Goal: Task Accomplishment & Management: Complete application form

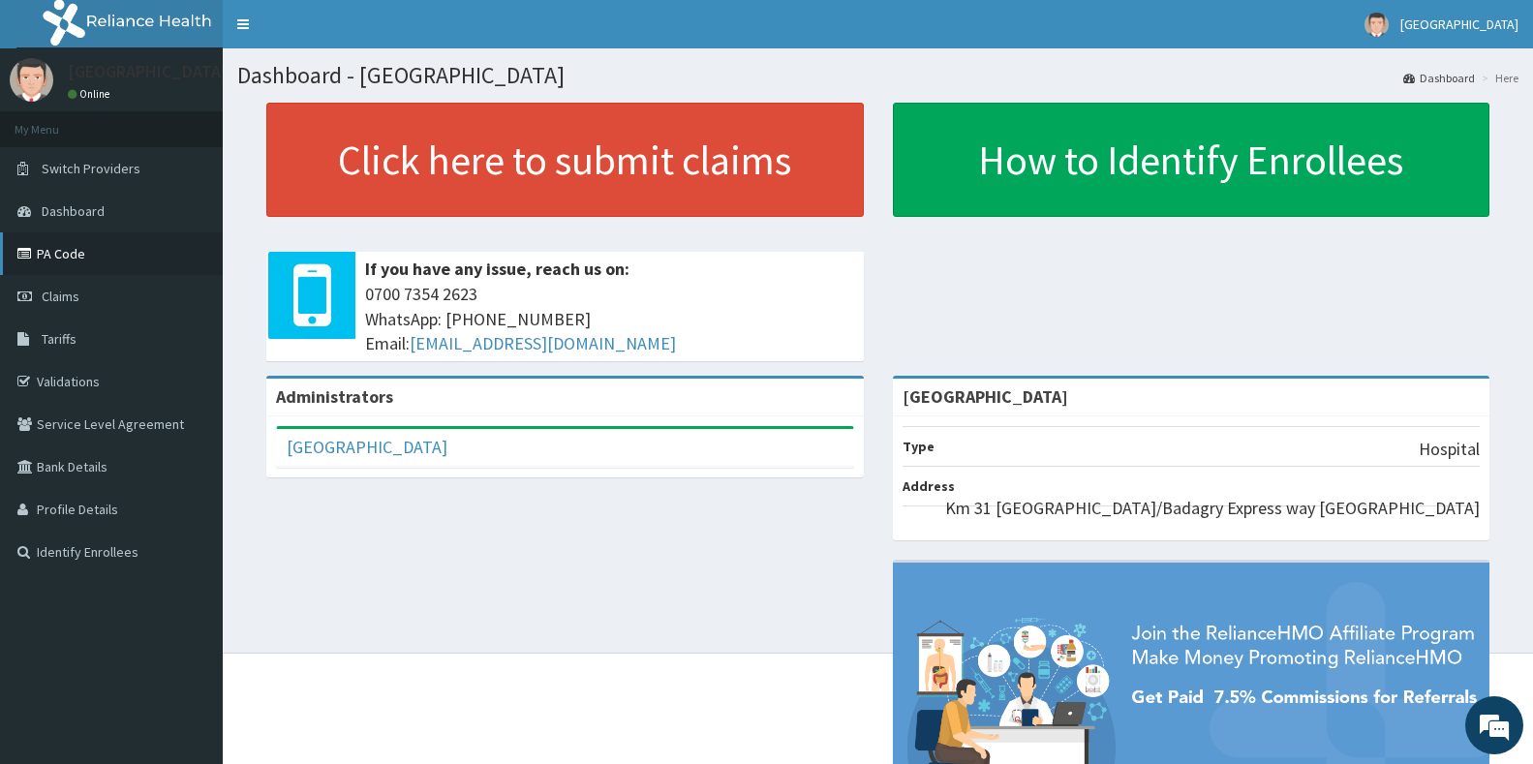
click at [52, 271] on link "PA Code" at bounding box center [111, 253] width 223 height 43
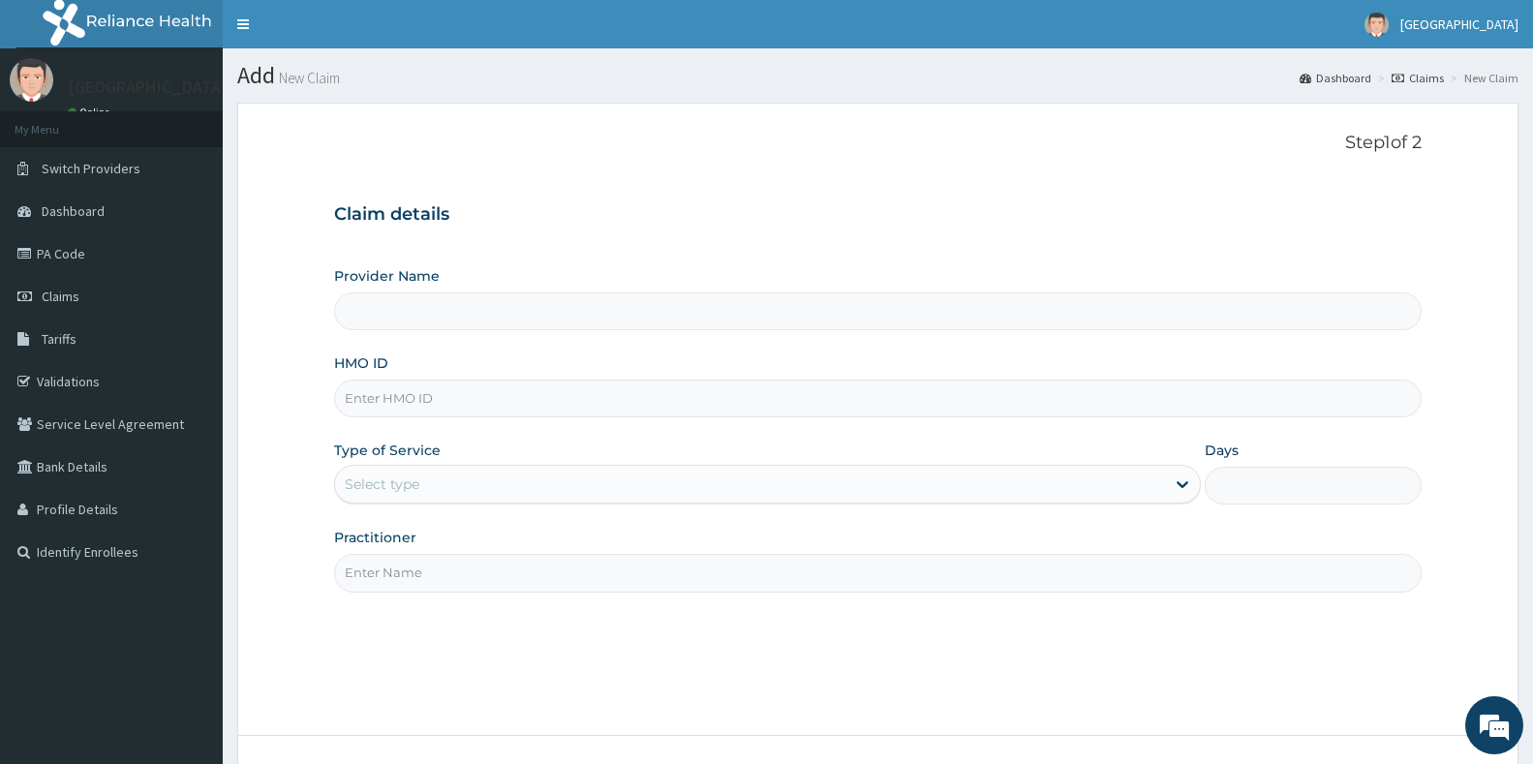
type input "Ibijola Medical center"
click at [381, 406] on input "HMO ID" at bounding box center [877, 399] width 1087 height 38
paste input "bxl/10266/a"
type input "bxl/10266/a"
click at [406, 498] on div "Select type" at bounding box center [750, 484] width 830 height 31
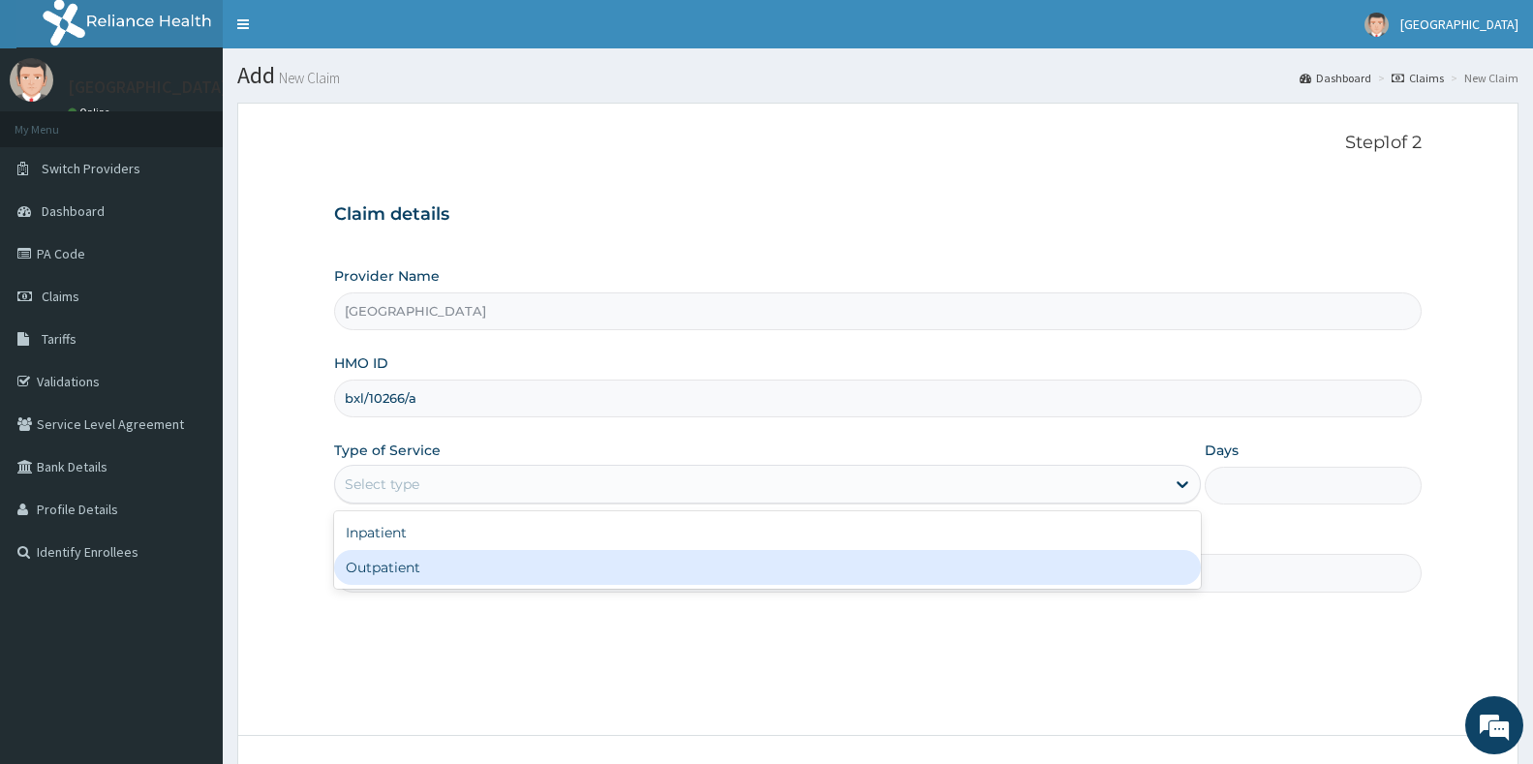
click at [374, 575] on div "Outpatient" at bounding box center [767, 567] width 867 height 35
type input "1"
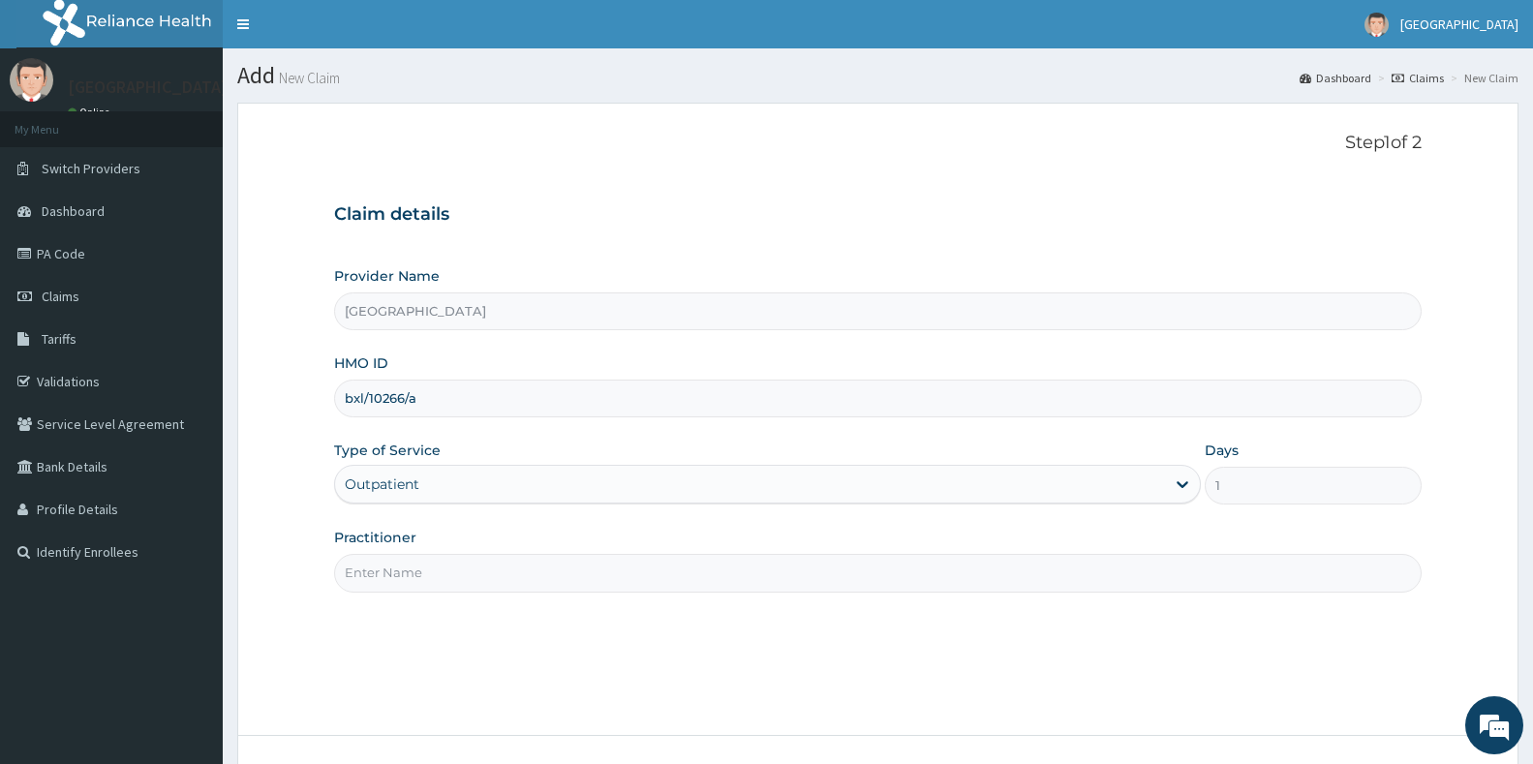
click at [374, 575] on input "Practitioner" at bounding box center [877, 573] width 1087 height 38
type input "d"
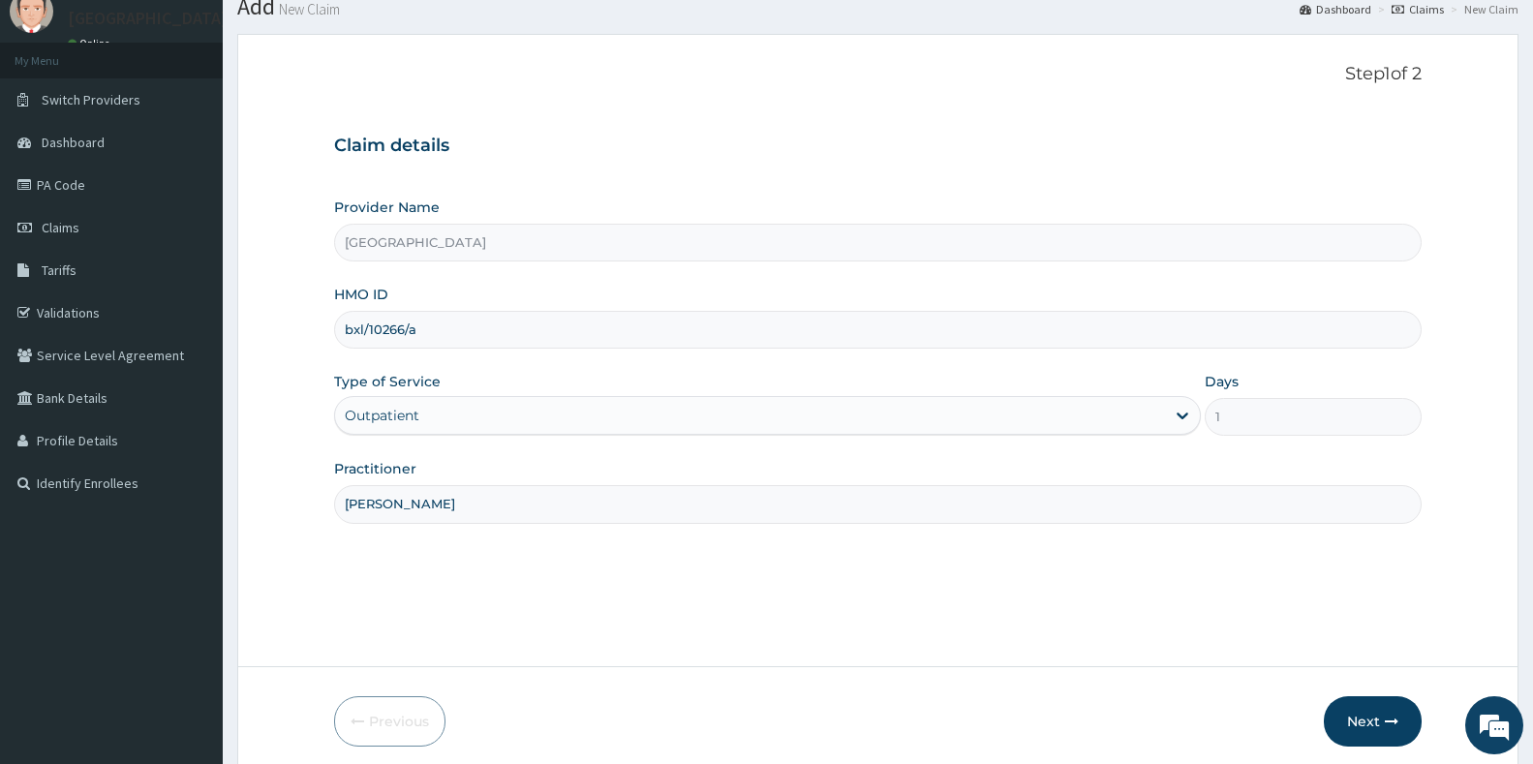
scroll to position [145, 0]
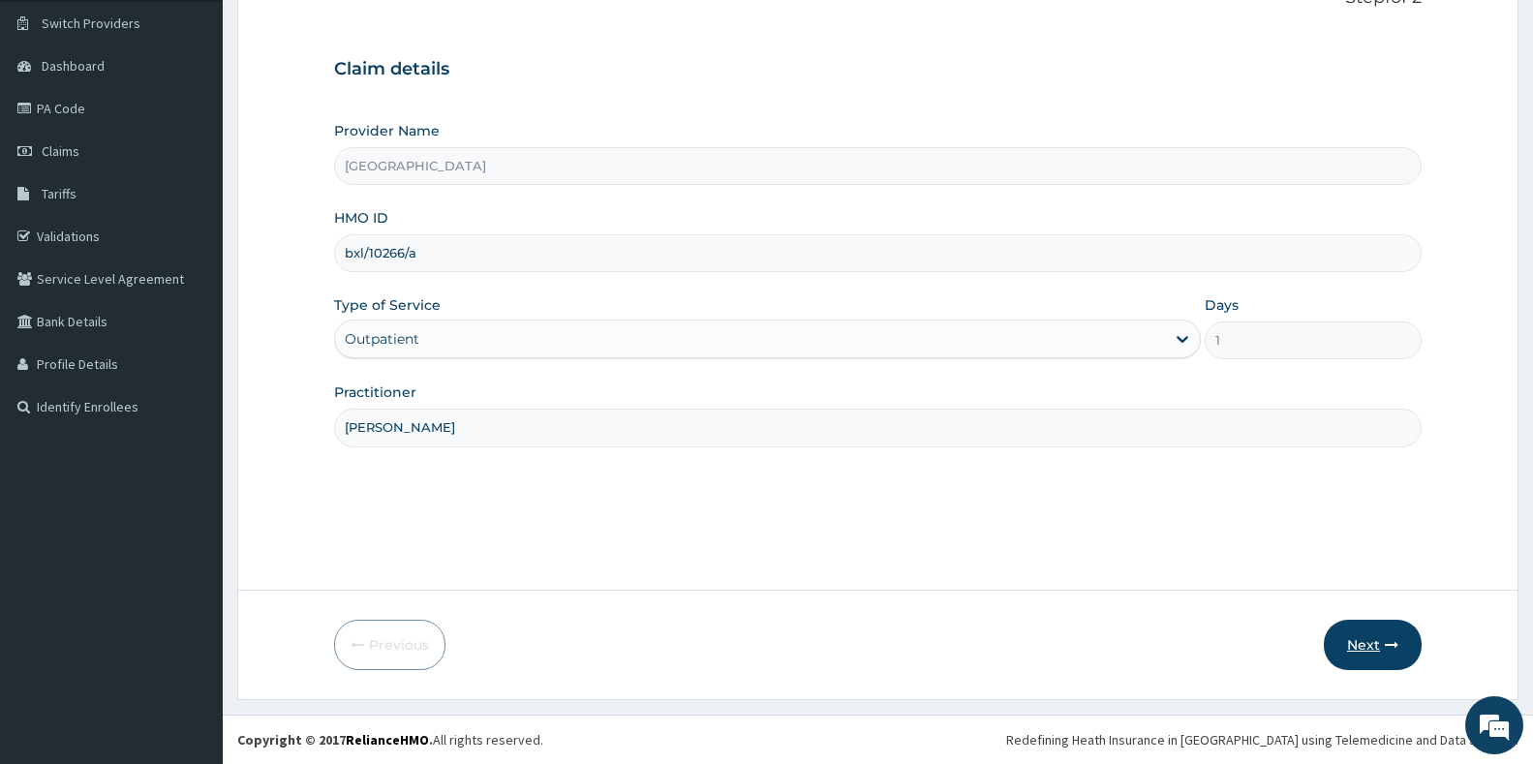
type input "Dr Emmanuel"
click at [1383, 645] on button "Next" at bounding box center [1373, 645] width 98 height 50
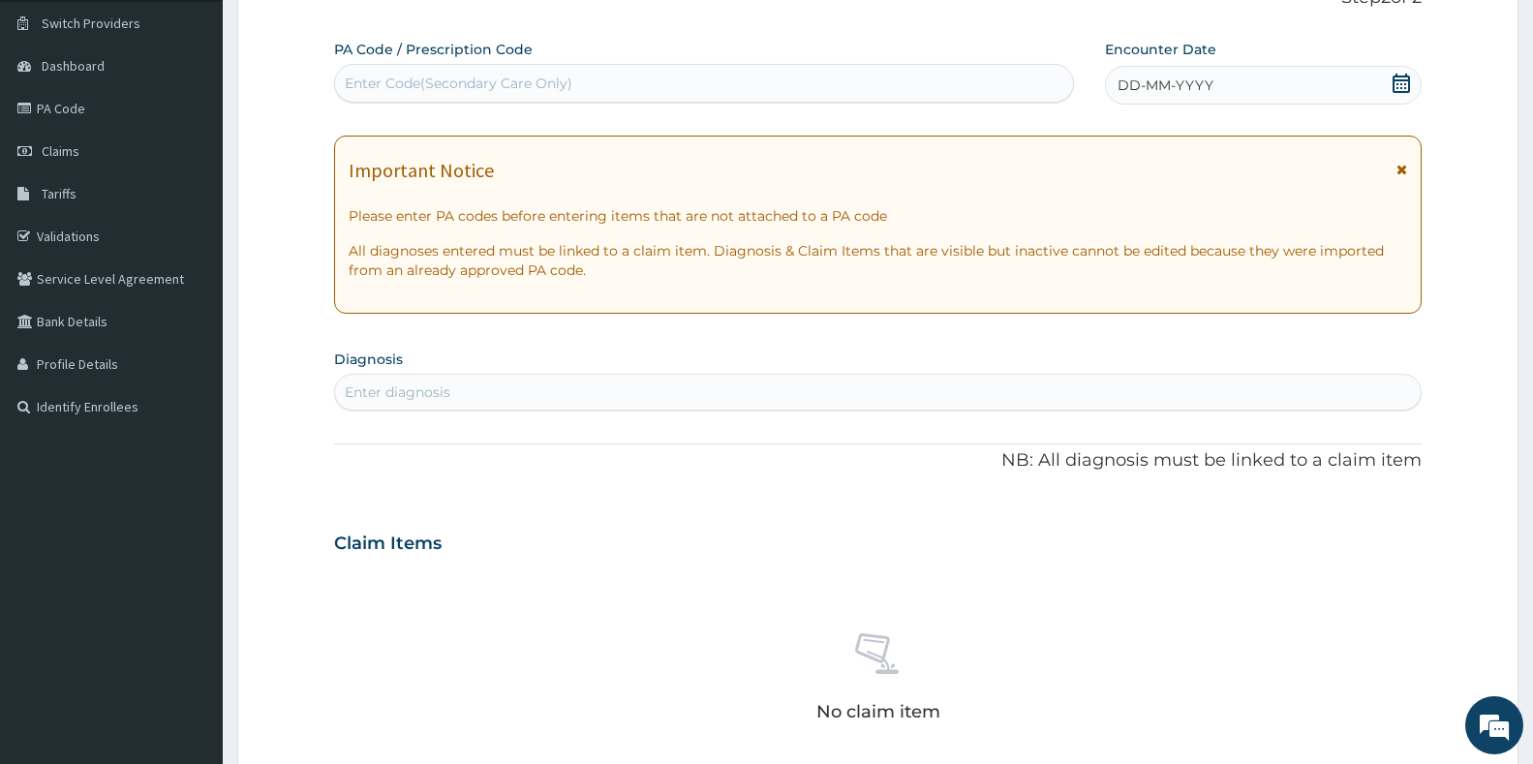
click at [667, 91] on div "Enter Code(Secondary Care Only)" at bounding box center [704, 83] width 738 height 31
paste input "PA/FD739A"
type input "PA/FD739A"
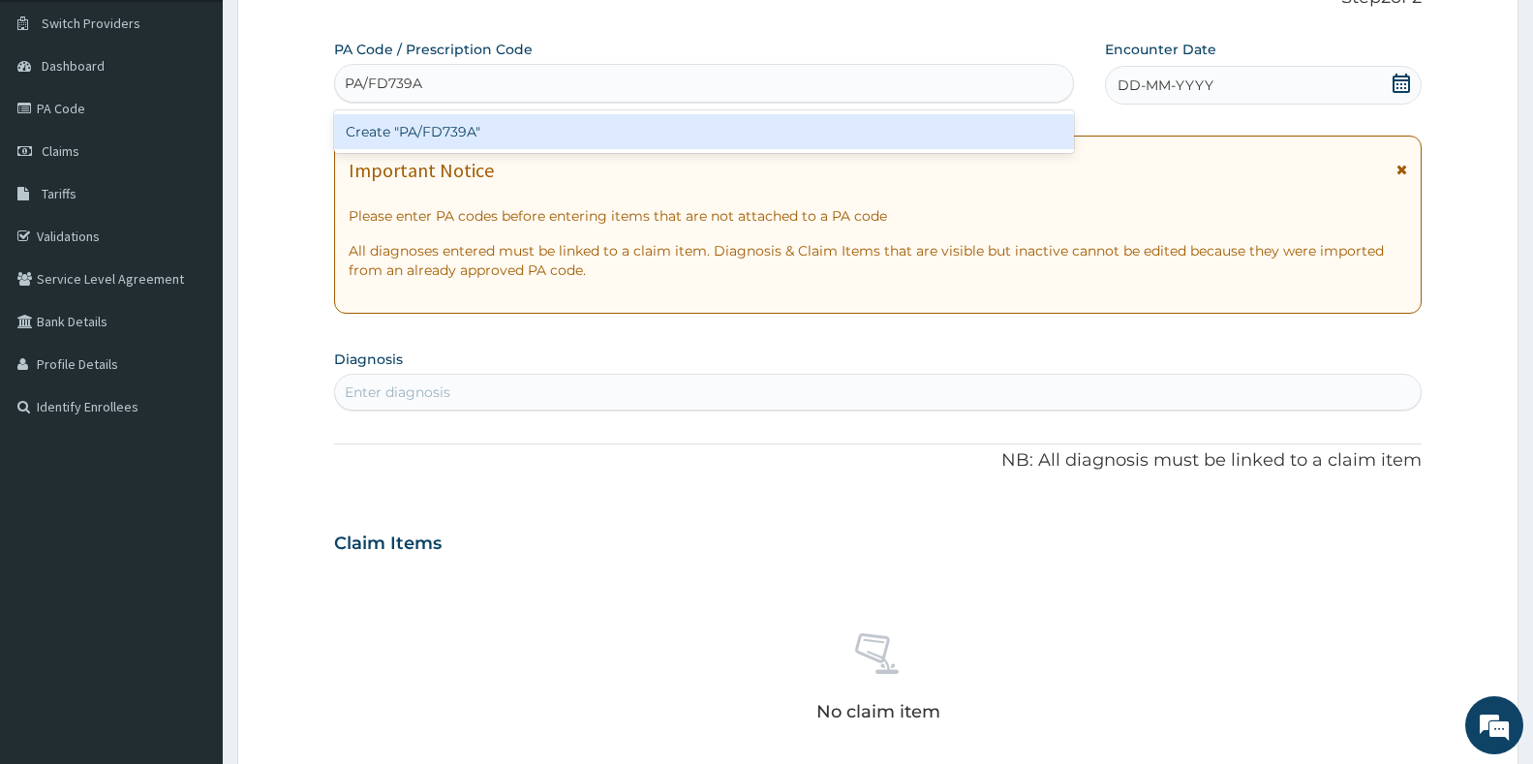
click at [640, 134] on div "Create "PA/FD739A"" at bounding box center [704, 131] width 740 height 35
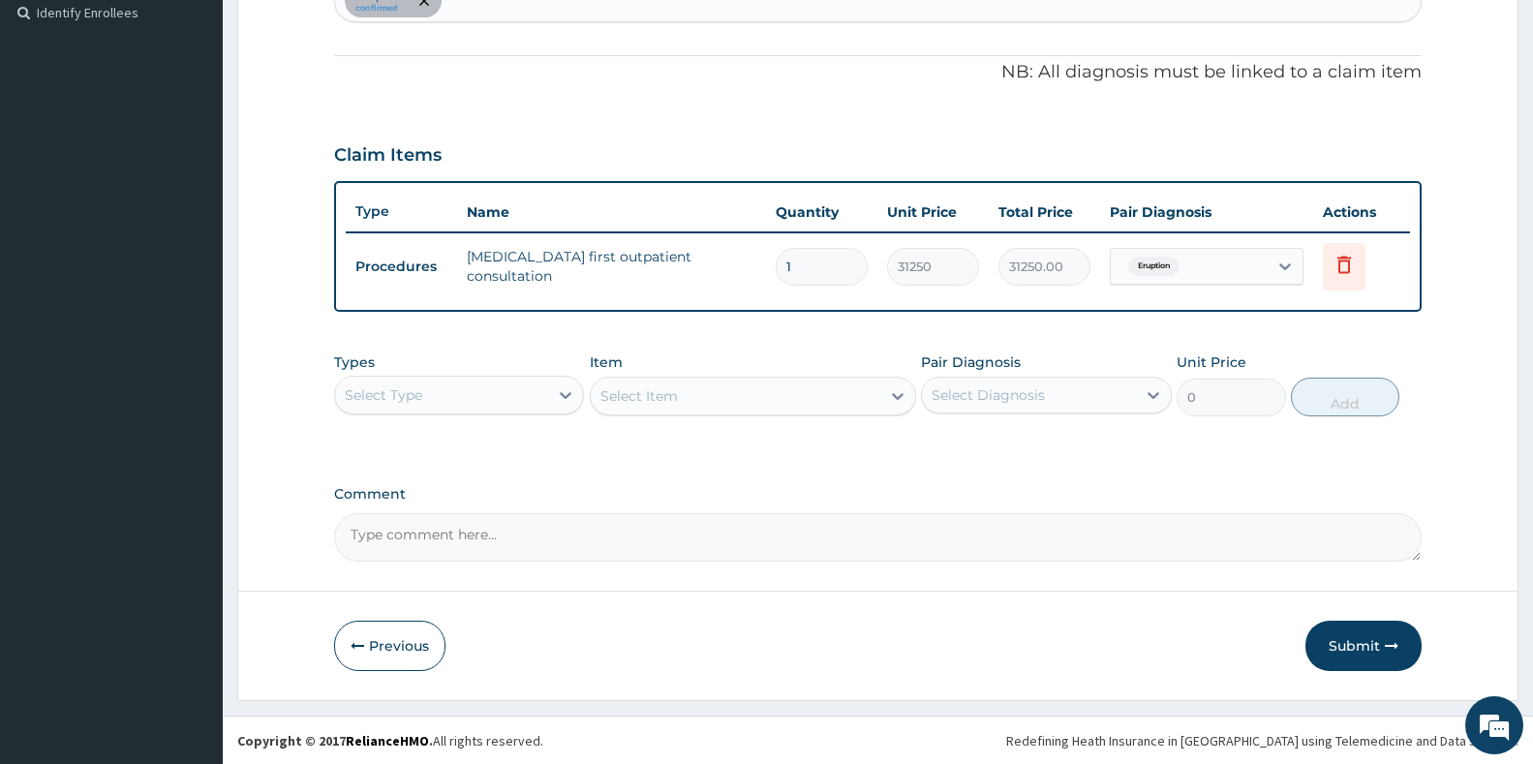
scroll to position [540, 0]
click at [1337, 647] on button "Submit" at bounding box center [1363, 645] width 116 height 50
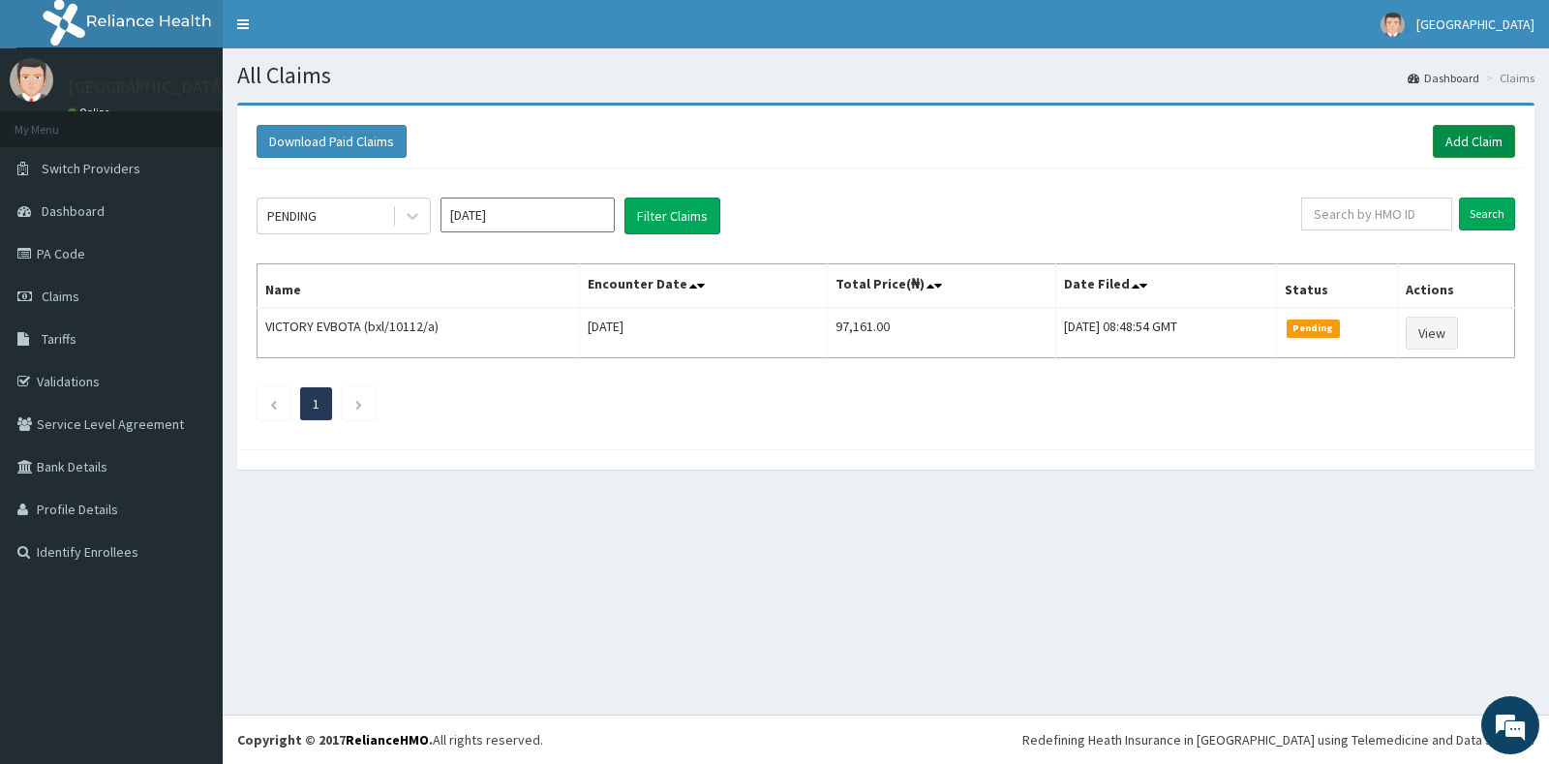
click at [1461, 138] on link "Add Claim" at bounding box center [1474, 141] width 82 height 33
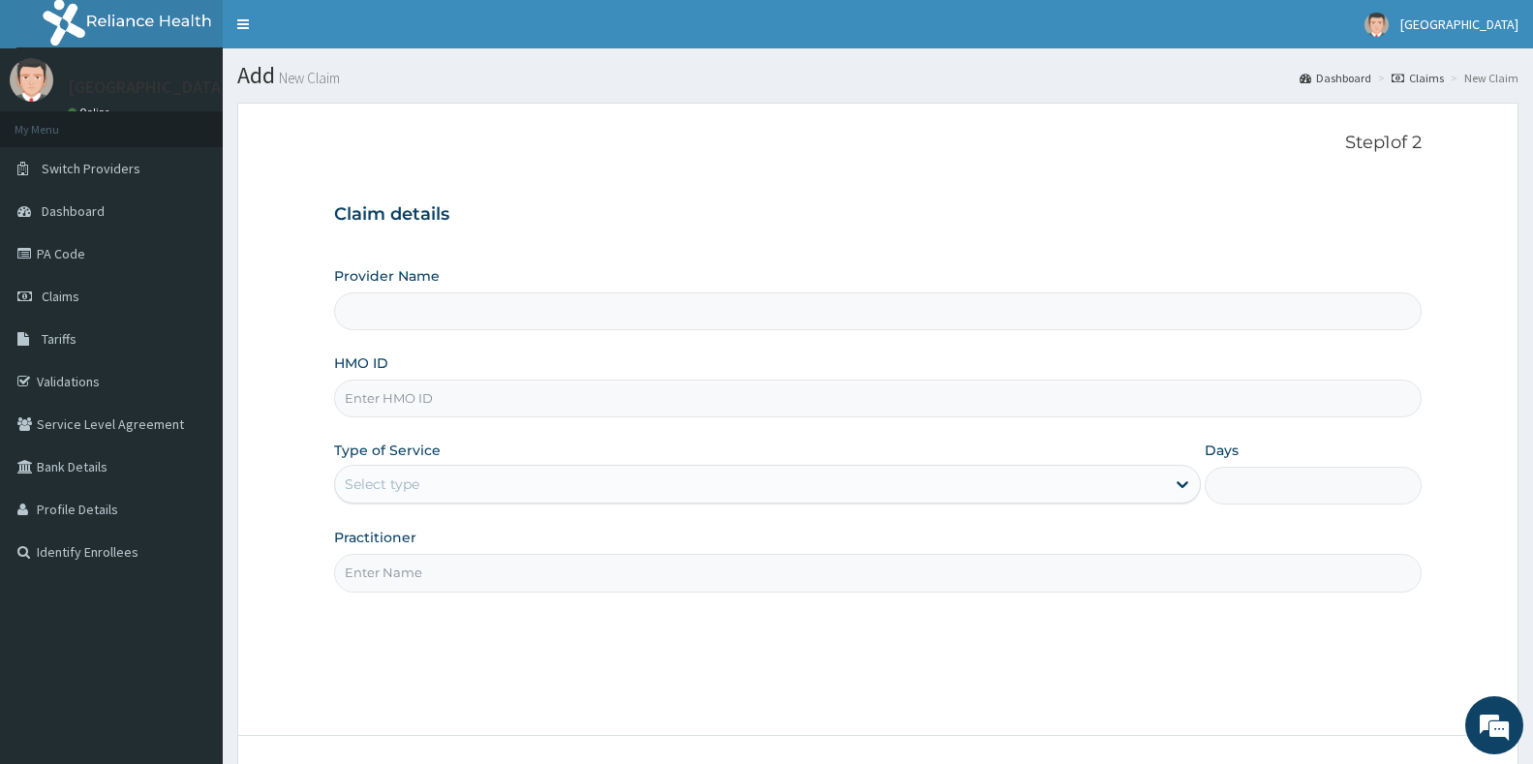
click at [399, 400] on input "HMO ID" at bounding box center [877, 399] width 1087 height 38
paste input "bxl/10266/a"
type input "bxl/10266/a"
type input "[GEOGRAPHIC_DATA]"
click at [377, 399] on input "bxl/10266/a" at bounding box center [877, 399] width 1087 height 38
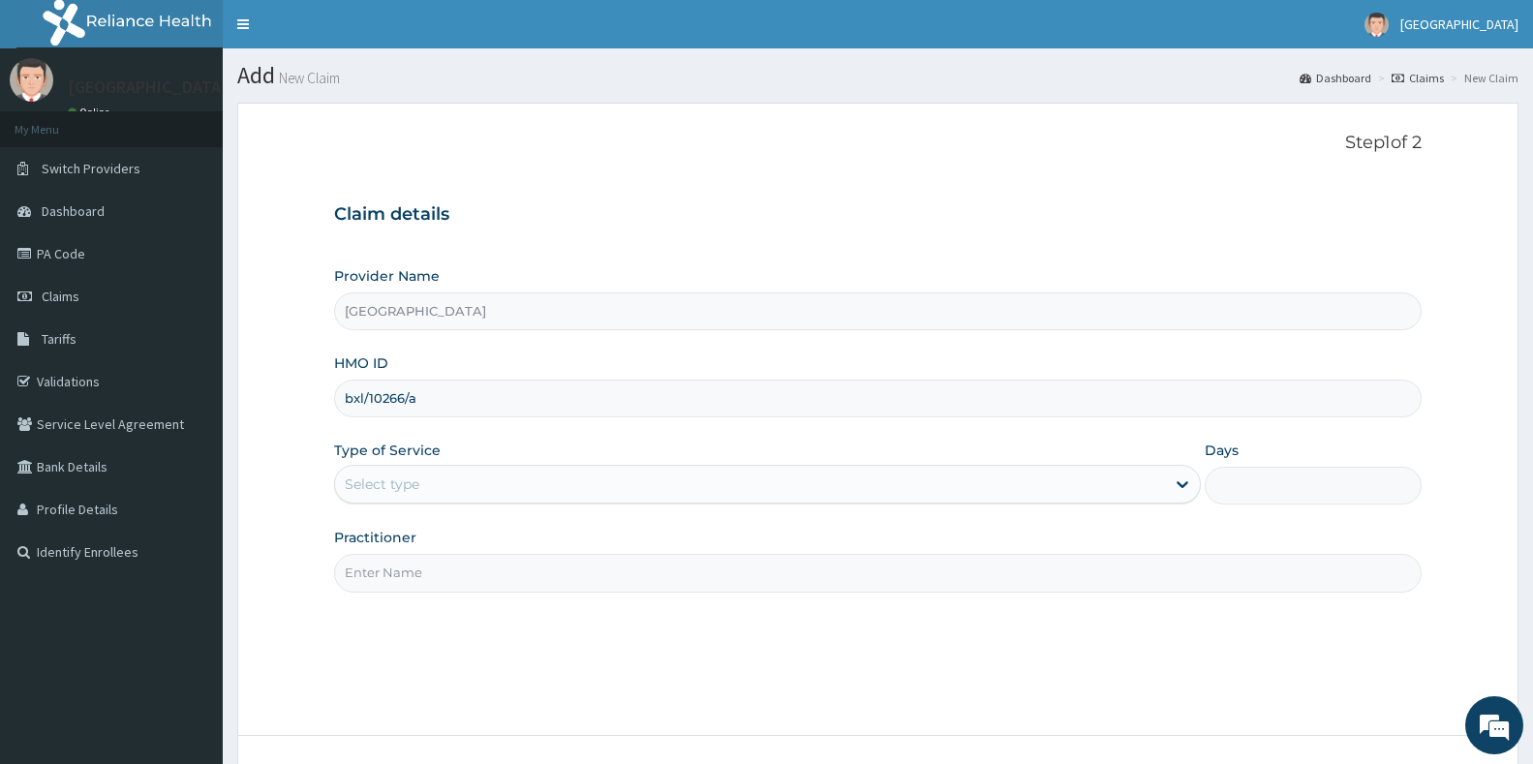
click at [351, 400] on input "bxl/10266/a" at bounding box center [877, 399] width 1087 height 38
type input "bxl/10266/a"
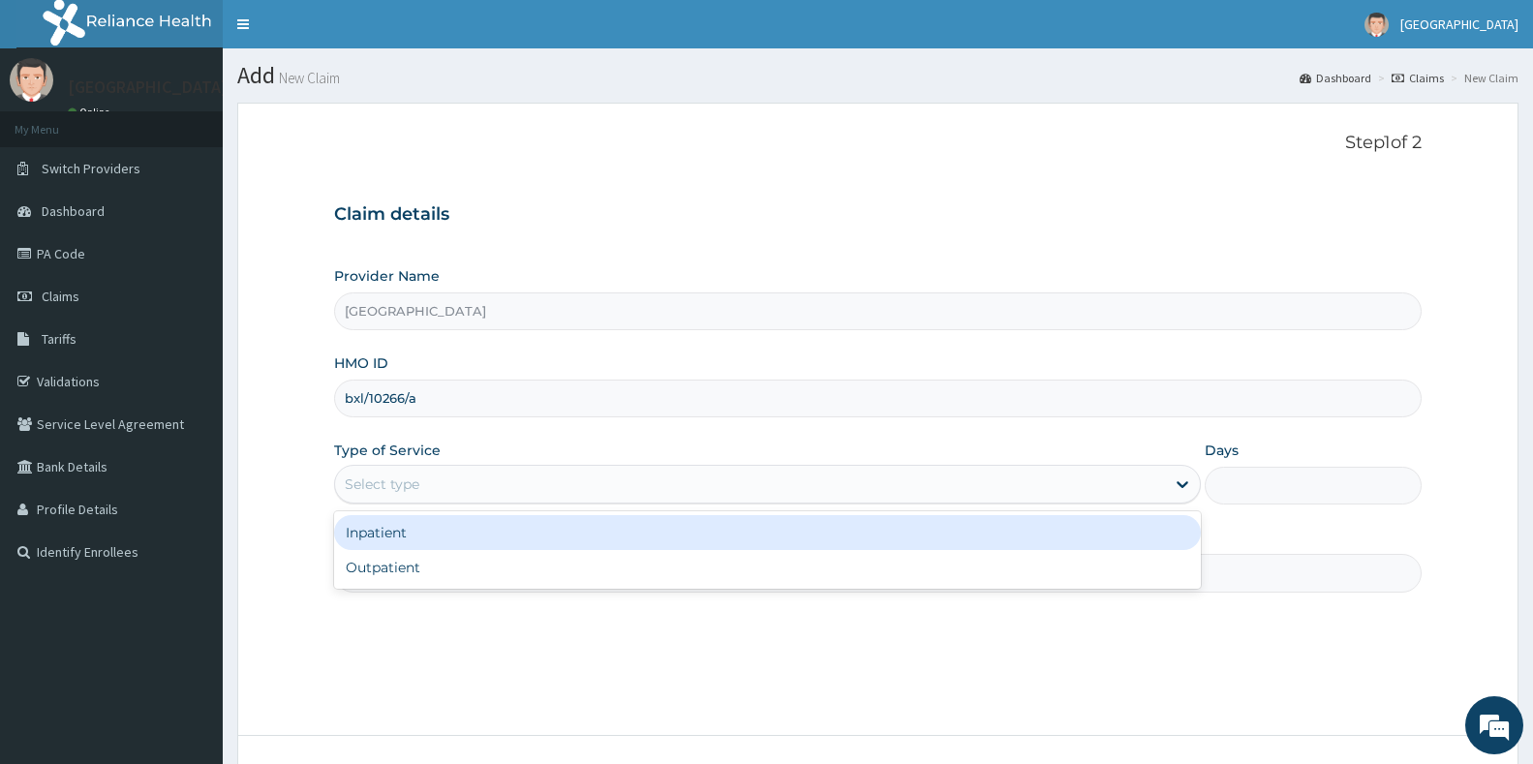
drag, startPoint x: 385, startPoint y: 493, endPoint x: 374, endPoint y: 518, distance: 27.7
click at [384, 494] on div "Select type" at bounding box center [382, 484] width 75 height 19
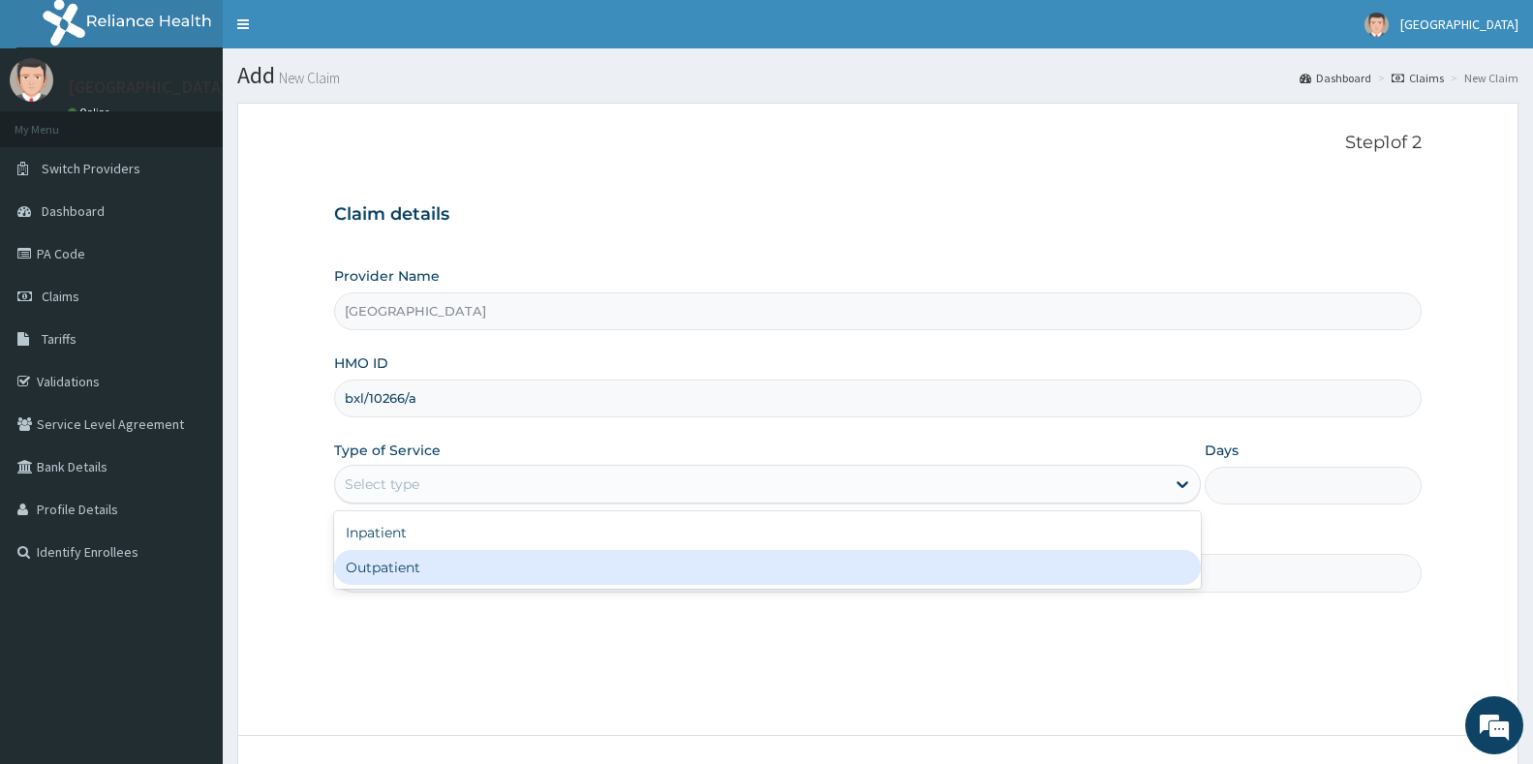
click at [362, 567] on div "Outpatient" at bounding box center [767, 567] width 867 height 35
type input "1"
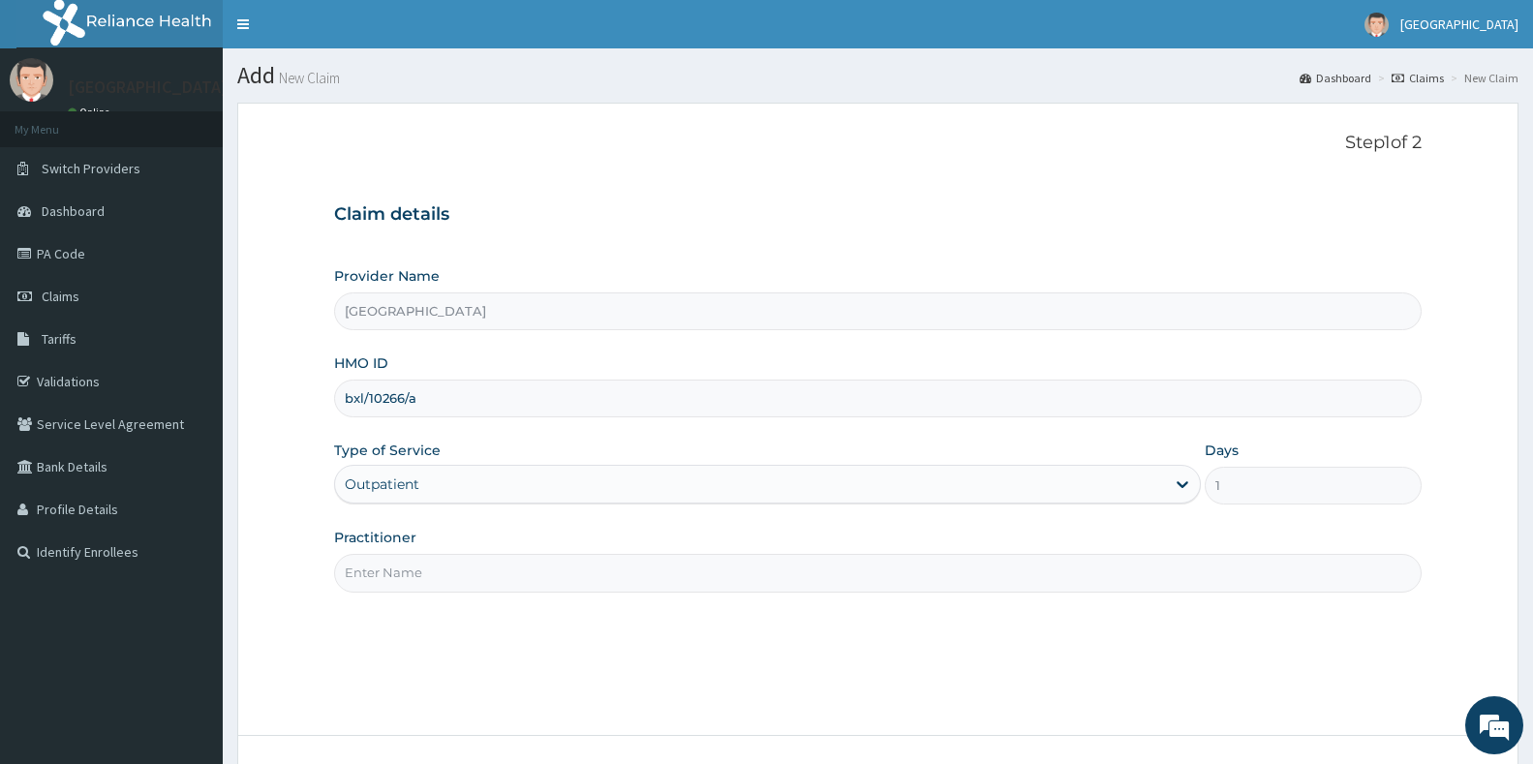
click at [363, 577] on input "Practitioner" at bounding box center [877, 573] width 1087 height 38
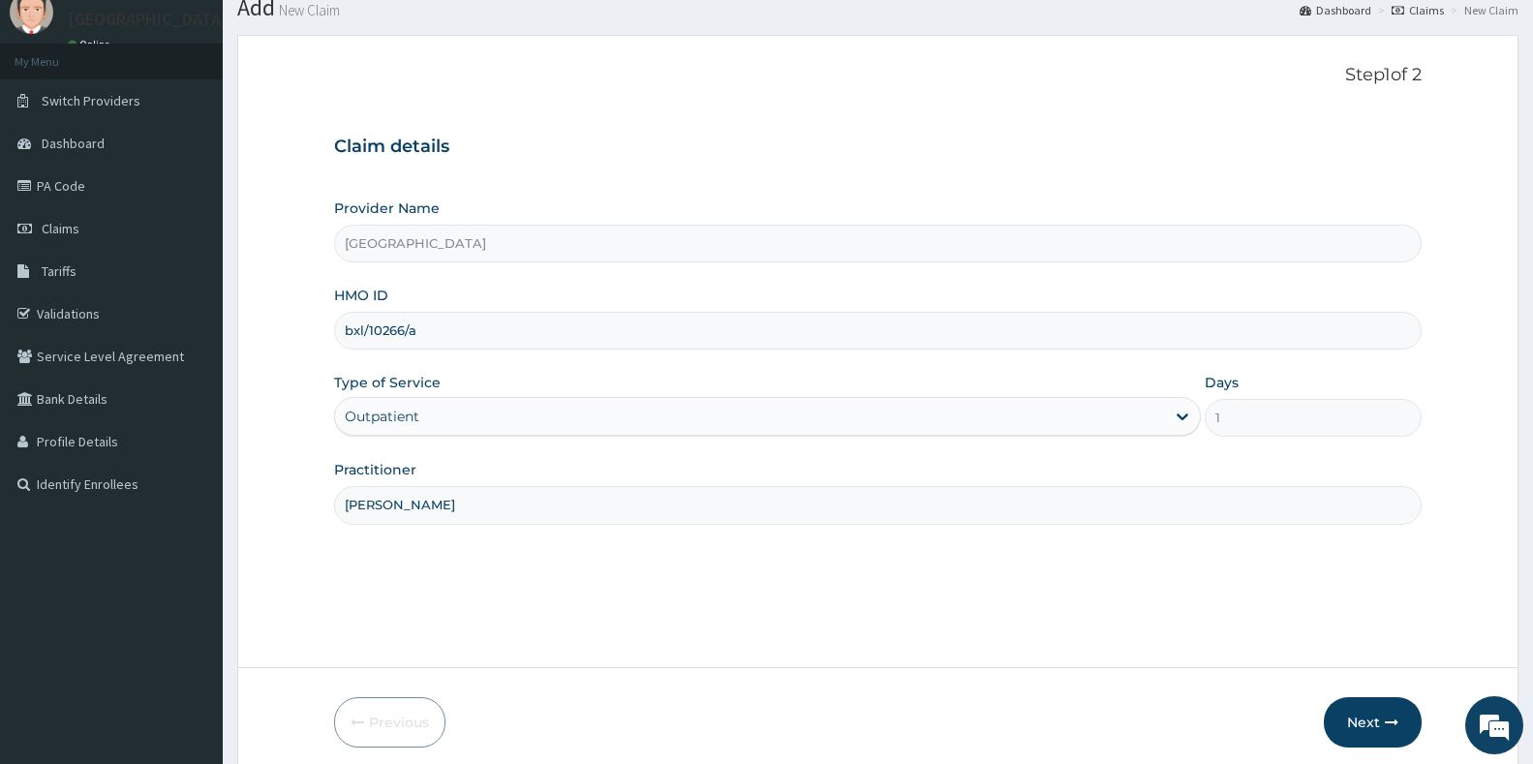
scroll to position [145, 0]
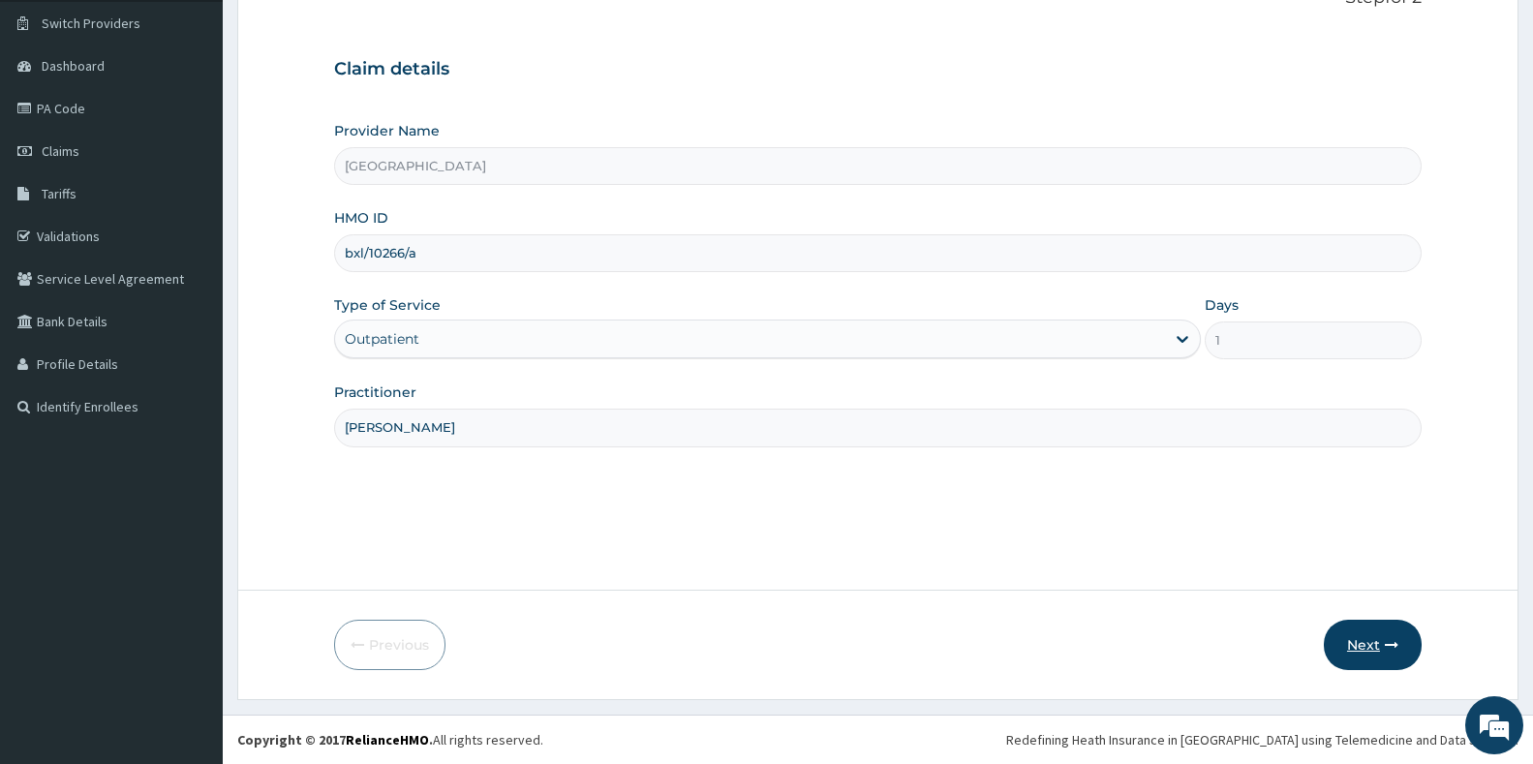
type input "Dr Emmanuel"
click at [1341, 641] on button "Next" at bounding box center [1373, 645] width 98 height 50
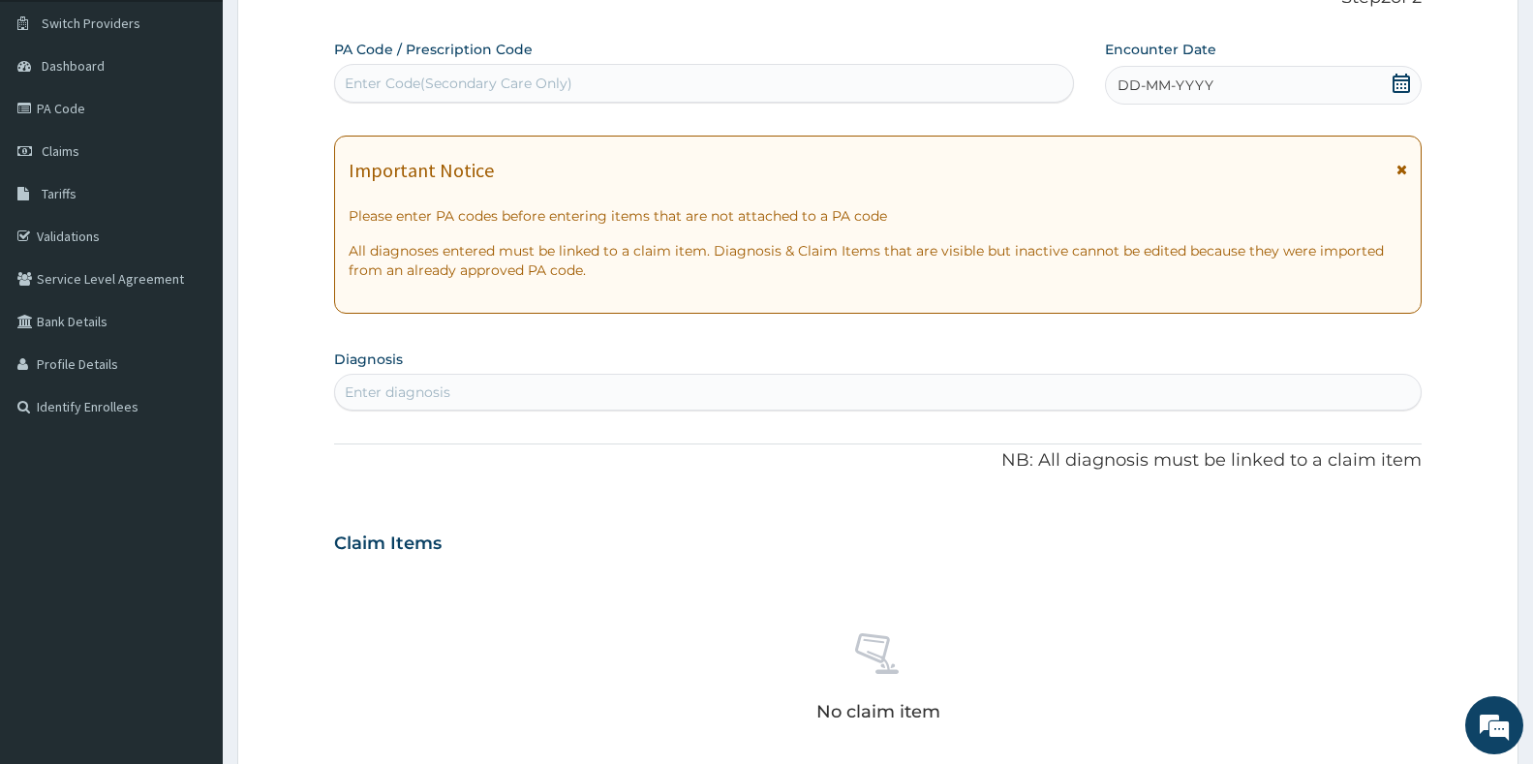
click at [503, 84] on div "Enter Code(Secondary Care Only)" at bounding box center [459, 83] width 228 height 19
paste input "PA/FC0EB1"
type input "PA/FC0EB1"
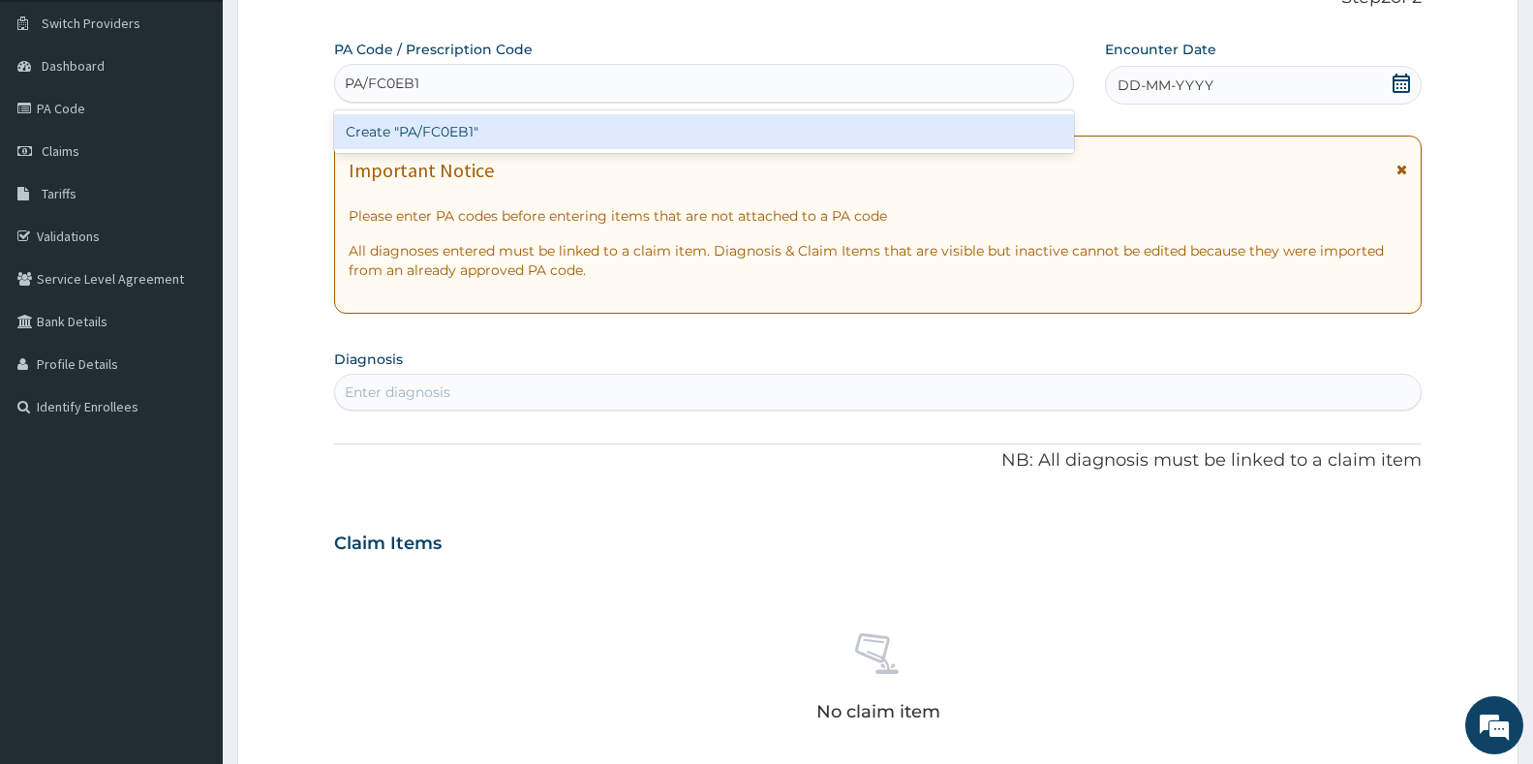
click at [499, 126] on div "Create "PA/FC0EB1"" at bounding box center [704, 131] width 740 height 35
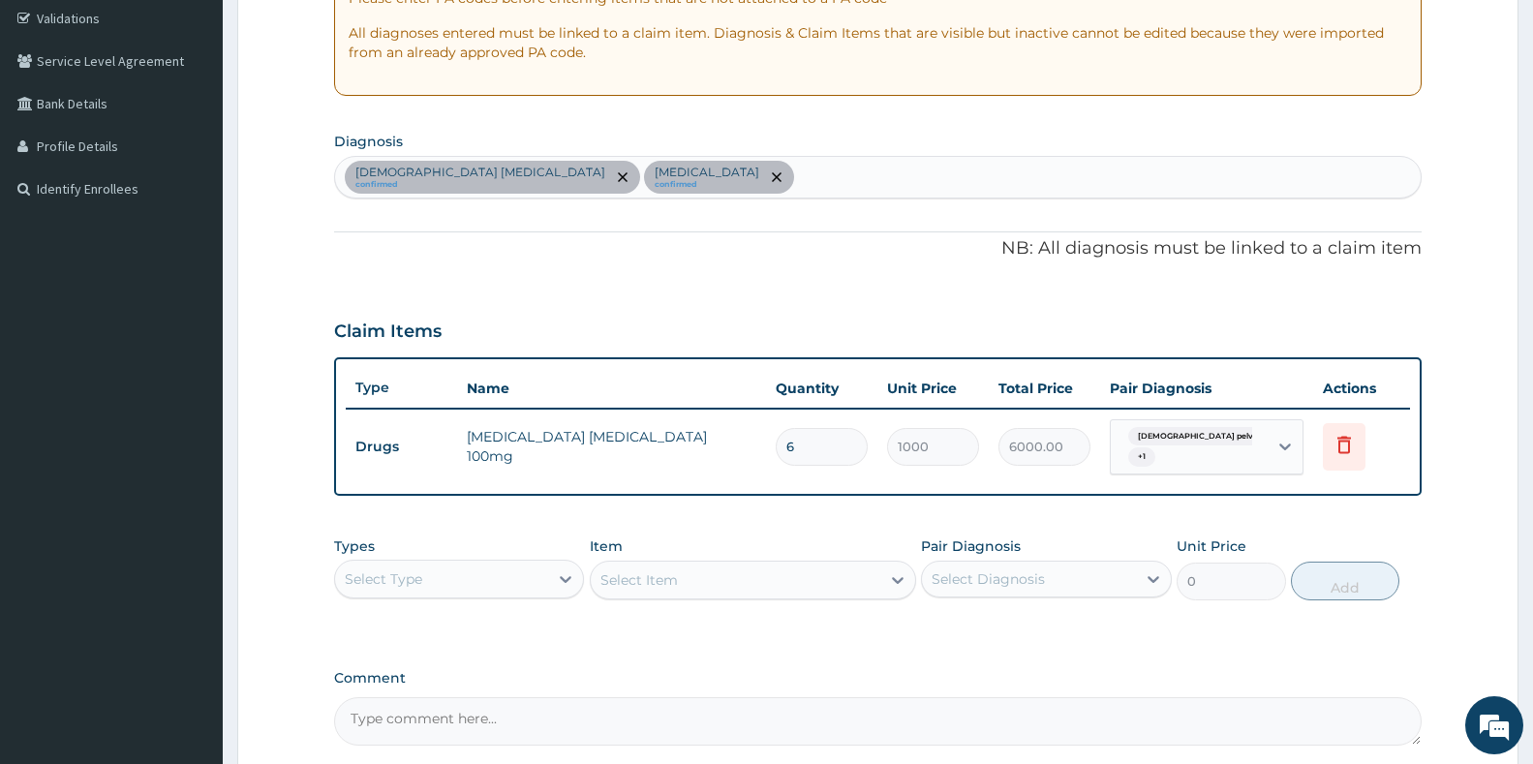
scroll to position [354, 0]
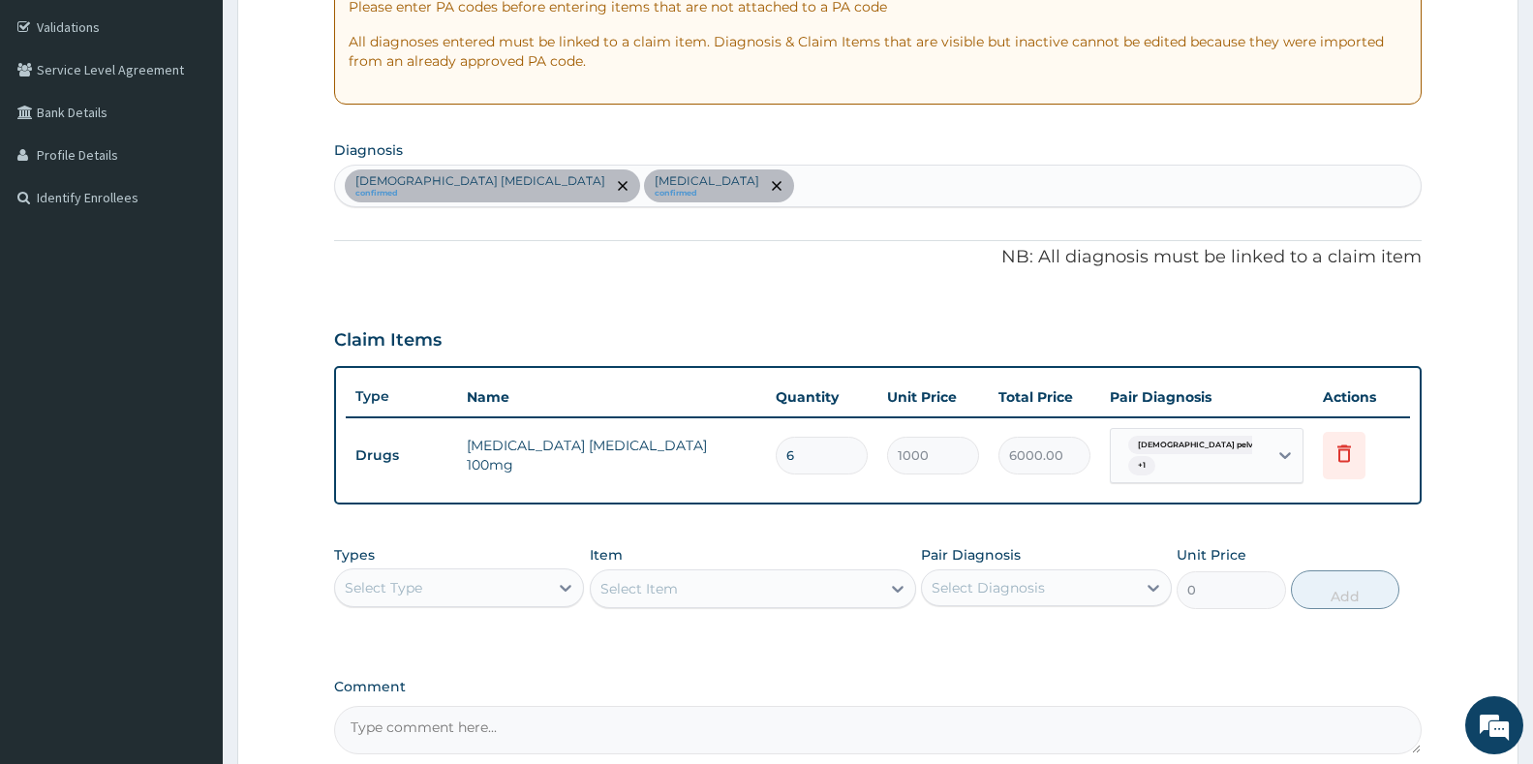
click at [747, 191] on div "Female pelvic inflammatory disease confirmed Vaginitis confirmed" at bounding box center [878, 186] width 1086 height 41
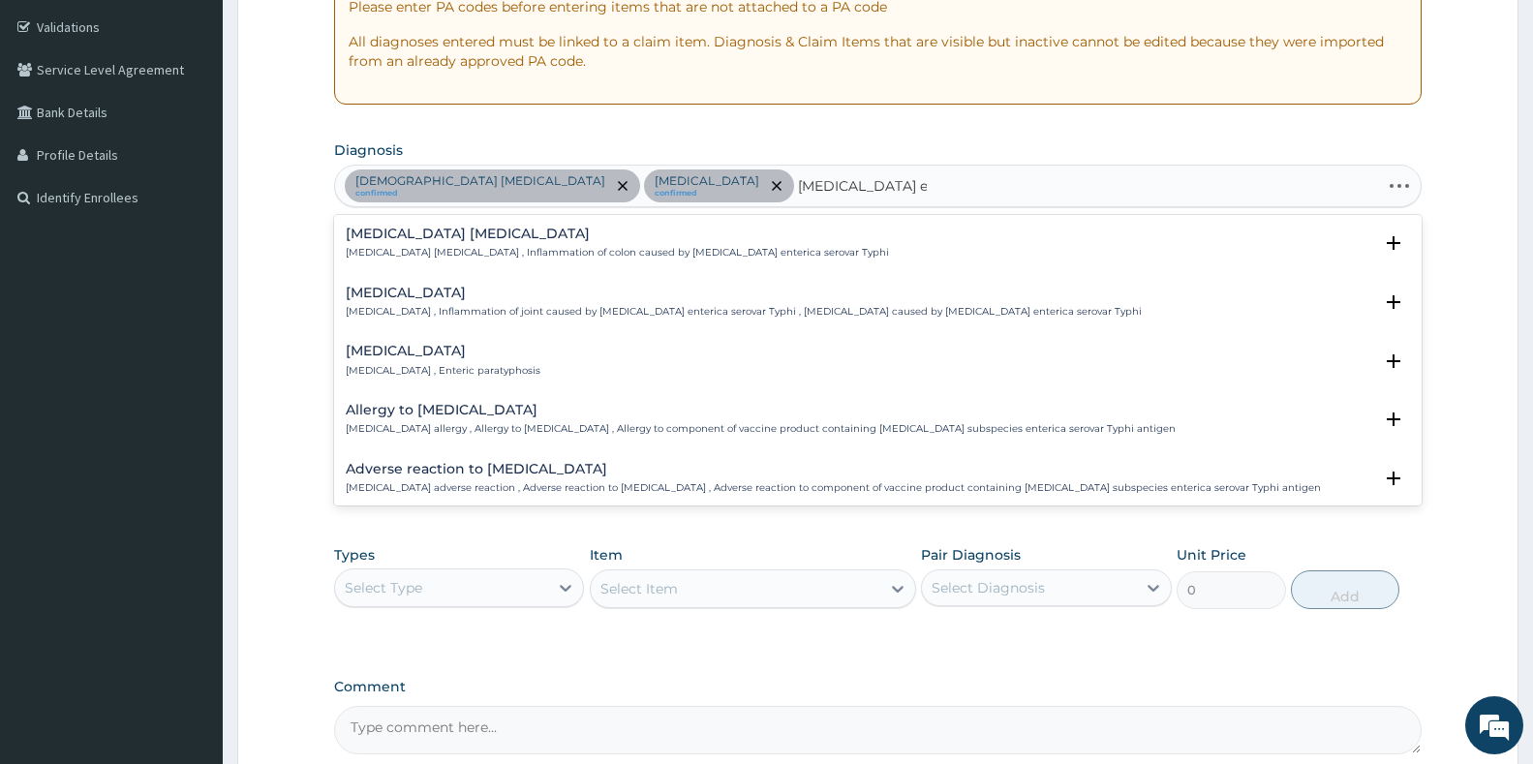
type input "salmonella enteritis"
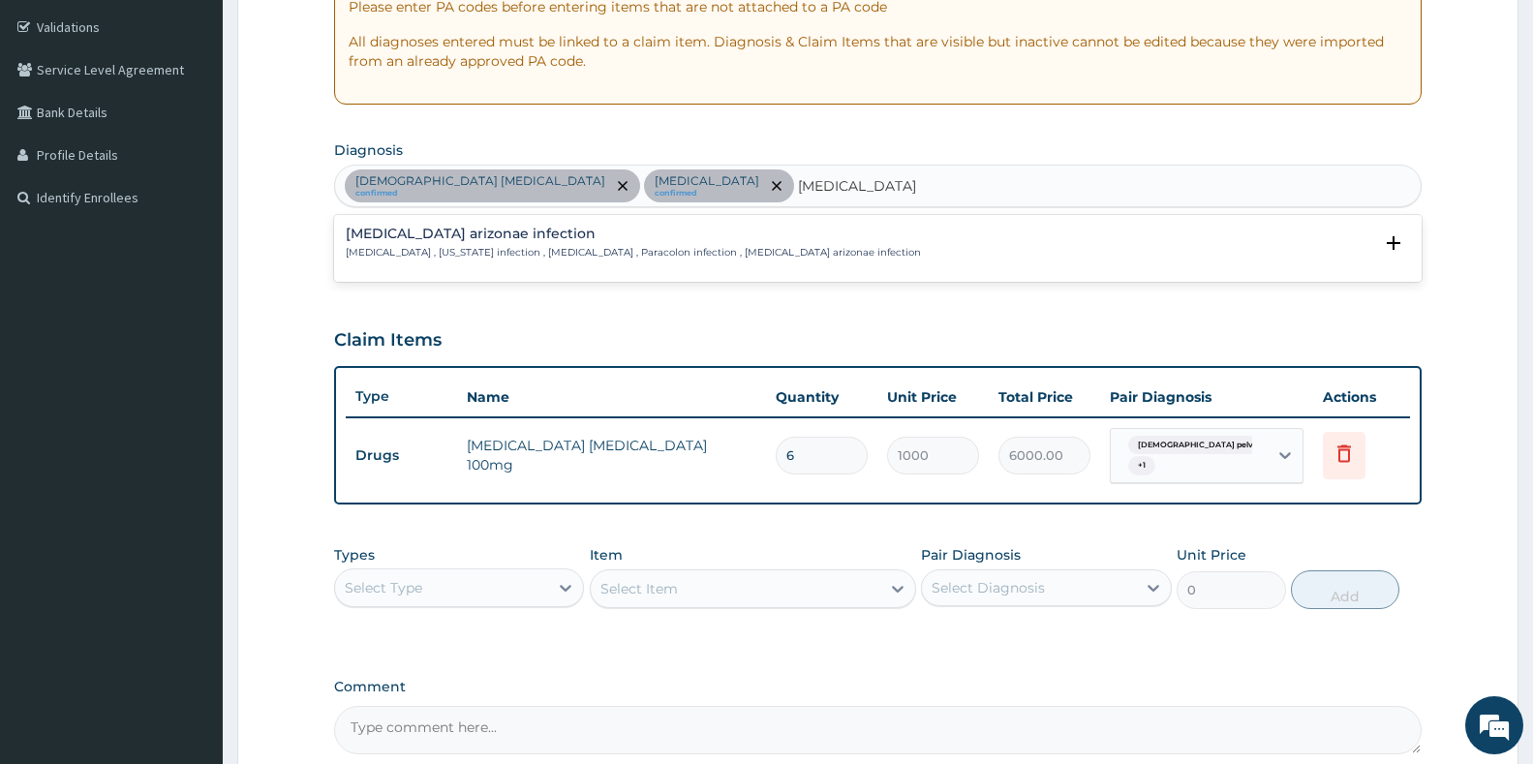
click at [505, 245] on div "Salmonella enterica arizonae infection Arizonosis , Arizona infection , Salmone…" at bounding box center [633, 244] width 575 height 34
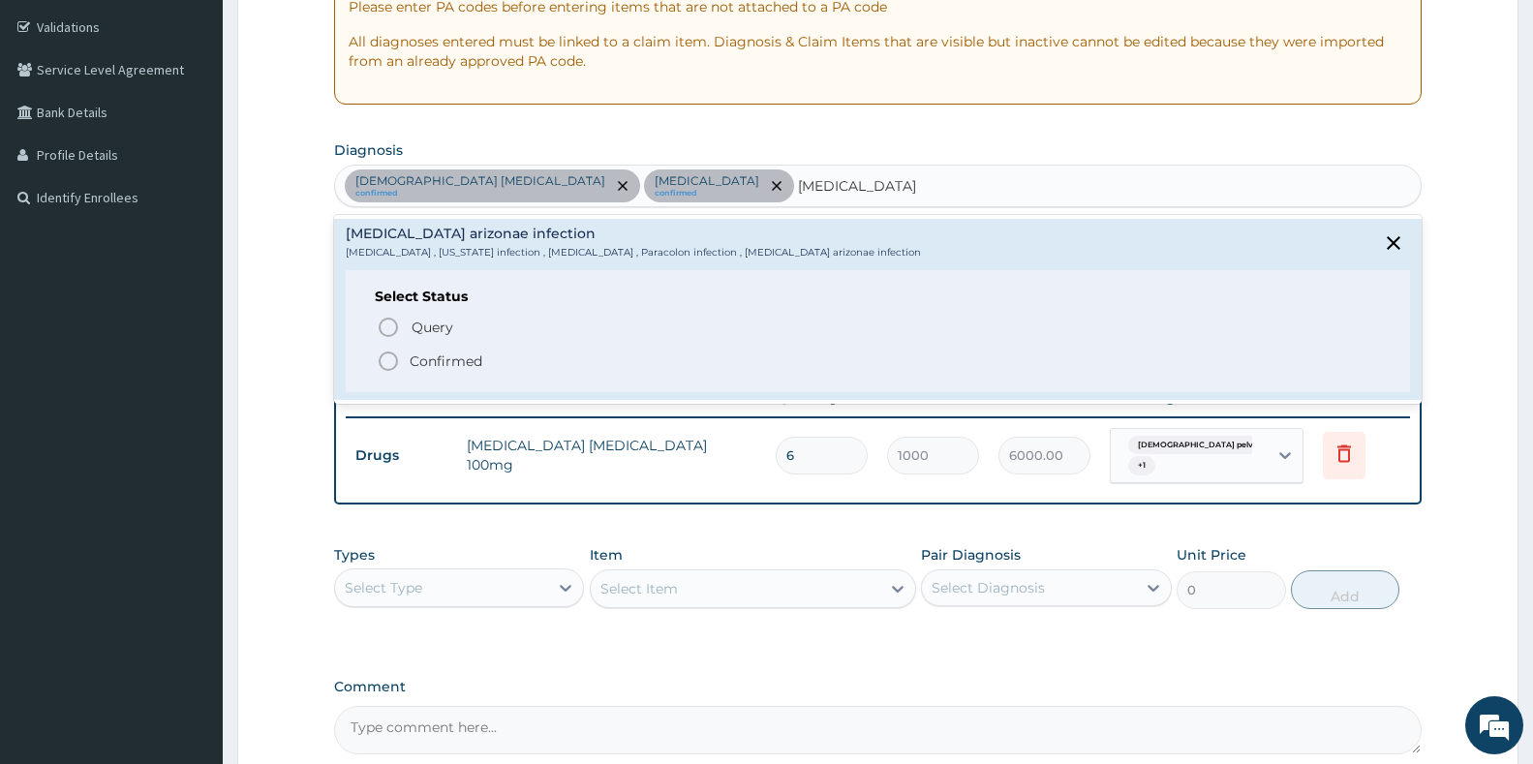
click at [383, 354] on circle "status option filled" at bounding box center [388, 360] width 17 height 17
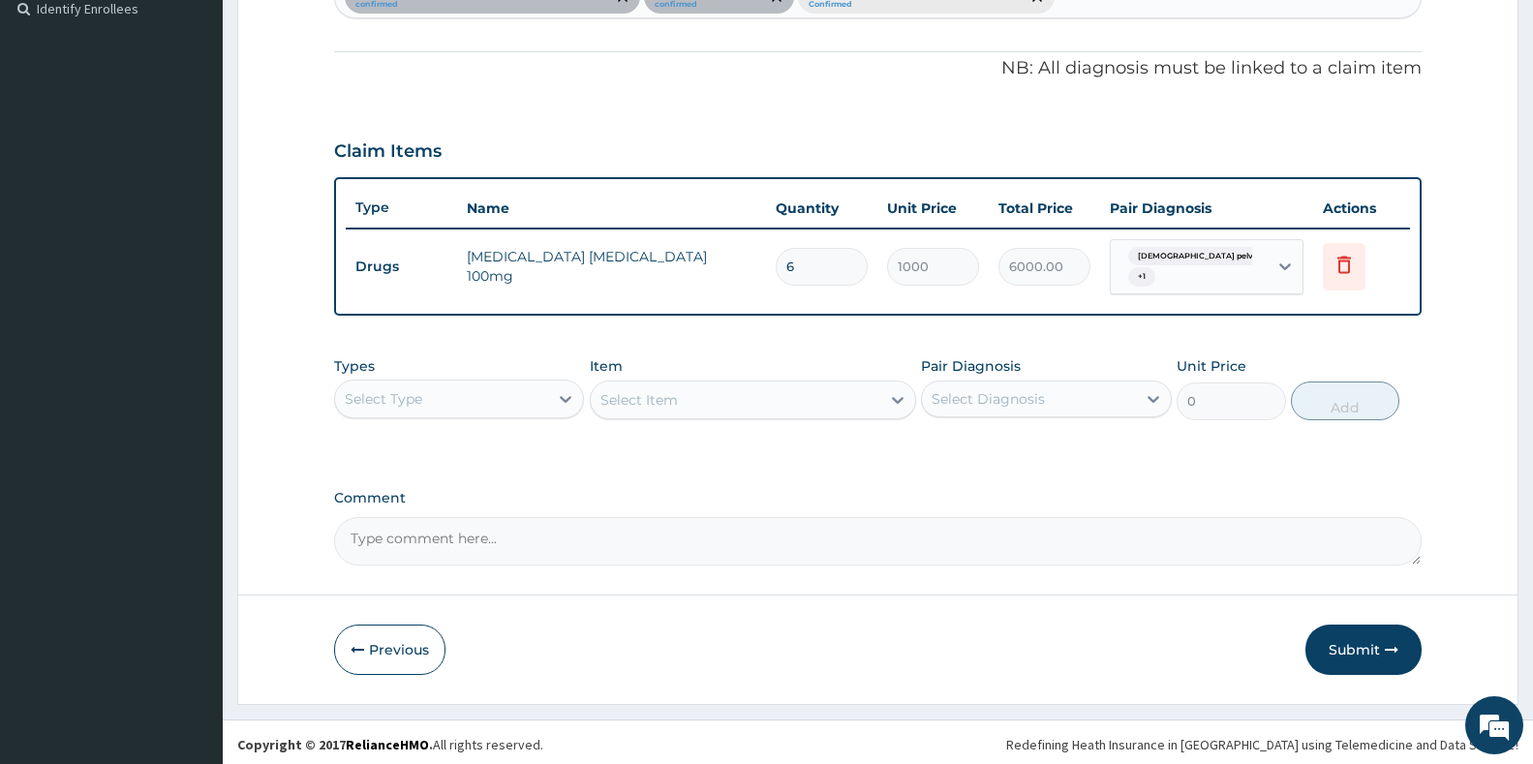
scroll to position [548, 0]
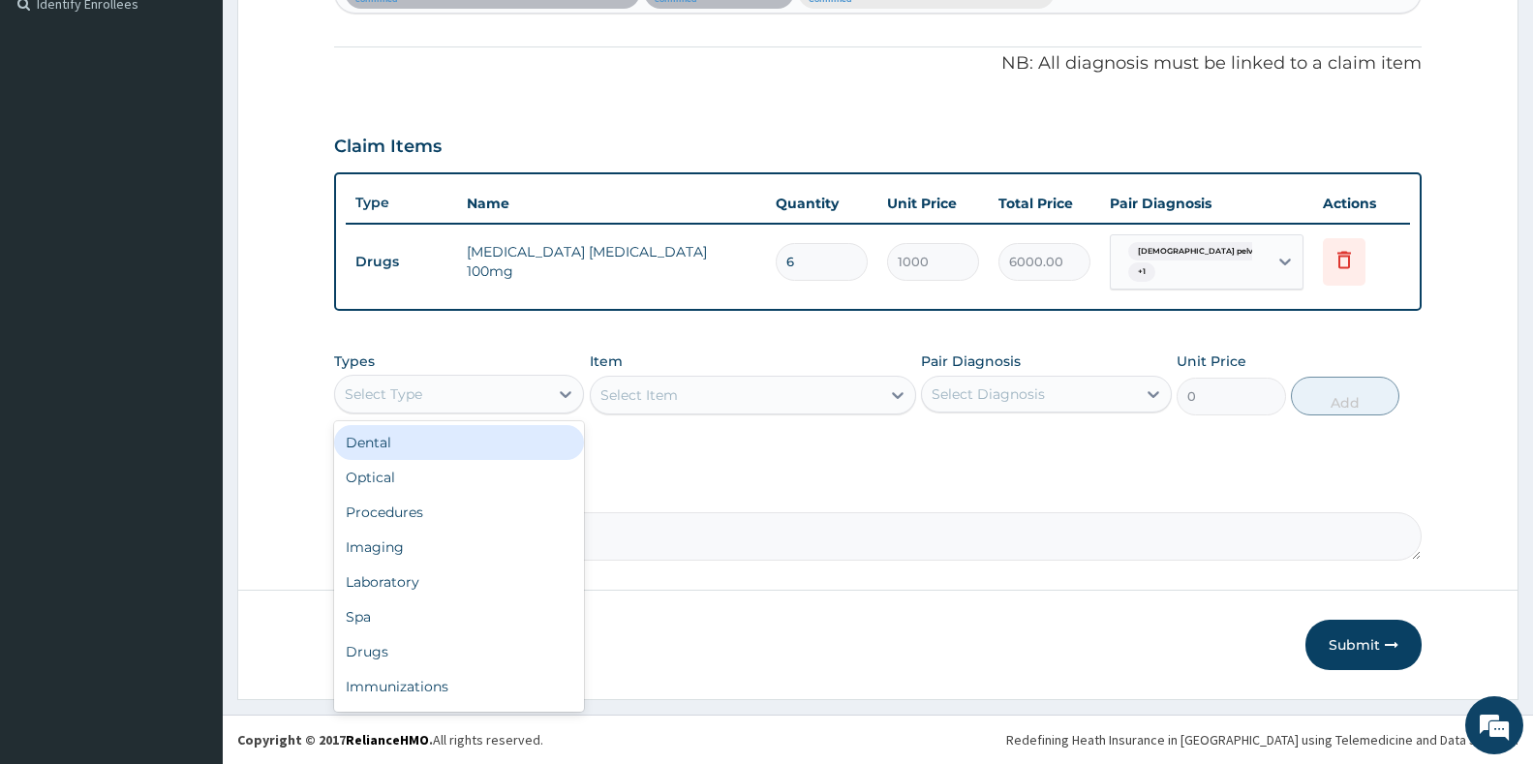
click at [493, 408] on div "Select Type" at bounding box center [441, 394] width 213 height 31
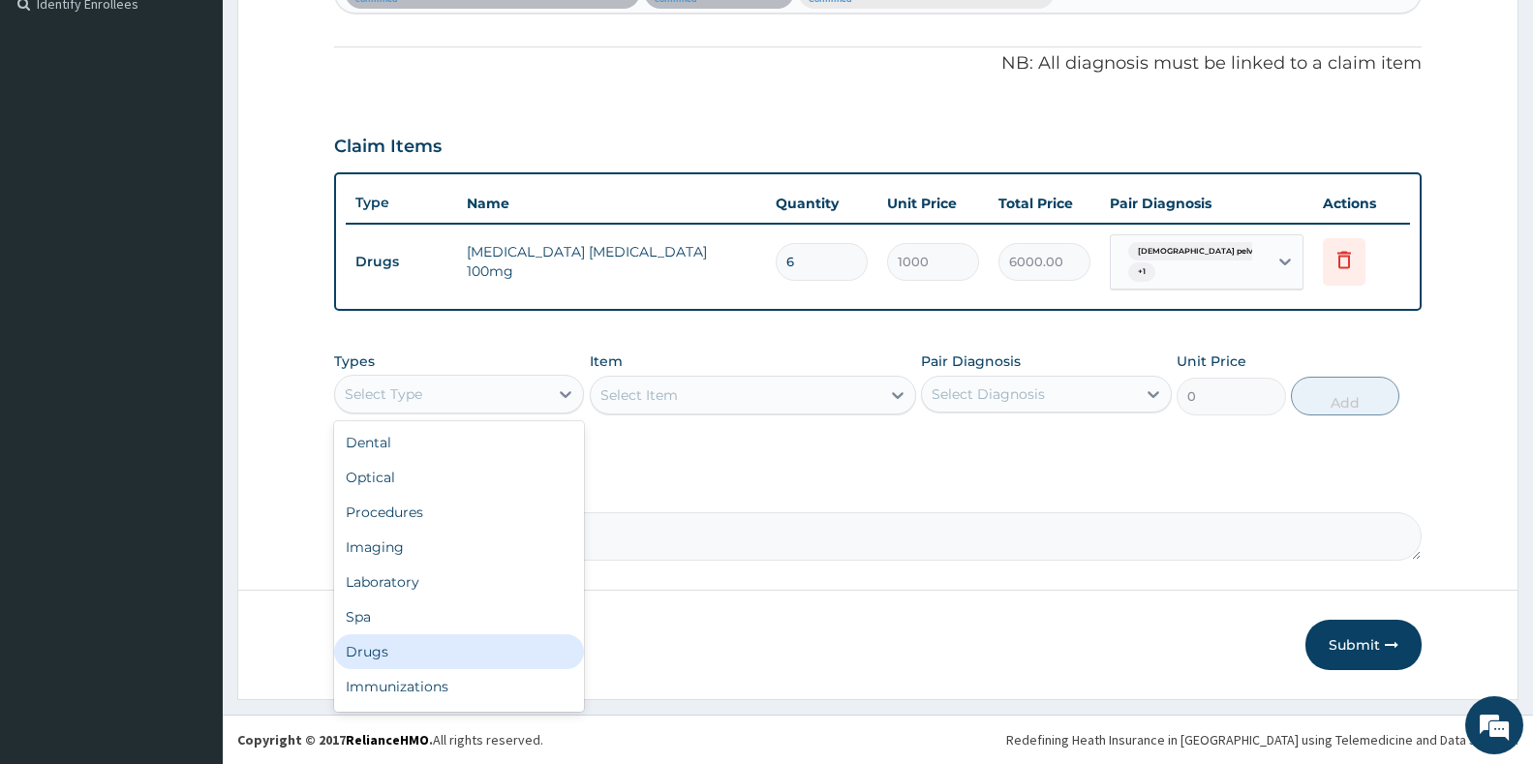
click at [382, 644] on div "Drugs" at bounding box center [459, 651] width 250 height 35
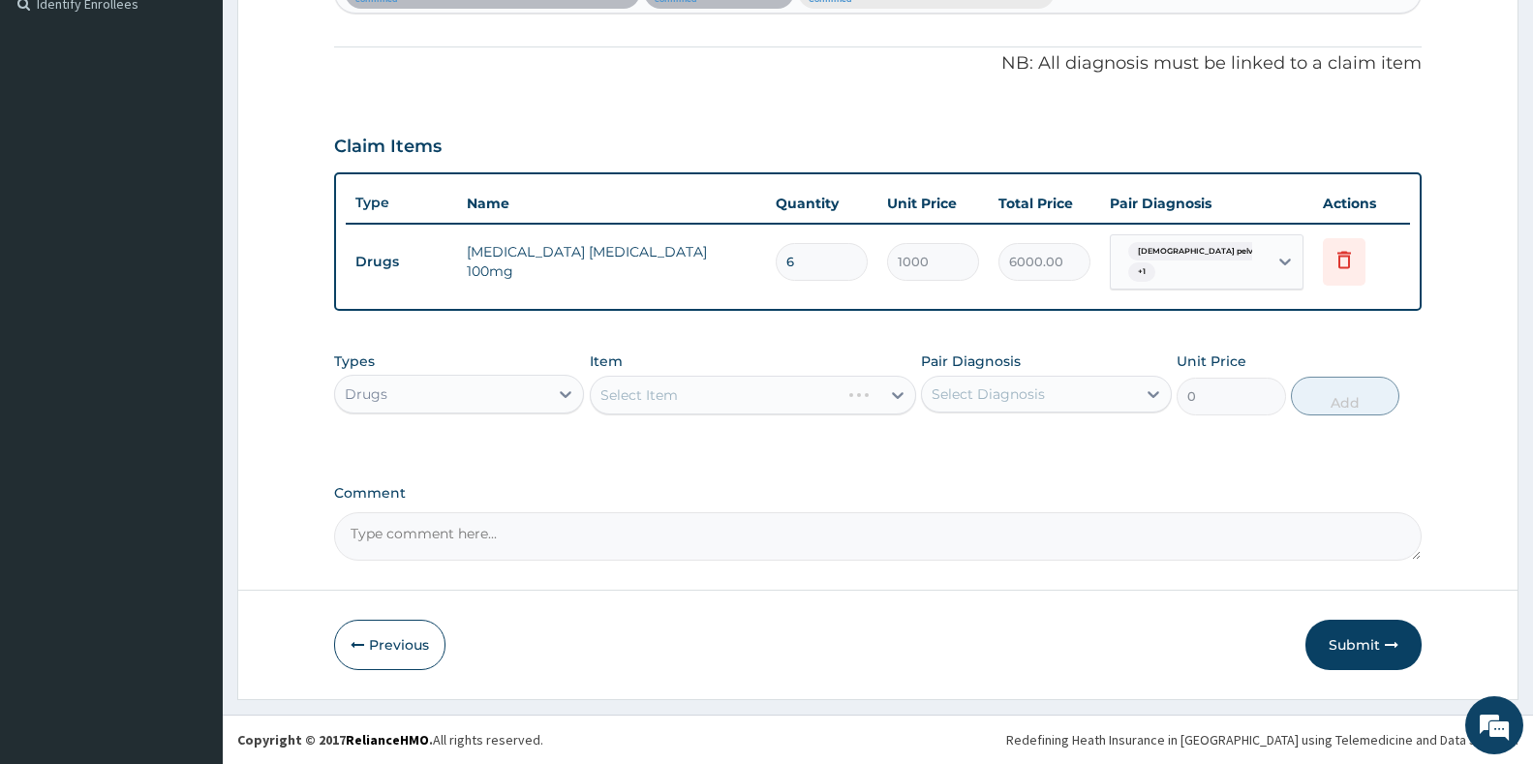
click at [711, 404] on div "Select Item" at bounding box center [753, 395] width 326 height 39
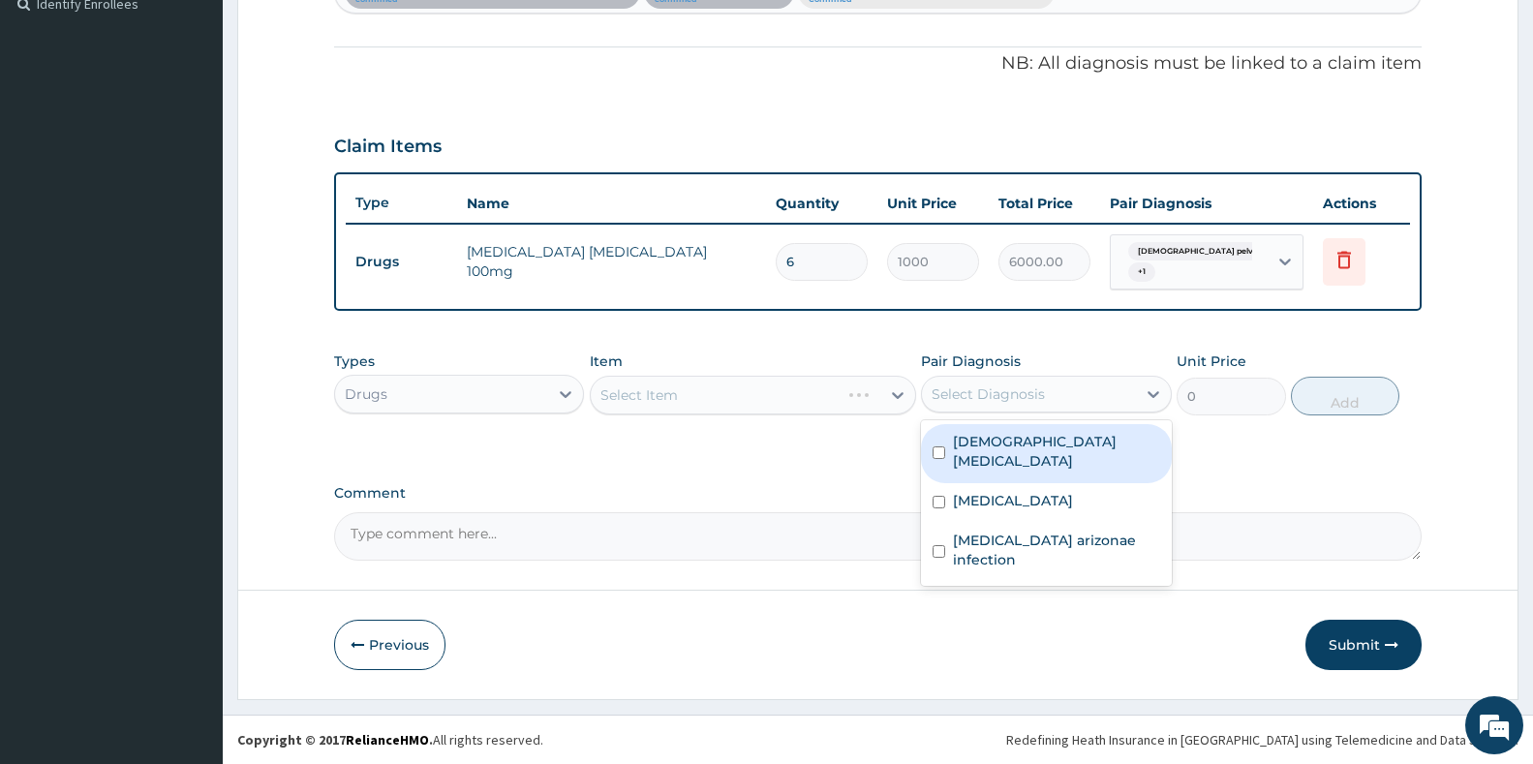
click at [1030, 394] on div "Select Diagnosis" at bounding box center [988, 393] width 113 height 19
drag, startPoint x: 1045, startPoint y: 452, endPoint x: 1036, endPoint y: 460, distance: 11.7
click at [1042, 451] on label "Female pelvic inflammatory disease" at bounding box center [1056, 451] width 206 height 39
checkbox input "true"
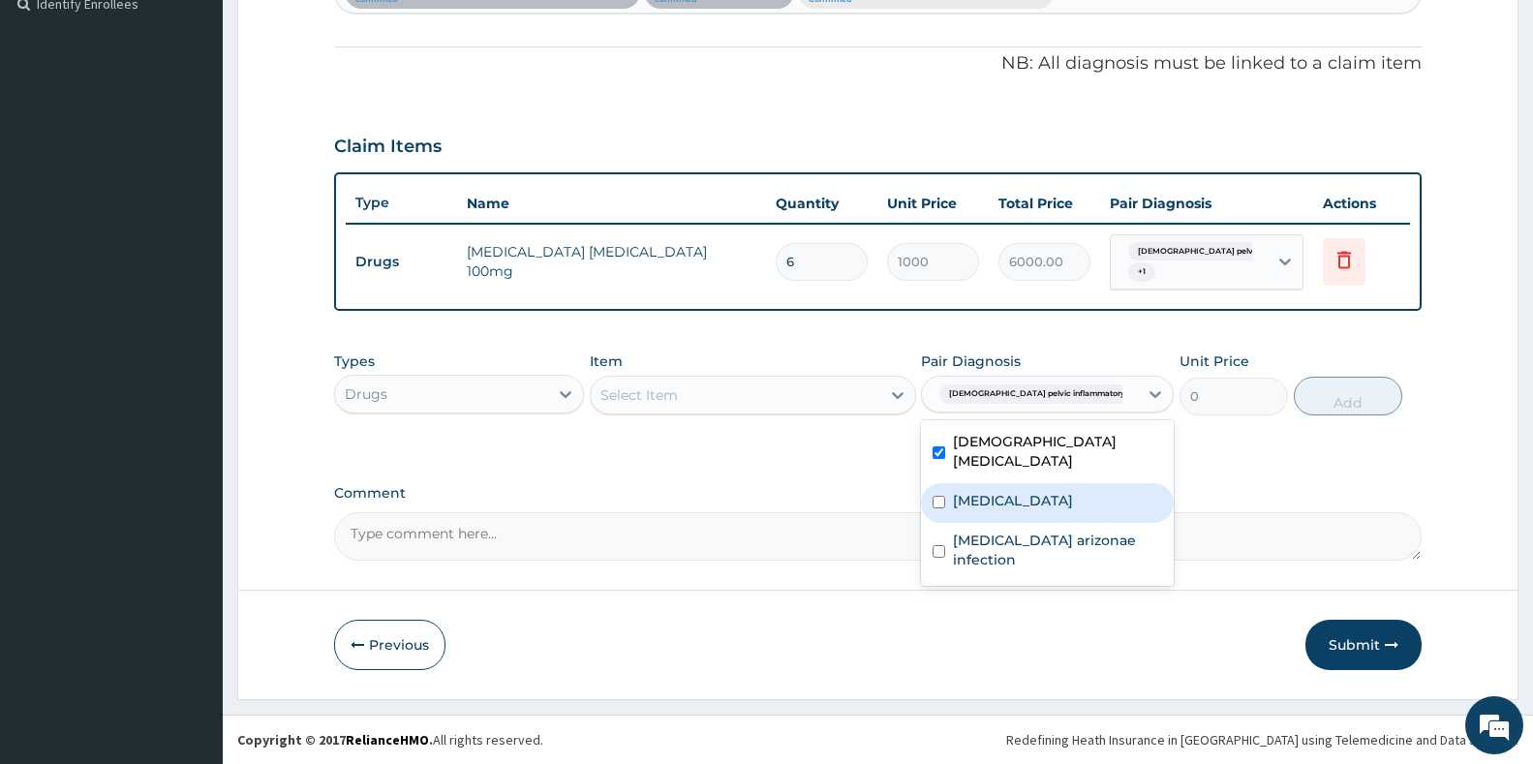
click at [1024, 505] on div "Vaginitis" at bounding box center [1047, 503] width 253 height 40
checkbox input "true"
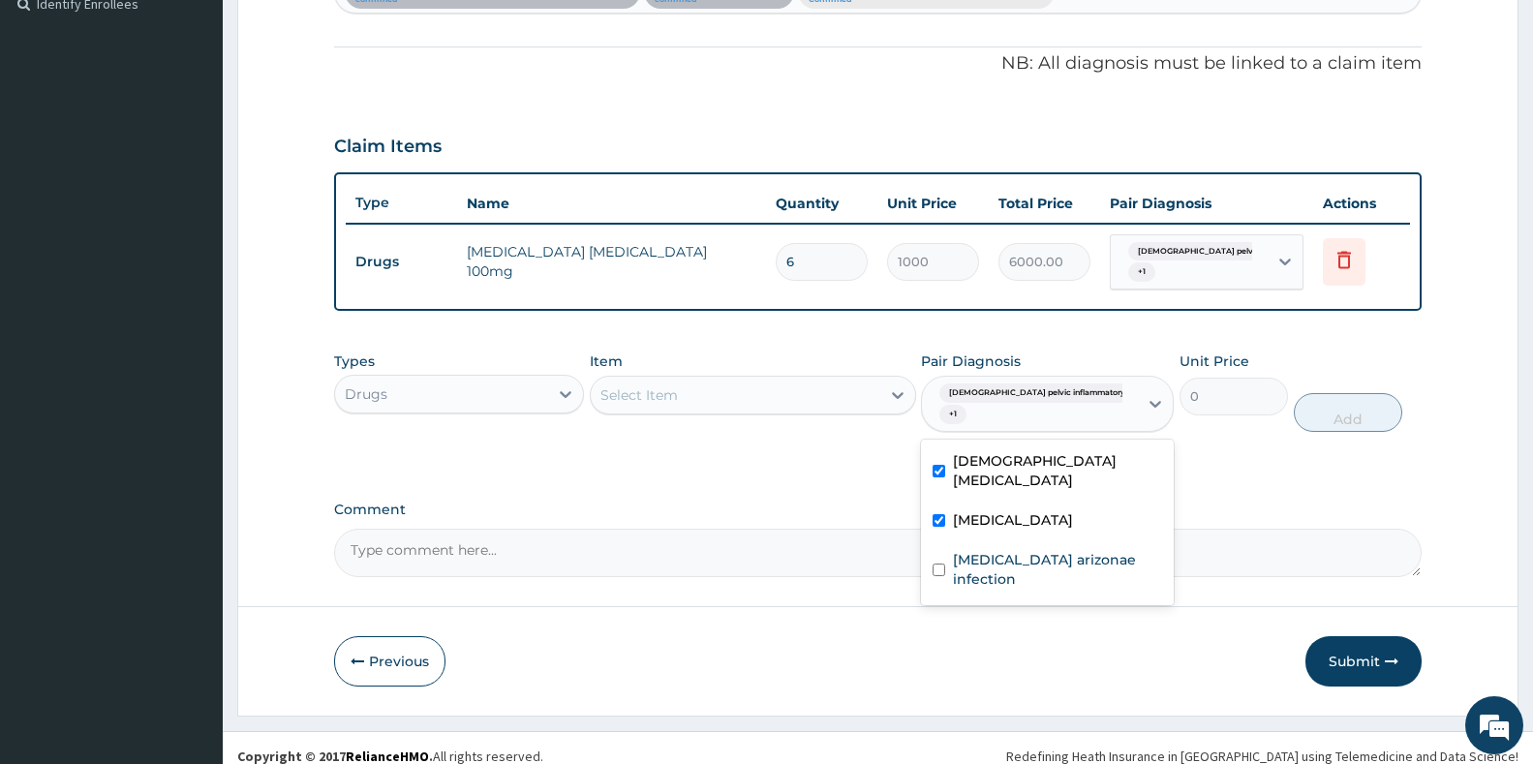
click at [831, 404] on div "Select Item" at bounding box center [736, 395] width 290 height 31
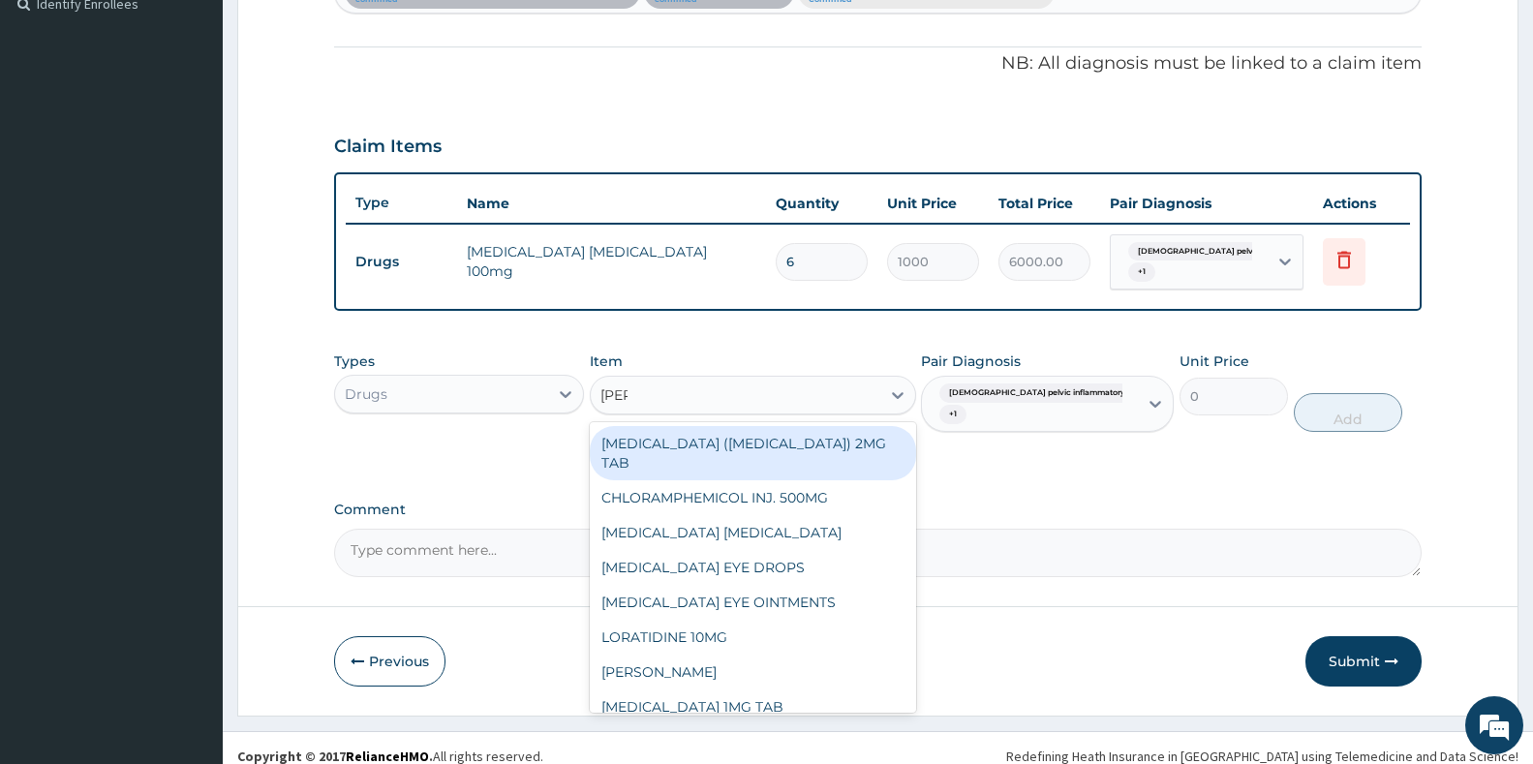
type input "lorat"
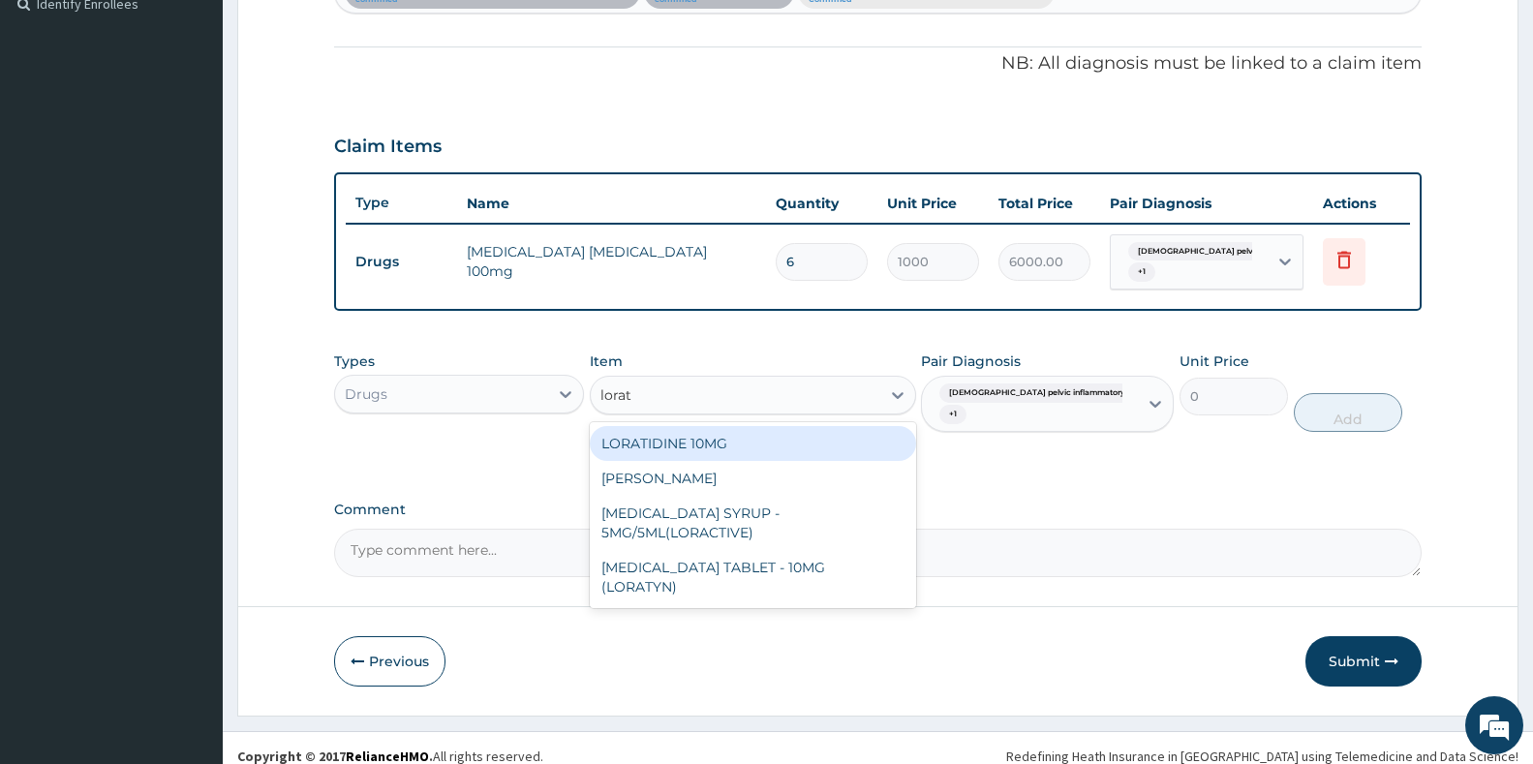
click at [721, 458] on div "LORATIDINE 10MG" at bounding box center [753, 443] width 326 height 35
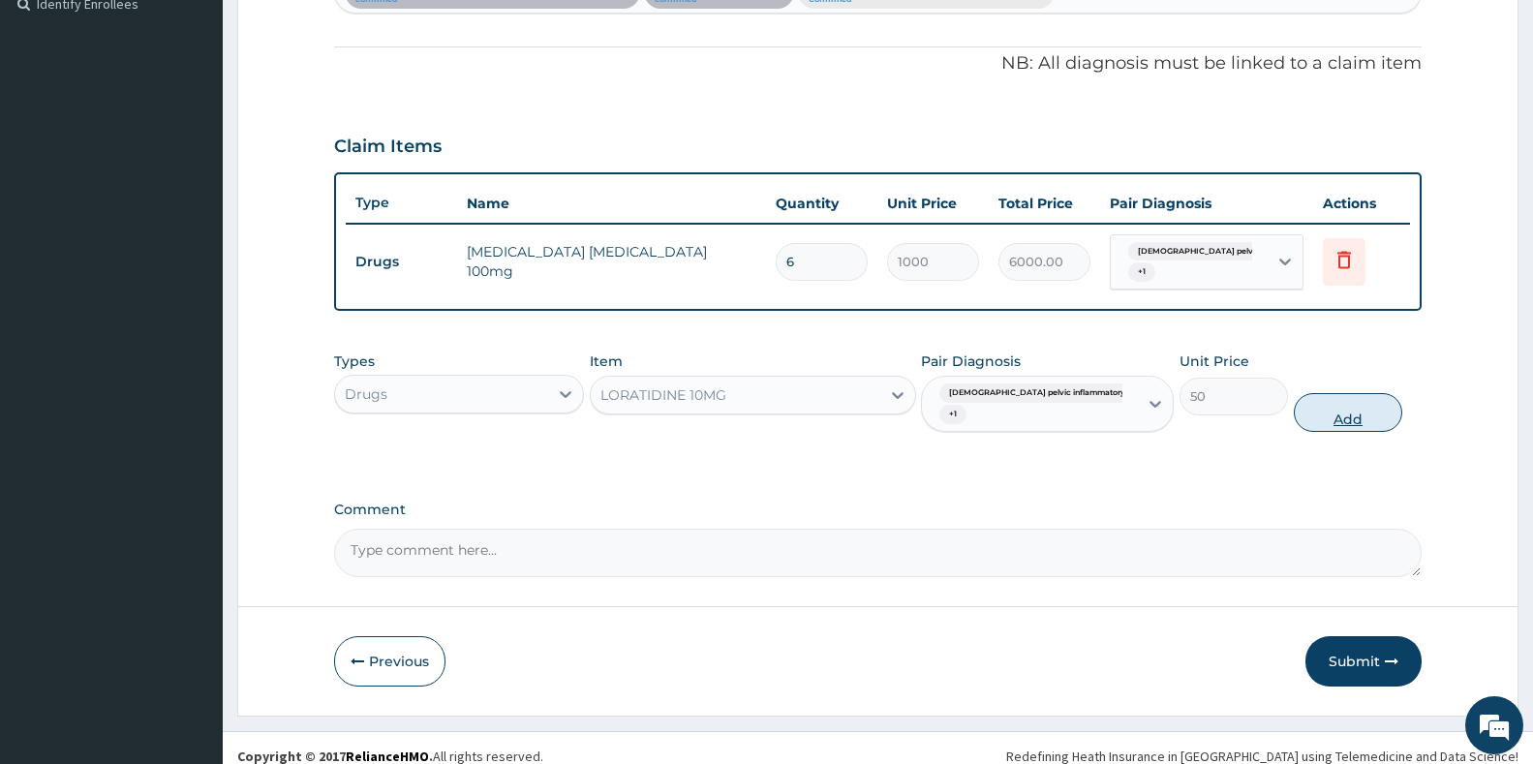
click at [1341, 419] on button "Add" at bounding box center [1348, 412] width 108 height 39
type input "0"
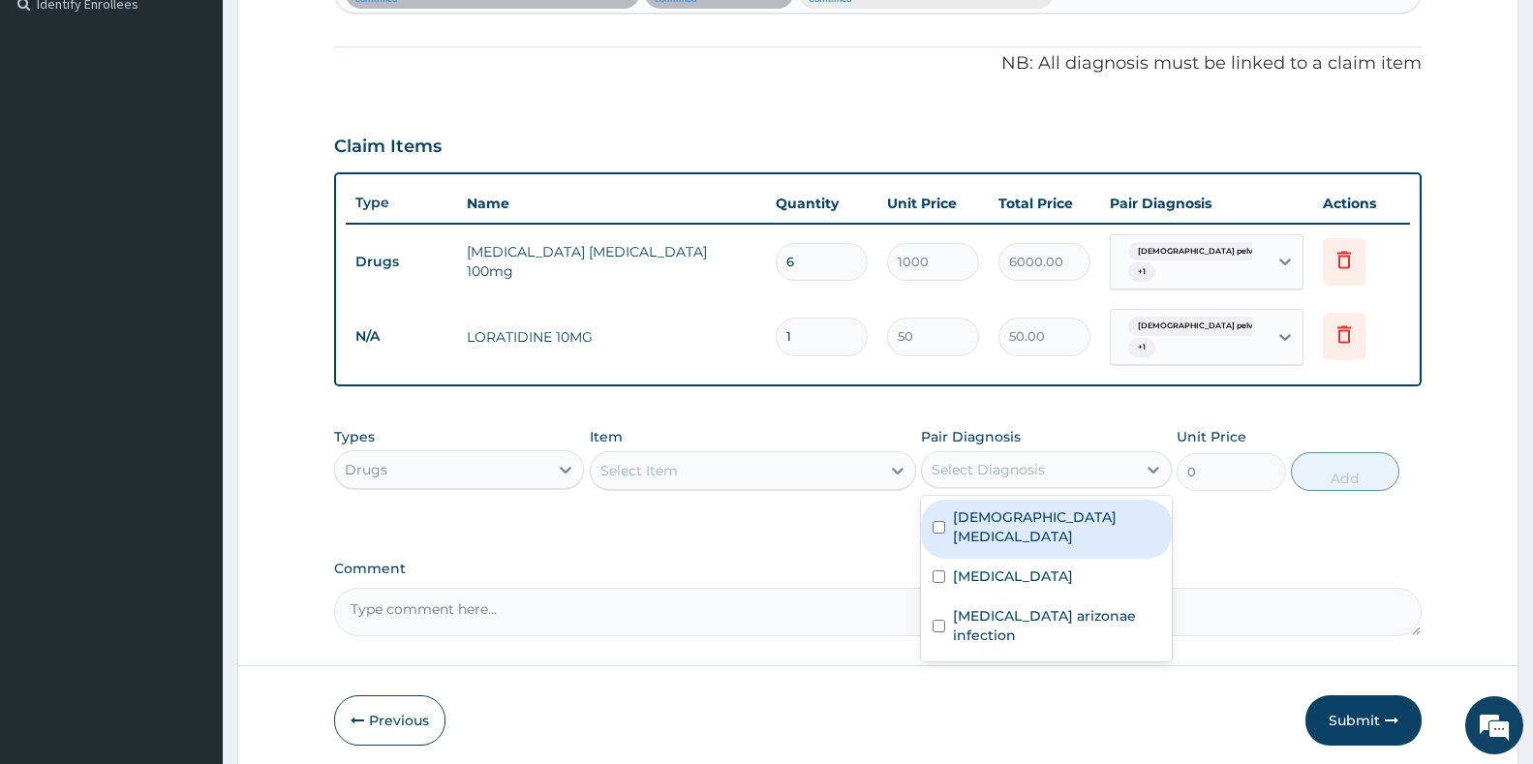
click at [1032, 475] on div "Select Diagnosis" at bounding box center [988, 469] width 113 height 19
drag, startPoint x: 1013, startPoint y: 532, endPoint x: 1009, endPoint y: 557, distance: 25.5
click at [1013, 534] on label "Female pelvic inflammatory disease" at bounding box center [1056, 526] width 206 height 39
checkbox input "true"
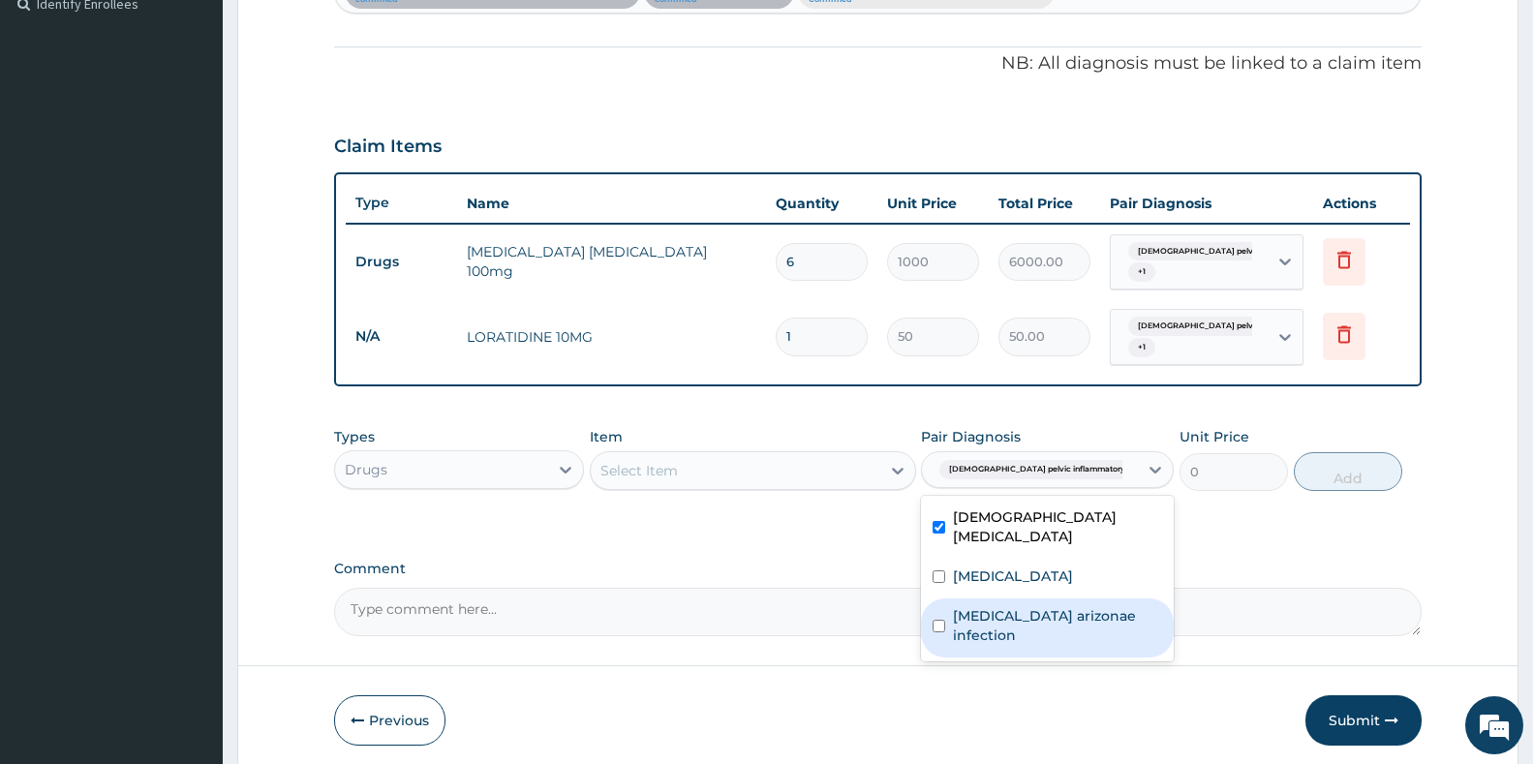
click at [1012, 624] on label "[MEDICAL_DATA] arizonae infection" at bounding box center [1057, 625] width 209 height 39
checkbox input "true"
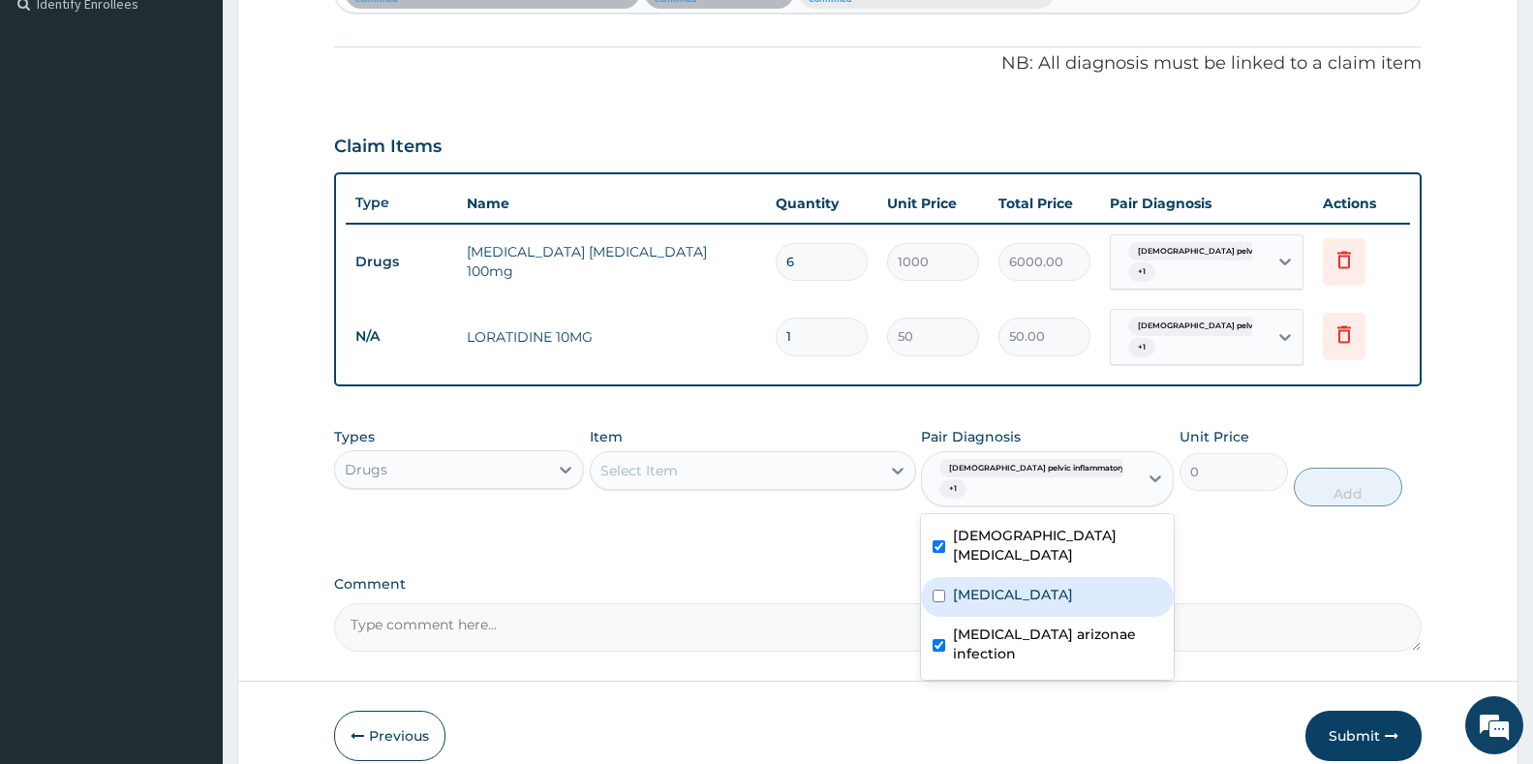
drag, startPoint x: 983, startPoint y: 582, endPoint x: 905, endPoint y: 575, distance: 77.8
click at [982, 583] on div "Vaginitis" at bounding box center [1047, 597] width 253 height 40
checkbox input "true"
click at [765, 471] on div "Select Item" at bounding box center [736, 470] width 290 height 31
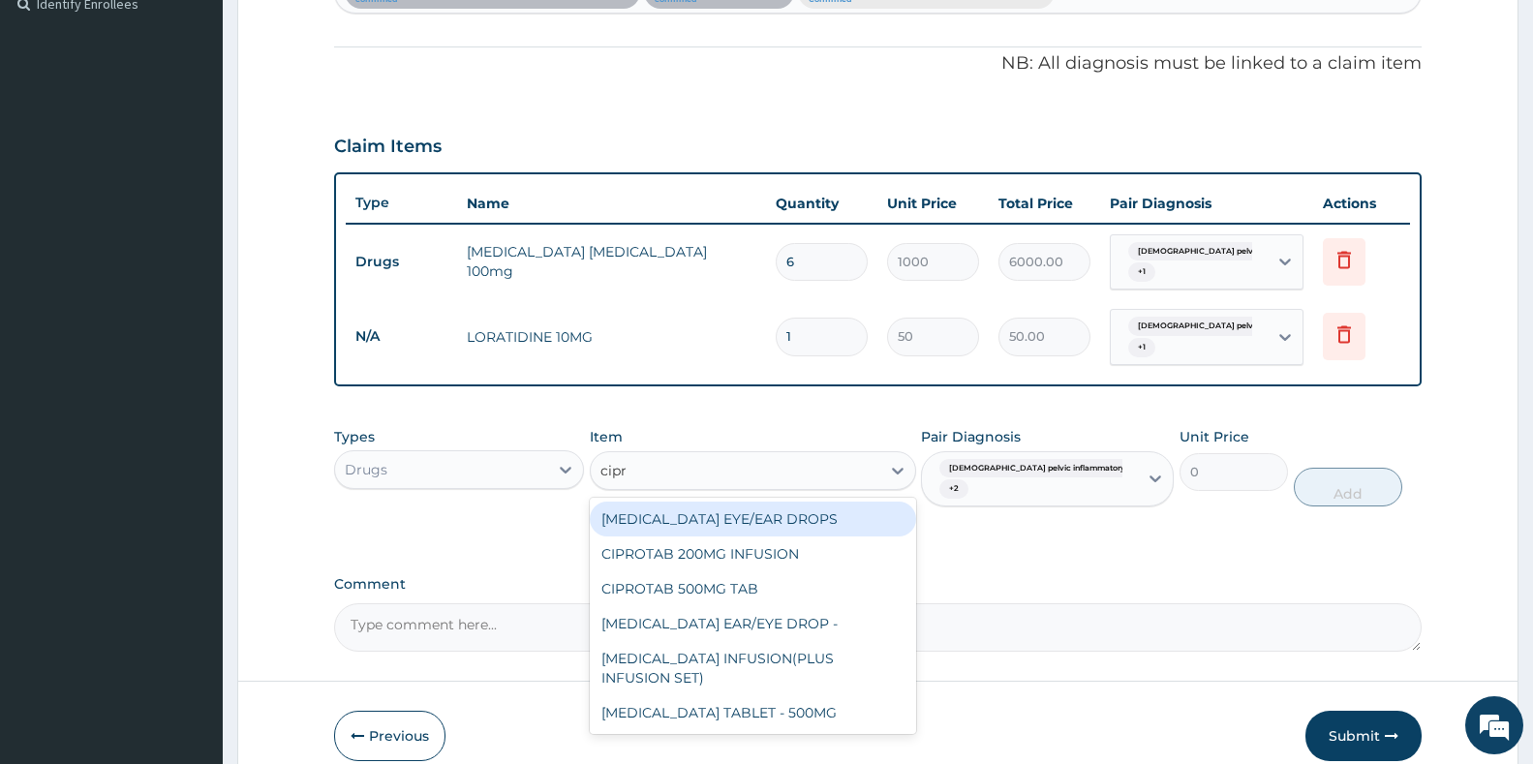
type input "cipro"
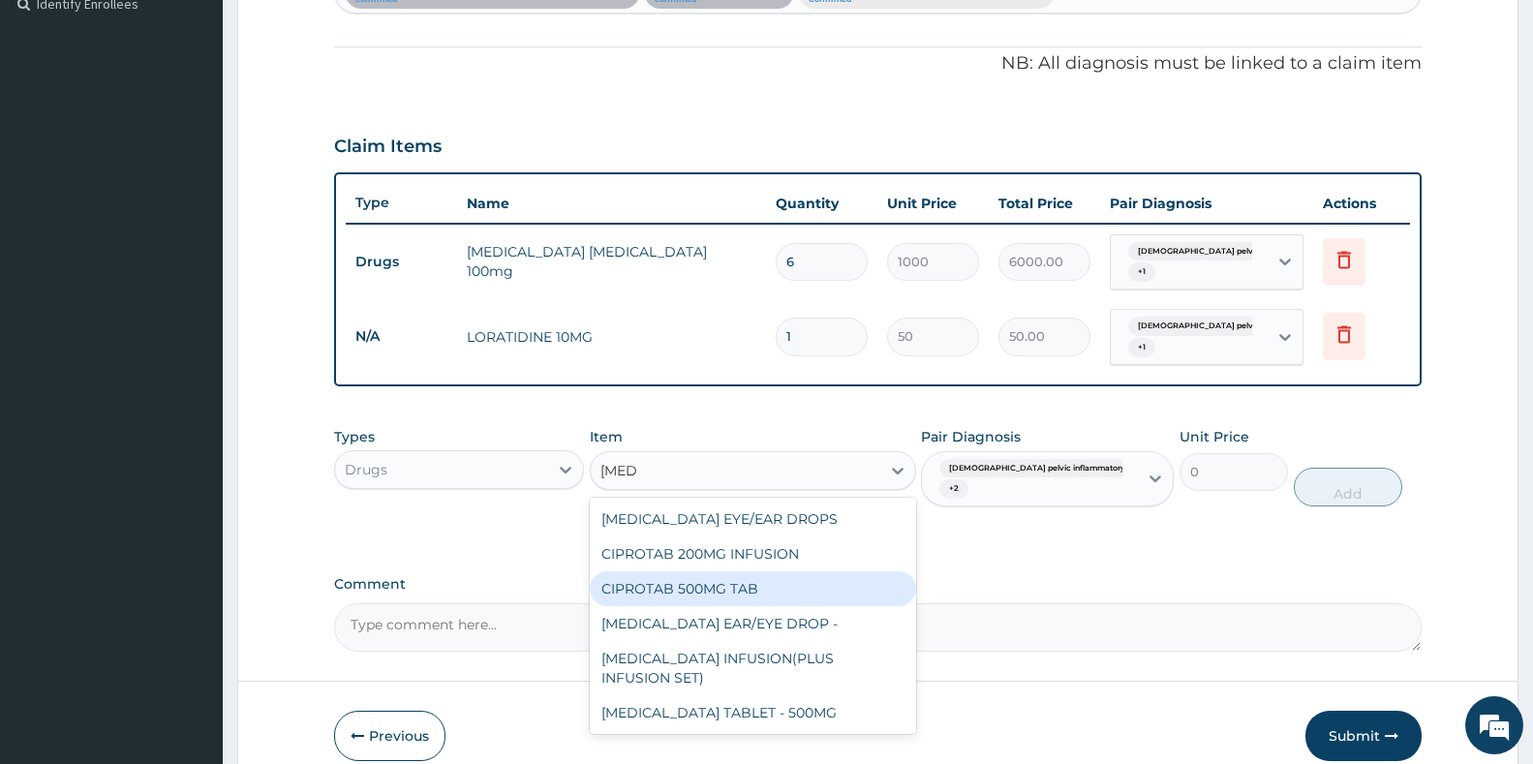
click at [734, 591] on div "CIPROTAB 500MG TAB" at bounding box center [753, 588] width 326 height 35
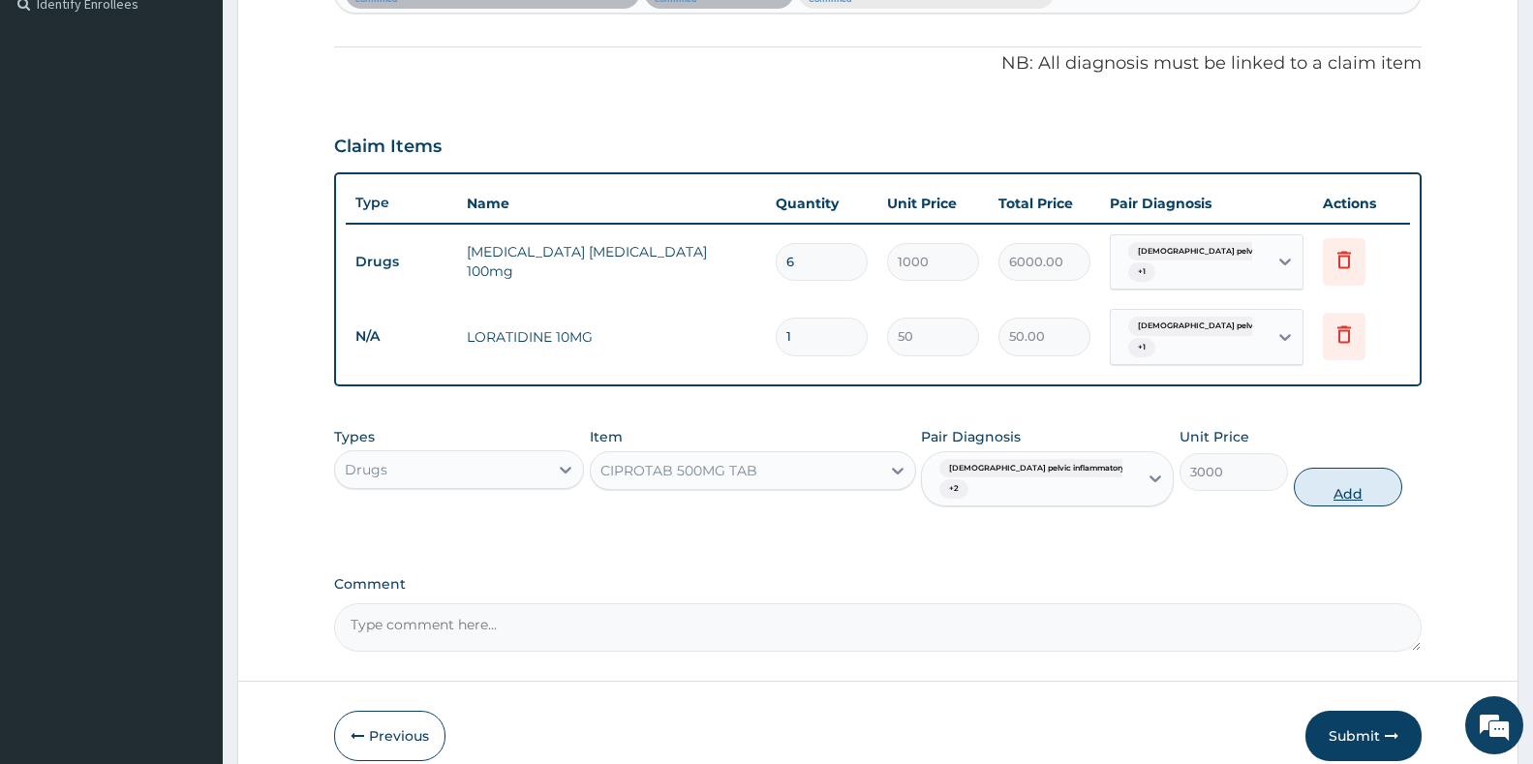
click at [1332, 487] on button "Add" at bounding box center [1348, 487] width 108 height 39
type input "0"
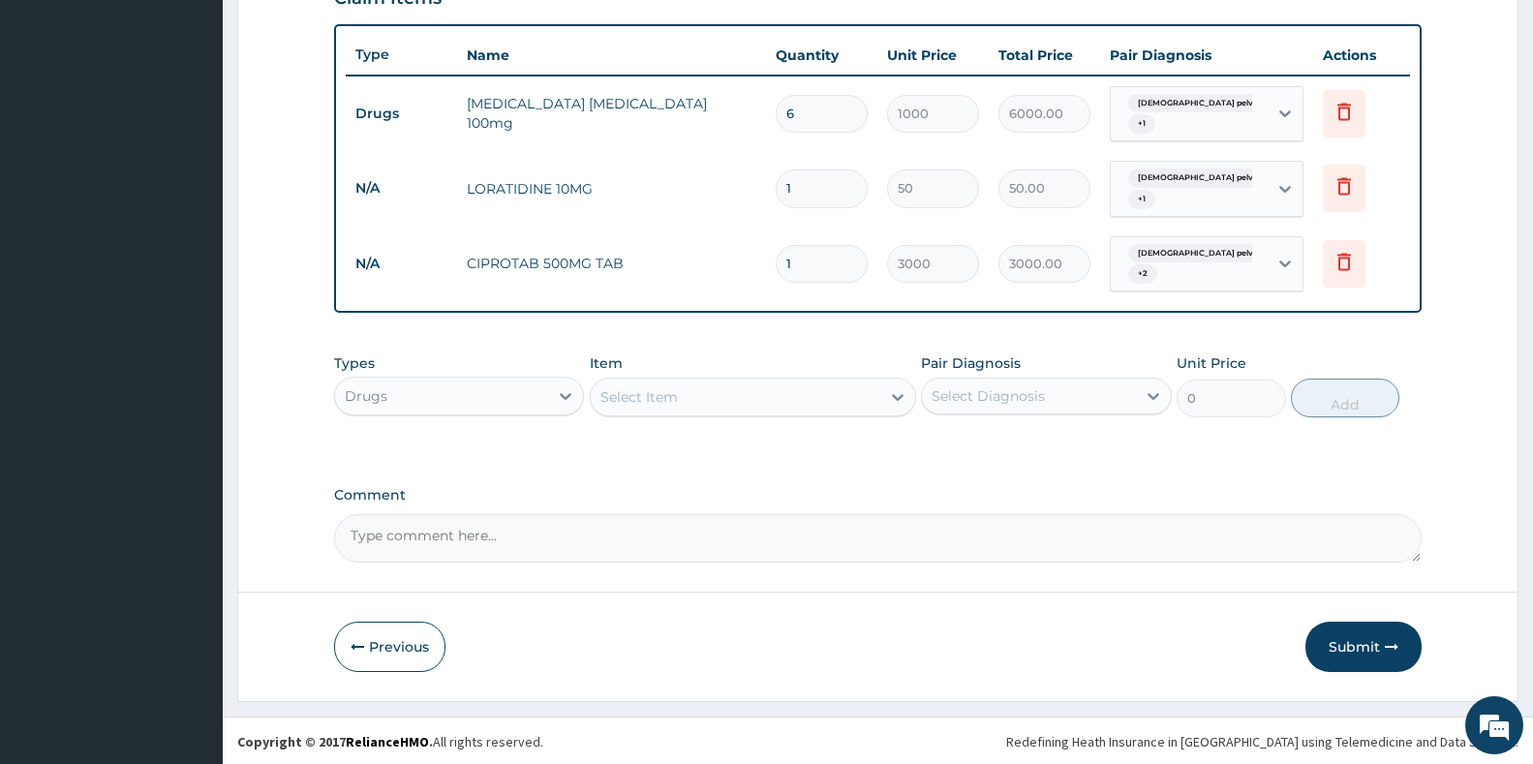
scroll to position [698, 0]
click at [706, 395] on div "Select Item" at bounding box center [736, 395] width 290 height 31
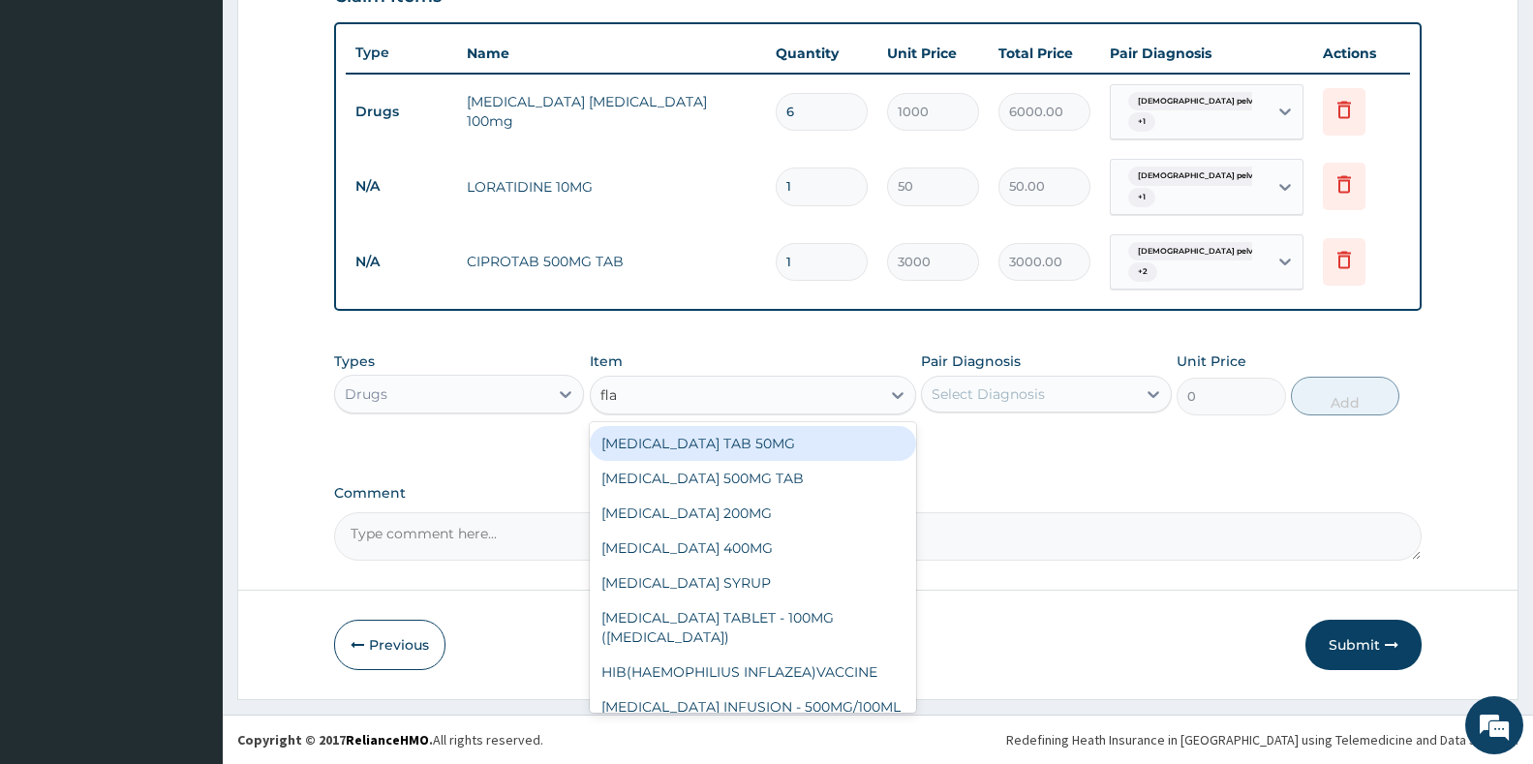
type input "flag"
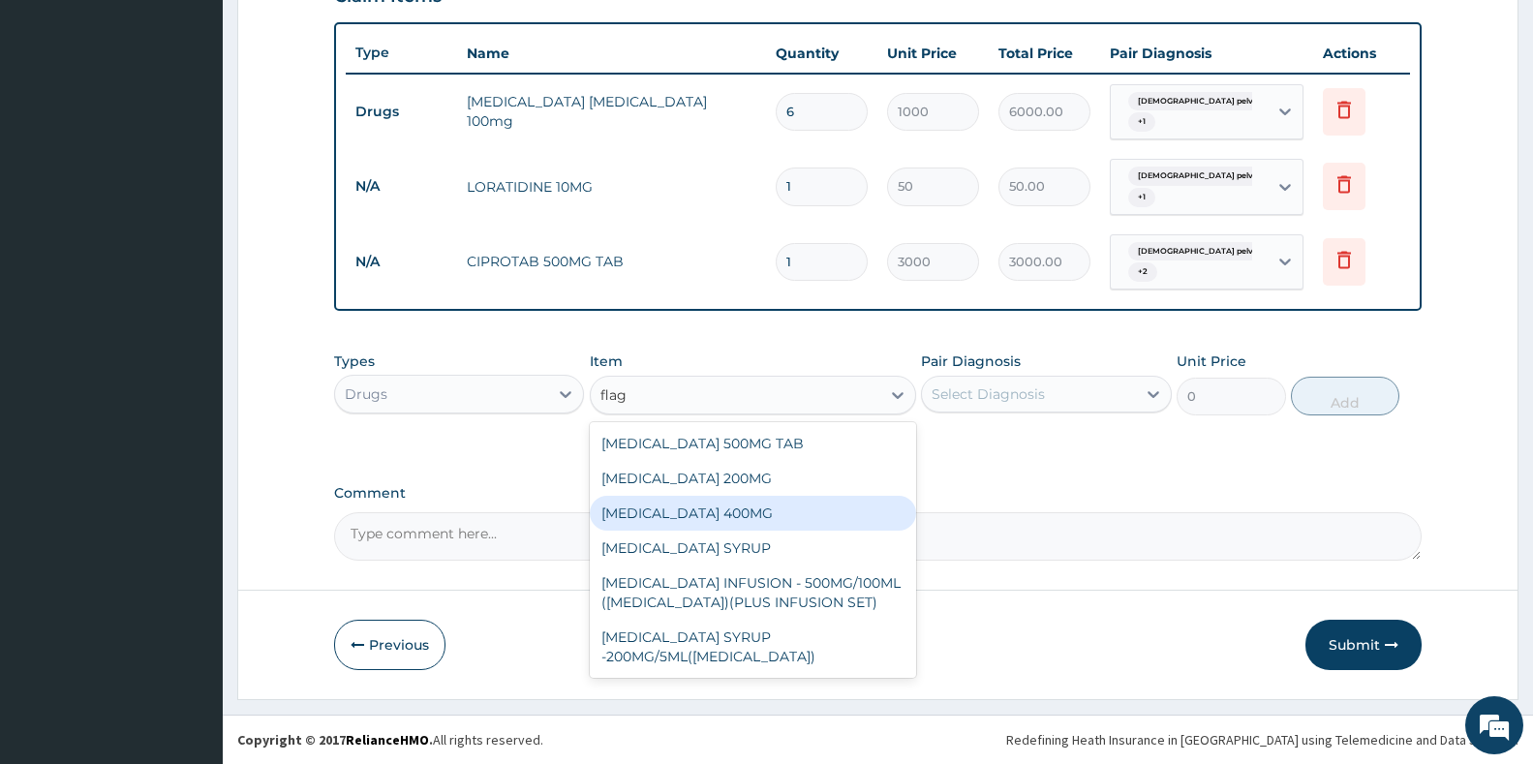
click at [666, 526] on div "FLAGYL 400MG" at bounding box center [753, 513] width 326 height 35
type input "35"
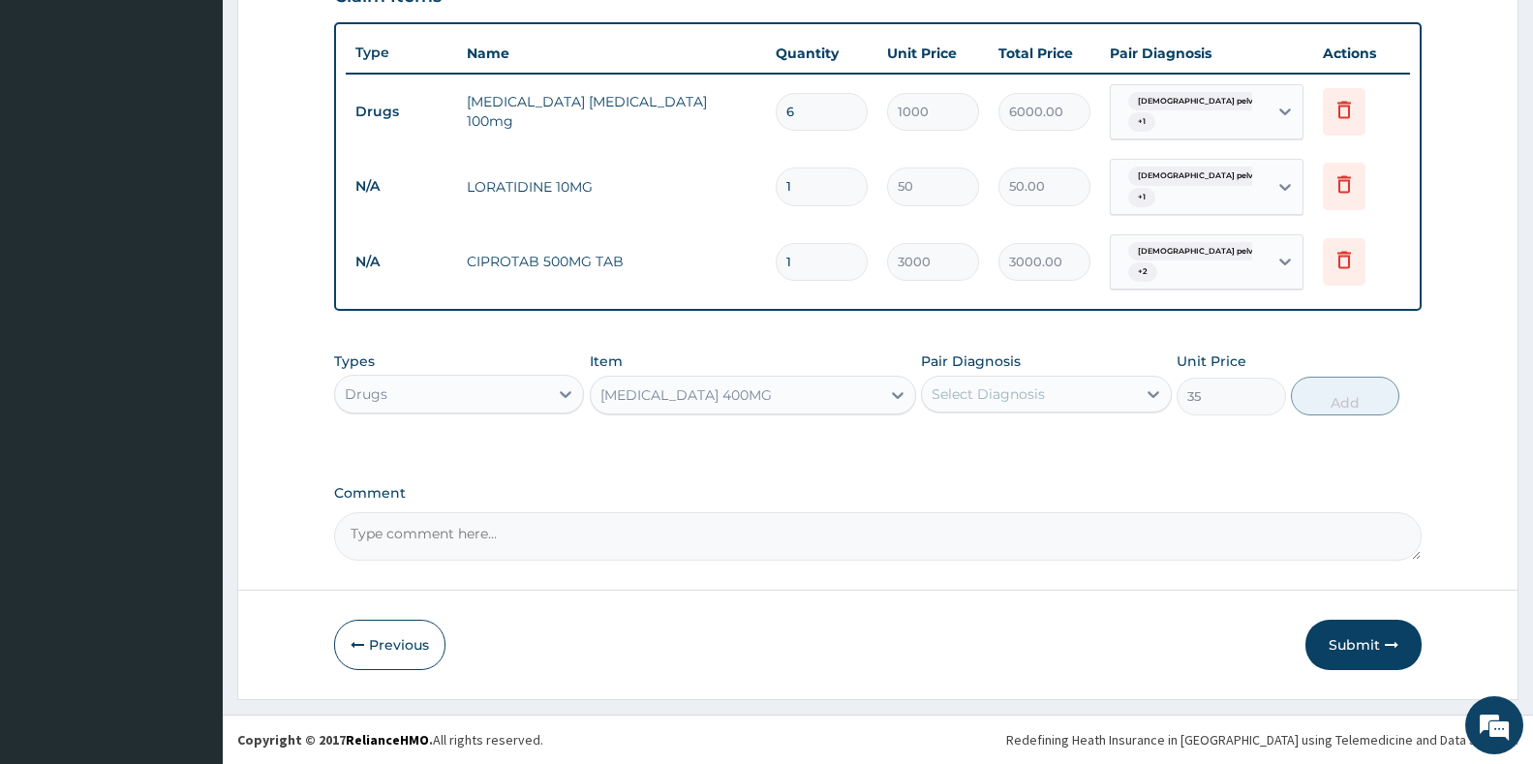
click at [1015, 383] on div "Select Diagnosis" at bounding box center [1028, 394] width 213 height 31
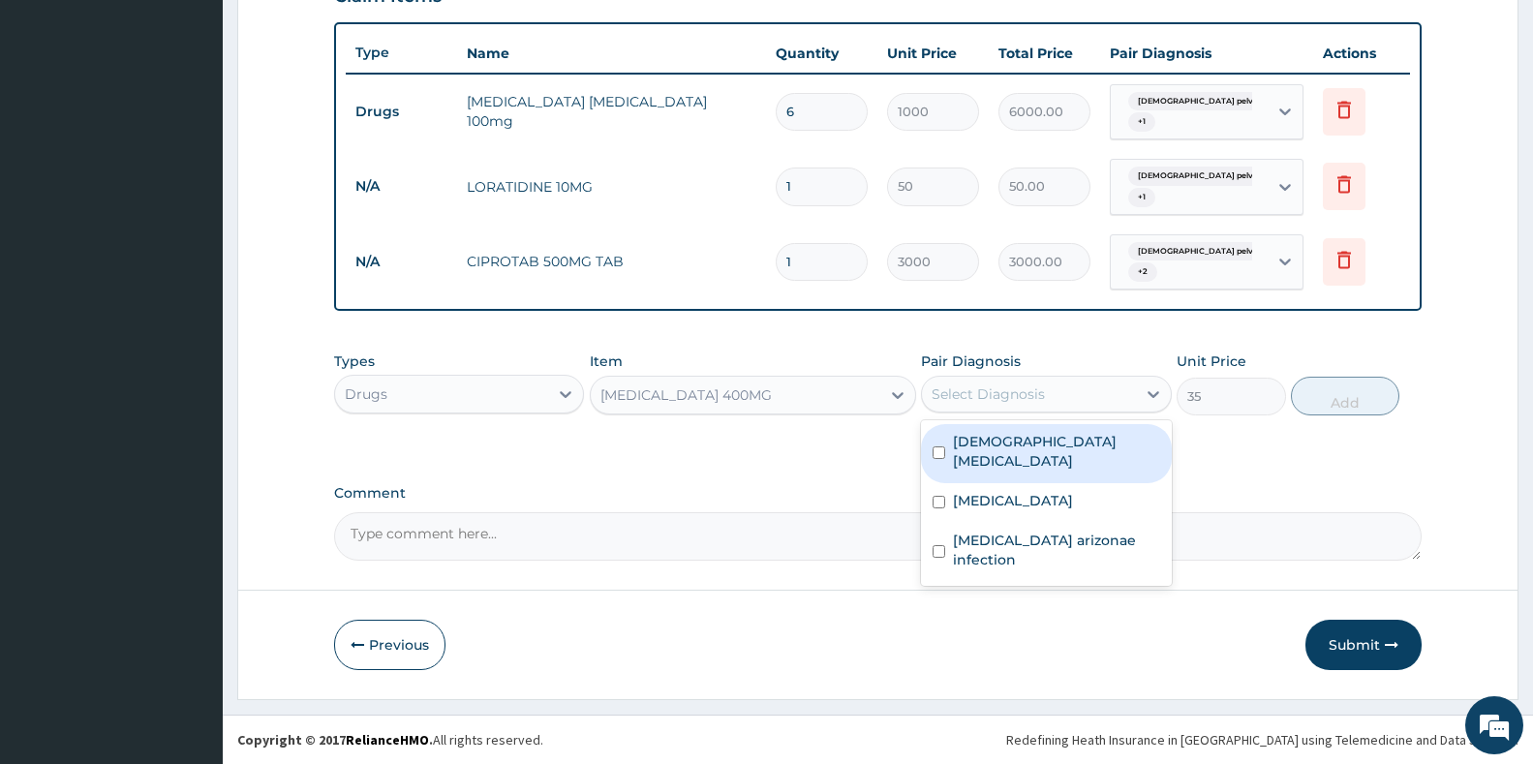
click at [1001, 444] on label "Female pelvic inflammatory disease" at bounding box center [1056, 451] width 206 height 39
checkbox input "true"
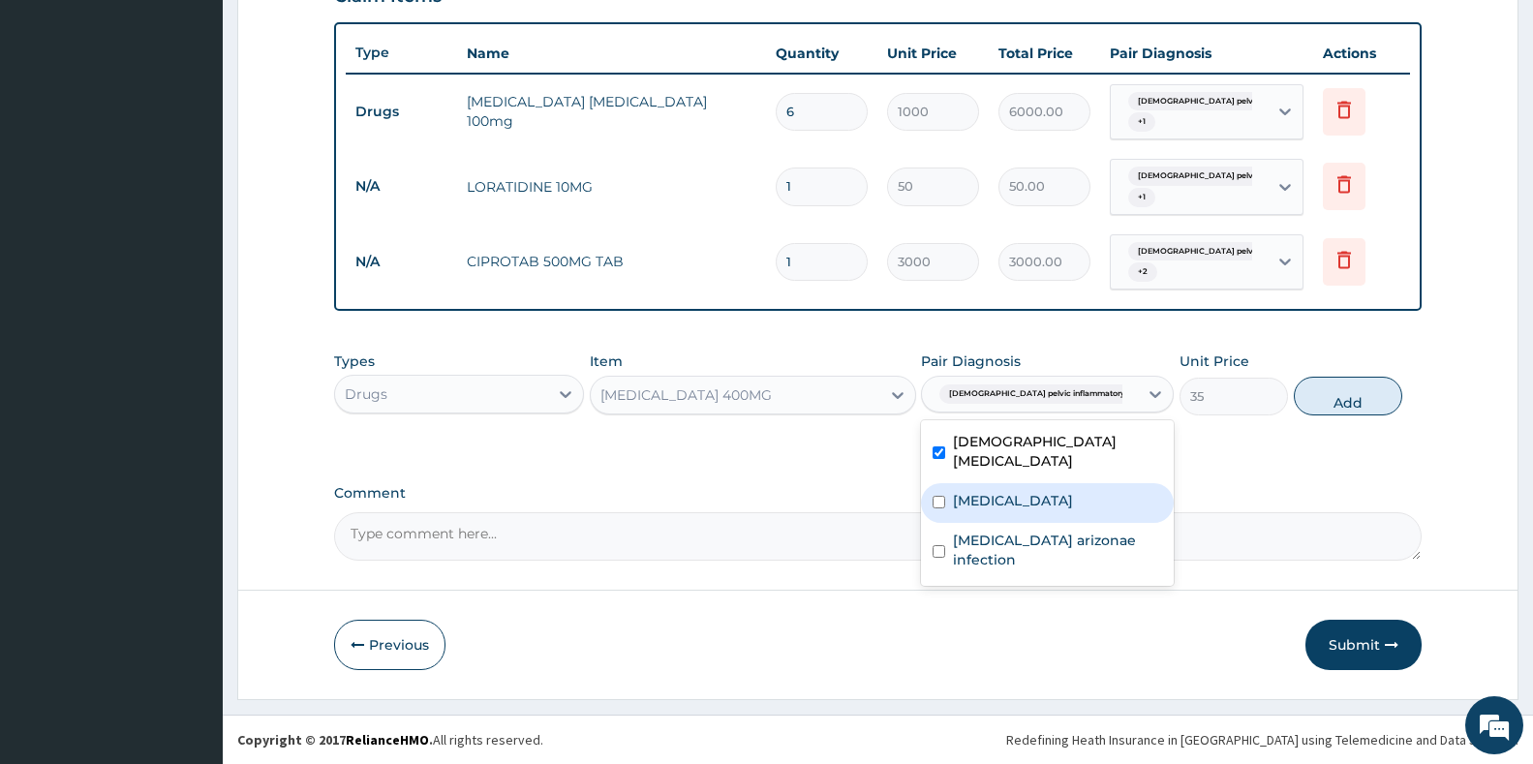
click at [986, 505] on label "Vaginitis" at bounding box center [1013, 500] width 120 height 19
checkbox input "true"
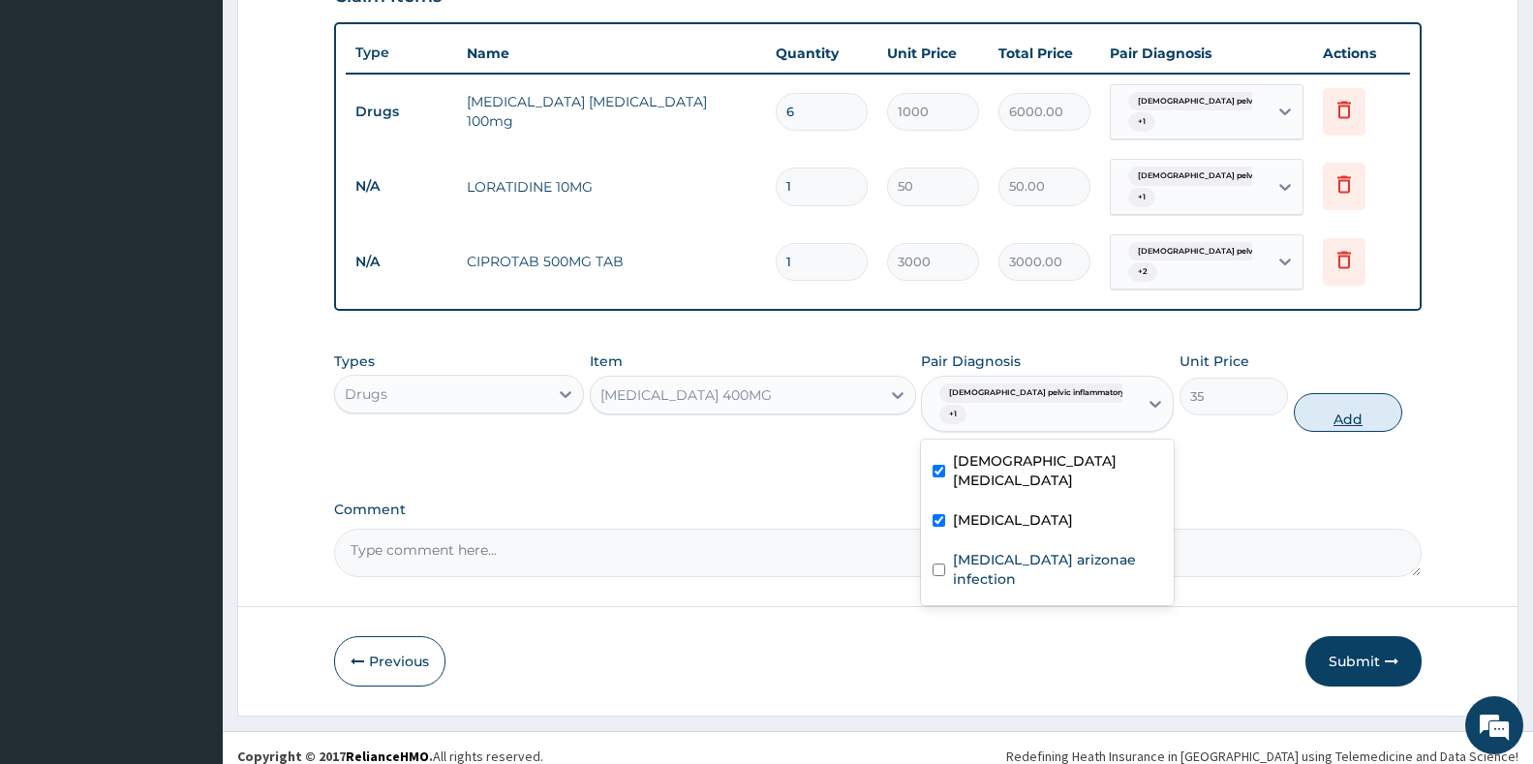
click at [1332, 413] on button "Add" at bounding box center [1348, 412] width 108 height 39
type input "0"
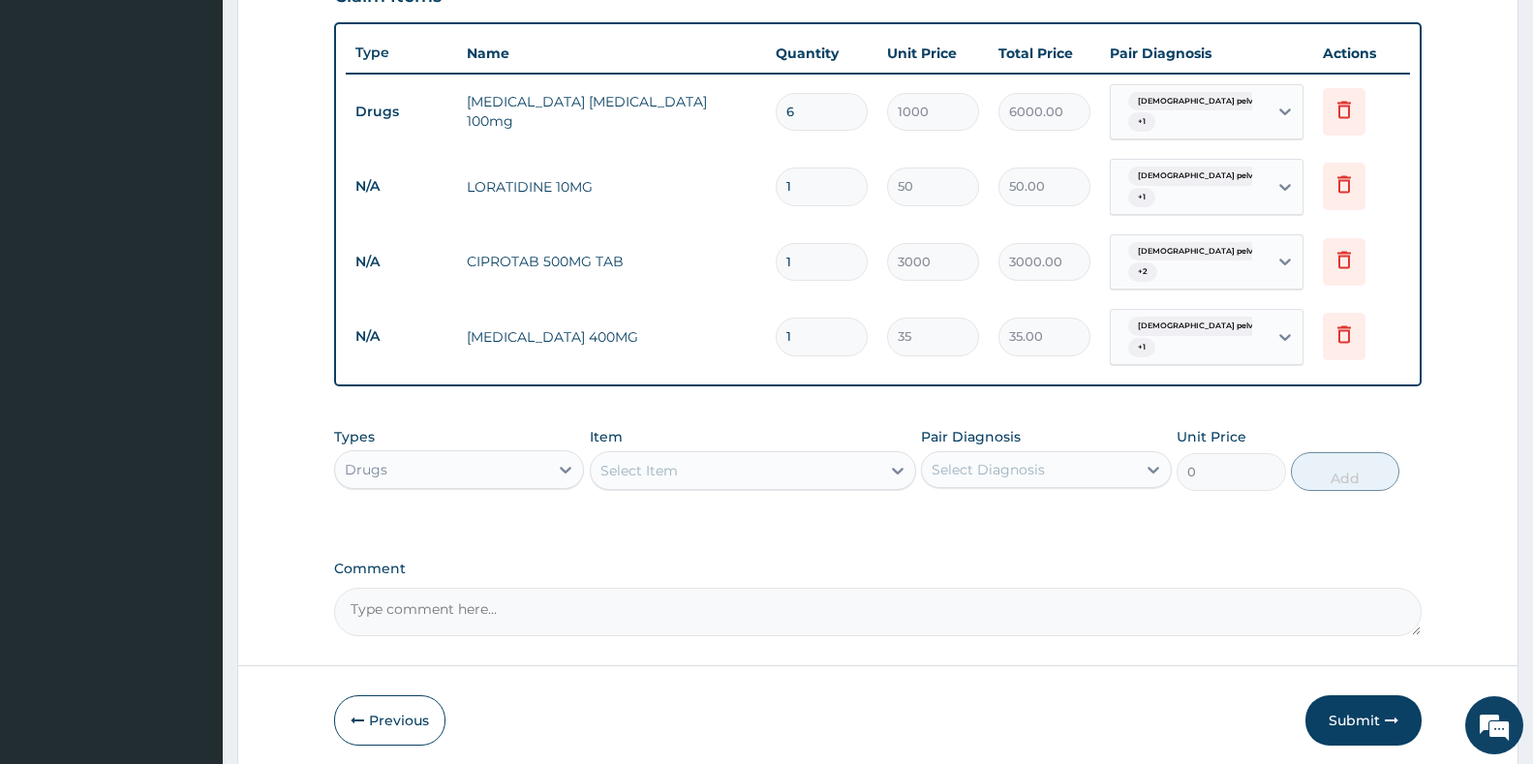
type input "15"
type input "525.00"
type input "15"
click at [533, 474] on div "Drugs" at bounding box center [441, 469] width 213 height 31
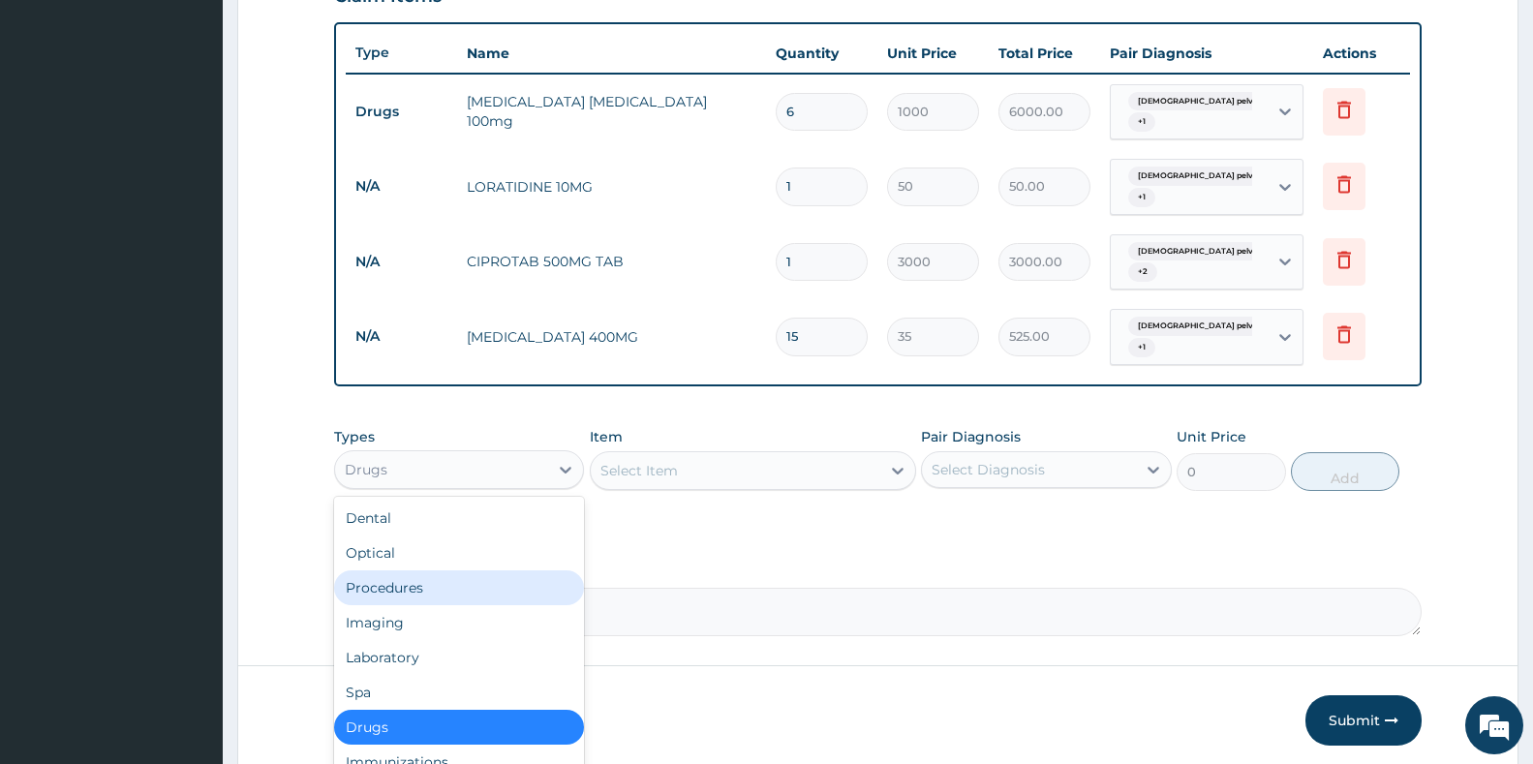
click at [385, 595] on div "Procedures" at bounding box center [459, 587] width 250 height 35
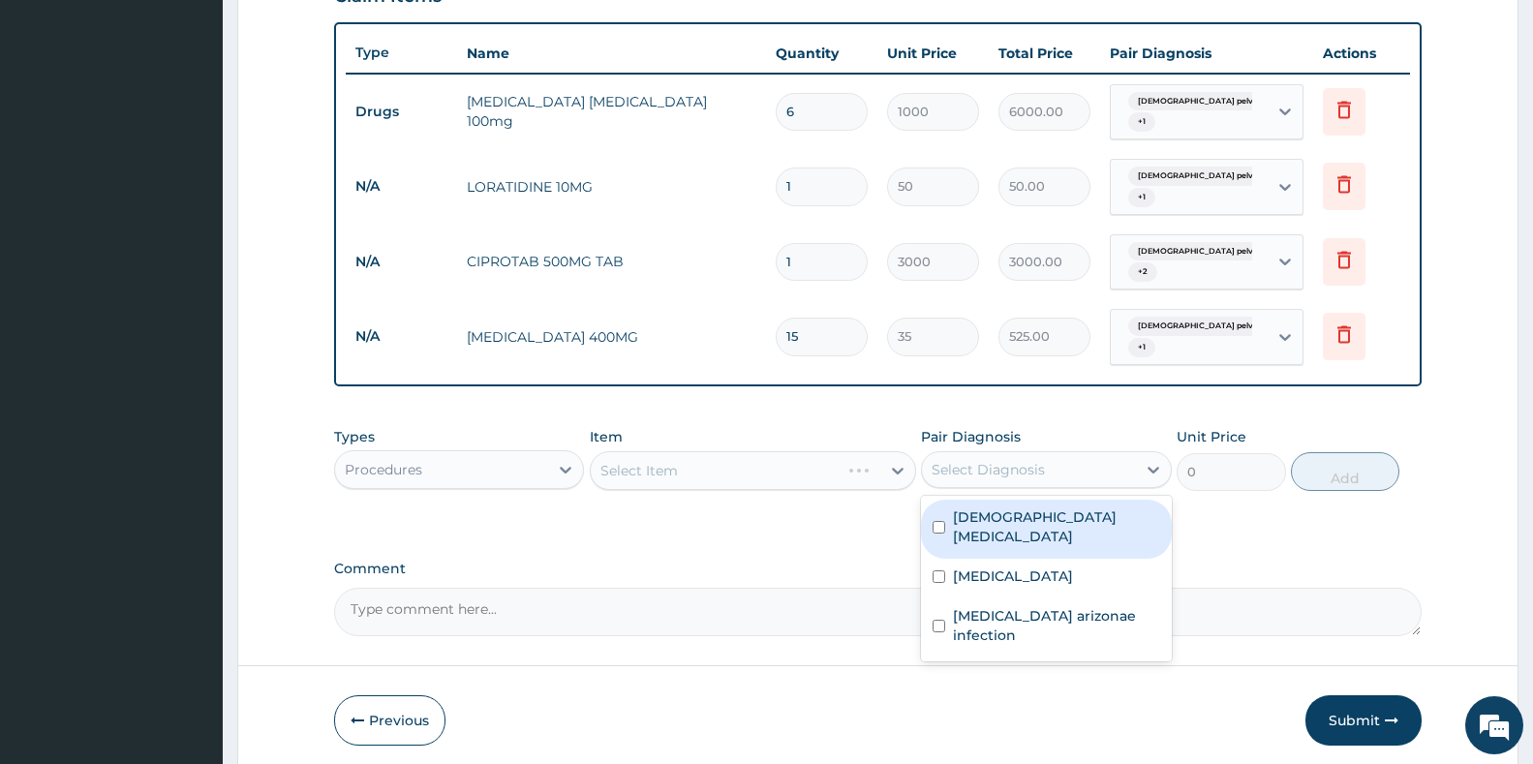
drag, startPoint x: 1038, startPoint y: 473, endPoint x: 1026, endPoint y: 495, distance: 25.6
click at [1038, 474] on div "Select Diagnosis" at bounding box center [988, 469] width 113 height 19
click at [1012, 540] on label "Female pelvic inflammatory disease" at bounding box center [1056, 526] width 206 height 39
checkbox input "true"
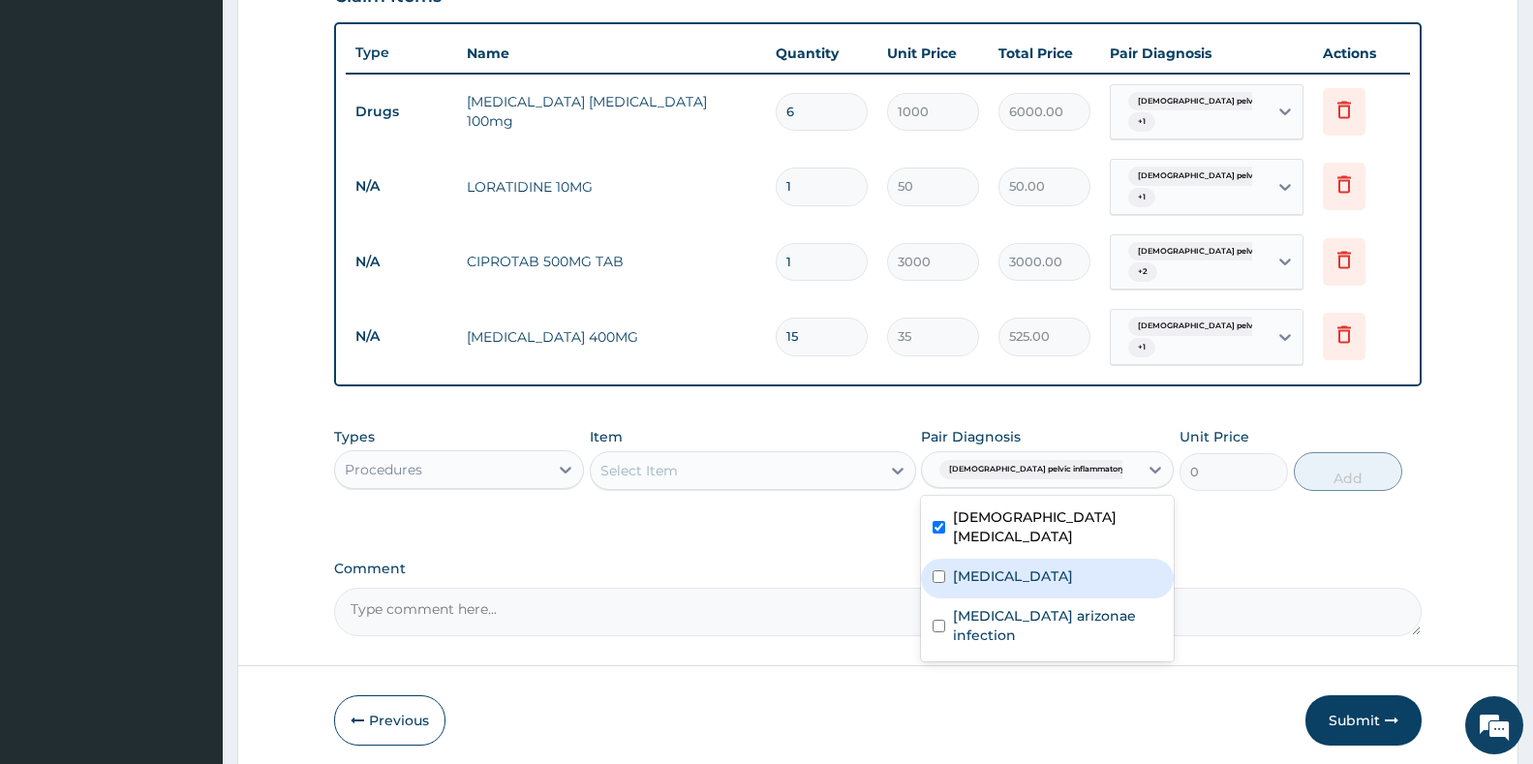
drag, startPoint x: 998, startPoint y: 585, endPoint x: 991, endPoint y: 601, distance: 18.2
click at [995, 587] on div "Vaginitis" at bounding box center [1047, 579] width 253 height 40
checkbox input "true"
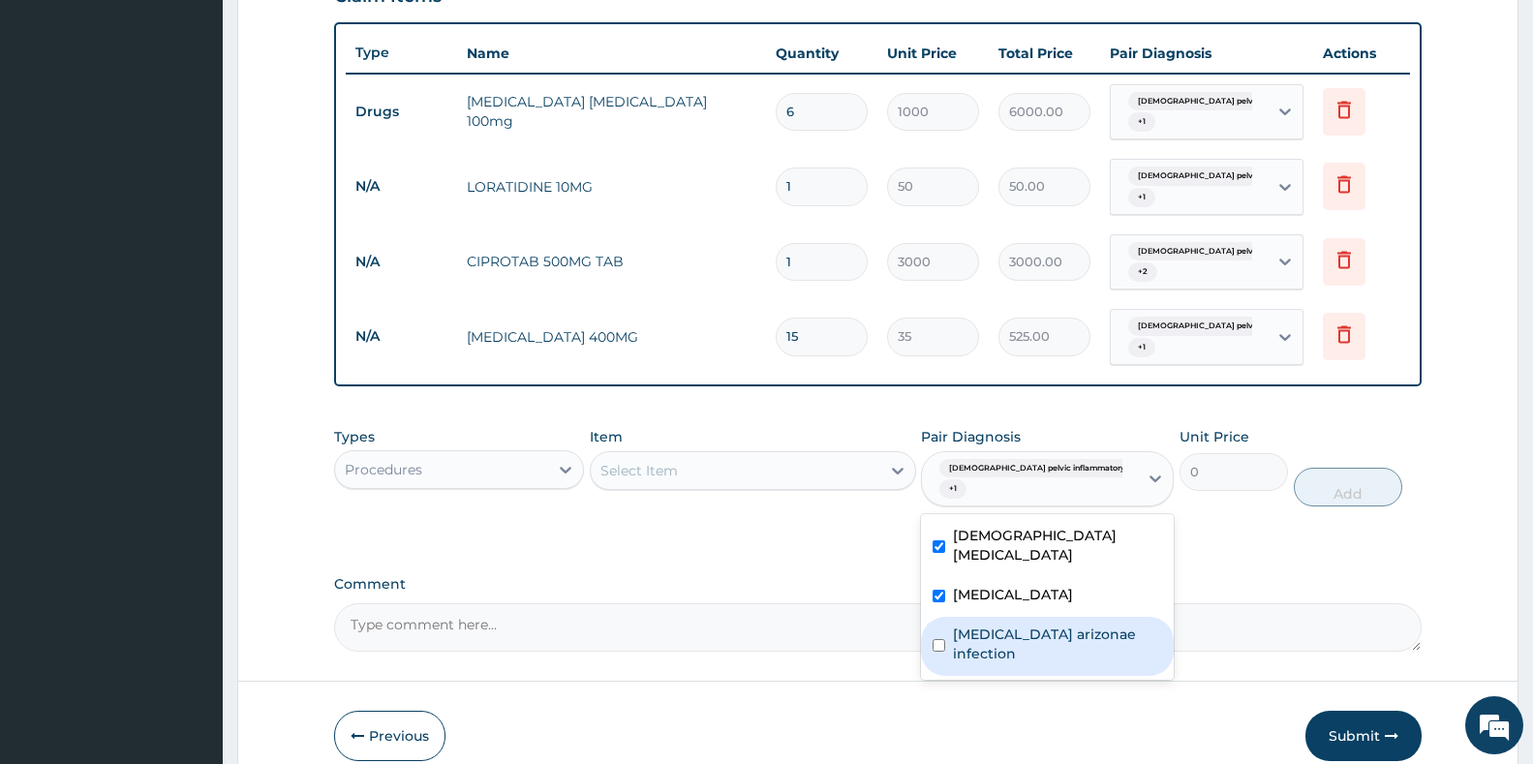
click at [975, 668] on div "[MEDICAL_DATA] arizonae infection" at bounding box center [1047, 646] width 253 height 59
checkbox input "true"
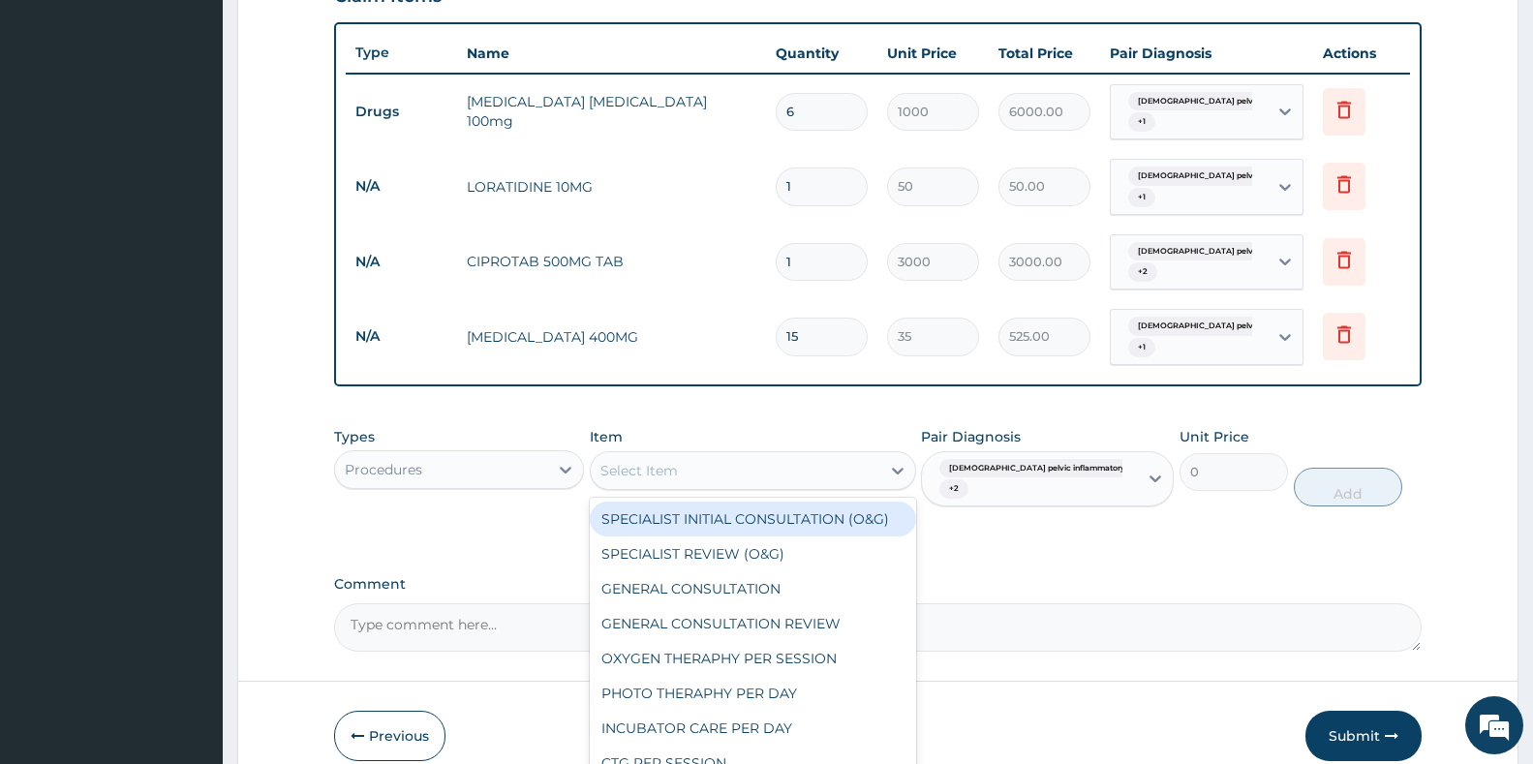
click at [806, 466] on div "Select Item" at bounding box center [736, 470] width 290 height 31
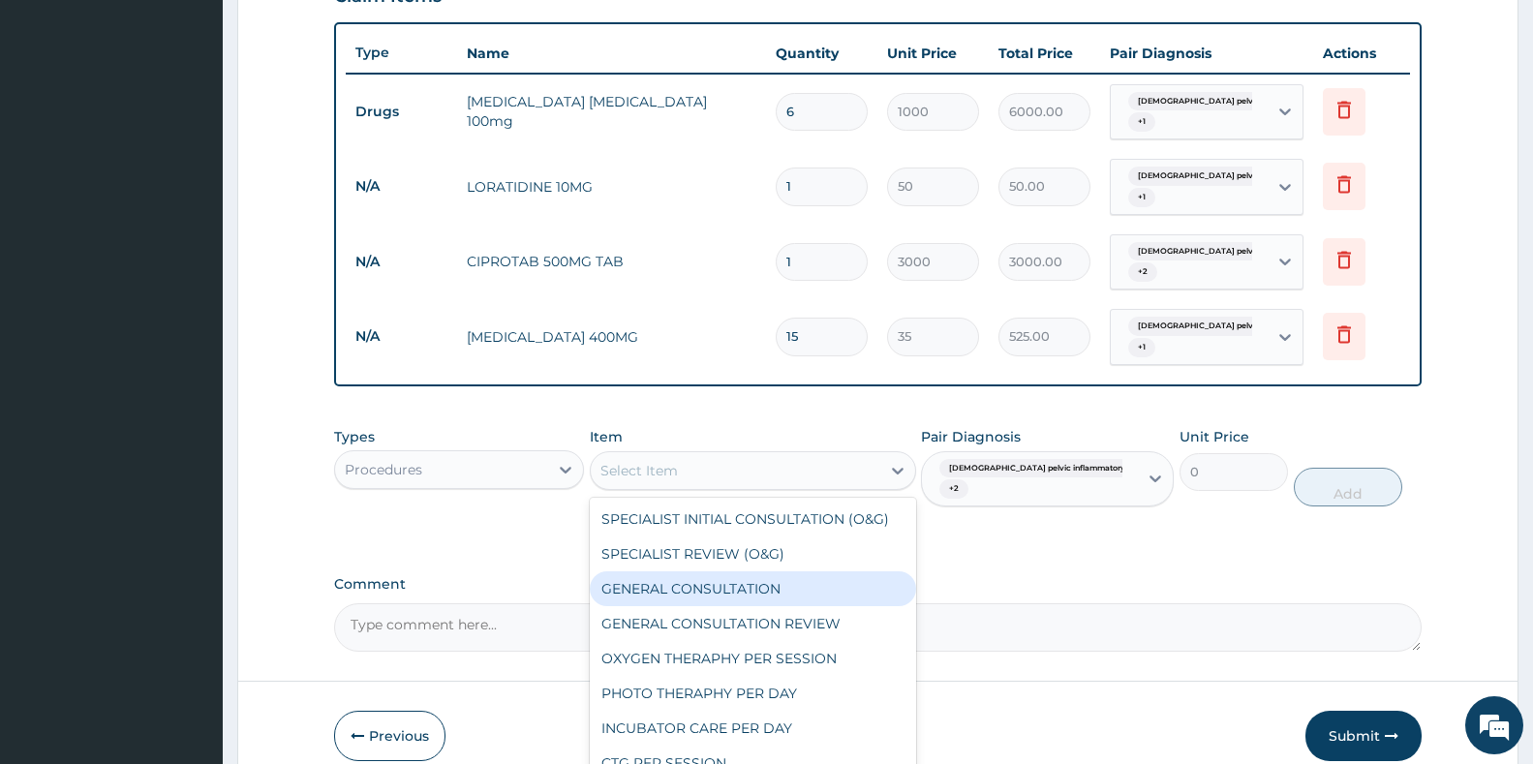
click at [675, 596] on div "GENERAL CONSULTATION" at bounding box center [753, 588] width 326 height 35
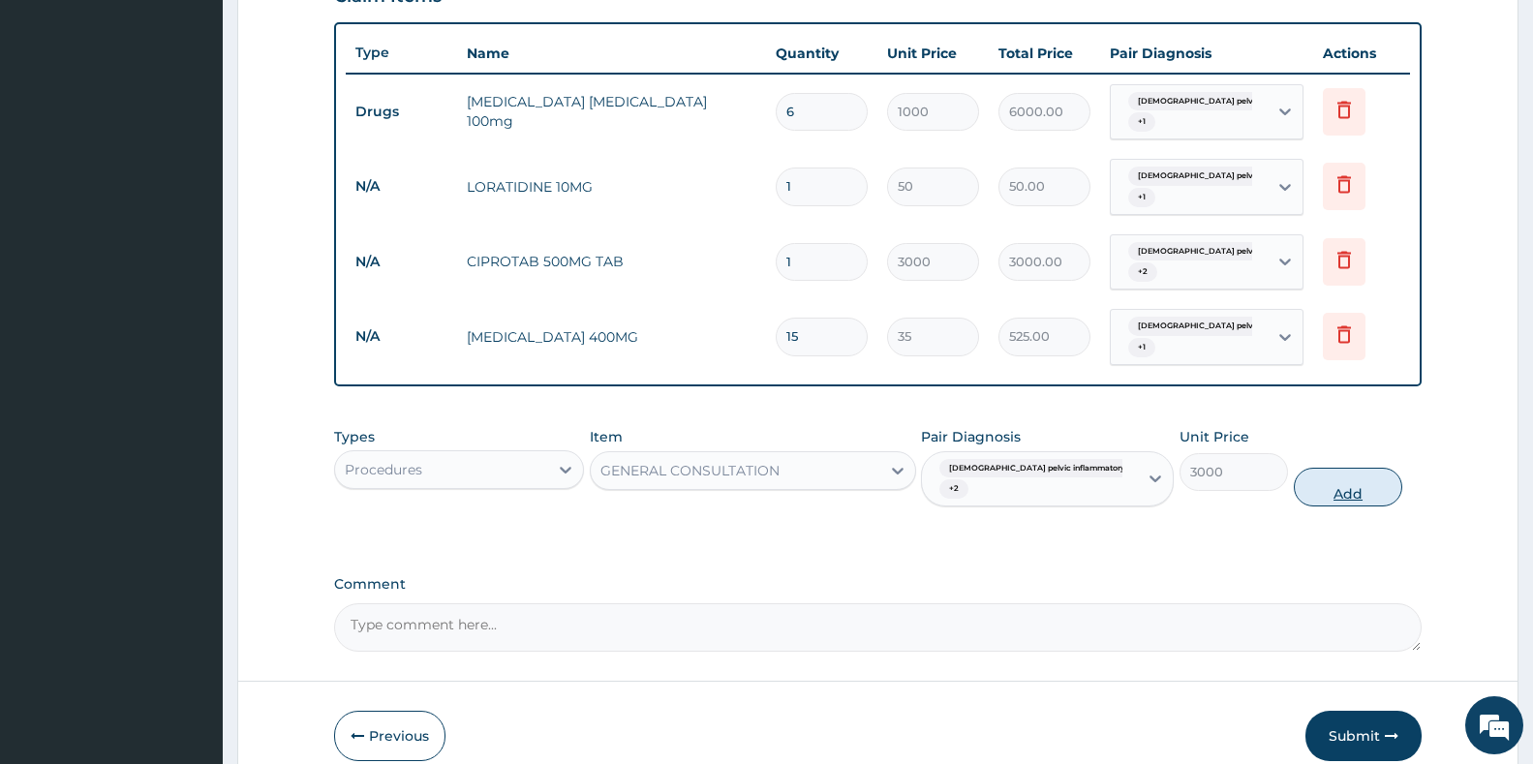
click at [1349, 479] on button "Add" at bounding box center [1348, 487] width 108 height 39
type input "0"
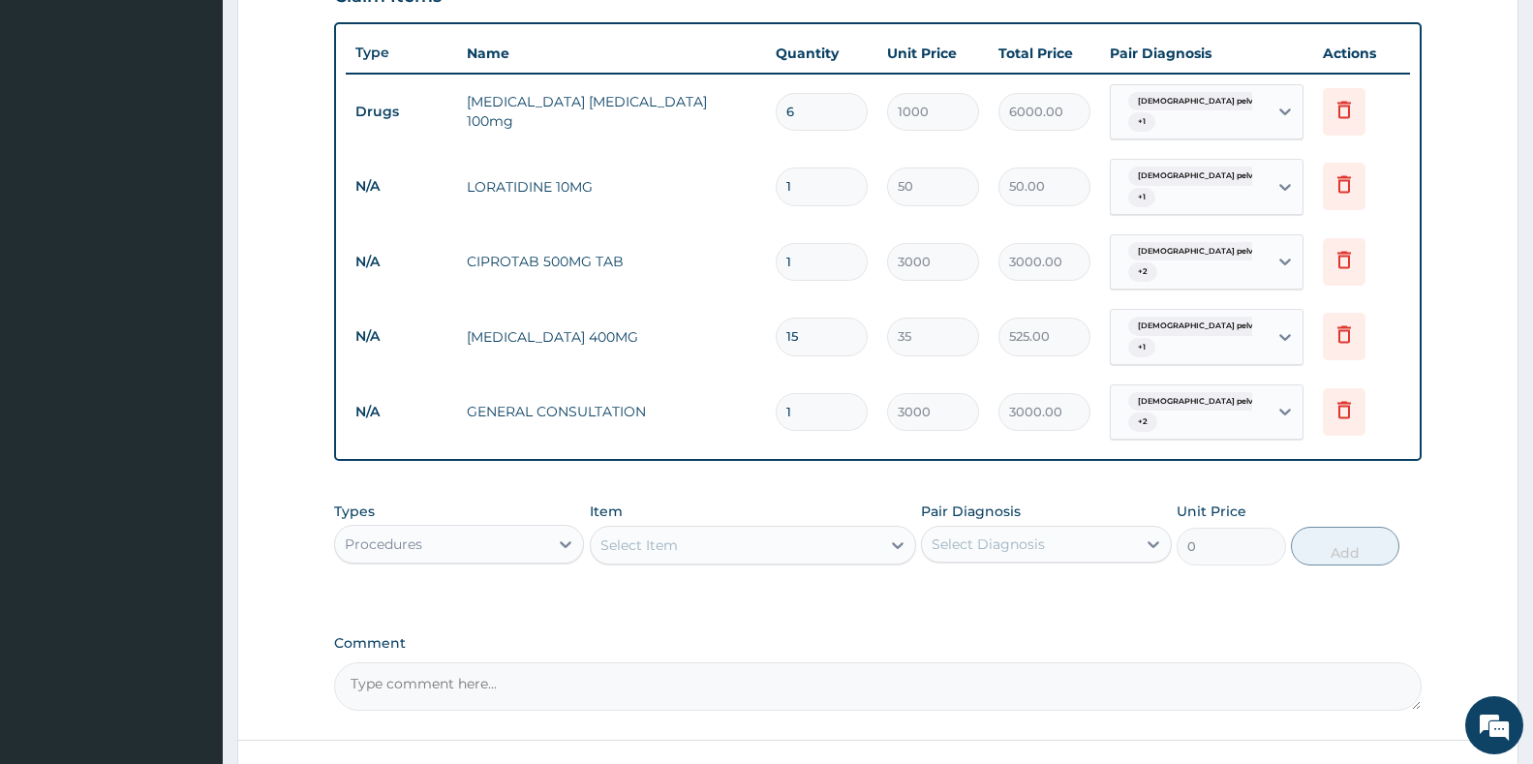
click at [805, 263] on input "1" at bounding box center [822, 262] width 92 height 38
click at [802, 186] on input "1" at bounding box center [822, 187] width 92 height 38
type input "10"
type input "500.00"
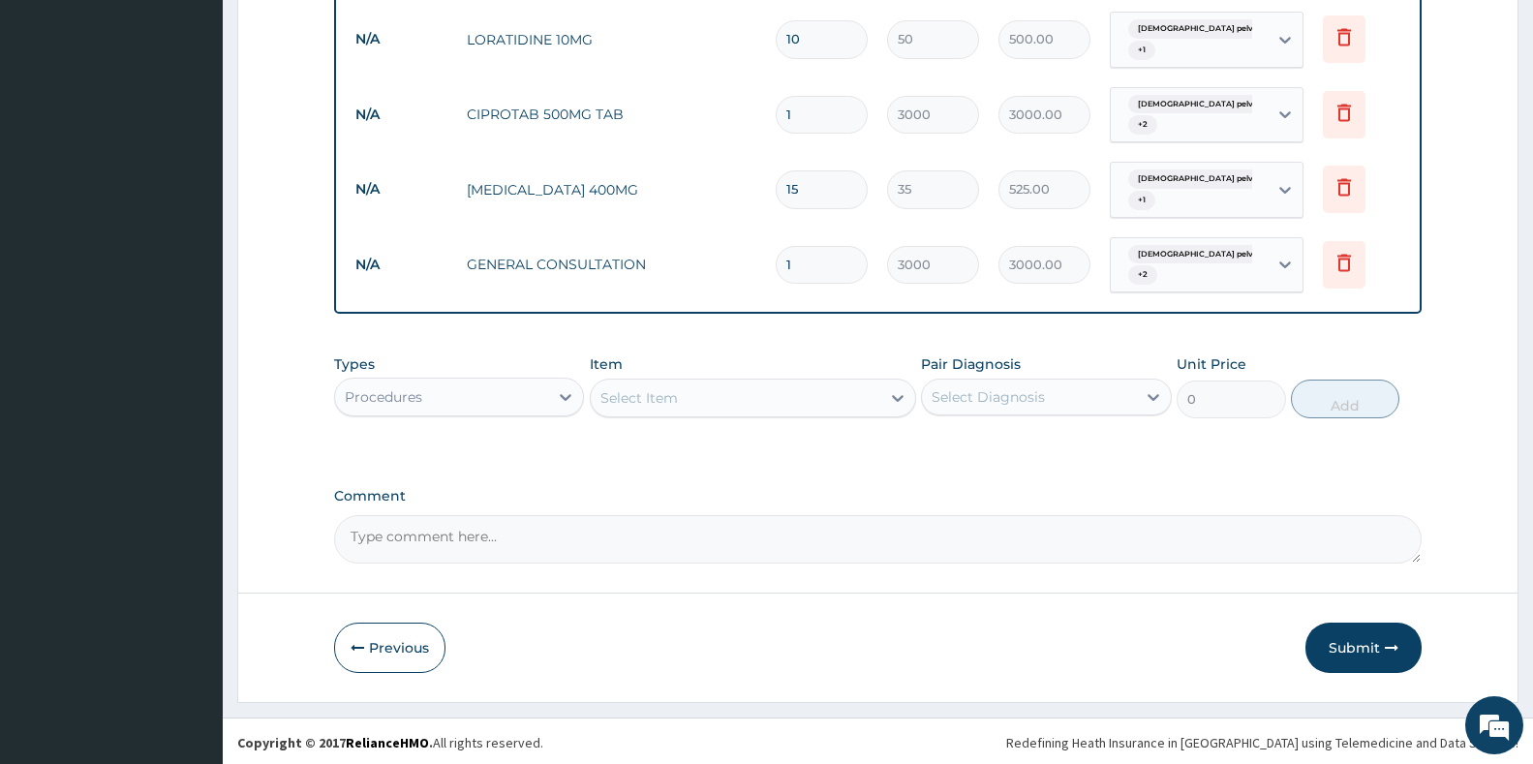
scroll to position [848, 0]
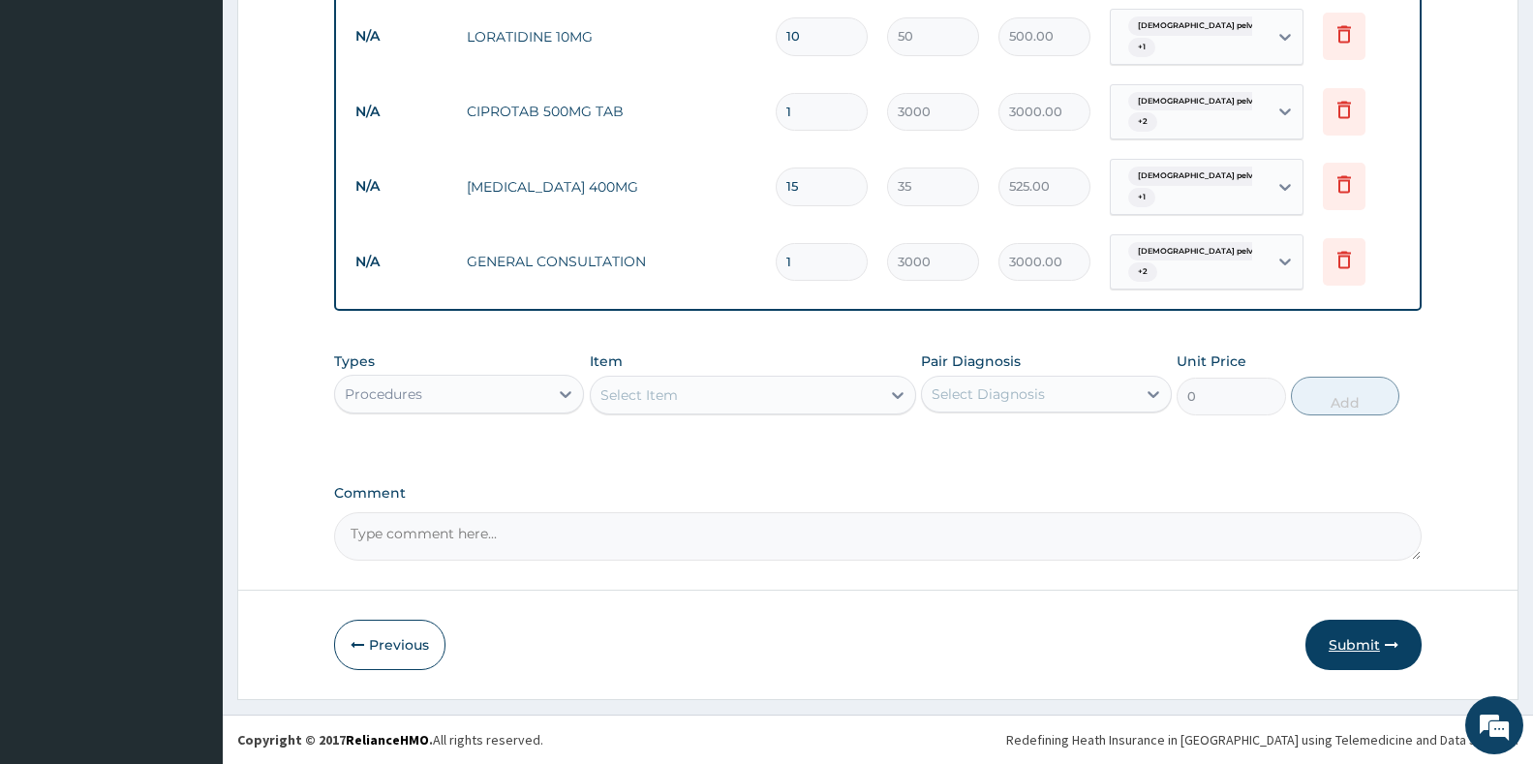
type input "10"
click at [1369, 642] on button "Submit" at bounding box center [1363, 645] width 116 height 50
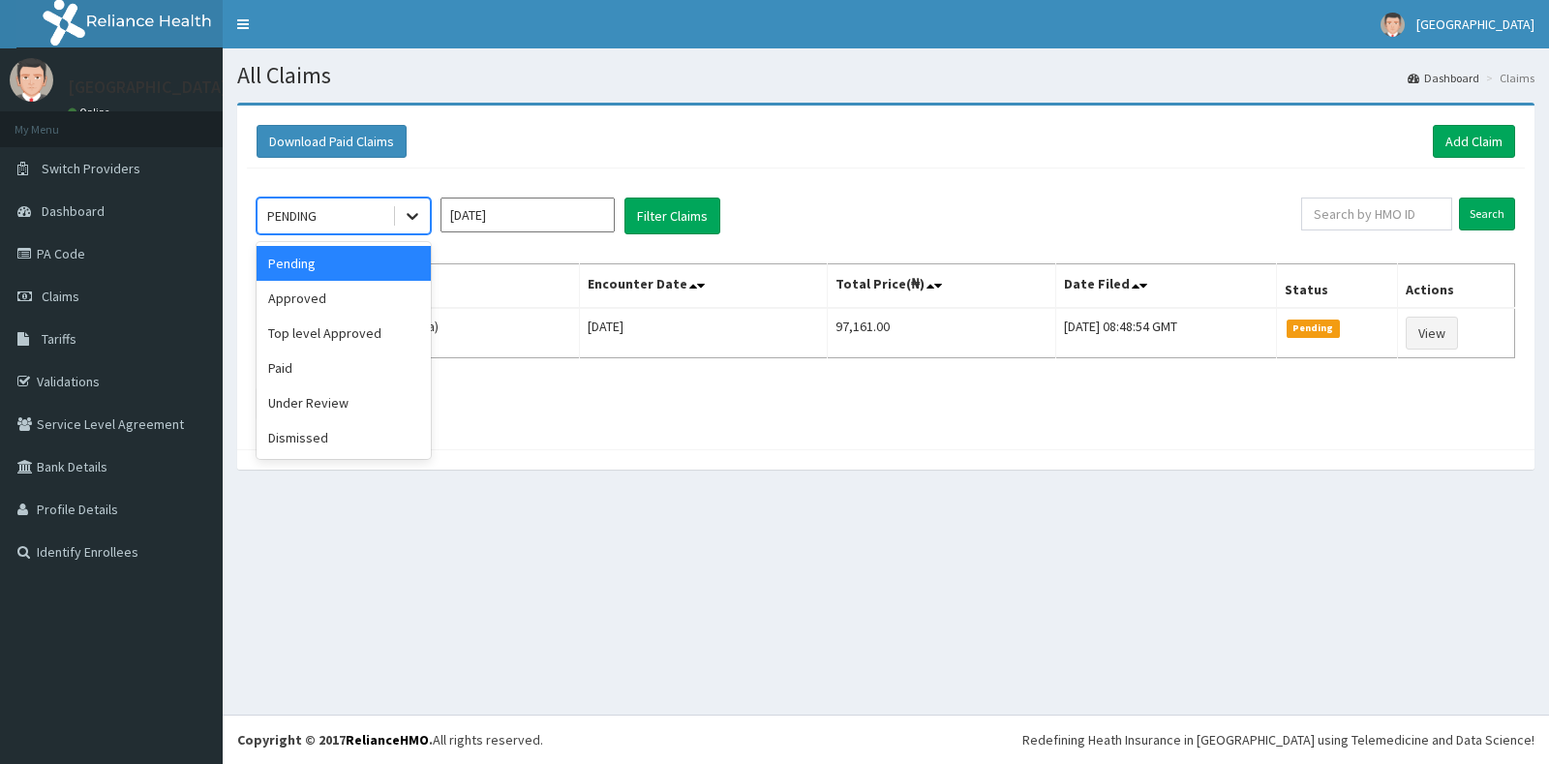
click at [408, 227] on div at bounding box center [412, 216] width 35 height 35
click at [351, 303] on div "Approved" at bounding box center [344, 298] width 174 height 35
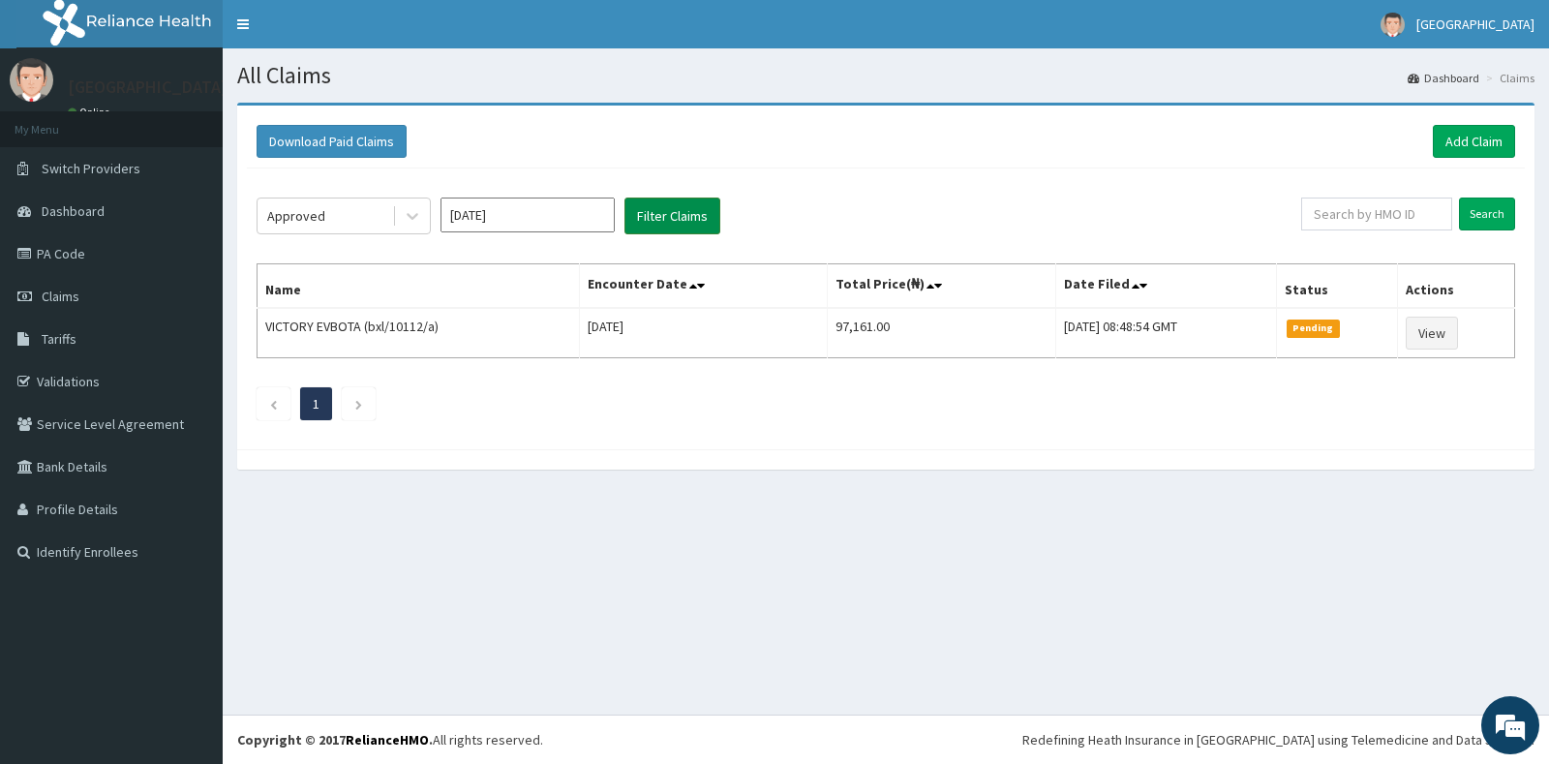
click at [667, 221] on button "Filter Claims" at bounding box center [673, 216] width 96 height 37
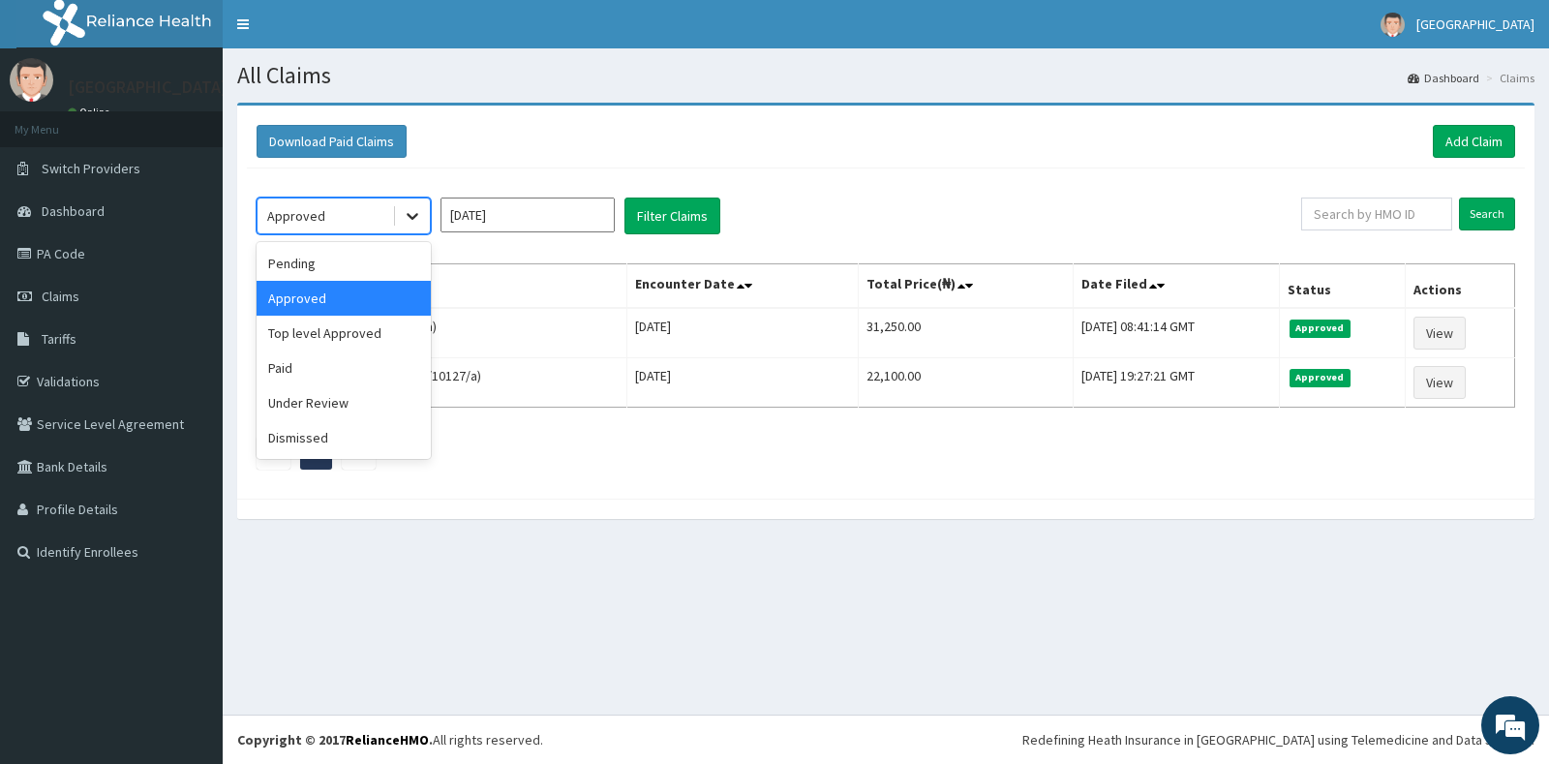
click at [405, 213] on icon at bounding box center [412, 215] width 19 height 19
click at [297, 261] on div "Pending" at bounding box center [344, 263] width 174 height 35
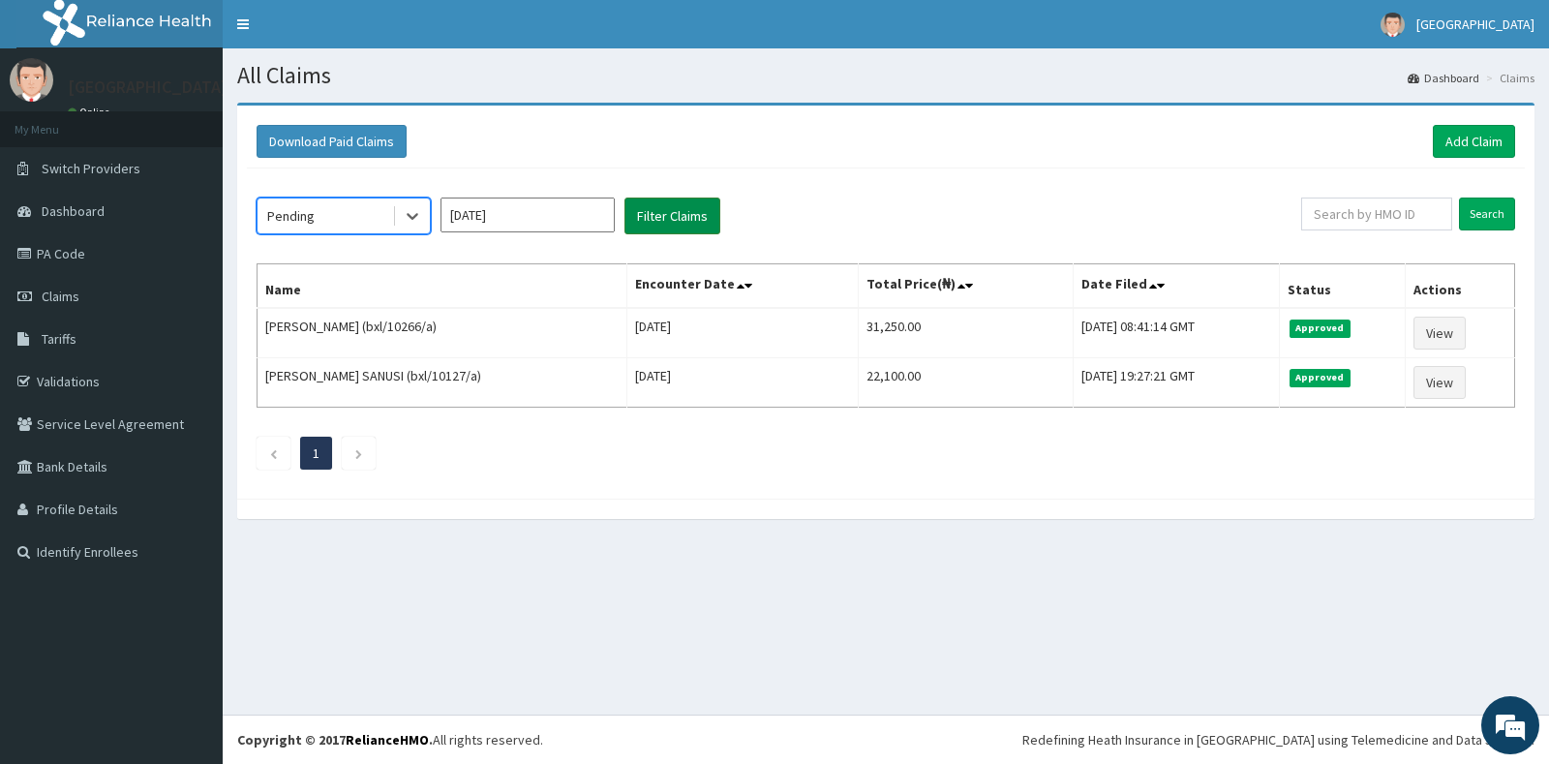
click at [658, 217] on button "Filter Claims" at bounding box center [673, 216] width 96 height 37
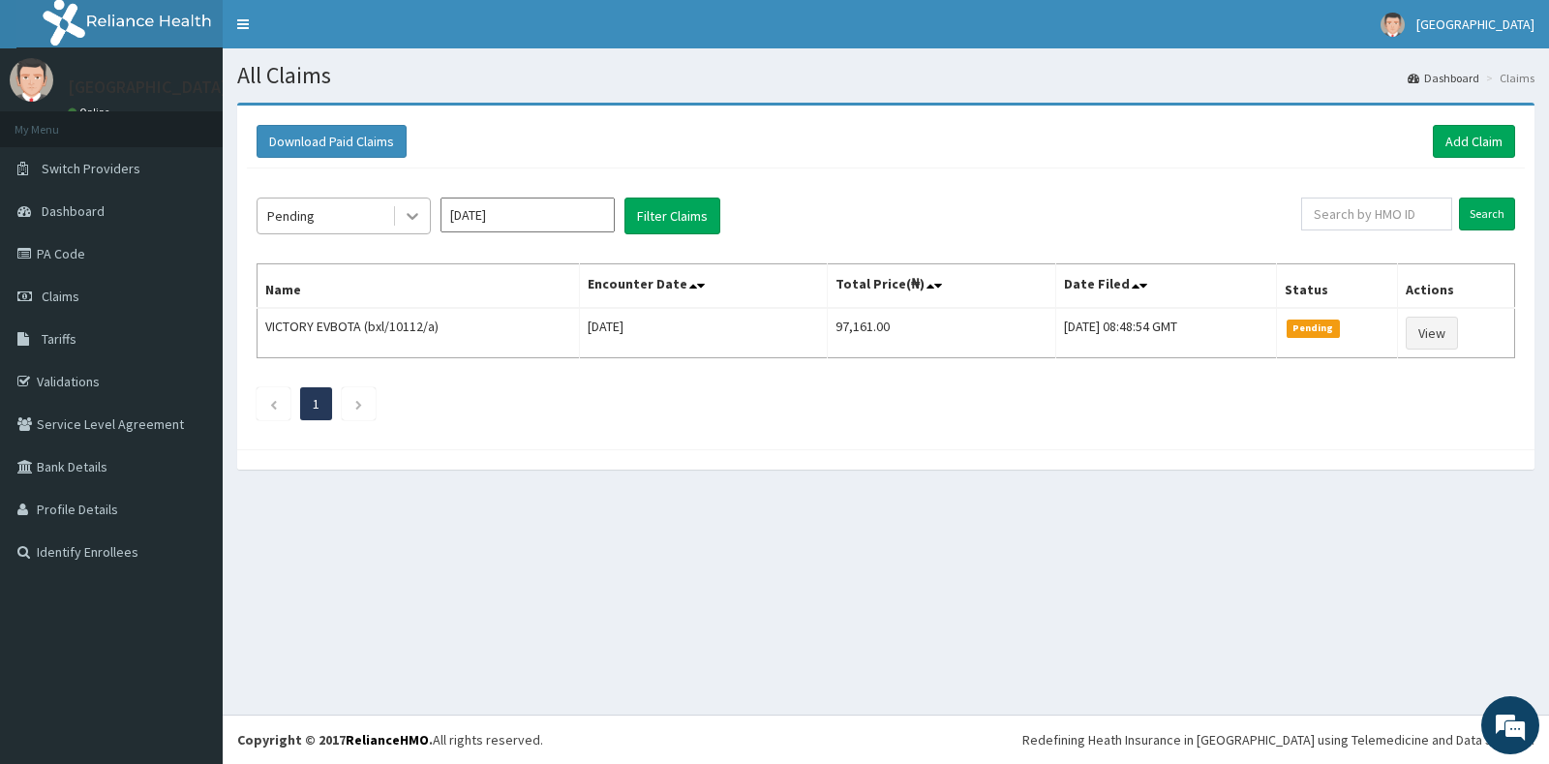
click at [400, 219] on div at bounding box center [412, 216] width 35 height 35
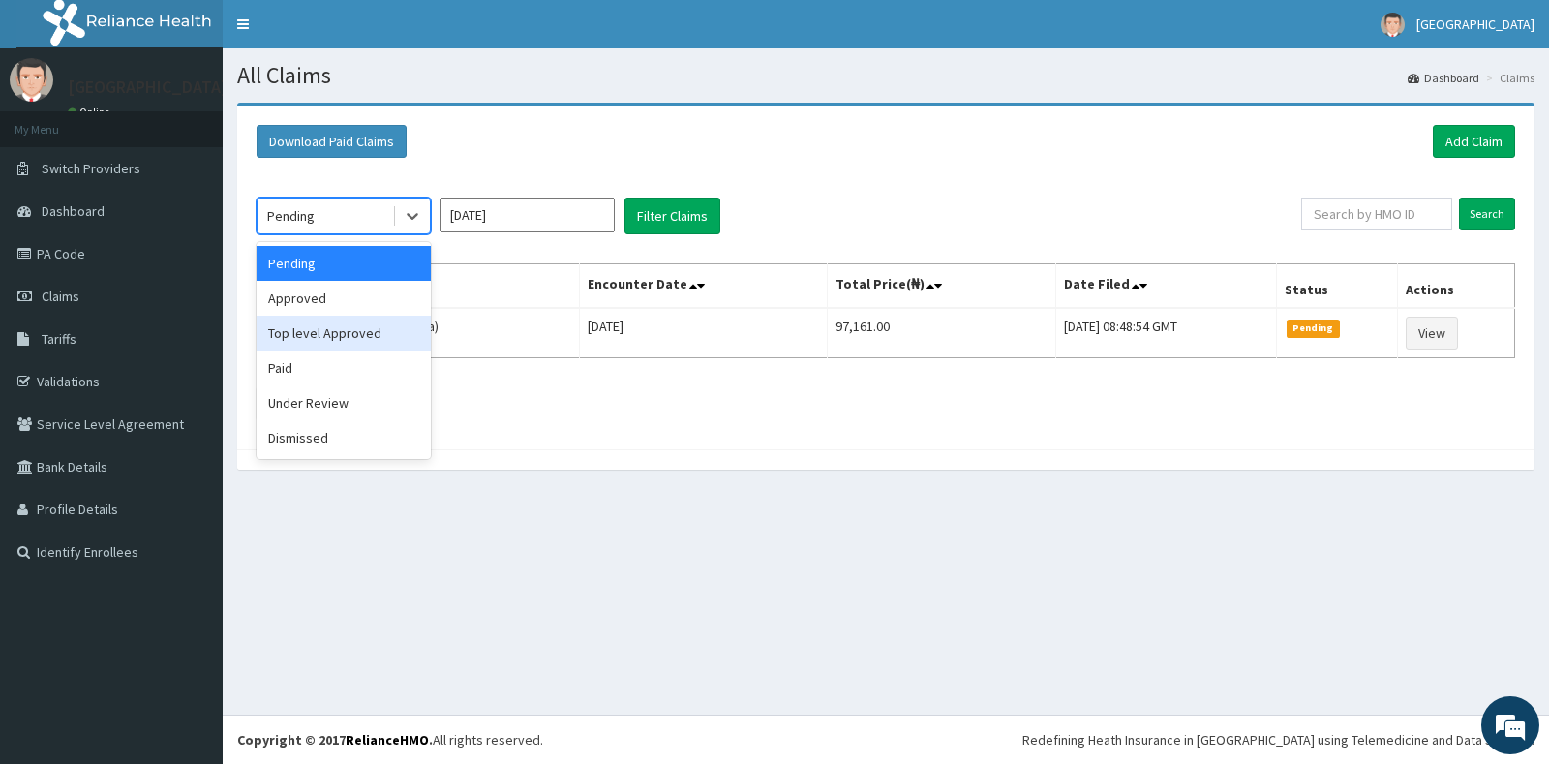
click at [301, 336] on div "Top level Approved" at bounding box center [344, 333] width 174 height 35
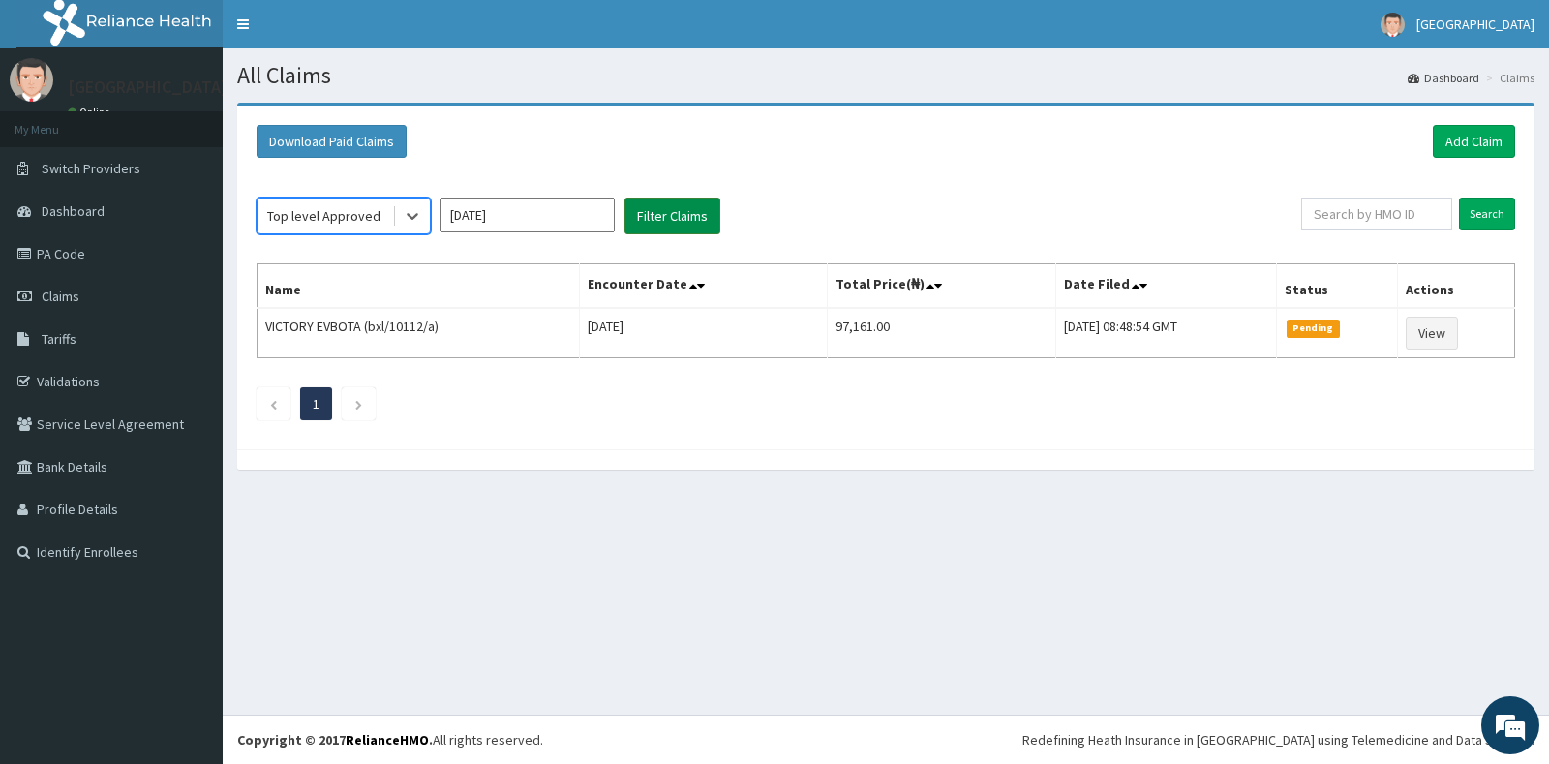
click at [638, 222] on button "Filter Claims" at bounding box center [673, 216] width 96 height 37
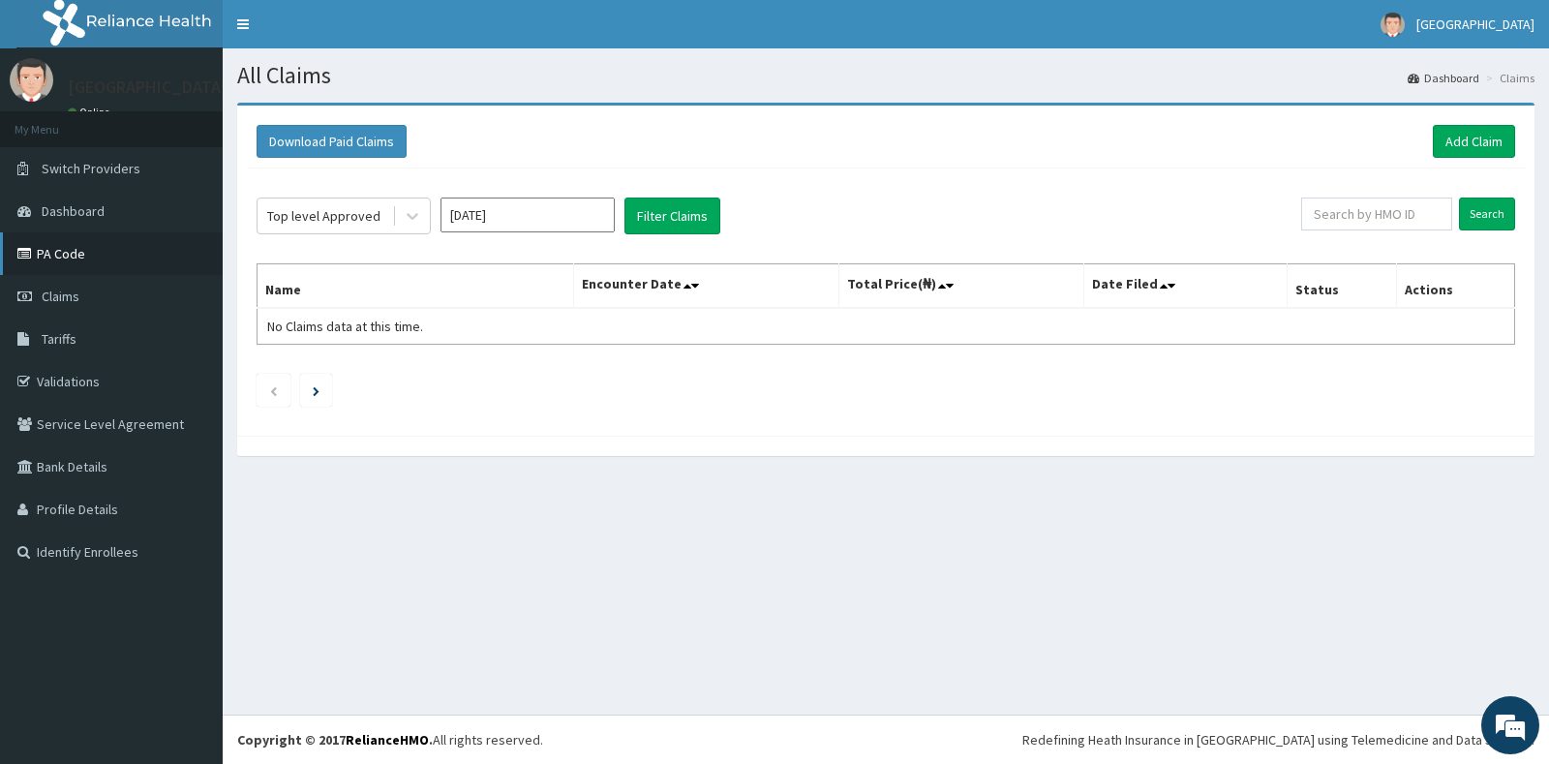
click at [58, 243] on link "PA Code" at bounding box center [111, 253] width 223 height 43
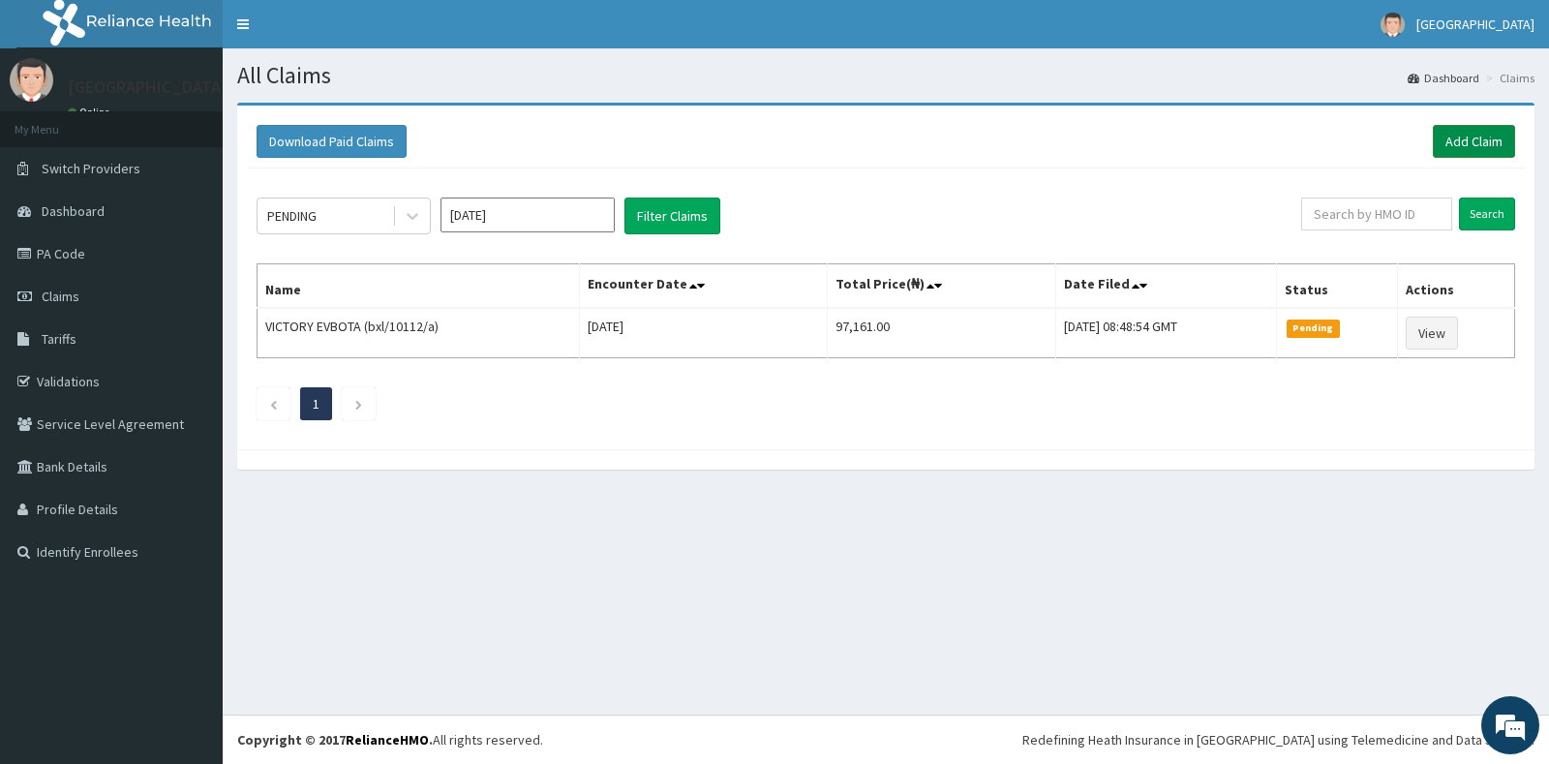
click at [1460, 132] on link "Add Claim" at bounding box center [1474, 141] width 82 height 33
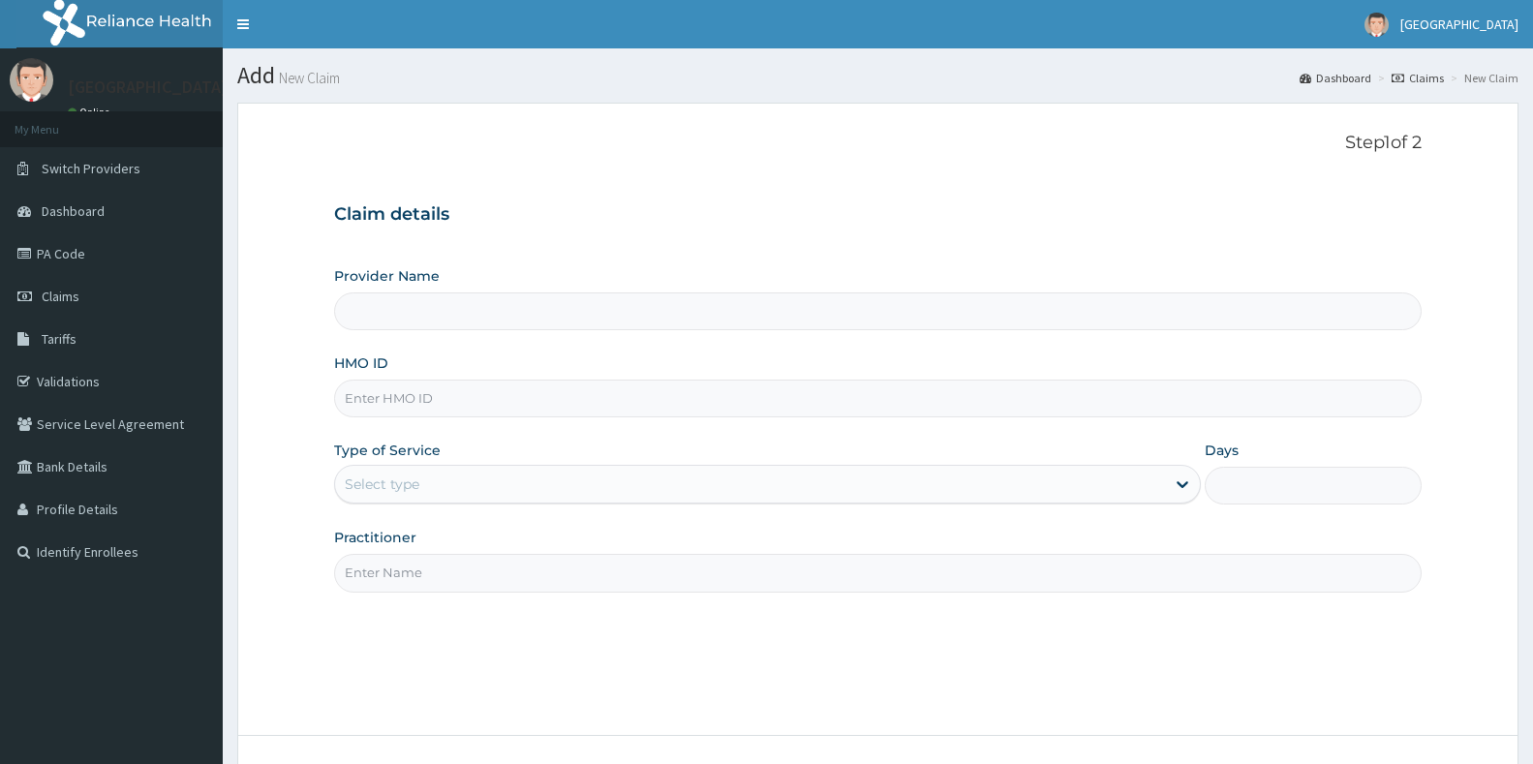
click at [469, 395] on input "HMO ID" at bounding box center [877, 399] width 1087 height 38
type input "[GEOGRAPHIC_DATA]"
type input "bxl/10054/a"
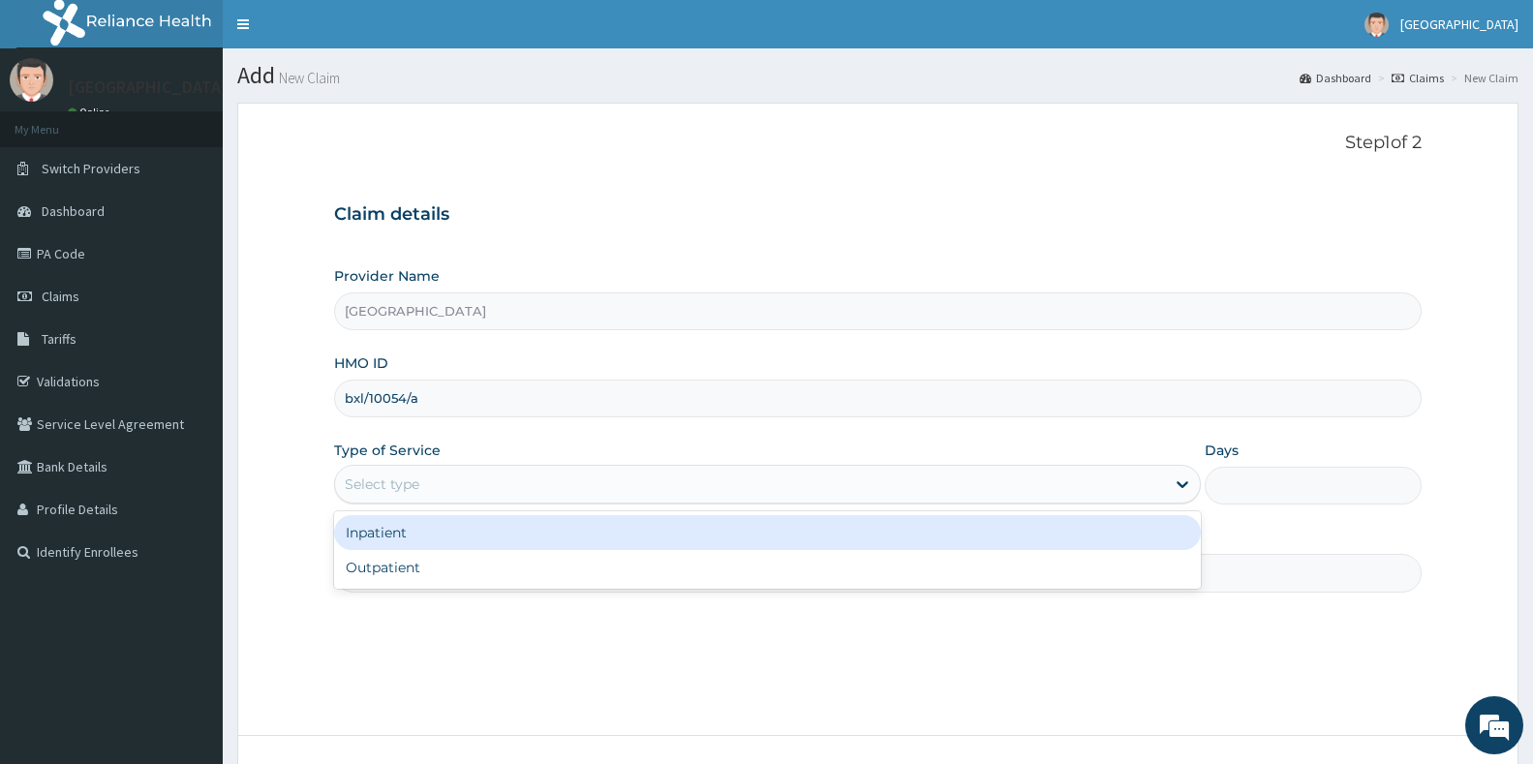
click at [479, 498] on div "Select type" at bounding box center [750, 484] width 830 height 31
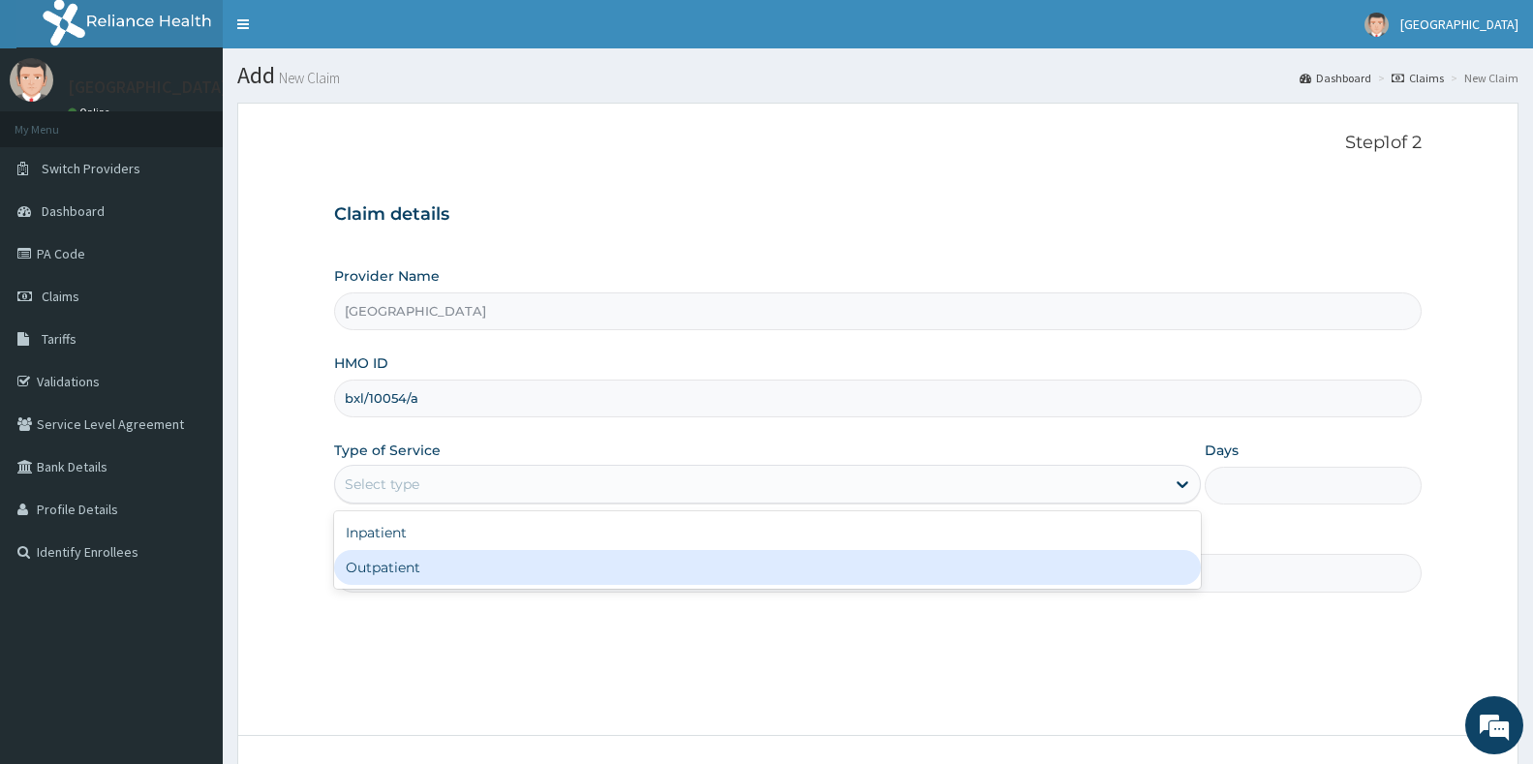
drag, startPoint x: 401, startPoint y: 567, endPoint x: 399, endPoint y: 582, distance: 14.7
click at [401, 568] on div "Outpatient" at bounding box center [767, 567] width 867 height 35
type input "1"
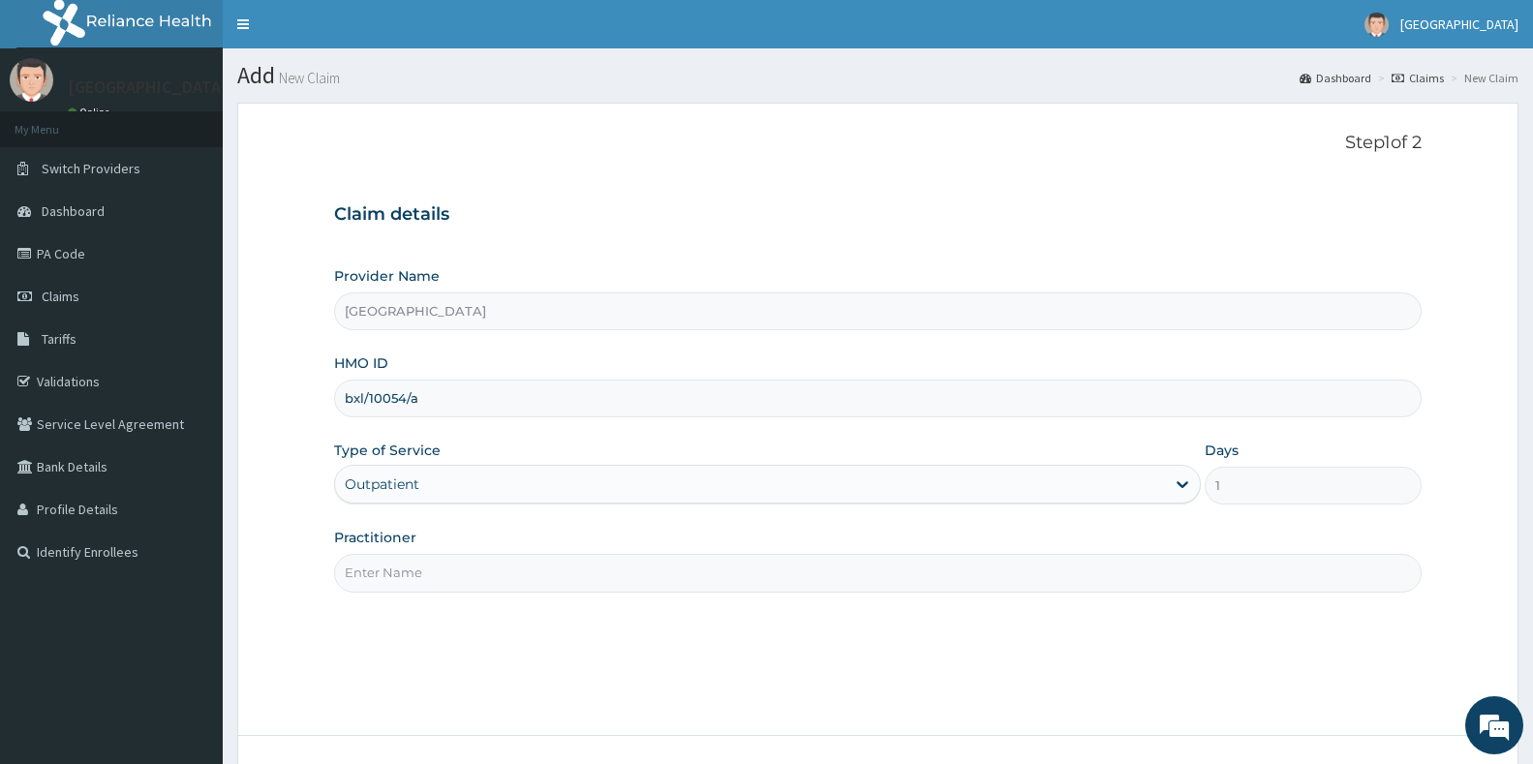
click at [399, 582] on input "Practitioner" at bounding box center [877, 573] width 1087 height 38
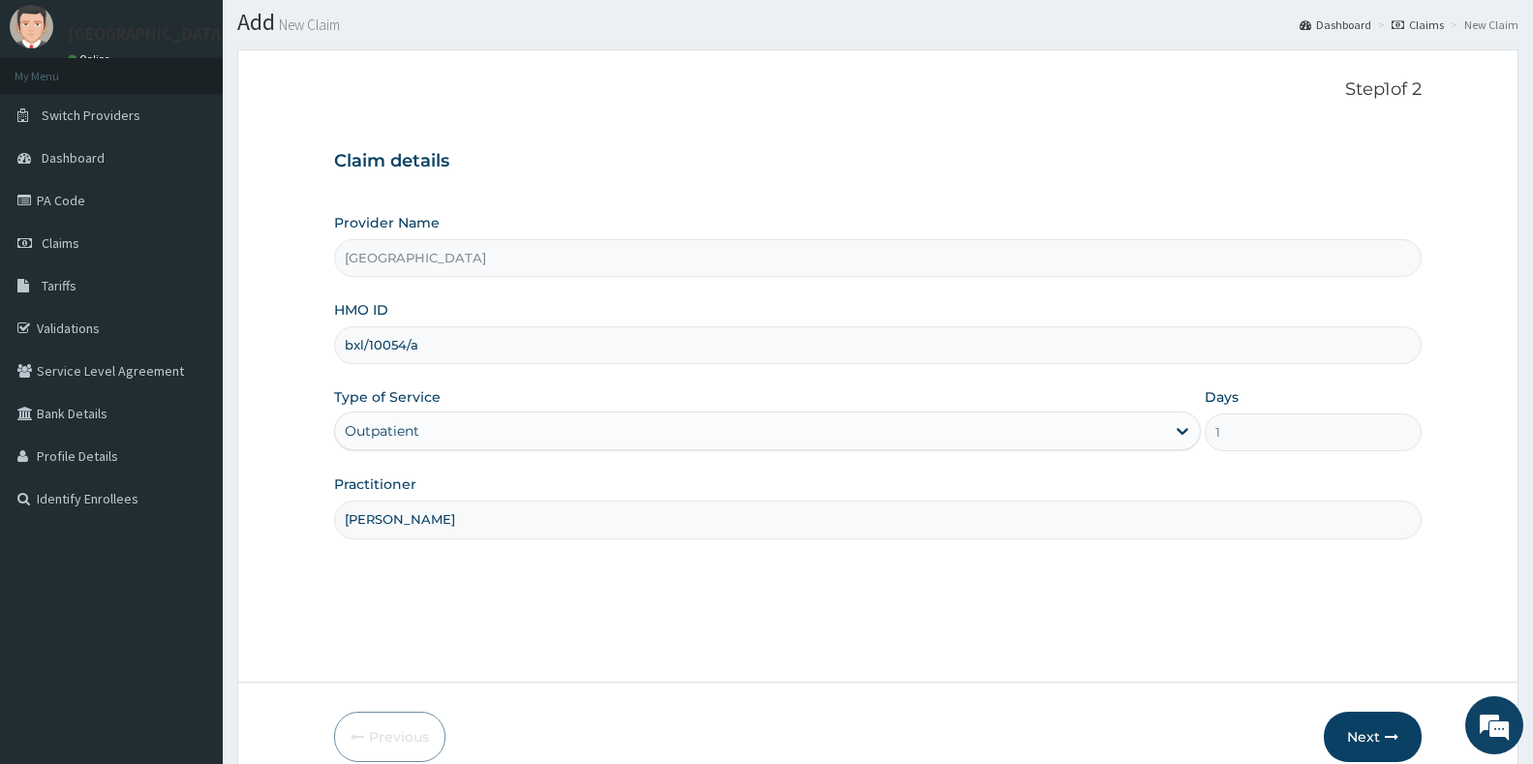
scroll to position [145, 0]
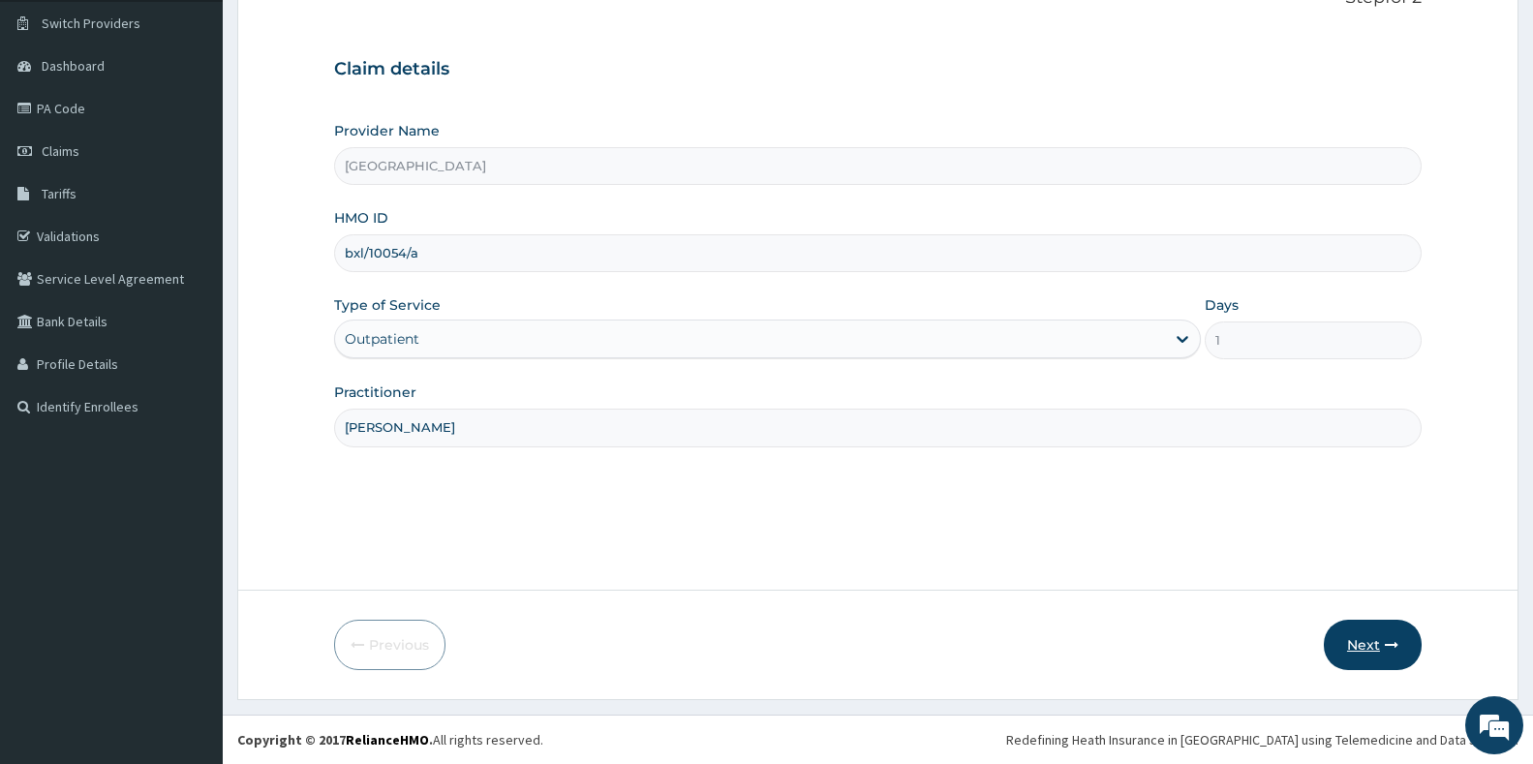
type input "Dr Emmanuel"
click at [1375, 655] on button "Next" at bounding box center [1373, 645] width 98 height 50
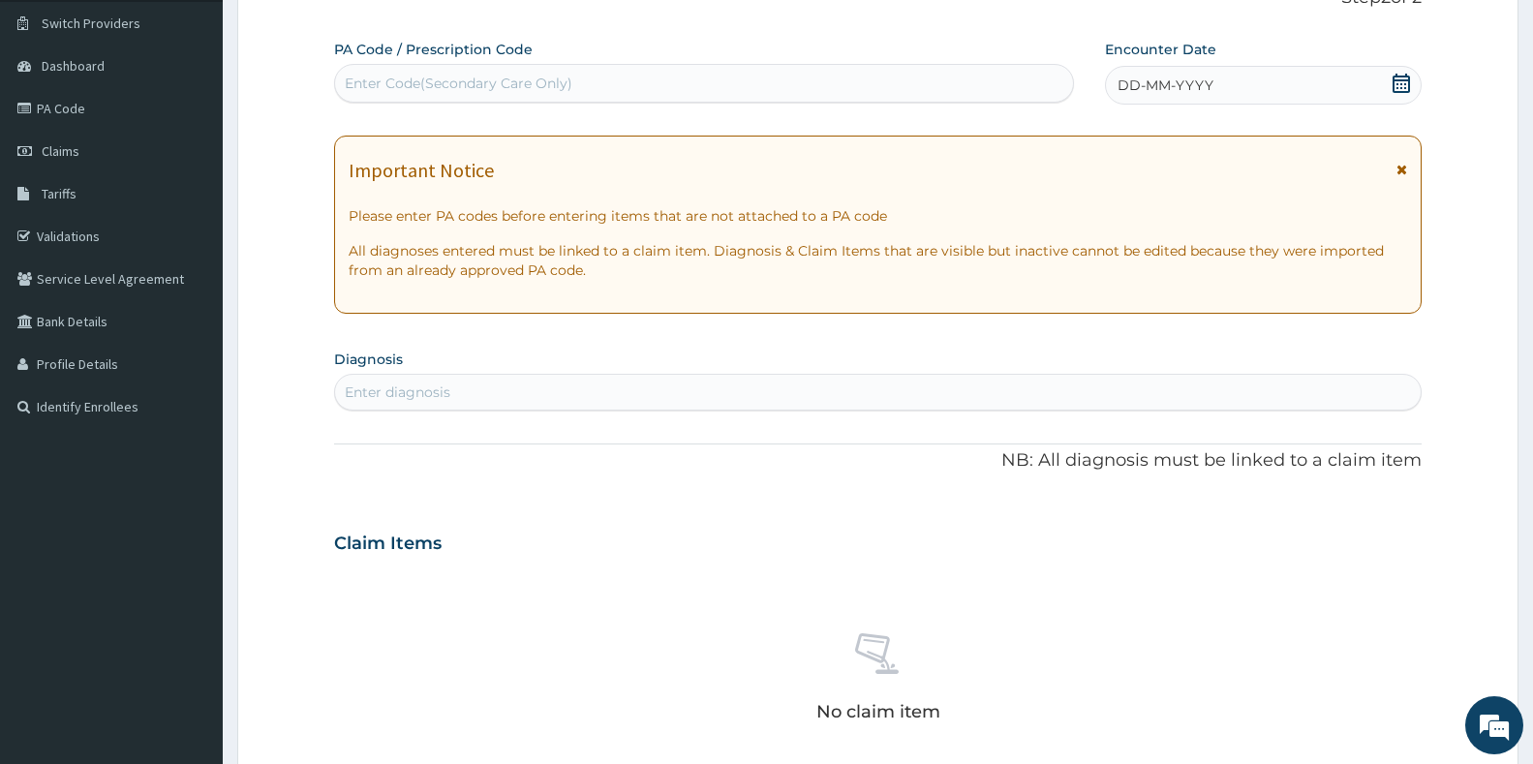
click at [1401, 87] on icon at bounding box center [1401, 83] width 17 height 19
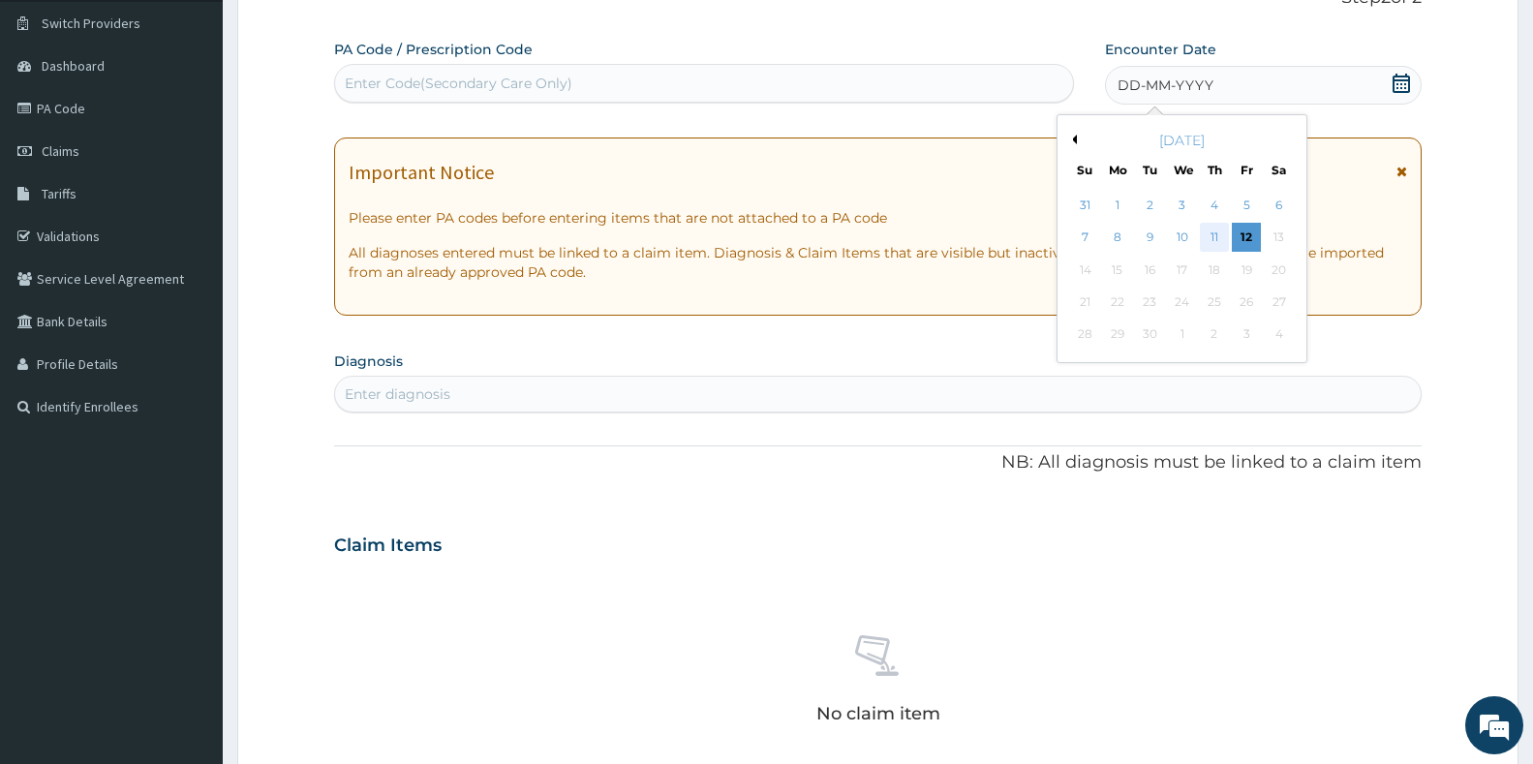
click at [1217, 235] on div "11" at bounding box center [1214, 238] width 29 height 29
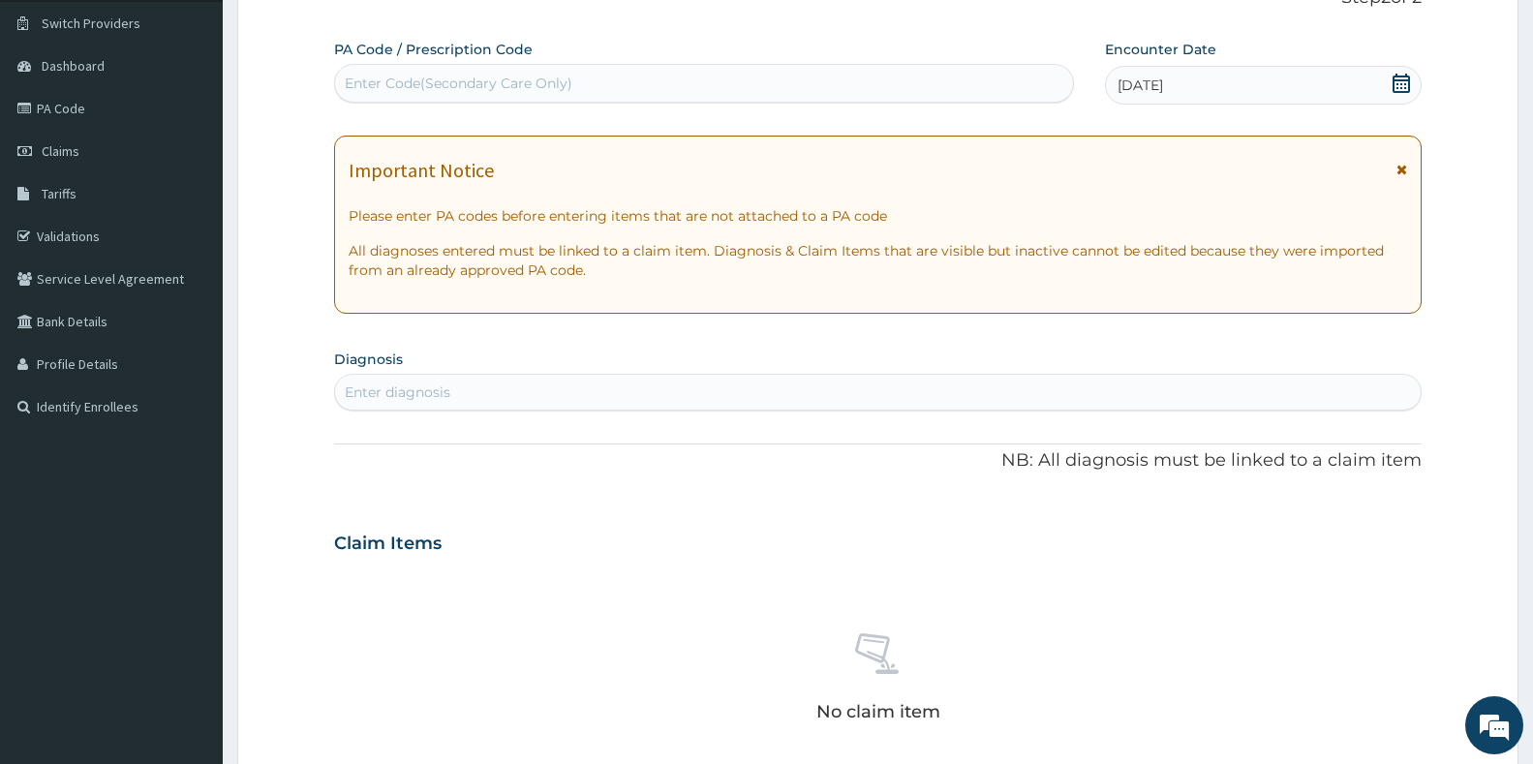
click at [1408, 86] on icon at bounding box center [1401, 83] width 17 height 19
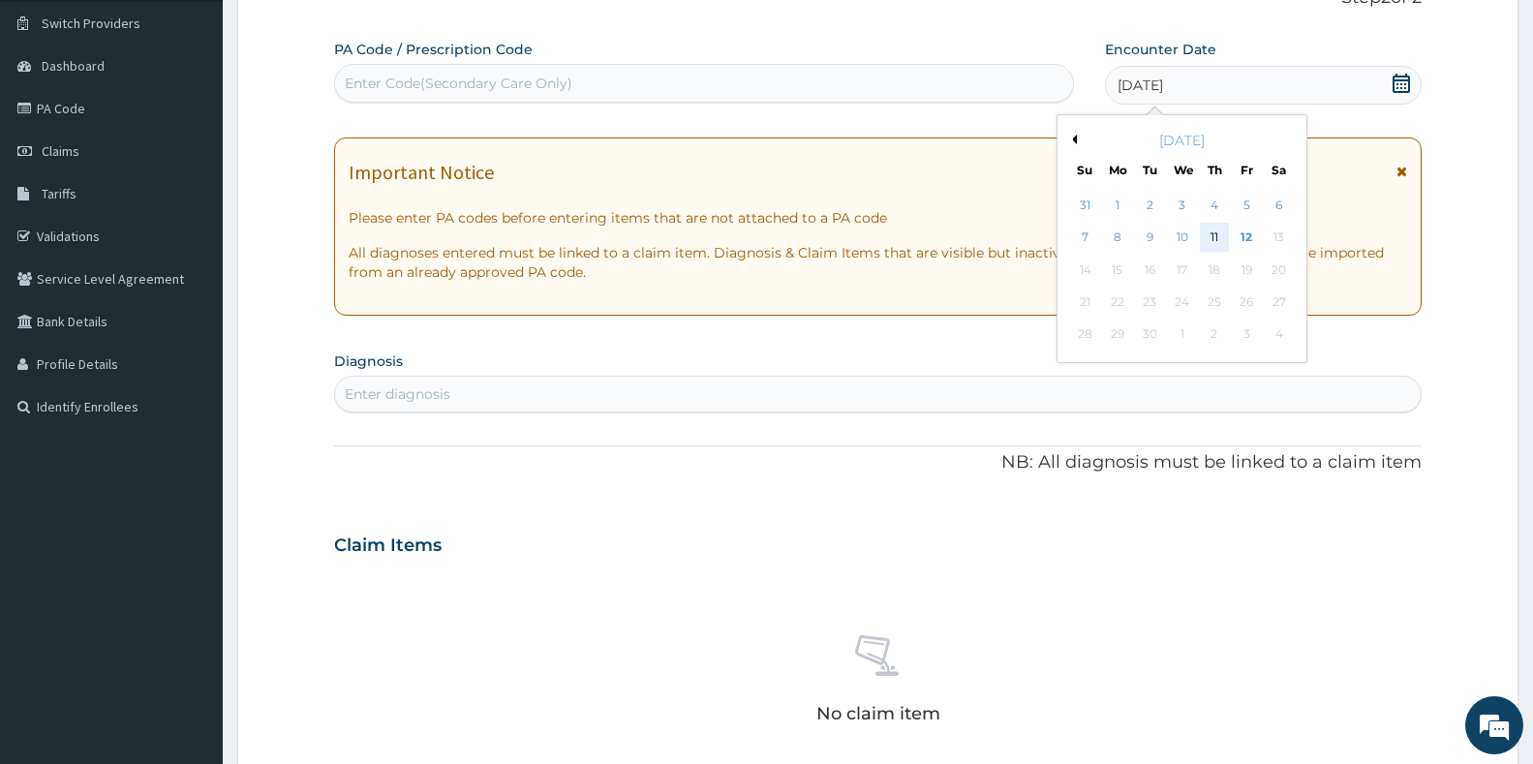
click at [1213, 240] on div "11" at bounding box center [1214, 238] width 29 height 29
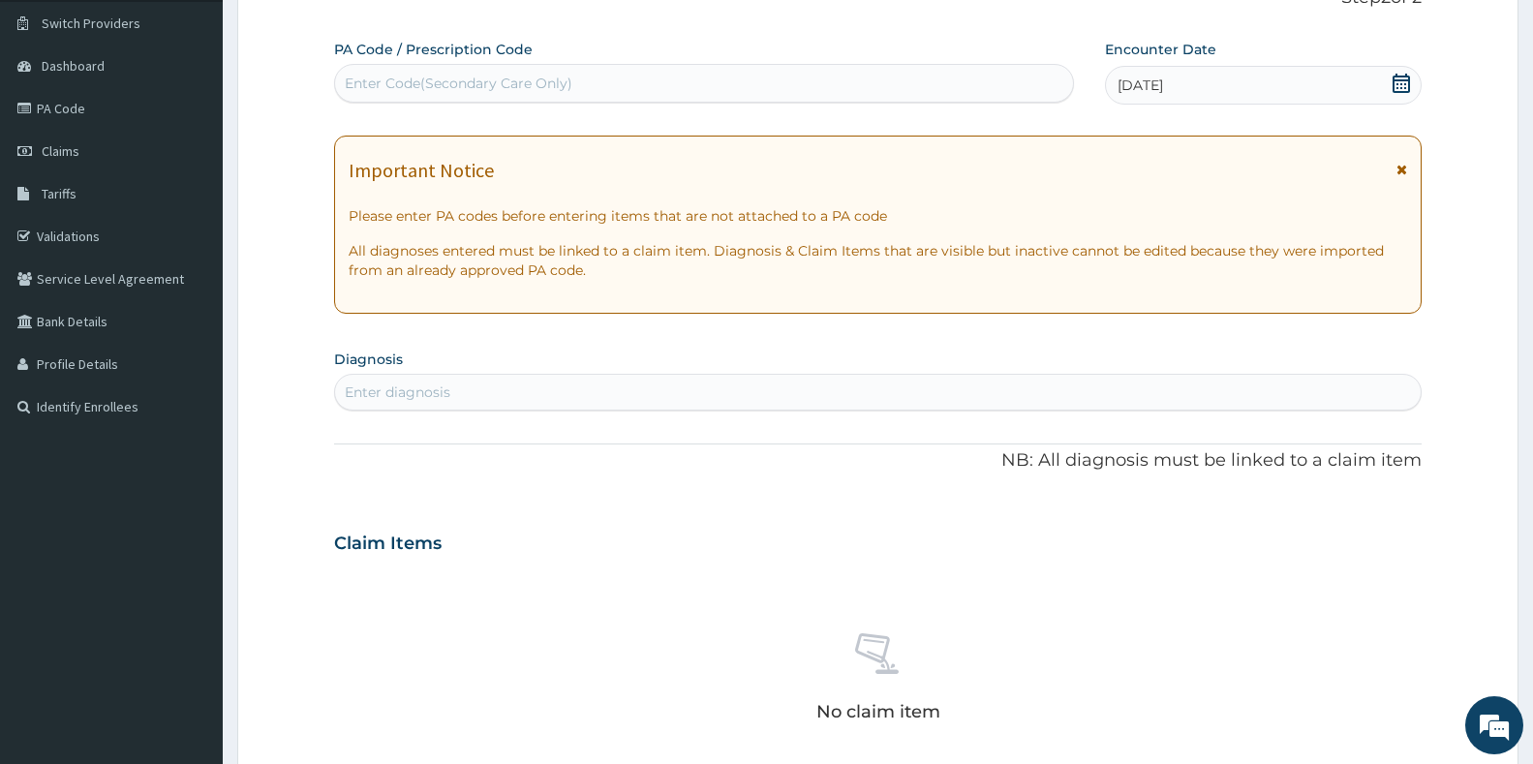
click at [550, 393] on div "Enter diagnosis" at bounding box center [878, 392] width 1086 height 31
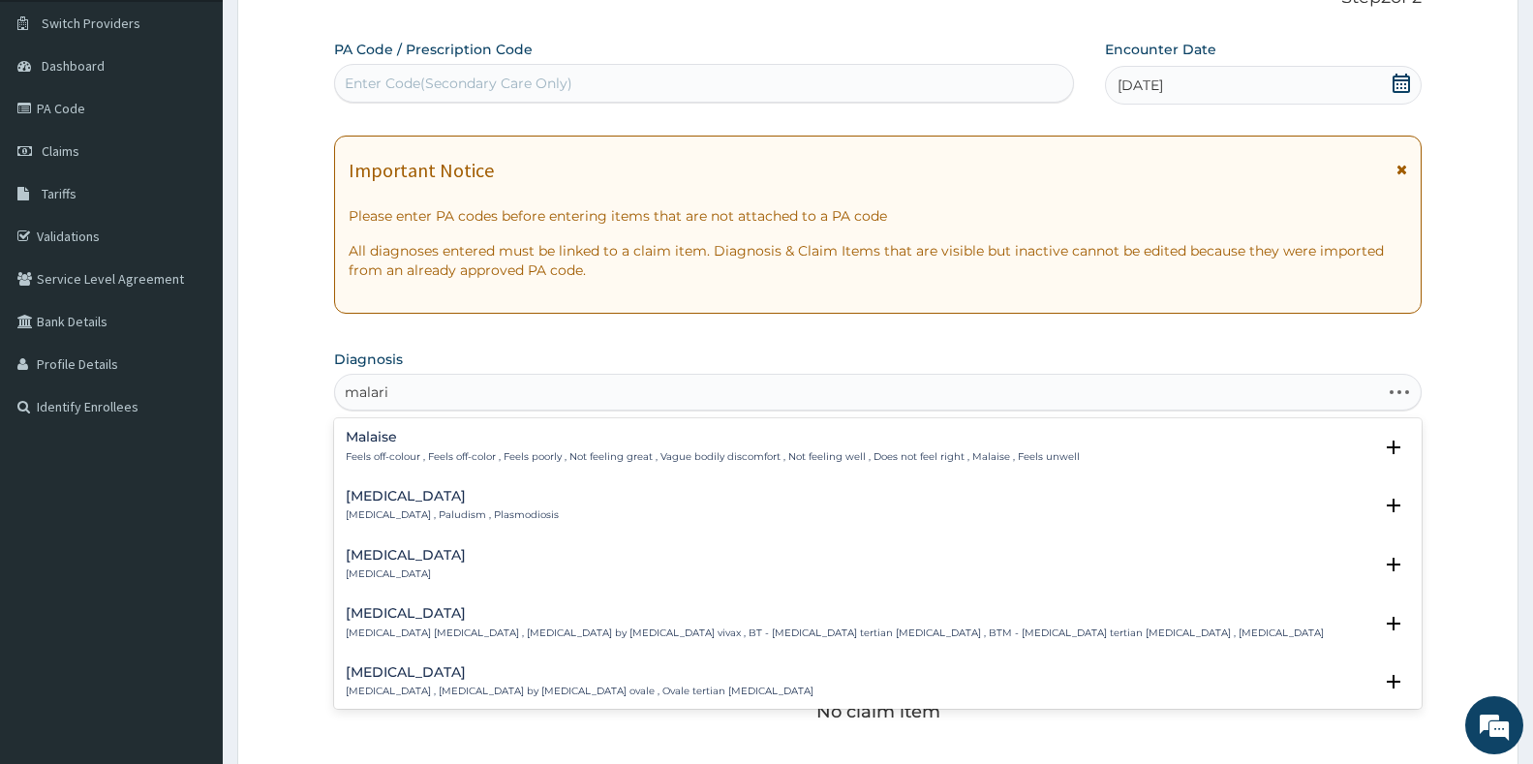
type input "[MEDICAL_DATA]"
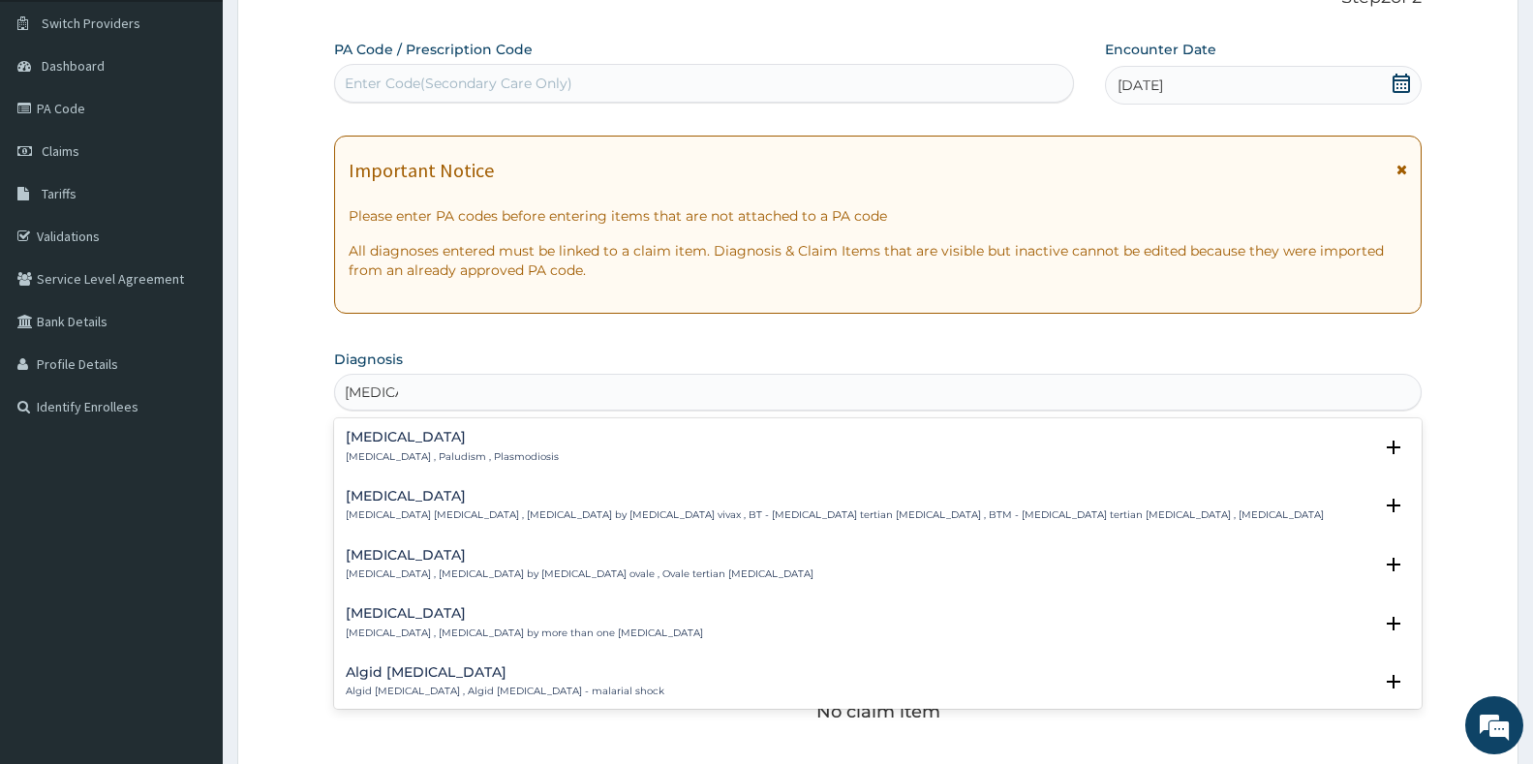
click at [357, 447] on div "Malaria Malaria , Paludism , Plasmodiosis" at bounding box center [452, 447] width 213 height 34
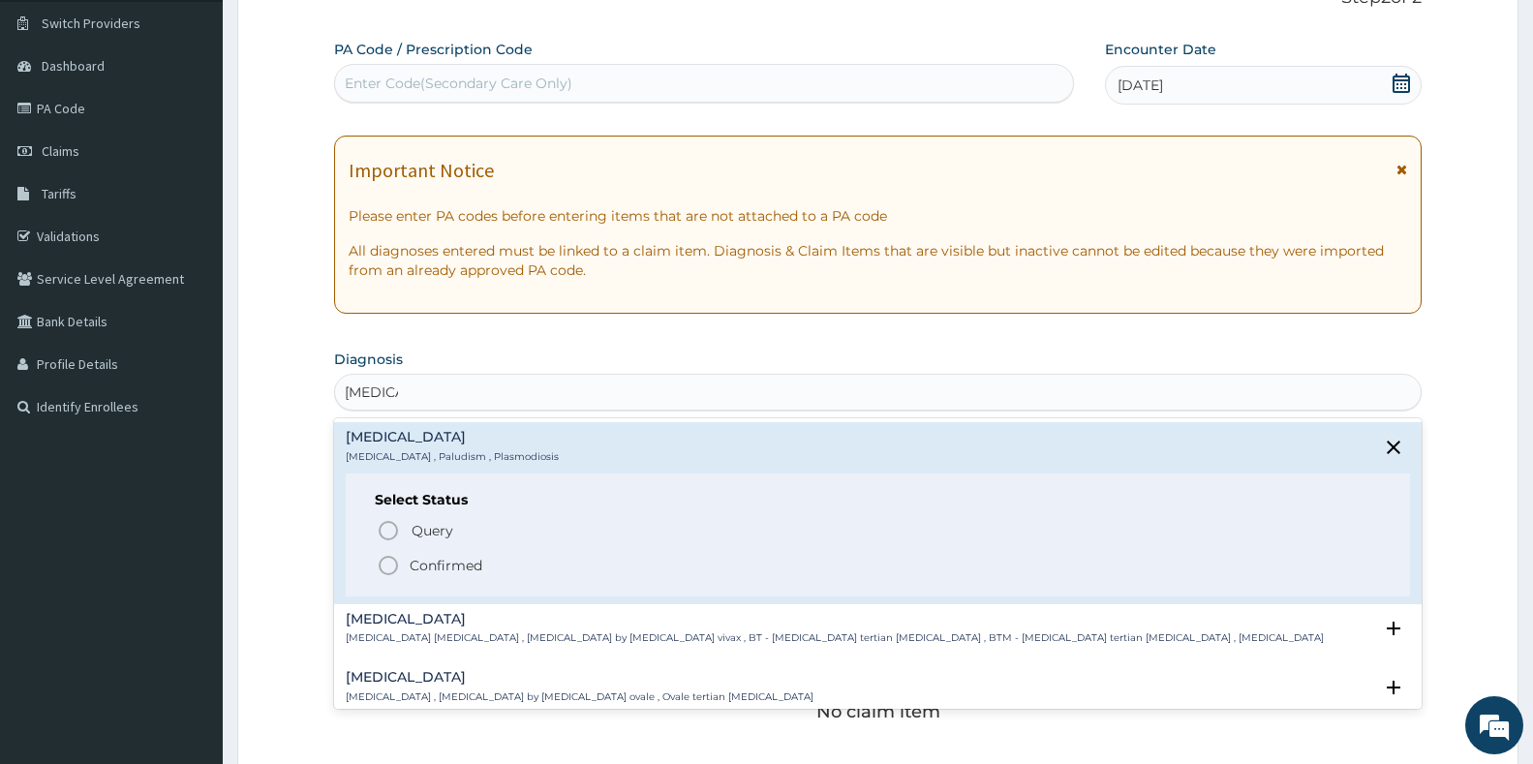
click at [383, 572] on circle "status option filled" at bounding box center [388, 565] width 17 height 17
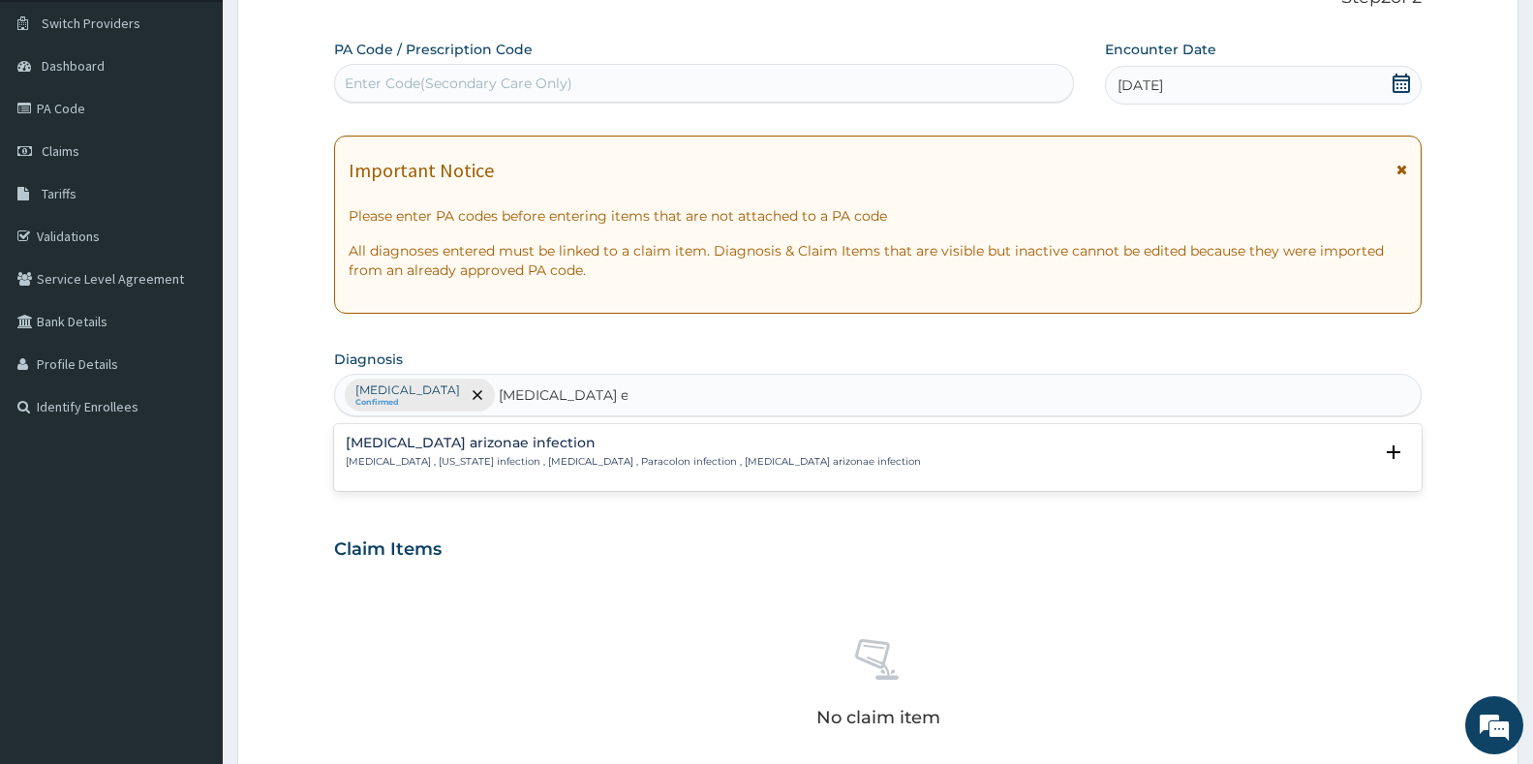
type input "salmonella enteritis"
click at [499, 449] on h4 "[MEDICAL_DATA] arizonae infection" at bounding box center [633, 443] width 575 height 15
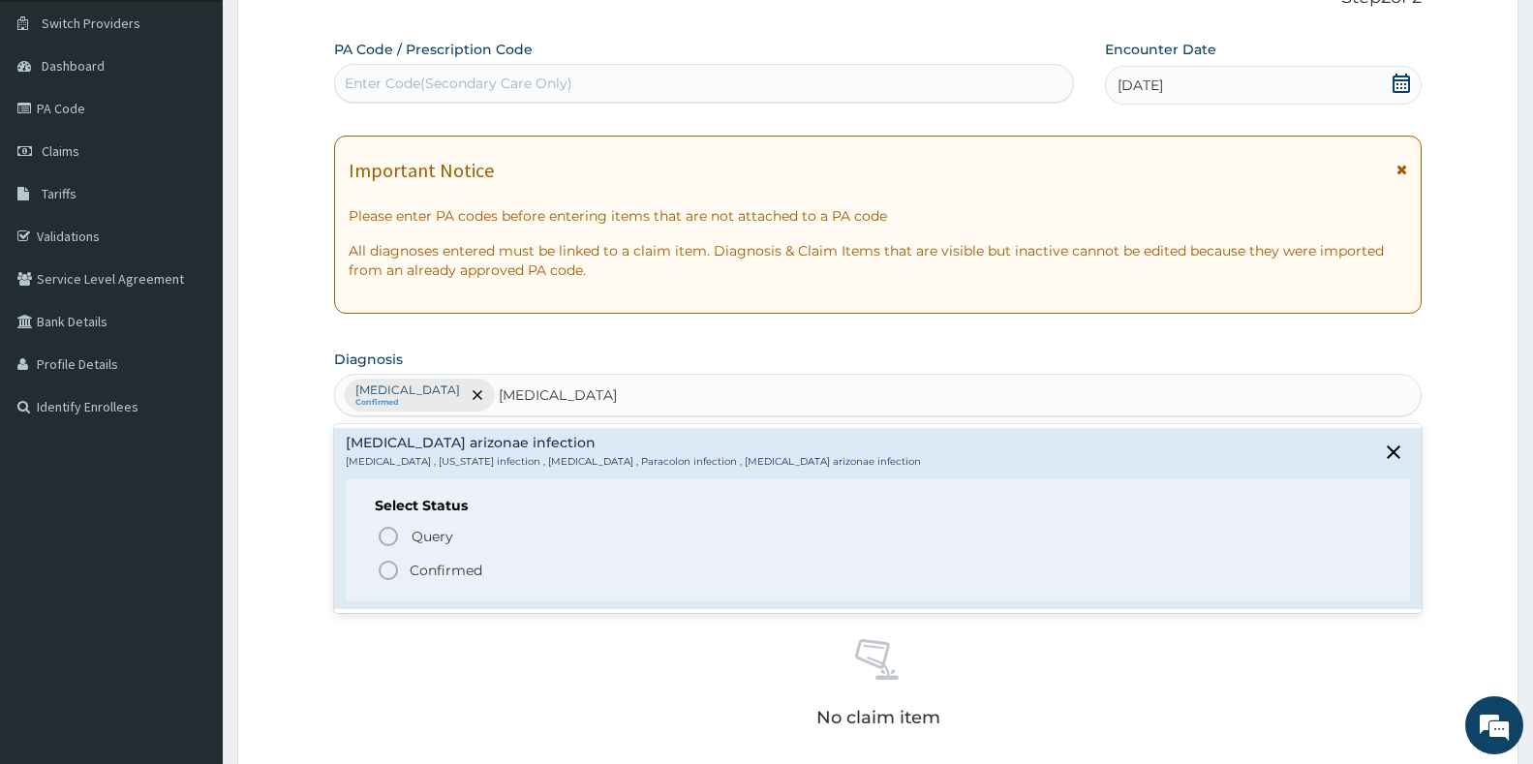
click at [391, 570] on icon "status option filled" at bounding box center [388, 570] width 23 height 23
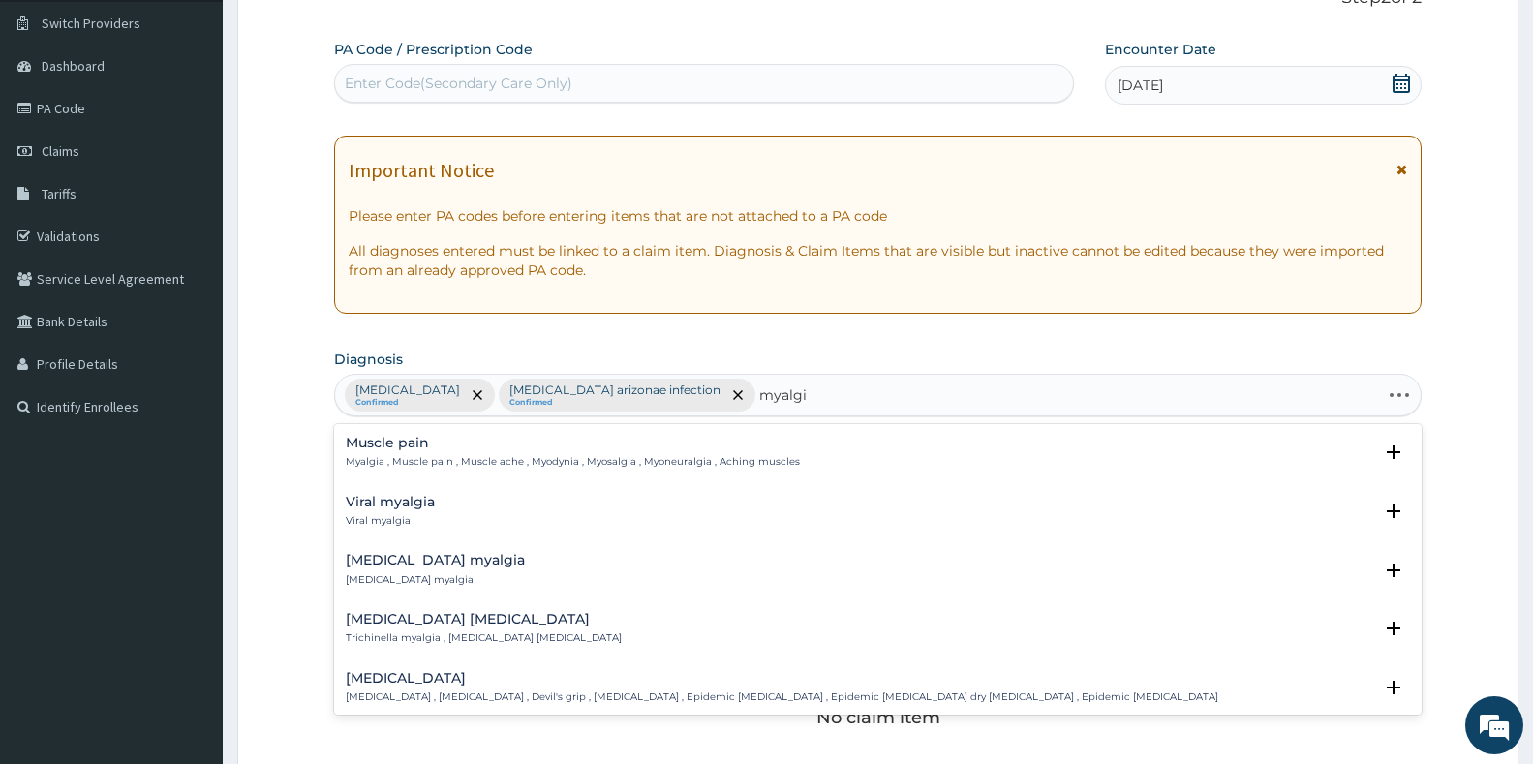
type input "myalgia"
click at [393, 458] on p "Myalgia , Muscle pain , Muscle ache , Myodynia , Myosalgia , Myoneuralgia , Ach…" at bounding box center [573, 462] width 454 height 14
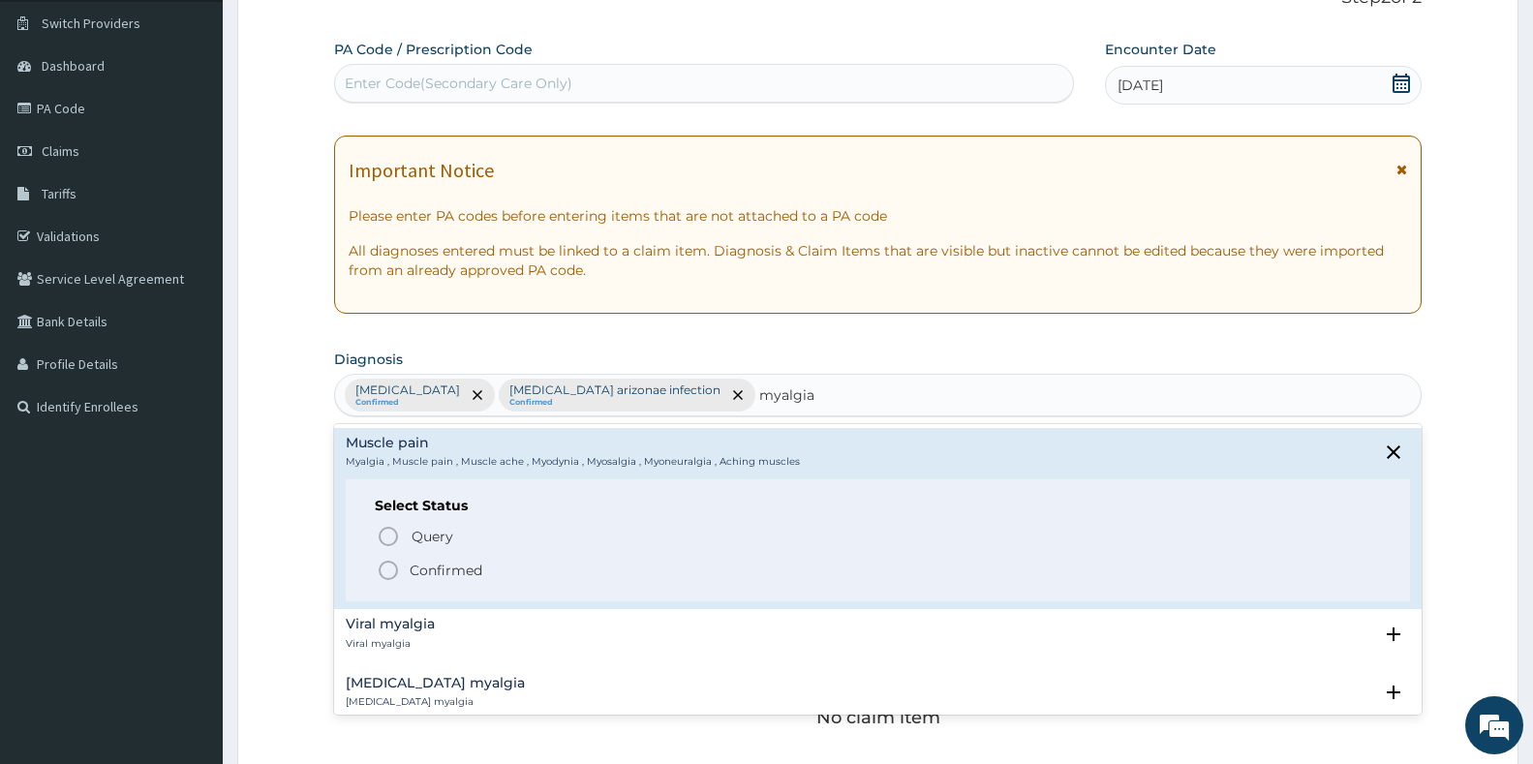
click at [388, 575] on icon "status option filled" at bounding box center [388, 570] width 23 height 23
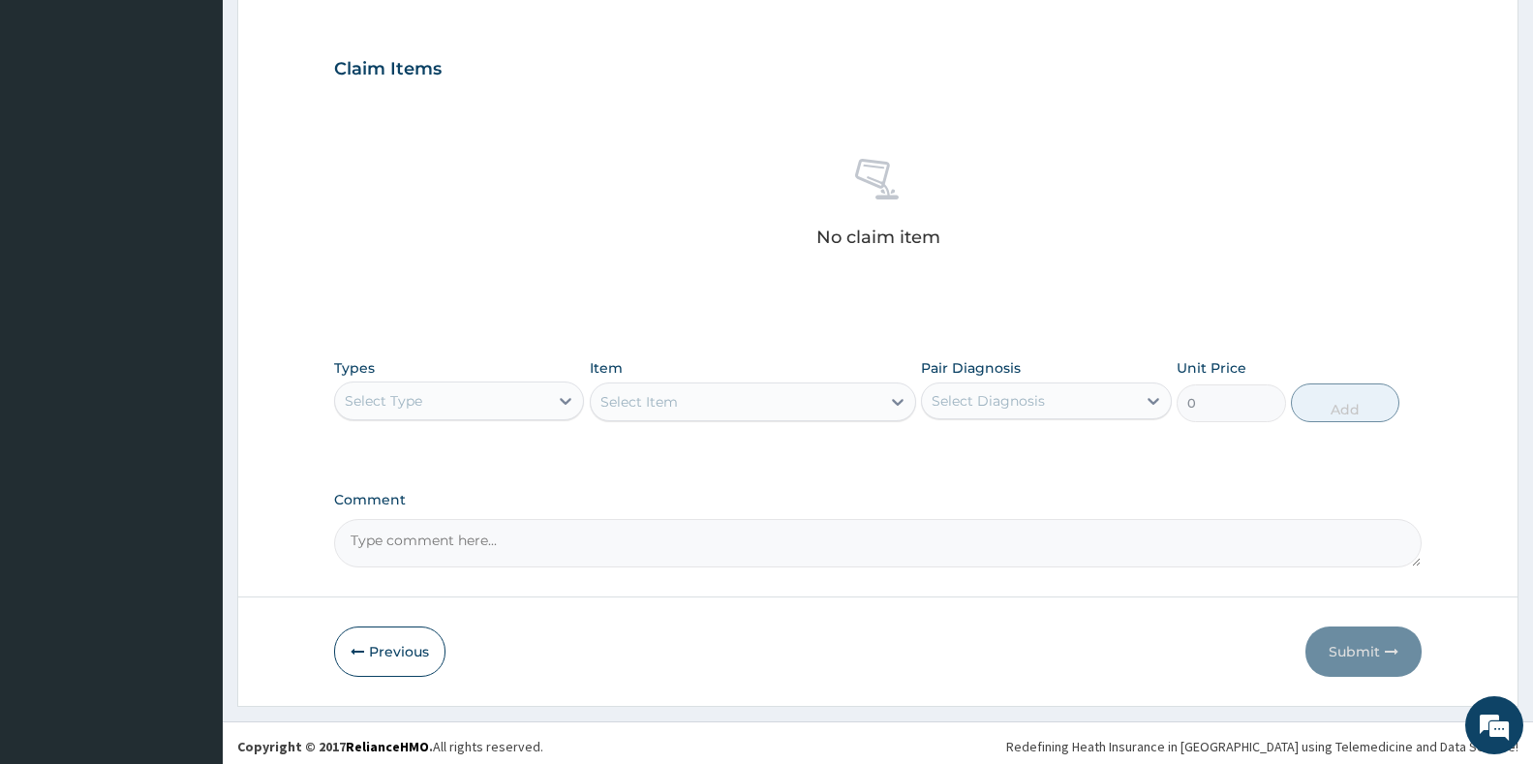
scroll to position [632, 0]
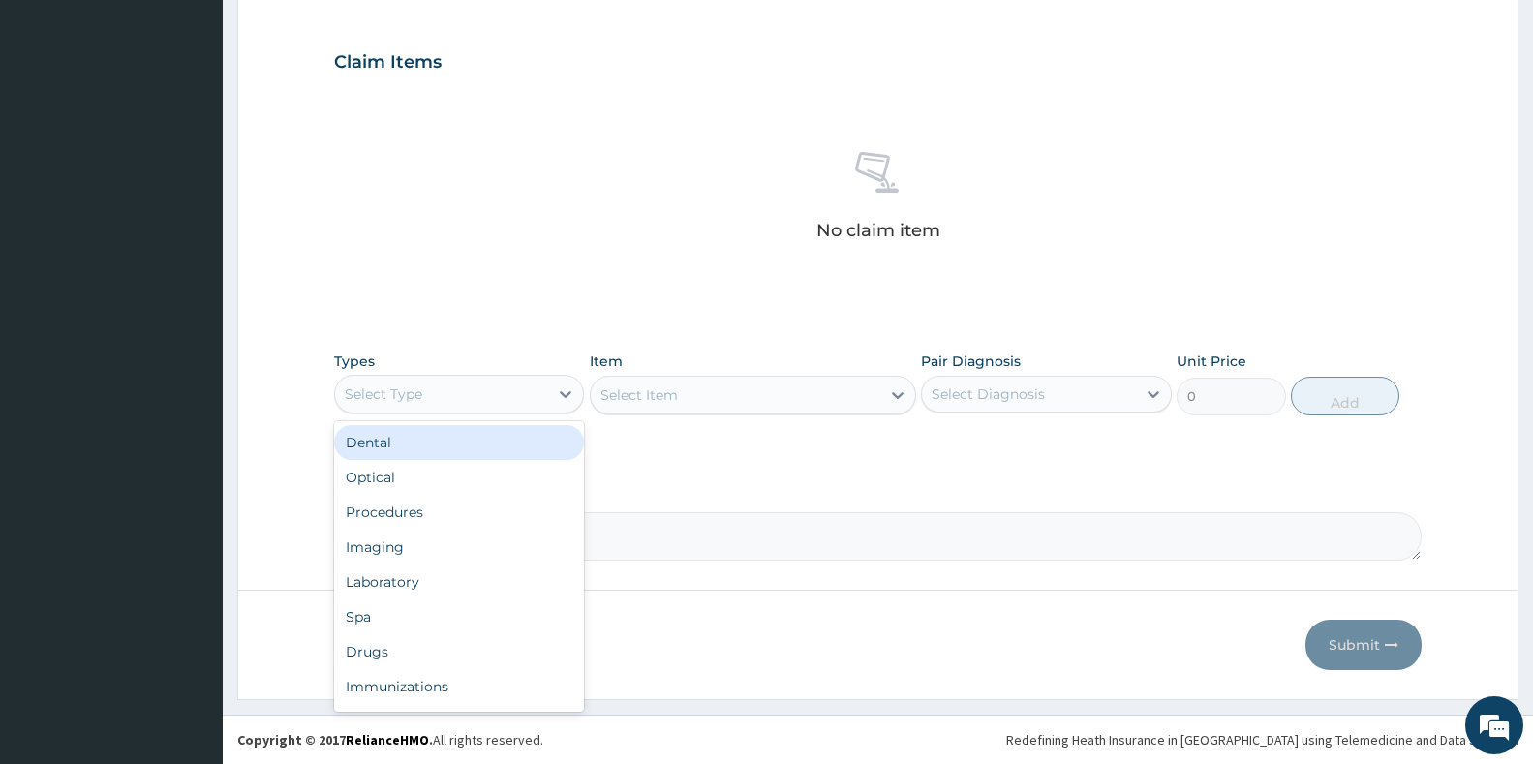
click at [382, 376] on div "Select Type" at bounding box center [459, 394] width 250 height 39
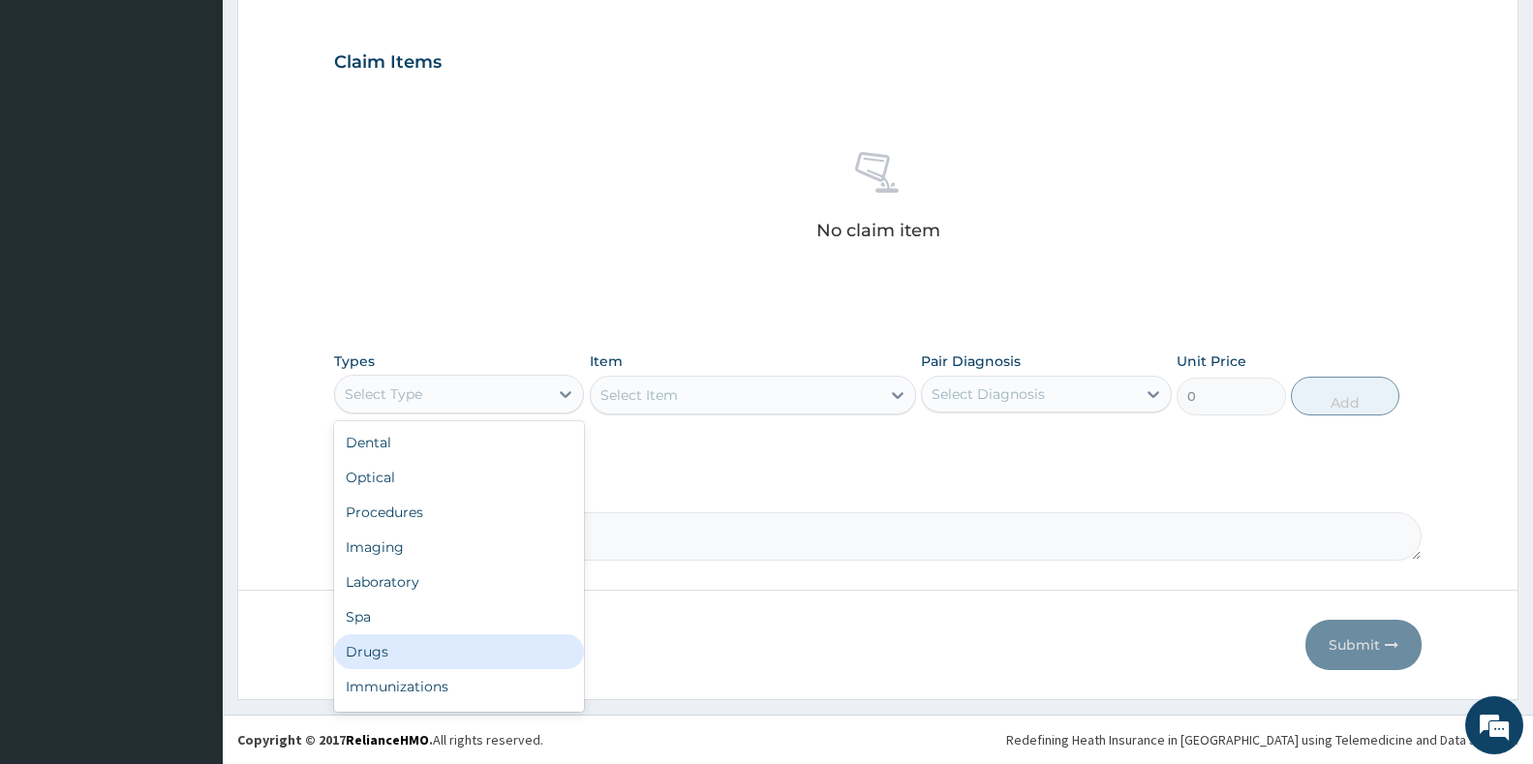
click at [426, 647] on div "Drugs" at bounding box center [459, 651] width 250 height 35
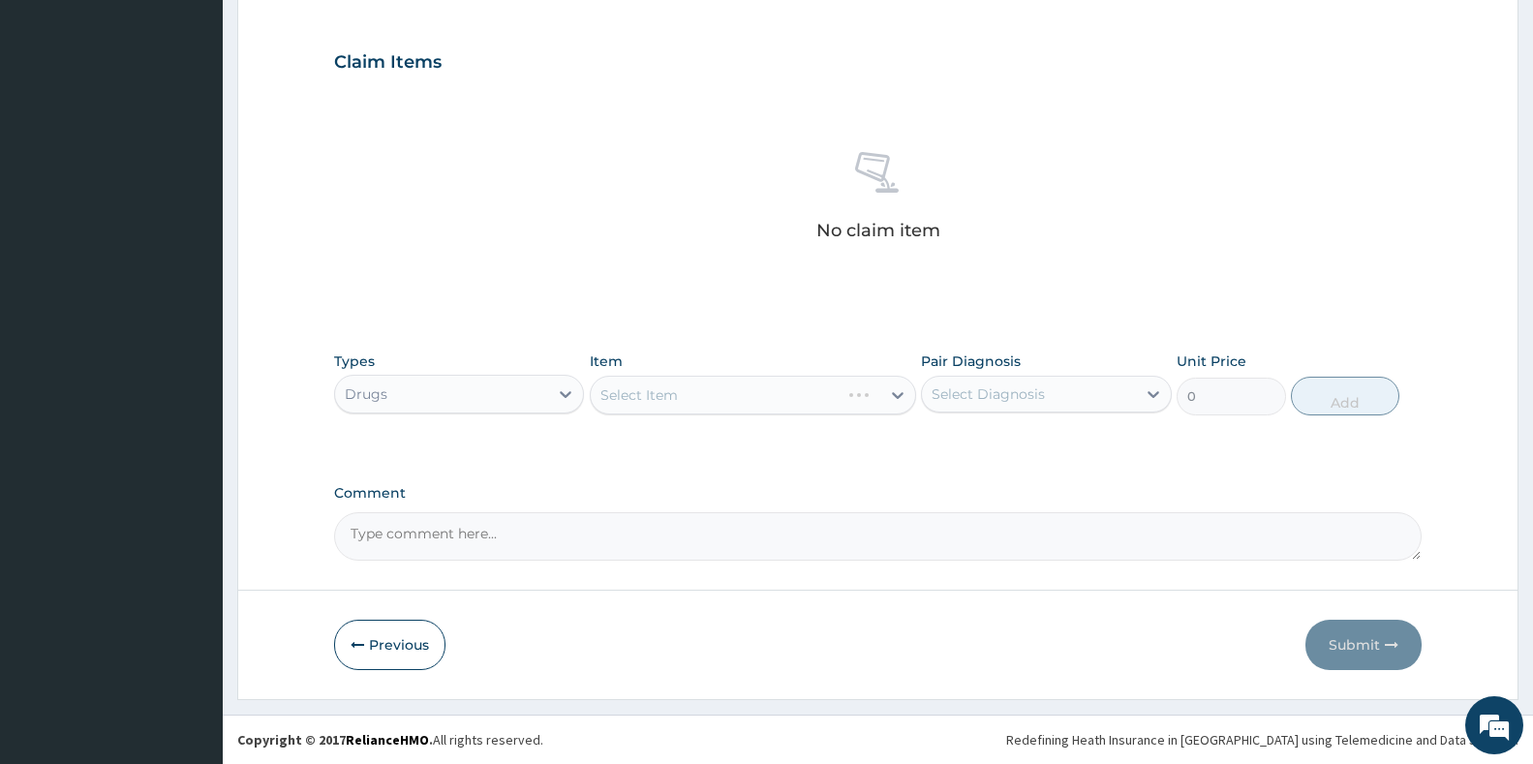
click at [991, 402] on div "Select Diagnosis" at bounding box center [988, 393] width 113 height 19
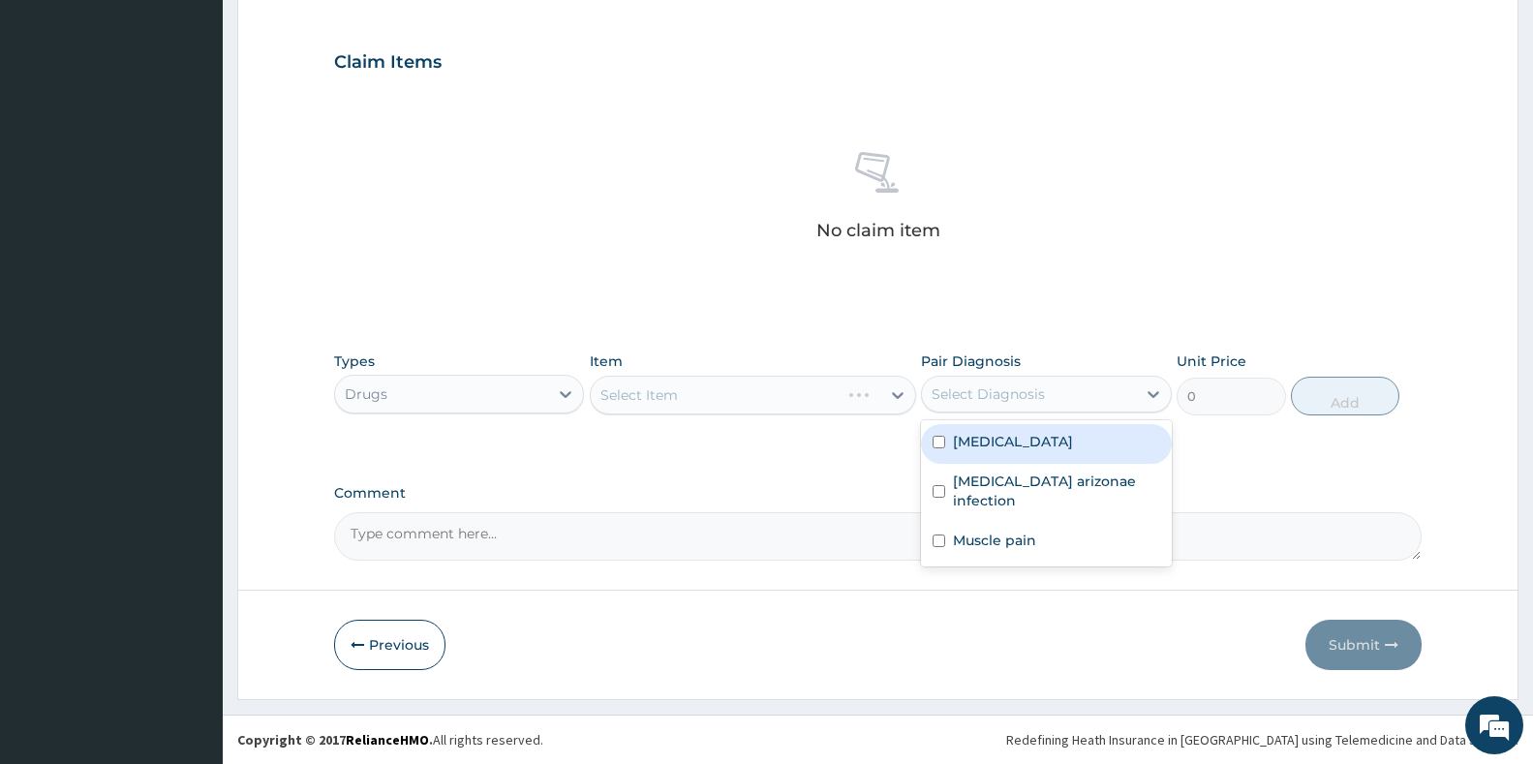
click at [978, 440] on label "Malaria" at bounding box center [1013, 441] width 120 height 19
checkbox input "true"
click at [796, 385] on div "Select Item" at bounding box center [736, 395] width 290 height 31
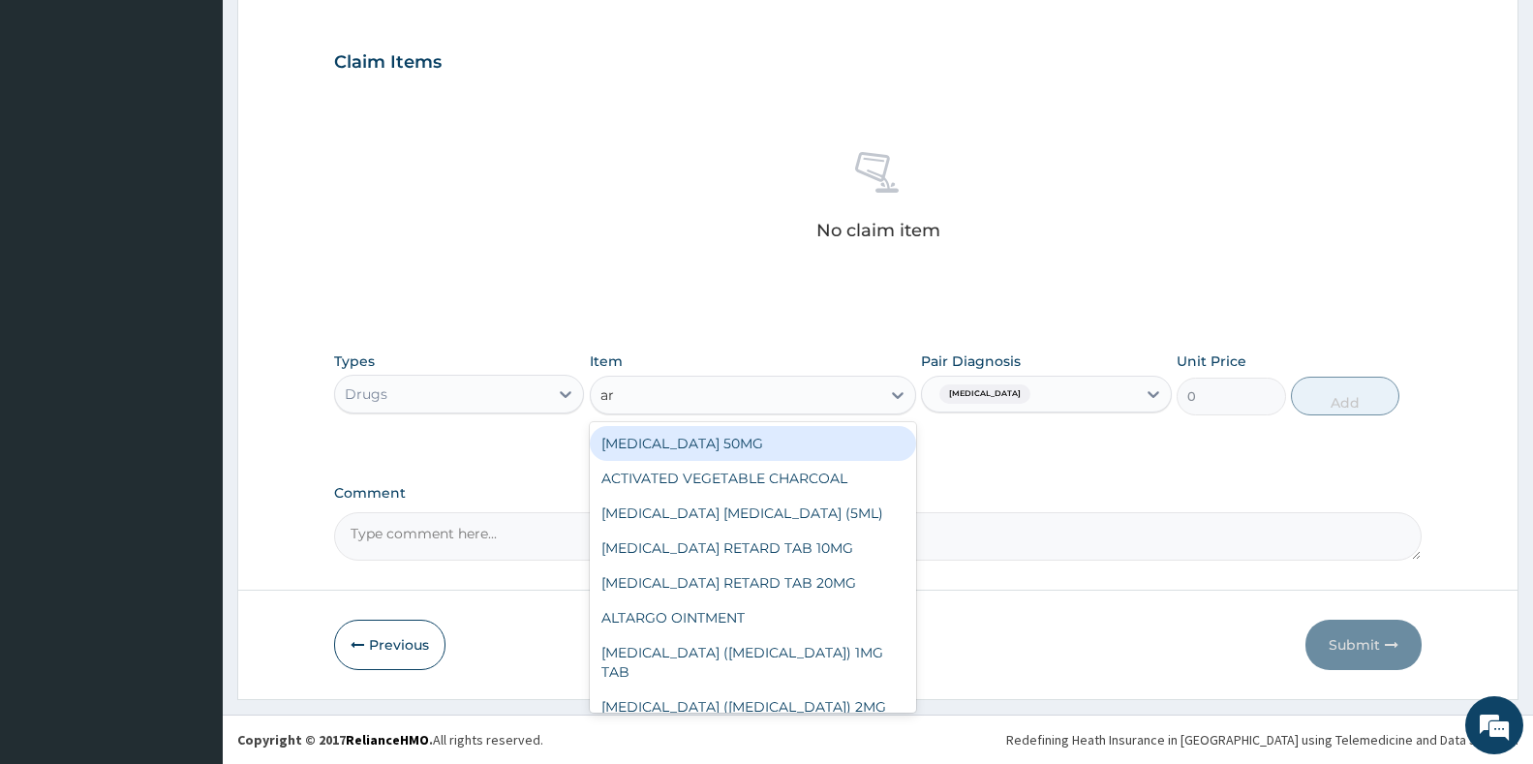
type input "art"
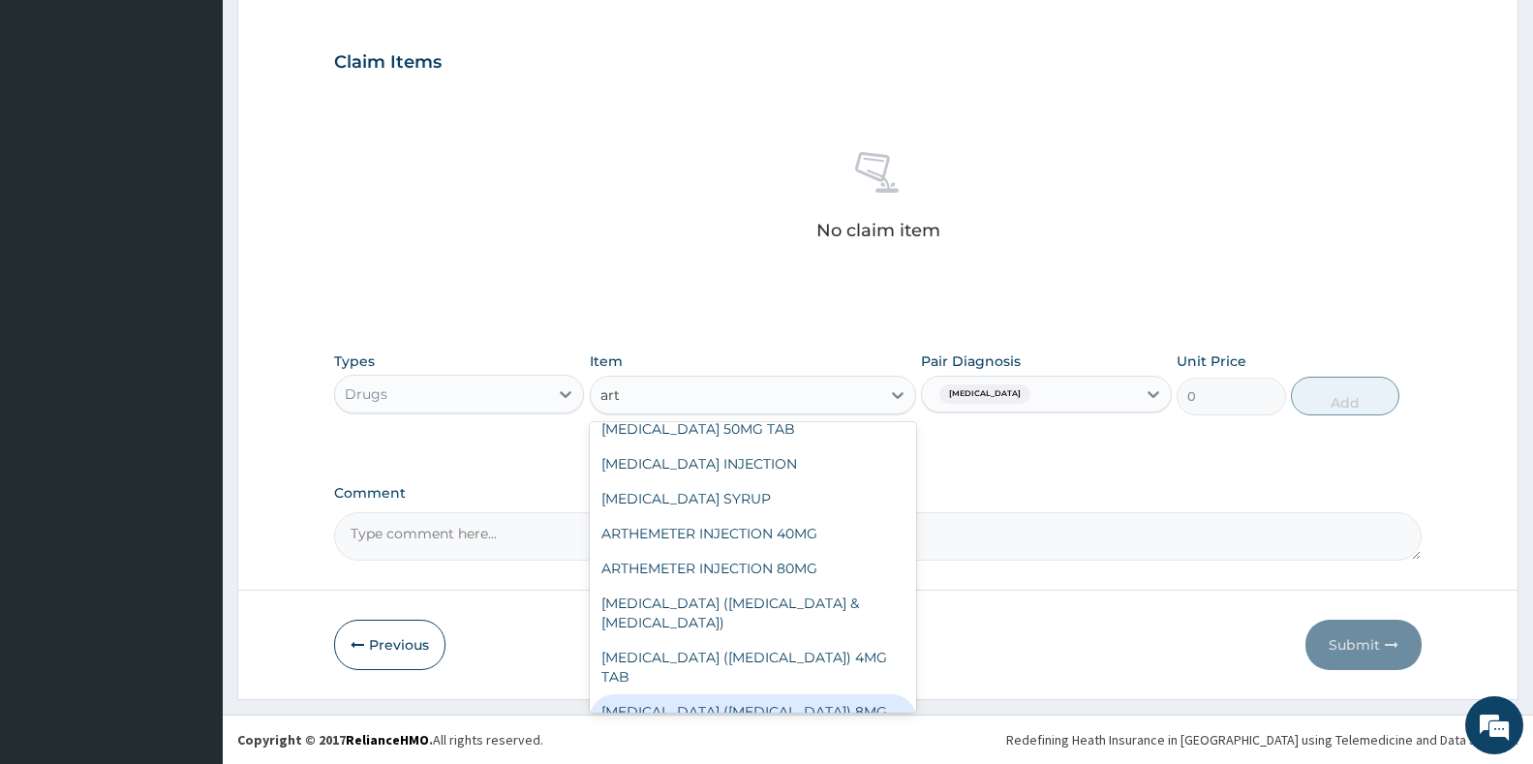
scroll to position [484, 0]
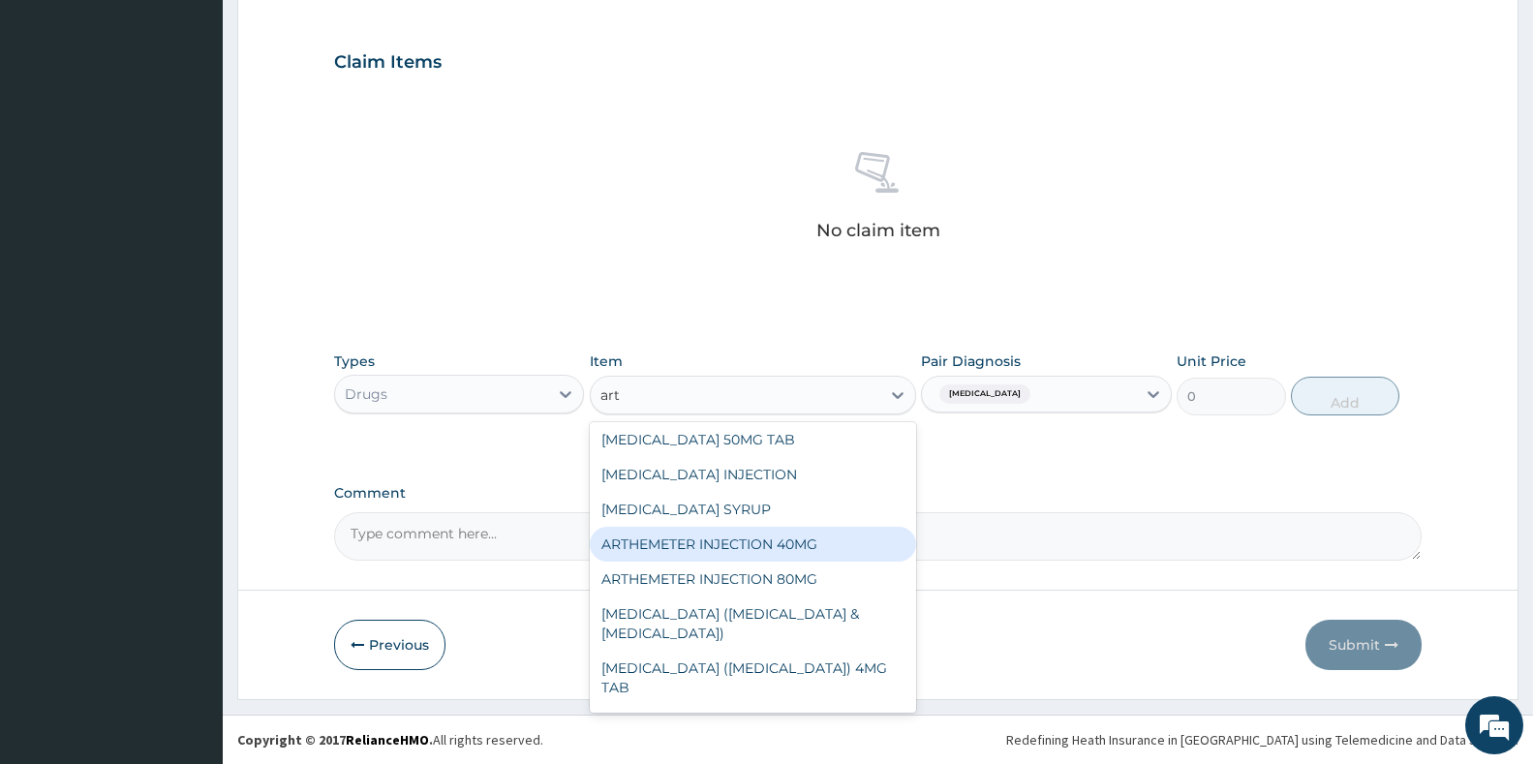
click at [785, 527] on div "ARTHEMETER INJECTION 40MG" at bounding box center [753, 544] width 326 height 35
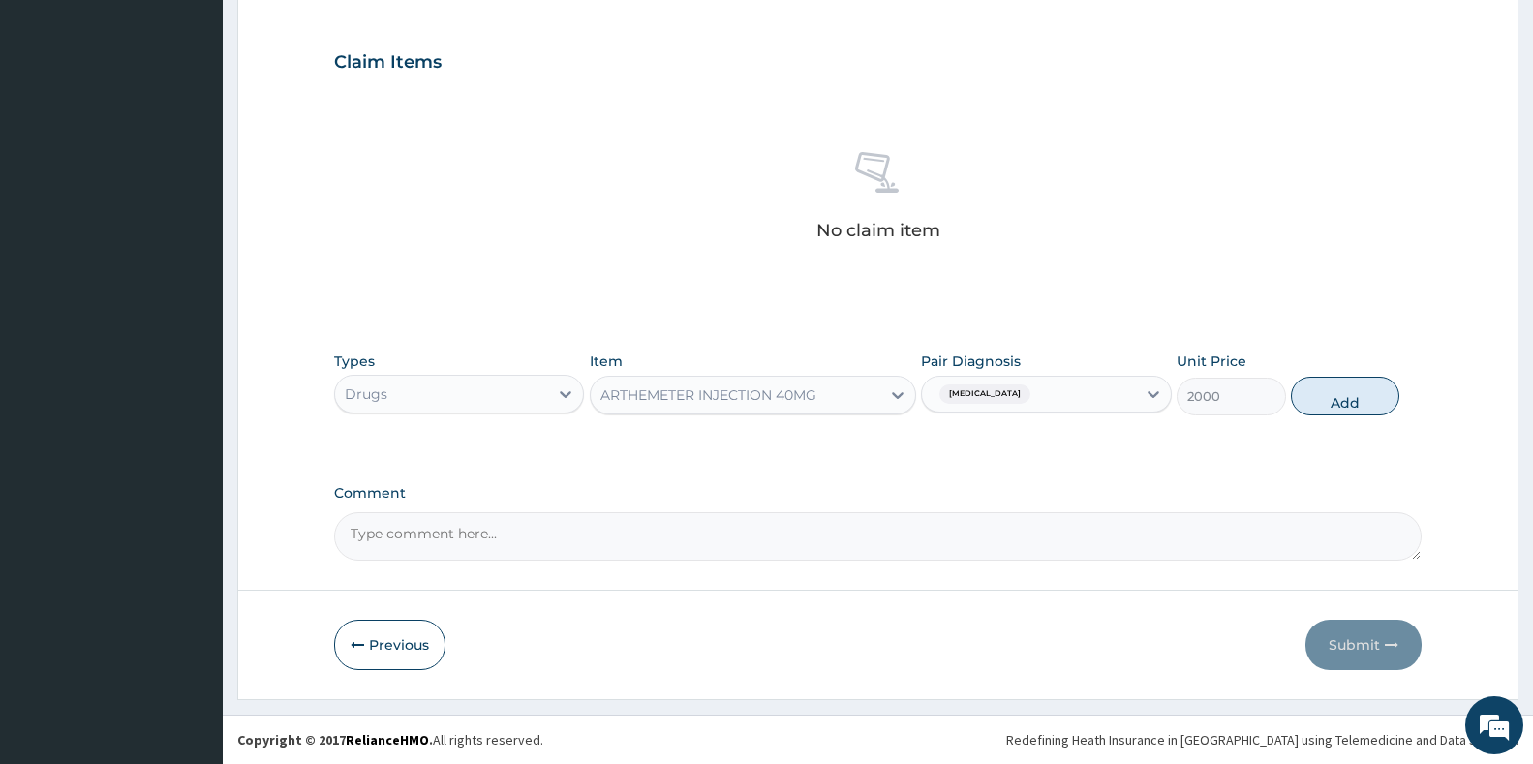
click at [809, 400] on div "ARTHEMETER INJECTION 40MG" at bounding box center [708, 394] width 216 height 19
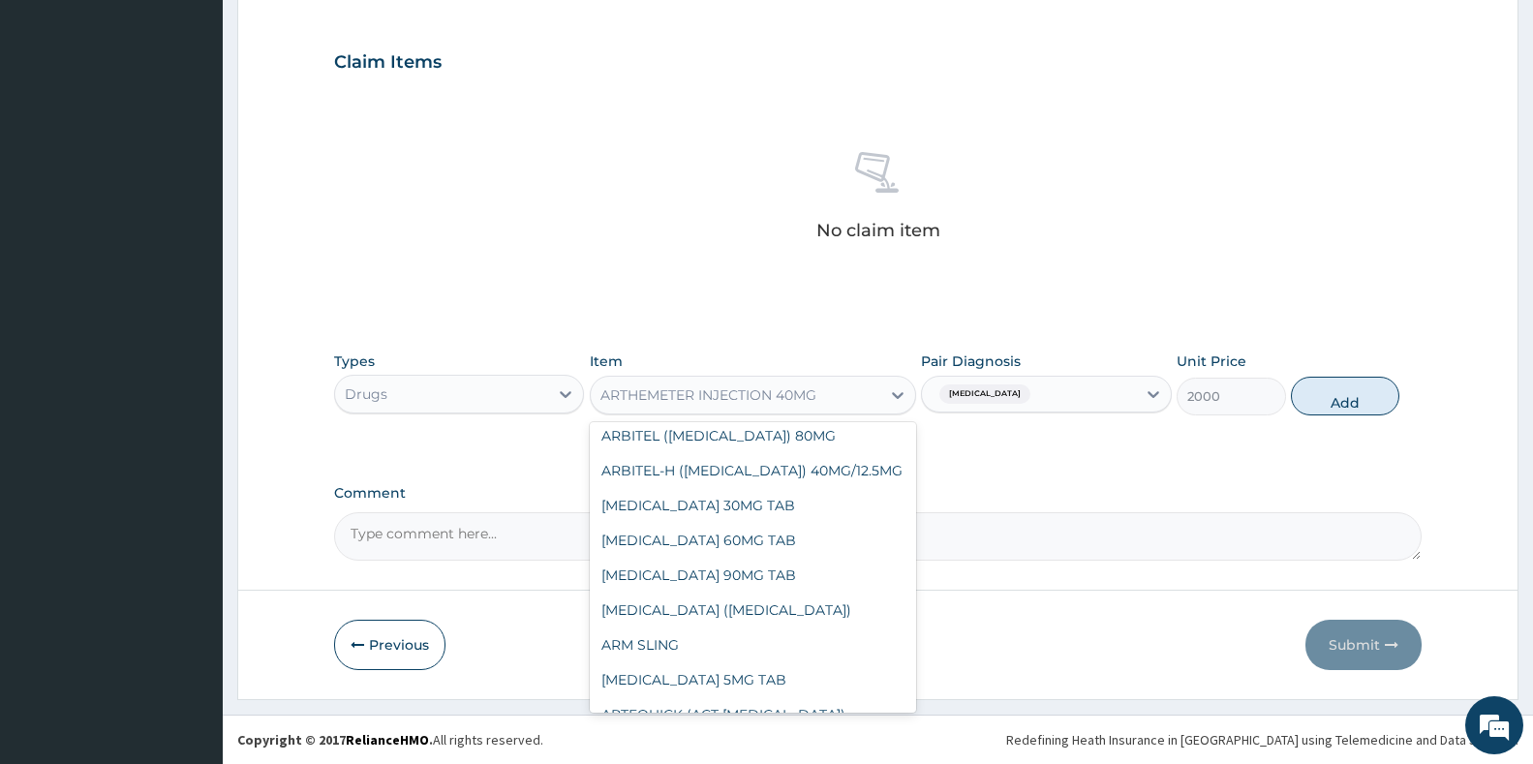
scroll to position [4586, 0]
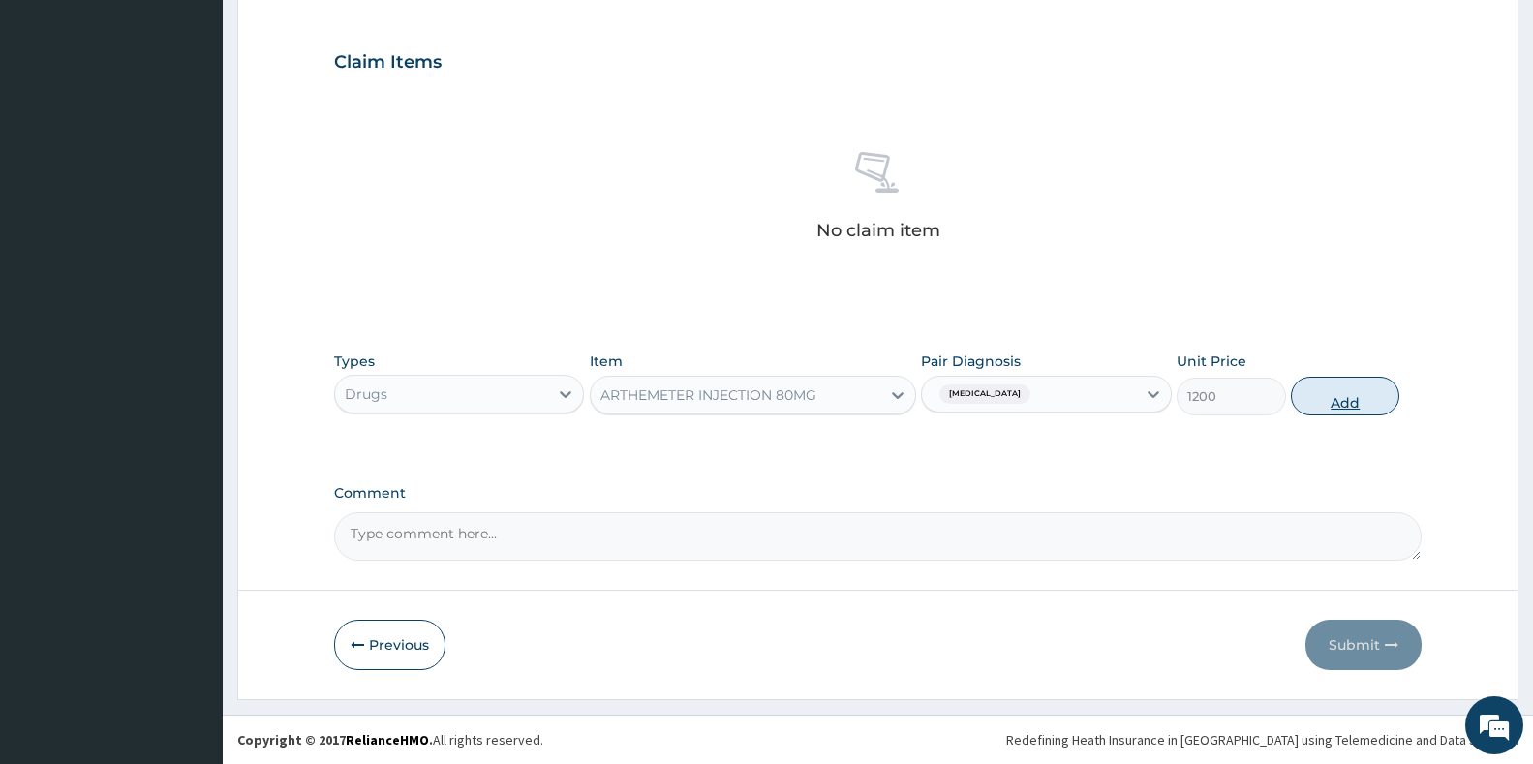
click at [1342, 402] on button "Add" at bounding box center [1345, 396] width 108 height 39
type input "0"
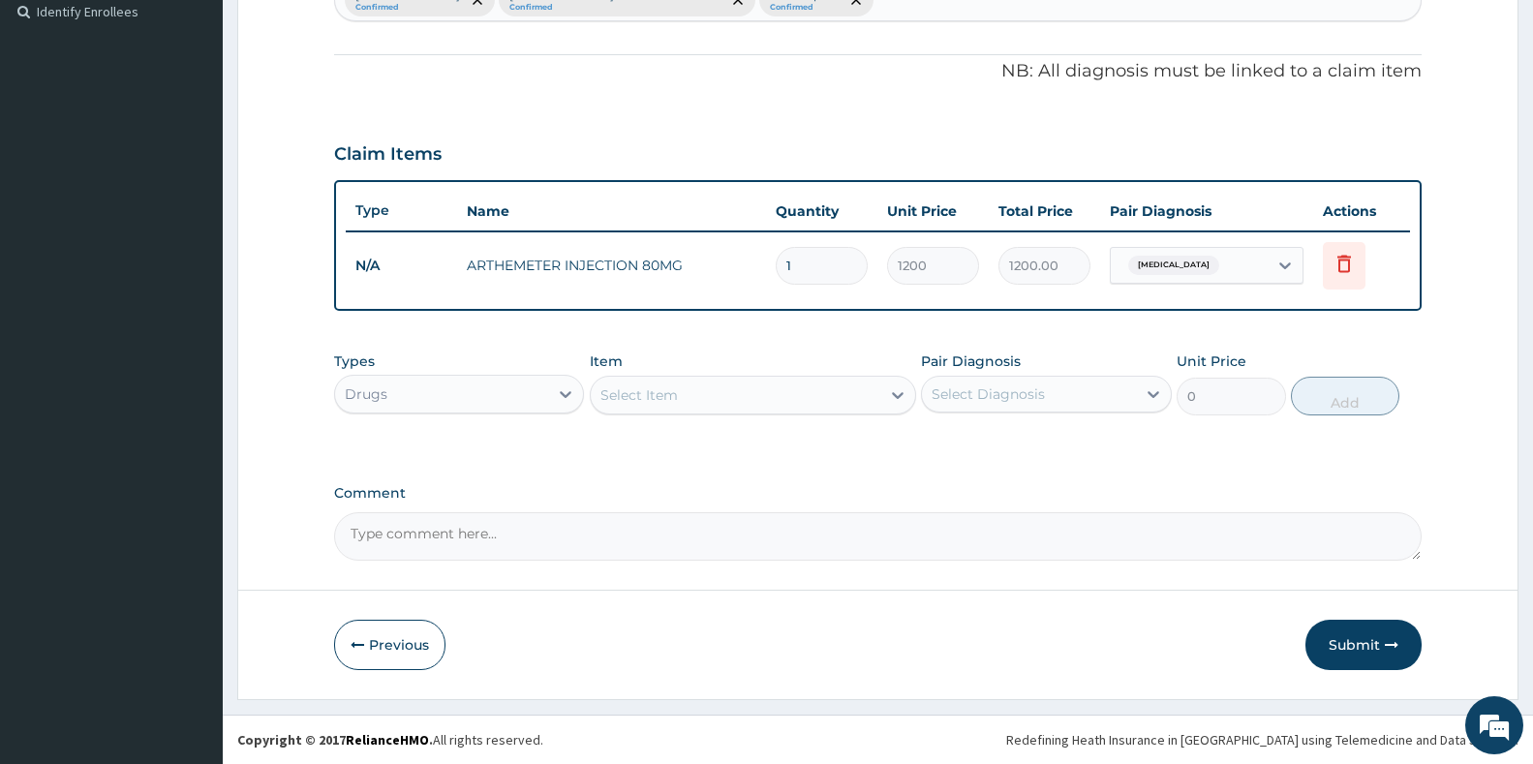
click at [640, 397] on div "Select Item" at bounding box center [638, 394] width 77 height 19
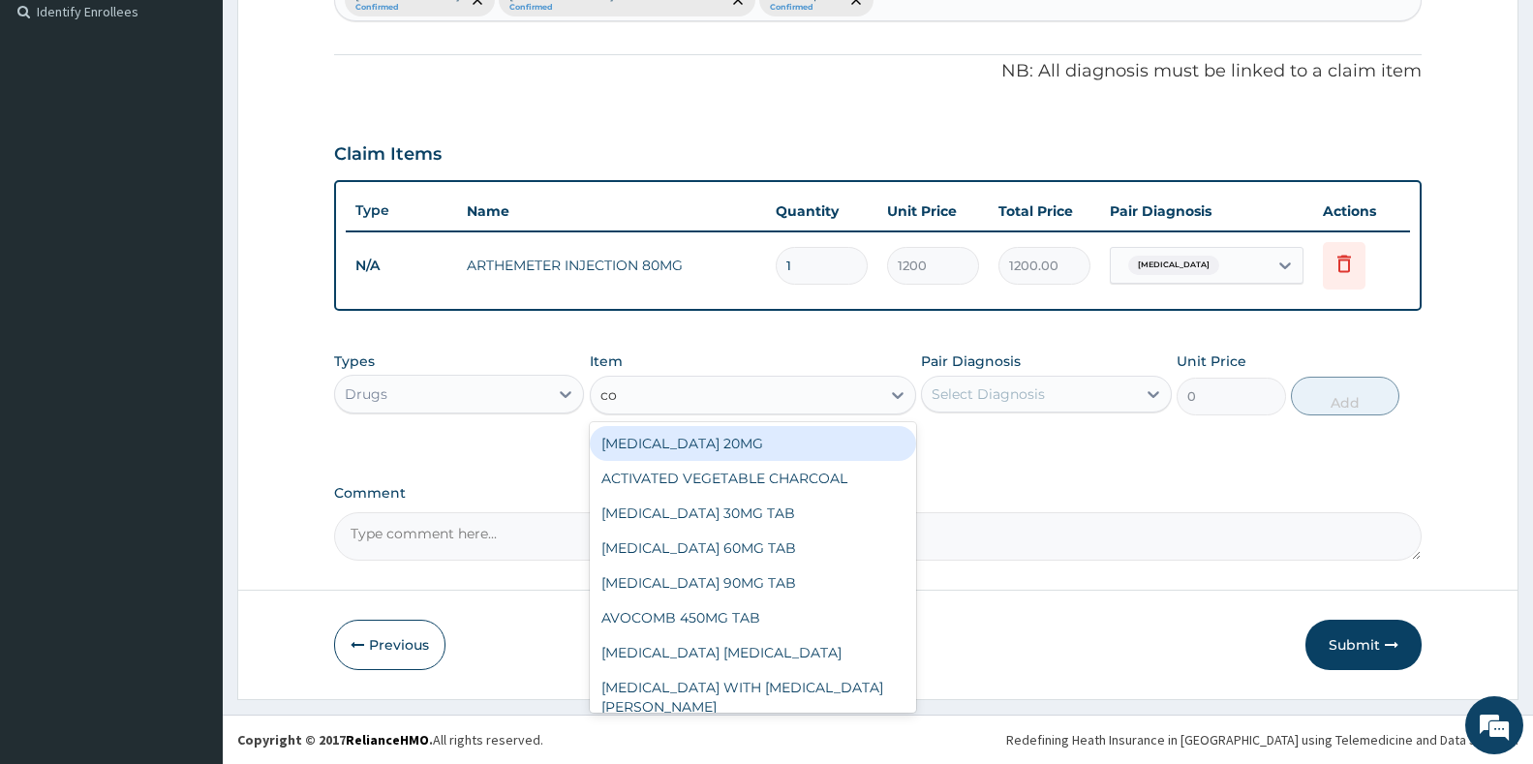
type input "coa"
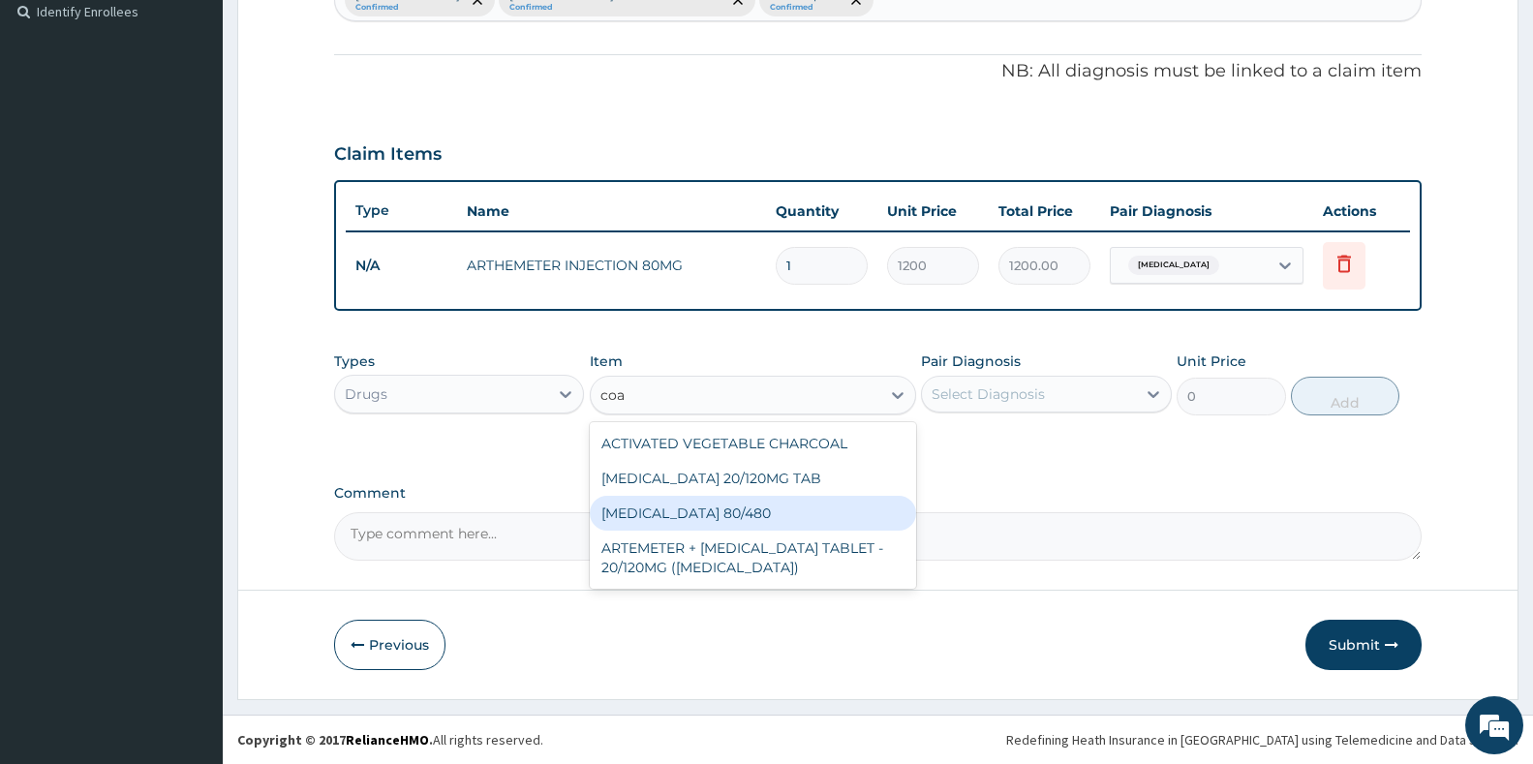
click at [678, 519] on div "[MEDICAL_DATA] 80/480" at bounding box center [753, 513] width 326 height 35
type input "300"
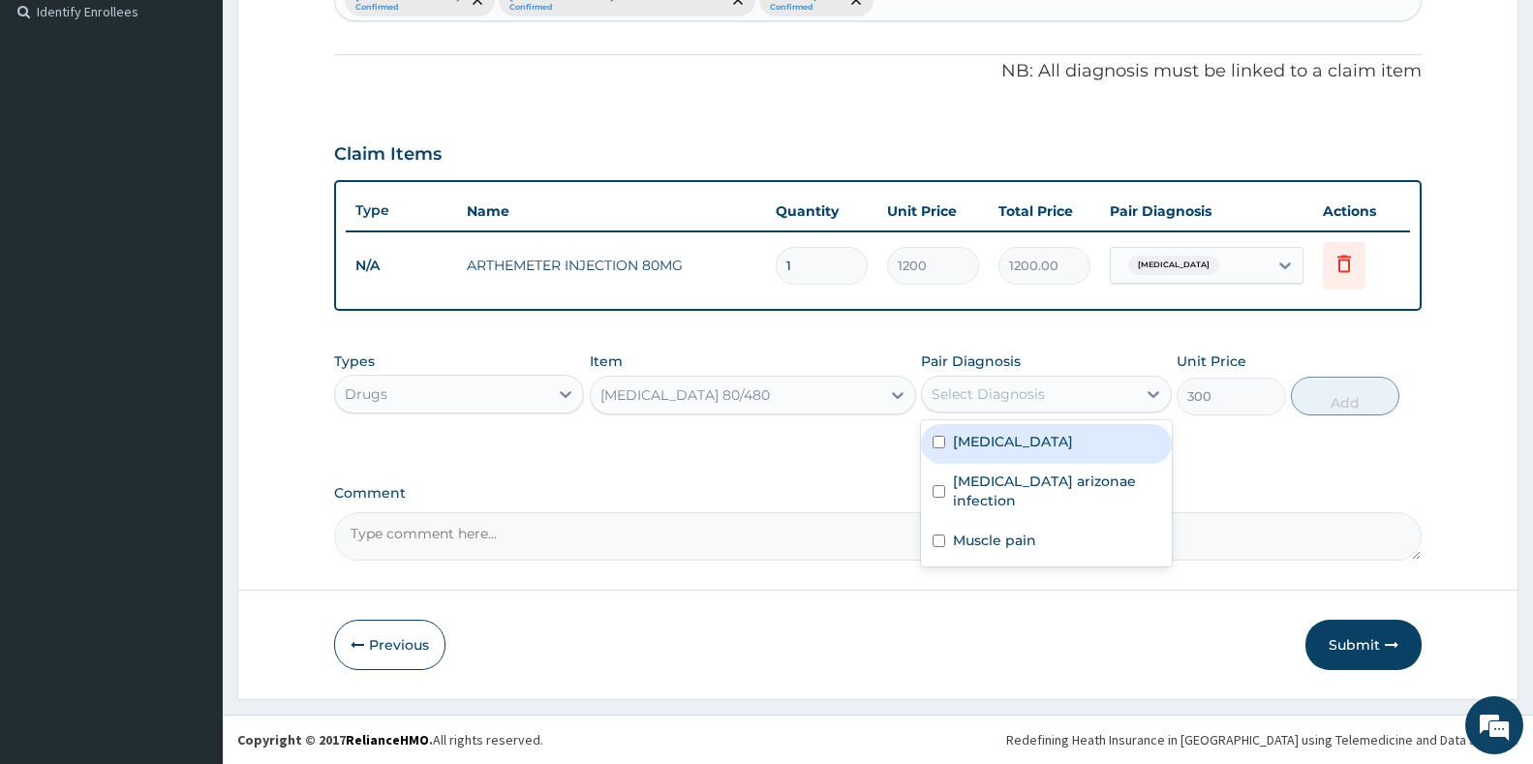
click at [1100, 399] on div "Select Diagnosis" at bounding box center [1028, 394] width 213 height 31
click at [1020, 447] on div "[MEDICAL_DATA]" at bounding box center [1046, 444] width 250 height 40
checkbox input "true"
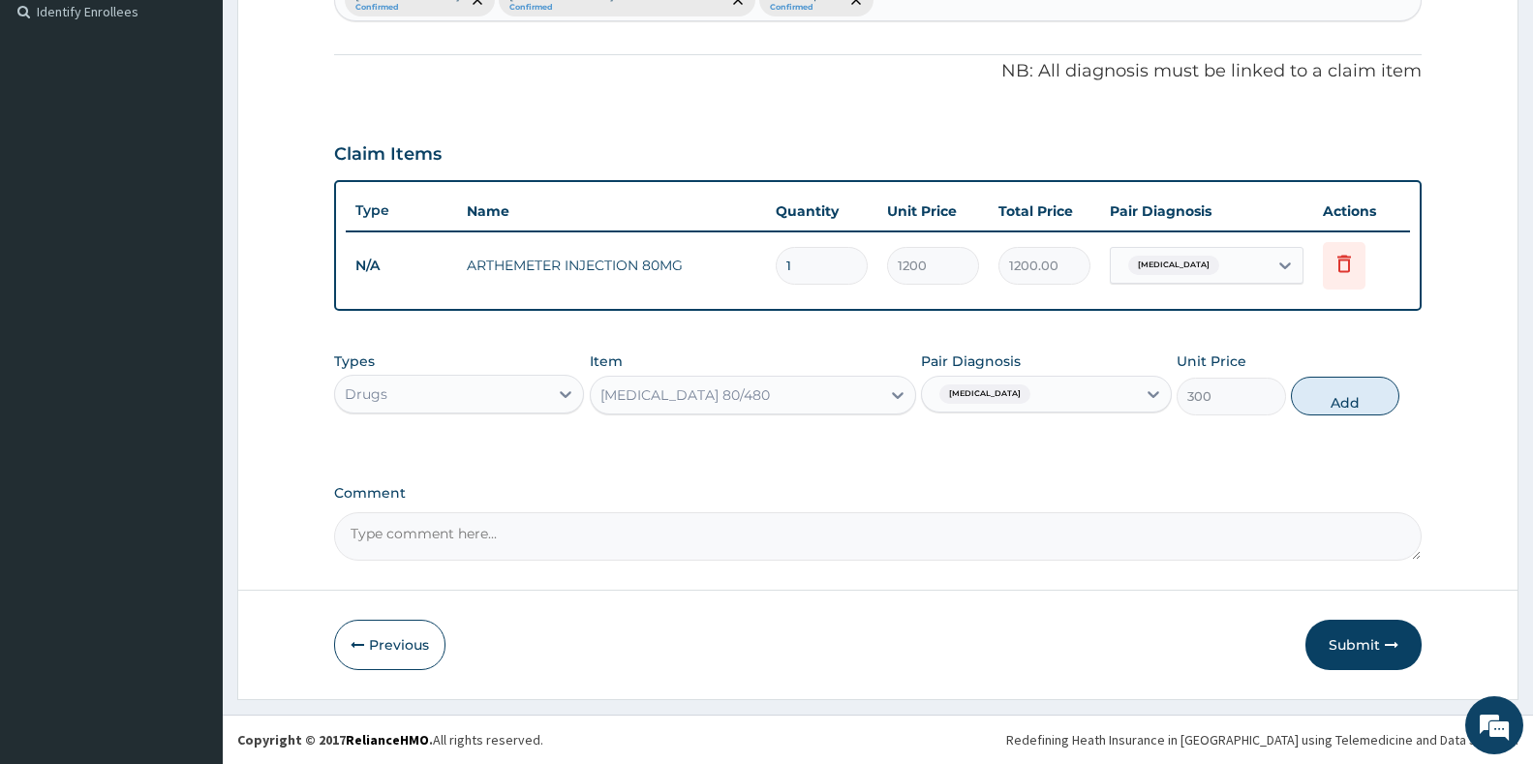
click at [1365, 425] on div "Types Drugs Item COARTEM 80/480 Pair Diagnosis Malaria Unit Price 300 Add" at bounding box center [877, 398] width 1087 height 112
drag, startPoint x: 1357, startPoint y: 405, endPoint x: 1286, endPoint y: 418, distance: 72.0
click at [1354, 406] on button "Add" at bounding box center [1345, 396] width 108 height 39
type input "0"
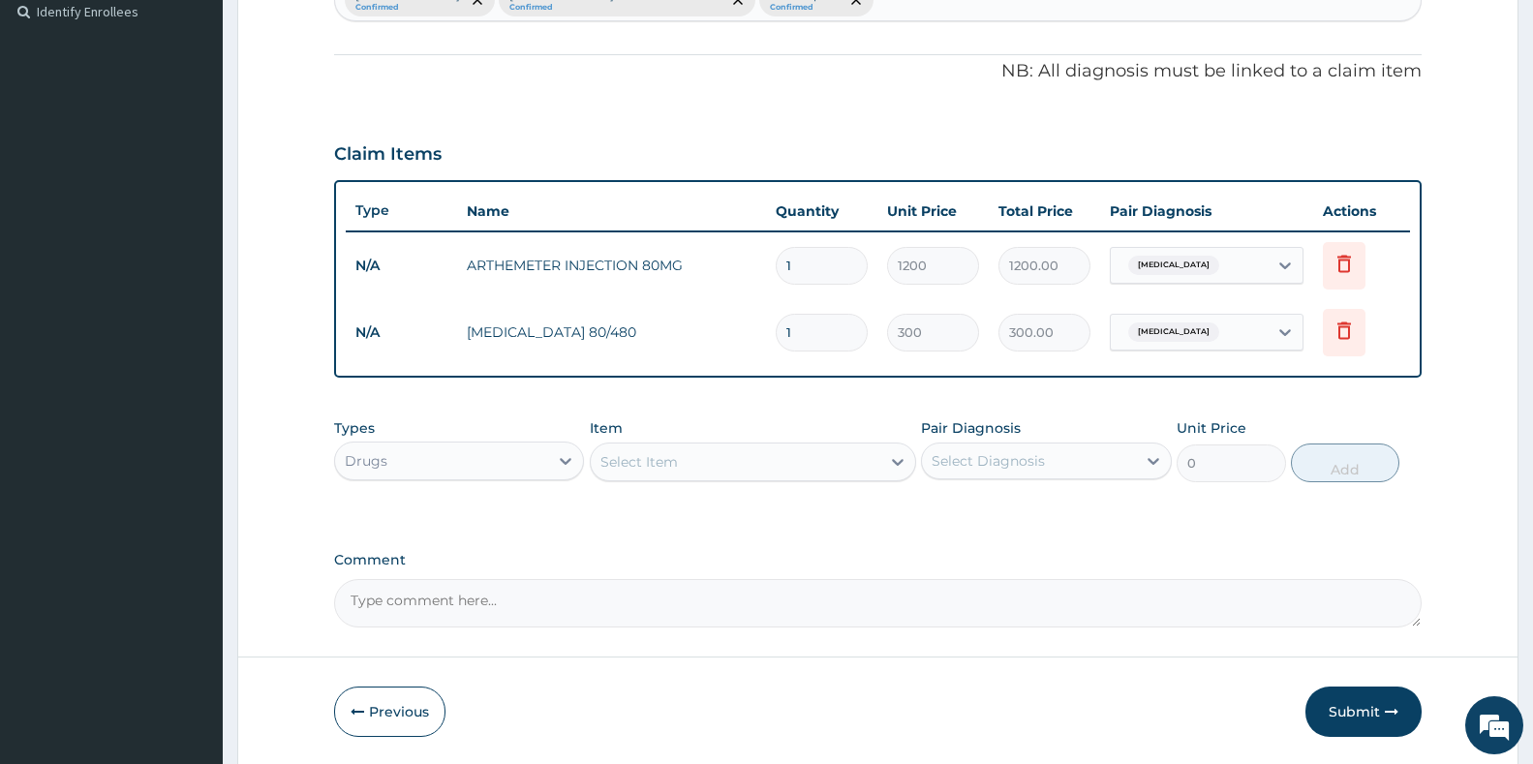
click at [672, 475] on div "Select Item" at bounding box center [736, 461] width 290 height 31
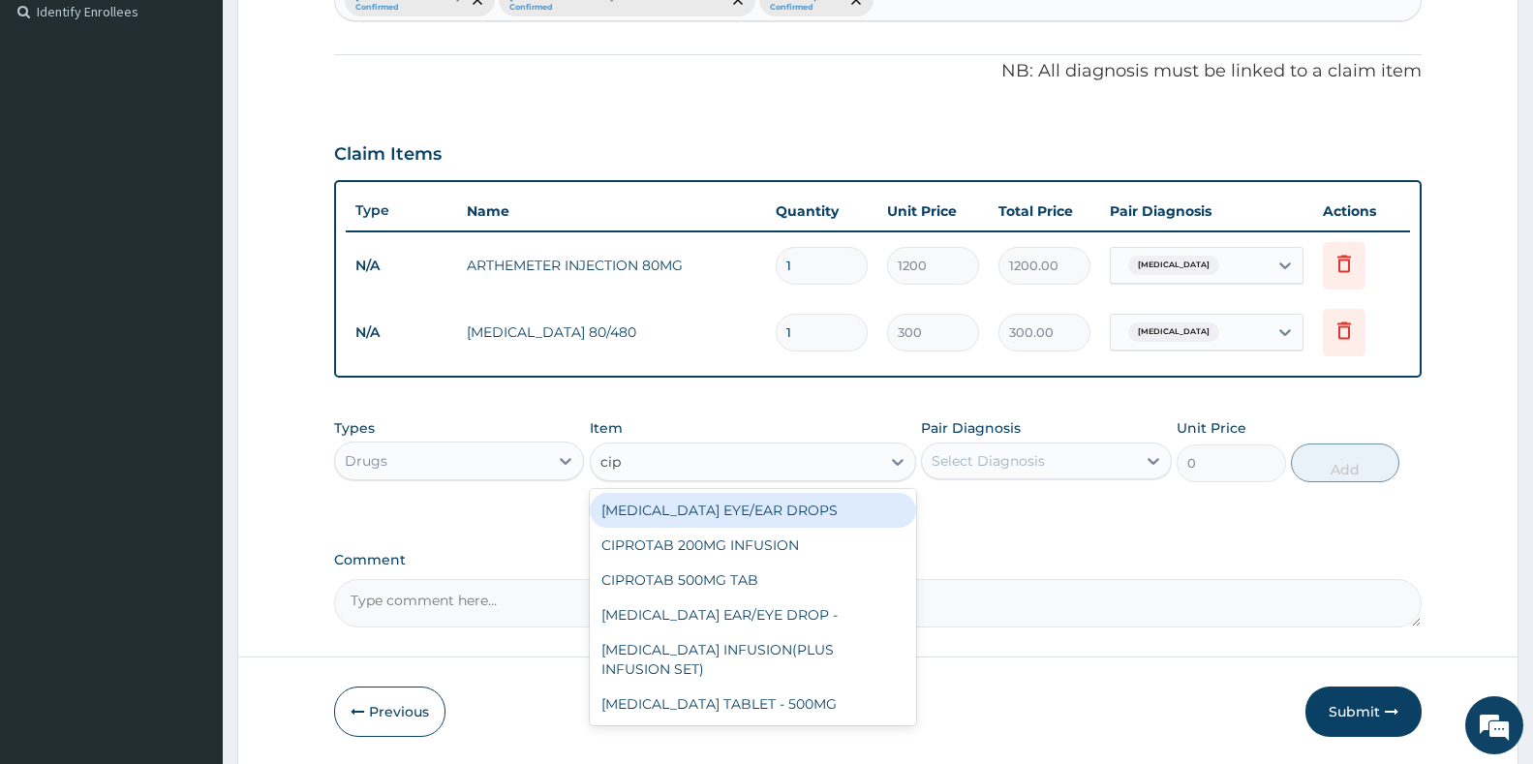
type input "cipr"
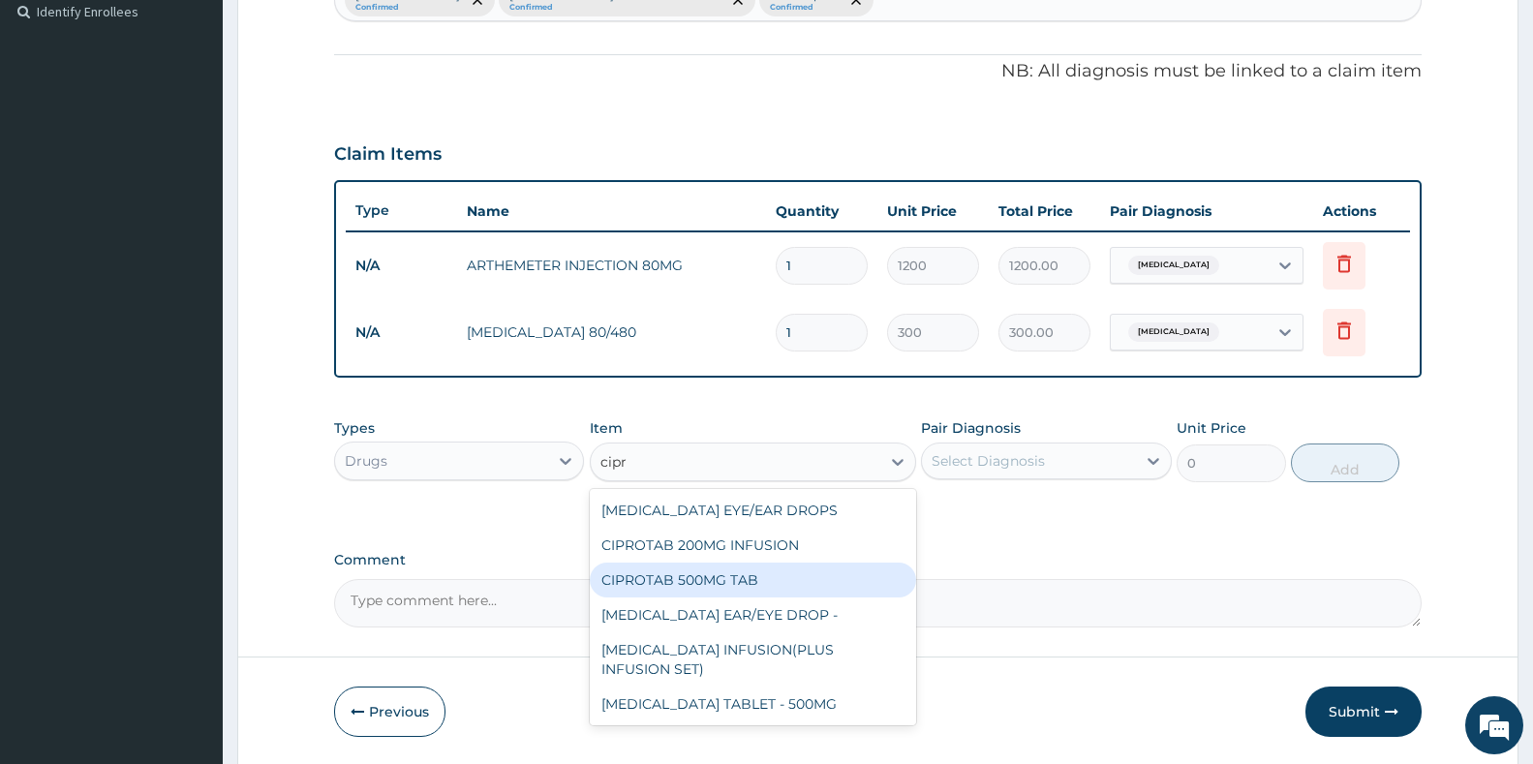
click at [712, 580] on div "CIPROTAB 500MG TAB" at bounding box center [753, 580] width 326 height 35
type input "3000"
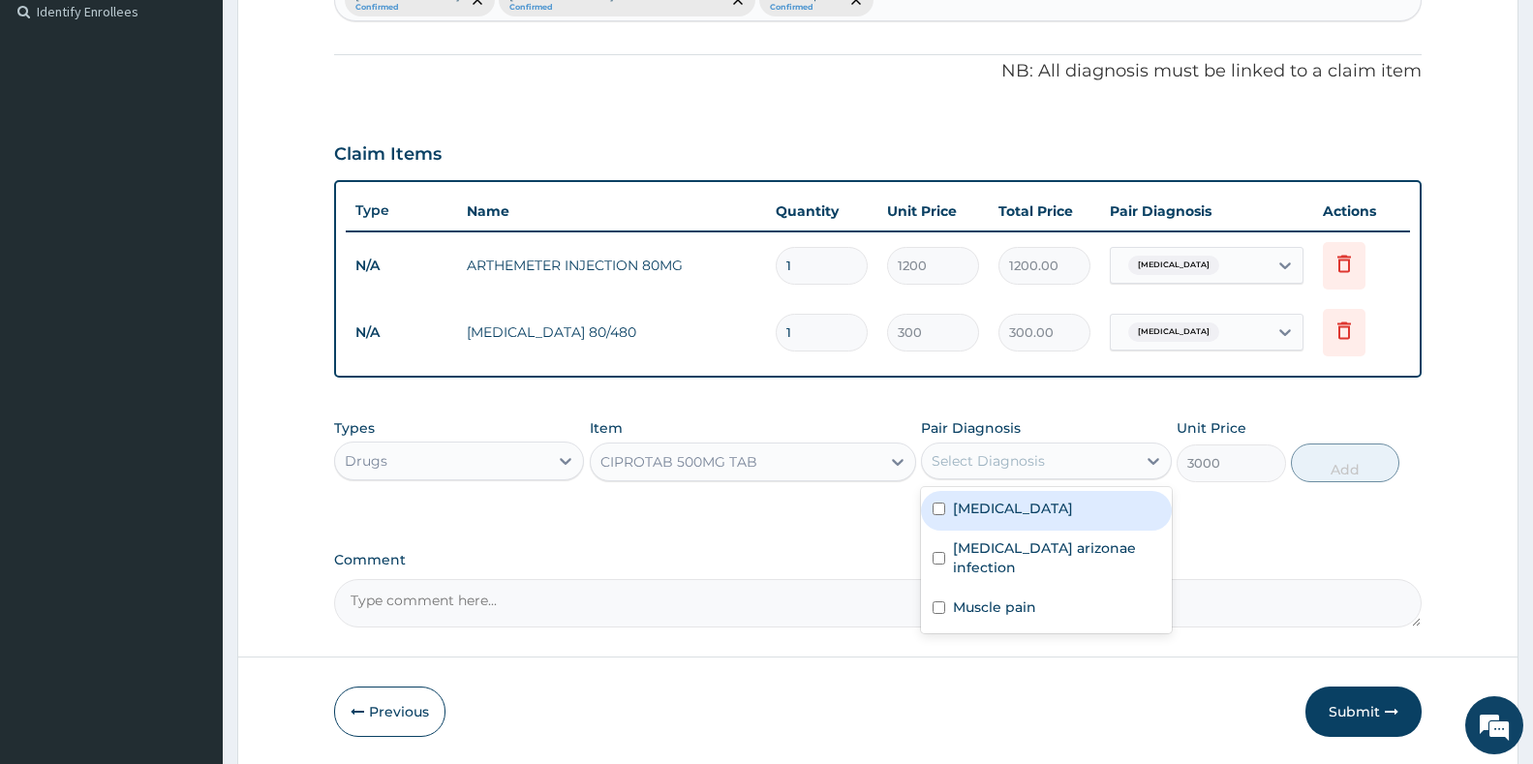
click at [1050, 471] on div "Select Diagnosis" at bounding box center [1028, 460] width 213 height 31
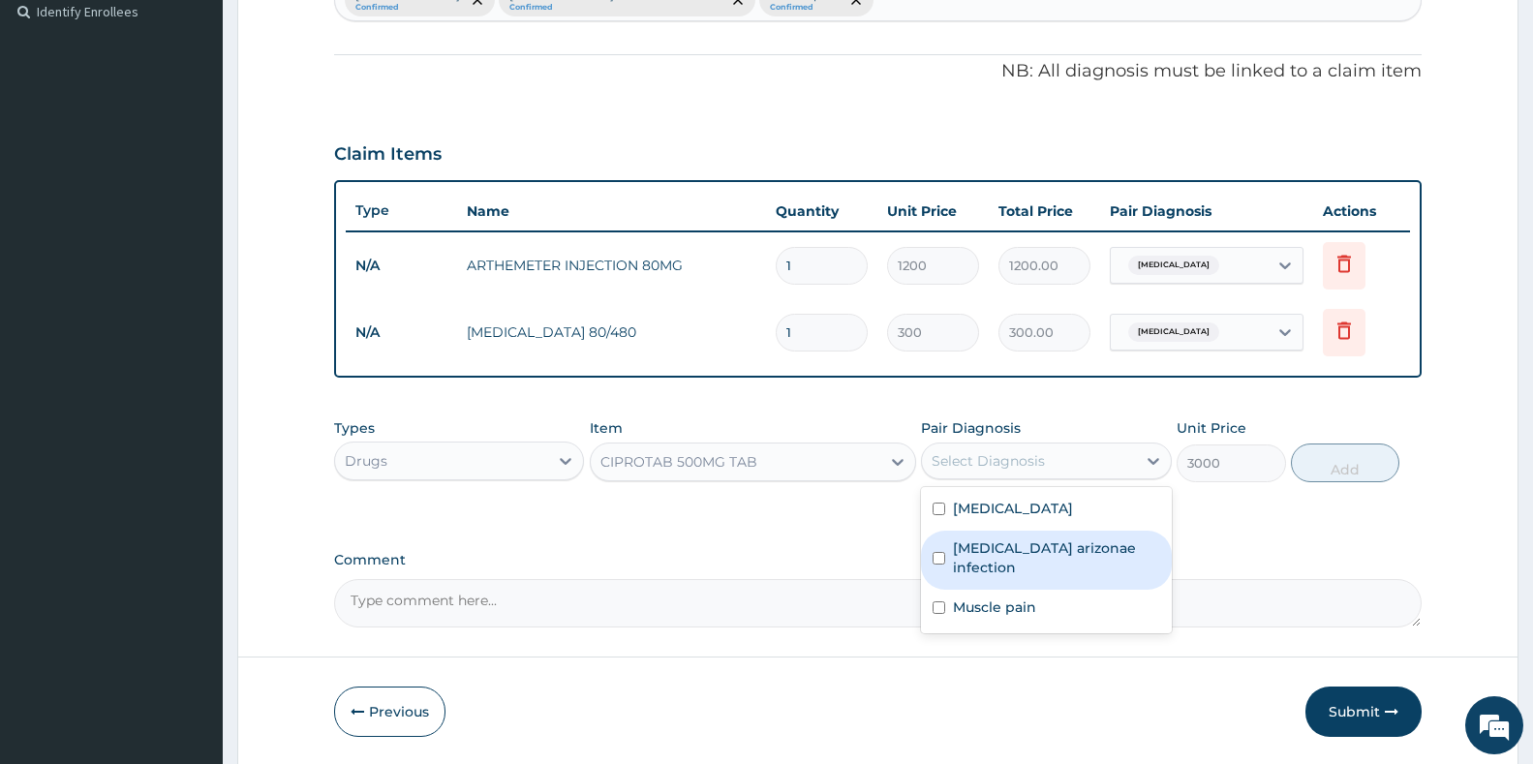
click at [1015, 577] on div "Salmonella enterica arizonae infection" at bounding box center [1046, 560] width 250 height 59
checkbox input "true"
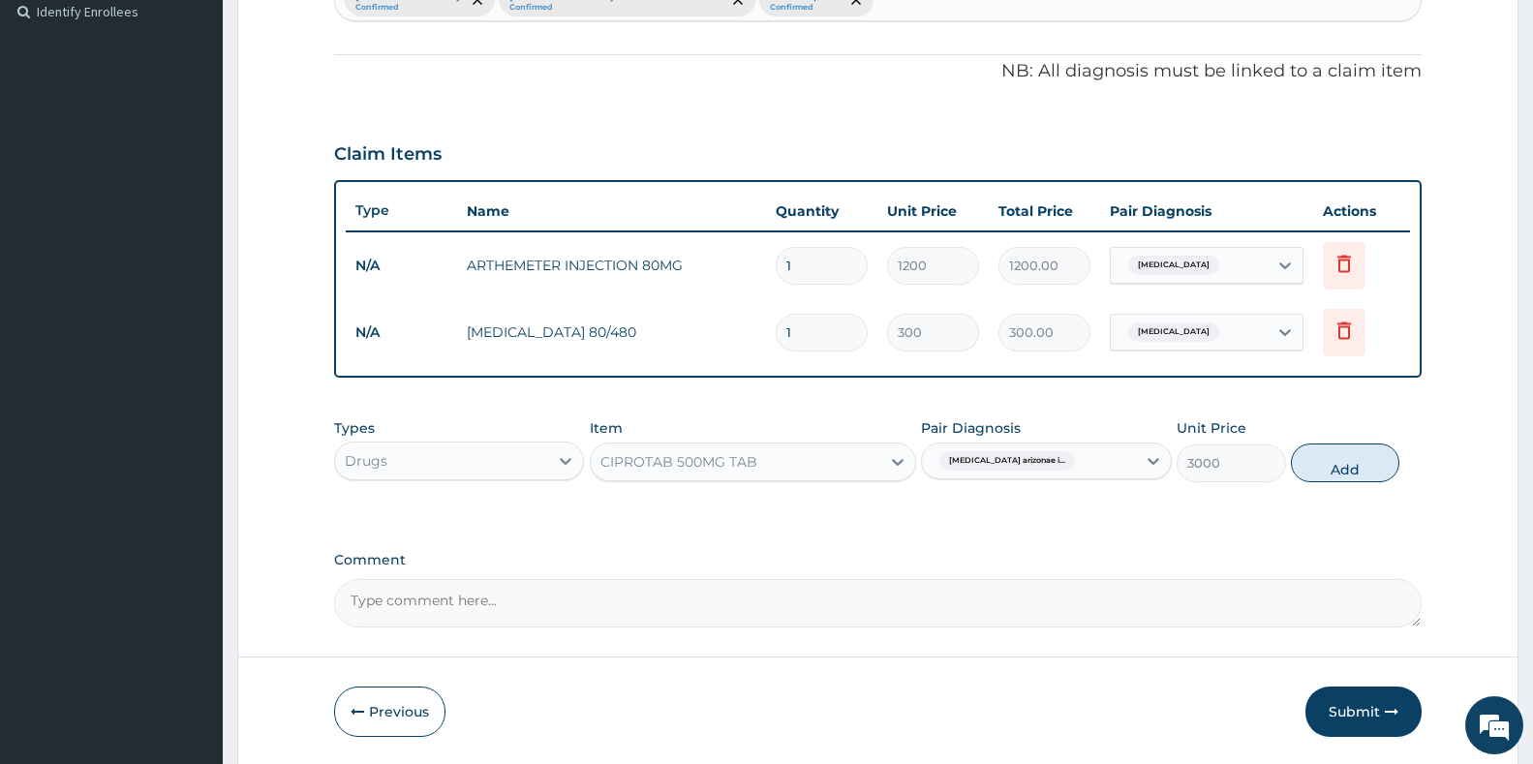
drag, startPoint x: 1397, startPoint y: 459, endPoint x: 1333, endPoint y: 465, distance: 64.2
click at [1394, 459] on button "Add" at bounding box center [1345, 463] width 108 height 39
type input "0"
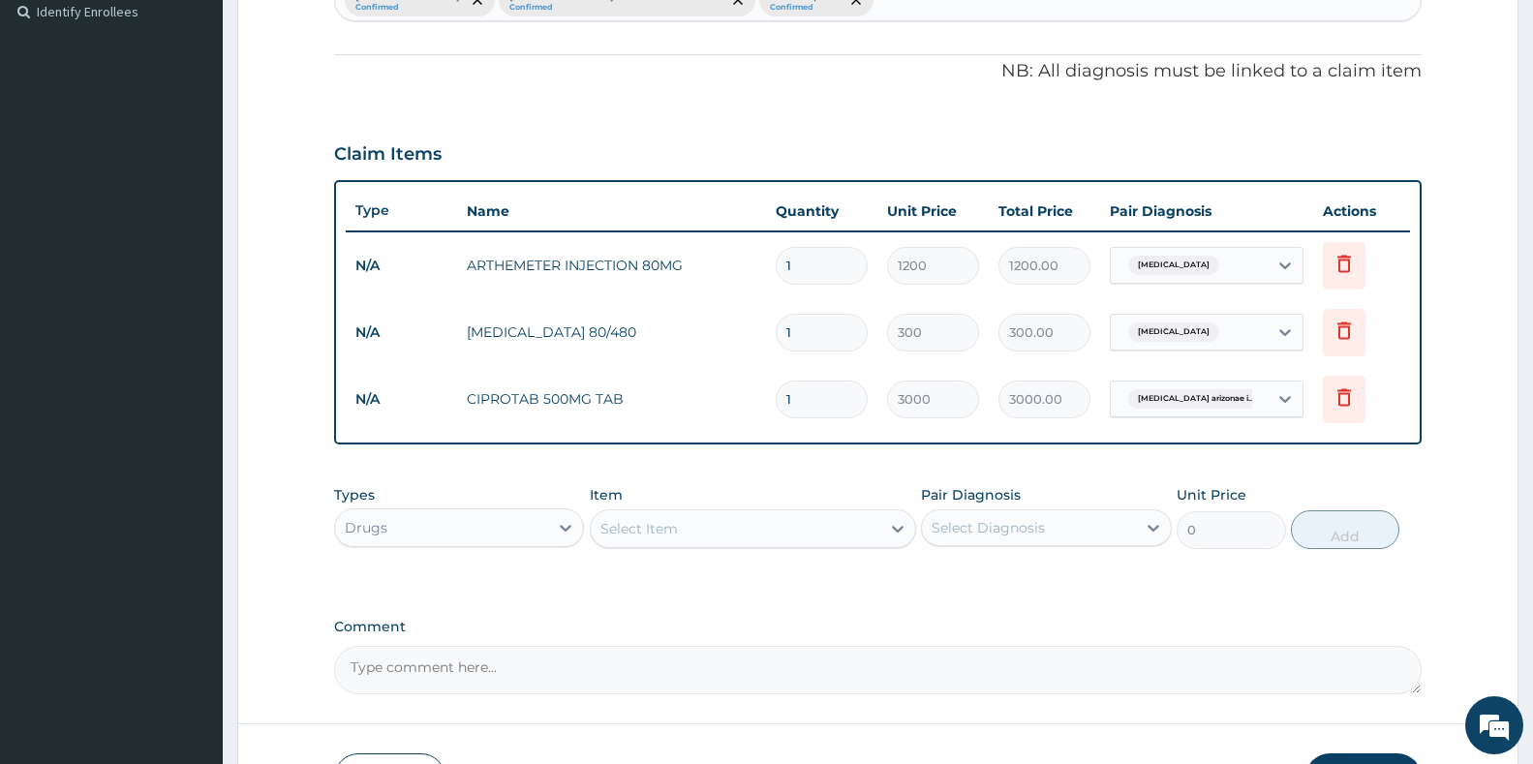
click at [632, 532] on div "Select Item" at bounding box center [638, 528] width 77 height 19
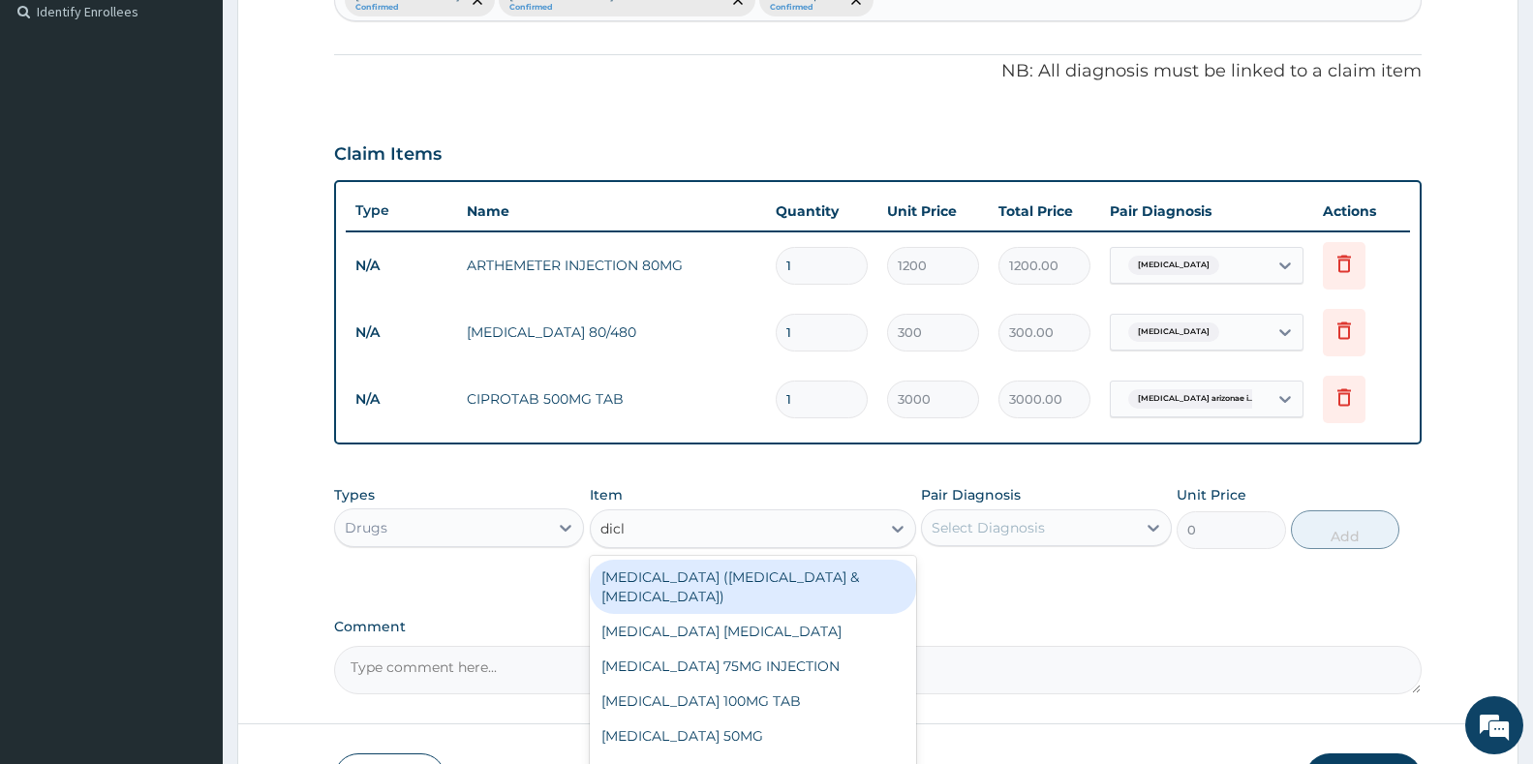
type input "diclo"
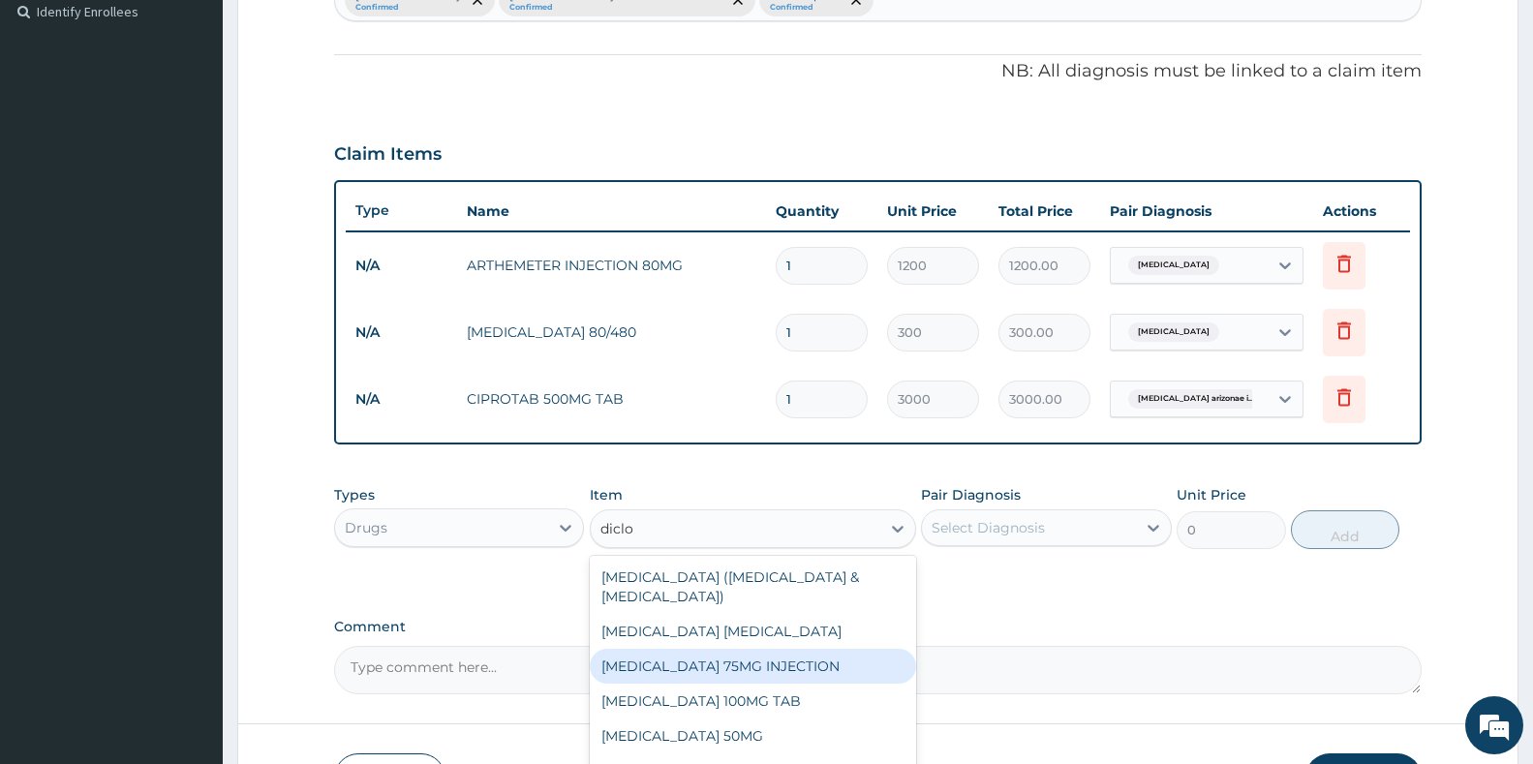
click at [731, 668] on div "DICLOFENAC 75MG INJECTION" at bounding box center [753, 666] width 326 height 35
type input "600"
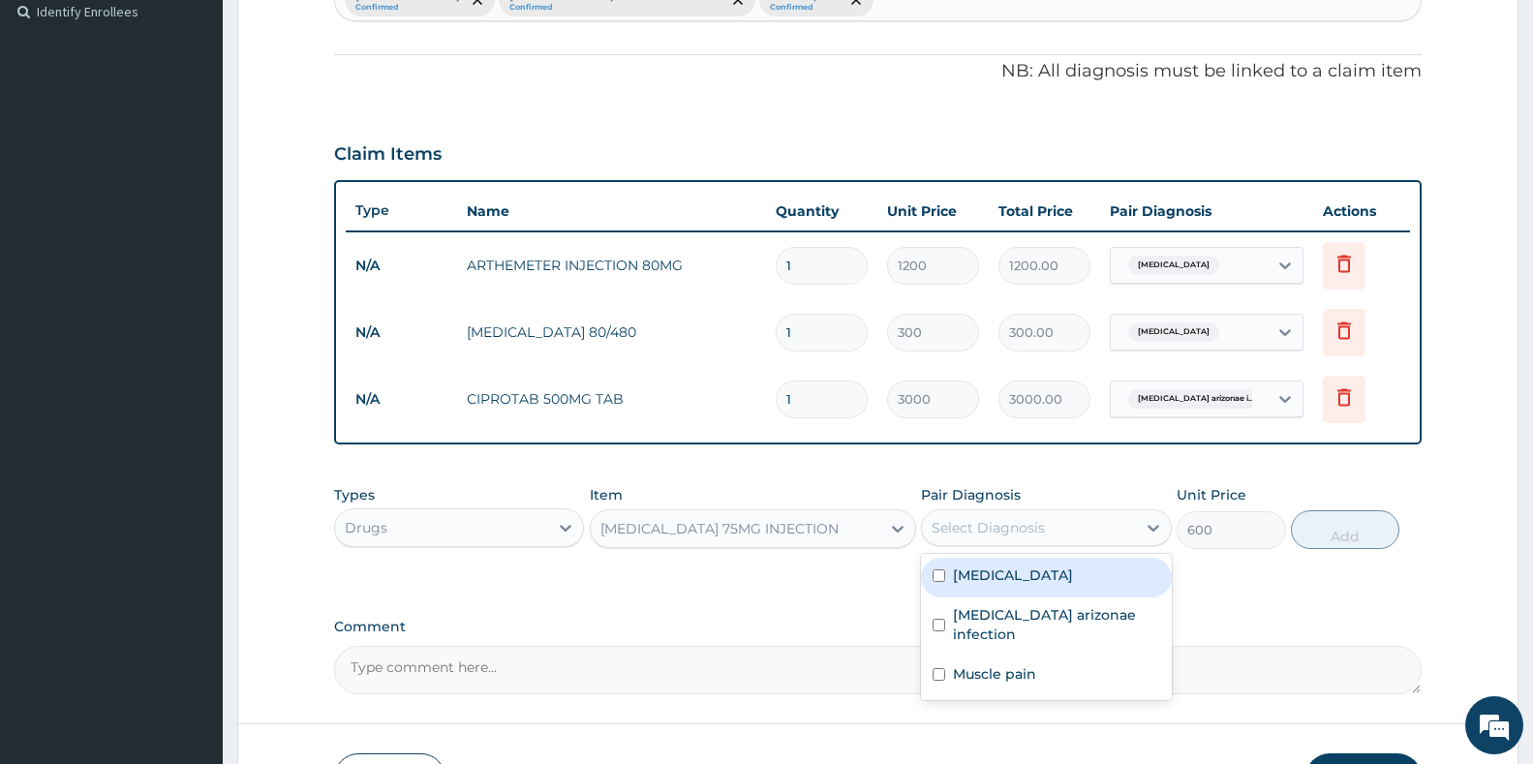
click at [998, 529] on div "Select Diagnosis" at bounding box center [988, 527] width 113 height 19
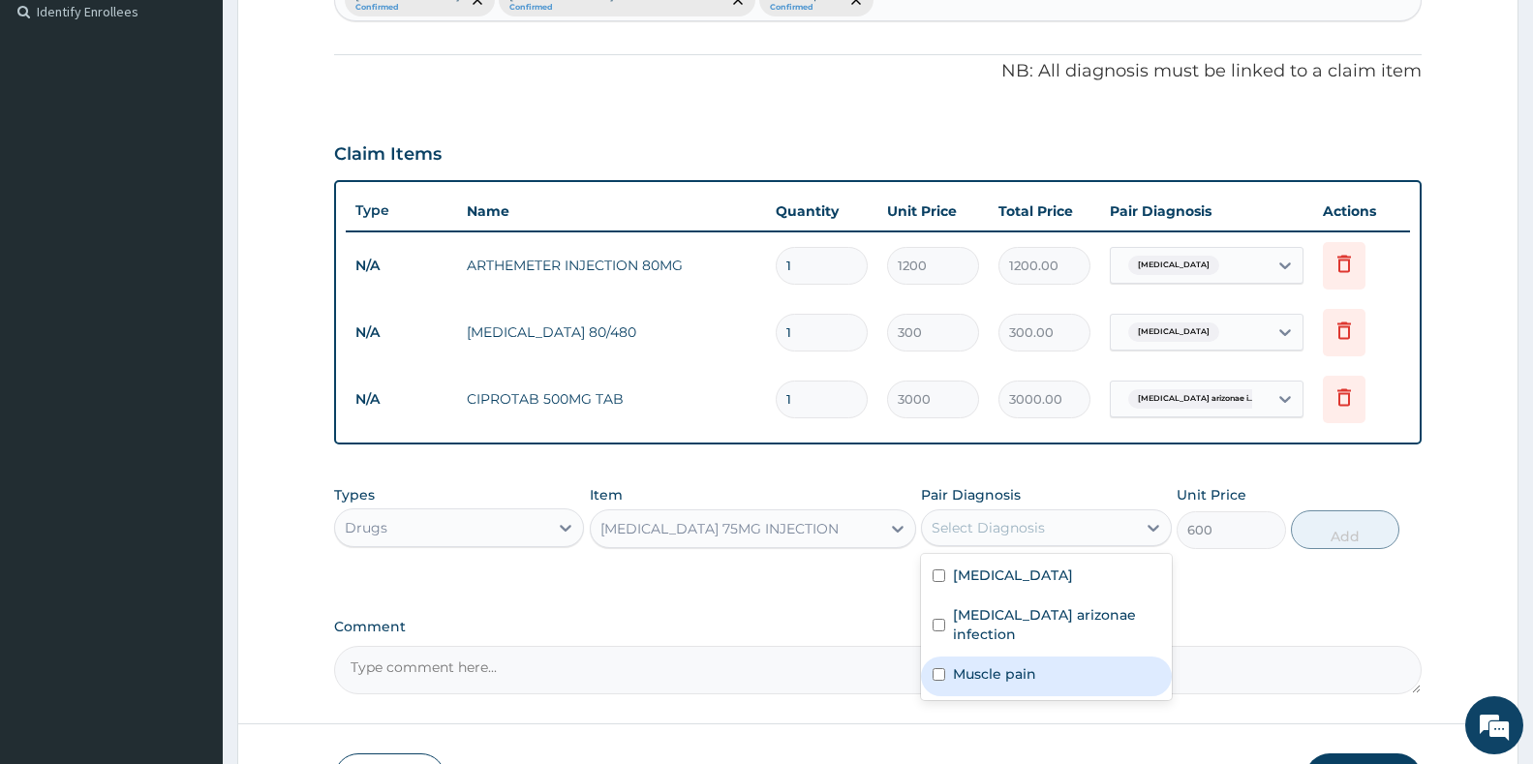
click at [990, 676] on label "Muscle pain" at bounding box center [994, 673] width 83 height 19
checkbox input "true"
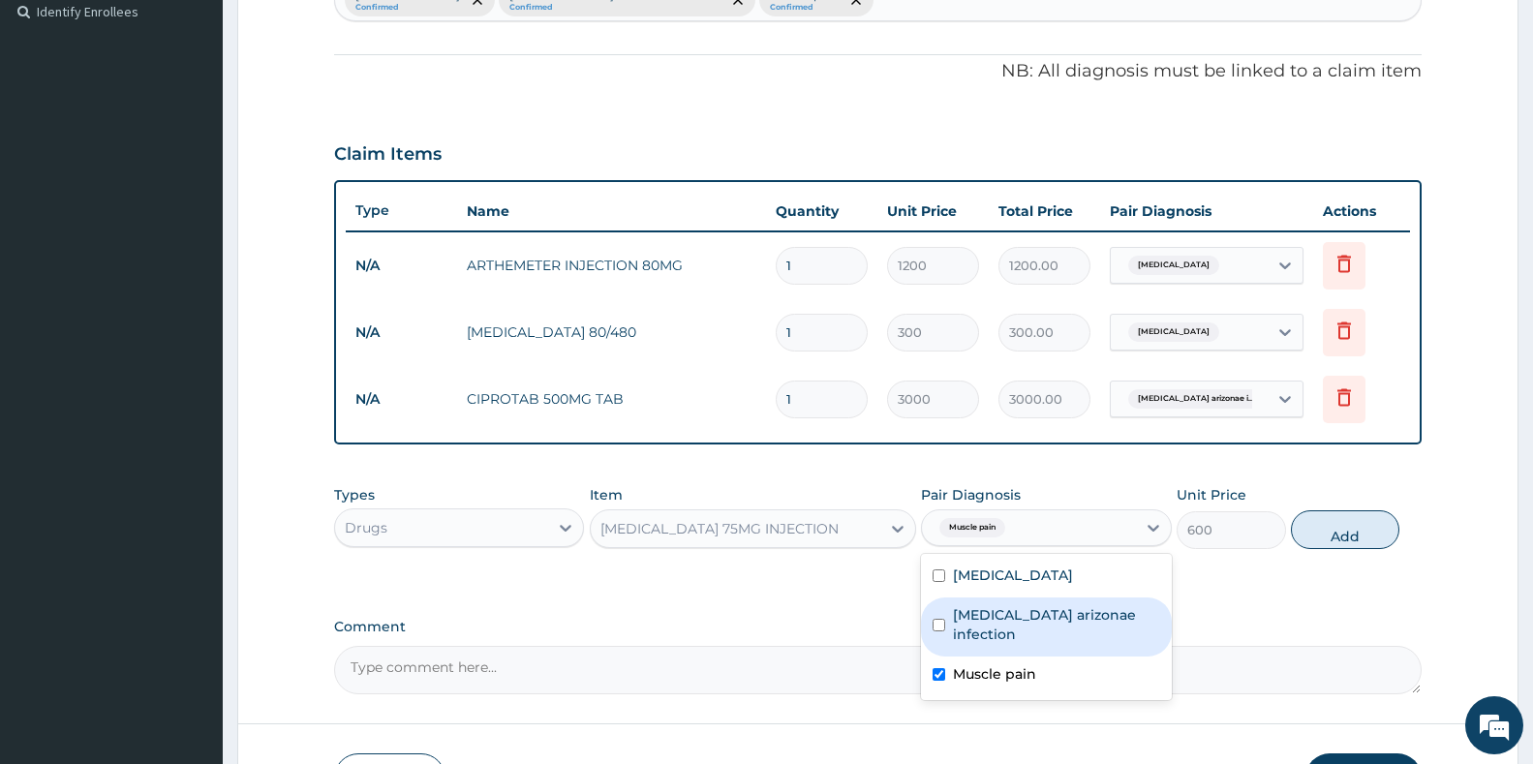
click at [991, 615] on label "Salmonella enterica arizonae infection" at bounding box center [1056, 624] width 206 height 39
checkbox input "true"
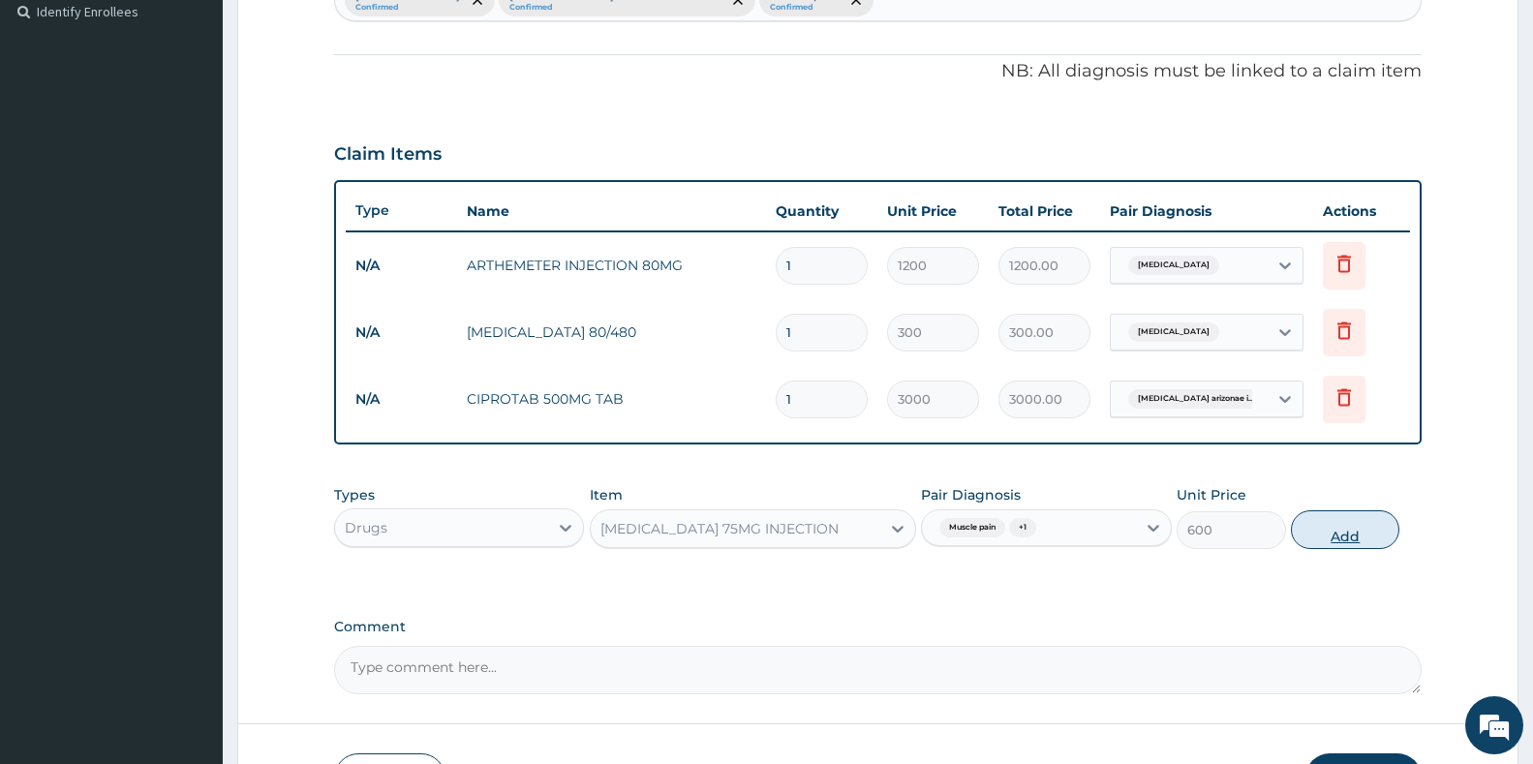
click at [1358, 523] on button "Add" at bounding box center [1345, 529] width 108 height 39
type input "0"
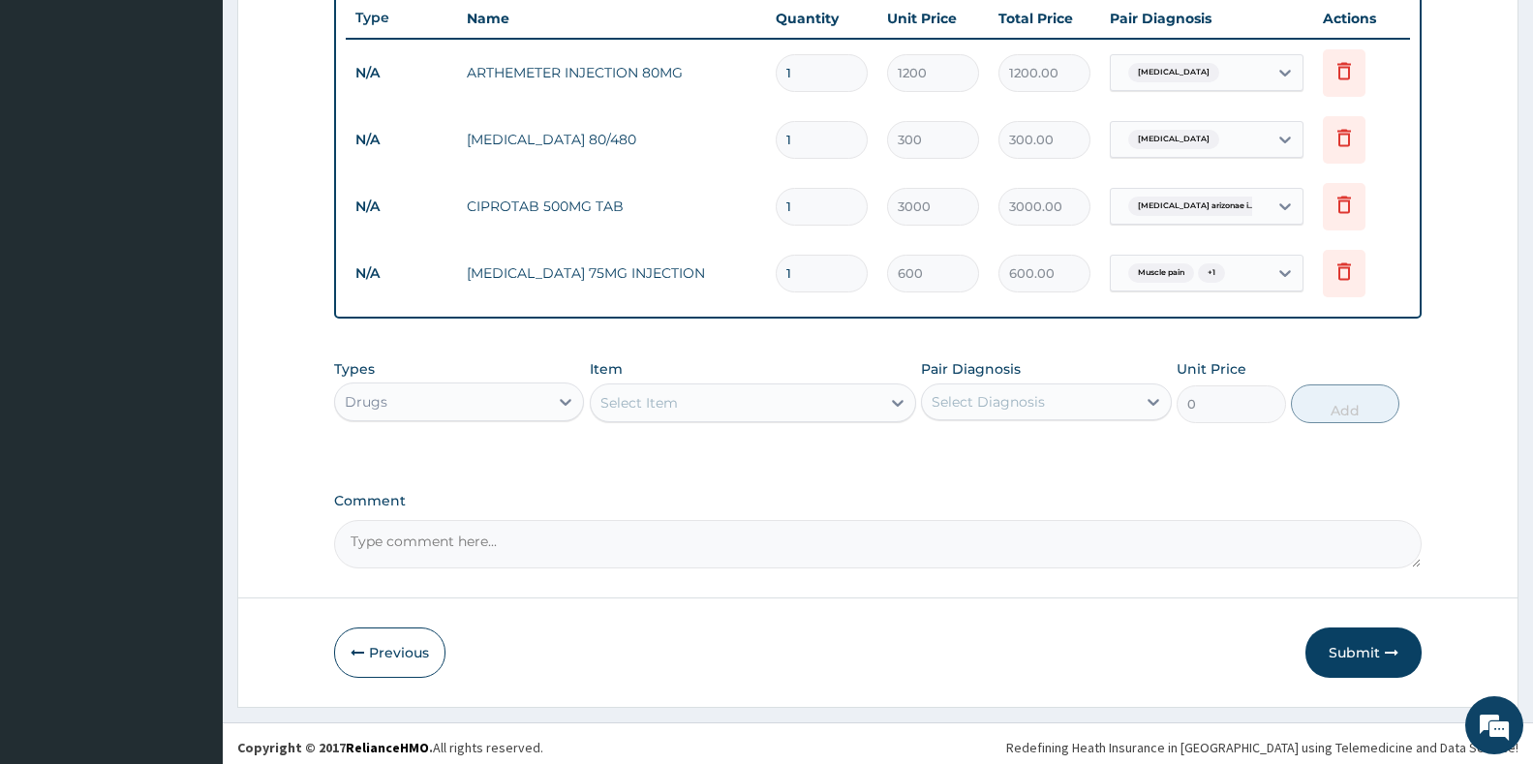
scroll to position [734, 0]
click at [676, 392] on div "Select Item" at bounding box center [638, 401] width 77 height 19
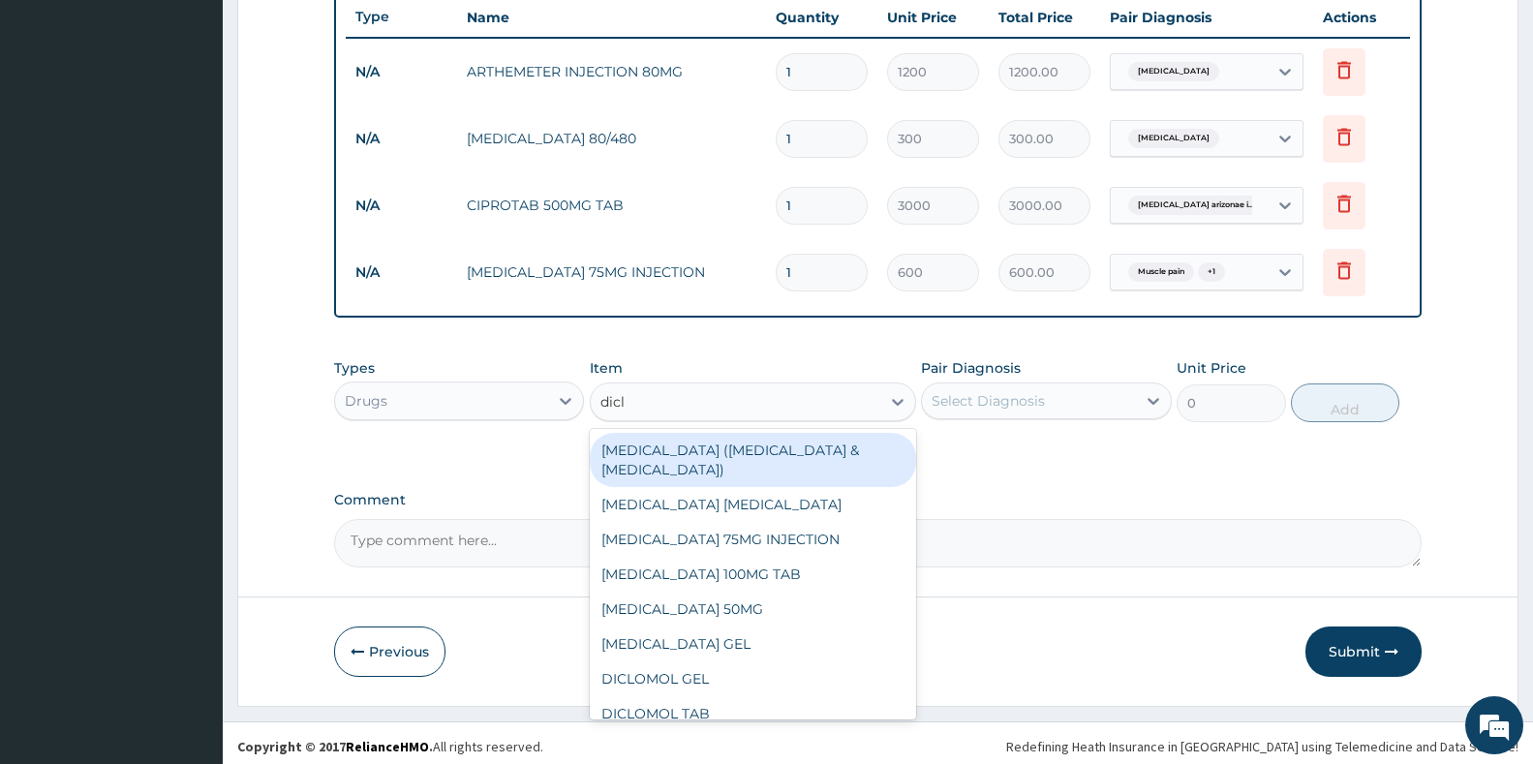
type input "diclo"
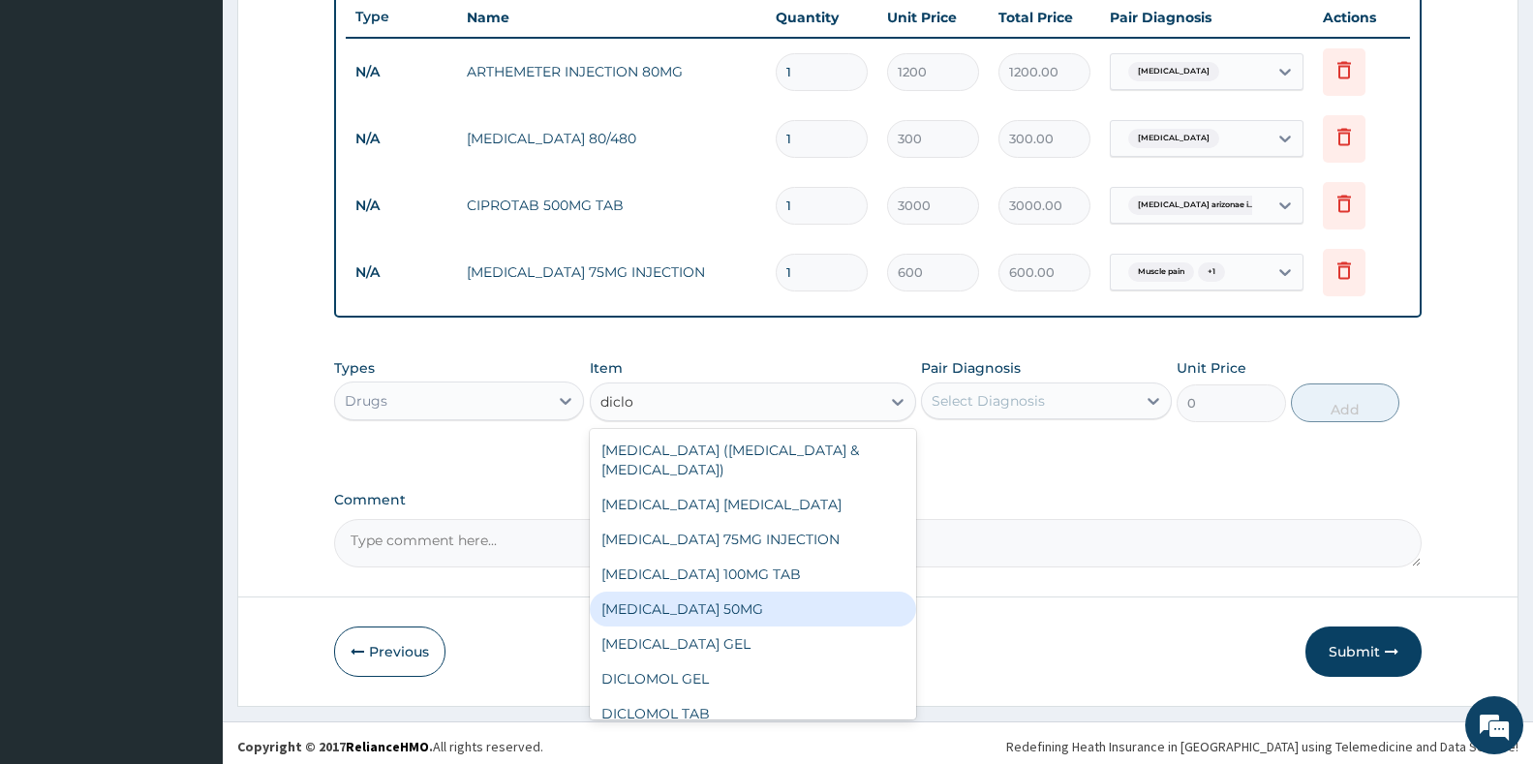
click at [768, 594] on div "DICLOFENAC SODIUM 50MG" at bounding box center [753, 609] width 326 height 35
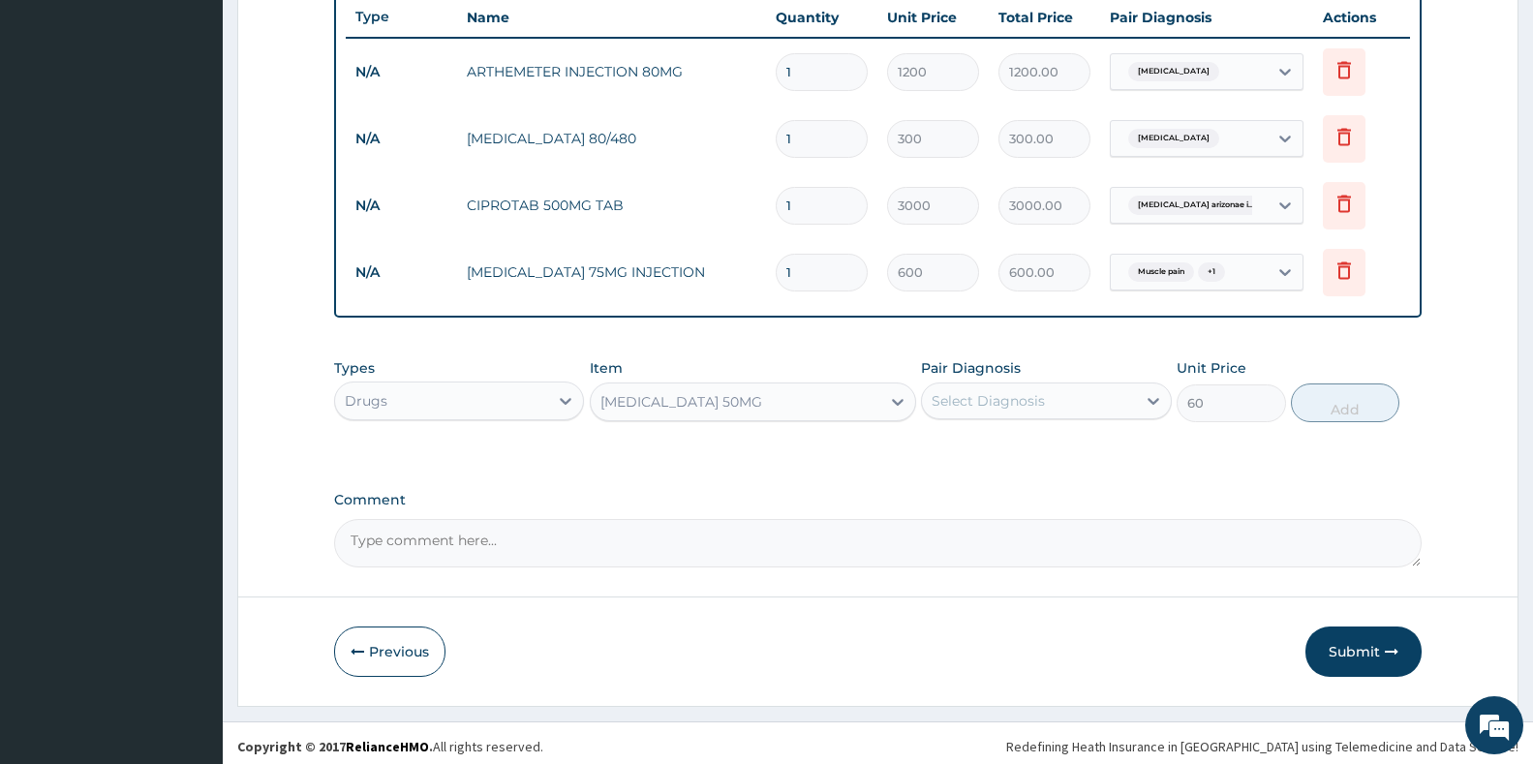
click at [840, 414] on div "DICLOFENAC SODIUM 50MG" at bounding box center [736, 401] width 290 height 31
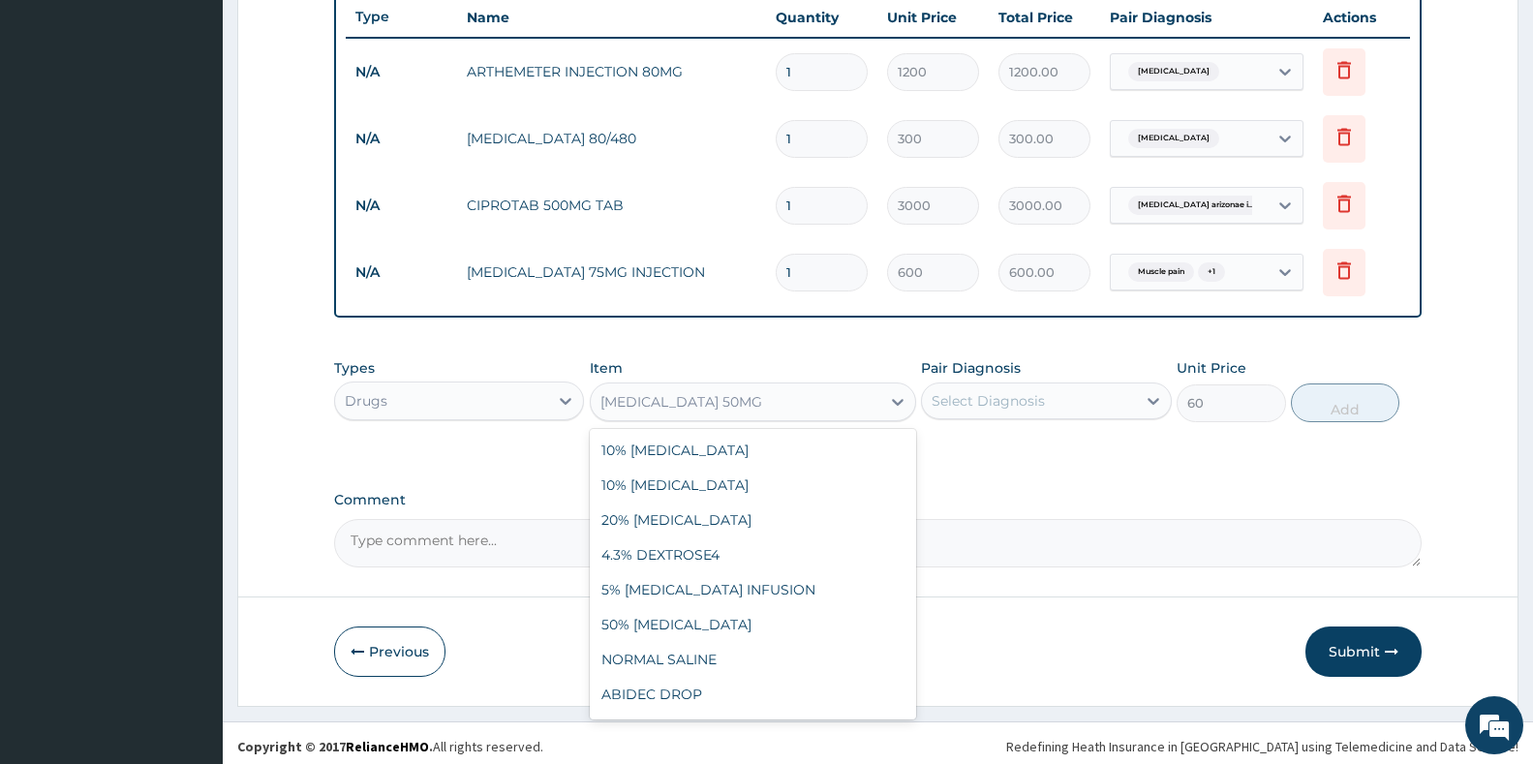
scroll to position [12504, 0]
type input "100"
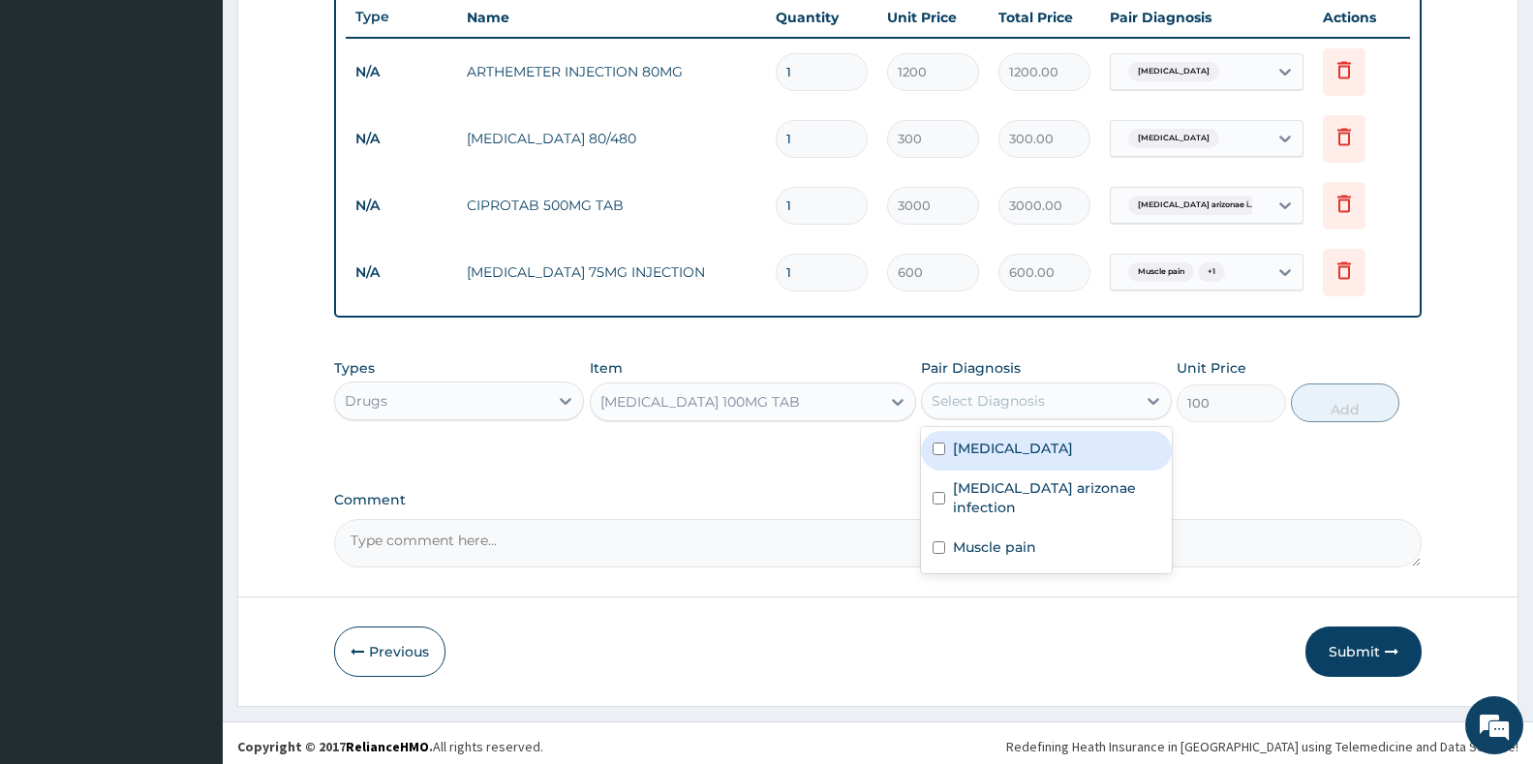
click at [1077, 385] on div "Select Diagnosis" at bounding box center [1028, 400] width 213 height 31
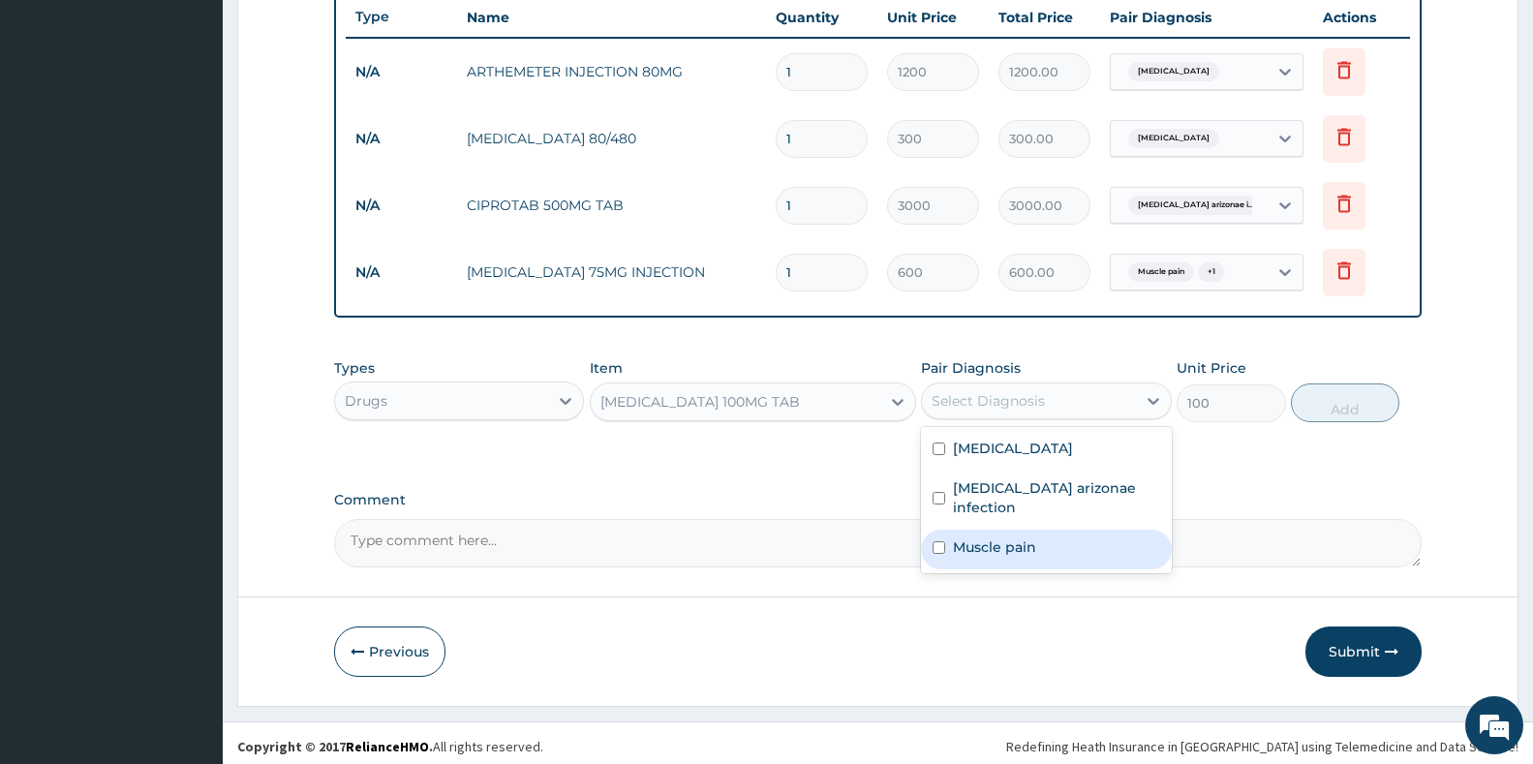
click at [1030, 556] on label "Muscle pain" at bounding box center [994, 546] width 83 height 19
checkbox input "true"
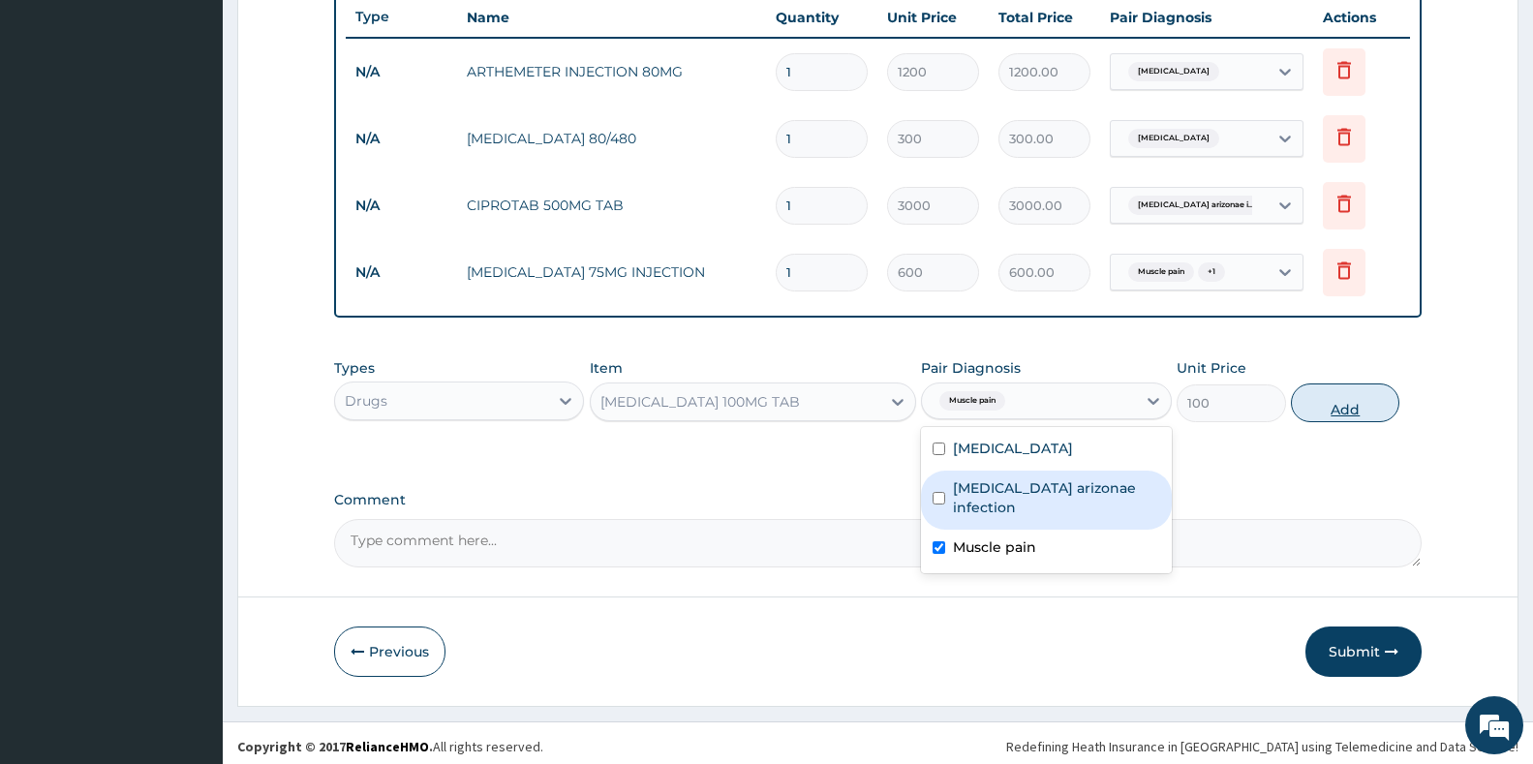
click at [1337, 405] on button "Add" at bounding box center [1345, 402] width 108 height 39
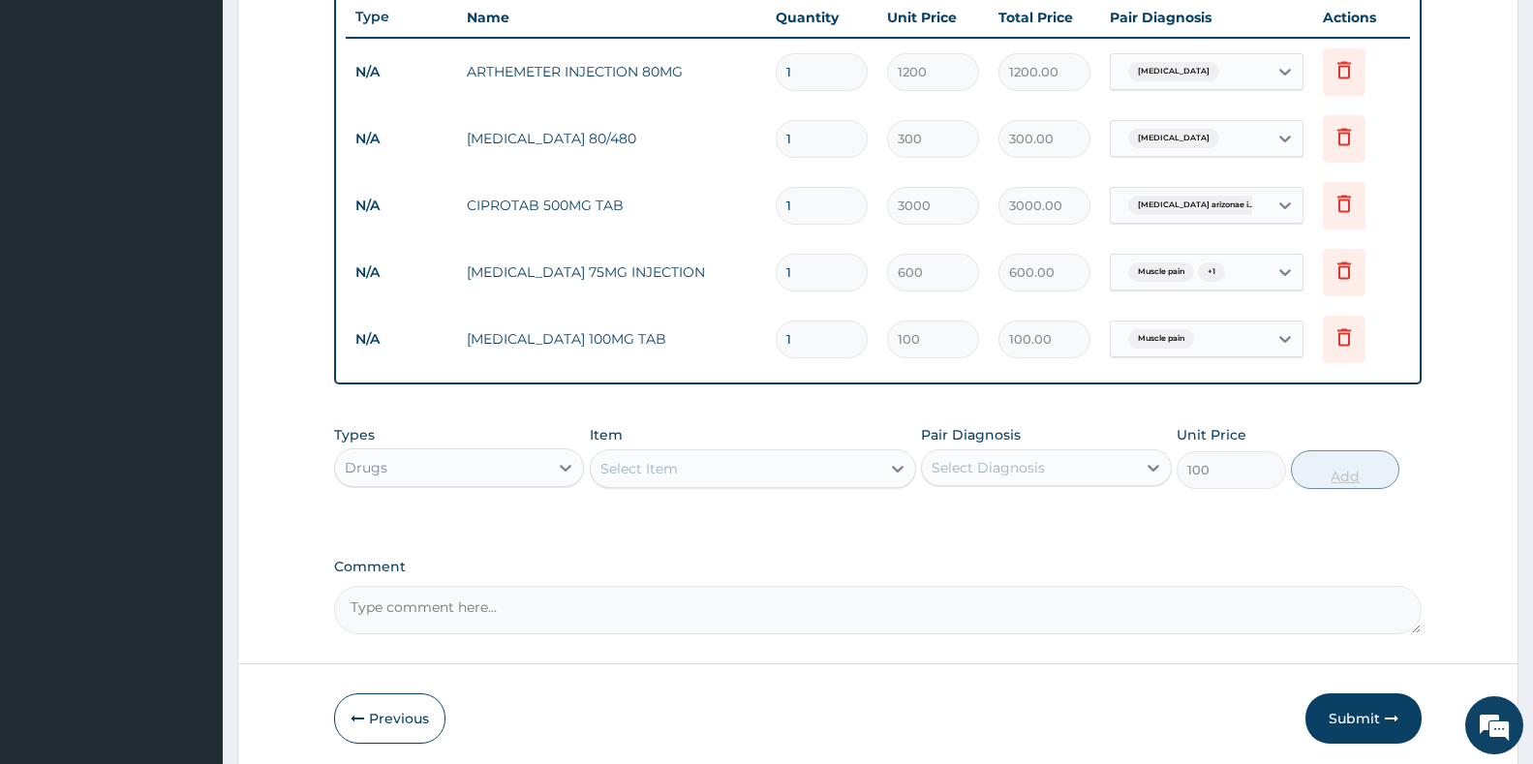
type input "0"
click at [740, 458] on div "Select Item" at bounding box center [736, 468] width 290 height 31
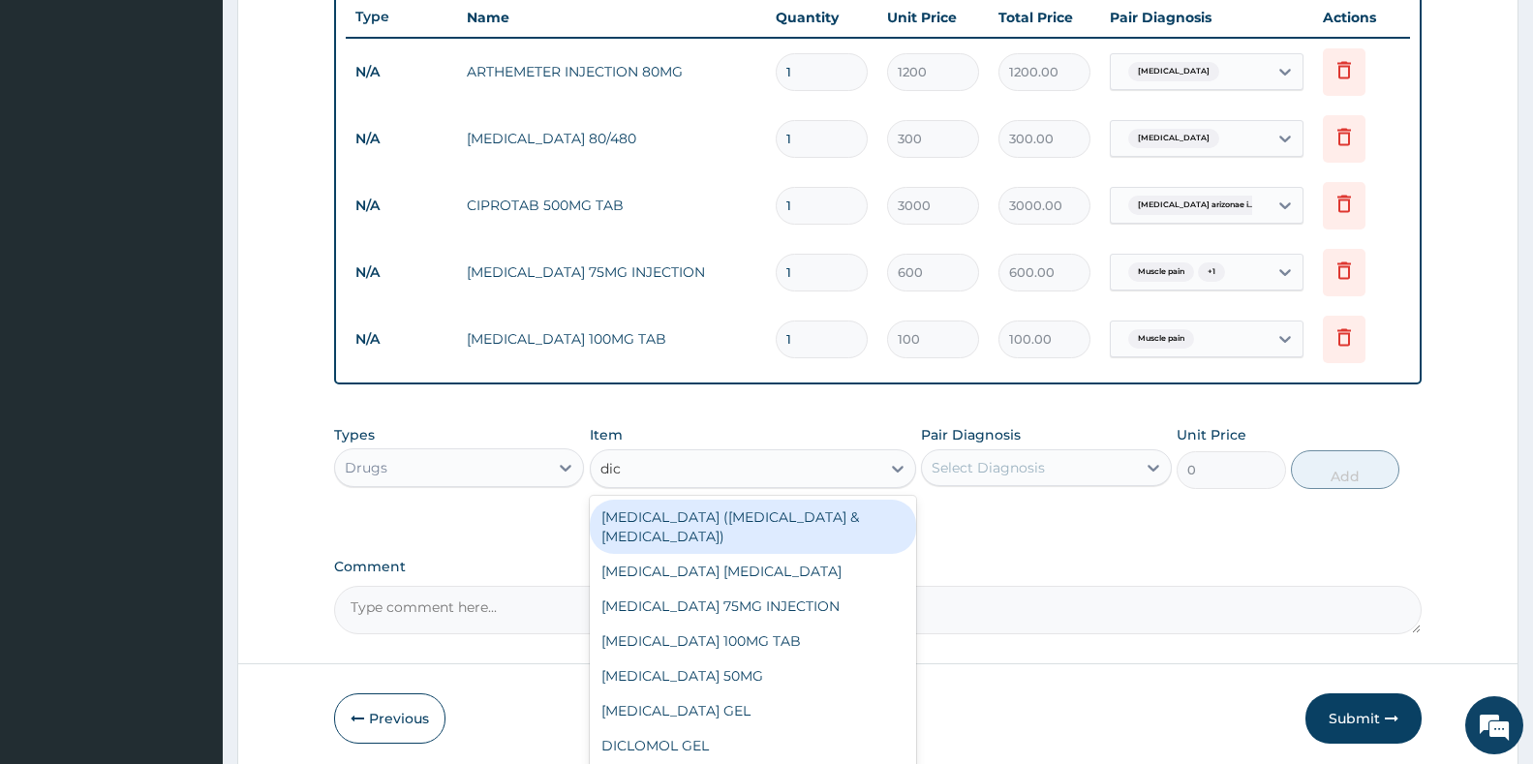
type input "dicl"
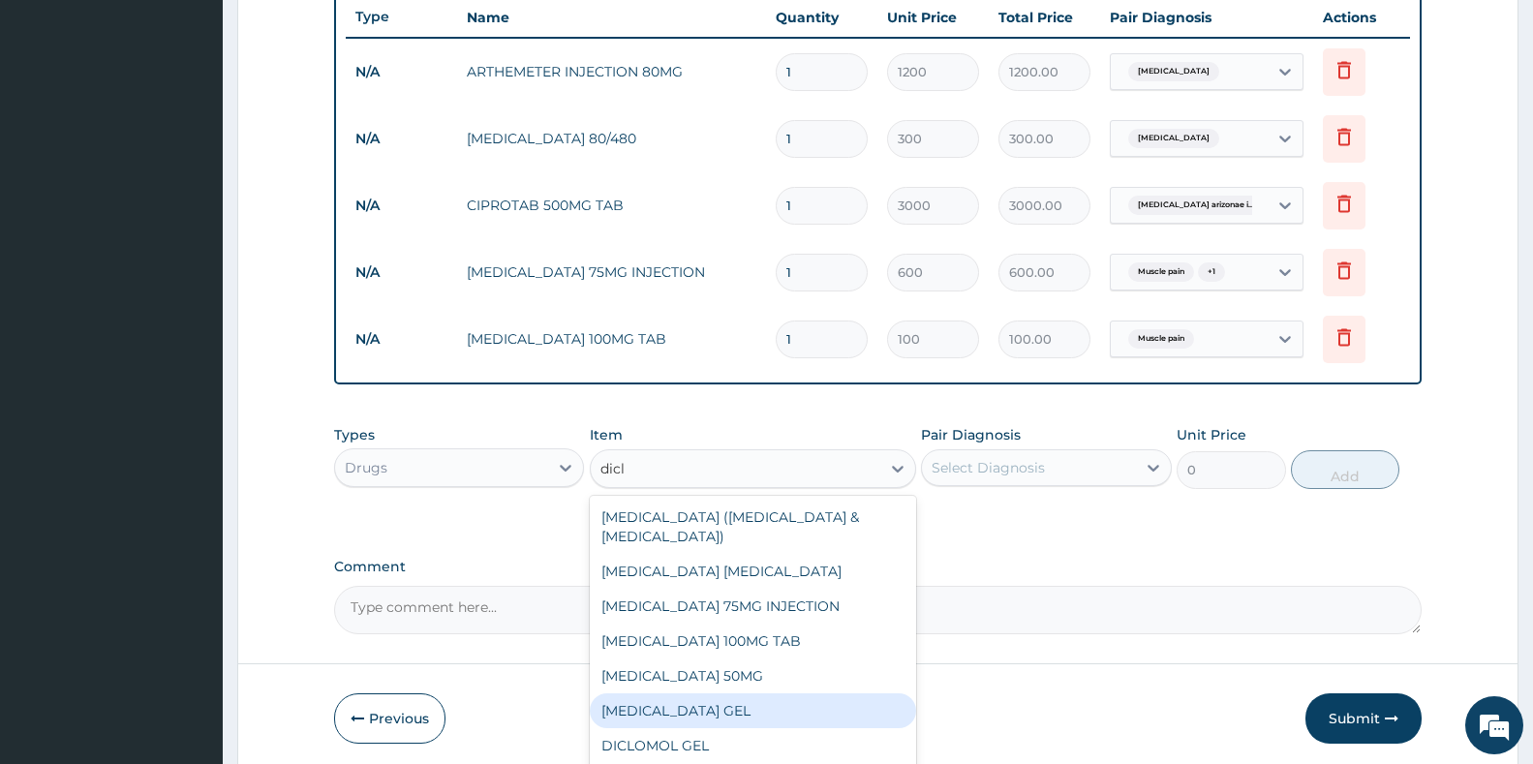
click at [764, 702] on div "DICLOFENAC SODIUM GEL" at bounding box center [753, 710] width 326 height 35
type input "1500"
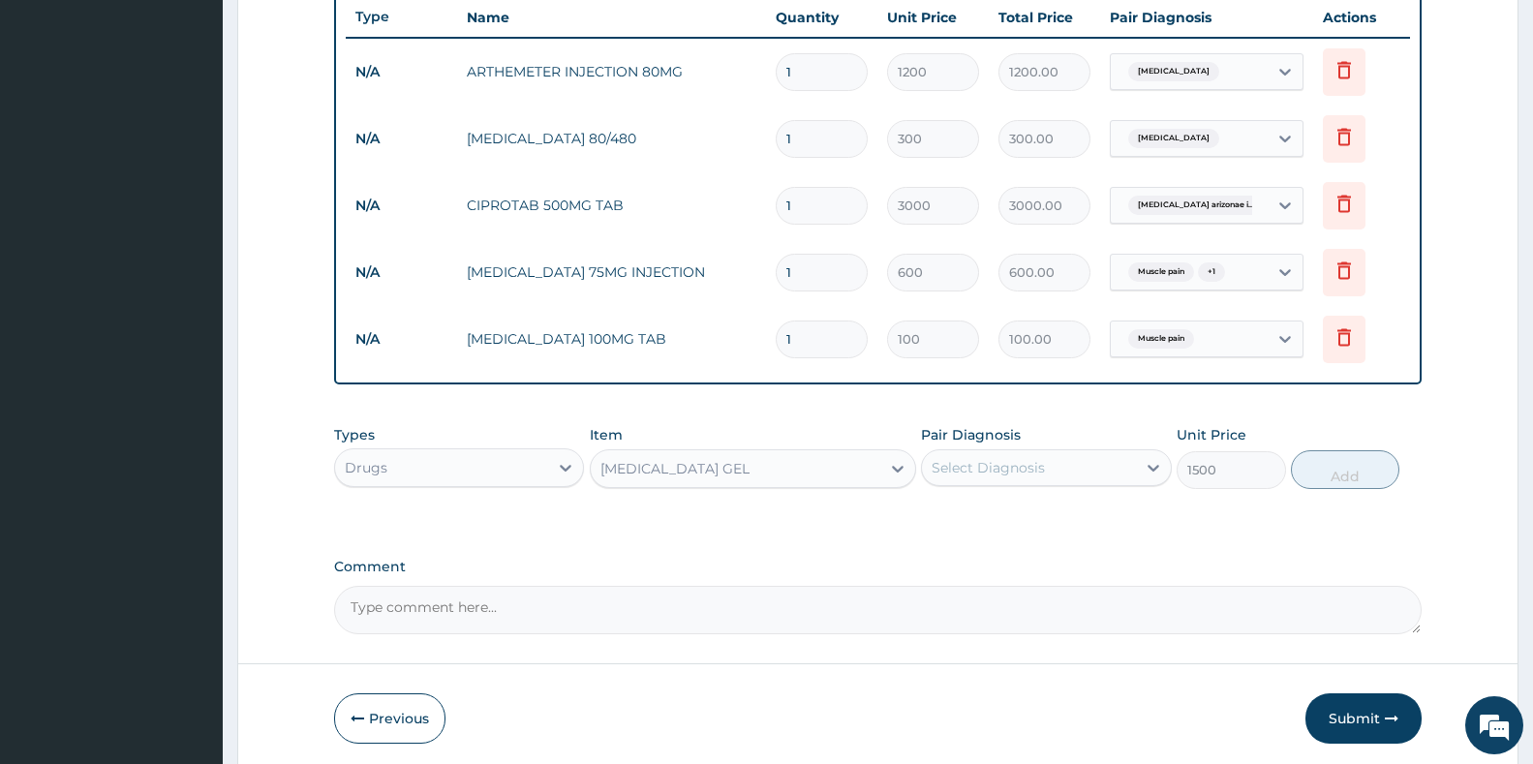
click at [962, 474] on div "Select Diagnosis" at bounding box center [988, 467] width 113 height 19
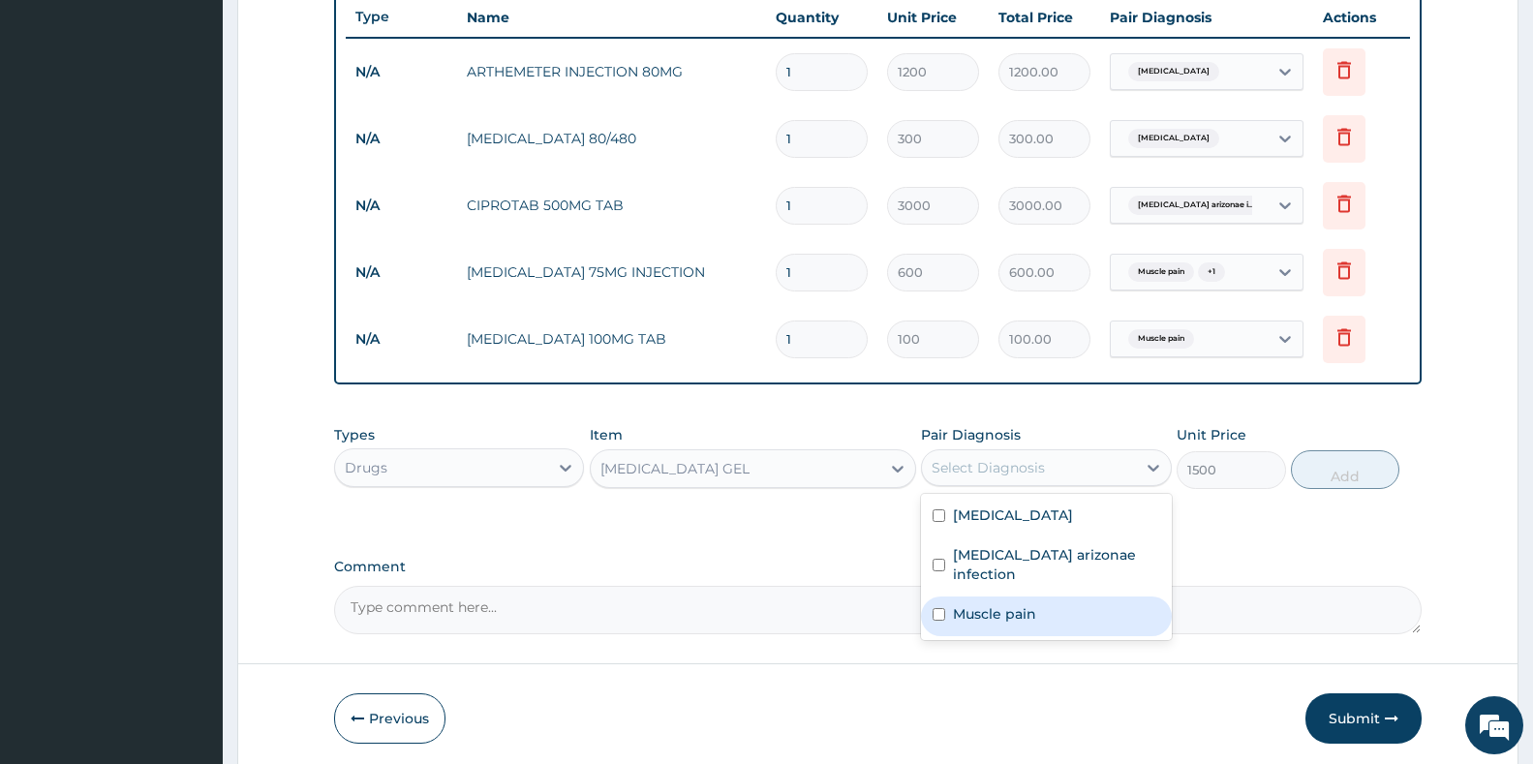
drag, startPoint x: 962, startPoint y: 610, endPoint x: 1044, endPoint y: 576, distance: 89.0
click at [963, 611] on label "Muscle pain" at bounding box center [994, 613] width 83 height 19
checkbox input "true"
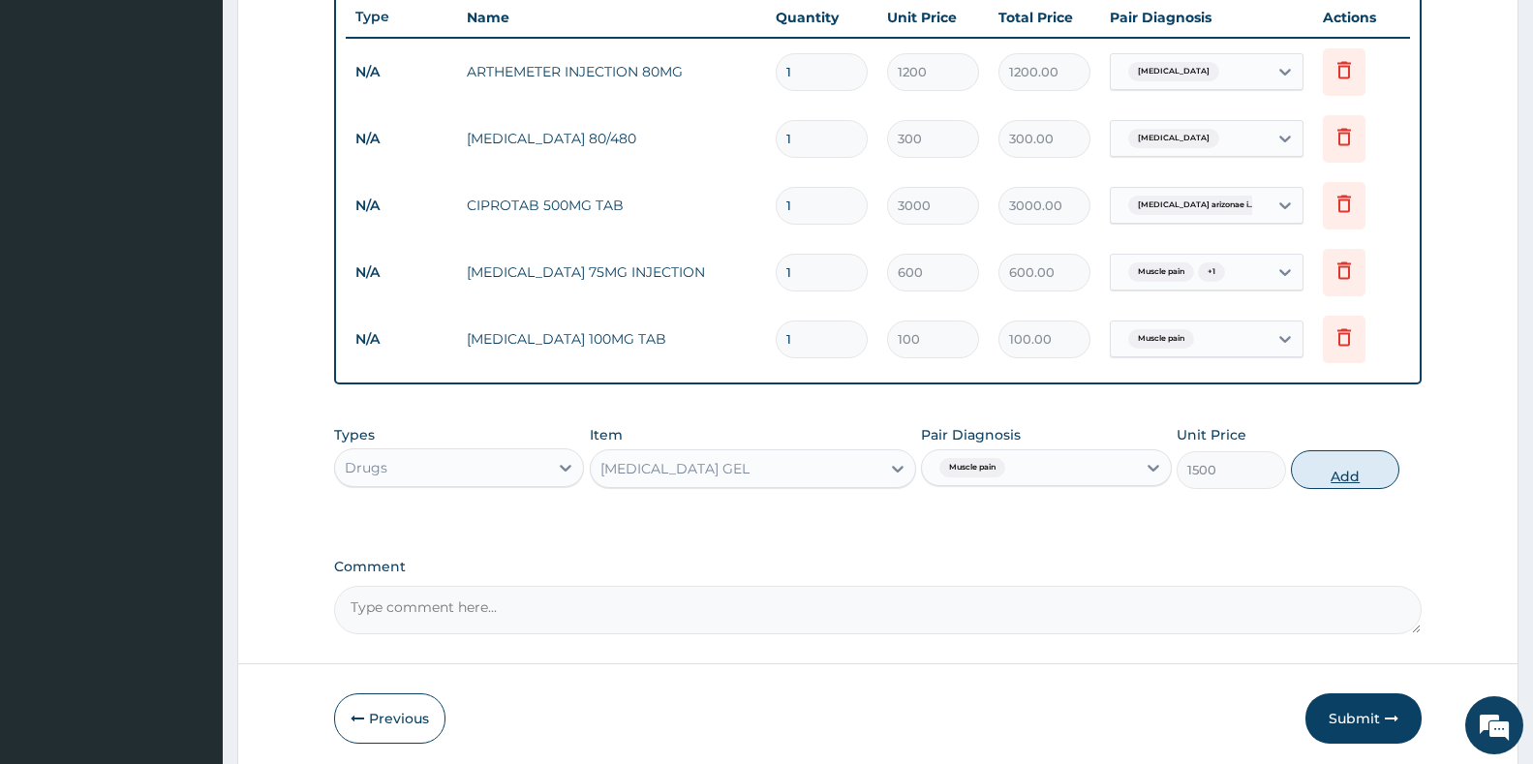
click at [1345, 463] on button "Add" at bounding box center [1345, 469] width 108 height 39
type input "0"
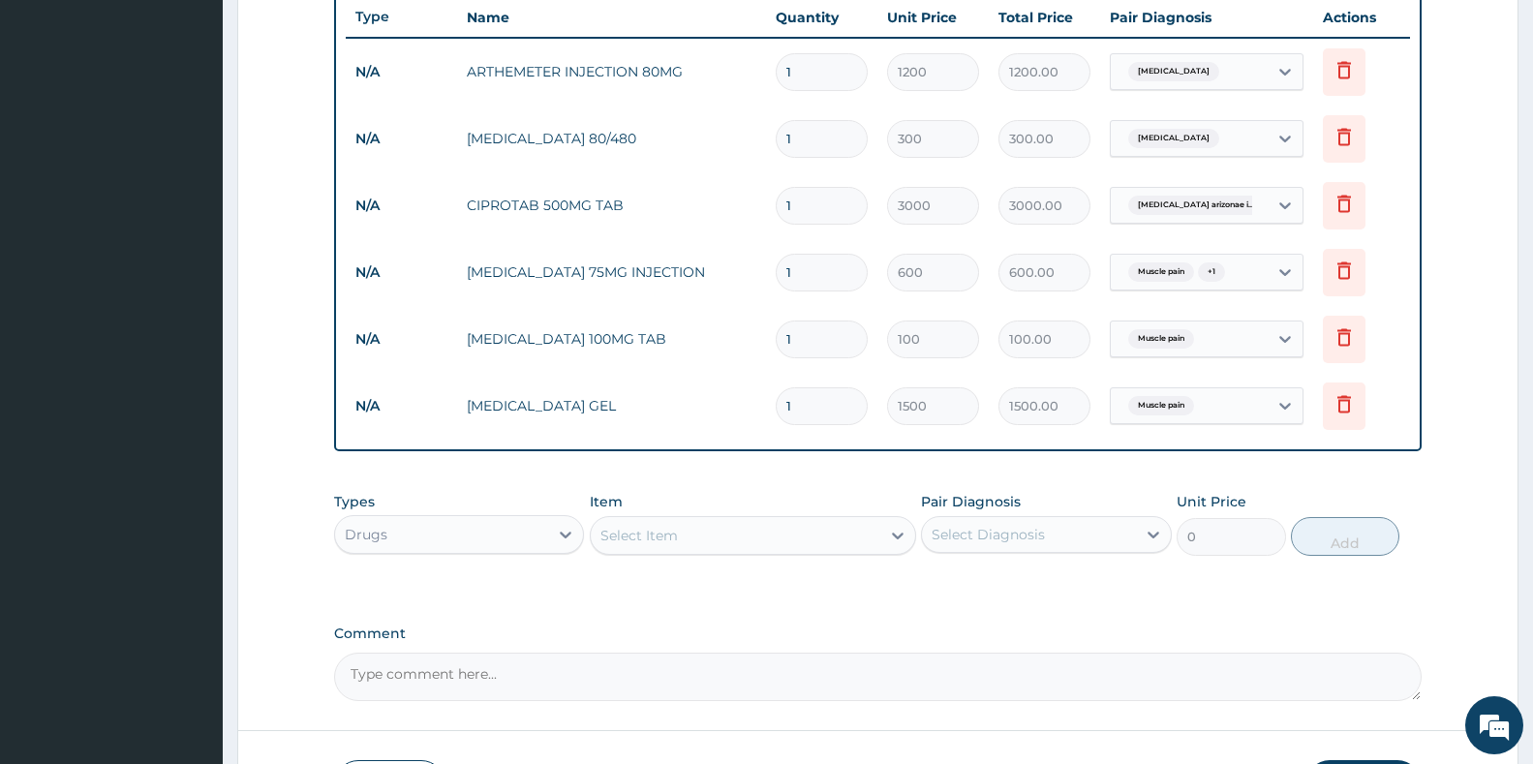
click at [810, 352] on input "1" at bounding box center [822, 340] width 92 height 38
type input "10"
type input "1000.00"
type input "10"
click at [810, 152] on input "1" at bounding box center [822, 139] width 92 height 38
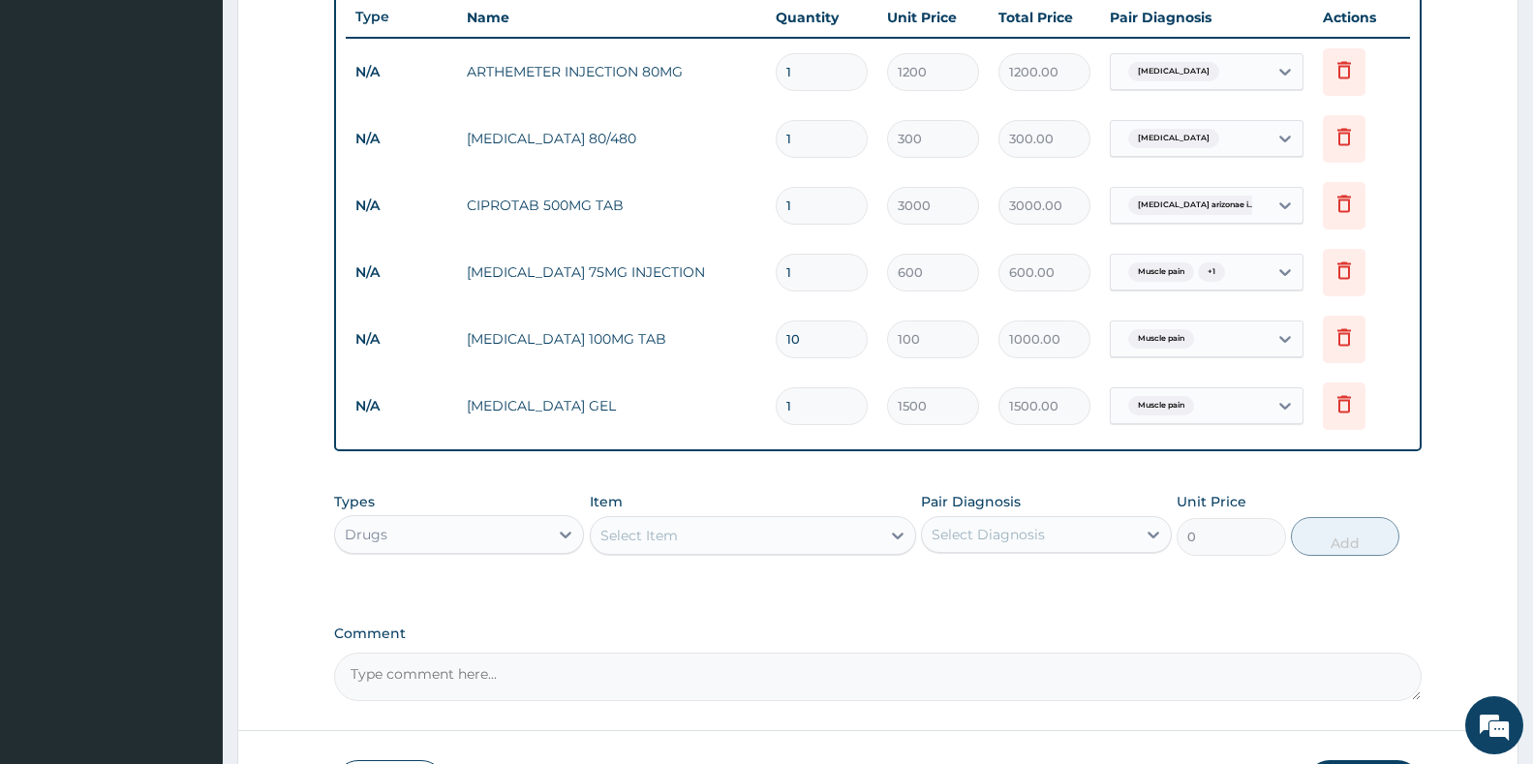
type input "0.00"
type input "6"
type input "1800.00"
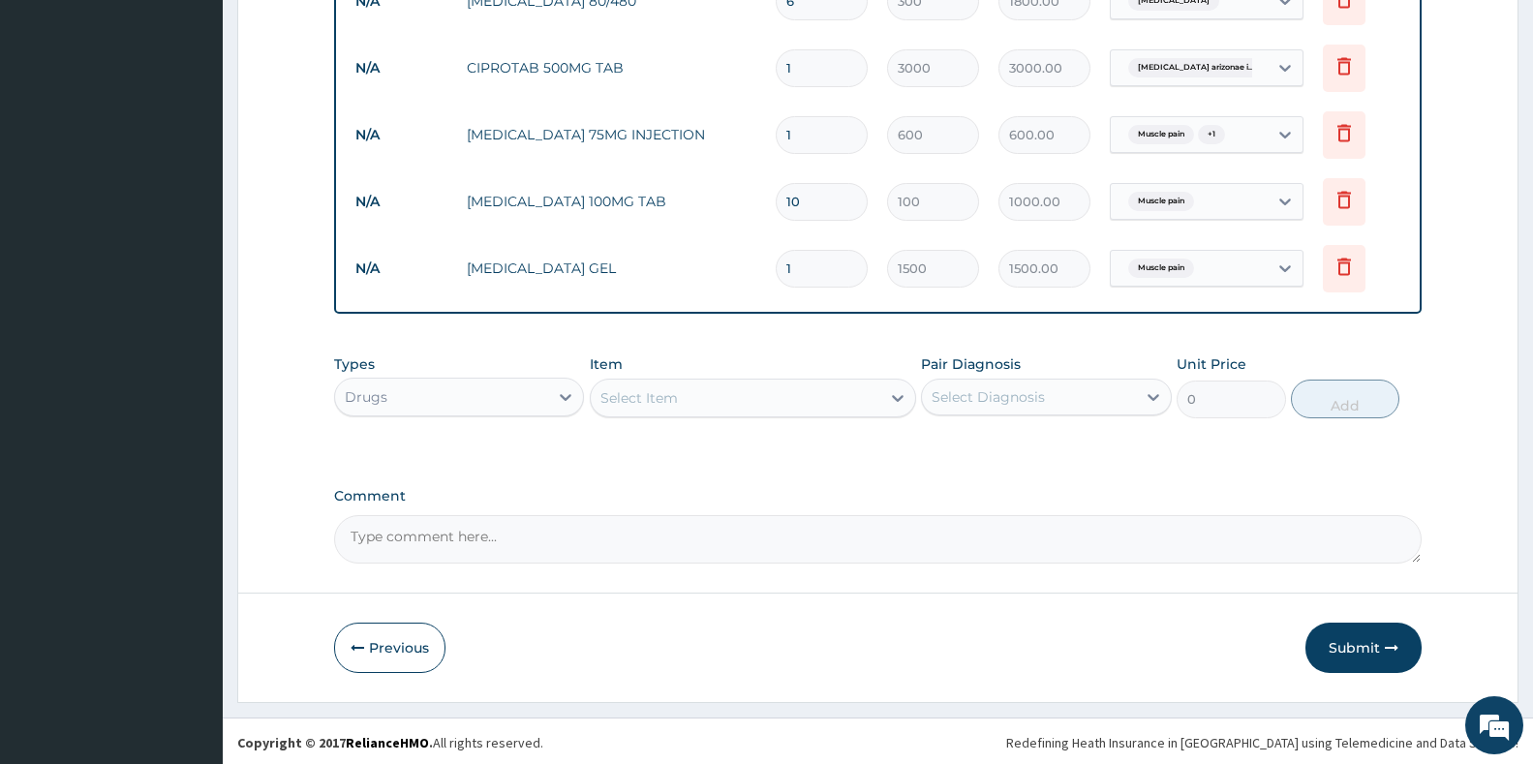
scroll to position [874, 0]
type input "6"
click at [504, 395] on div "Drugs" at bounding box center [441, 394] width 213 height 31
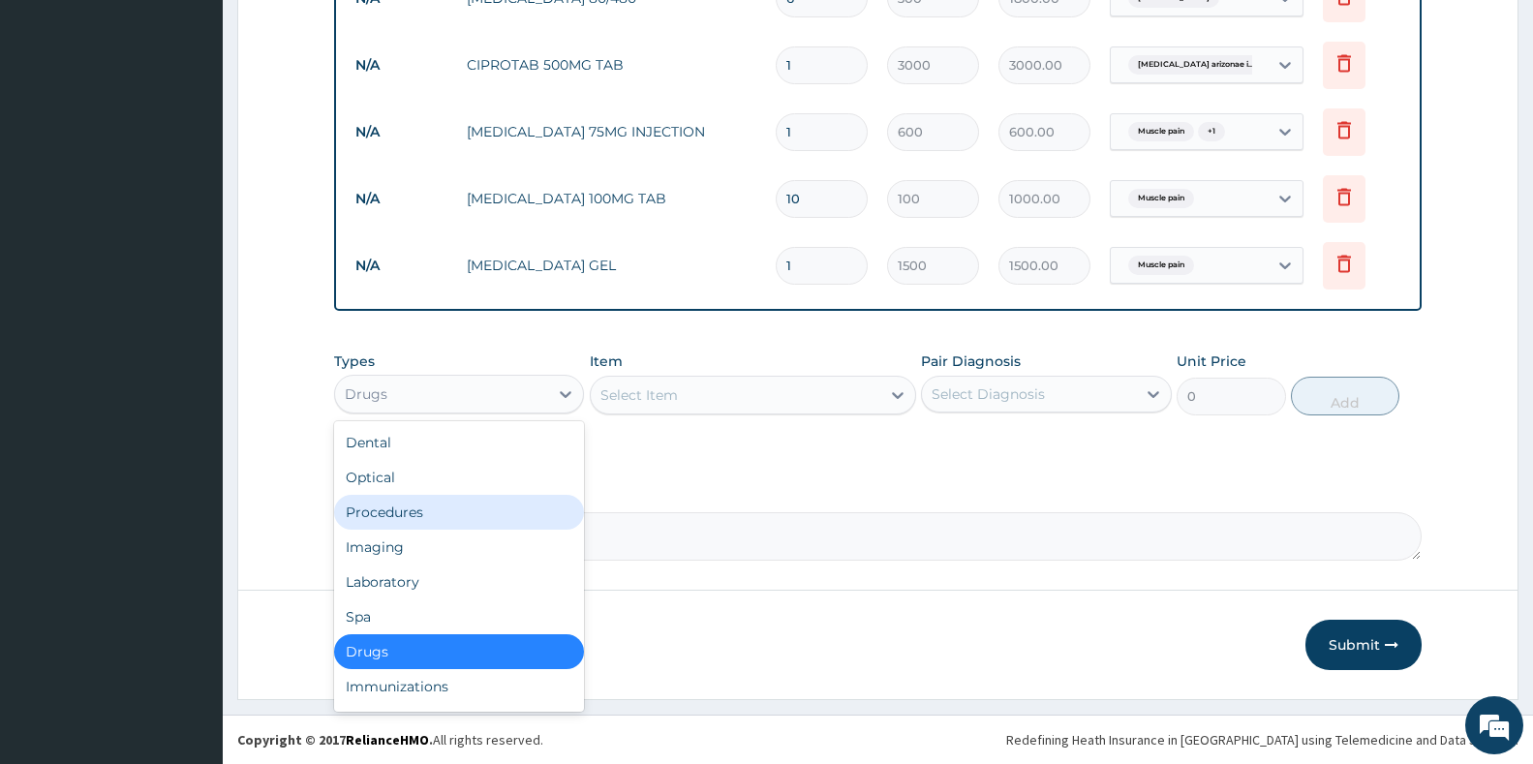
click at [388, 524] on div "Procedures" at bounding box center [459, 512] width 250 height 35
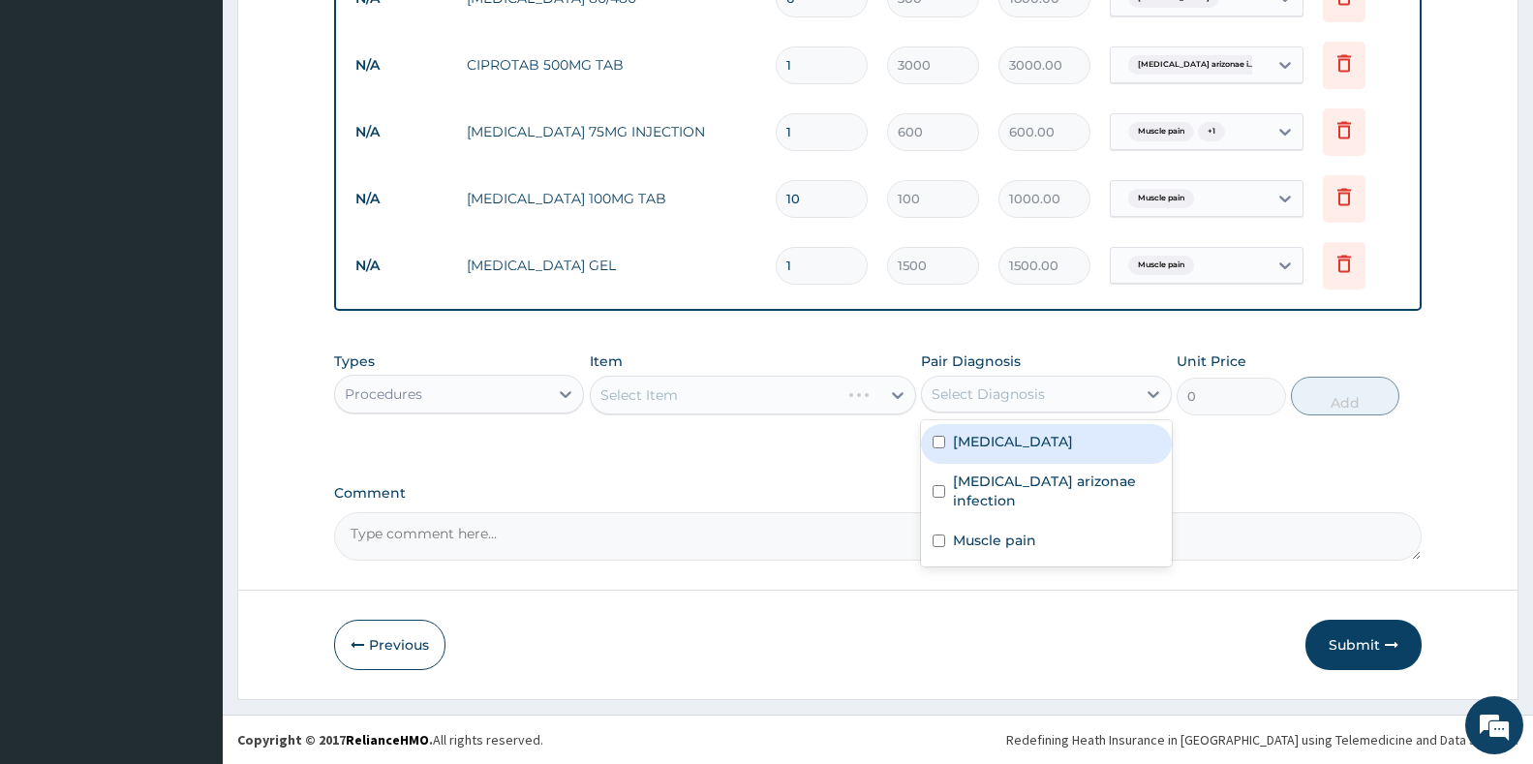
drag, startPoint x: 1059, startPoint y: 396, endPoint x: 1014, endPoint y: 427, distance: 55.1
click at [1057, 397] on div "Select Diagnosis" at bounding box center [1028, 394] width 213 height 31
click at [1000, 444] on label "Malaria" at bounding box center [1013, 441] width 120 height 19
checkbox input "true"
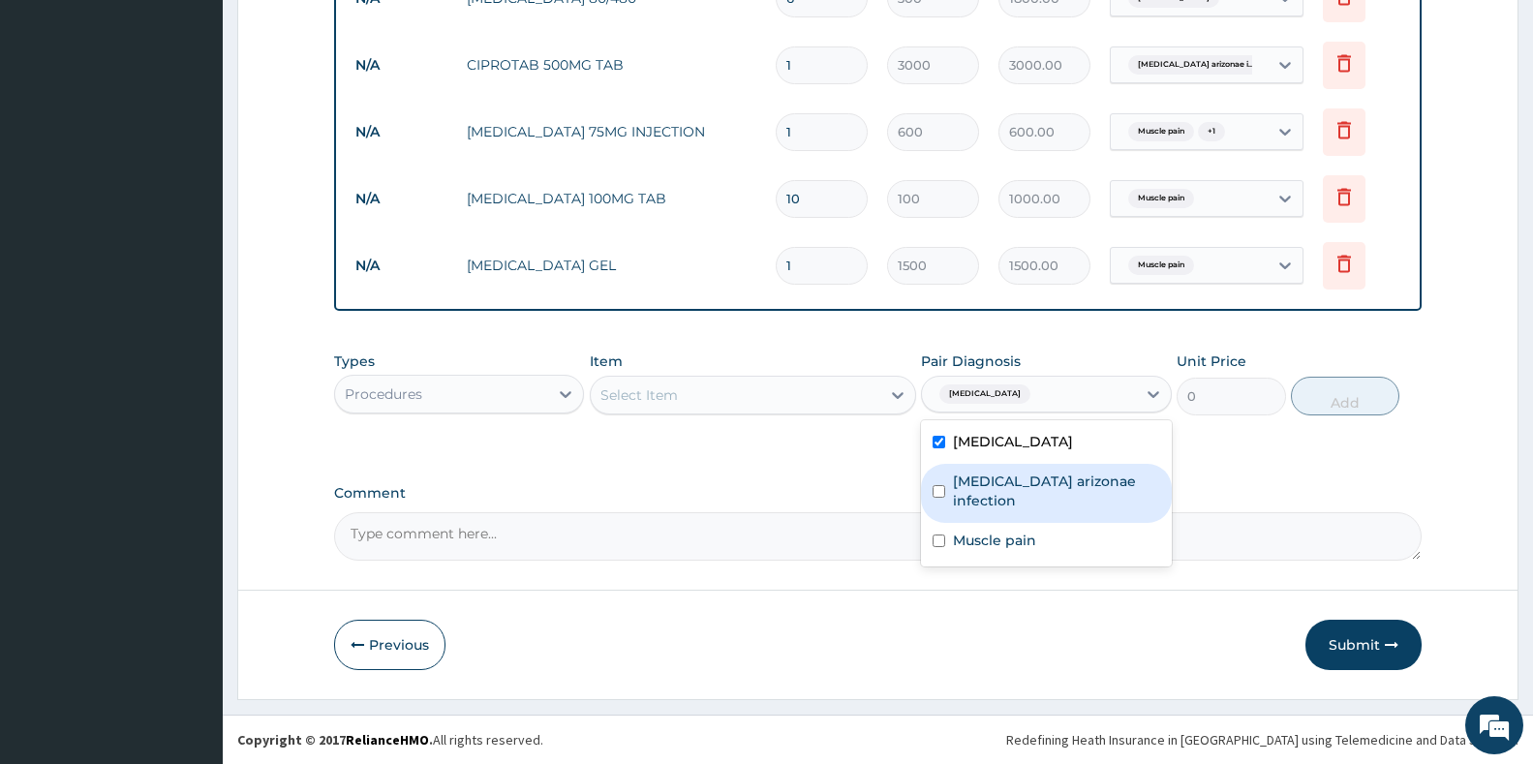
click at [993, 490] on label "Salmonella enterica arizonae infection" at bounding box center [1056, 491] width 206 height 39
checkbox input "true"
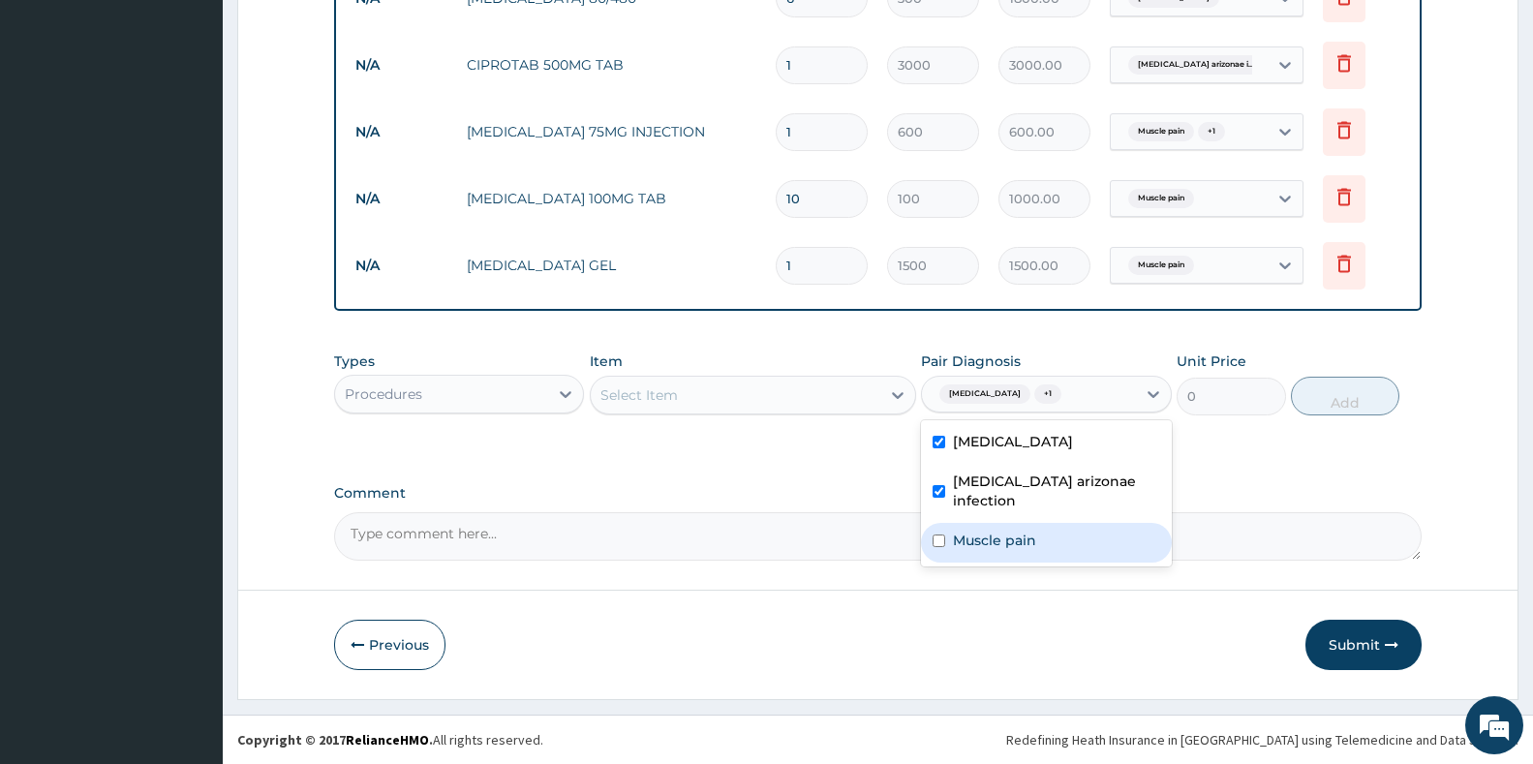
click at [970, 547] on label "Muscle pain" at bounding box center [994, 540] width 83 height 19
checkbox input "true"
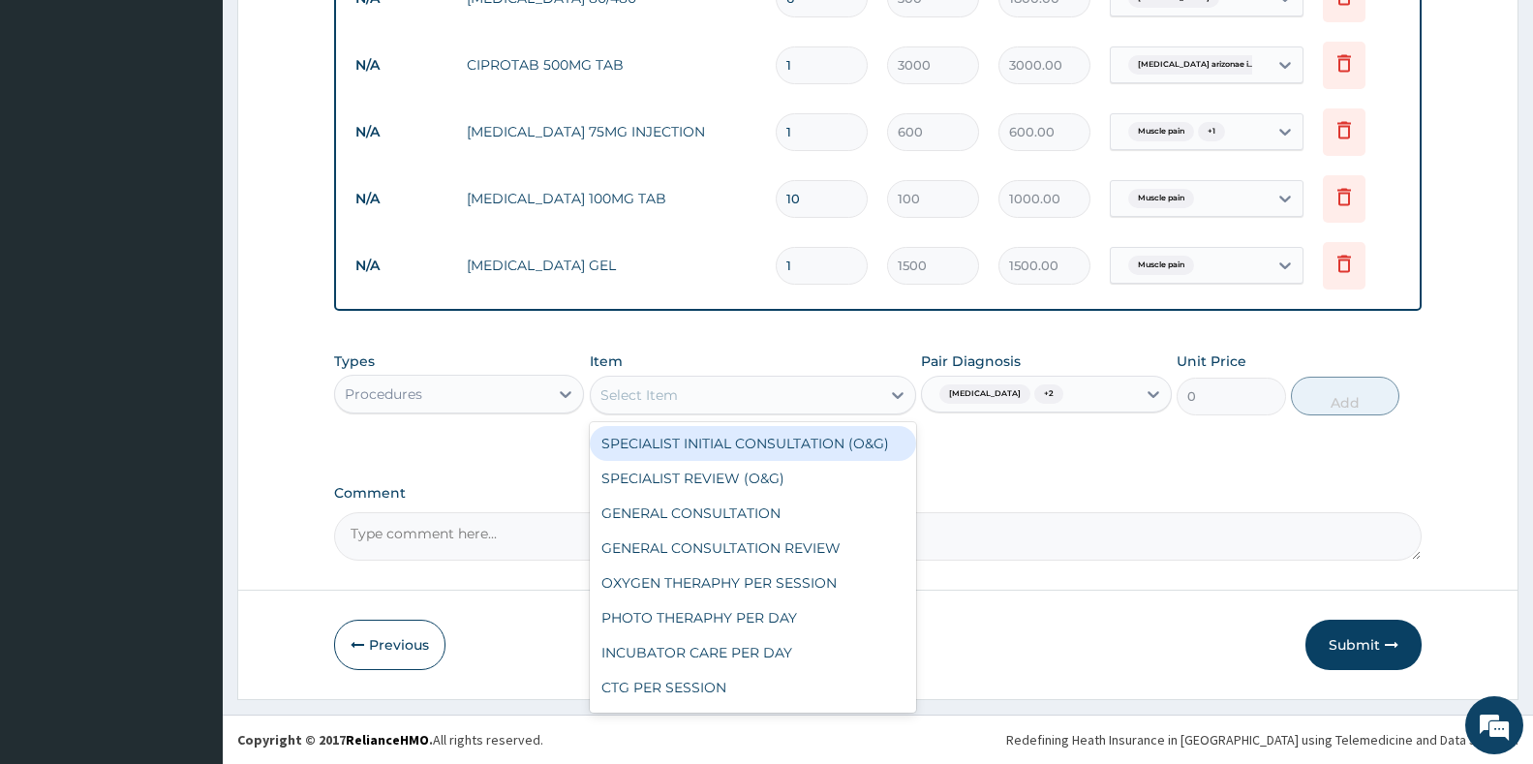
click at [823, 382] on div "Select Item" at bounding box center [736, 395] width 290 height 31
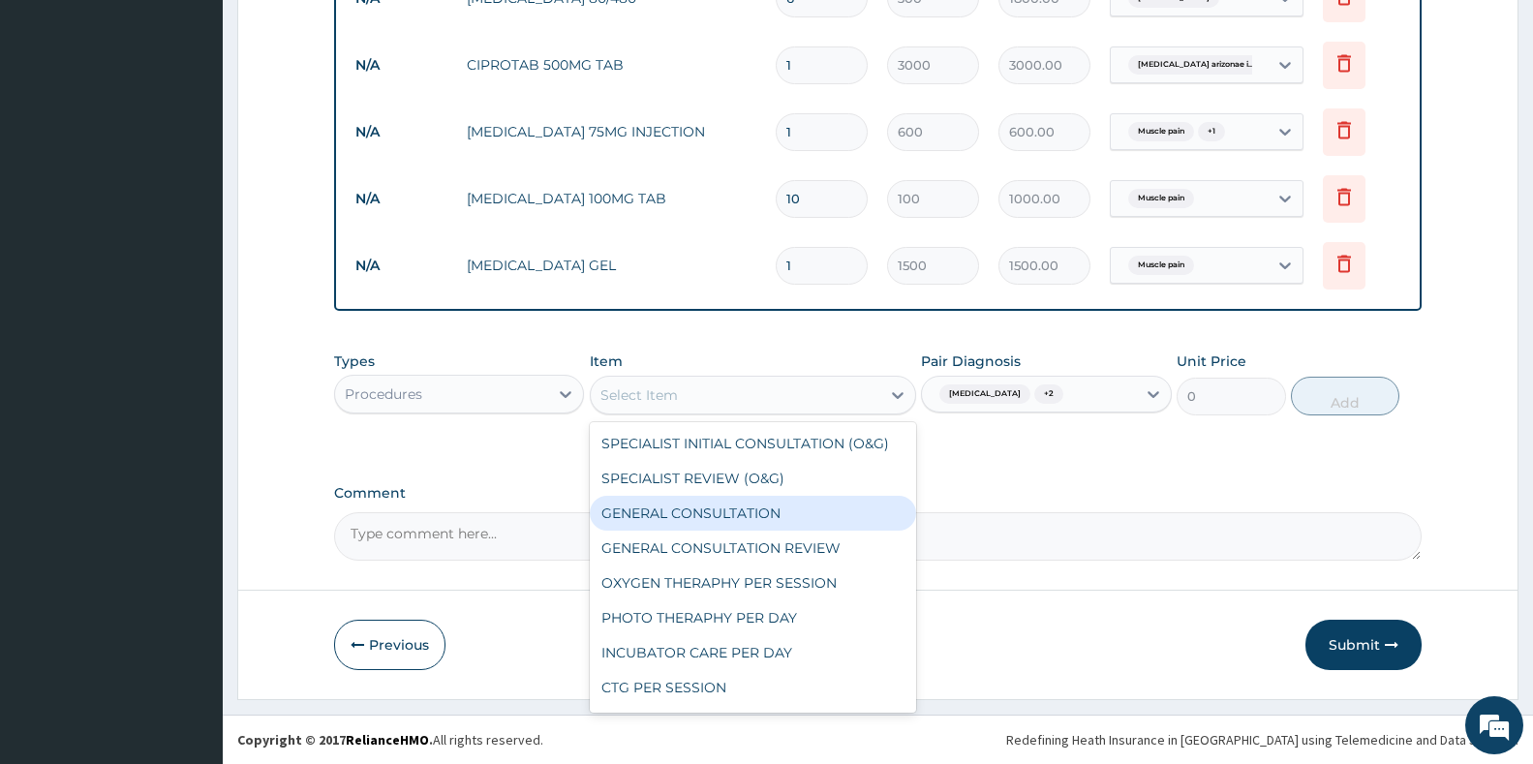
drag, startPoint x: 706, startPoint y: 511, endPoint x: 718, endPoint y: 509, distance: 11.8
click at [706, 512] on div "GENERAL CONSULTATION" at bounding box center [753, 513] width 326 height 35
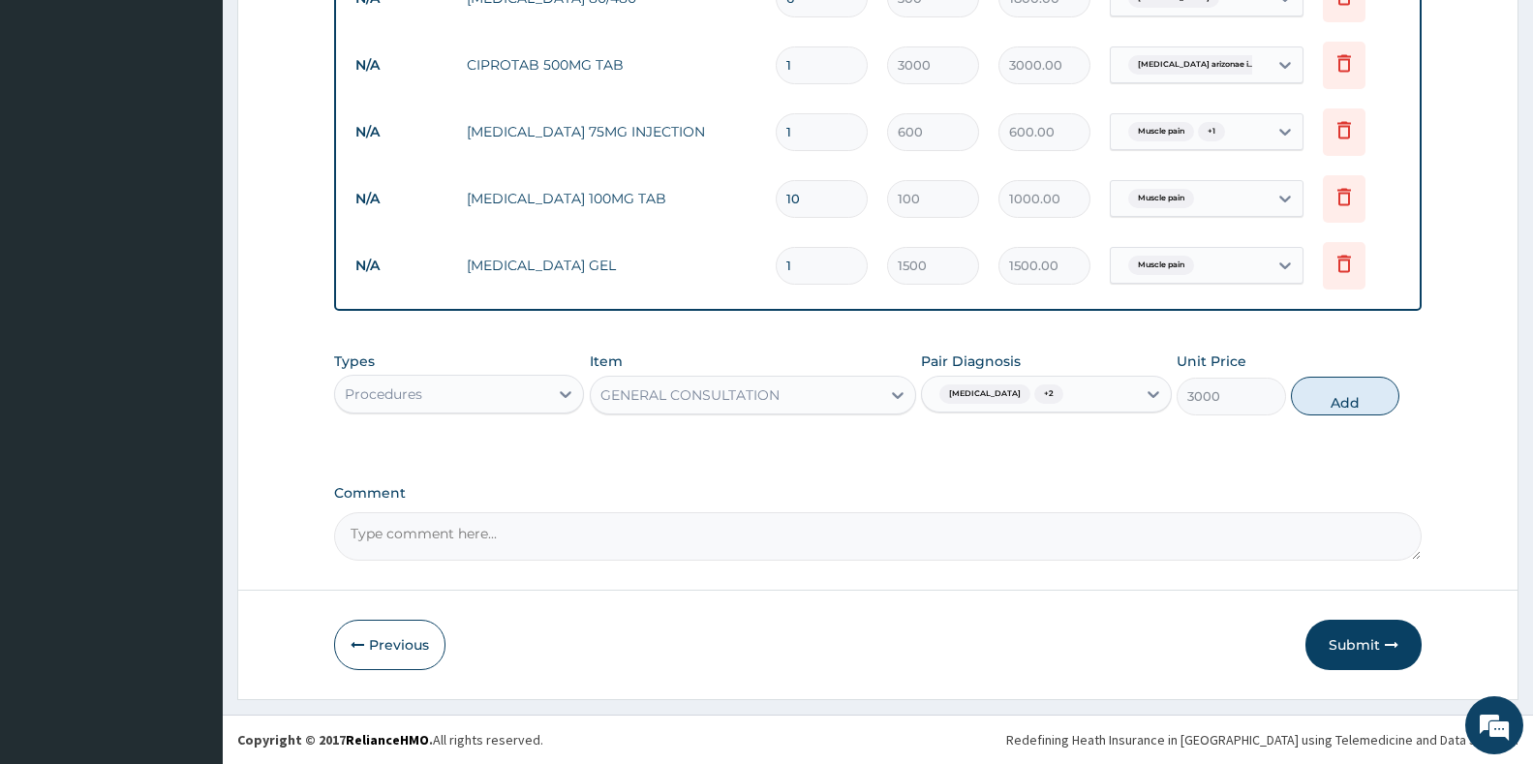
drag, startPoint x: 1380, startPoint y: 385, endPoint x: 1366, endPoint y: 384, distance: 13.6
click at [1379, 384] on button "Add" at bounding box center [1345, 396] width 108 height 39
type input "0"
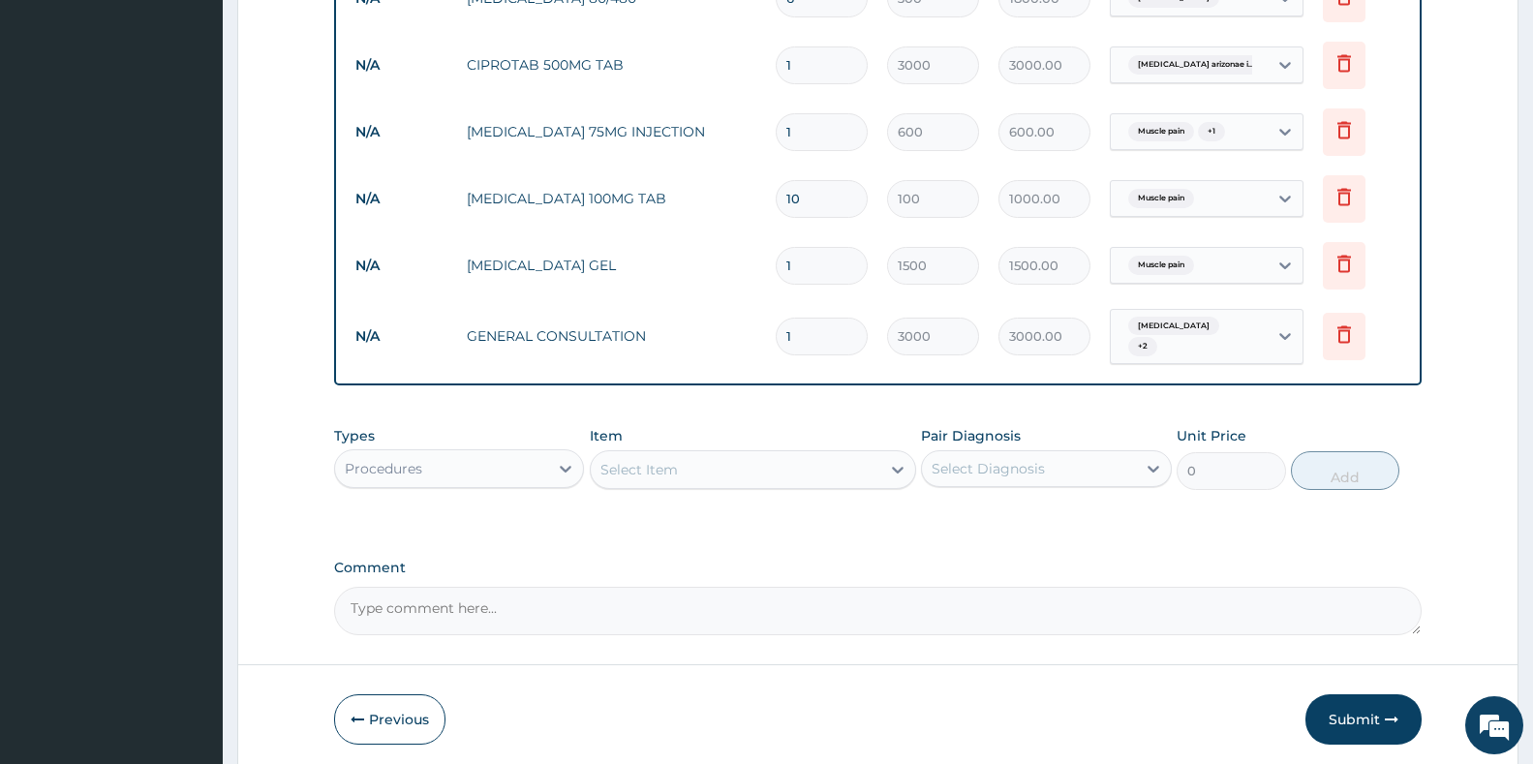
click at [453, 465] on div "Procedures" at bounding box center [441, 468] width 213 height 31
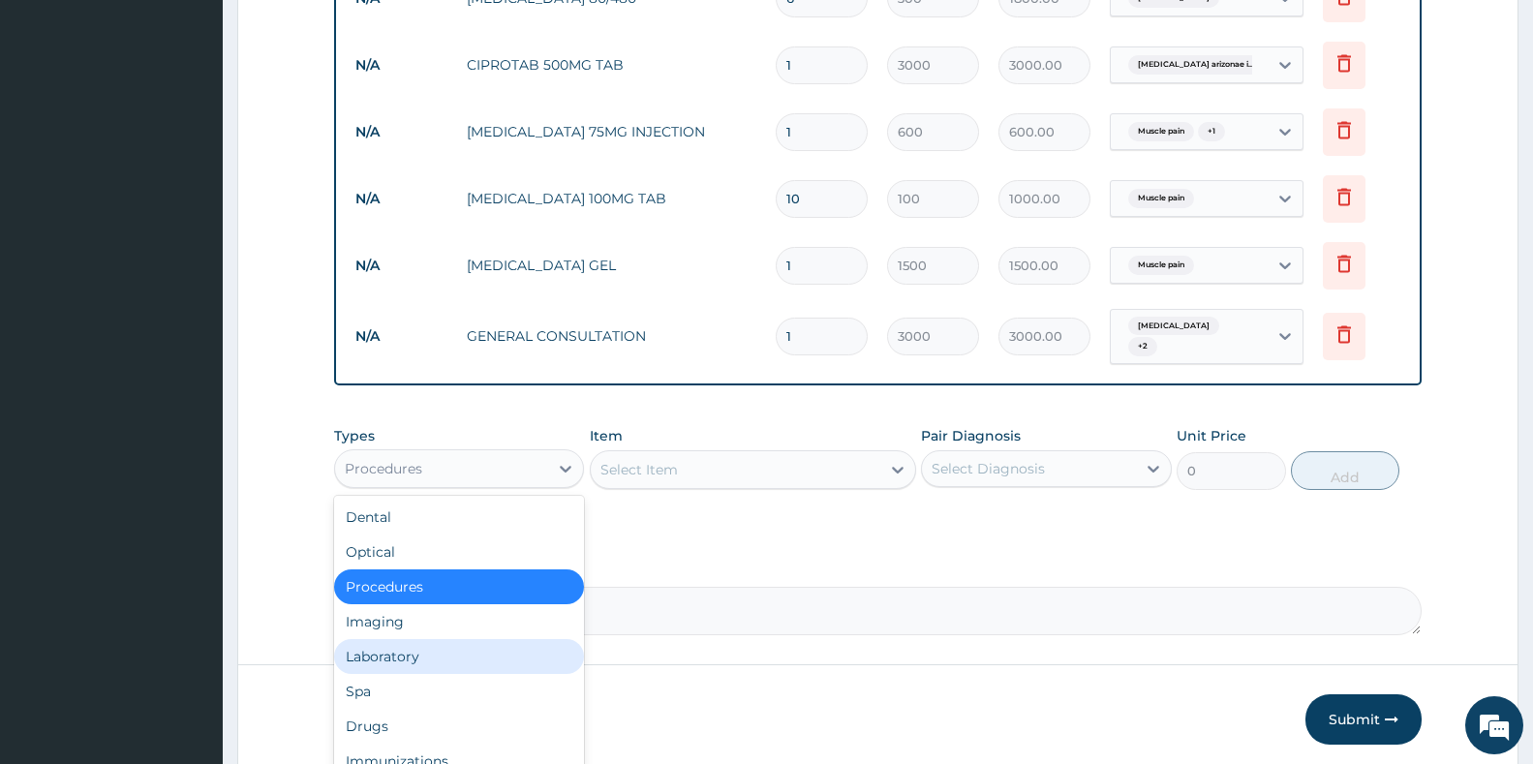
click at [414, 653] on div "Laboratory" at bounding box center [459, 656] width 250 height 35
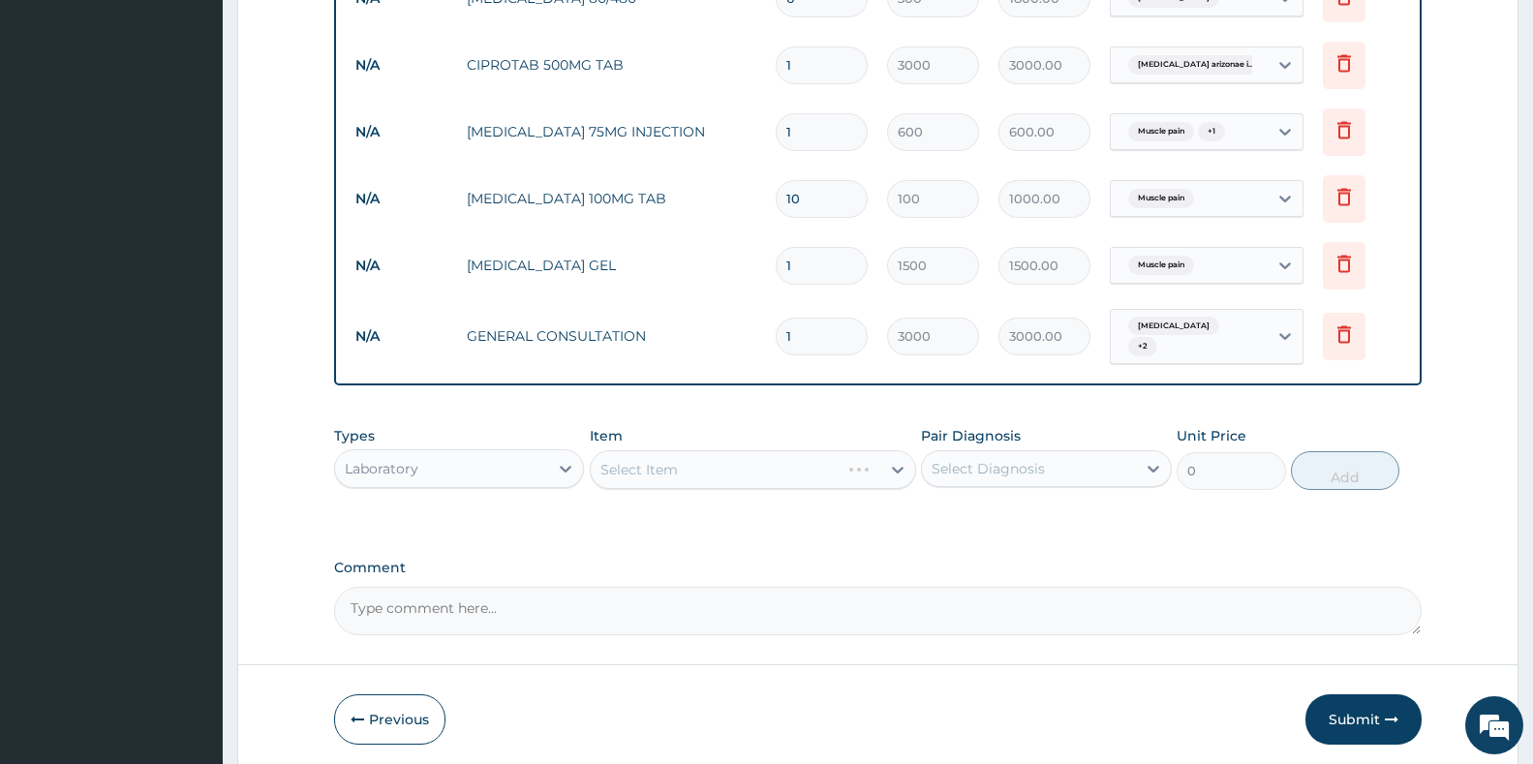
click at [798, 459] on div "Select Item" at bounding box center [753, 469] width 326 height 39
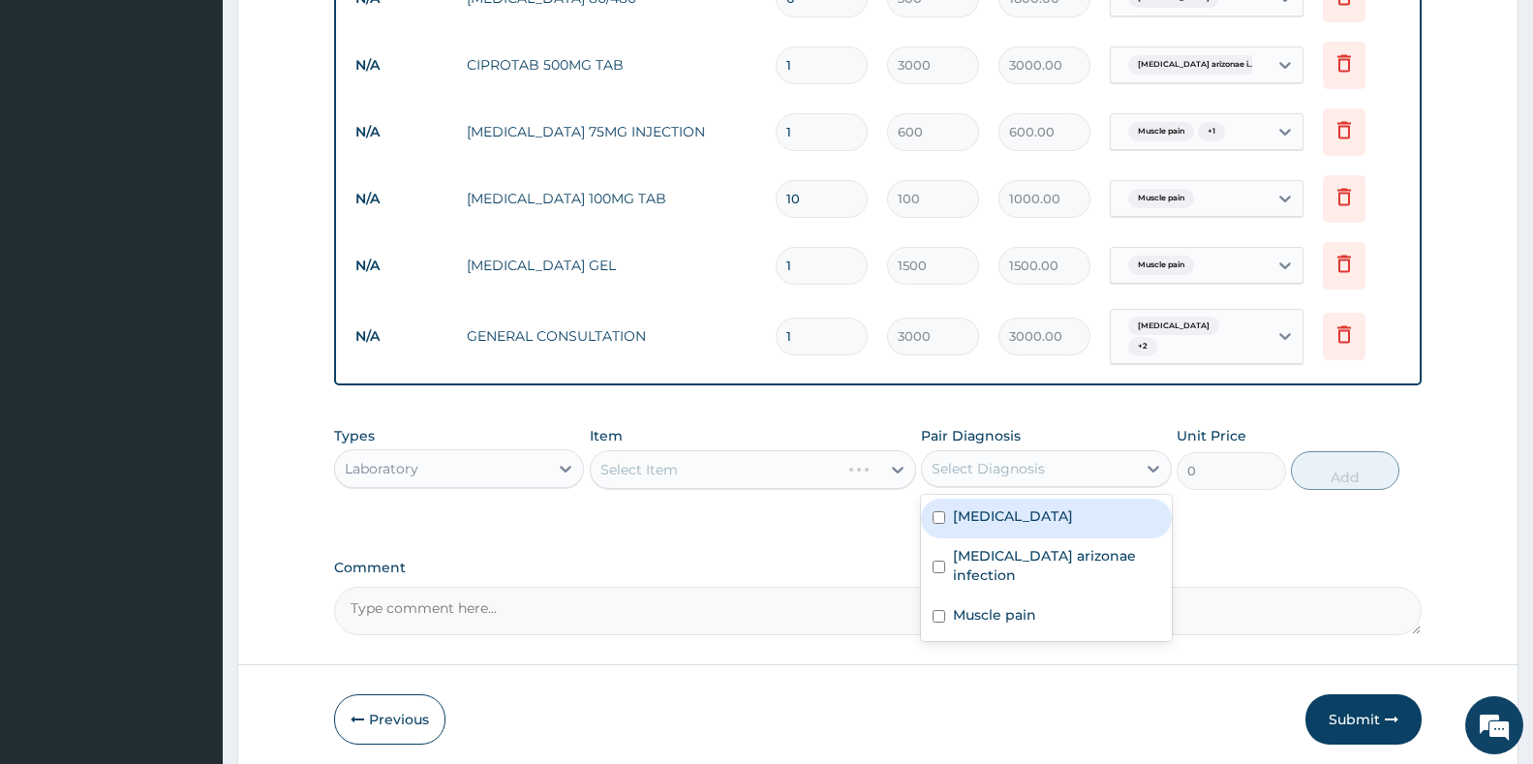
click at [954, 459] on div "Select Diagnosis" at bounding box center [988, 468] width 113 height 19
click at [961, 520] on div "Malaria" at bounding box center [1046, 519] width 250 height 40
checkbox input "true"
click at [777, 468] on div "Select Item" at bounding box center [736, 469] width 290 height 31
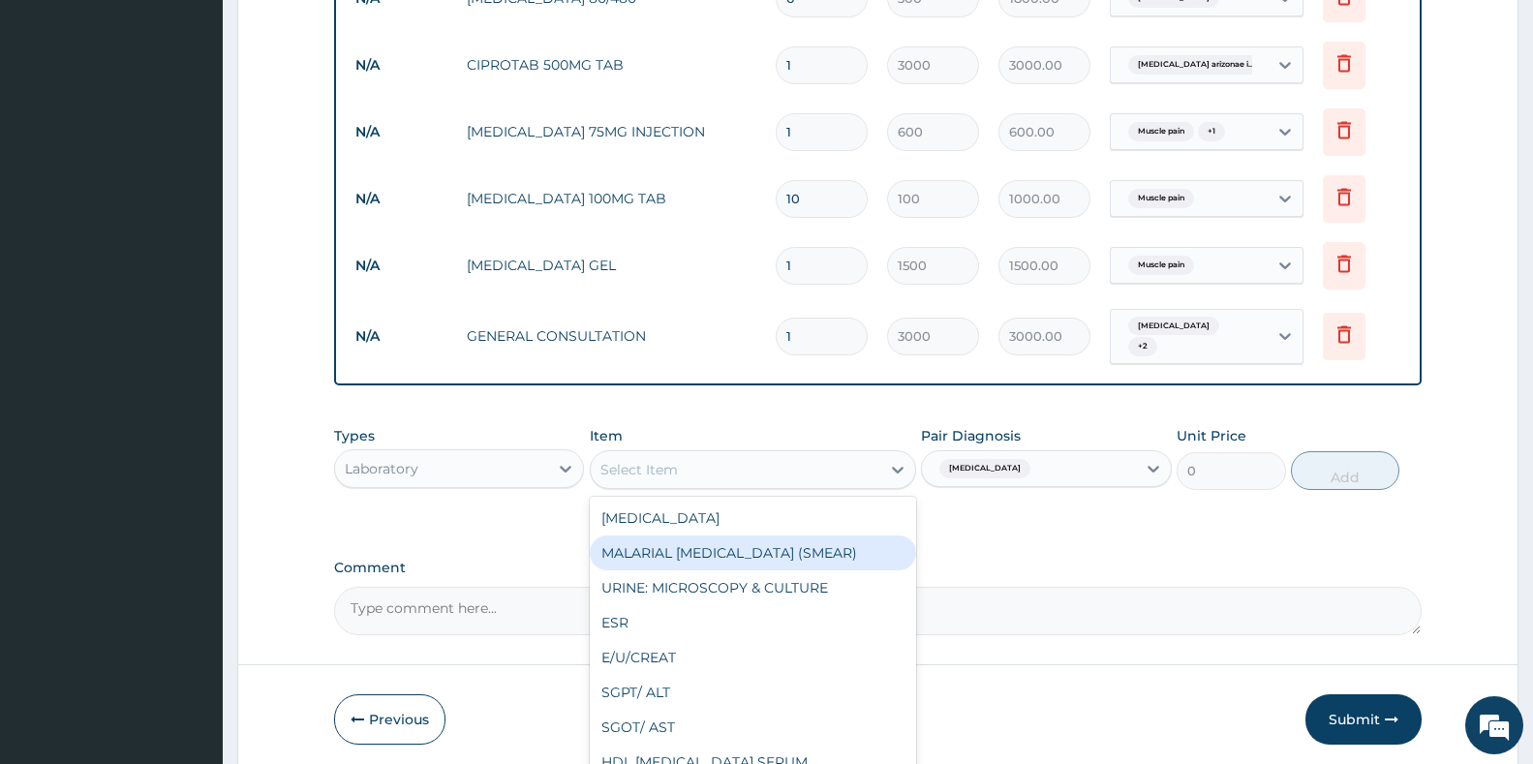
click at [699, 557] on div "MALARIAL PARASITE (SMEAR)" at bounding box center [753, 553] width 326 height 35
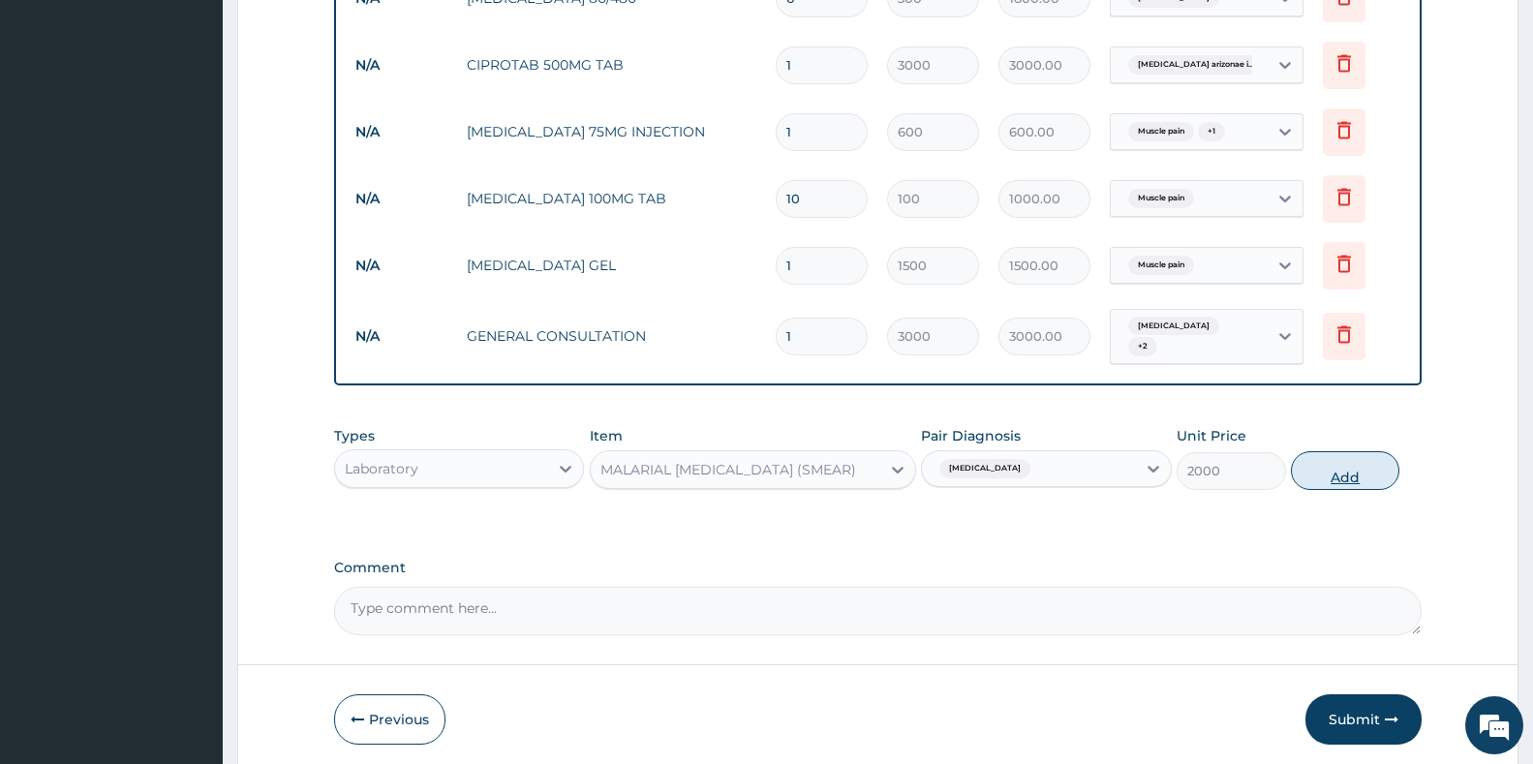
click at [1350, 464] on button "Add" at bounding box center [1345, 470] width 108 height 39
type input "0"
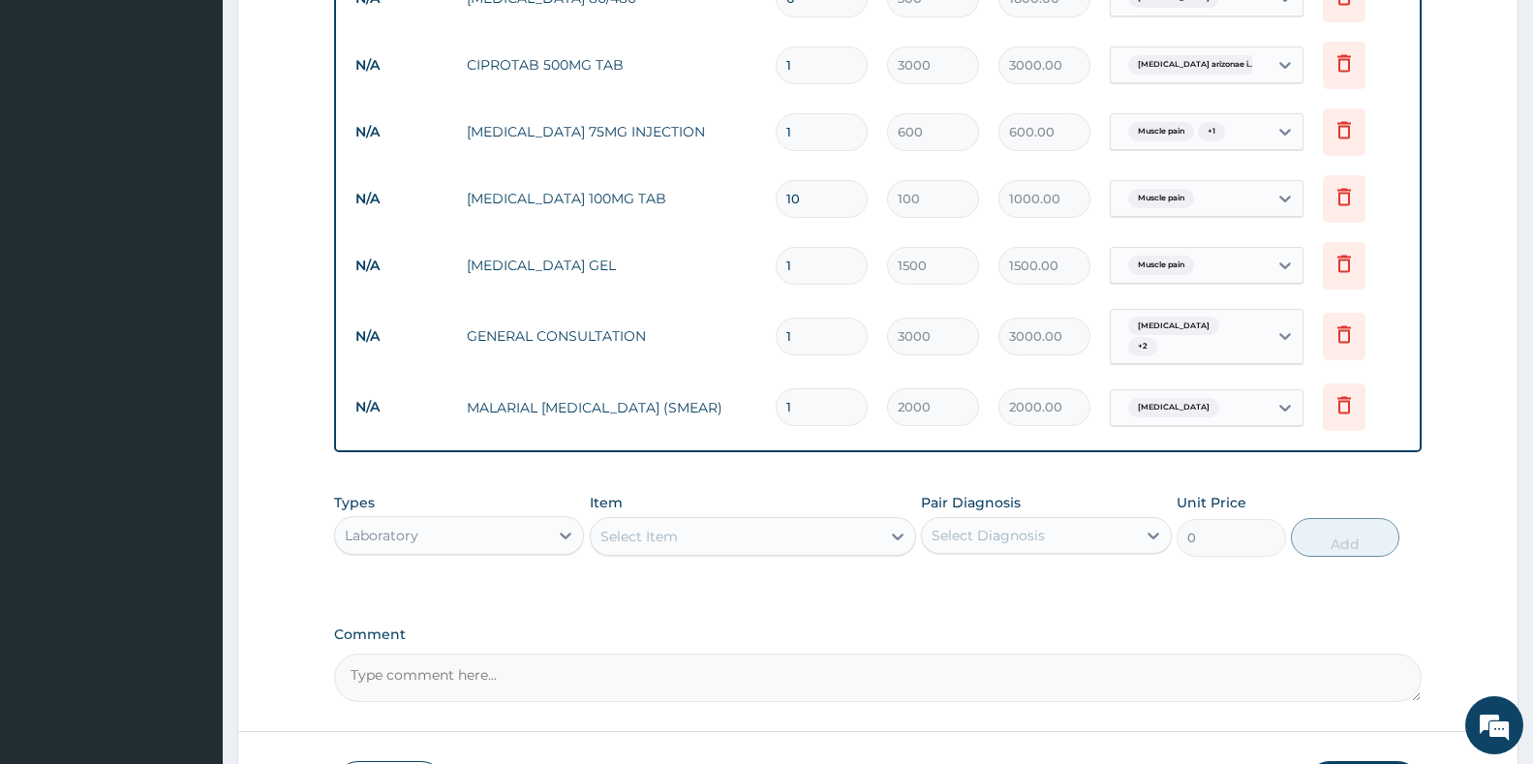
click at [959, 535] on div "Select Diagnosis" at bounding box center [988, 535] width 113 height 19
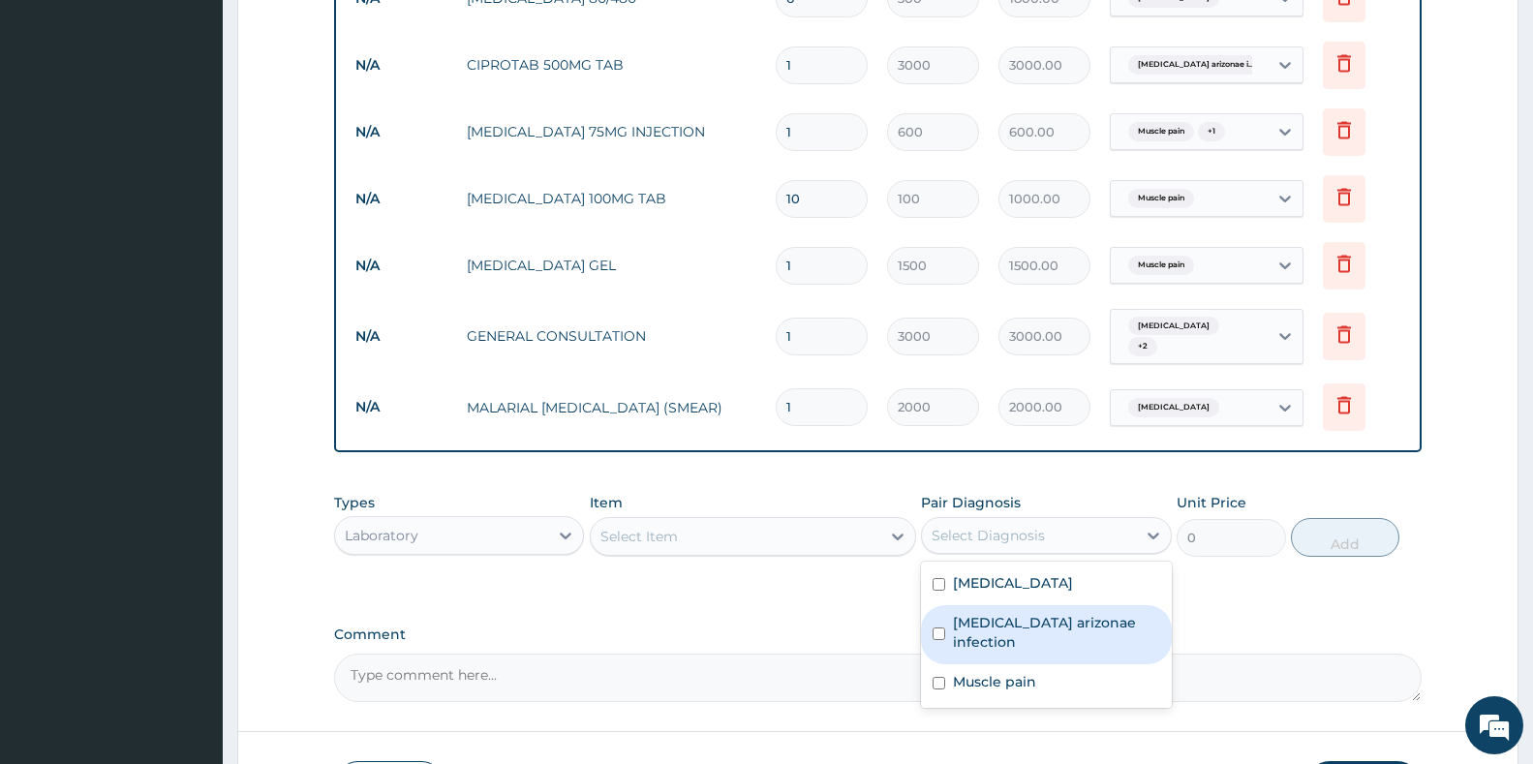
drag, startPoint x: 980, startPoint y: 630, endPoint x: 877, endPoint y: 577, distance: 115.6
click at [974, 627] on label "Salmonella enterica arizonae infection" at bounding box center [1056, 632] width 206 height 39
checkbox input "true"
click at [830, 532] on div "Select Item" at bounding box center [736, 536] width 290 height 31
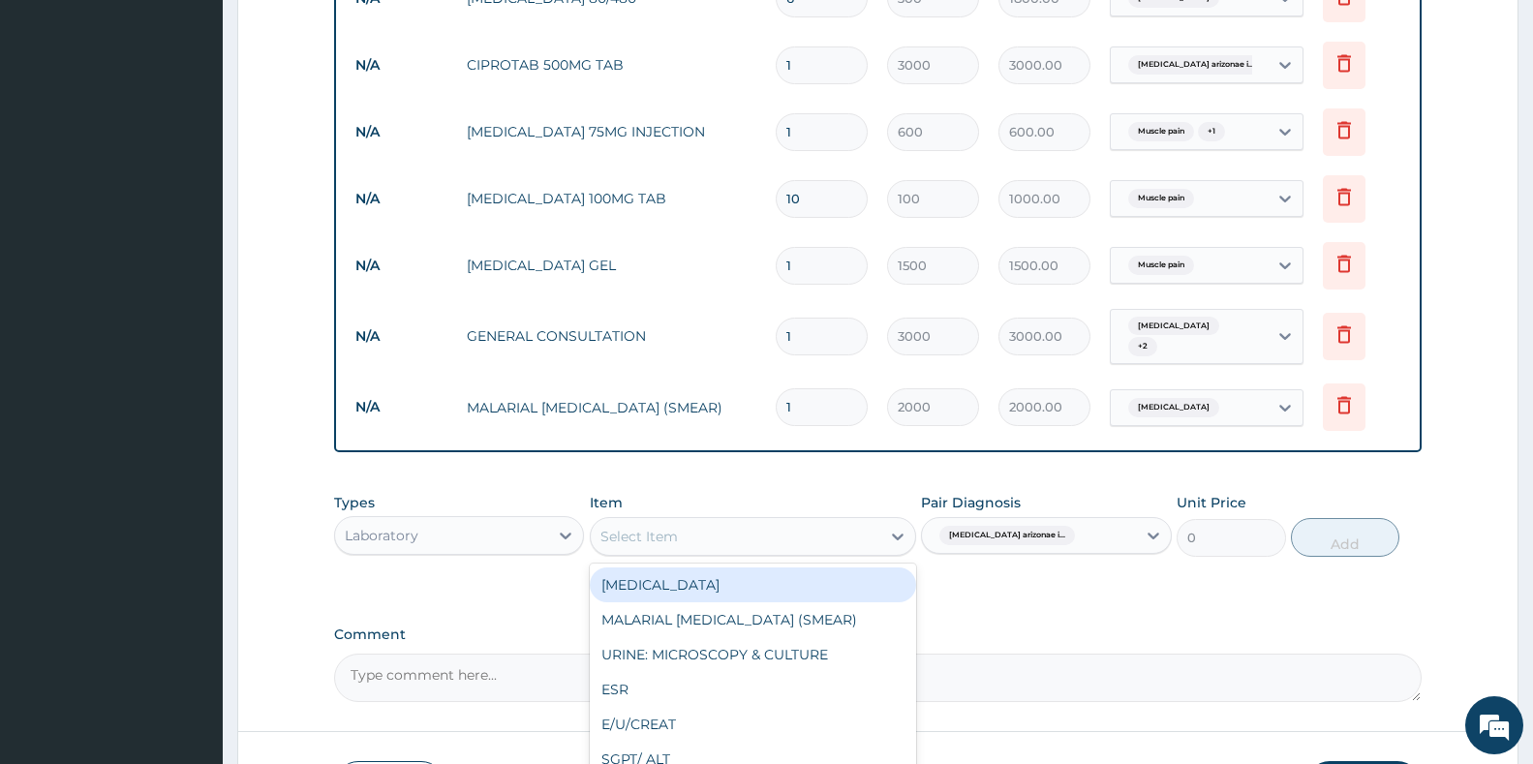
click at [675, 570] on div "FULL BLOOD COUNT" at bounding box center [753, 584] width 326 height 35
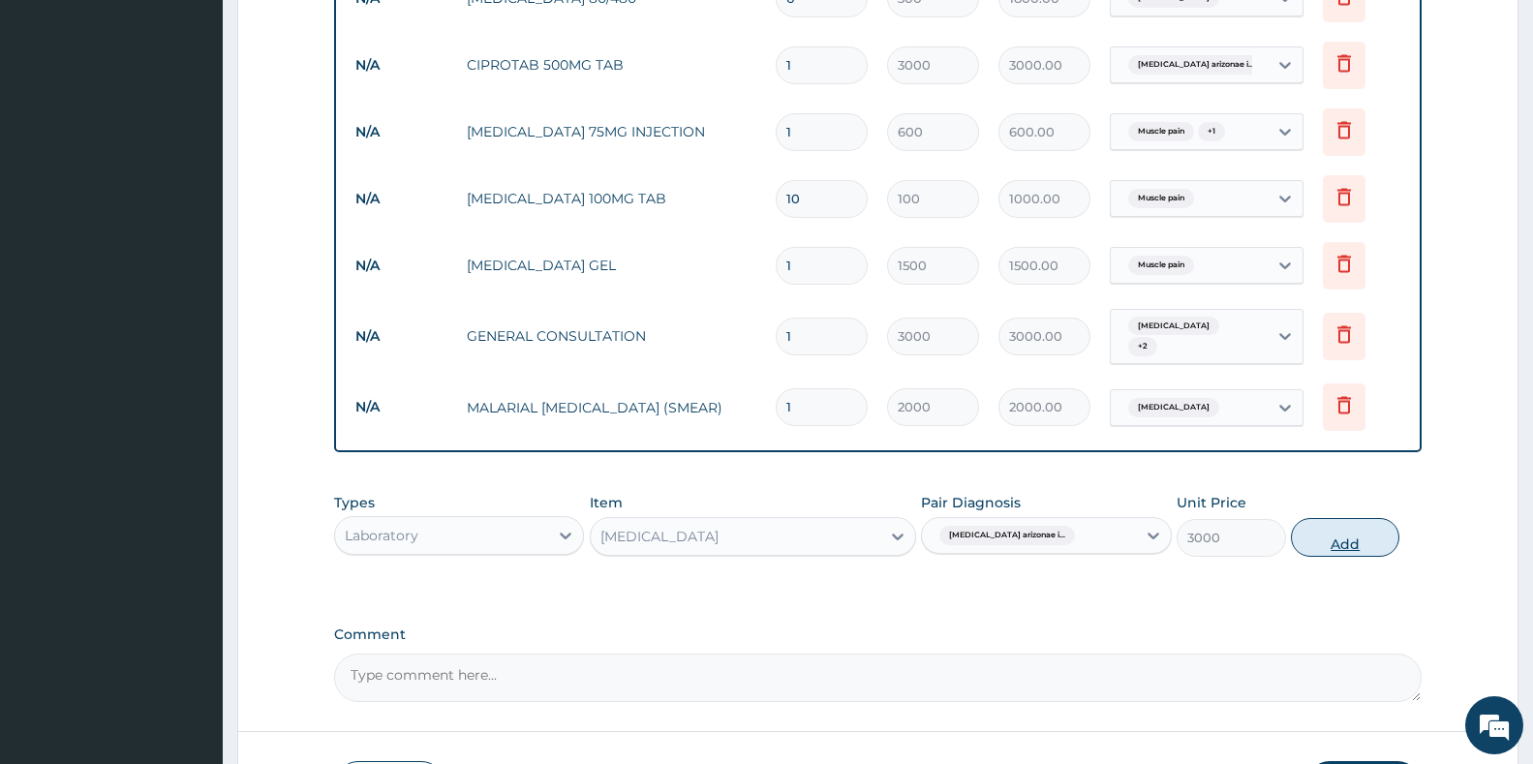
click at [1346, 518] on button "Add" at bounding box center [1345, 537] width 108 height 39
type input "0"
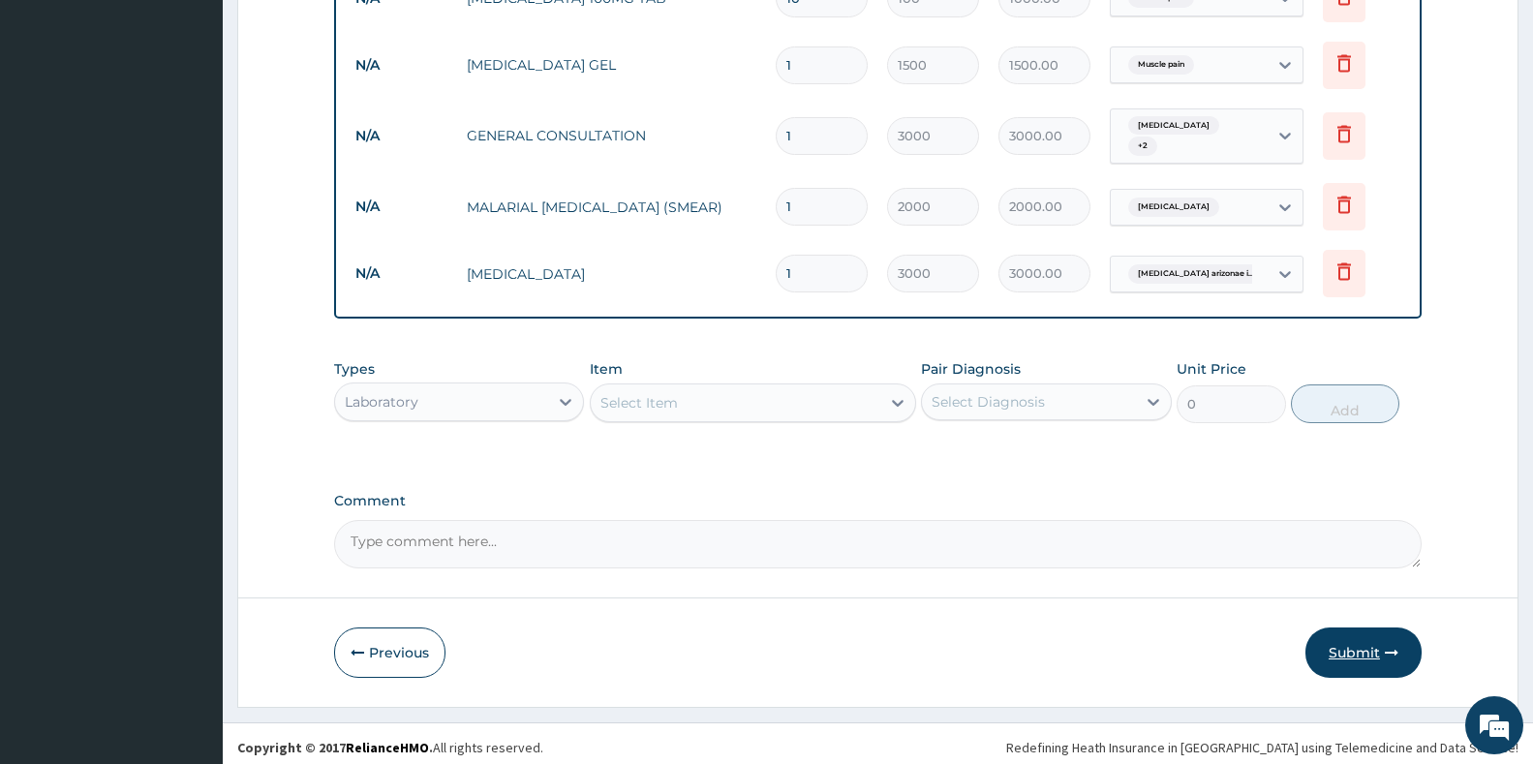
click at [1329, 647] on button "Submit" at bounding box center [1363, 653] width 116 height 50
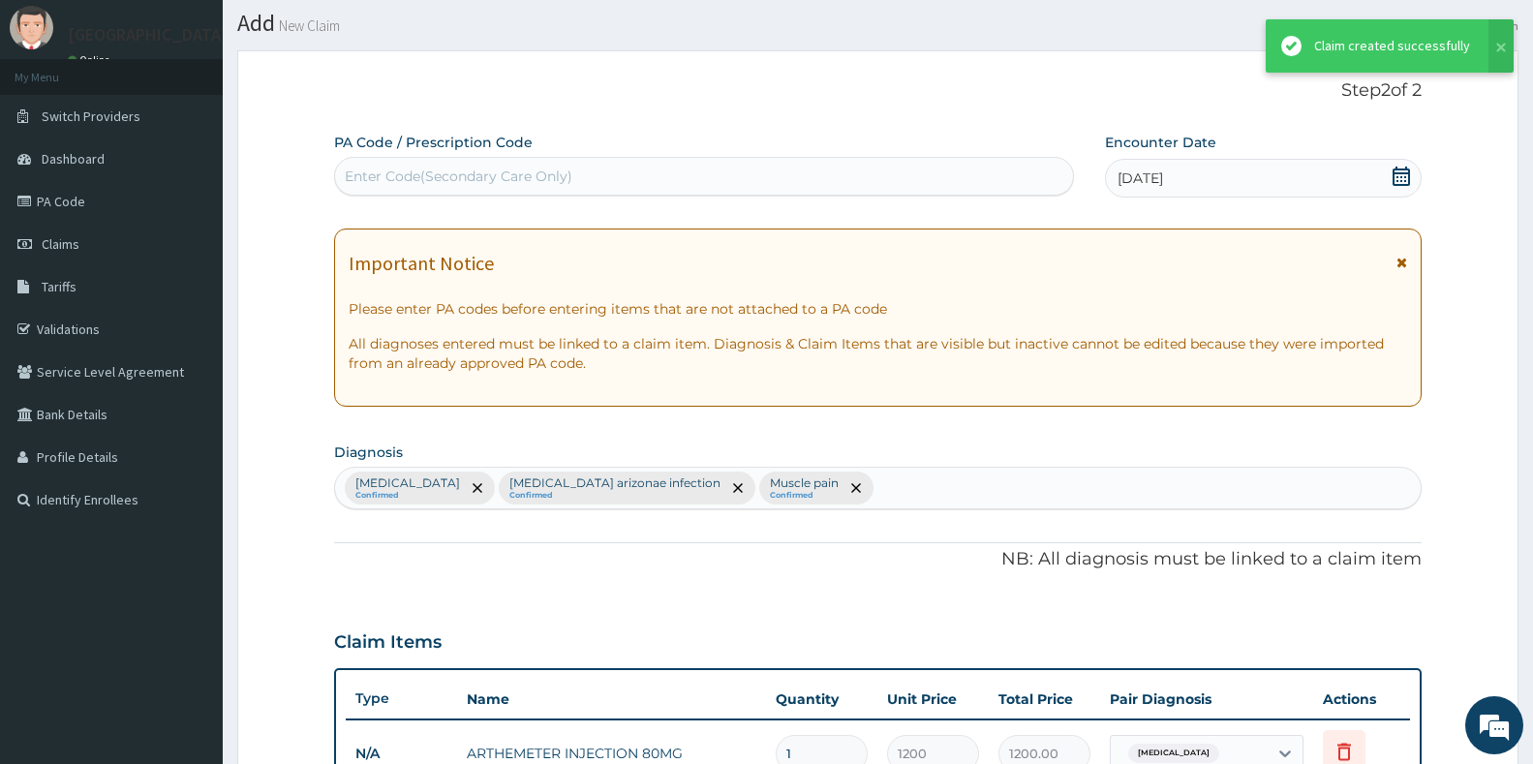
scroll to position [1075, 0]
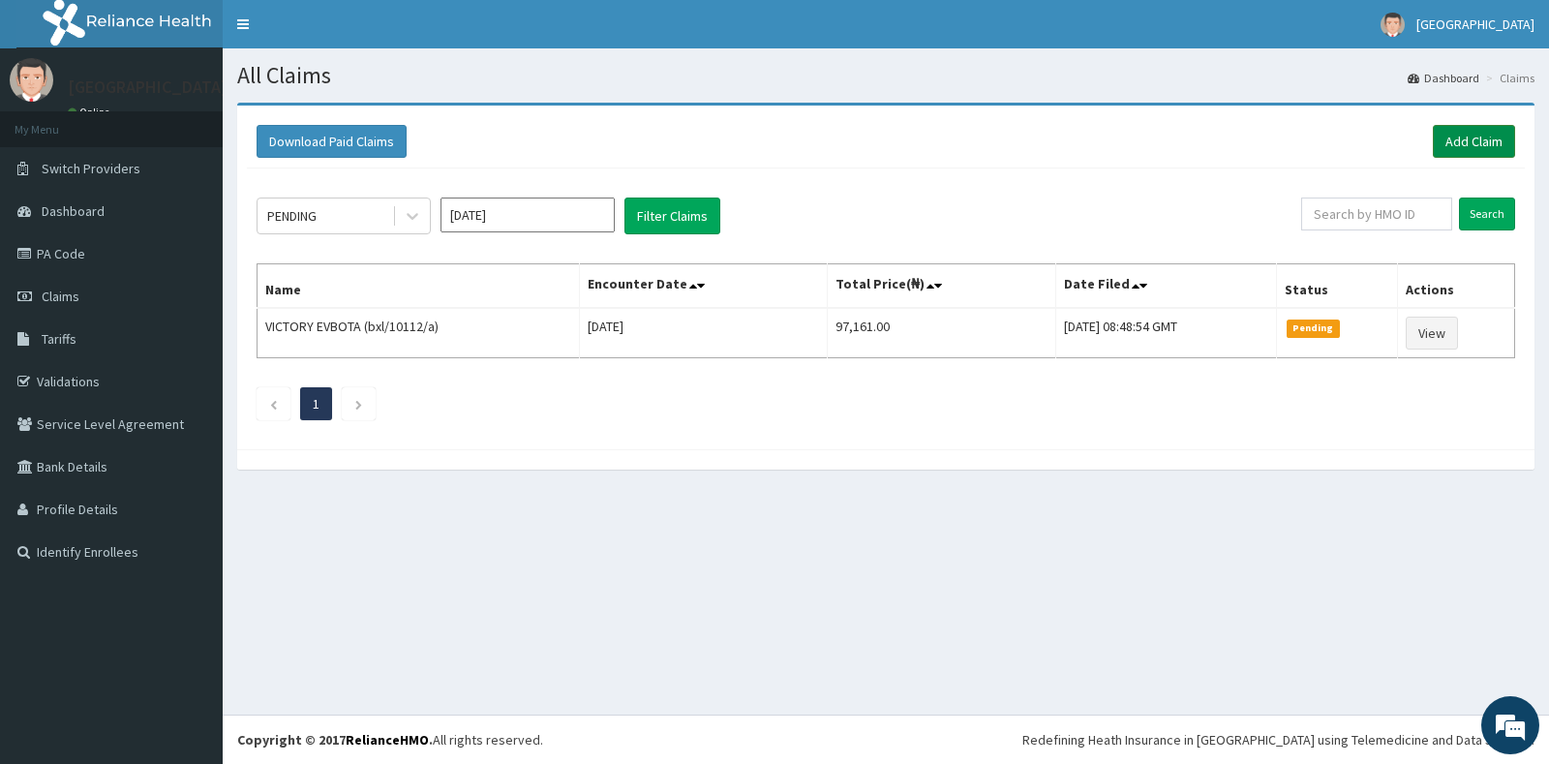
click at [1483, 132] on link "Add Claim" at bounding box center [1474, 141] width 82 height 33
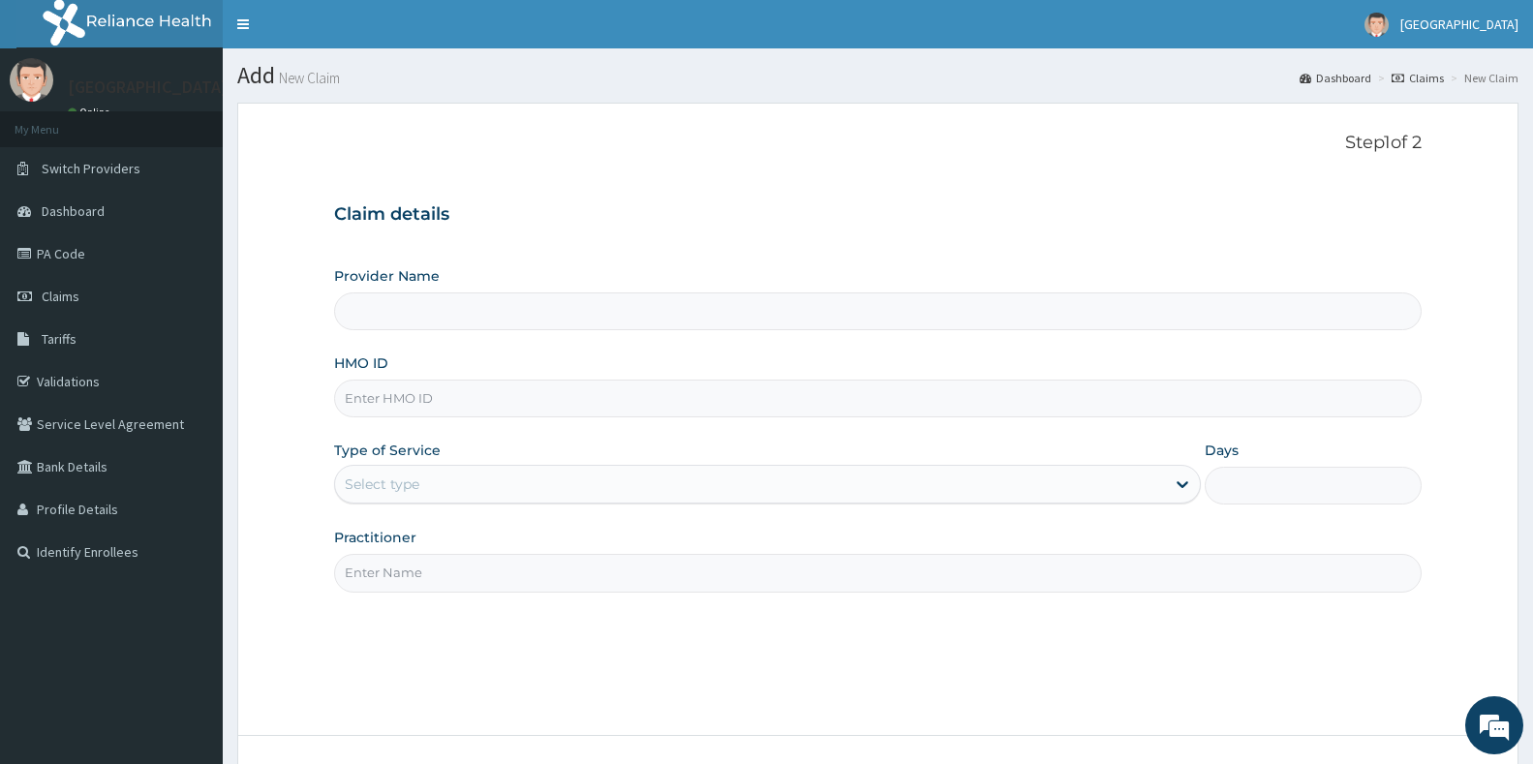
click at [392, 414] on input "HMO ID" at bounding box center [877, 399] width 1087 height 38
type input "r"
type input "[GEOGRAPHIC_DATA]"
type input "rbn/10155/a"
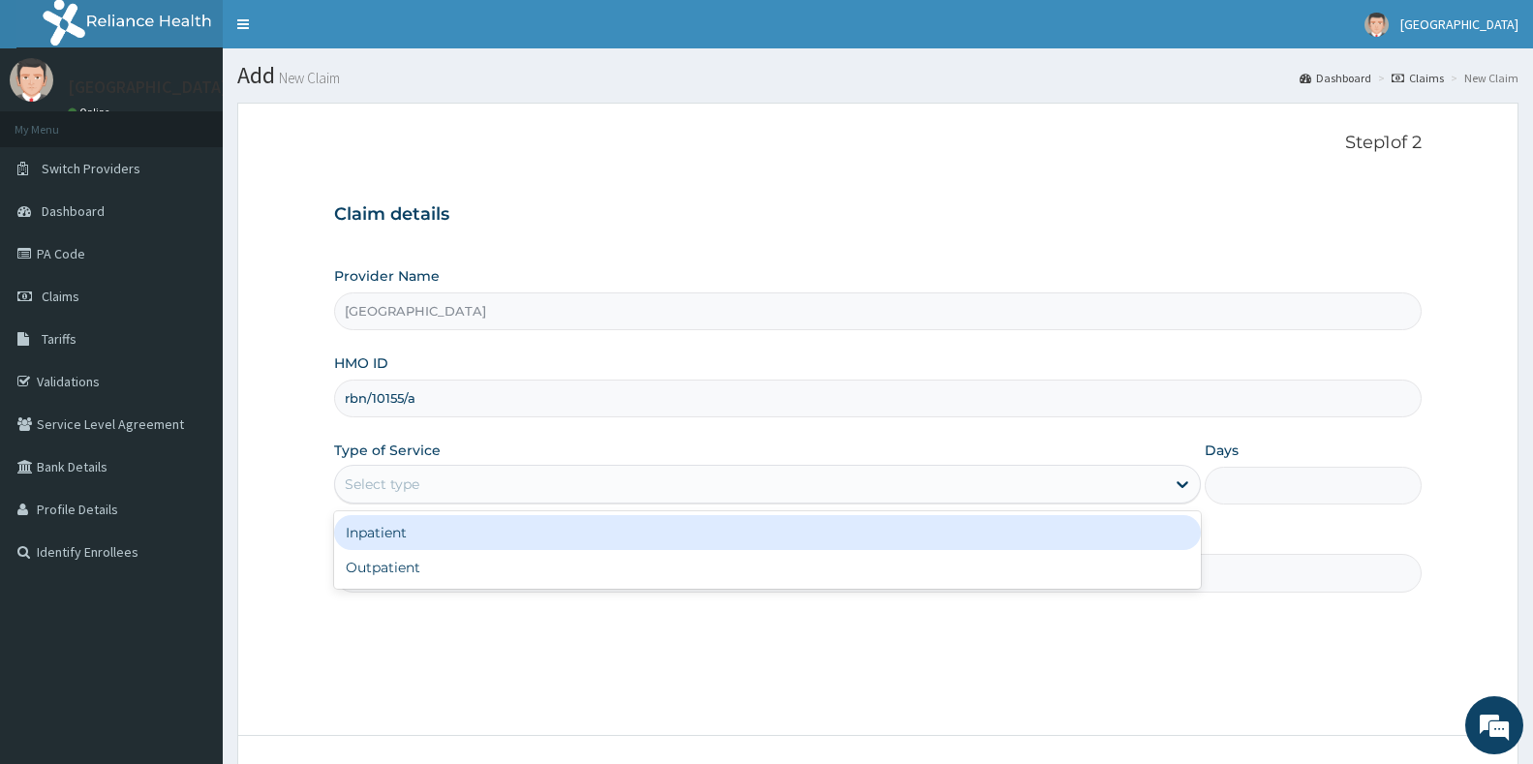
drag, startPoint x: 390, startPoint y: 485, endPoint x: 369, endPoint y: 559, distance: 76.6
click at [386, 503] on div "Select type" at bounding box center [767, 484] width 867 height 39
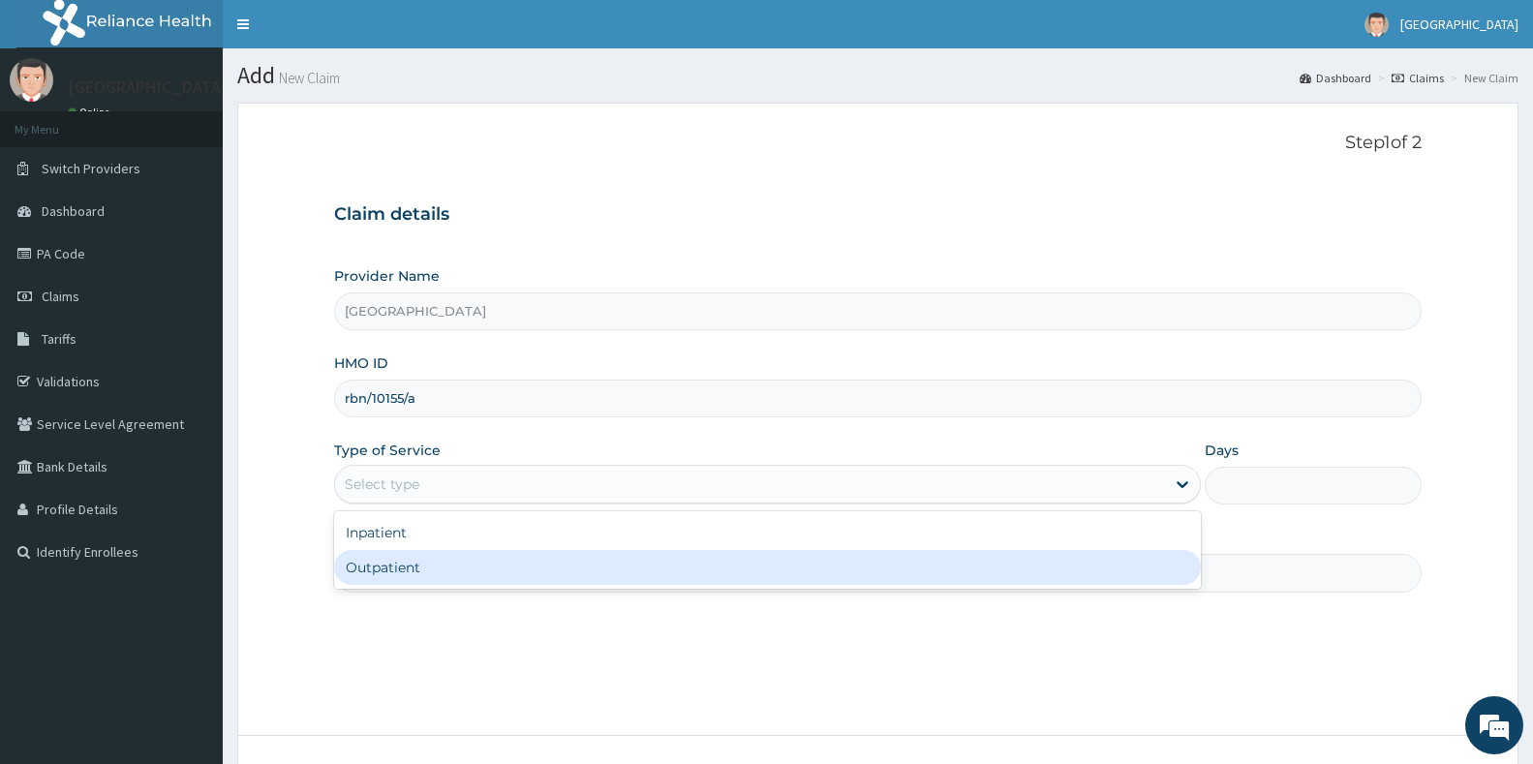
click at [375, 579] on div "Outpatient" at bounding box center [767, 567] width 867 height 35
type input "1"
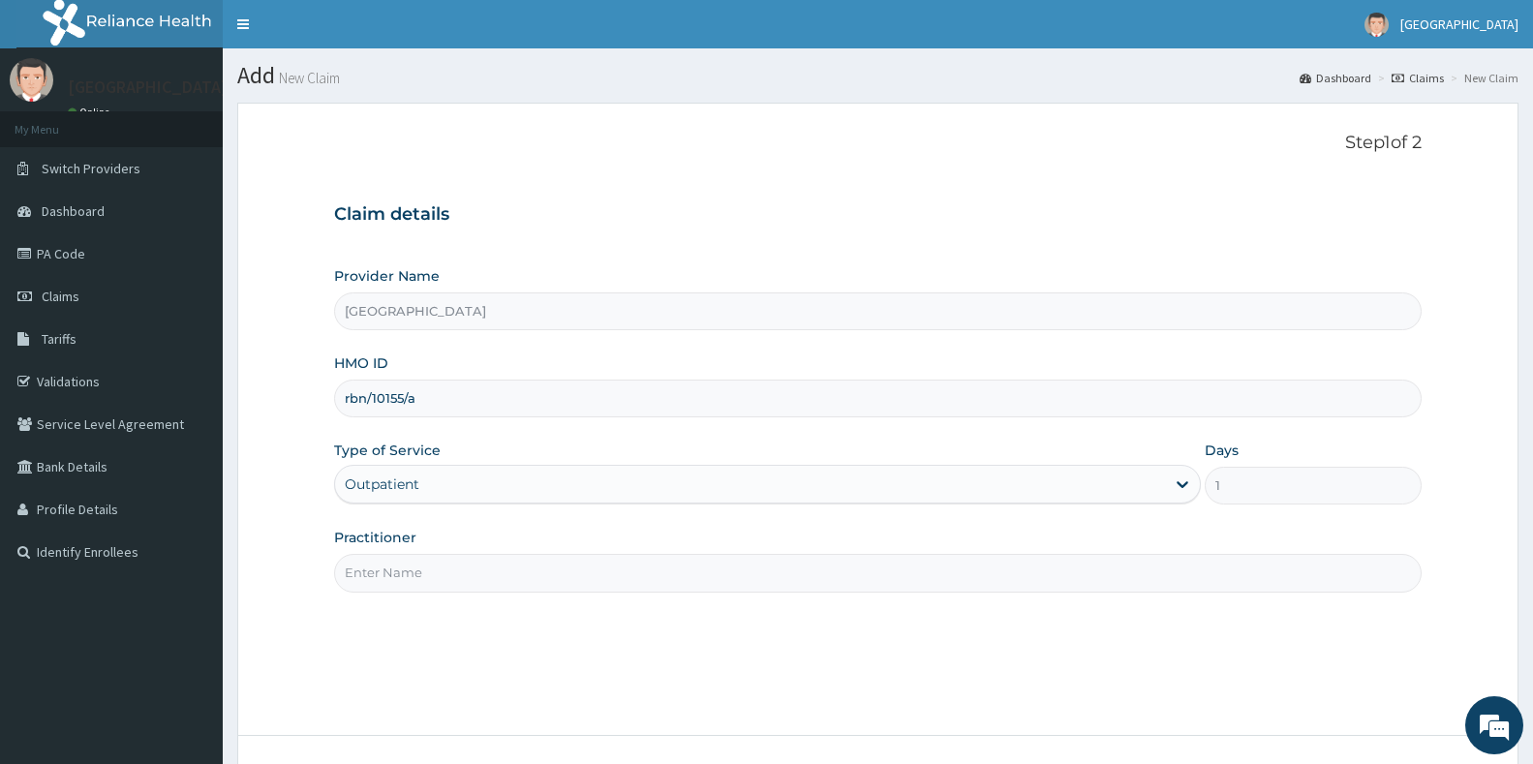
click at [381, 569] on input "Practitioner" at bounding box center [877, 573] width 1087 height 38
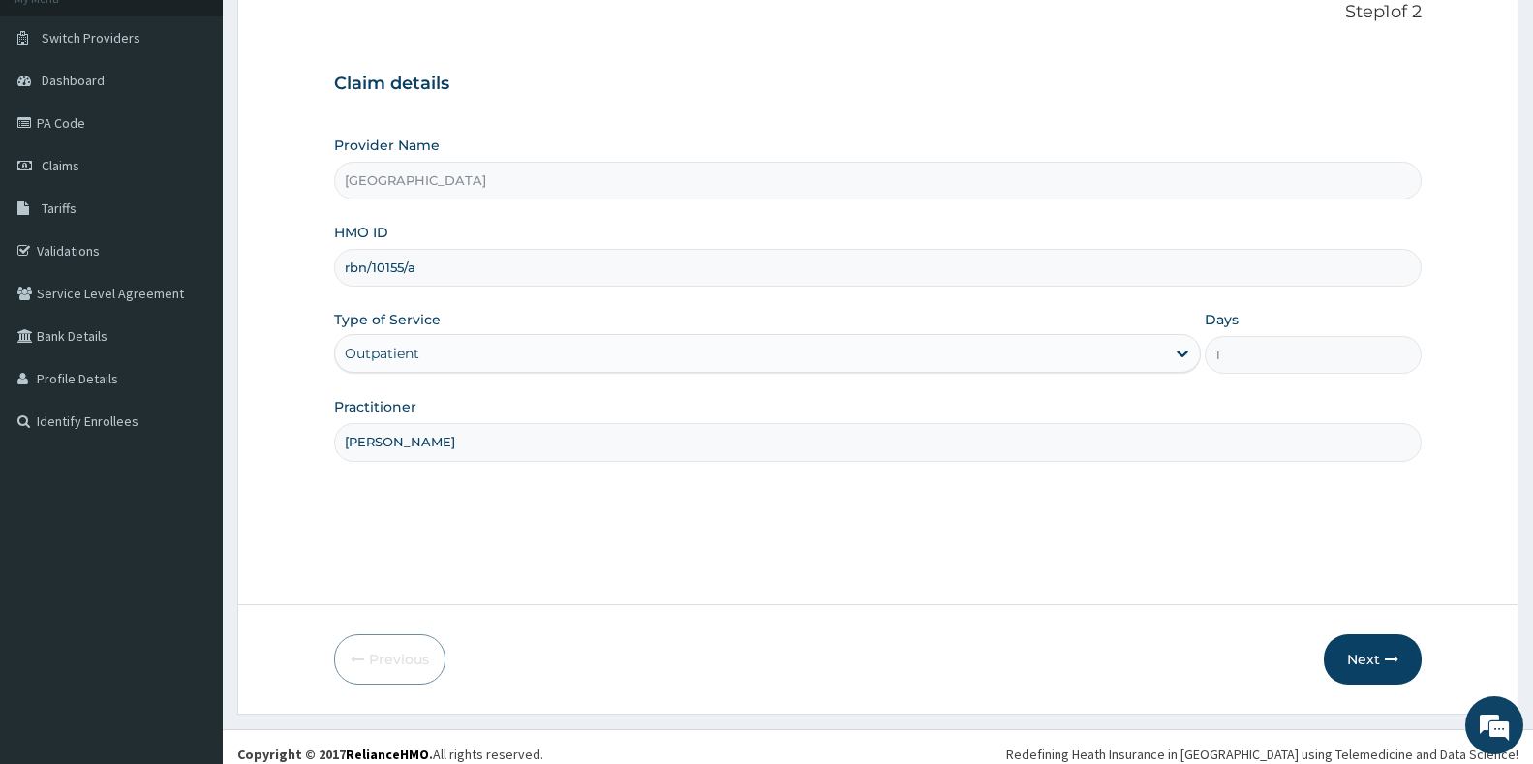
scroll to position [145, 0]
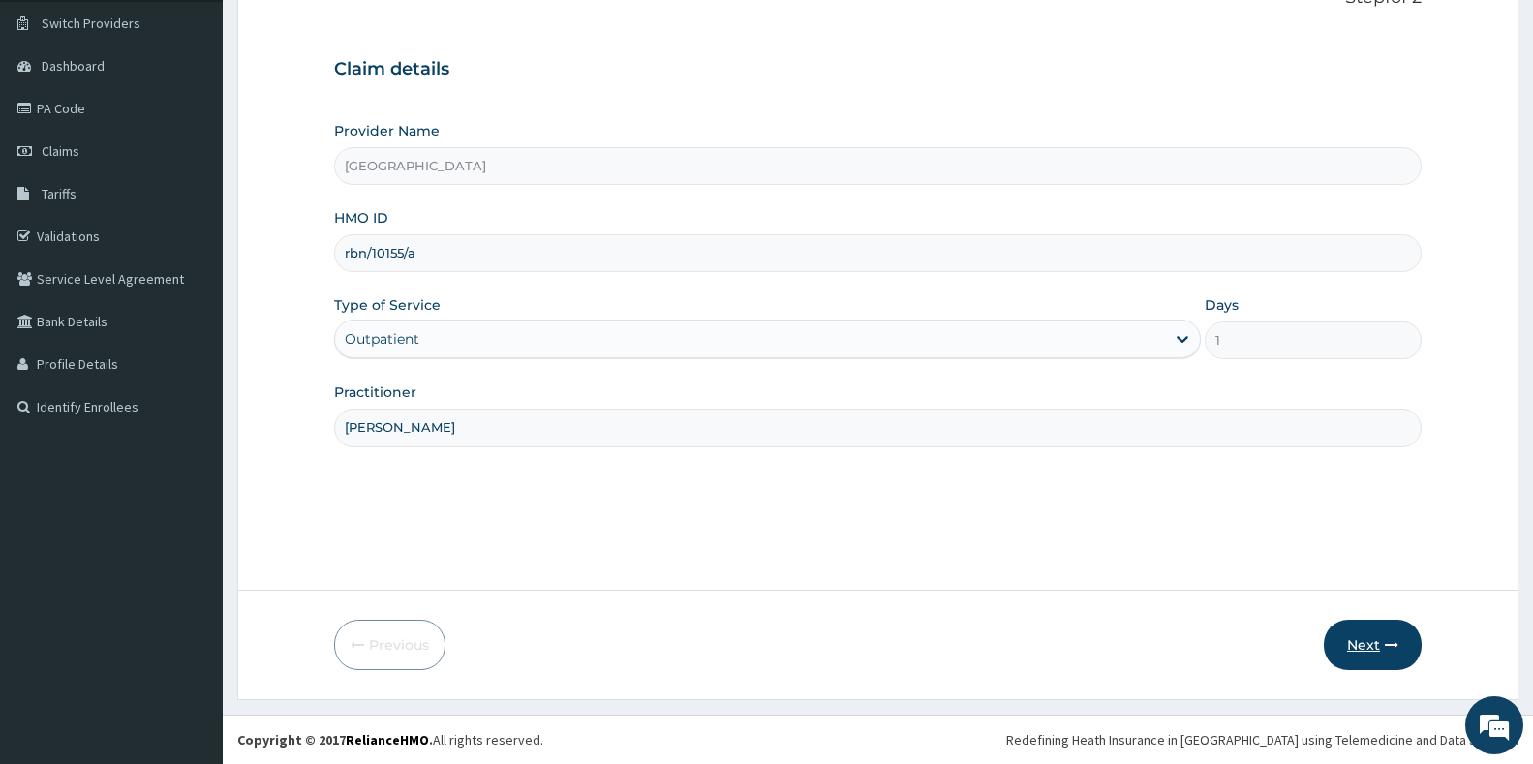
type input "[PERSON_NAME]"
click at [1373, 650] on button "Next" at bounding box center [1373, 645] width 98 height 50
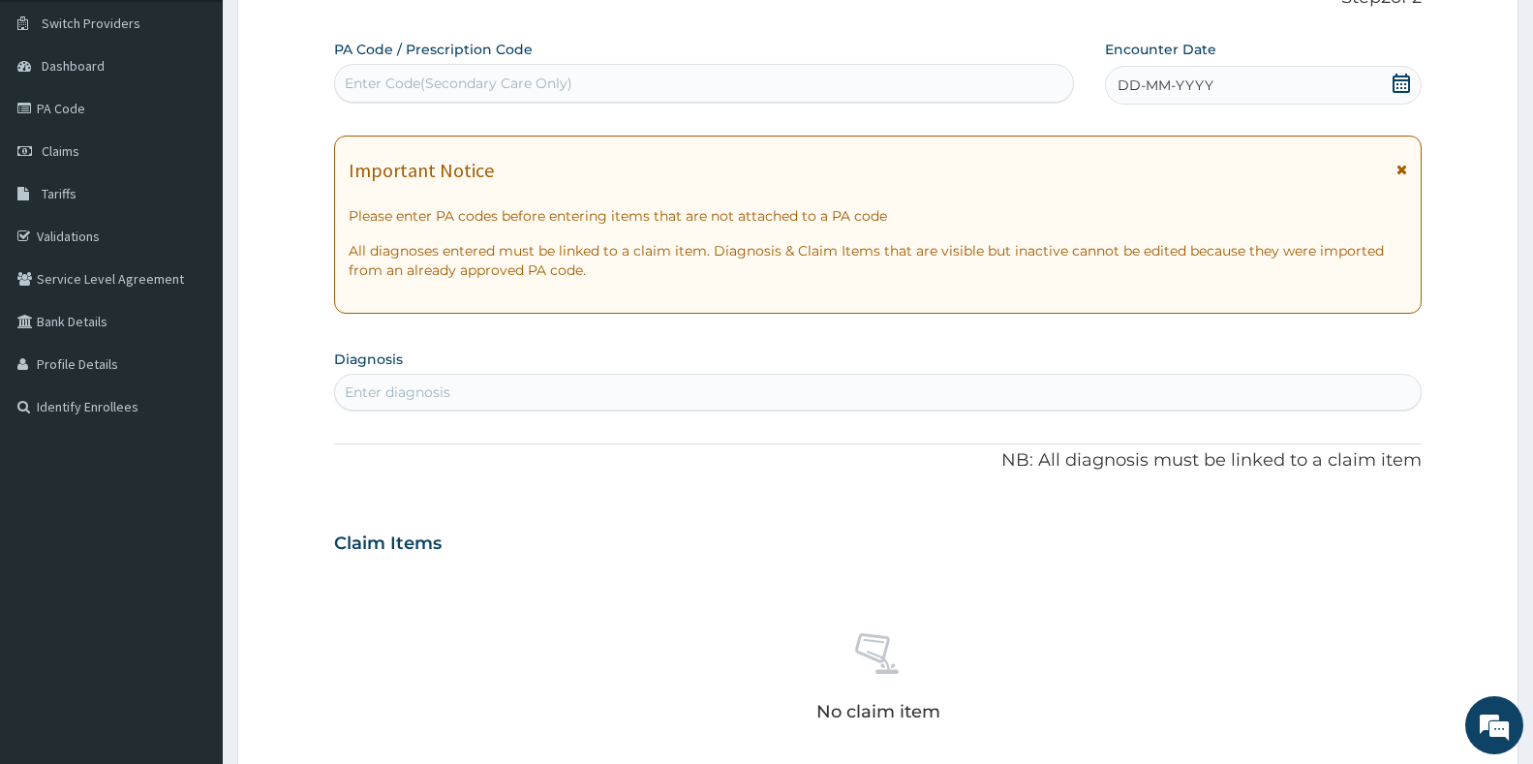
click at [1400, 79] on icon at bounding box center [1401, 83] width 17 height 19
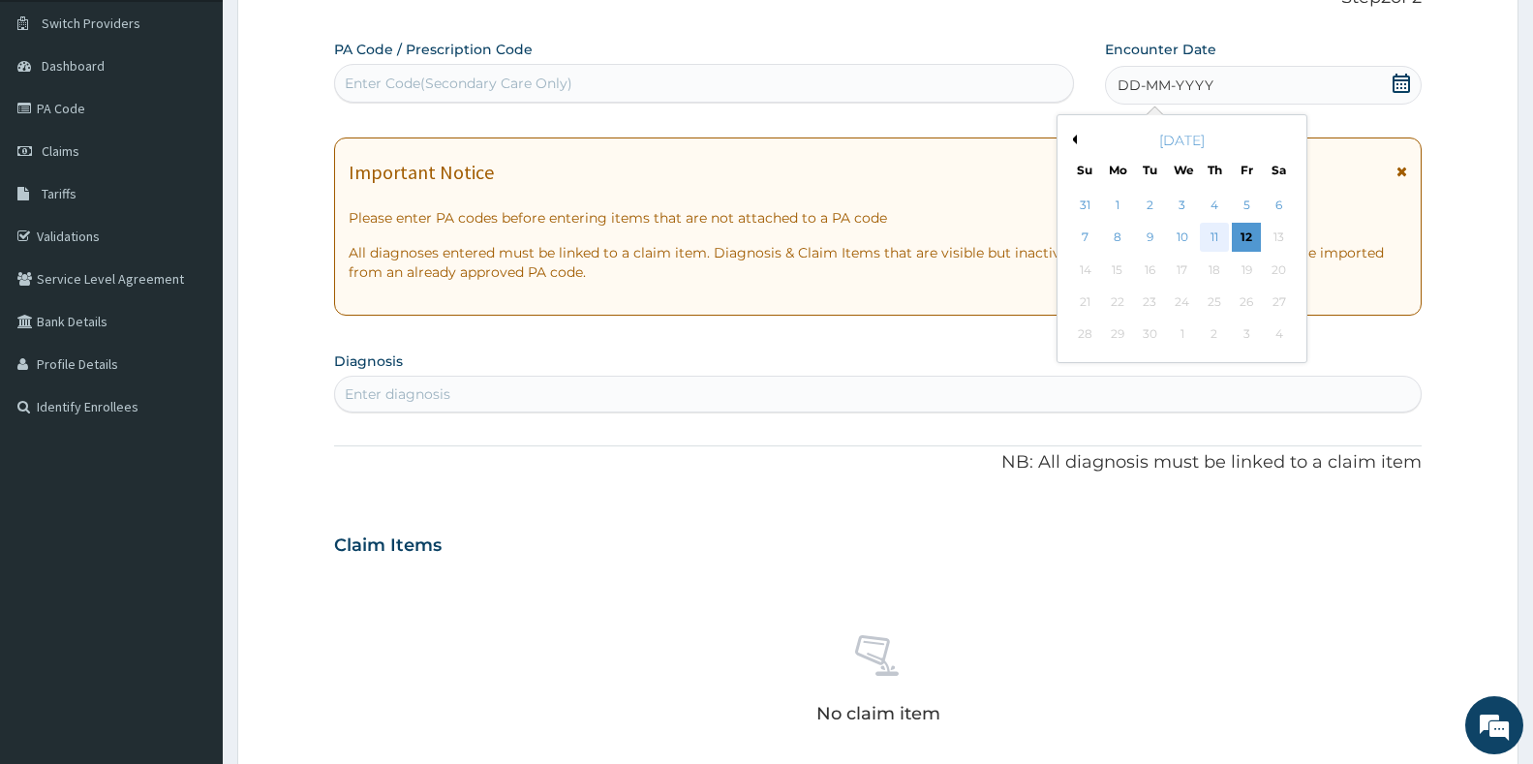
click at [1218, 230] on div "11" at bounding box center [1214, 238] width 29 height 29
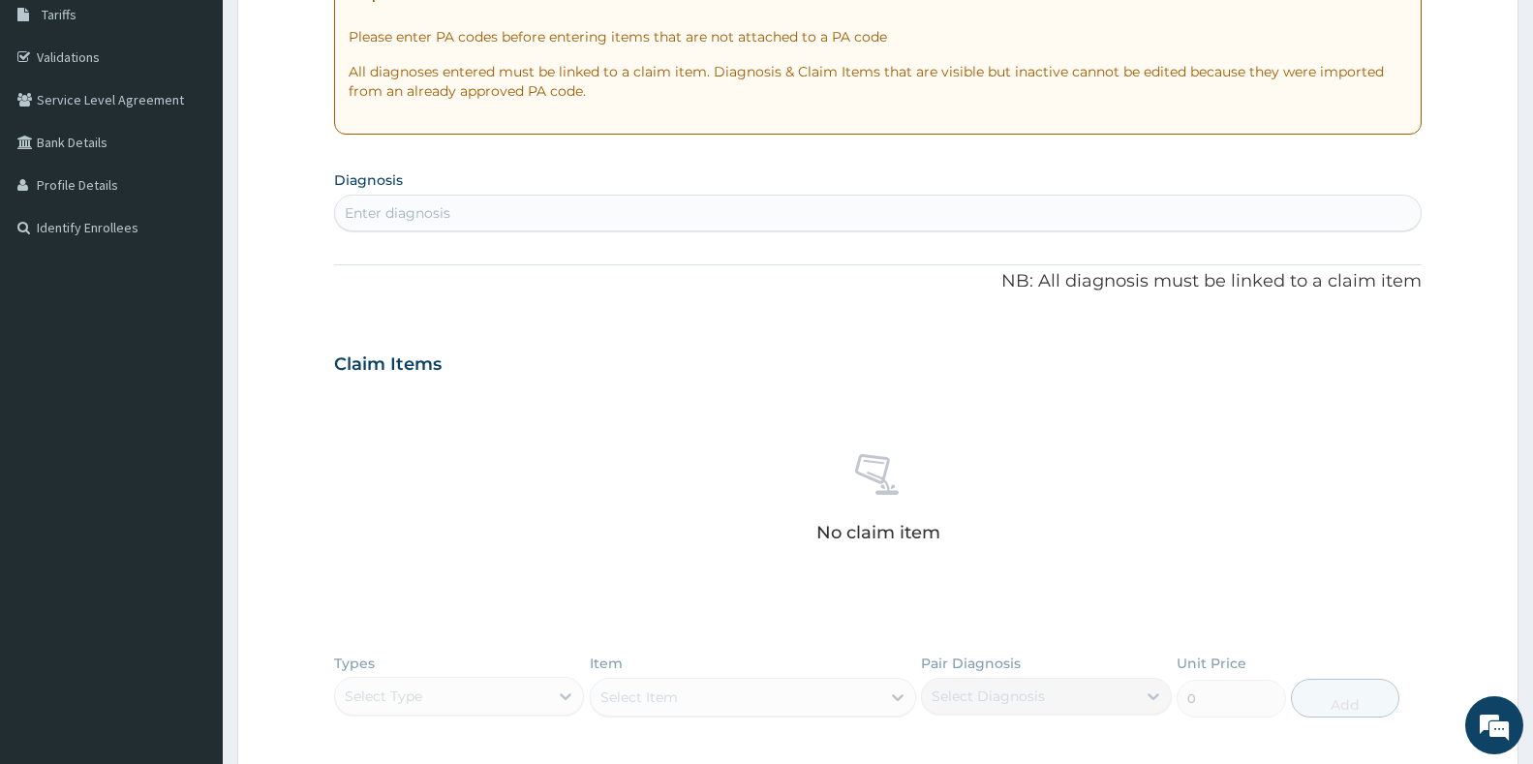
scroll to position [436, 0]
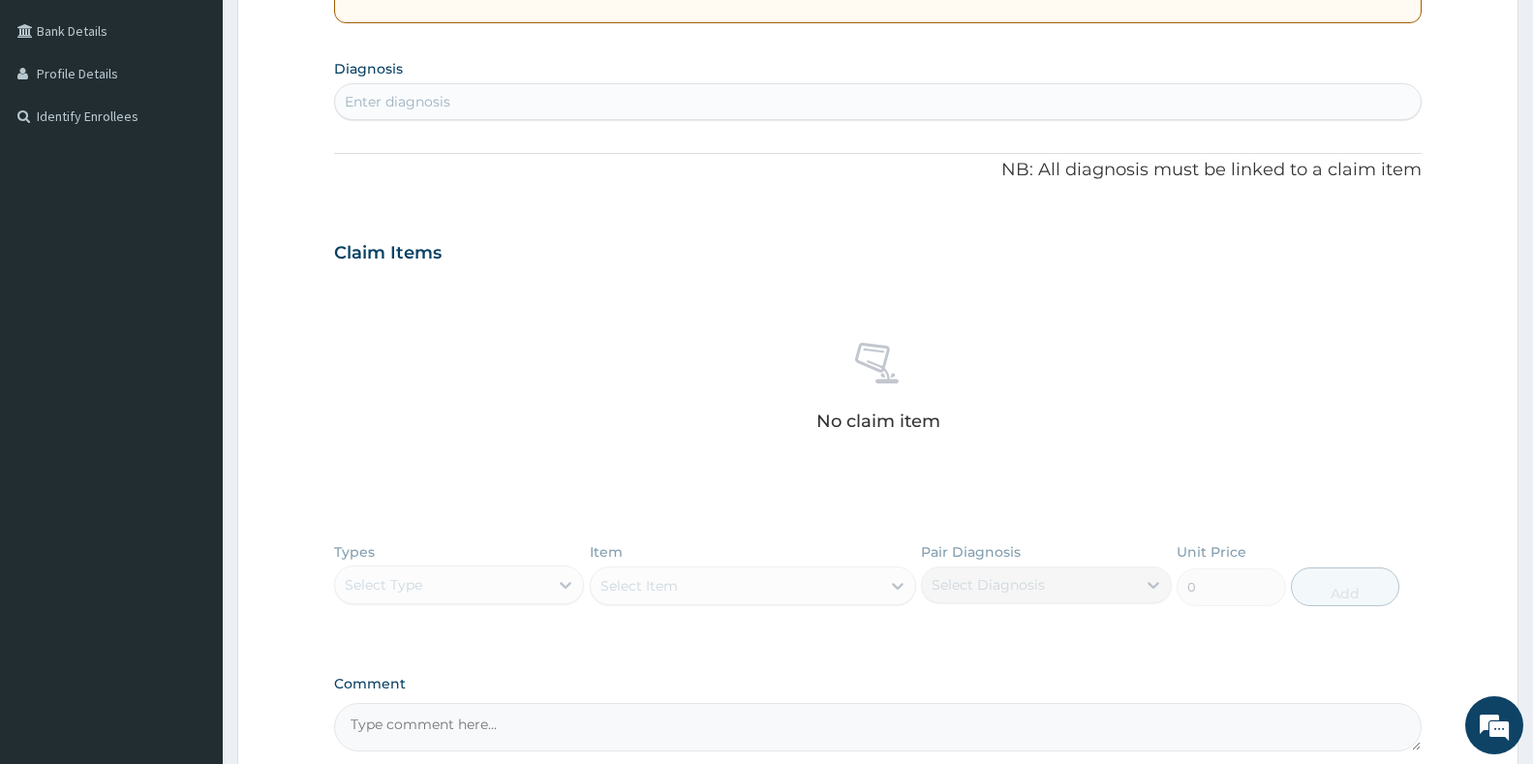
click at [551, 107] on div "Enter diagnosis" at bounding box center [878, 101] width 1086 height 31
type input "malari"
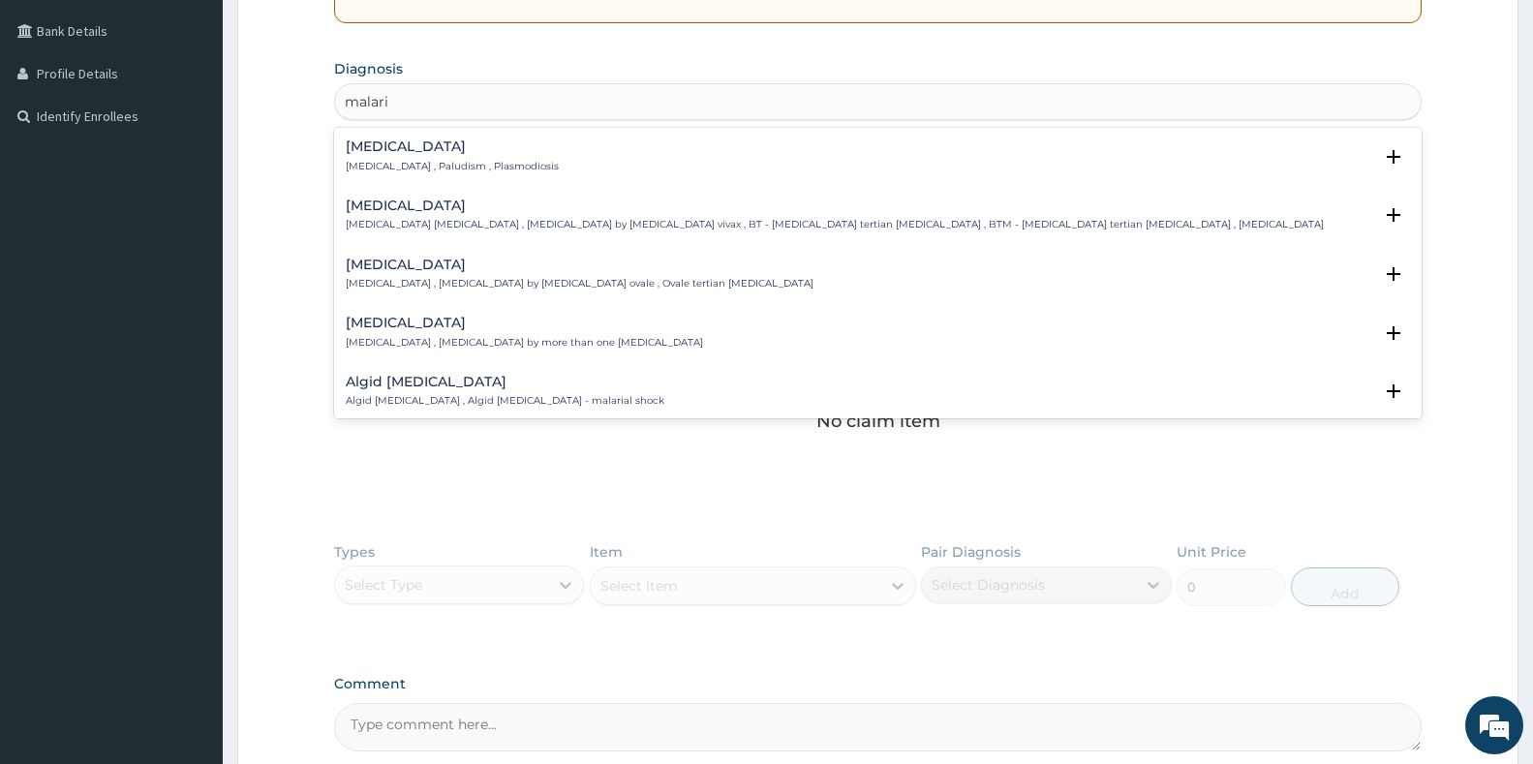
click at [377, 153] on h4 "[MEDICAL_DATA]" at bounding box center [452, 146] width 213 height 15
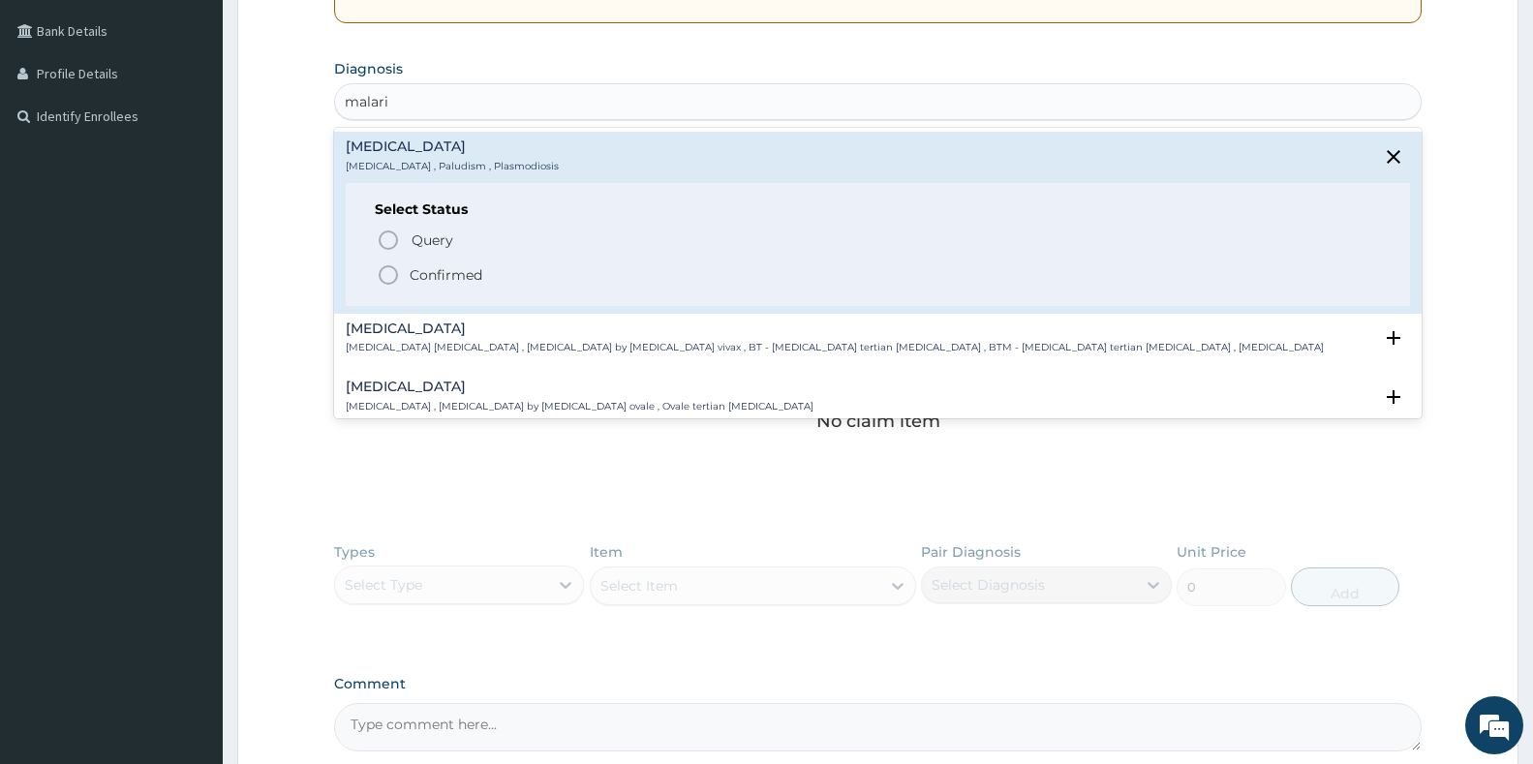
click at [382, 280] on circle "status option filled" at bounding box center [388, 274] width 17 height 17
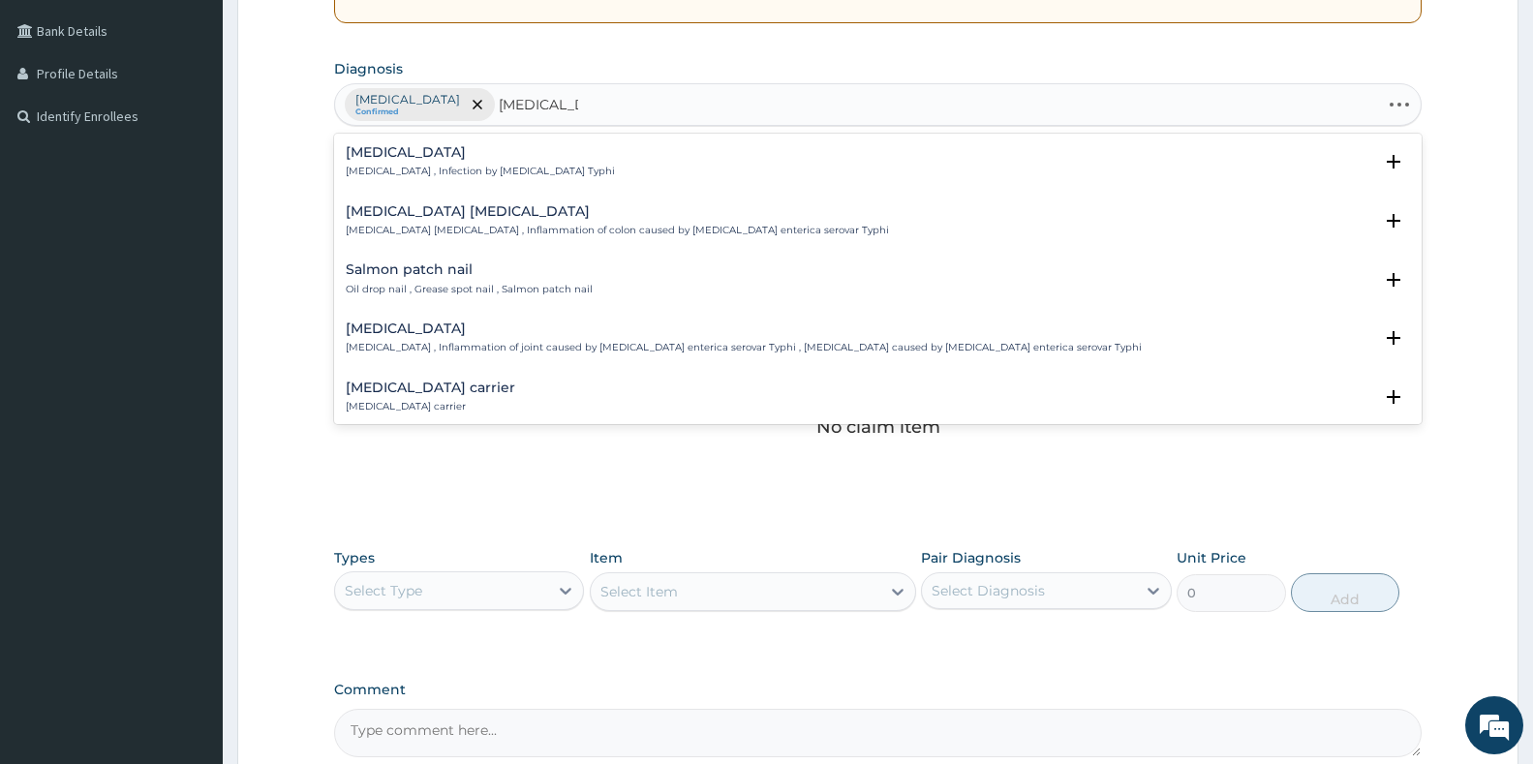
type input "salmonella e"
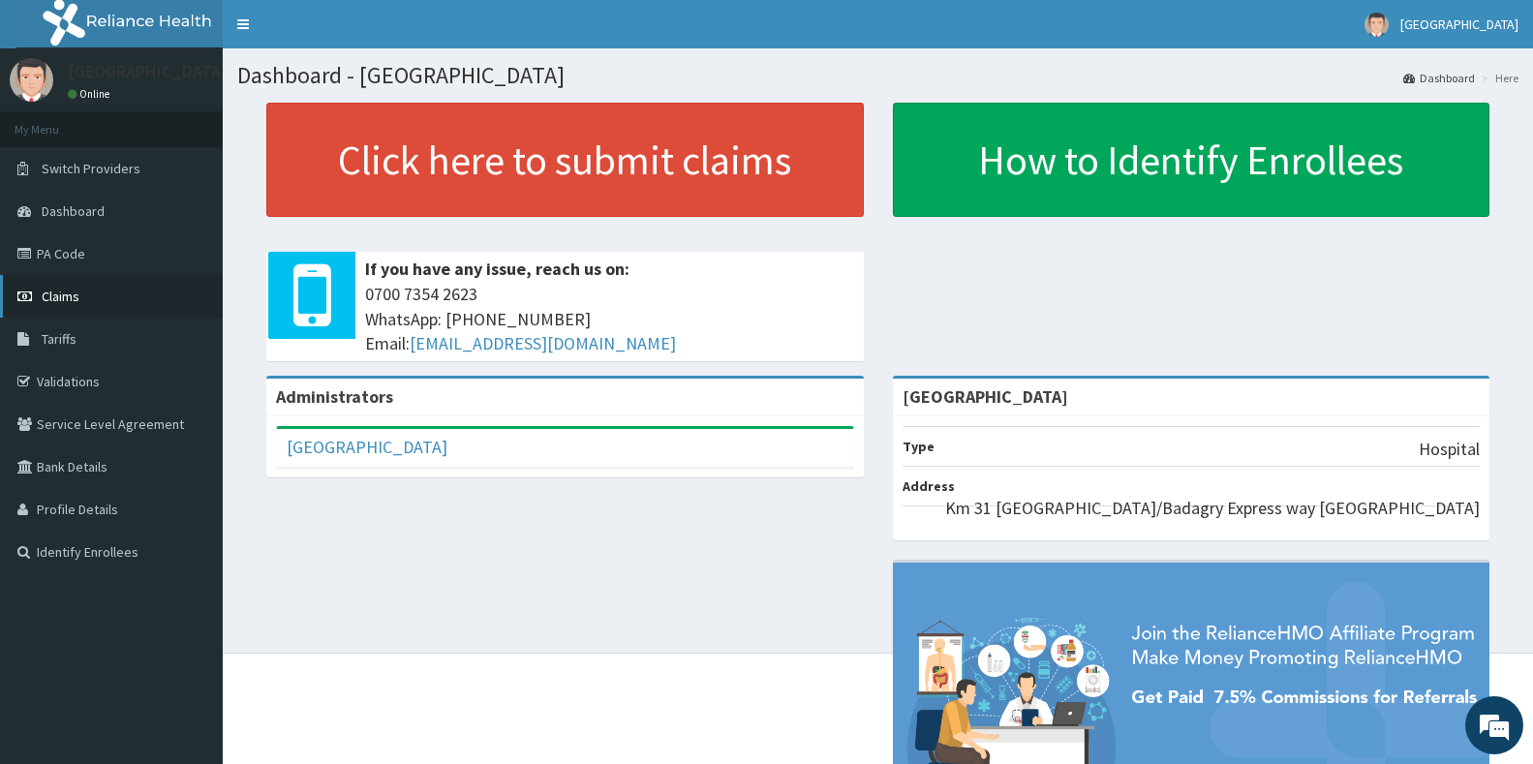
click at [58, 297] on span "Claims" at bounding box center [61, 296] width 38 height 17
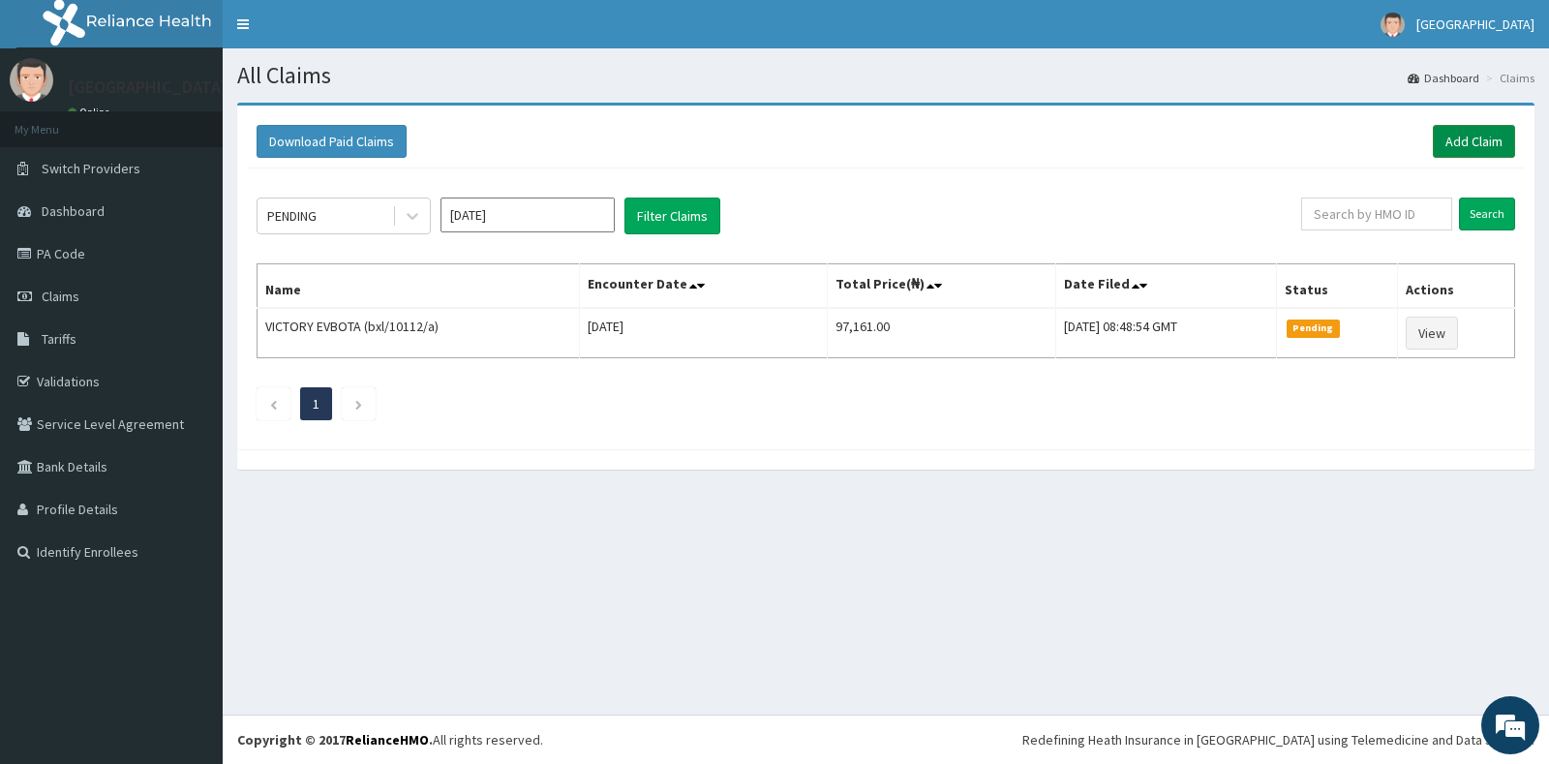
click at [1482, 142] on link "Add Claim" at bounding box center [1474, 141] width 82 height 33
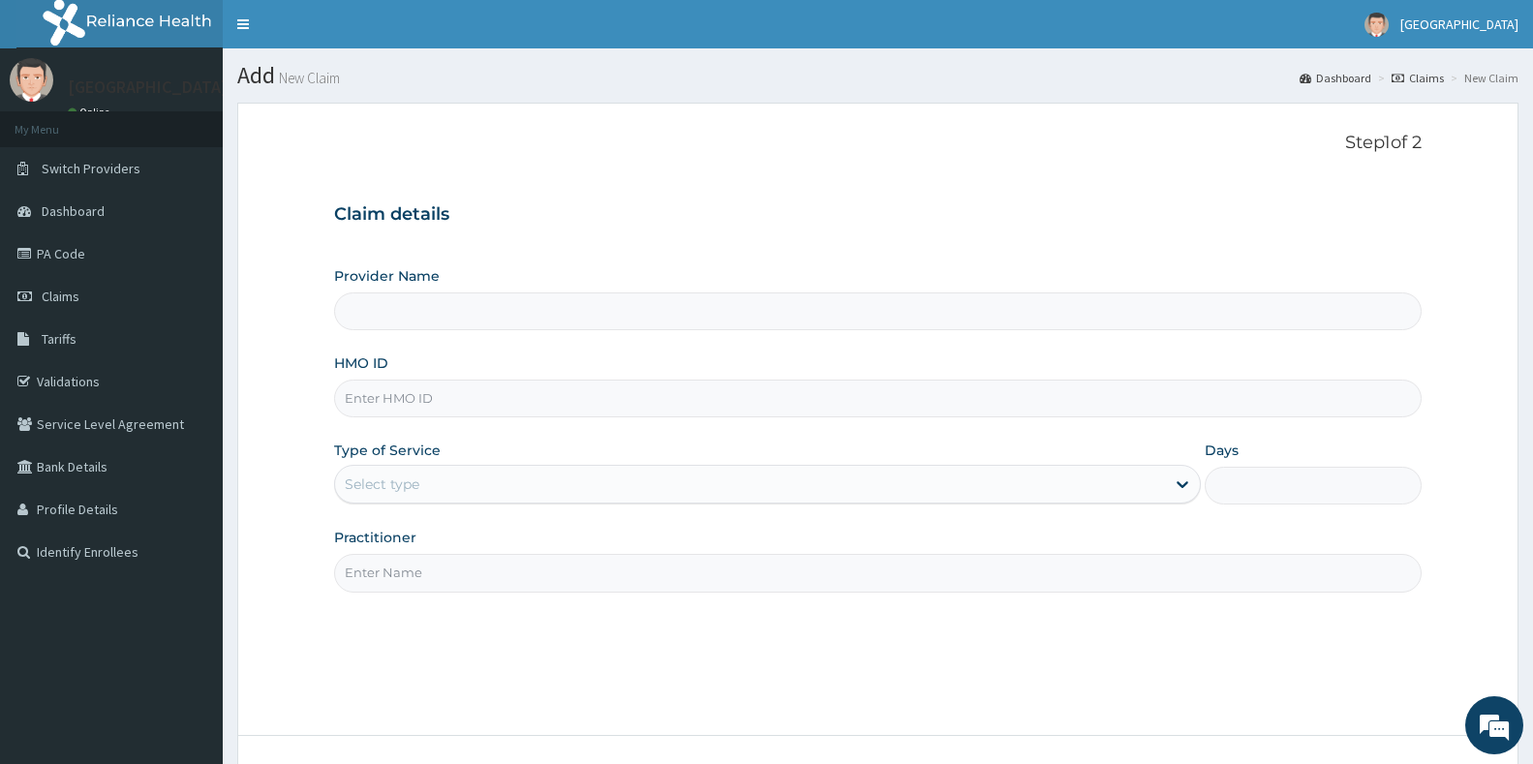
type input "[GEOGRAPHIC_DATA]"
click at [397, 404] on input "HMO ID" at bounding box center [877, 399] width 1087 height 38
type input "rbn/10155/a"
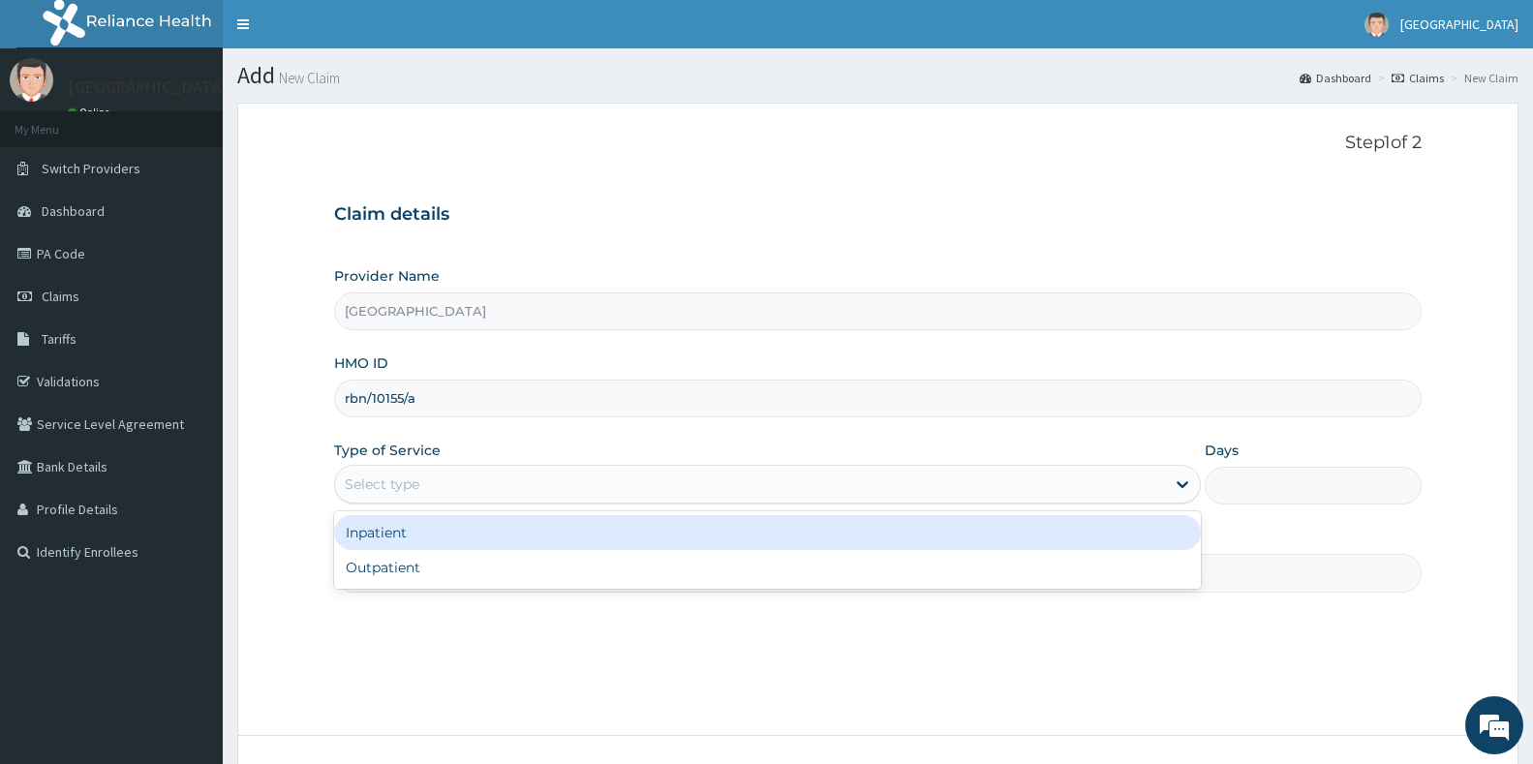
click at [436, 480] on div "Select type" at bounding box center [750, 484] width 830 height 31
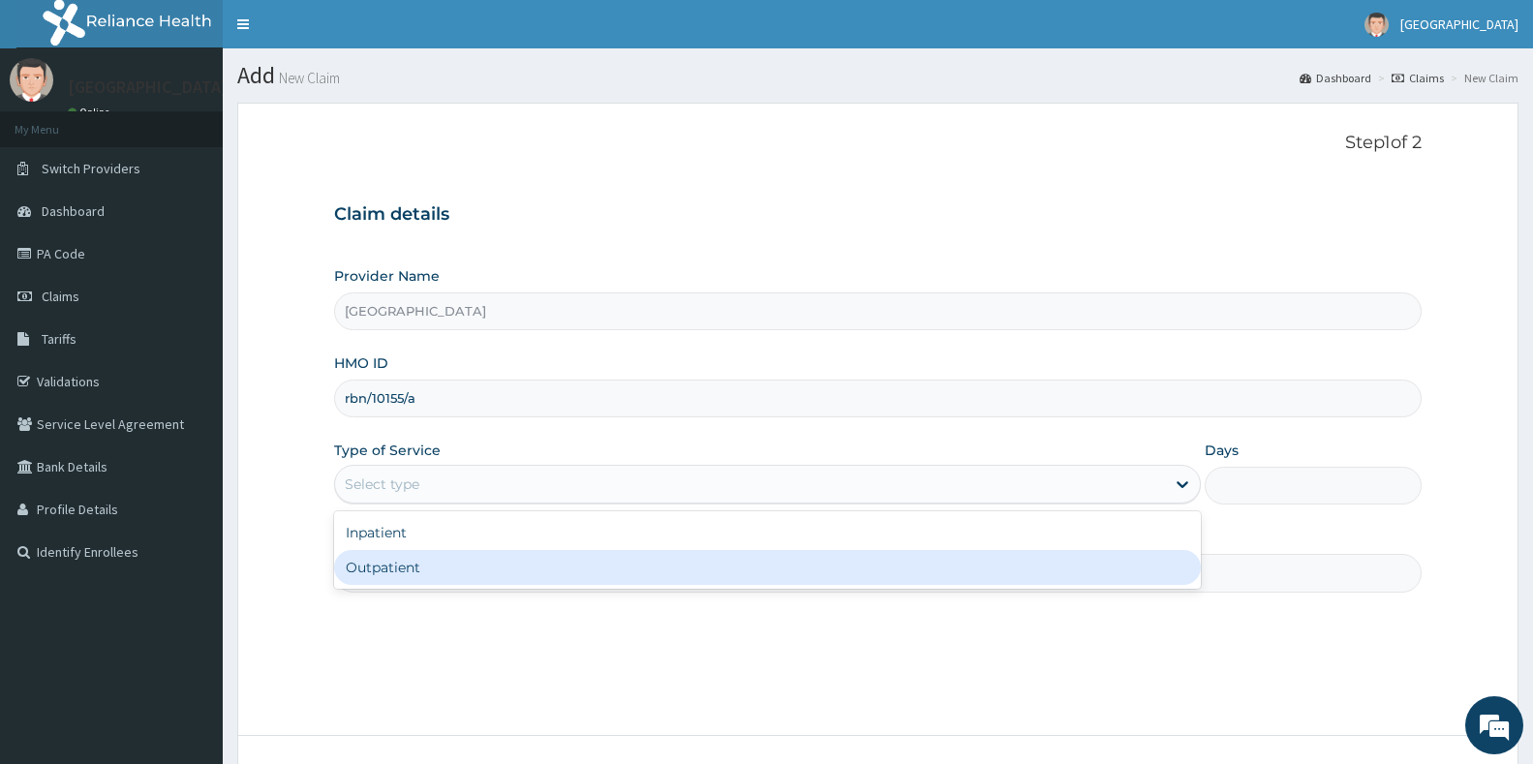
click at [383, 566] on div "Outpatient" at bounding box center [767, 567] width 867 height 35
type input "1"
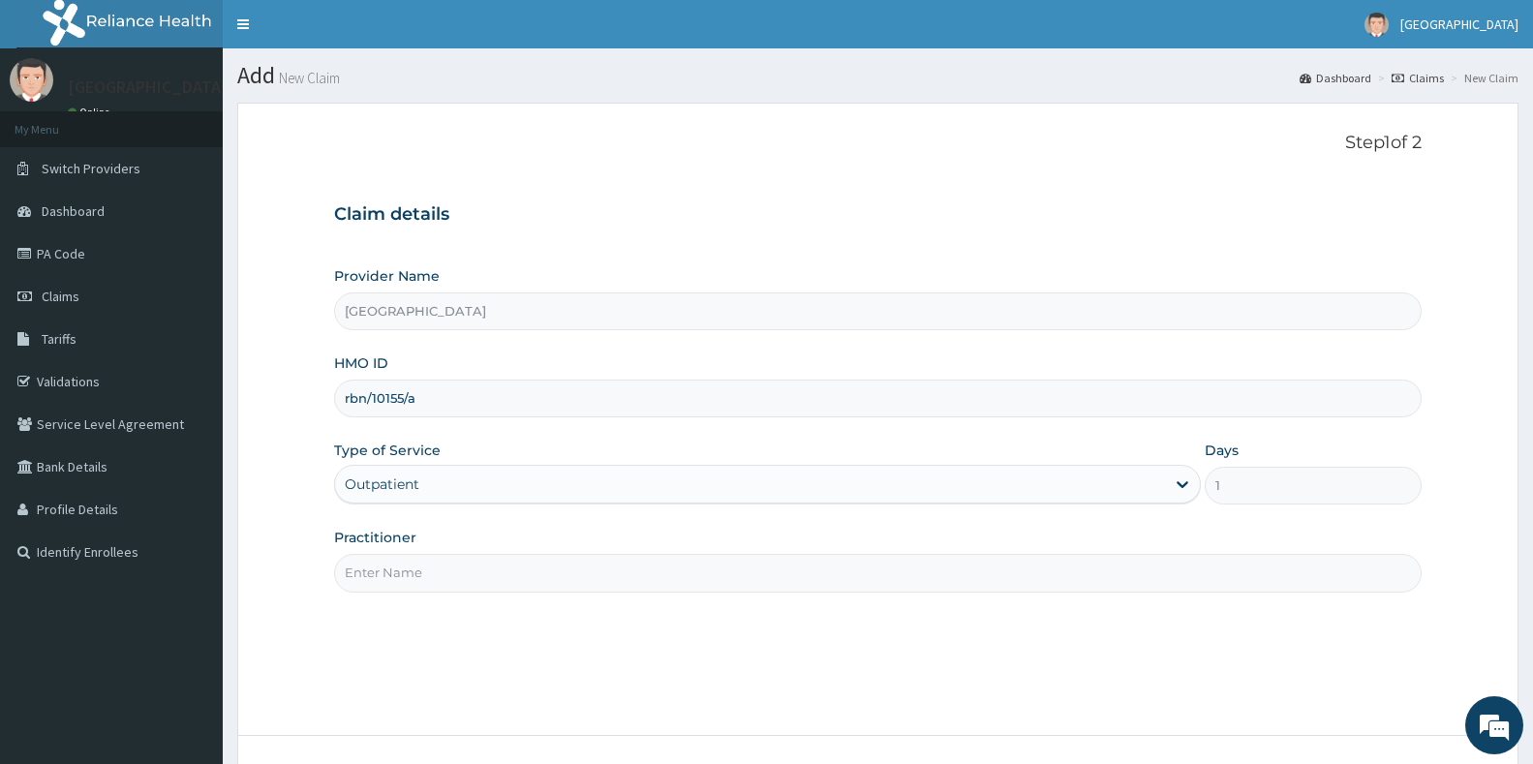
click at [444, 582] on input "Practitioner" at bounding box center [877, 573] width 1087 height 38
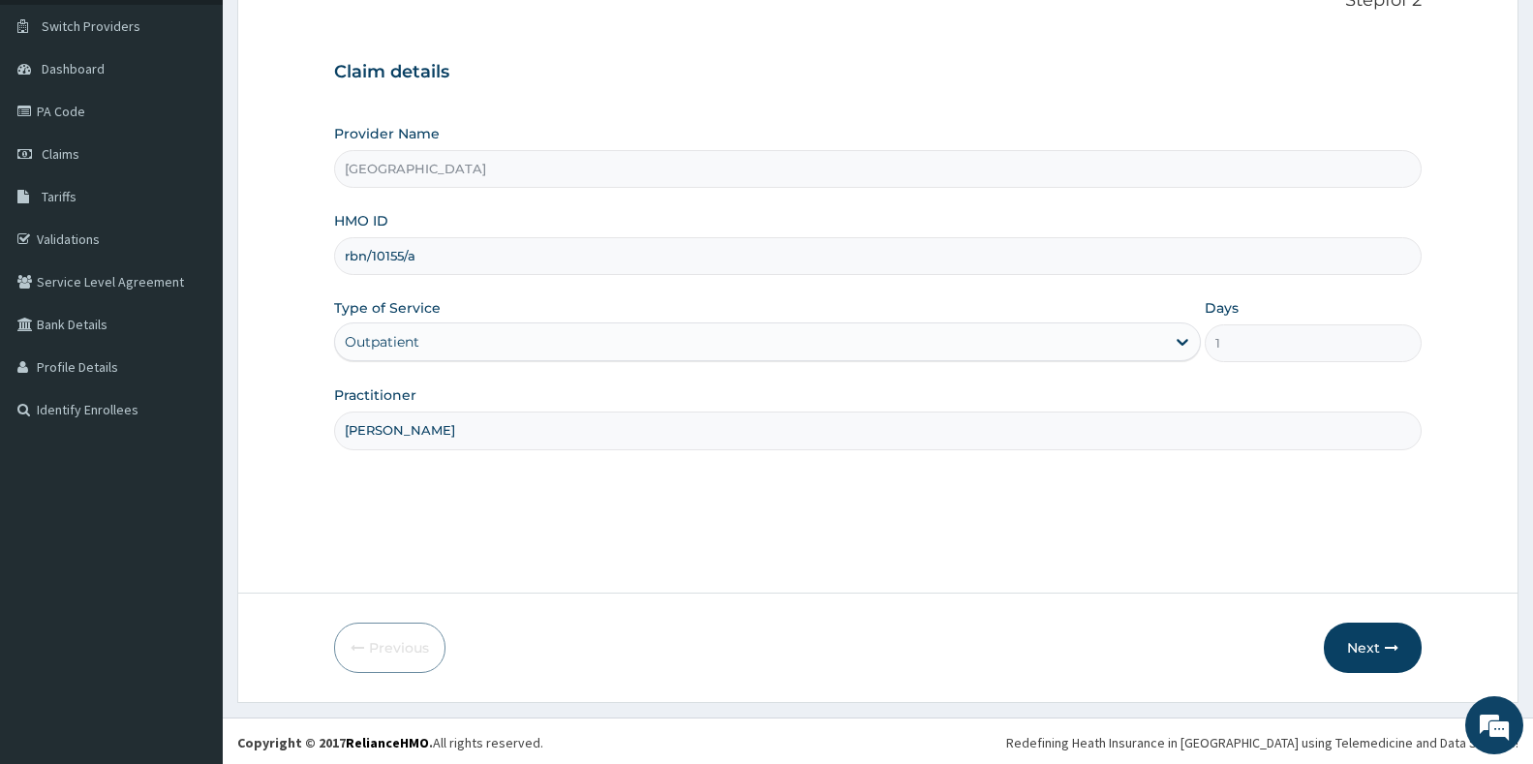
scroll to position [145, 0]
type input "Dr itua"
click at [1375, 655] on button "Next" at bounding box center [1373, 645] width 98 height 50
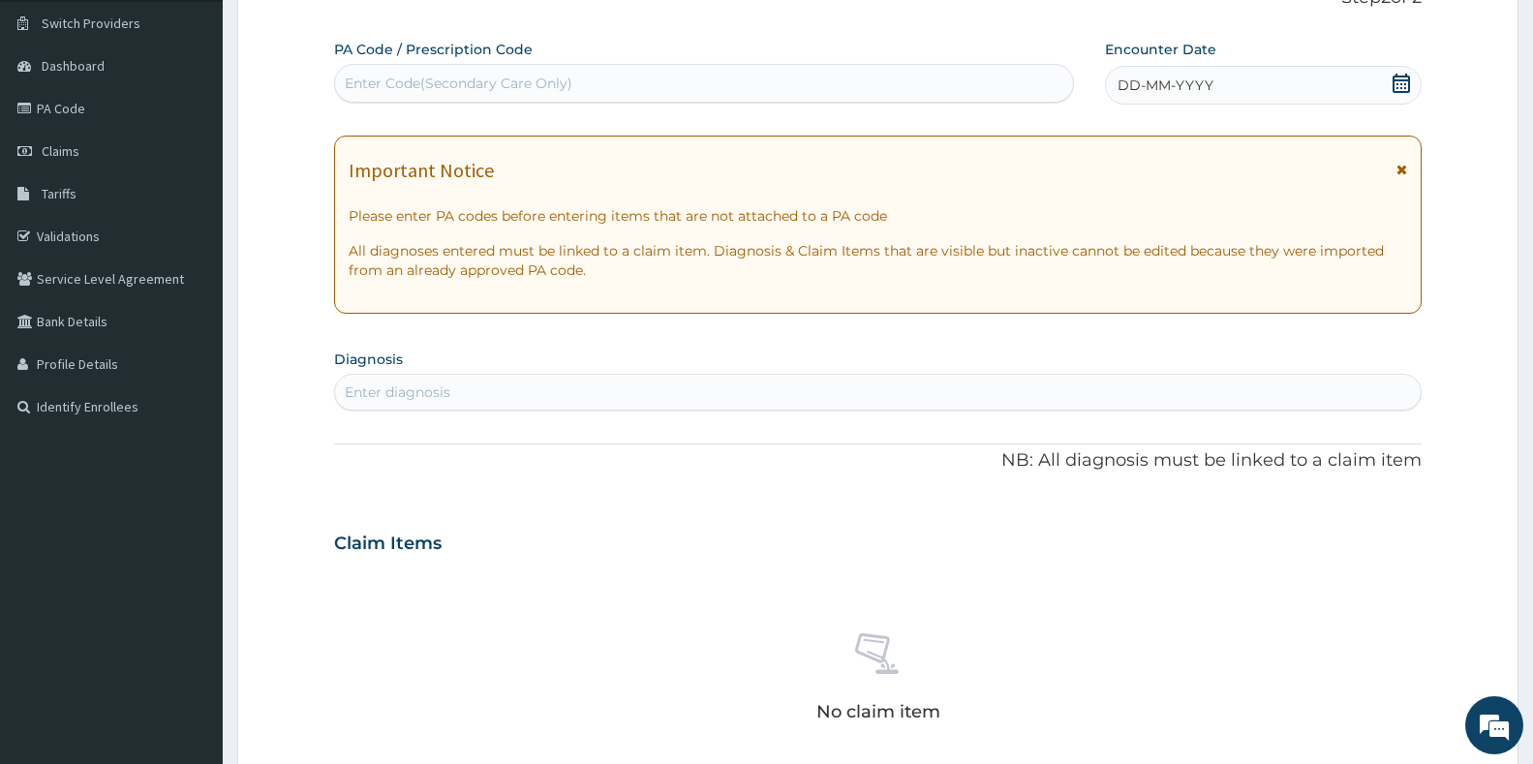
click at [1402, 80] on icon at bounding box center [1401, 83] width 17 height 19
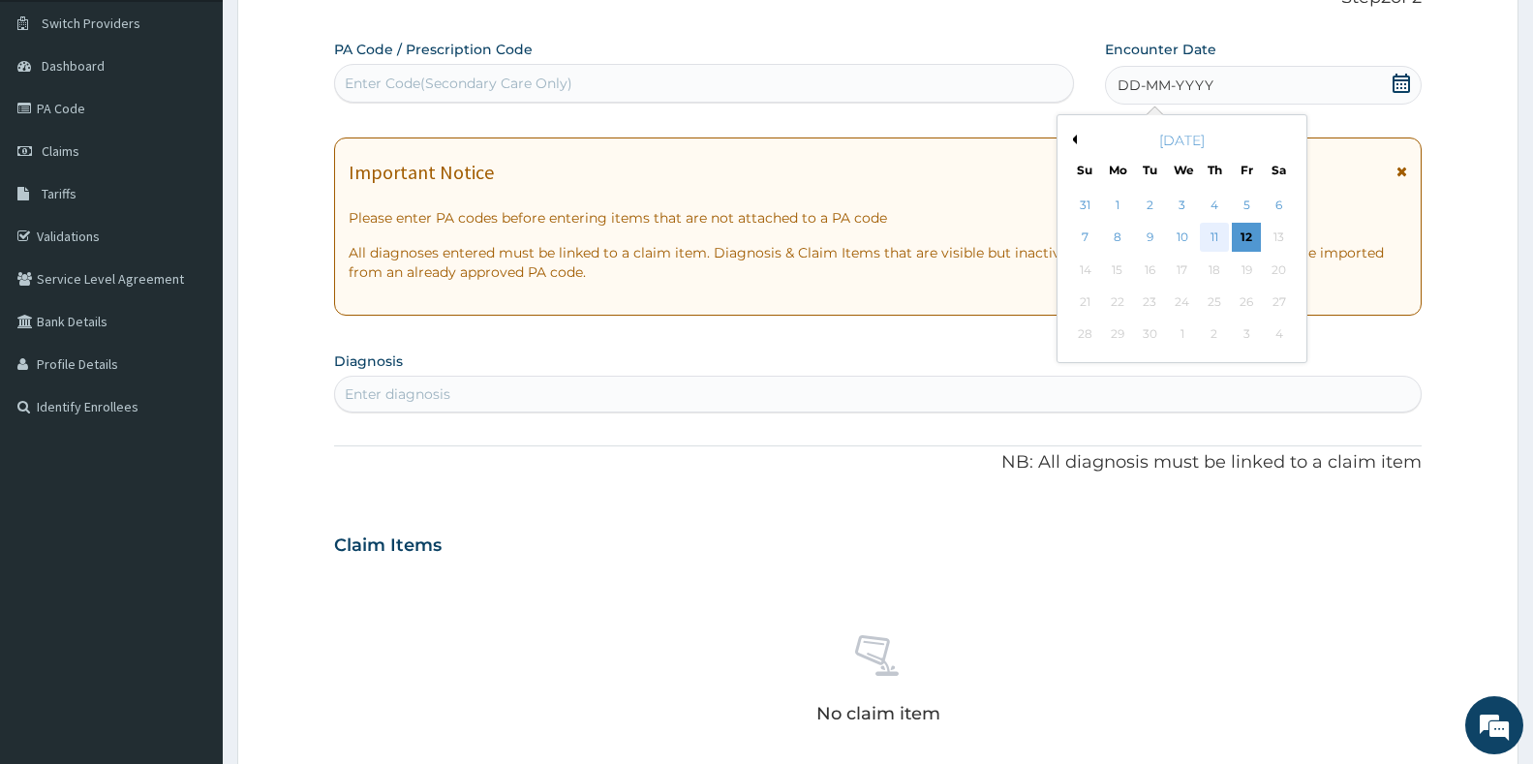
click at [1220, 239] on div "11" at bounding box center [1214, 238] width 29 height 29
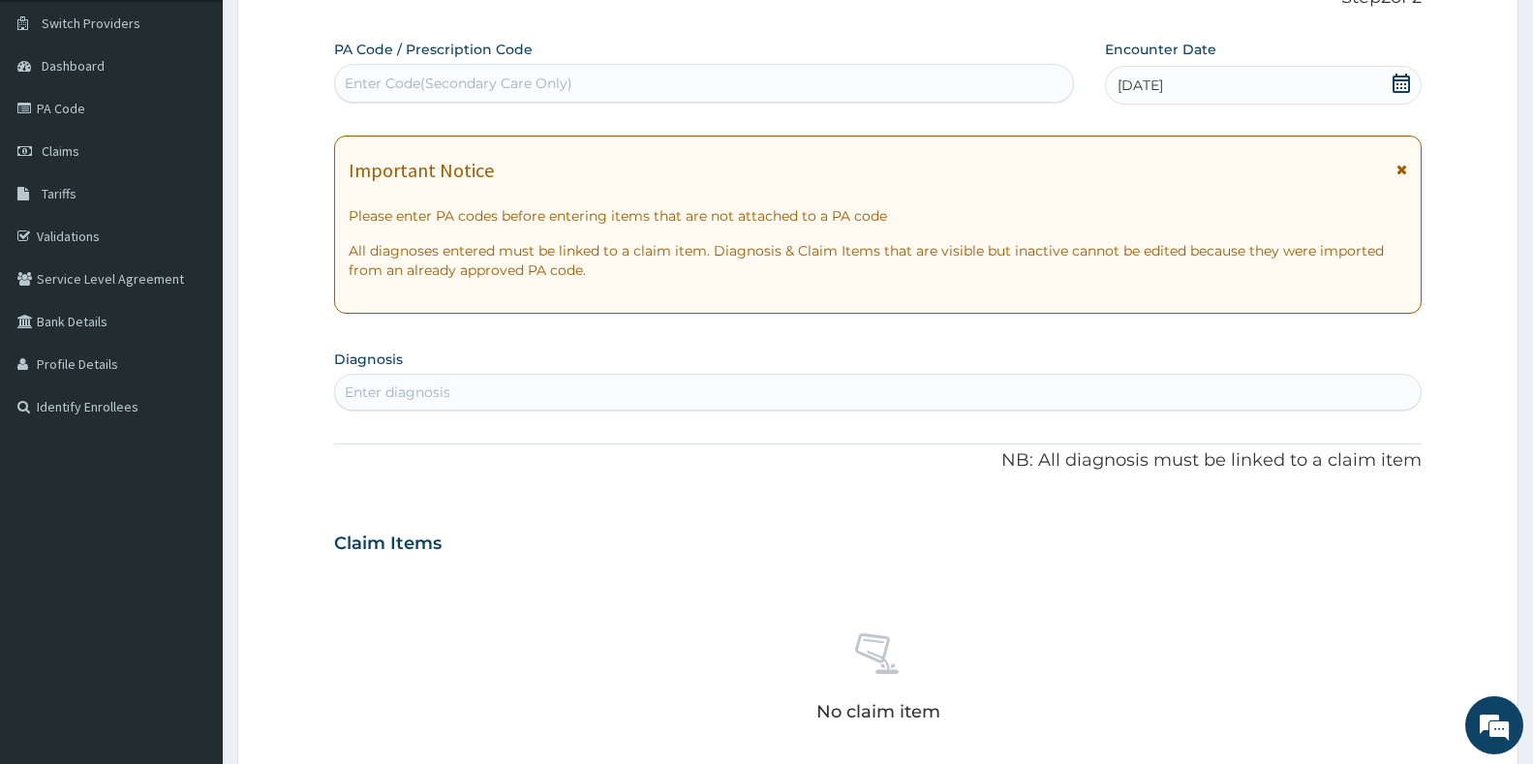
scroll to position [242, 0]
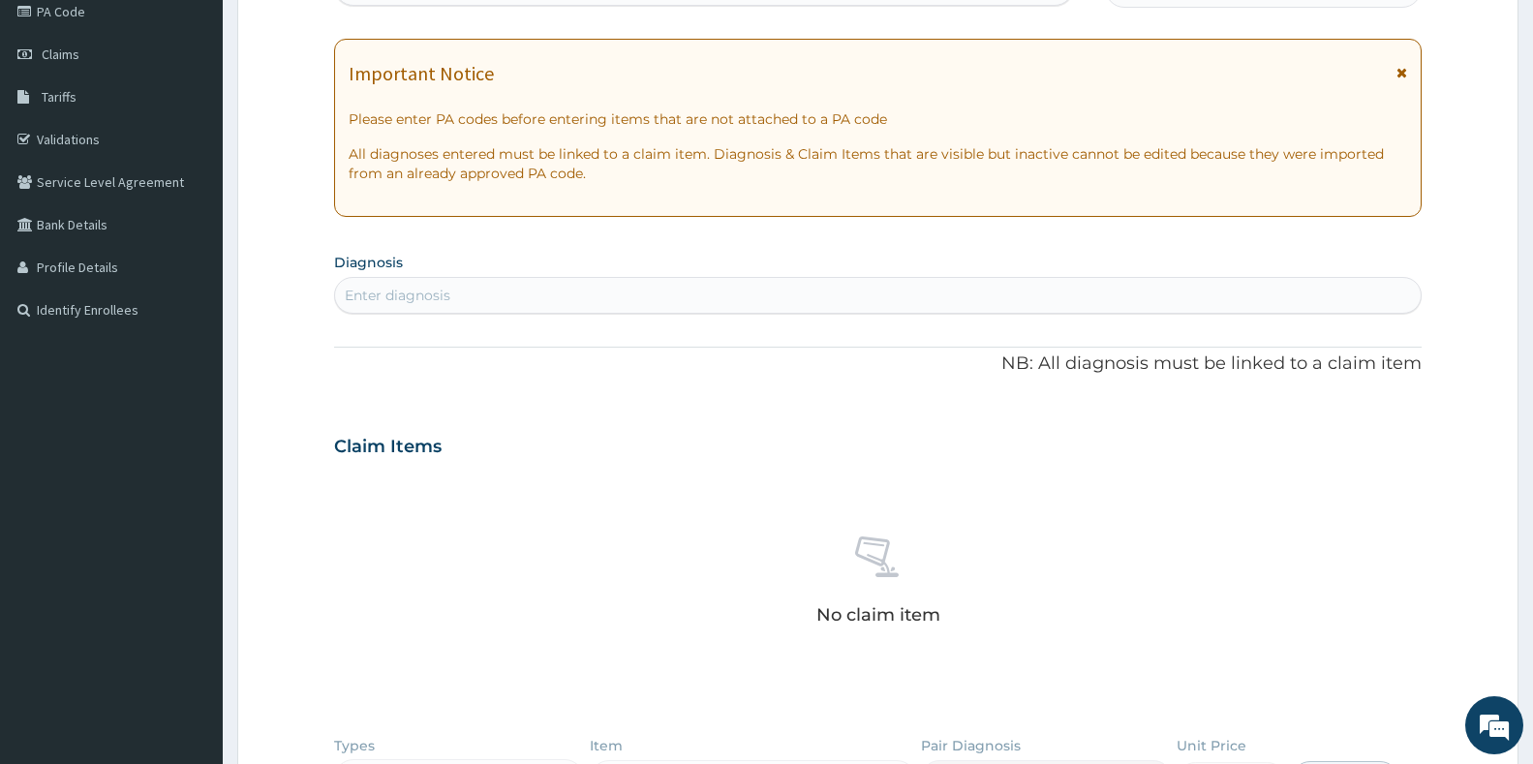
click at [680, 303] on div "Enter diagnosis" at bounding box center [878, 295] width 1086 height 31
click at [537, 281] on div "Enter diagnosis" at bounding box center [878, 295] width 1086 height 31
type input "malaria"
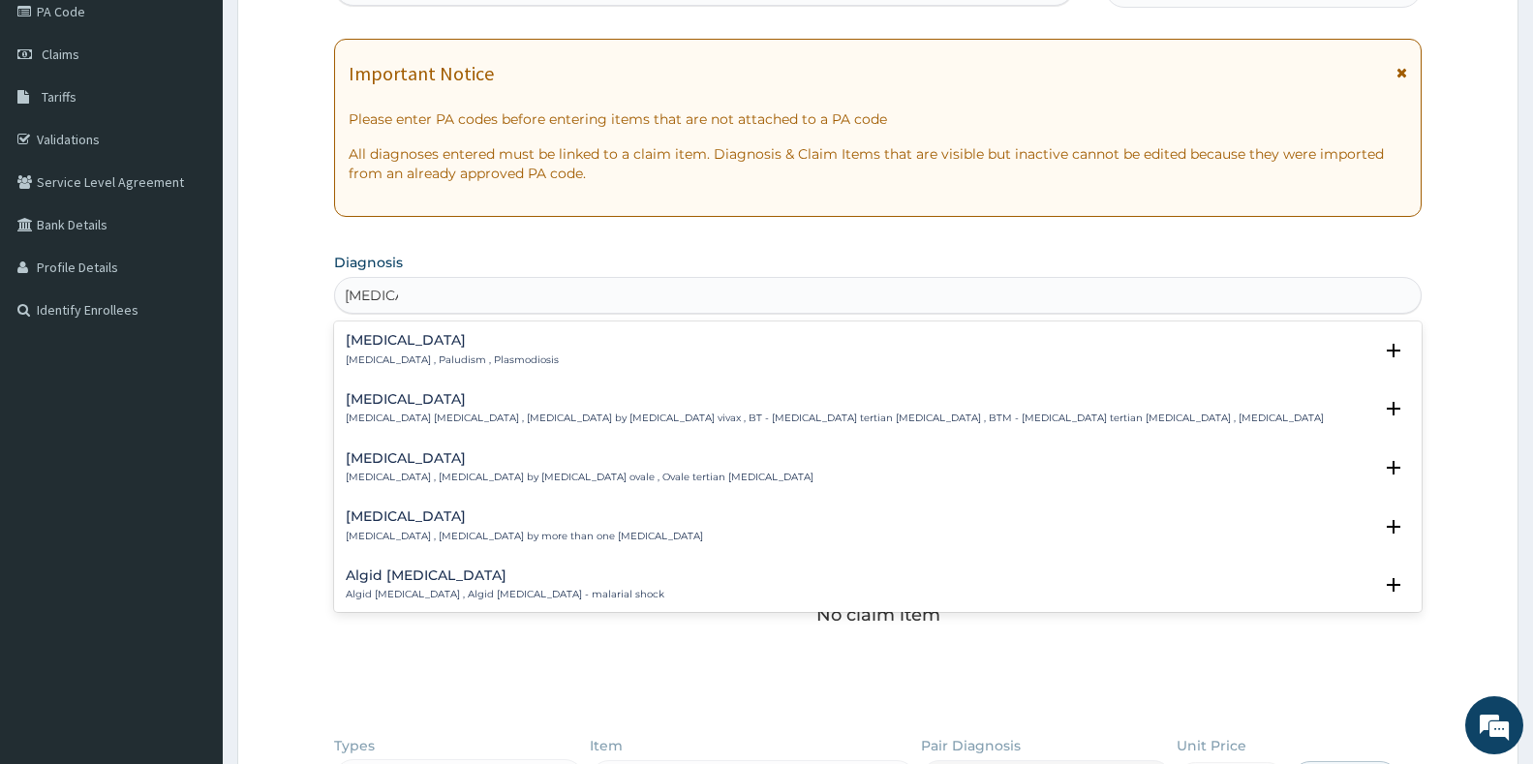
click at [390, 334] on h4 "Malaria" at bounding box center [452, 340] width 213 height 15
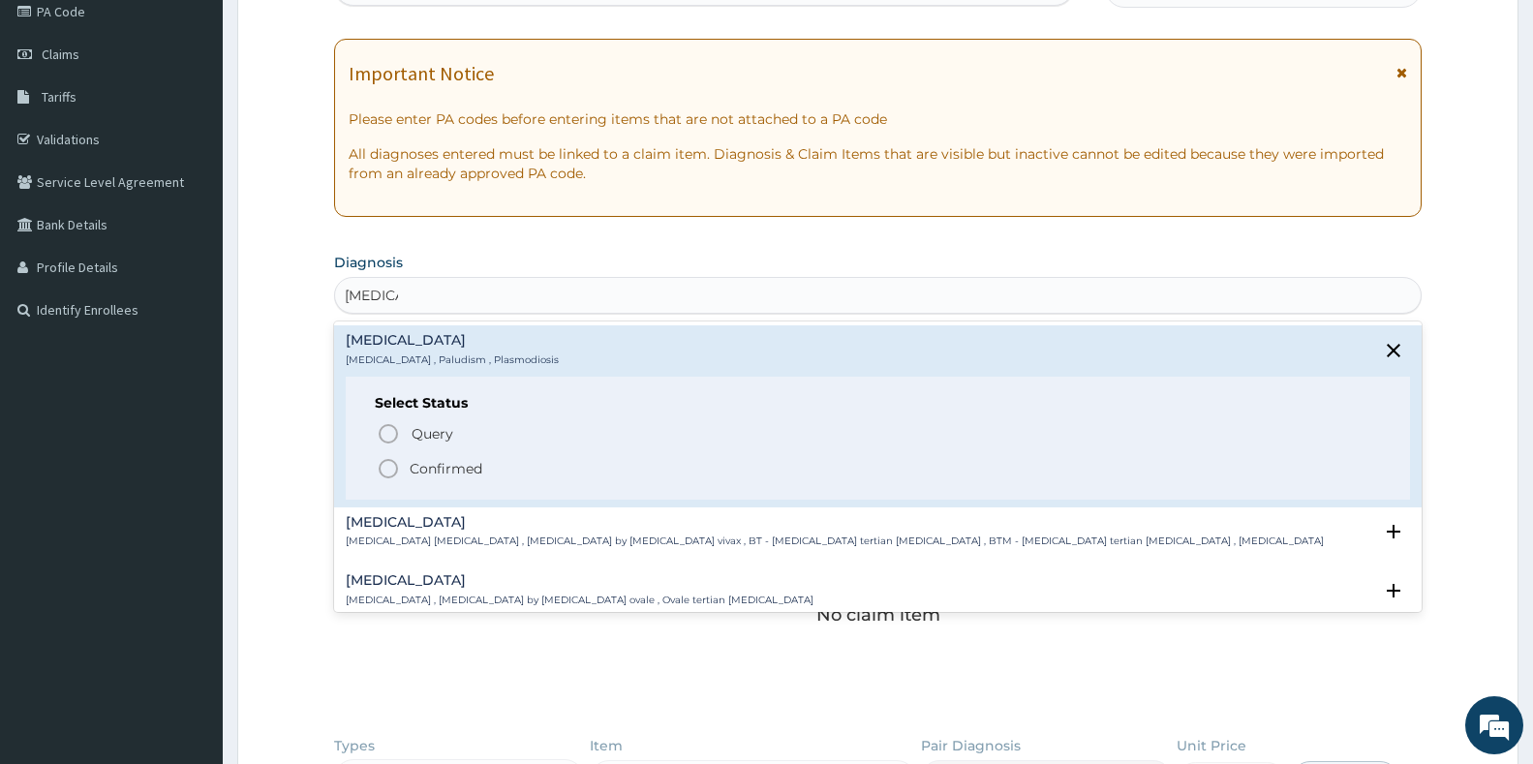
click at [391, 465] on icon "status option filled" at bounding box center [388, 468] width 23 height 23
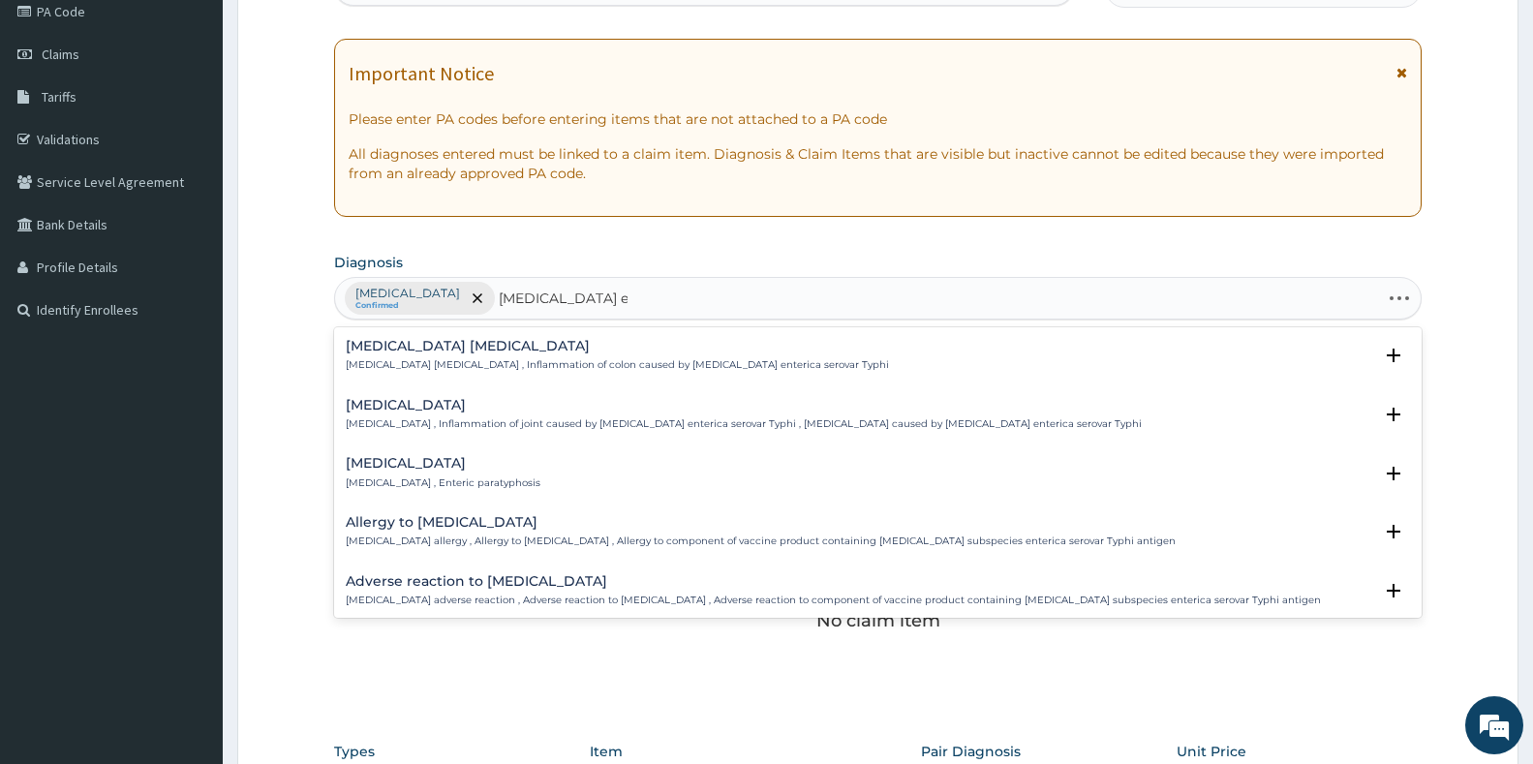
type input "salmonella enteritis"
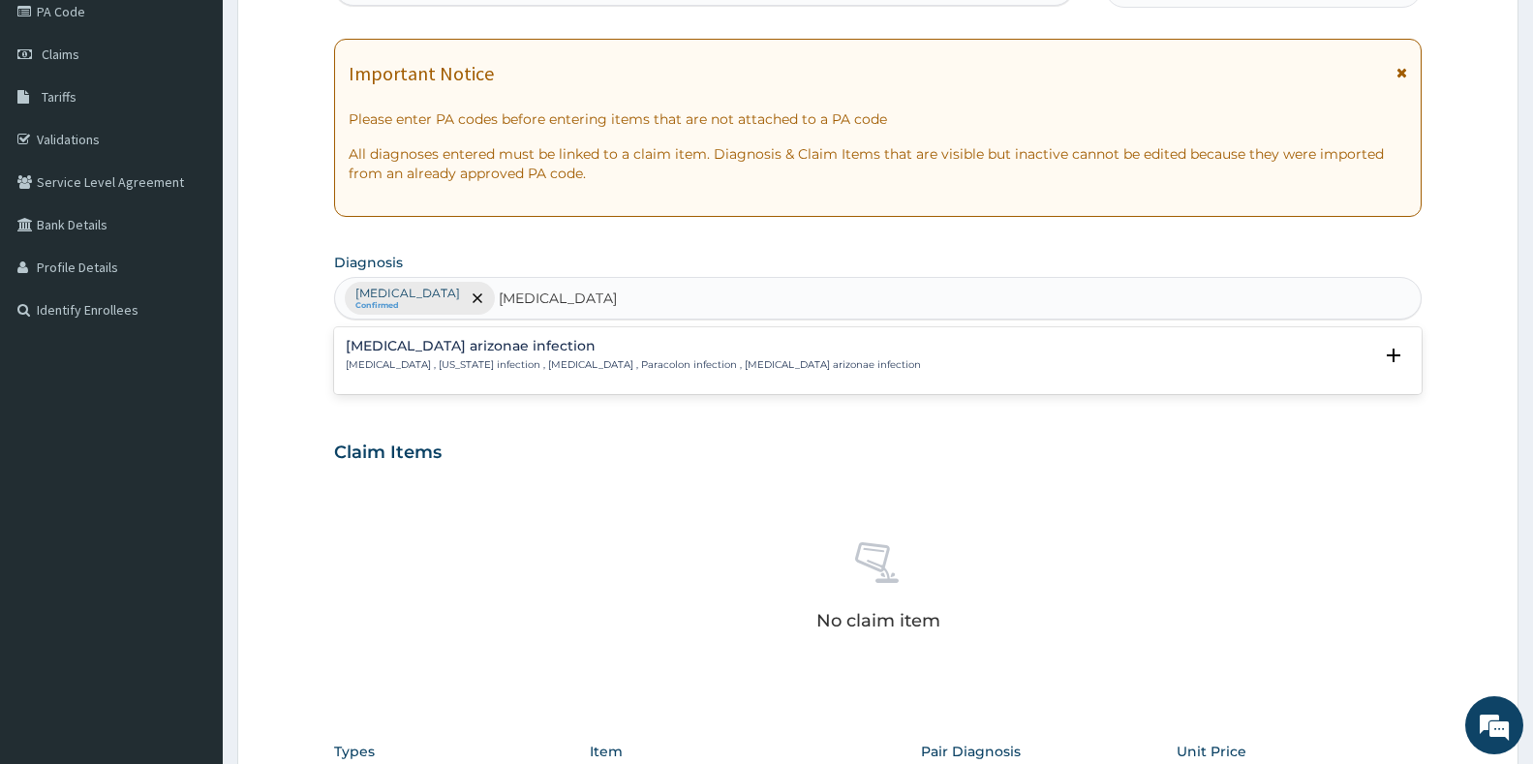
click at [459, 367] on p "Arizonosis , Arizona infection , Salmonella enteritis , Paracolon infection , S…" at bounding box center [633, 365] width 575 height 14
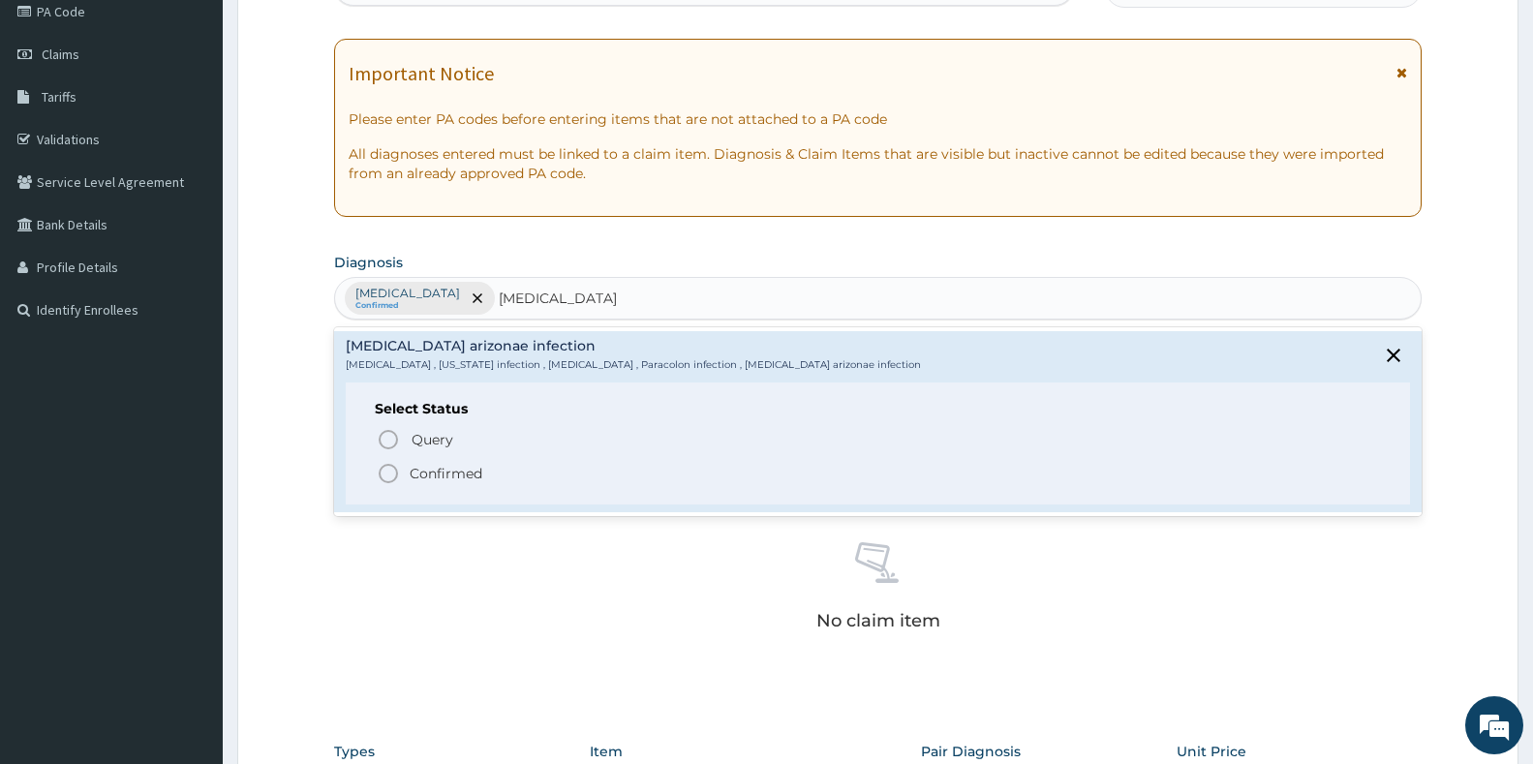
click at [385, 470] on icon "status option filled" at bounding box center [388, 473] width 23 height 23
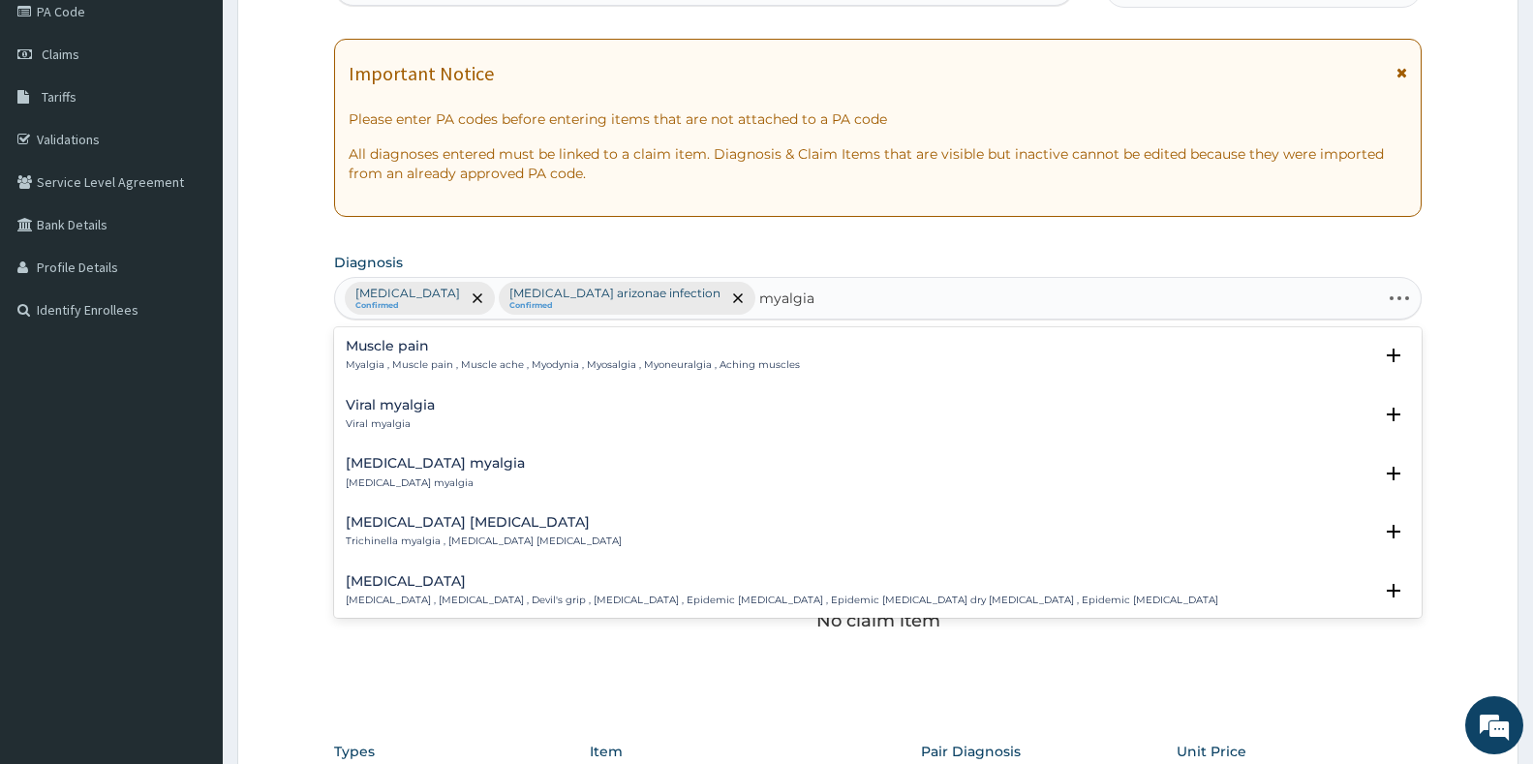
type input "myalgia"
click at [408, 355] on div "Muscle pain Myalgia , Muscle pain , Muscle ache , Myodynia , Myosalgia , Myoneu…" at bounding box center [573, 356] width 454 height 34
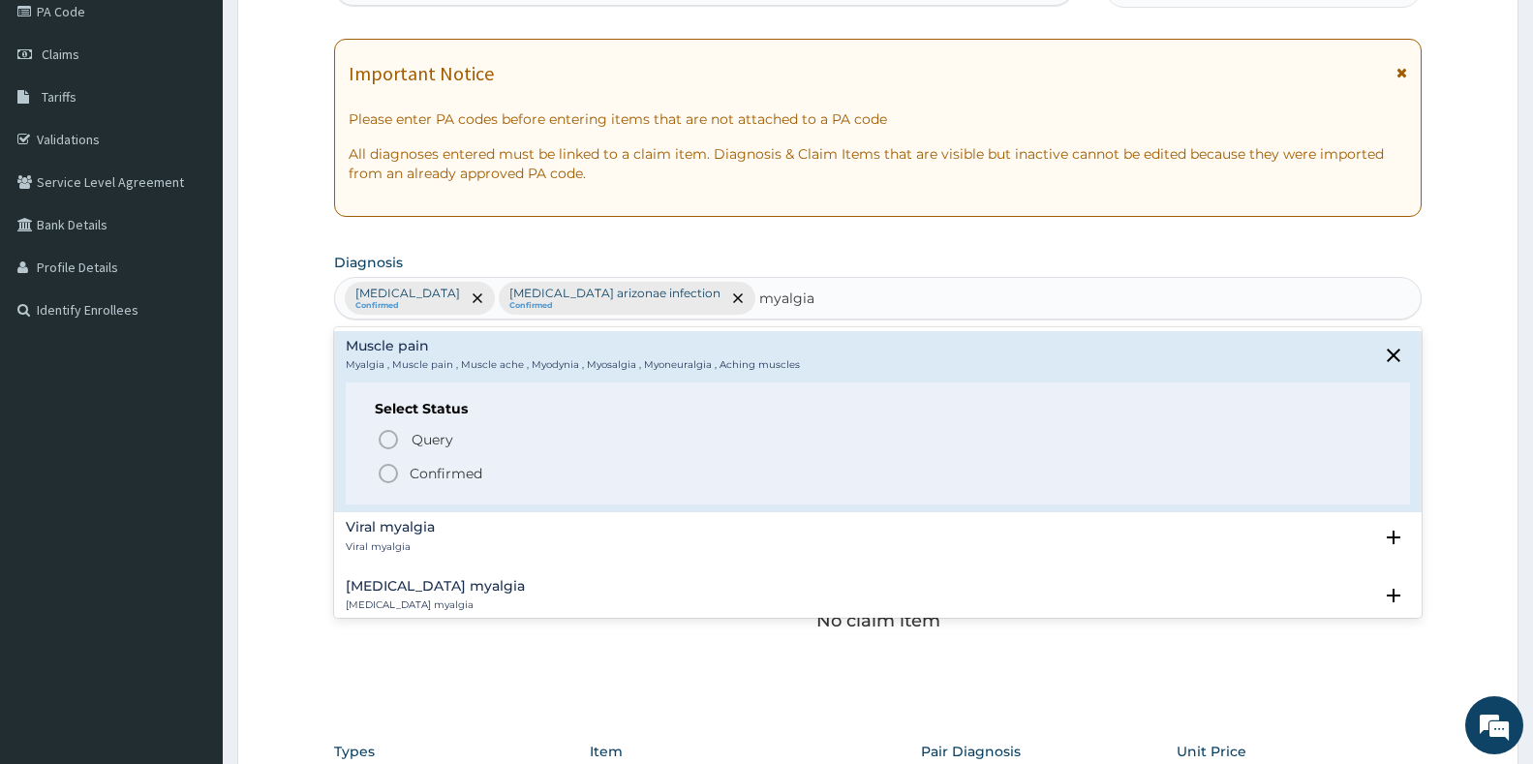
click at [384, 473] on icon "status option filled" at bounding box center [388, 473] width 23 height 23
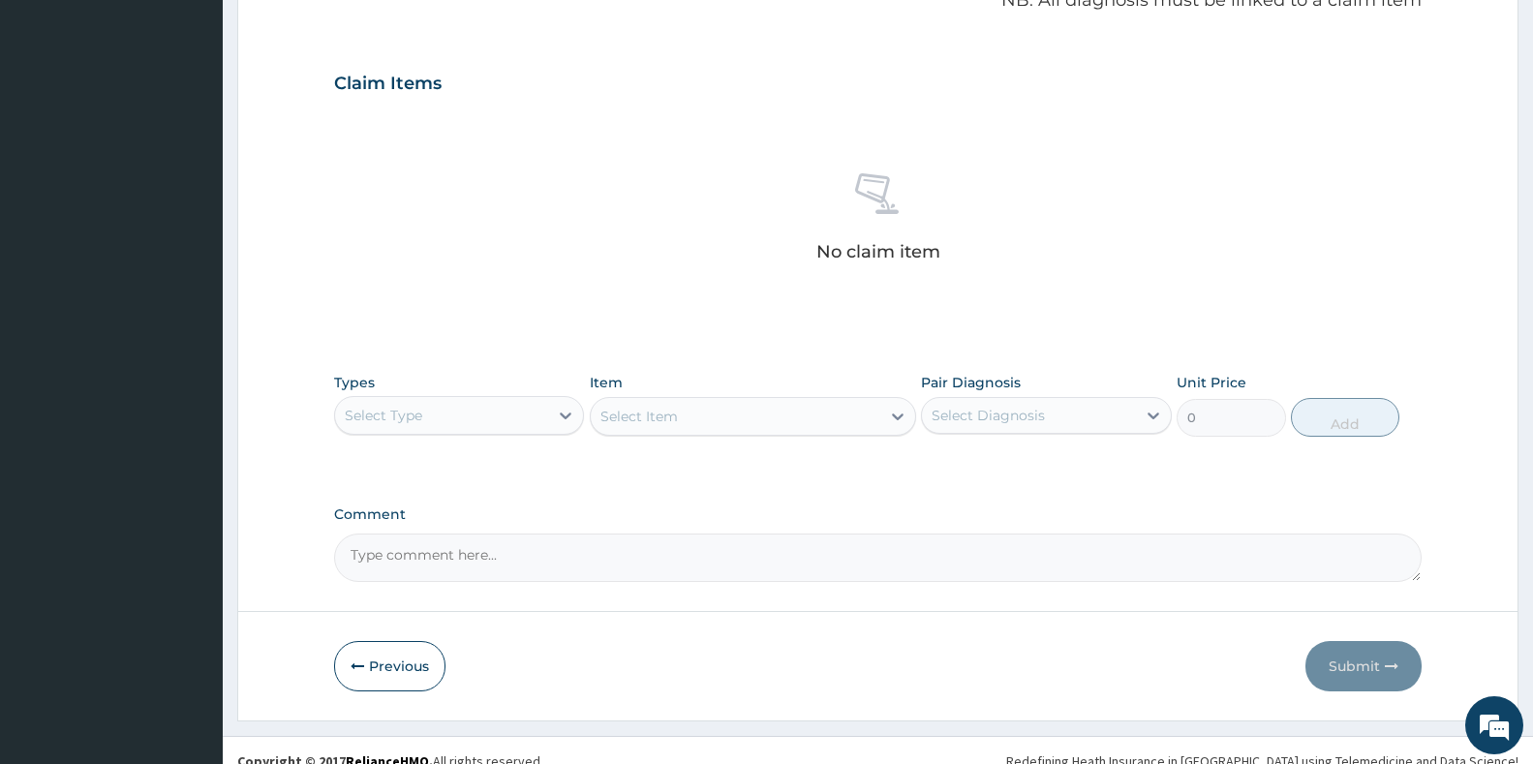
scroll to position [629, 0]
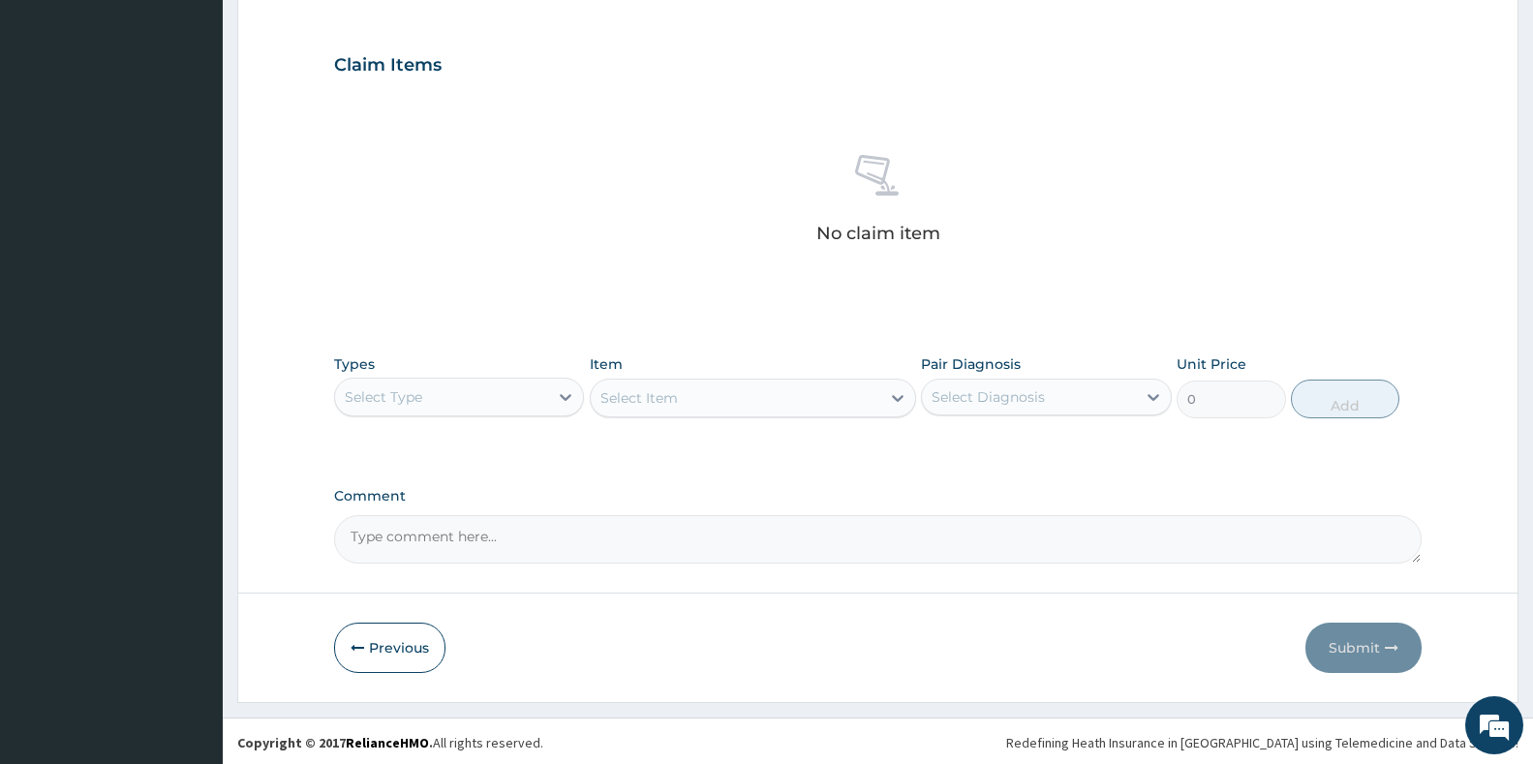
click at [512, 384] on div "Select Type" at bounding box center [441, 397] width 213 height 31
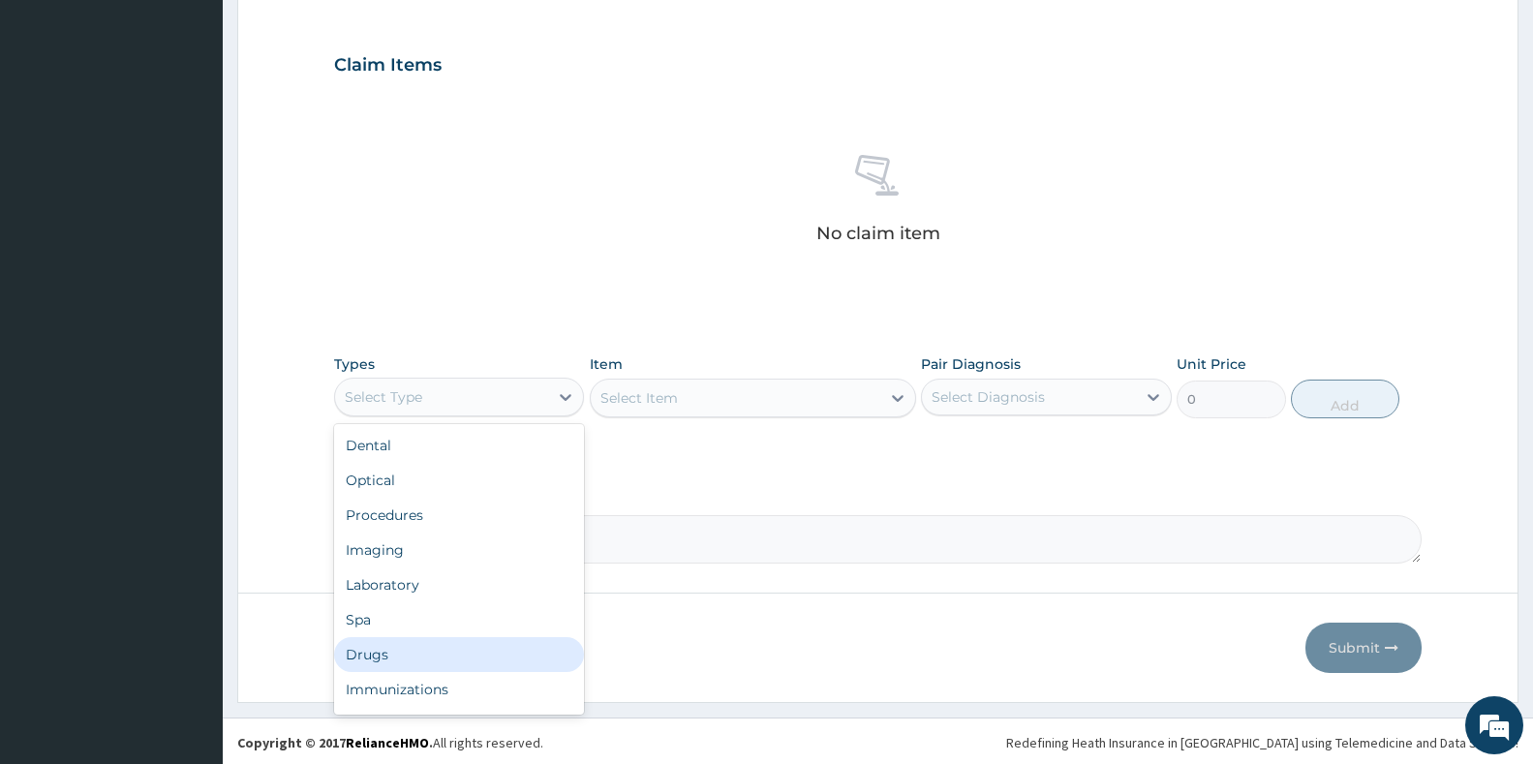
drag, startPoint x: 412, startPoint y: 649, endPoint x: 478, endPoint y: 608, distance: 78.2
click at [413, 647] on div "Drugs" at bounding box center [459, 654] width 250 height 35
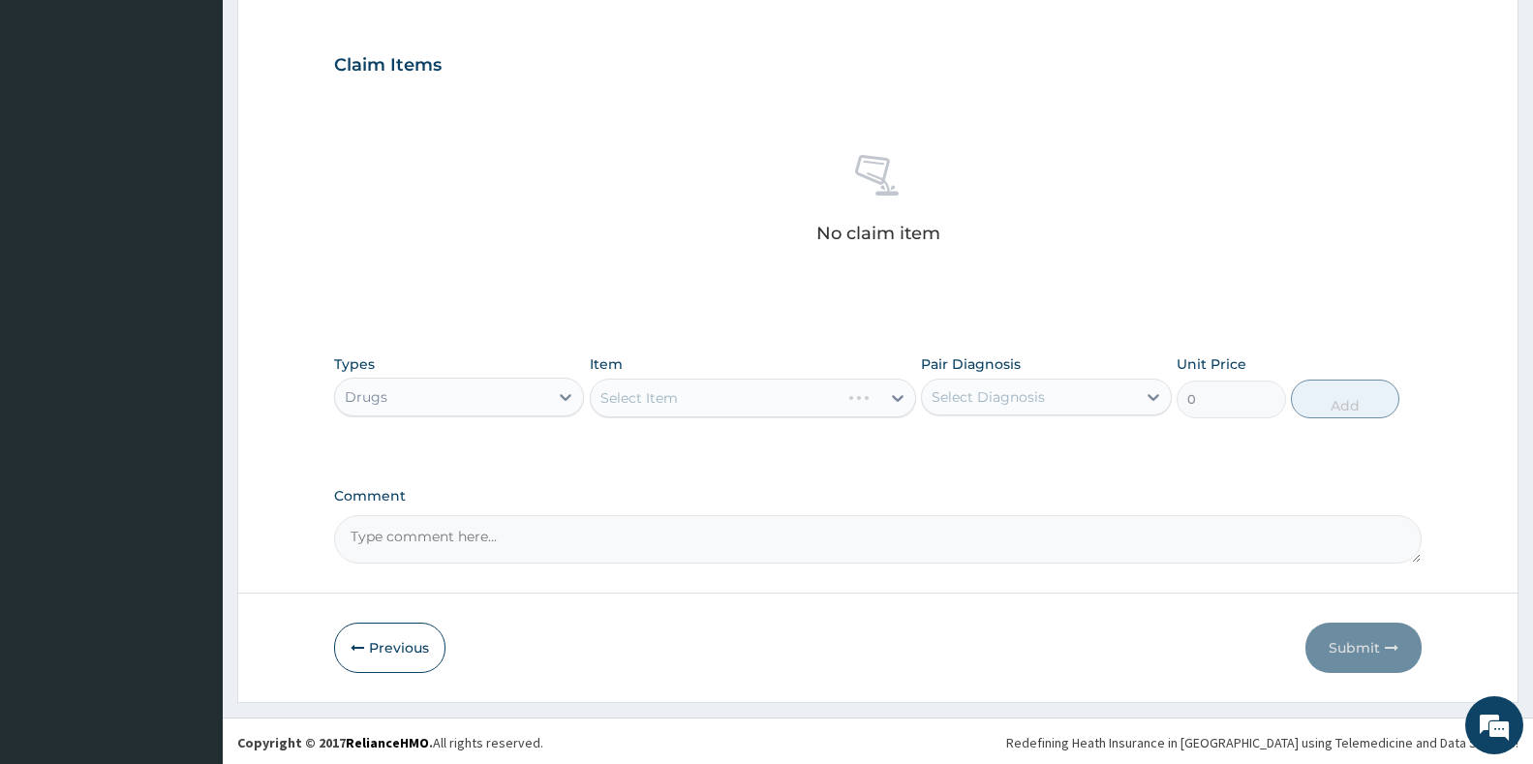
scroll to position [632, 0]
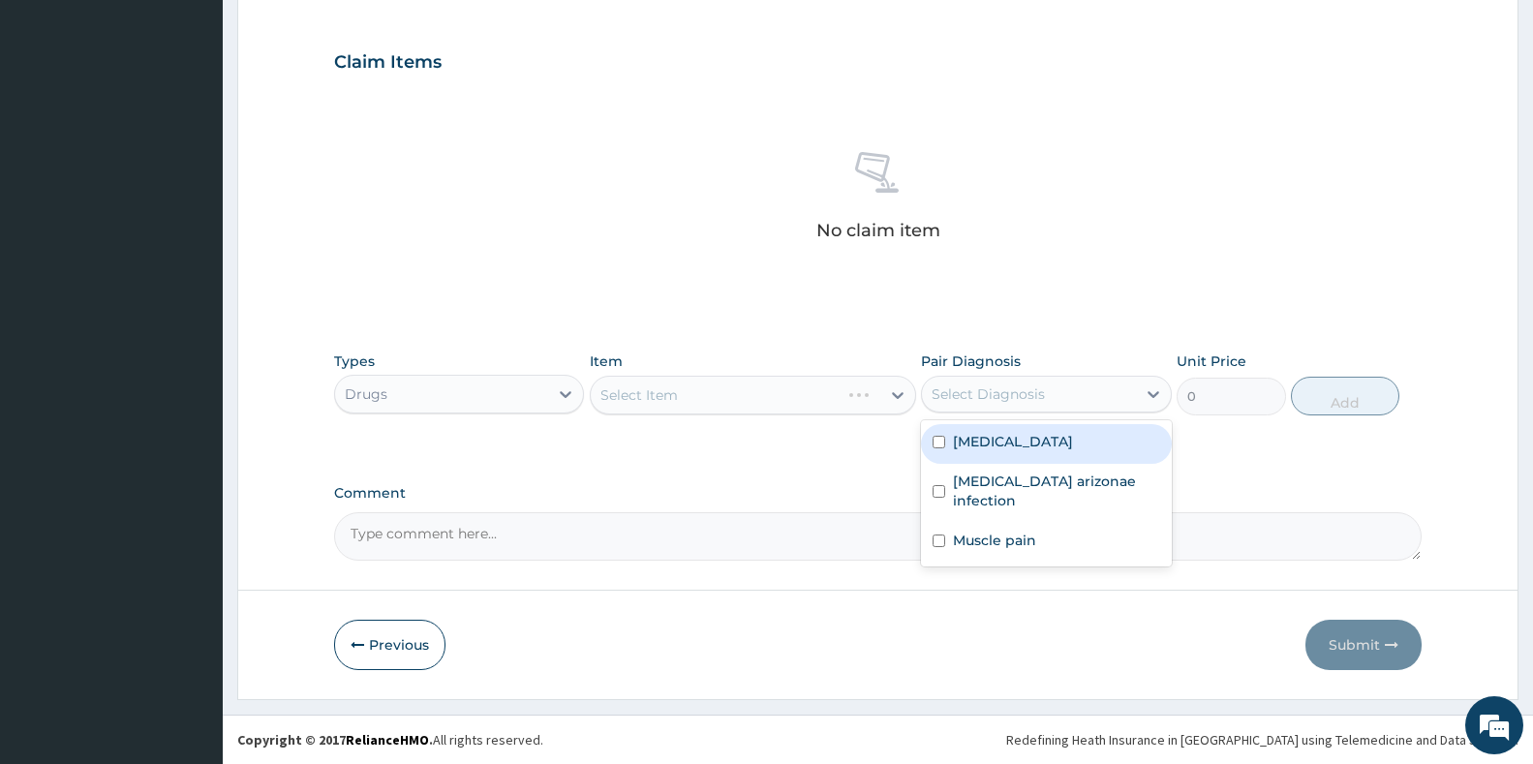
drag, startPoint x: 1012, startPoint y: 399, endPoint x: 1012, endPoint y: 419, distance: 20.3
click at [1014, 404] on div "Select Diagnosis" at bounding box center [1028, 394] width 213 height 31
drag, startPoint x: 997, startPoint y: 457, endPoint x: 997, endPoint y: 468, distance: 10.7
click at [997, 460] on div "Malaria" at bounding box center [1046, 444] width 250 height 40
checkbox input "true"
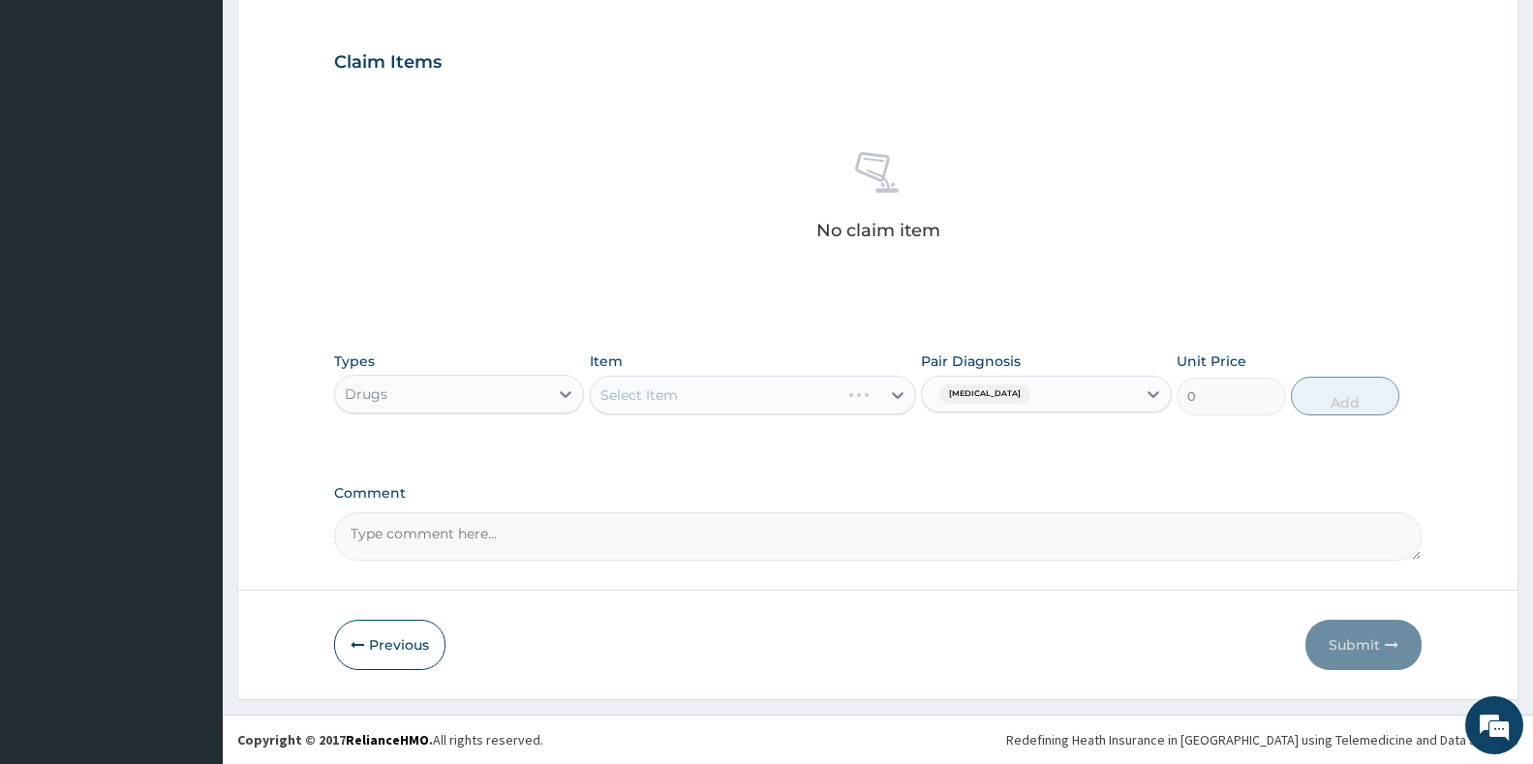
click at [780, 386] on div "Select Item" at bounding box center [753, 395] width 326 height 39
click at [786, 402] on div "Select Item" at bounding box center [715, 395] width 249 height 31
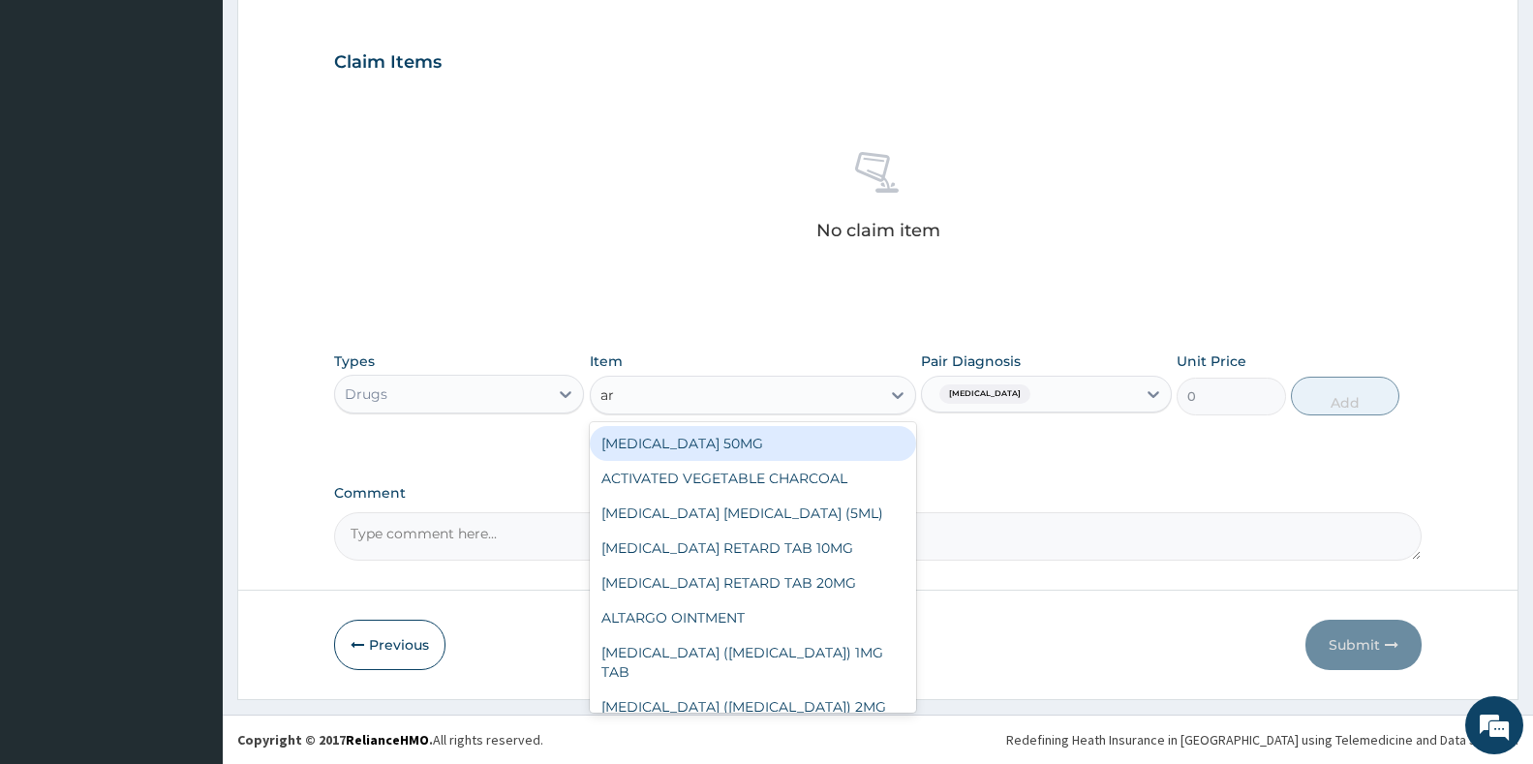
type input "art"
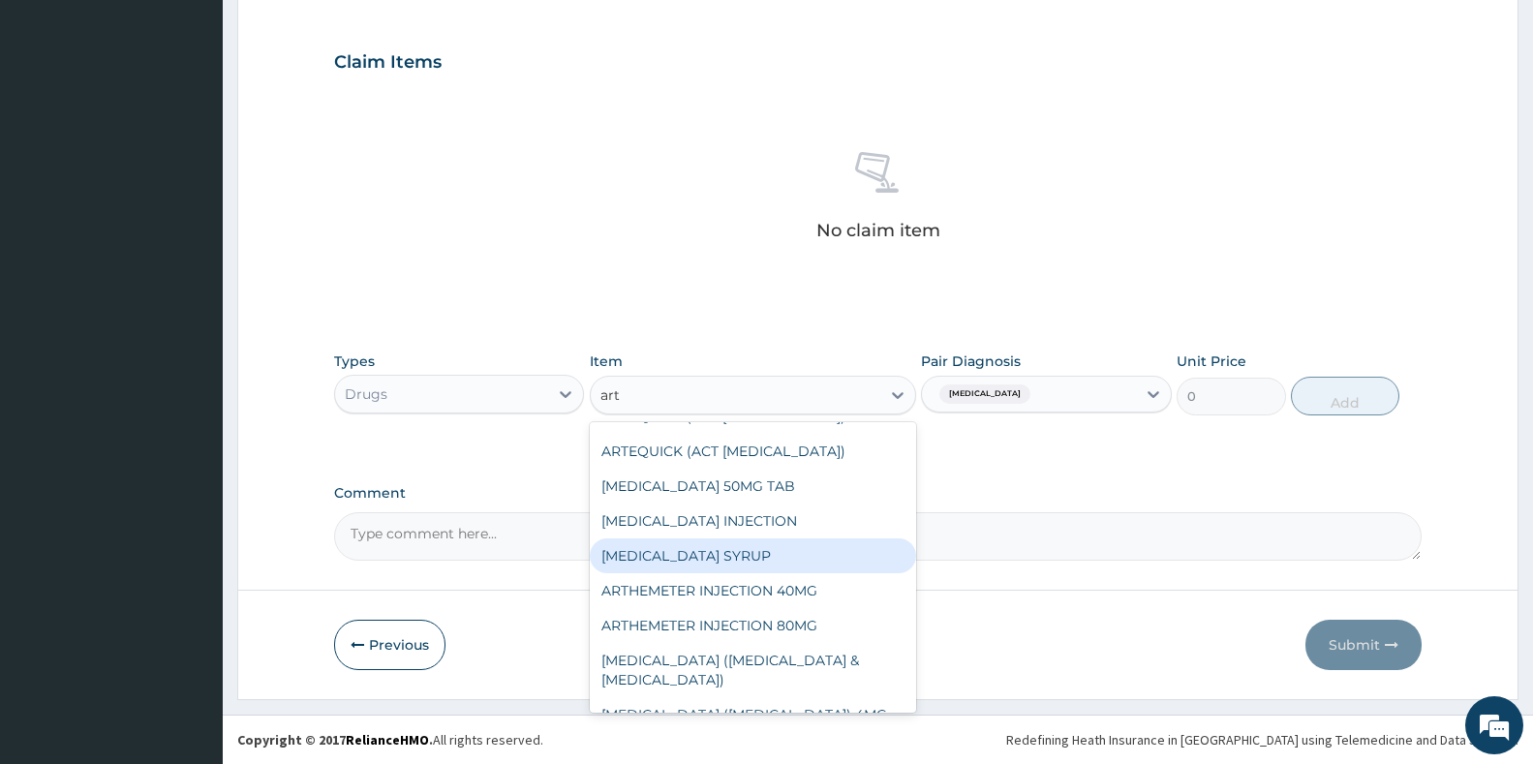
scroll to position [484, 0]
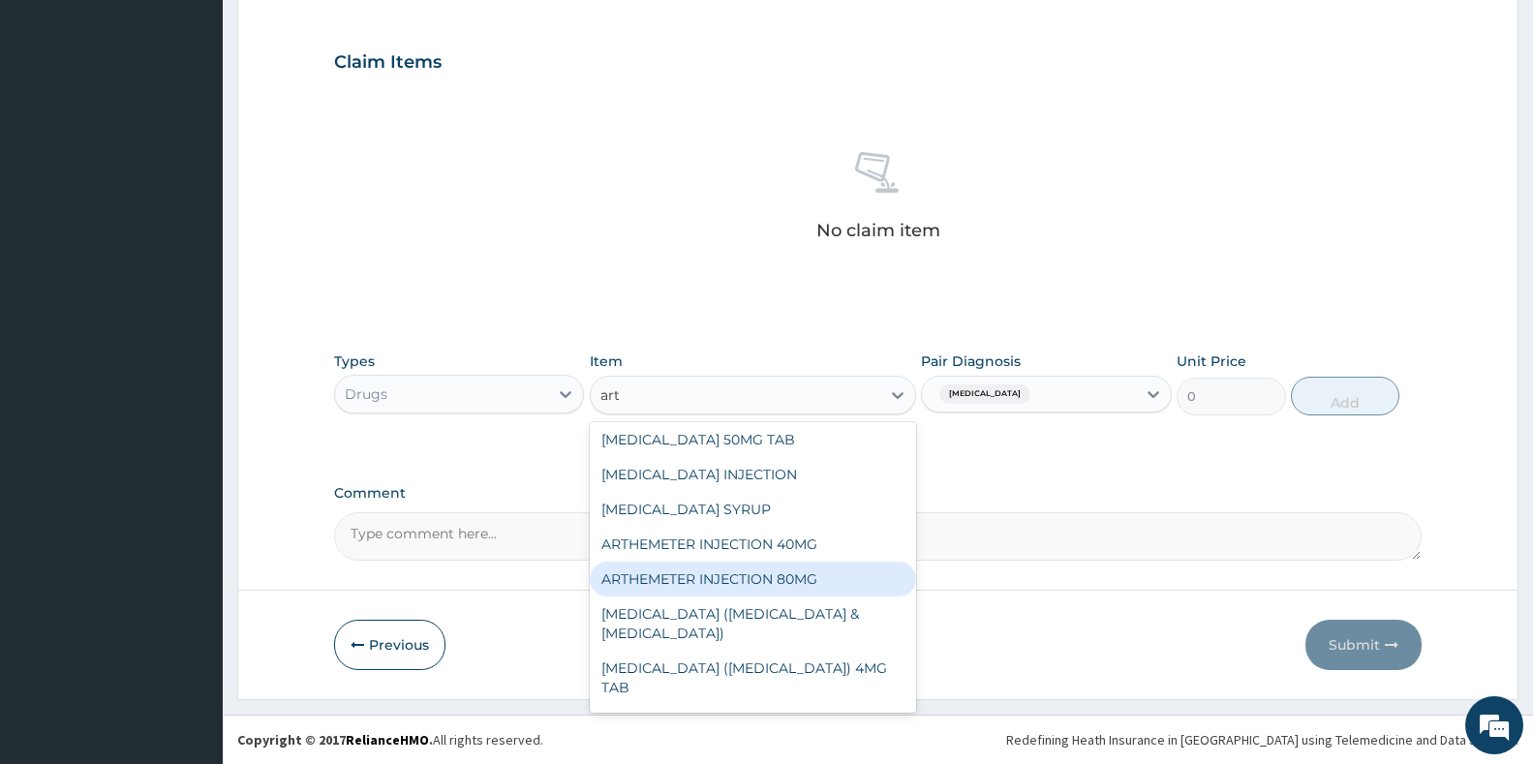
click at [789, 562] on div "ARTHEMETER INJECTION 80MG" at bounding box center [753, 579] width 326 height 35
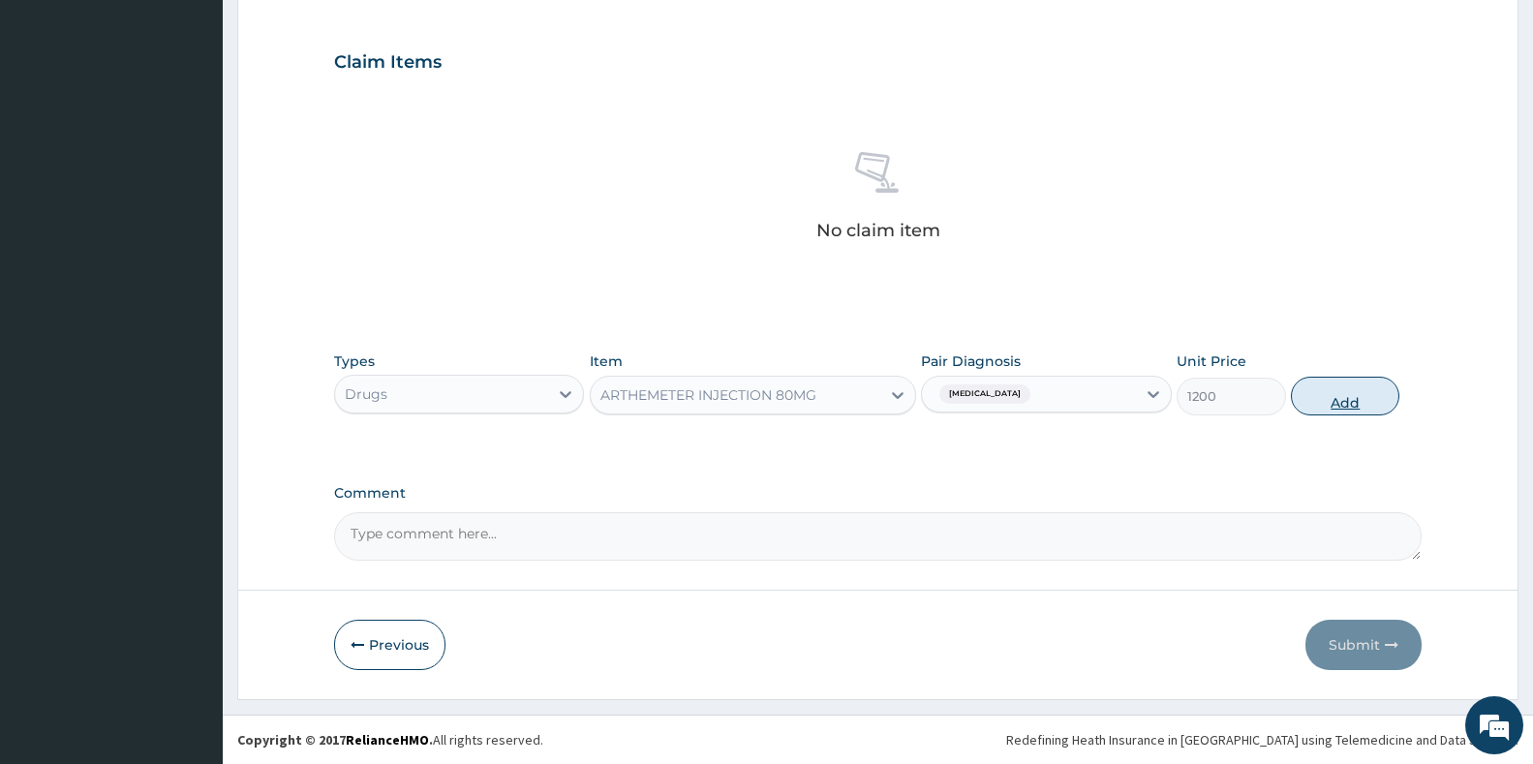
click at [1383, 408] on button "Add" at bounding box center [1345, 396] width 108 height 39
type input "0"
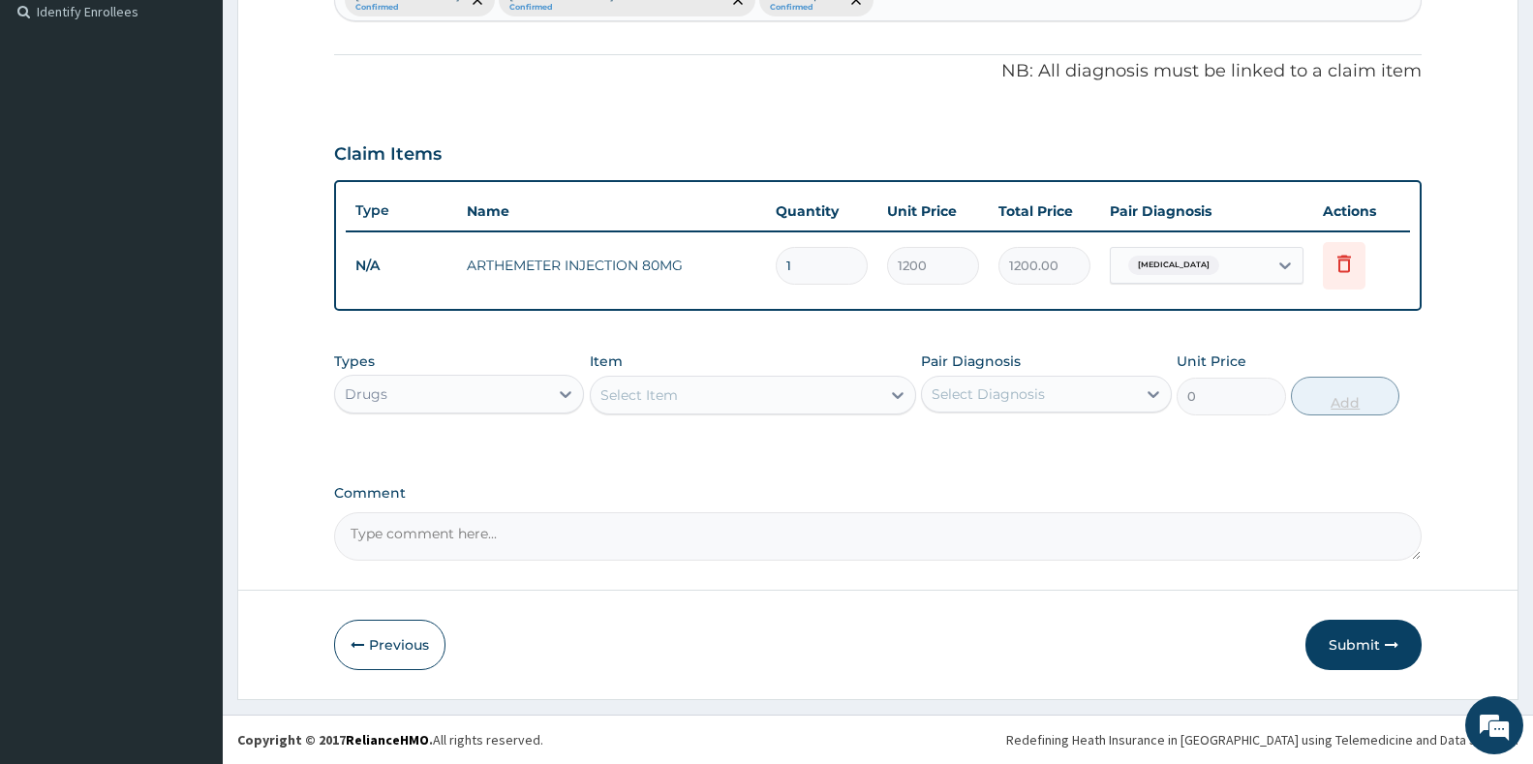
scroll to position [540, 0]
click at [763, 405] on div "Select Item" at bounding box center [736, 395] width 290 height 31
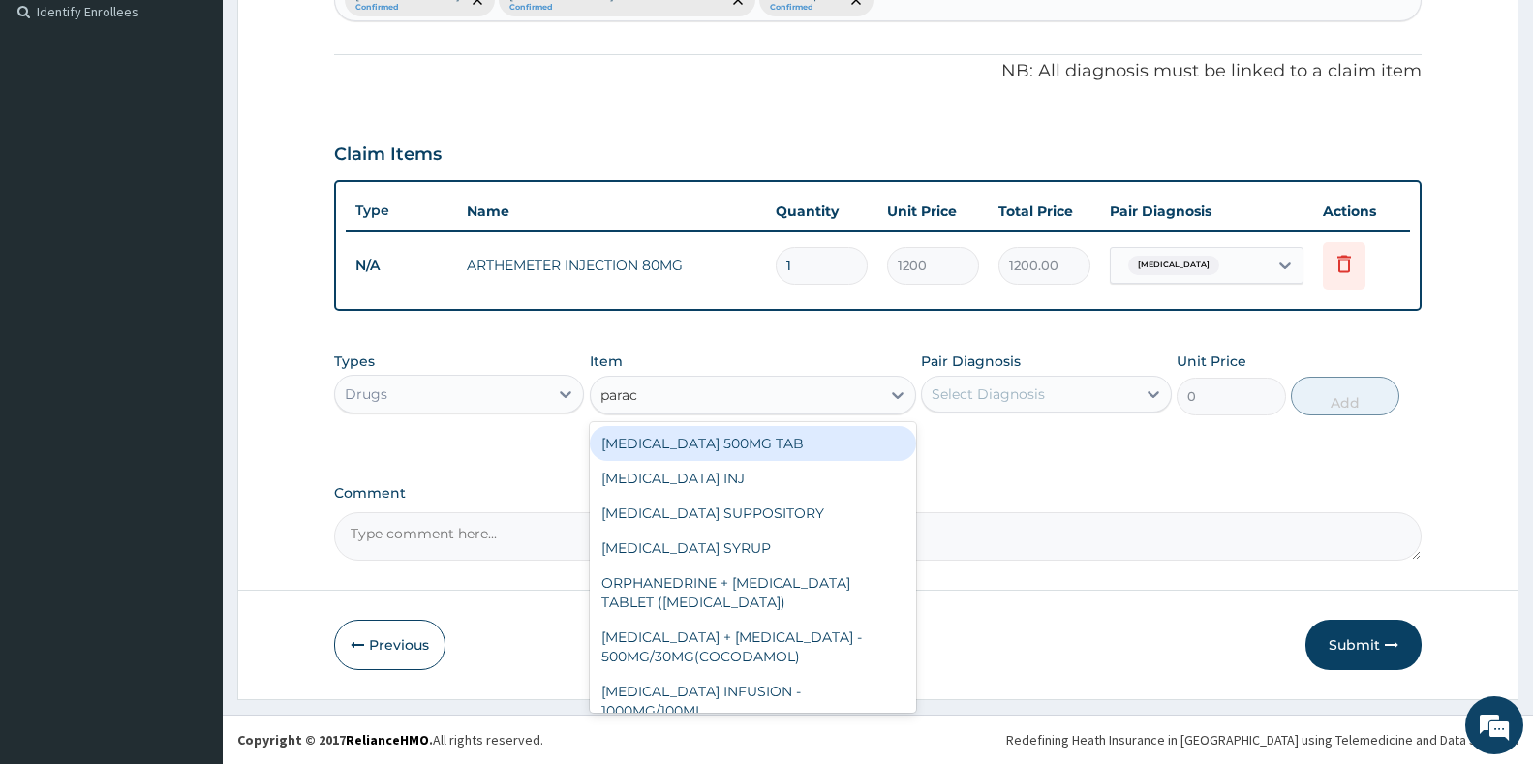
type input "parace"
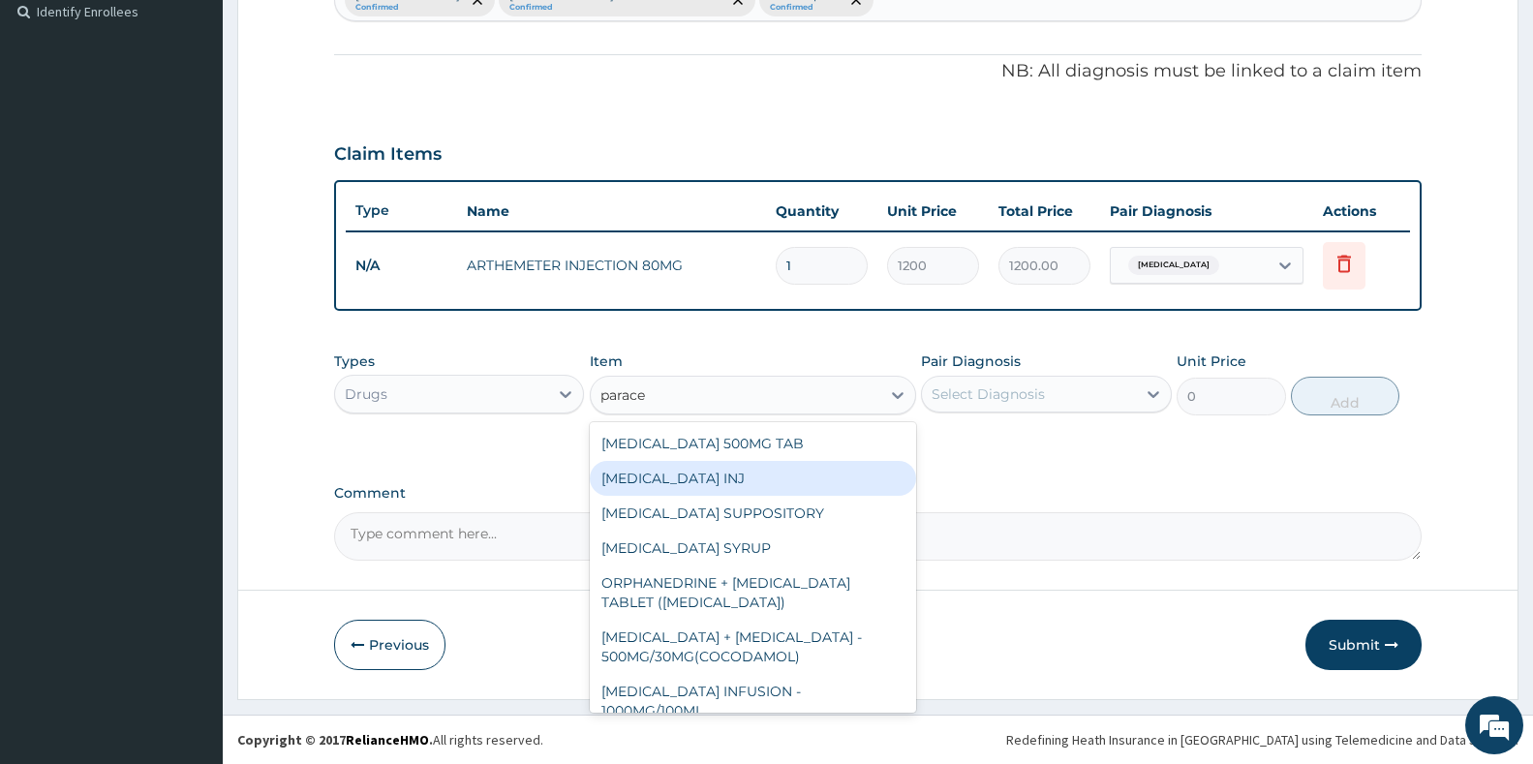
drag, startPoint x: 678, startPoint y: 475, endPoint x: 1002, endPoint y: 432, distance: 327.3
click at [680, 475] on div "[MEDICAL_DATA] INJ" at bounding box center [753, 478] width 326 height 35
type input "500"
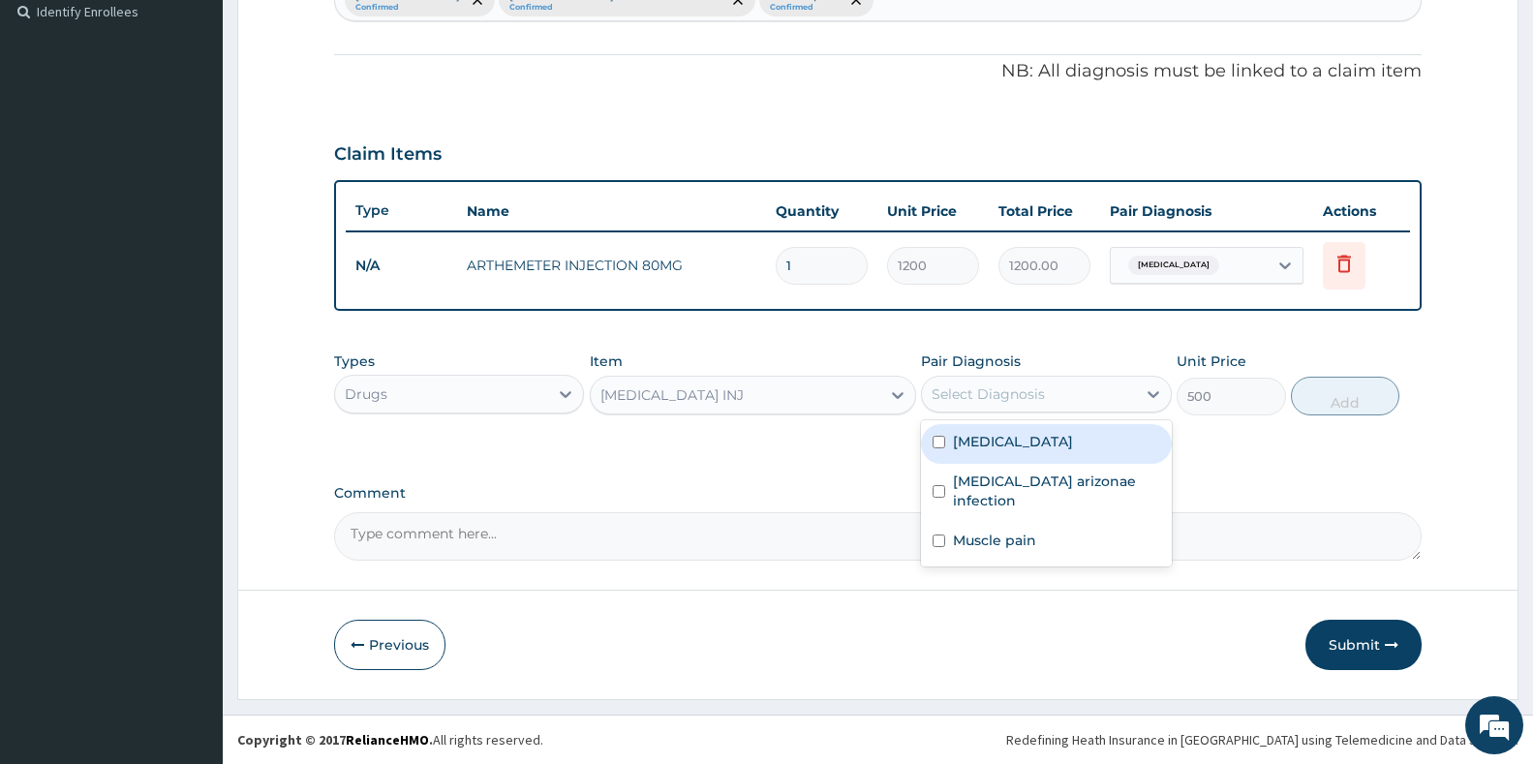
click at [1116, 382] on div "Select Diagnosis" at bounding box center [1028, 394] width 213 height 31
click at [1002, 456] on div "[MEDICAL_DATA]" at bounding box center [1046, 444] width 250 height 40
checkbox input "true"
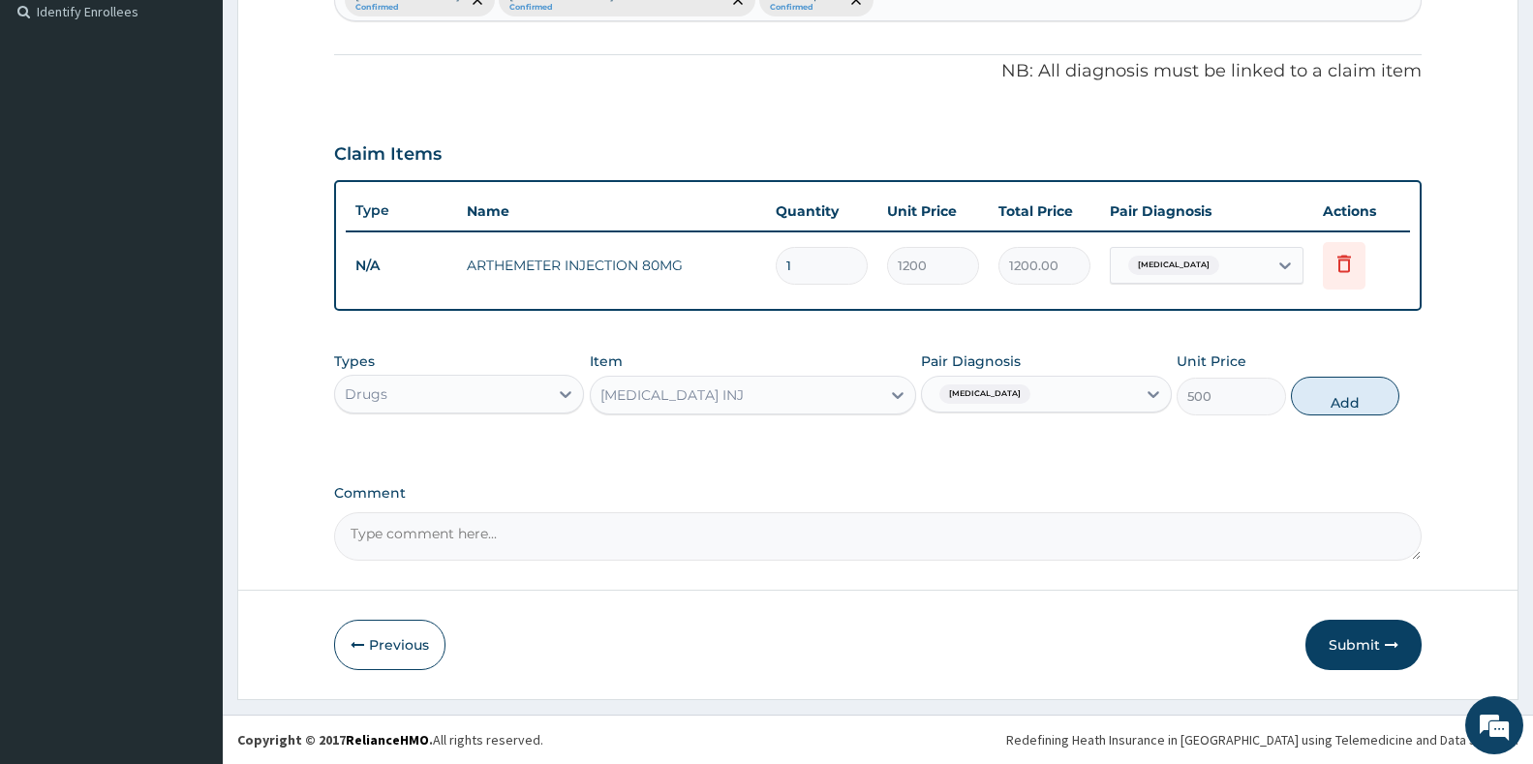
drag, startPoint x: 1333, startPoint y: 406, endPoint x: 1272, endPoint y: 406, distance: 61.0
click at [1332, 406] on button "Add" at bounding box center [1345, 396] width 108 height 39
type input "0"
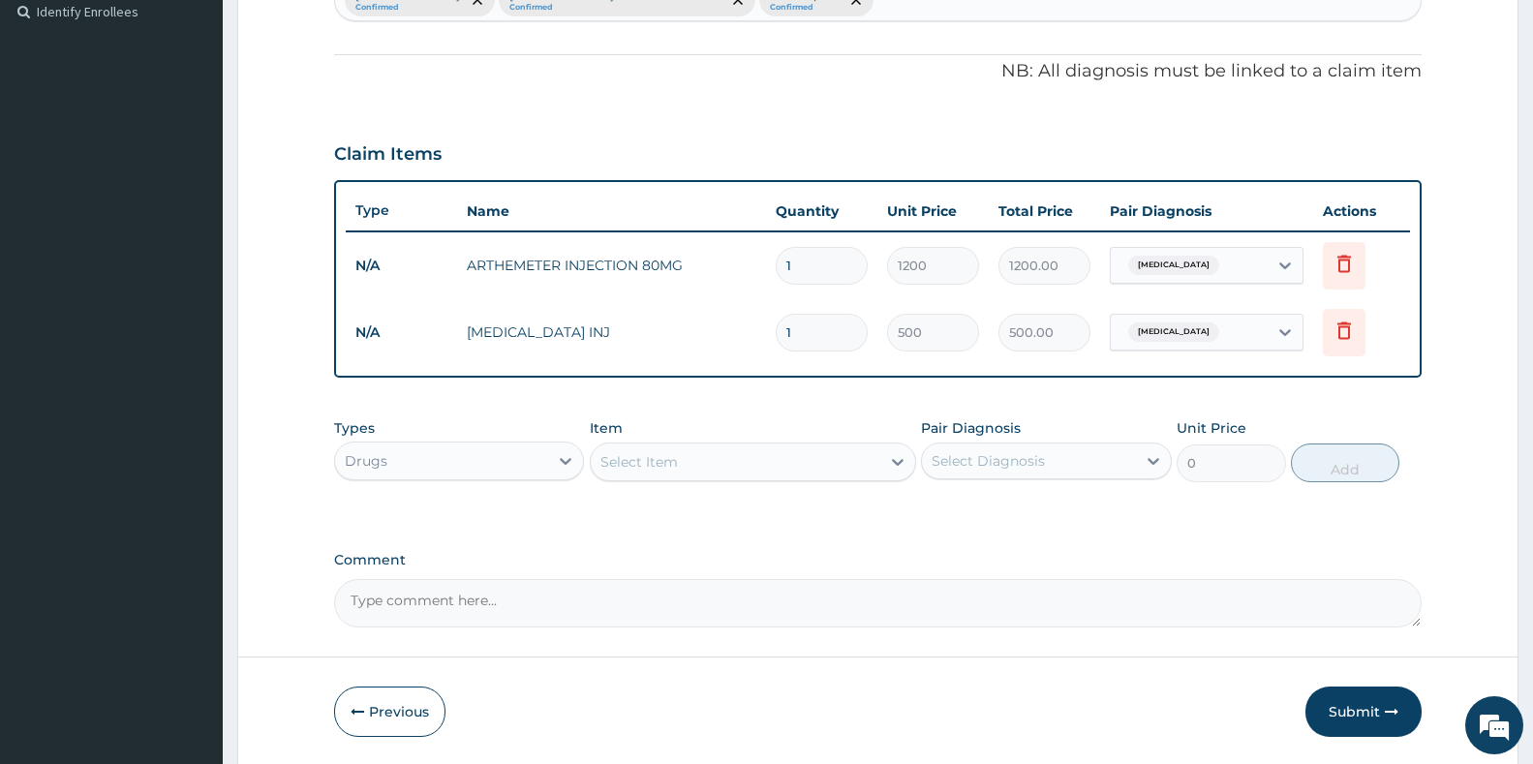
click at [807, 473] on div "Select Item" at bounding box center [736, 461] width 290 height 31
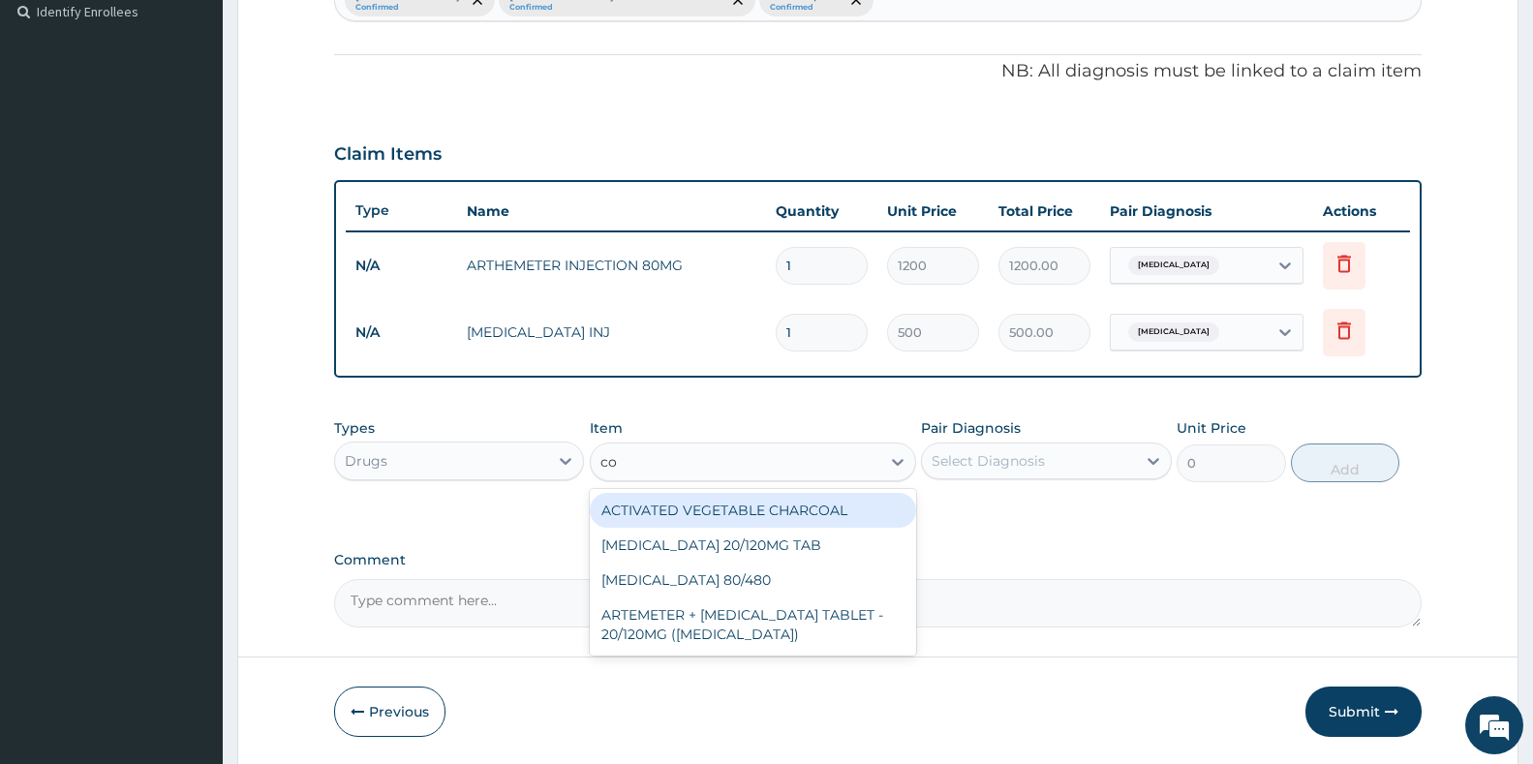
type input "coa"
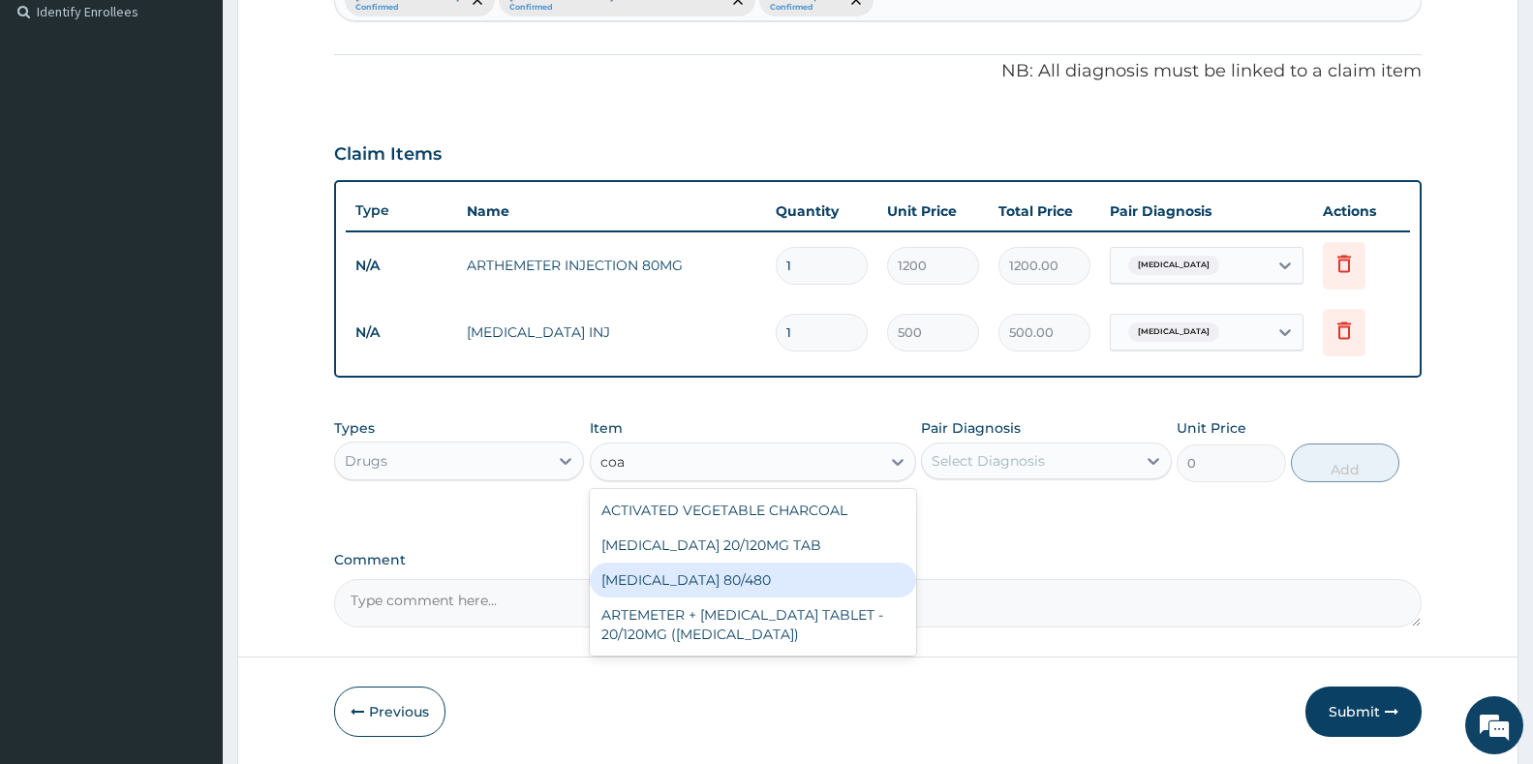
drag, startPoint x: 646, startPoint y: 582, endPoint x: 662, endPoint y: 586, distance: 16.9
click at [651, 583] on div "[MEDICAL_DATA] 80/480" at bounding box center [753, 580] width 326 height 35
type input "300"
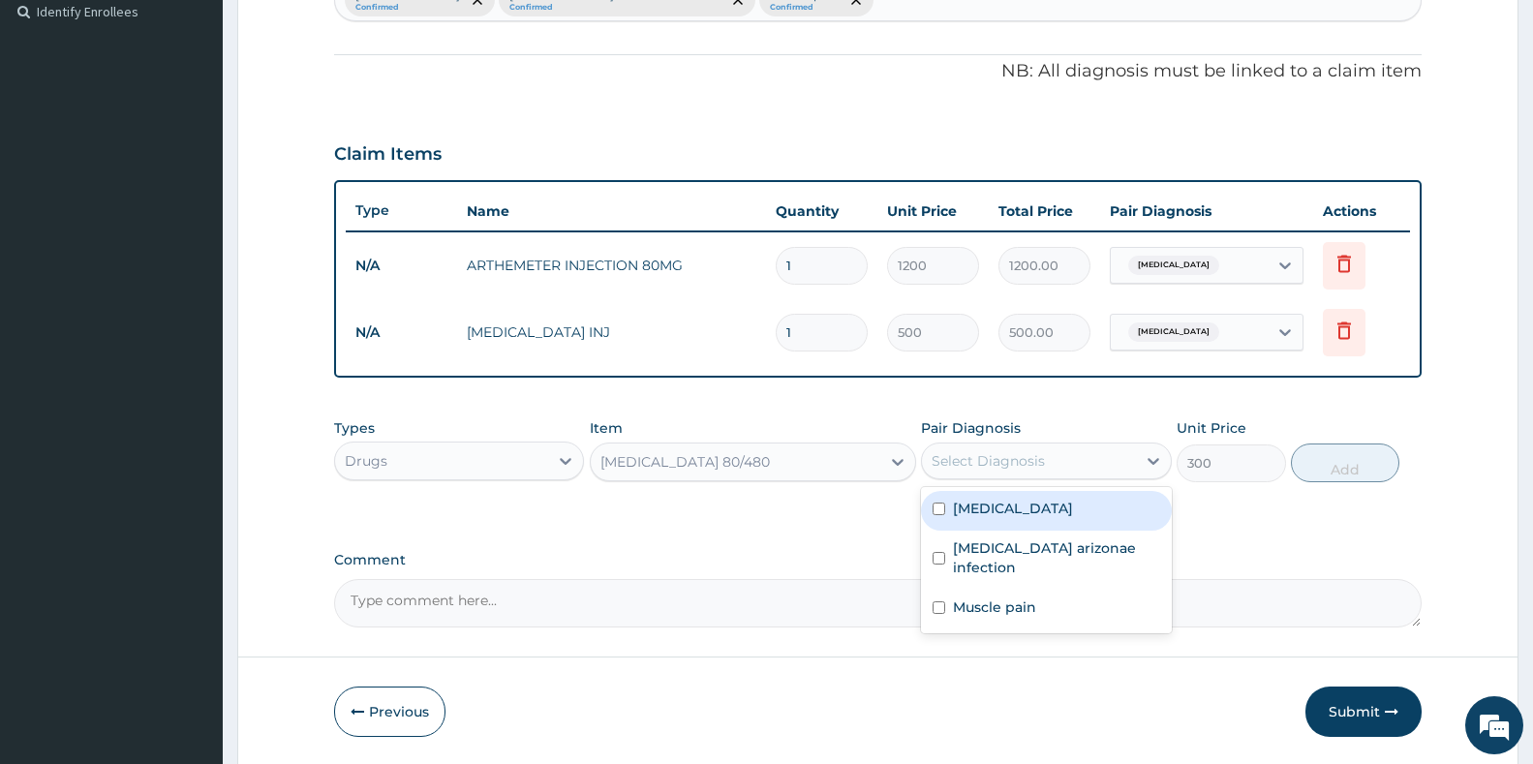
drag, startPoint x: 1060, startPoint y: 454, endPoint x: 1038, endPoint y: 500, distance: 50.7
click at [1060, 456] on div "Select Diagnosis" at bounding box center [1028, 460] width 213 height 31
click at [993, 520] on div "[MEDICAL_DATA]" at bounding box center [1046, 511] width 250 height 40
checkbox input "true"
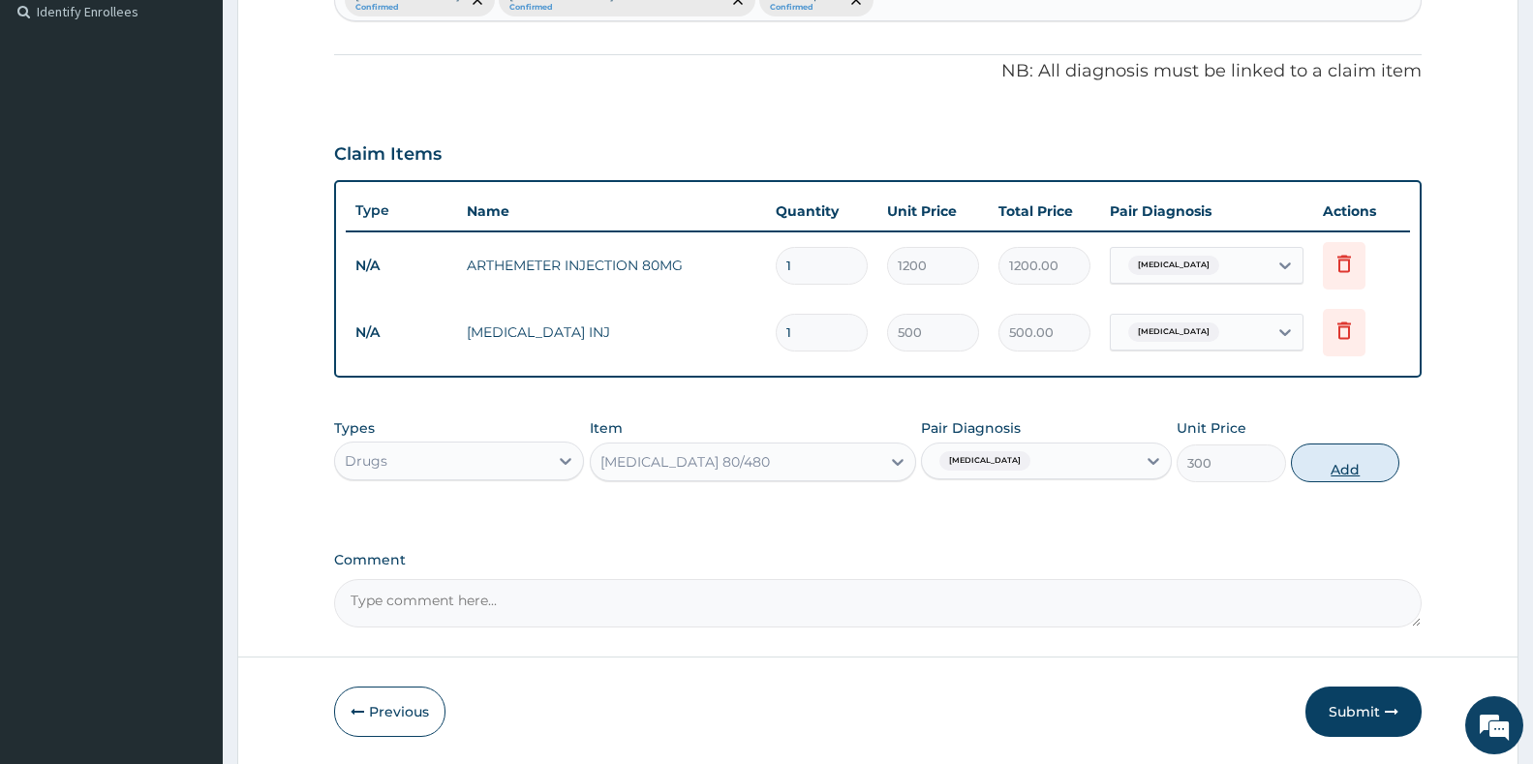
click at [1362, 474] on button "Add" at bounding box center [1345, 463] width 108 height 39
type input "0"
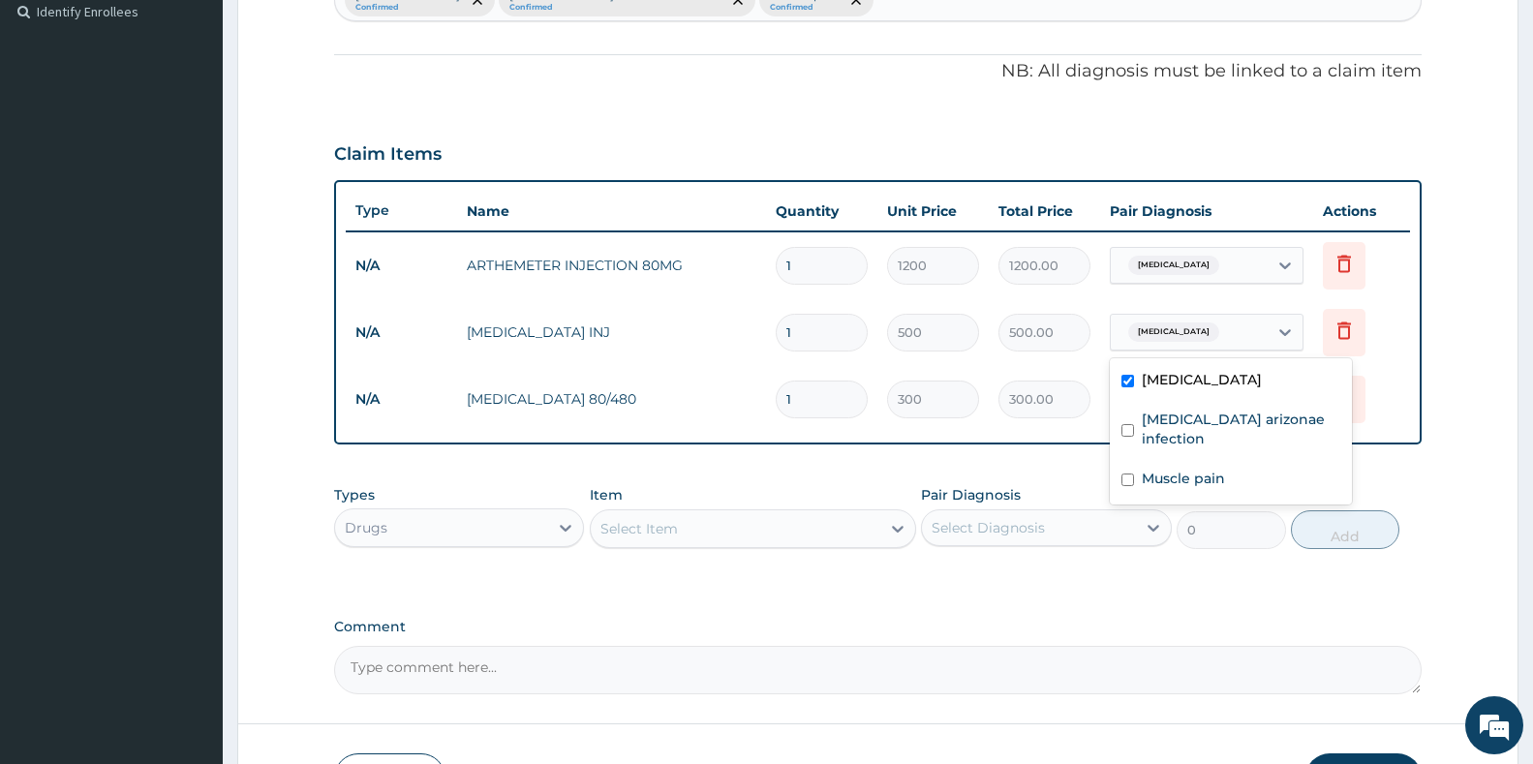
click at [1224, 333] on div "[MEDICAL_DATA]" at bounding box center [1189, 332] width 157 height 33
click at [1190, 480] on label "Muscle pain" at bounding box center [1183, 478] width 83 height 19
checkbox input "true"
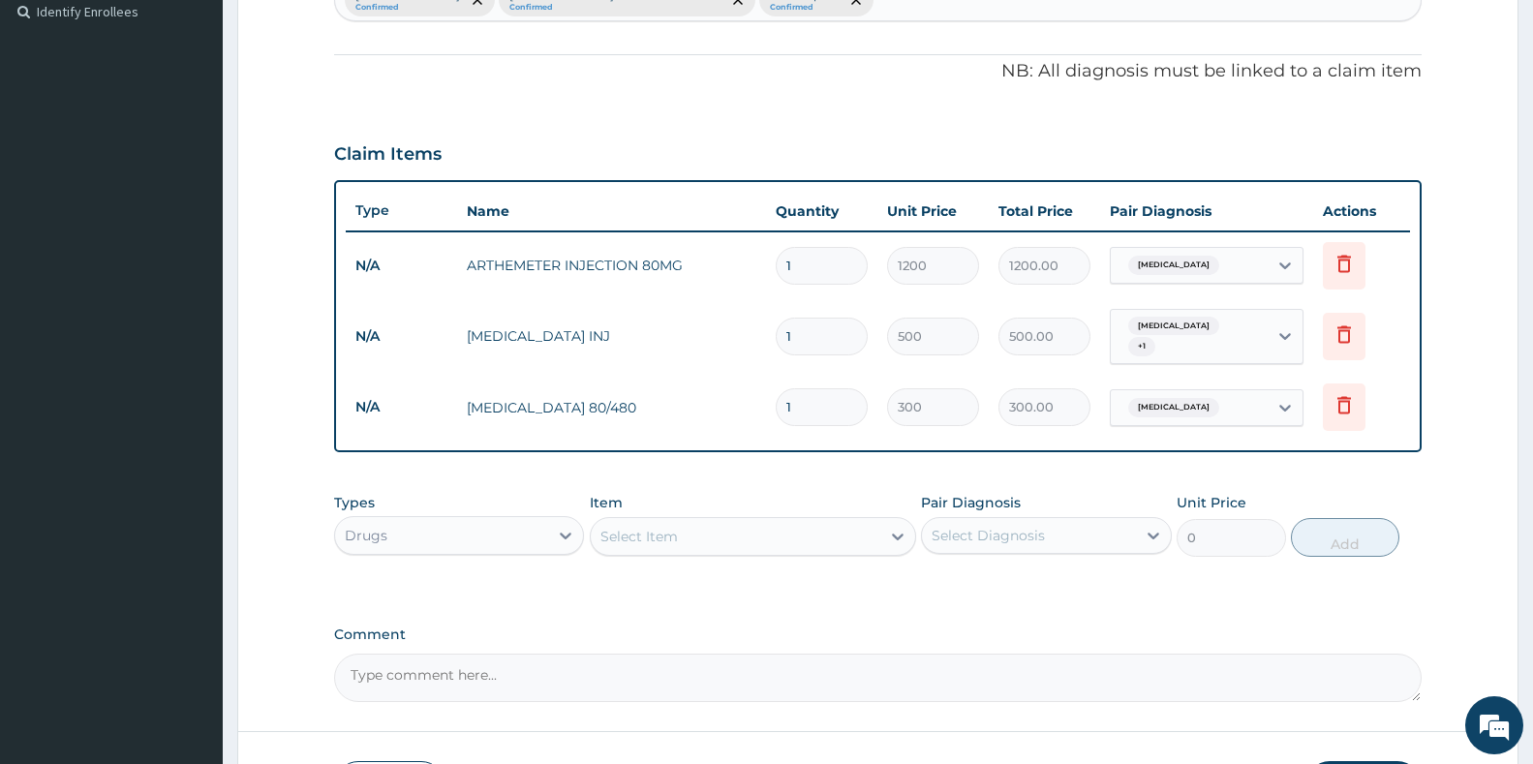
click at [1088, 546] on div "Pair Diagnosis Select Diagnosis" at bounding box center [1046, 525] width 250 height 64
click at [847, 535] on div "Select Item" at bounding box center [736, 536] width 290 height 31
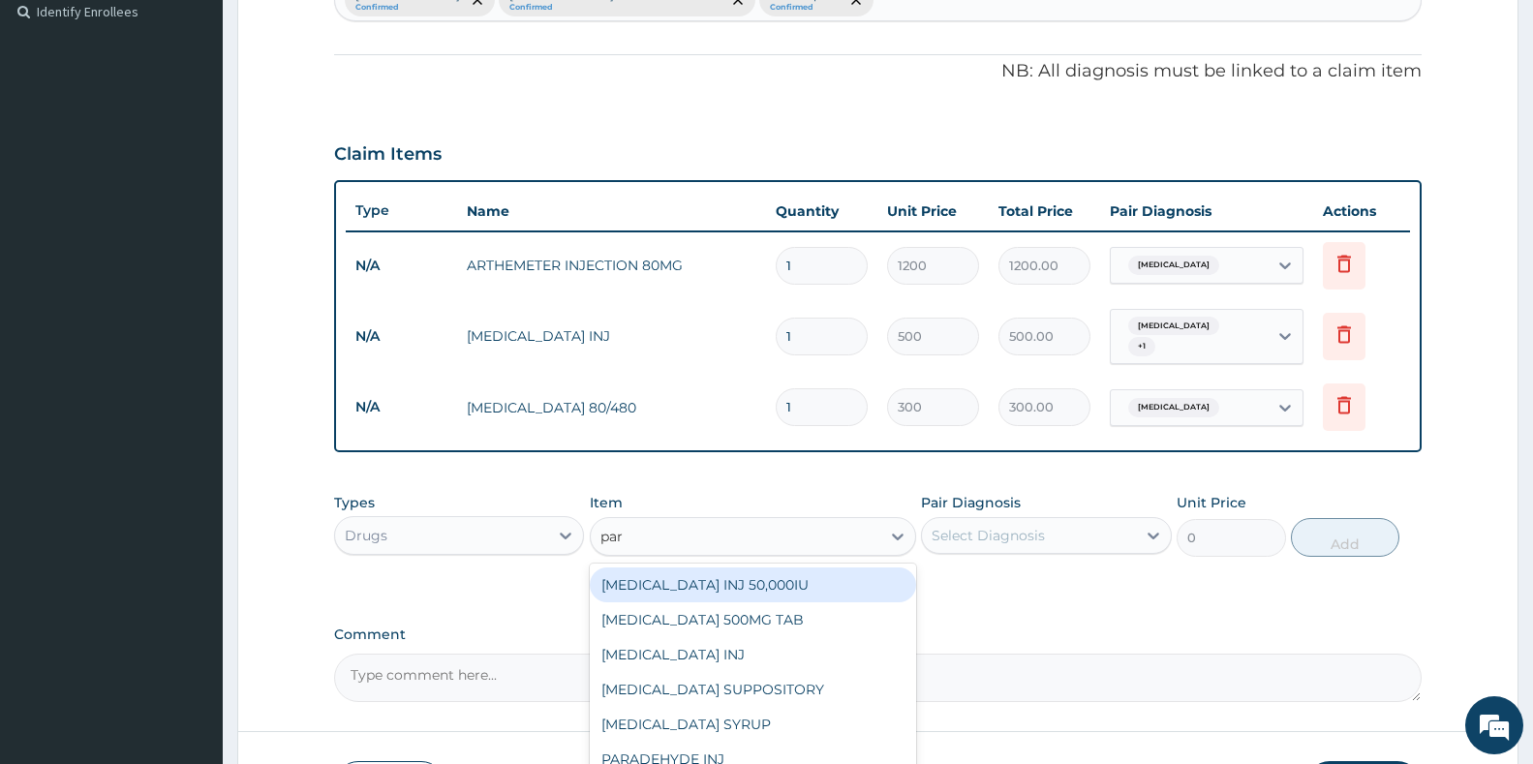
type input "para"
click at [802, 567] on div "[MEDICAL_DATA] 500MG TAB" at bounding box center [753, 584] width 326 height 35
type input "20"
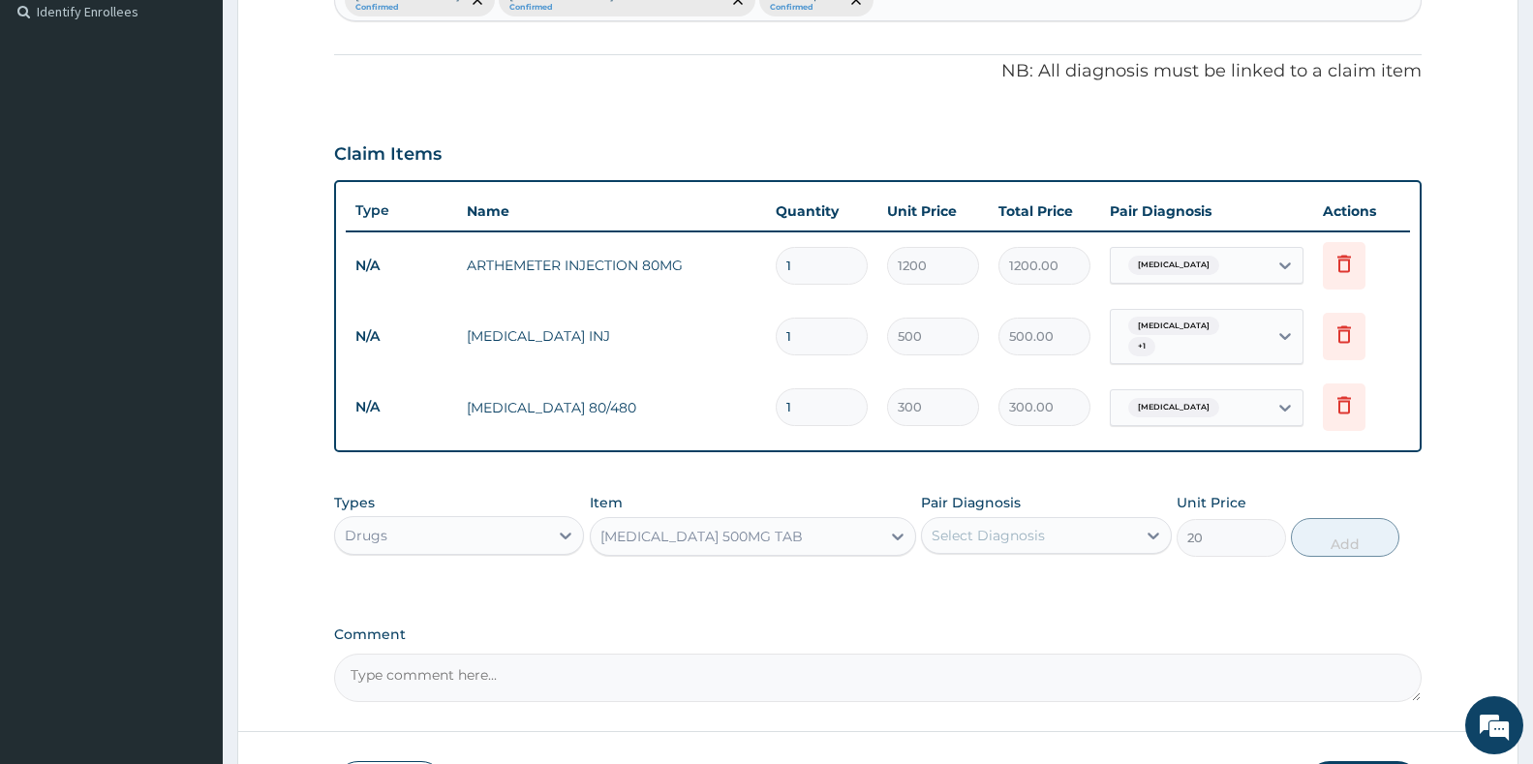
click at [1018, 539] on div "Select Diagnosis" at bounding box center [1046, 535] width 250 height 37
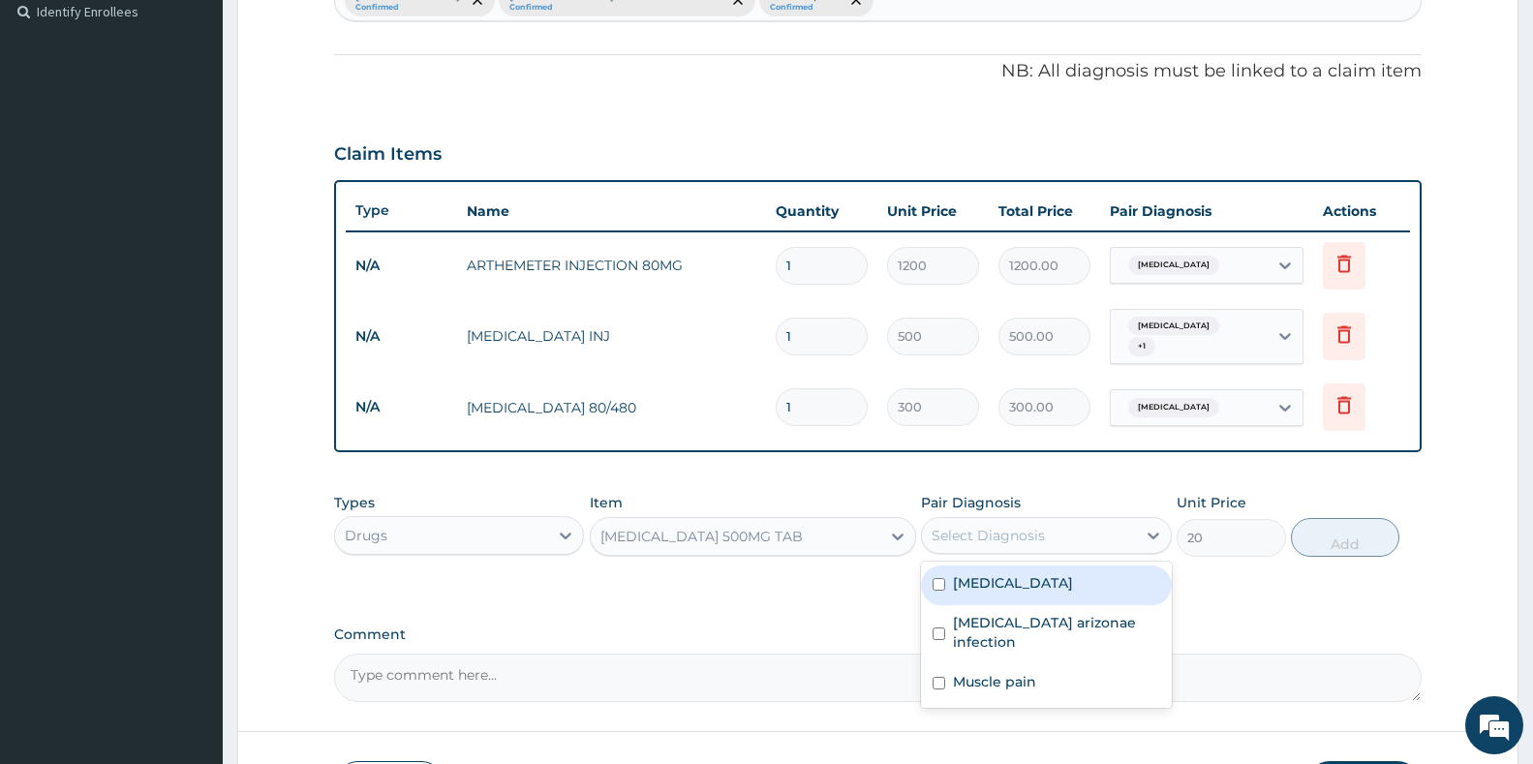
click at [1005, 566] on div "[MEDICAL_DATA]" at bounding box center [1046, 586] width 250 height 40
checkbox input "true"
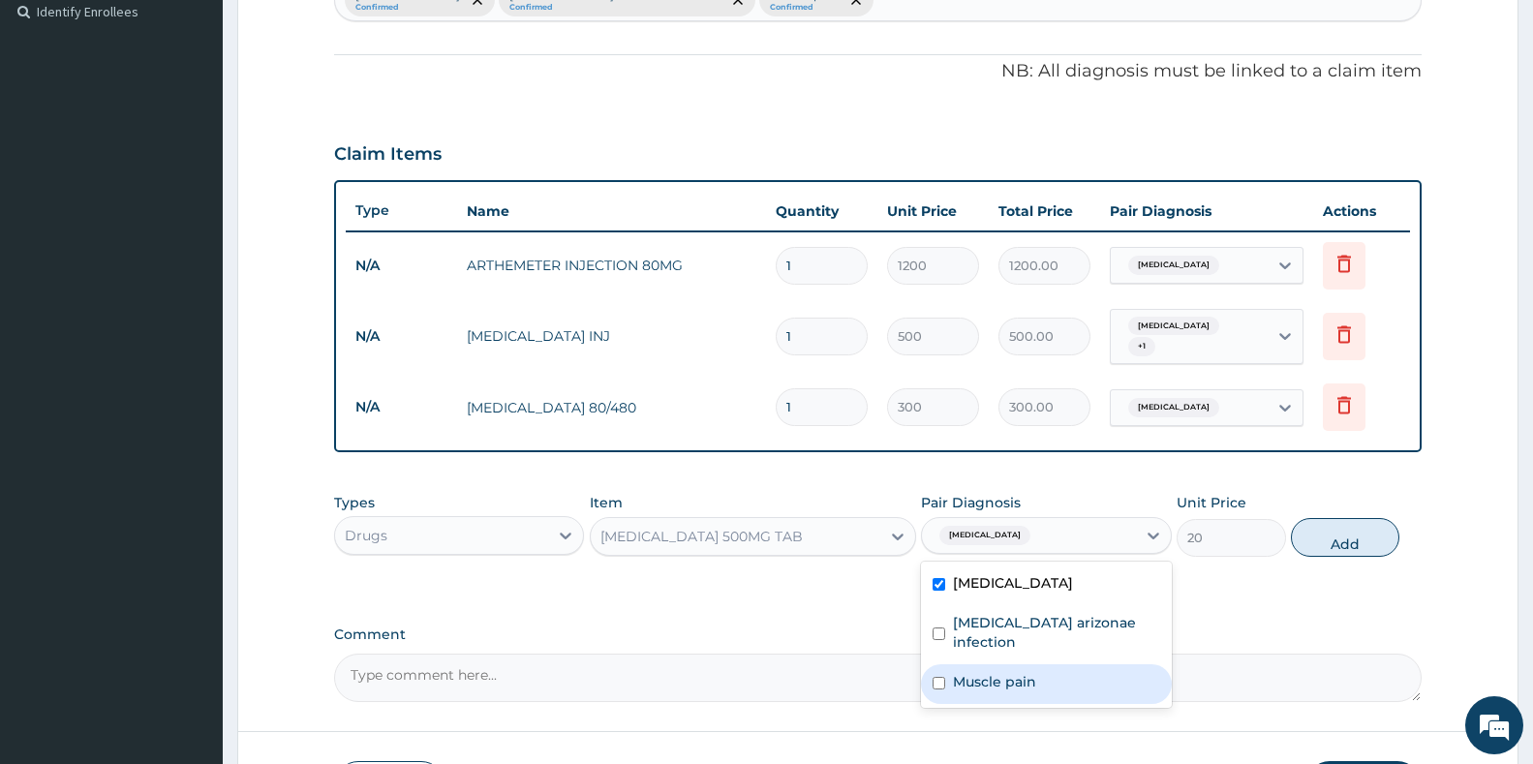
drag, startPoint x: 1022, startPoint y: 691, endPoint x: 1108, endPoint y: 675, distance: 87.7
click at [1045, 689] on div "Muscle pain" at bounding box center [1046, 684] width 250 height 40
checkbox input "true"
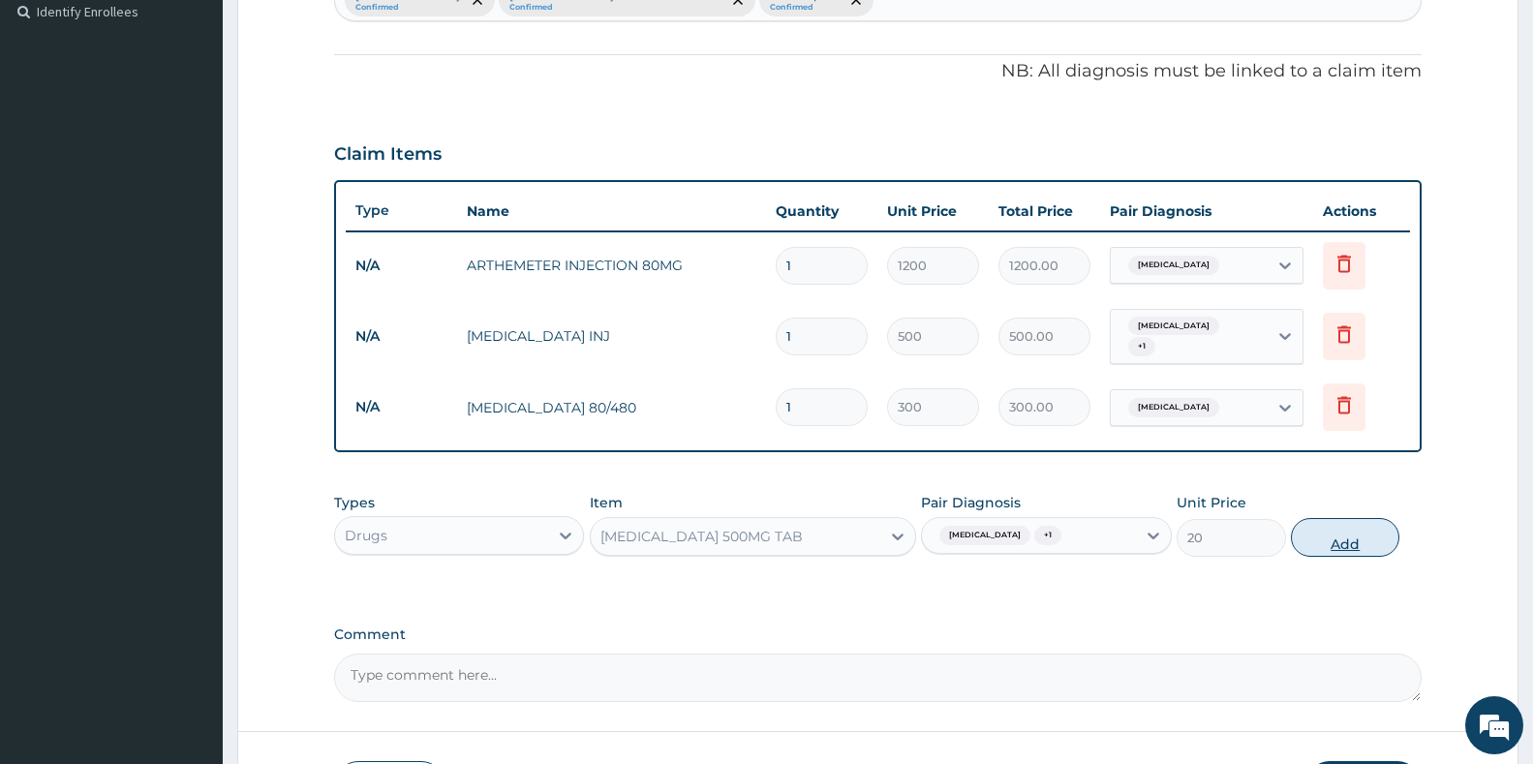
click at [1362, 526] on button "Add" at bounding box center [1345, 537] width 108 height 39
type input "0"
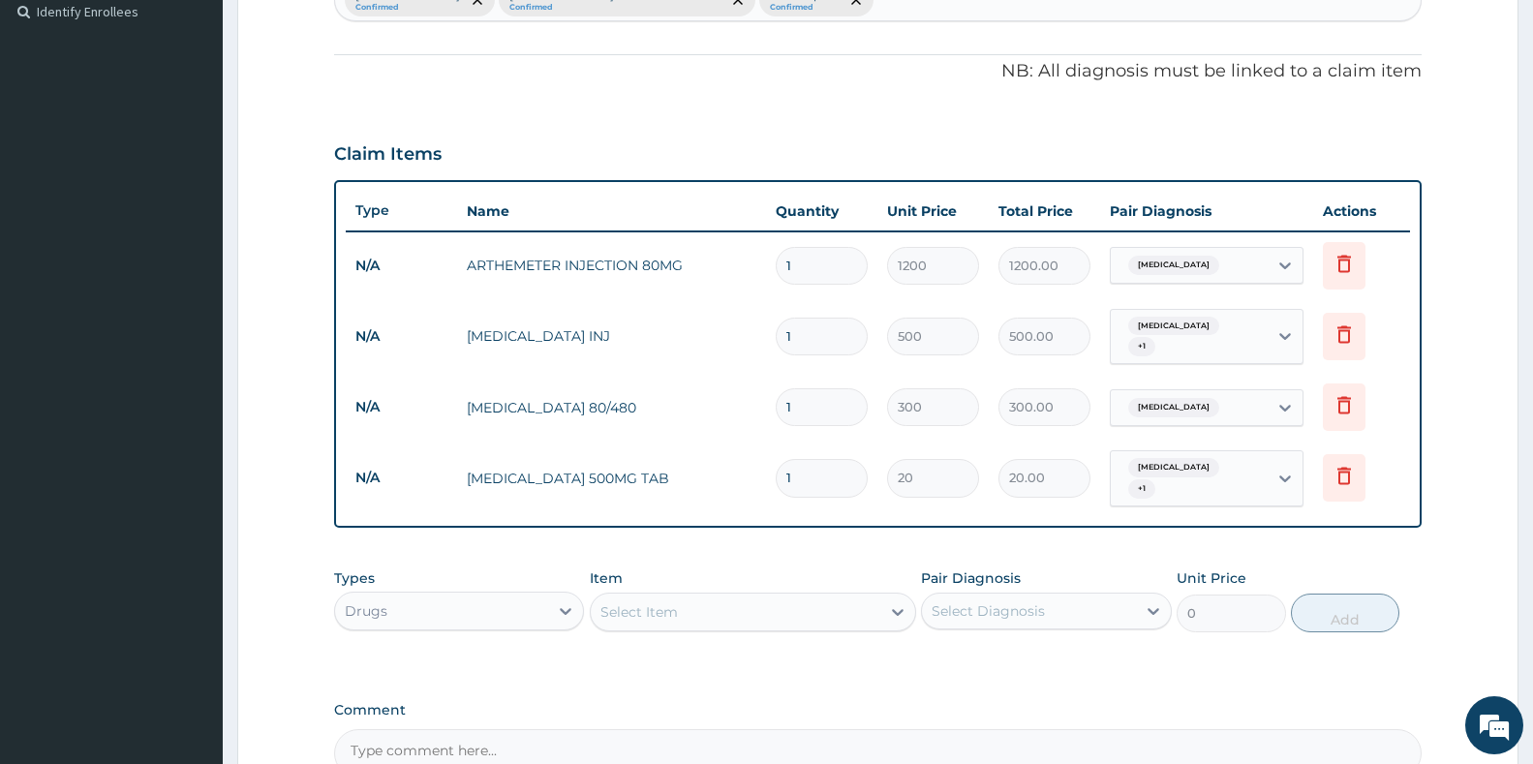
type input "18"
type input "360.00"
type input "188"
type input "3760.00"
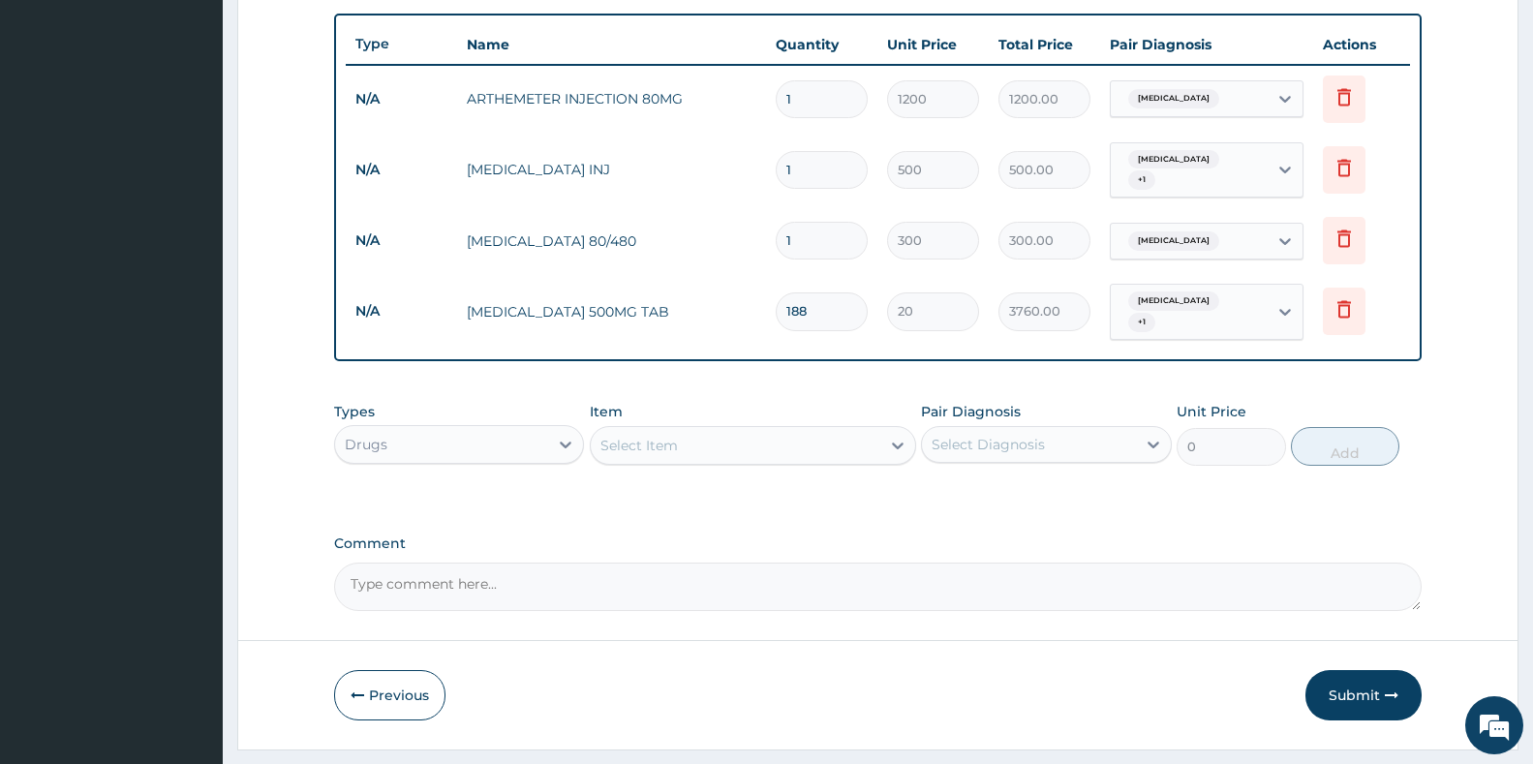
scroll to position [741, 0]
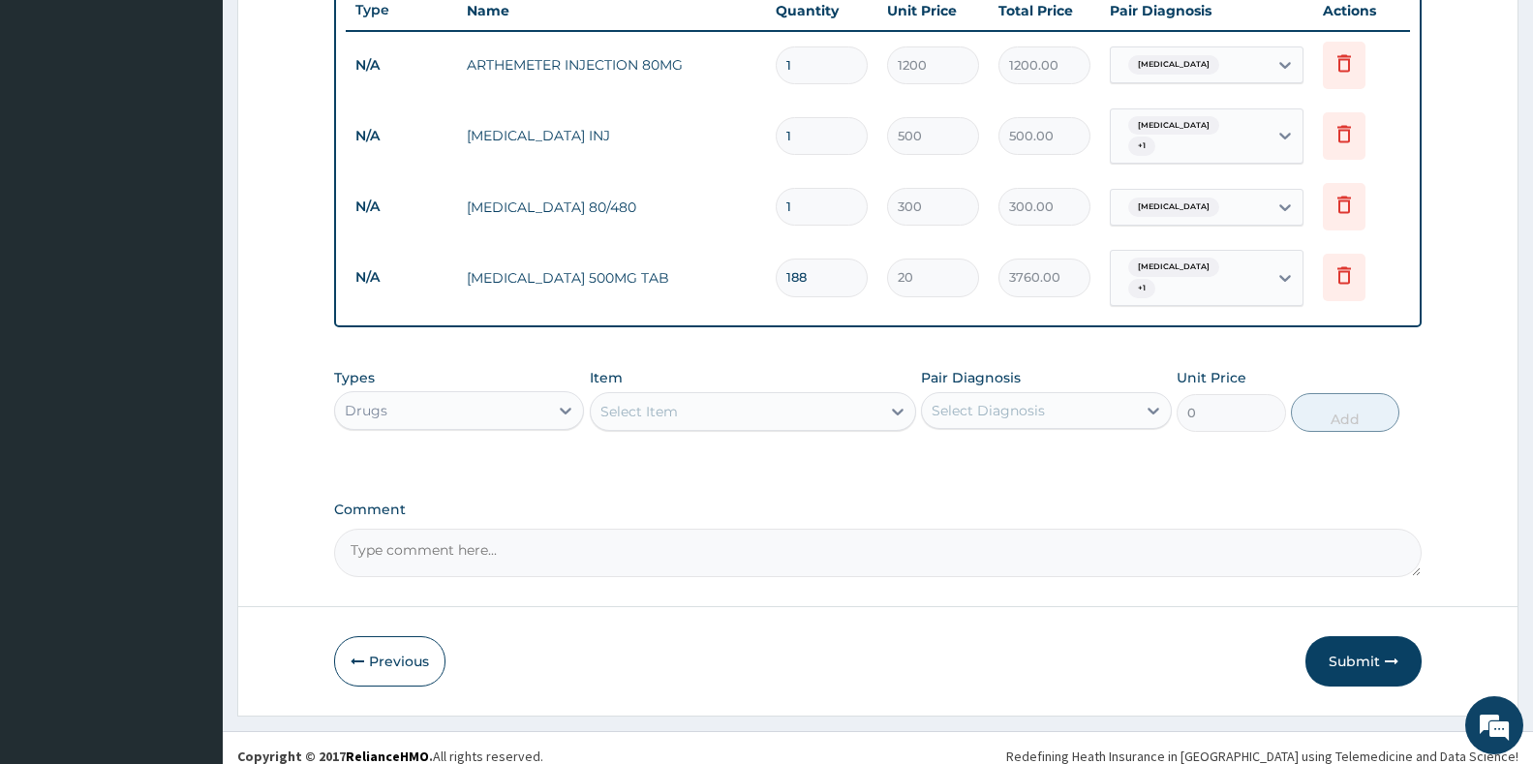
type input "18"
type input "360.00"
type input "18"
click at [739, 392] on div "Select Item" at bounding box center [753, 411] width 326 height 39
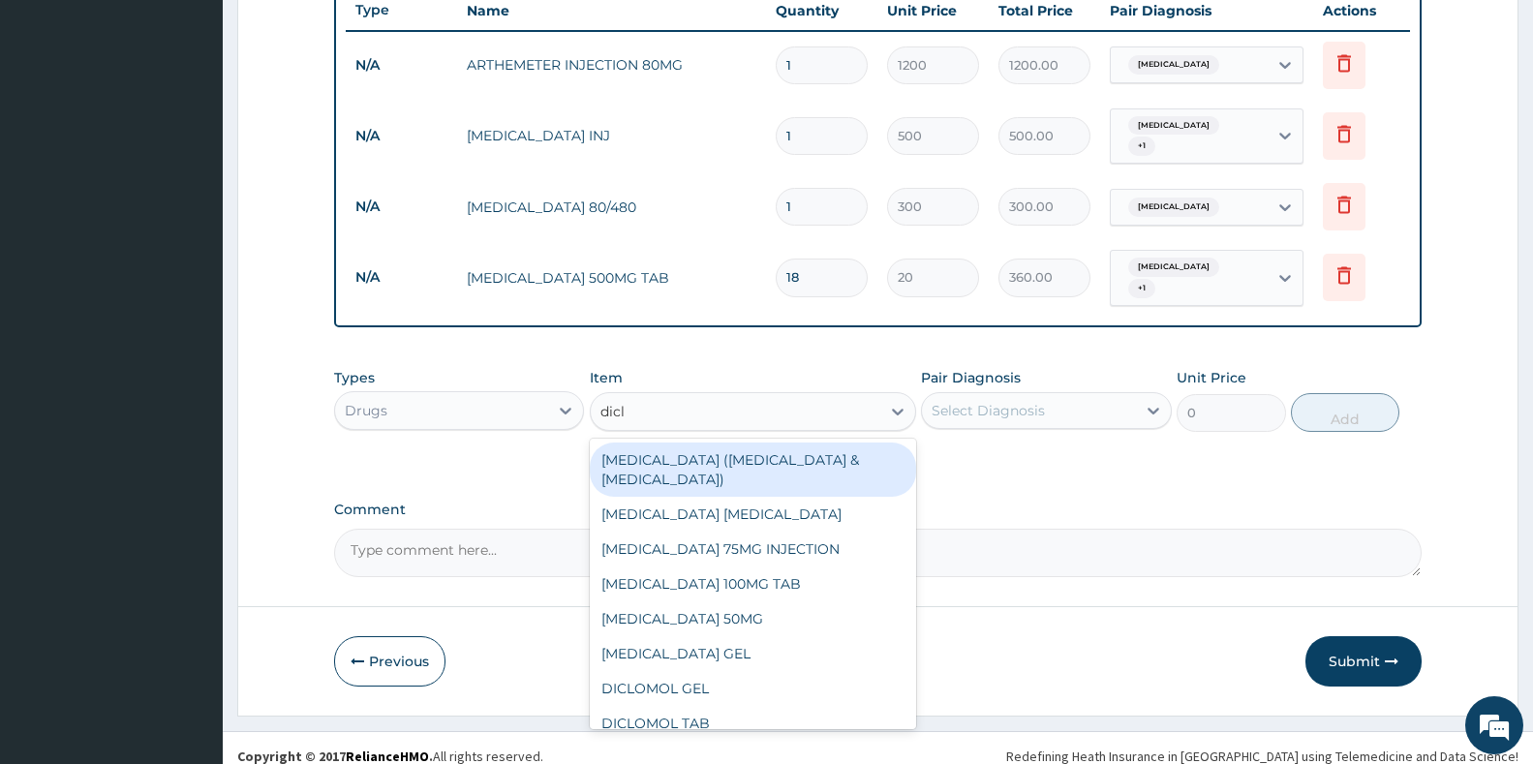
type input "diclo"
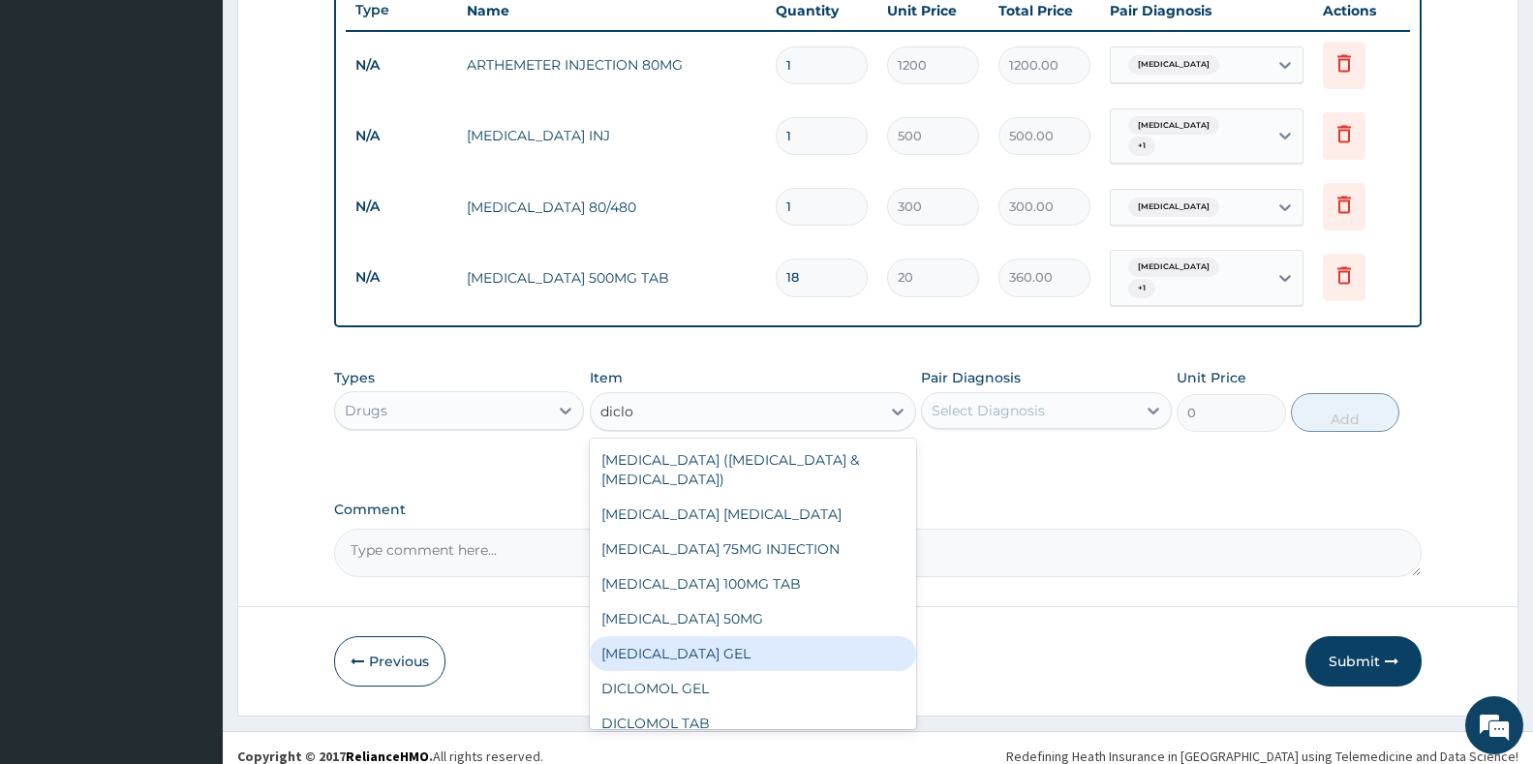
drag, startPoint x: 706, startPoint y: 637, endPoint x: 721, endPoint y: 632, distance: 16.2
click at [707, 637] on div "[MEDICAL_DATA] GEL" at bounding box center [753, 653] width 326 height 35
type input "1500"
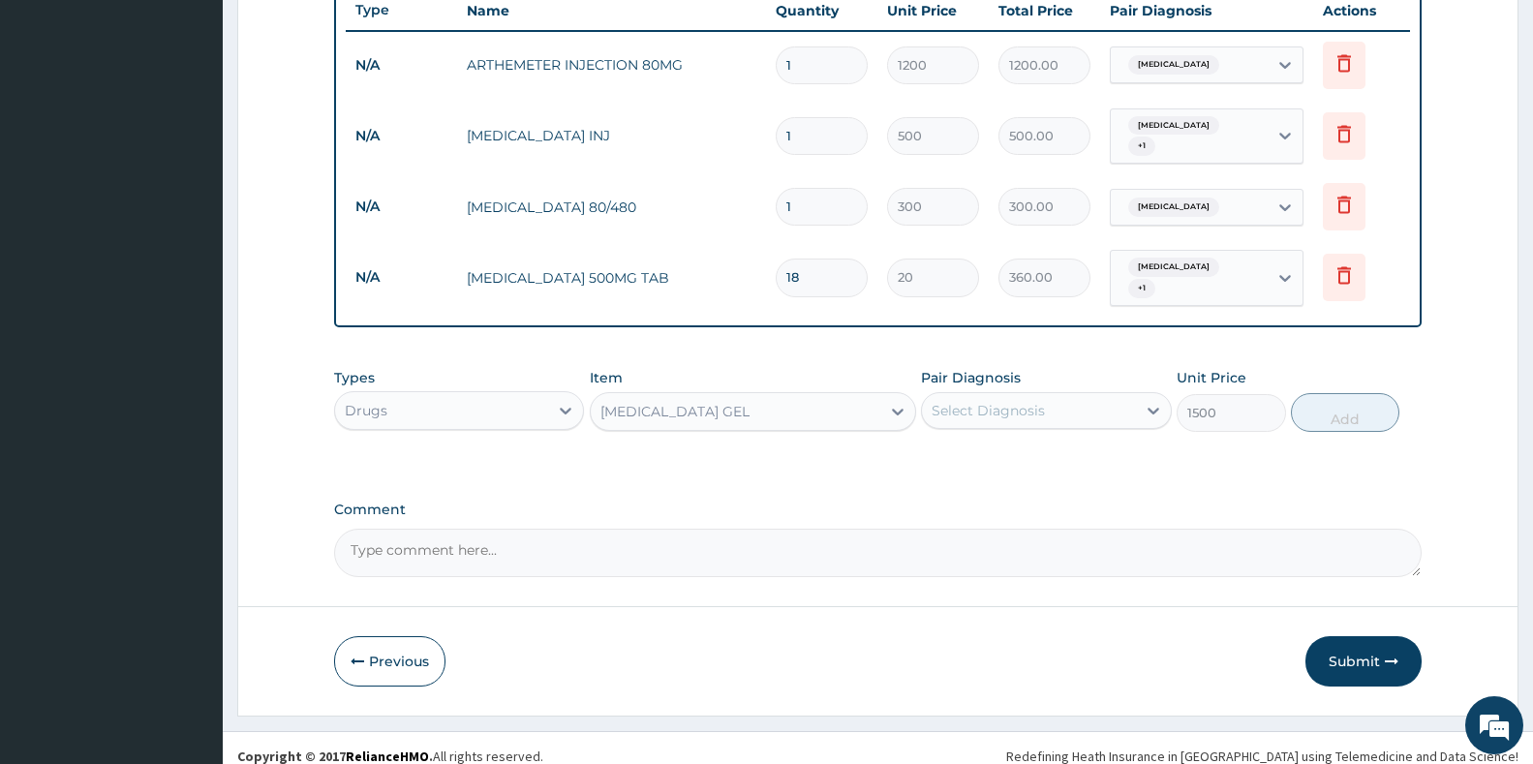
click at [989, 409] on div "Select Diagnosis" at bounding box center [1028, 410] width 213 height 31
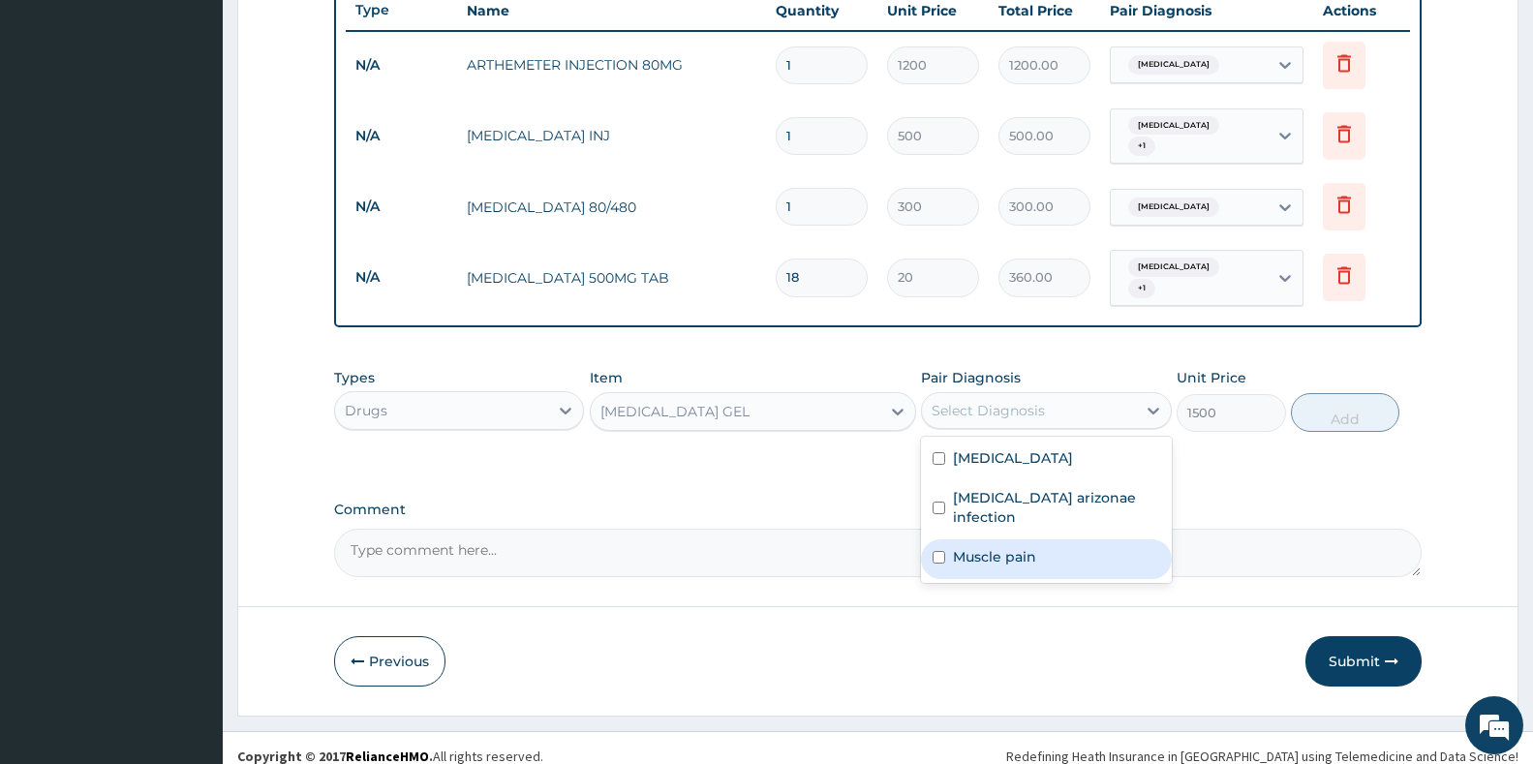
click at [999, 547] on label "Muscle pain" at bounding box center [994, 556] width 83 height 19
checkbox input "true"
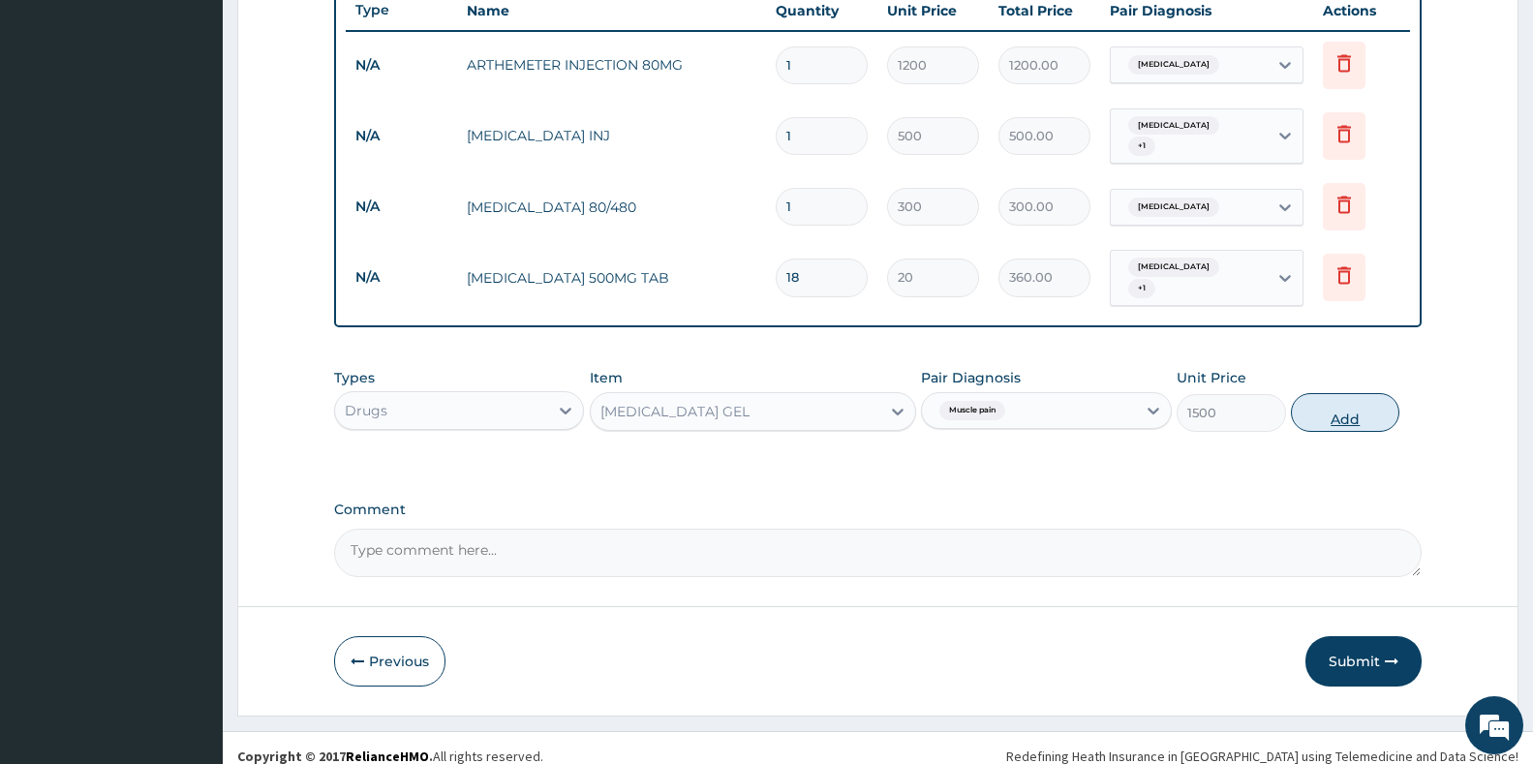
click at [1356, 393] on button "Add" at bounding box center [1345, 412] width 108 height 39
type input "0"
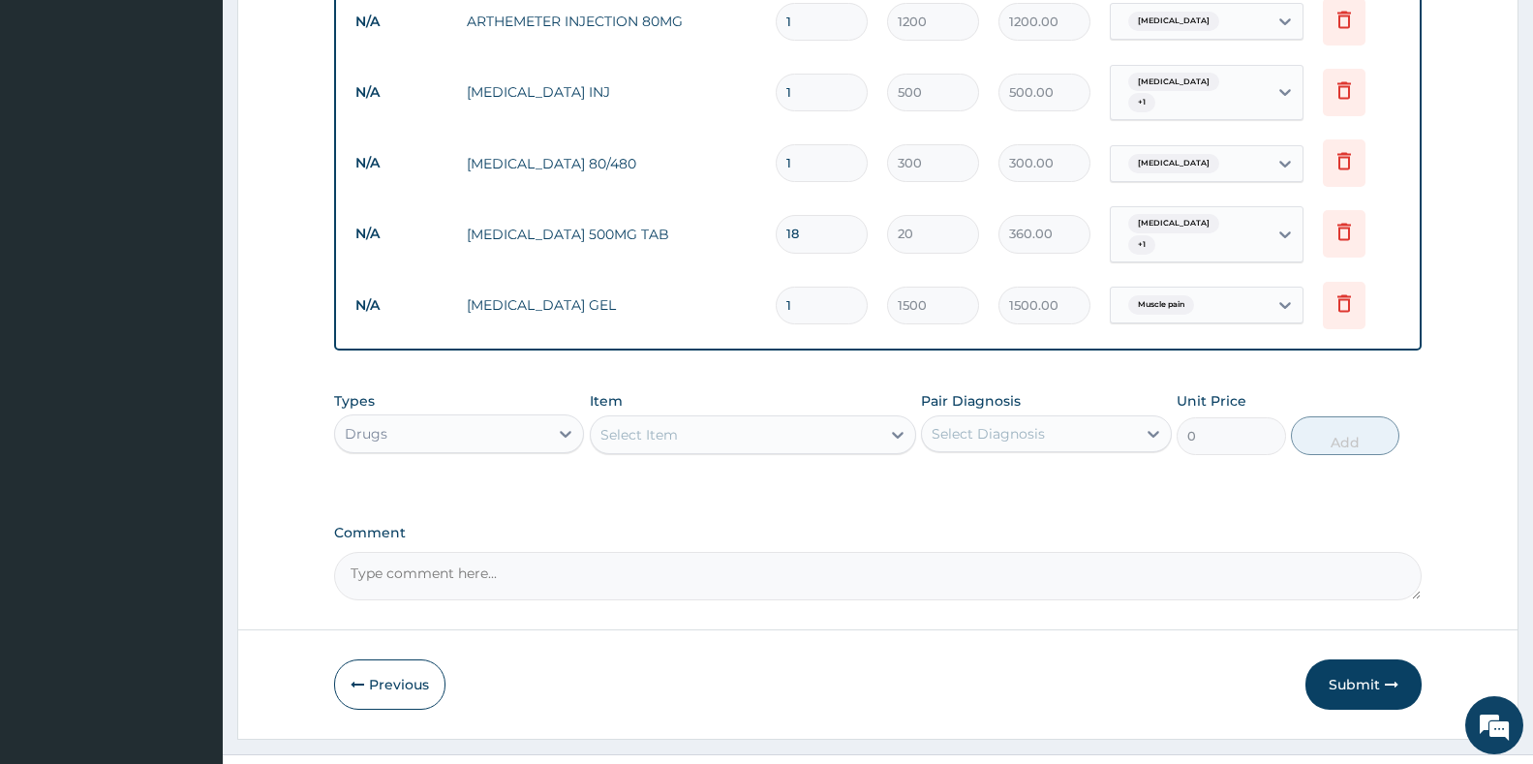
scroll to position [808, 0]
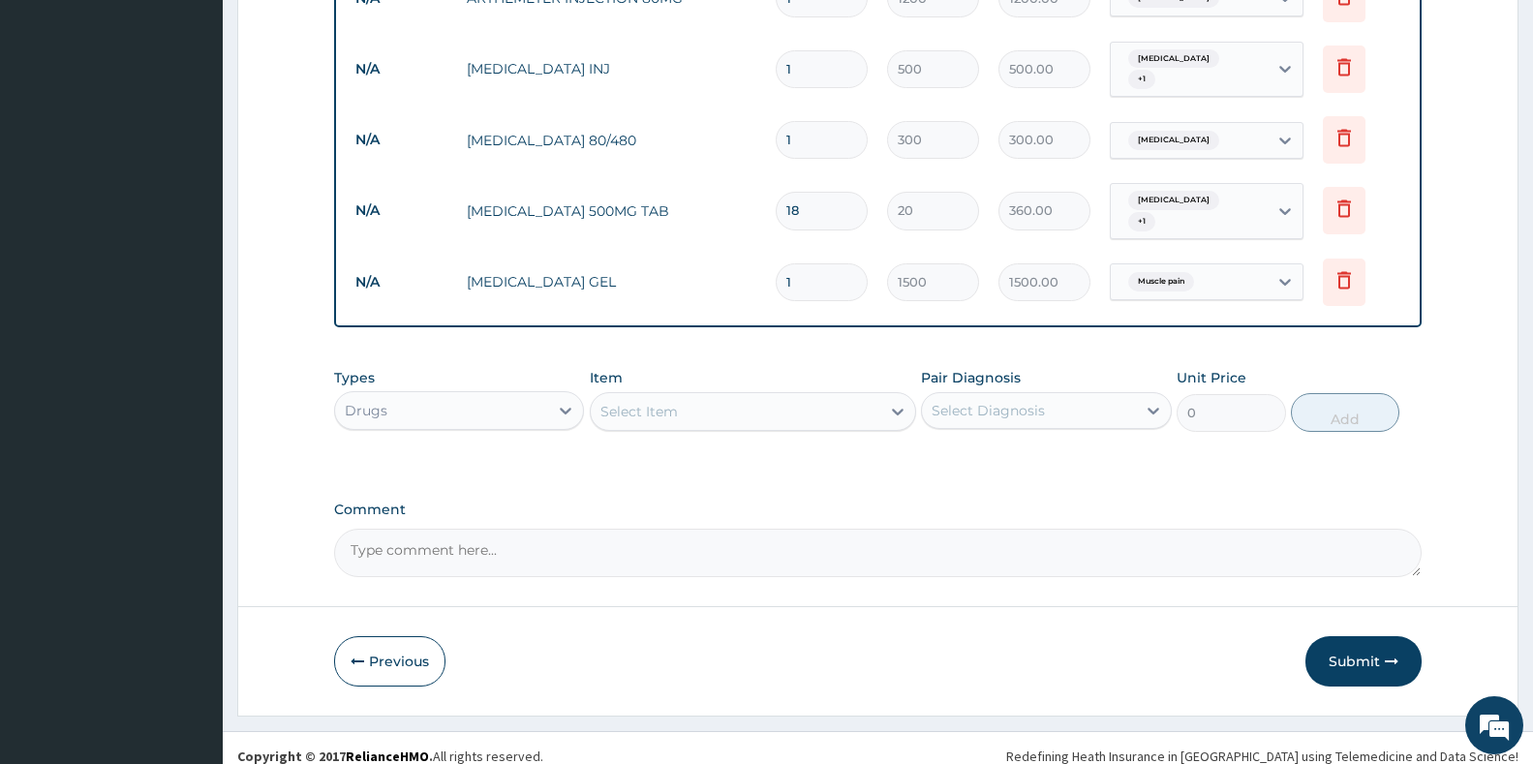
click at [680, 392] on div "Select Item" at bounding box center [753, 411] width 326 height 39
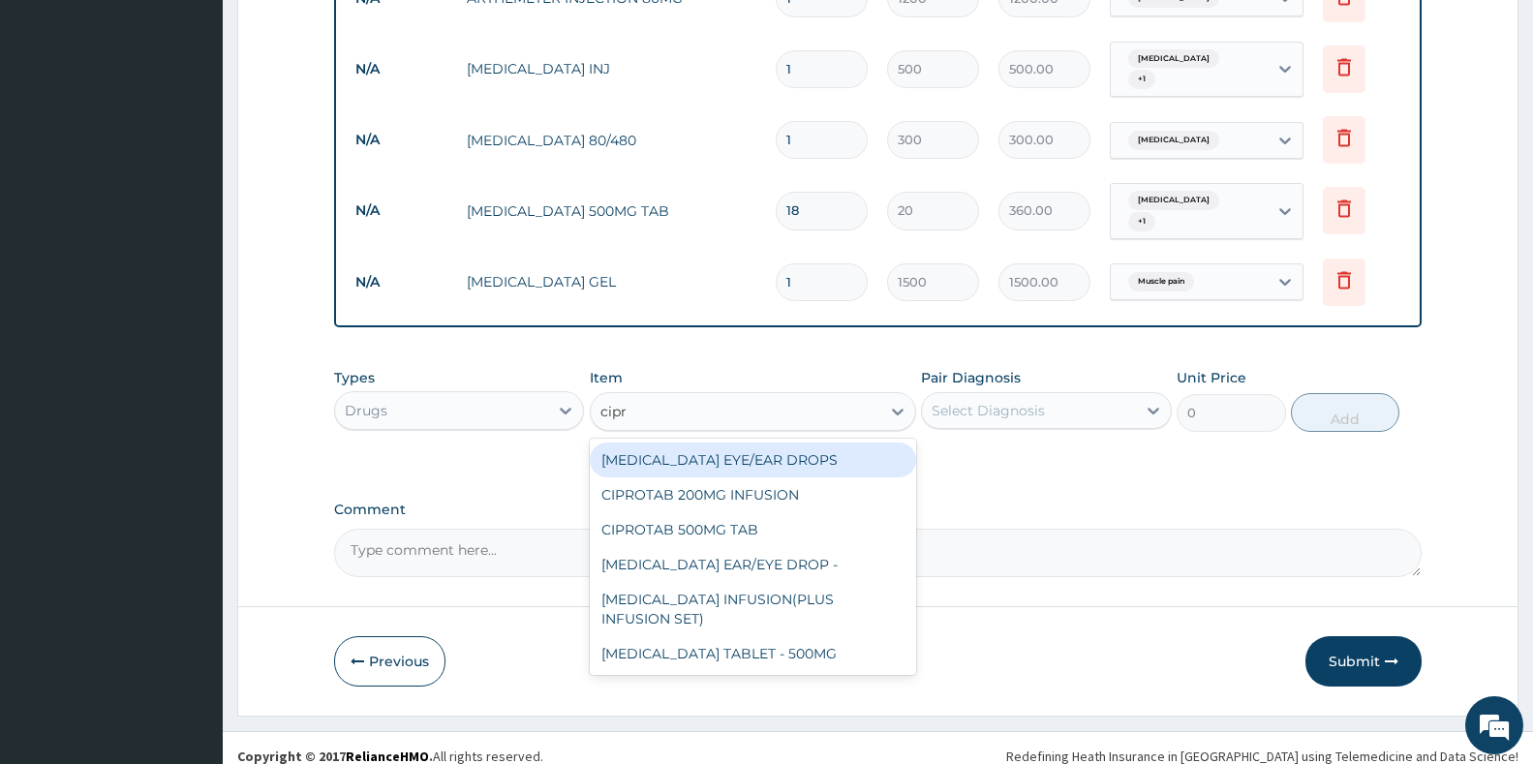
type input "cipro"
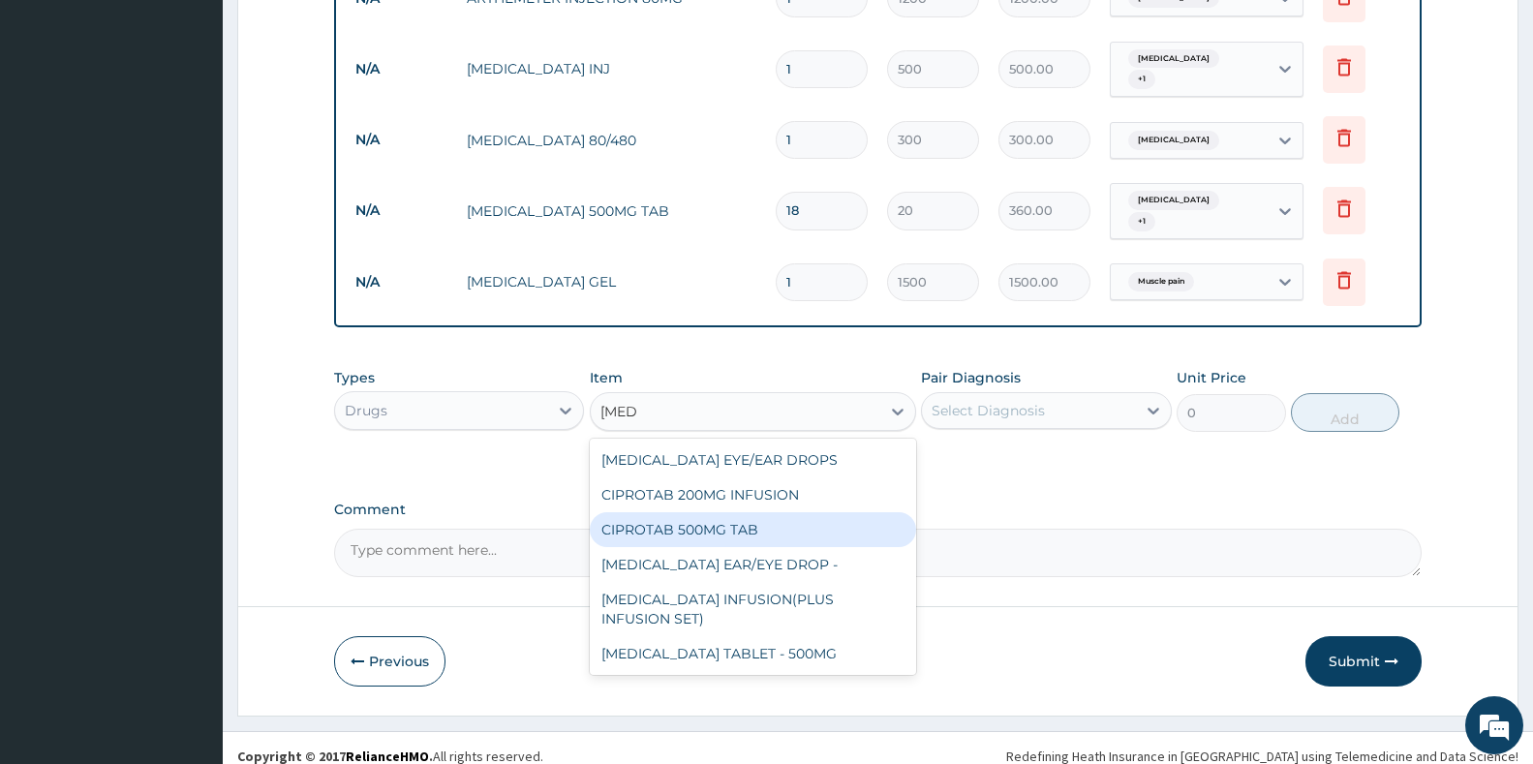
drag, startPoint x: 689, startPoint y: 516, endPoint x: 728, endPoint y: 494, distance: 45.5
click at [689, 516] on div "CIPROTAB 500MG TAB" at bounding box center [753, 529] width 326 height 35
type input "3000"
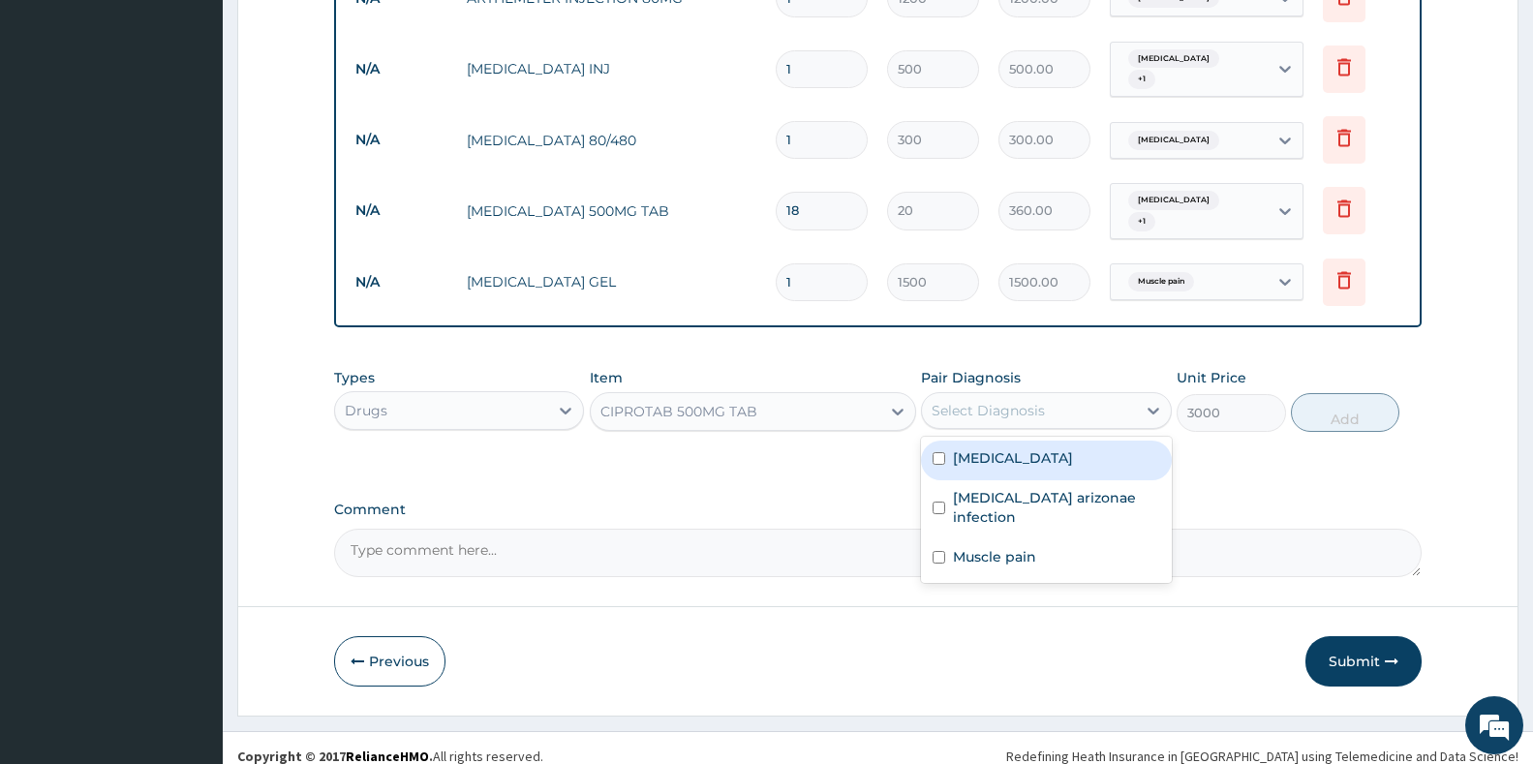
click at [1075, 392] on div "Select Diagnosis" at bounding box center [1046, 410] width 250 height 37
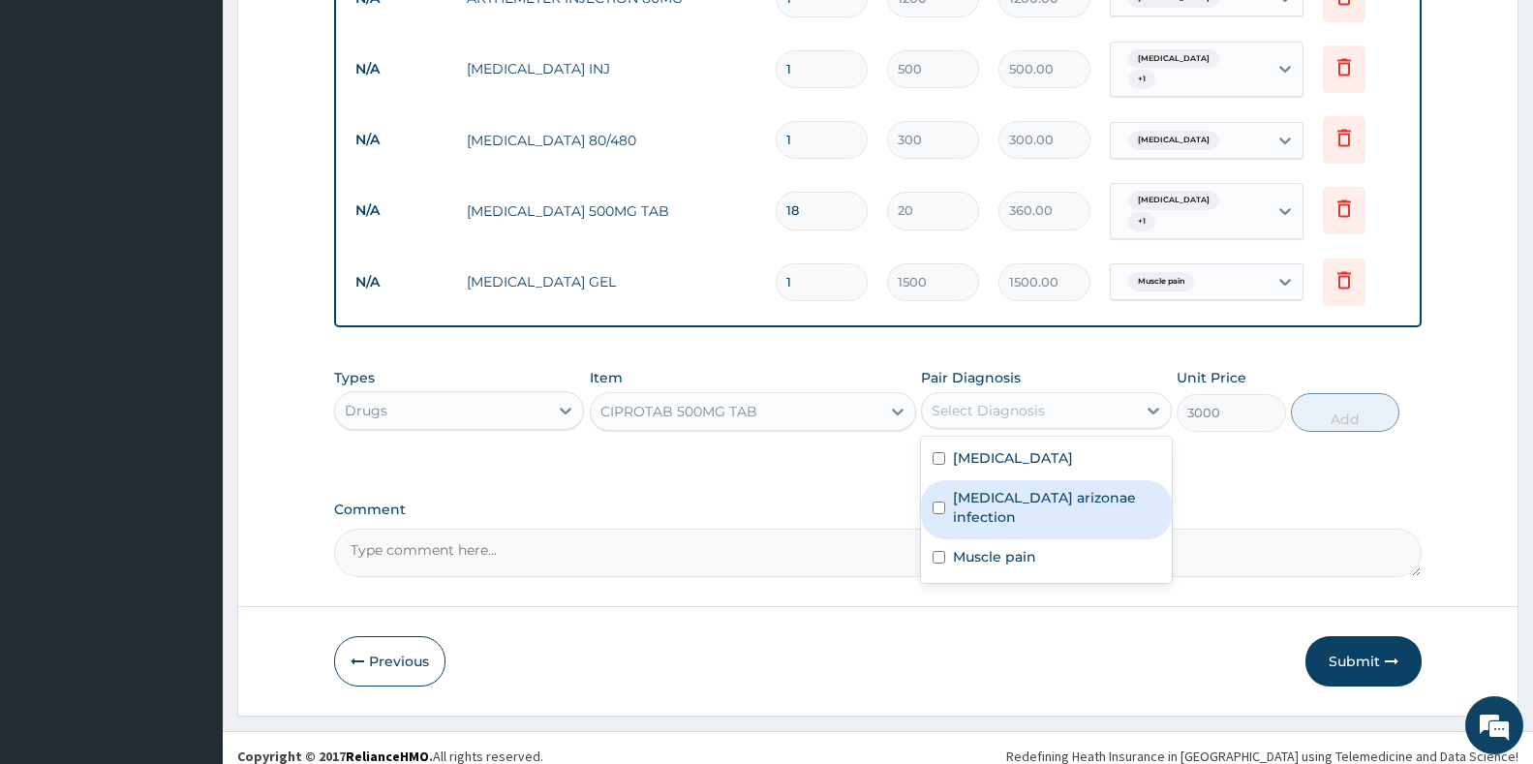
drag, startPoint x: 1024, startPoint y: 500, endPoint x: 1171, endPoint y: 478, distance: 148.7
click at [1025, 500] on label "Salmonella enterica arizonae infection" at bounding box center [1056, 507] width 206 height 39
checkbox input "true"
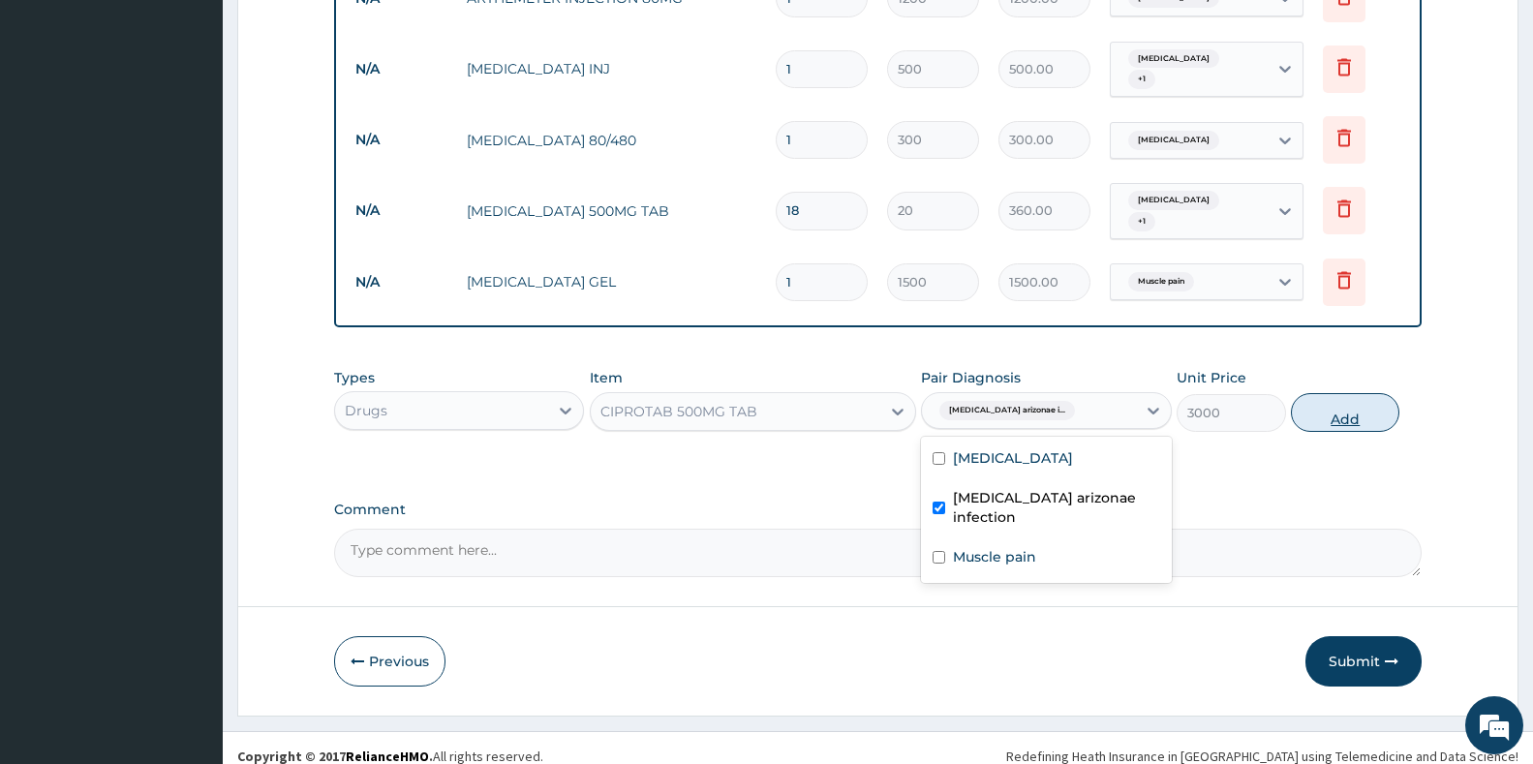
click at [1343, 399] on button "Add" at bounding box center [1345, 412] width 108 height 39
type input "0"
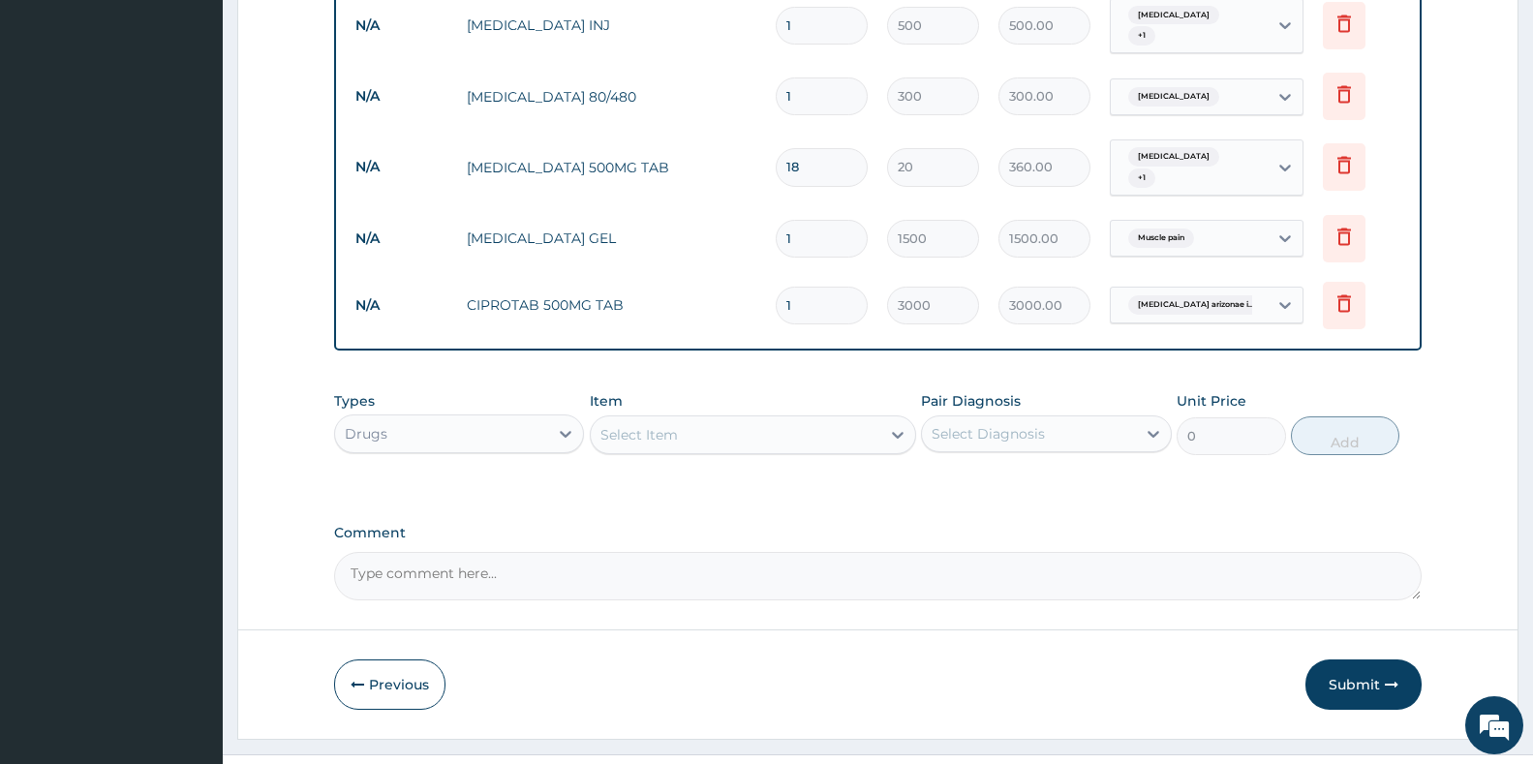
scroll to position [874, 0]
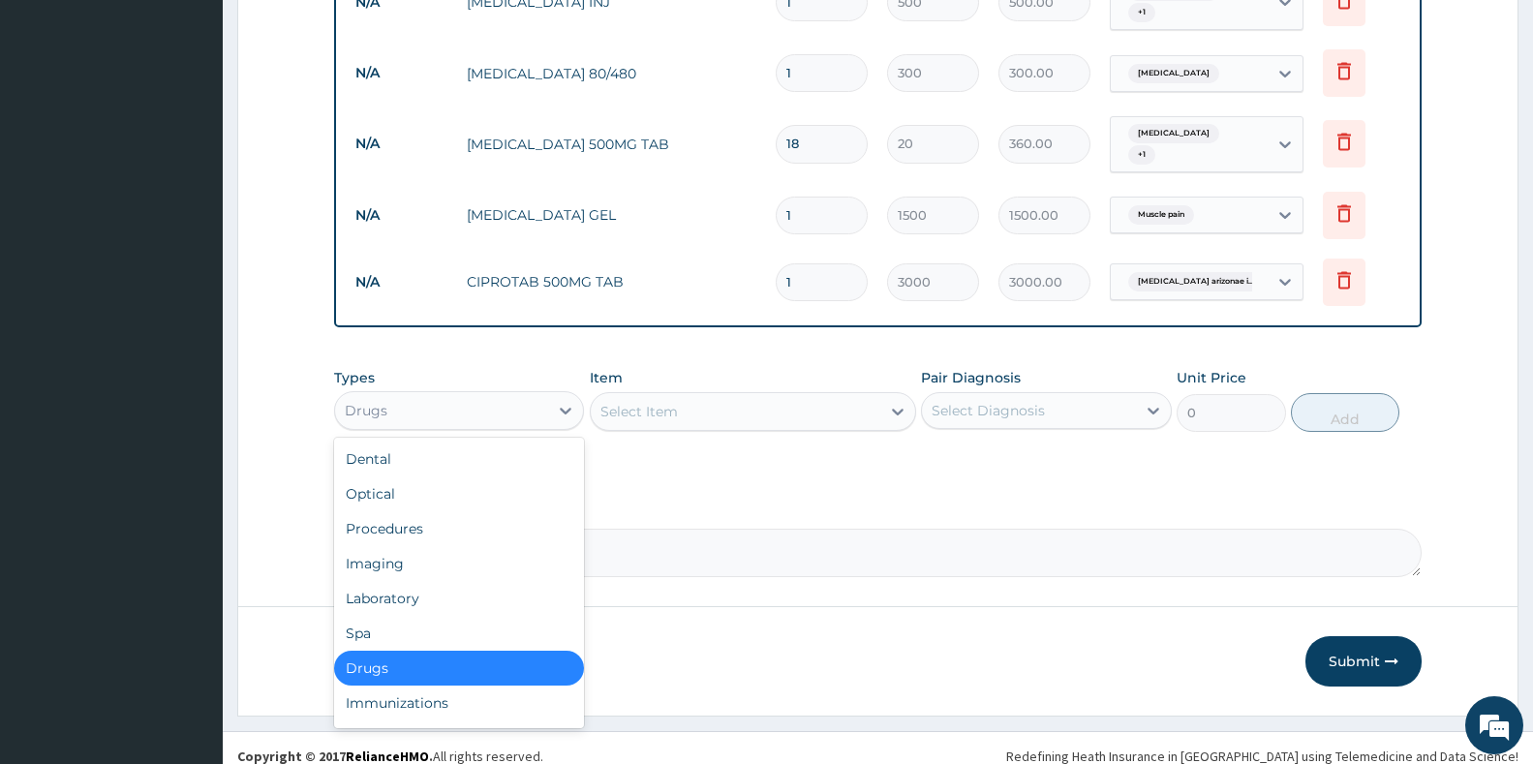
click at [448, 395] on div "Drugs" at bounding box center [441, 410] width 213 height 31
click at [417, 546] on div "Imaging" at bounding box center [459, 563] width 250 height 35
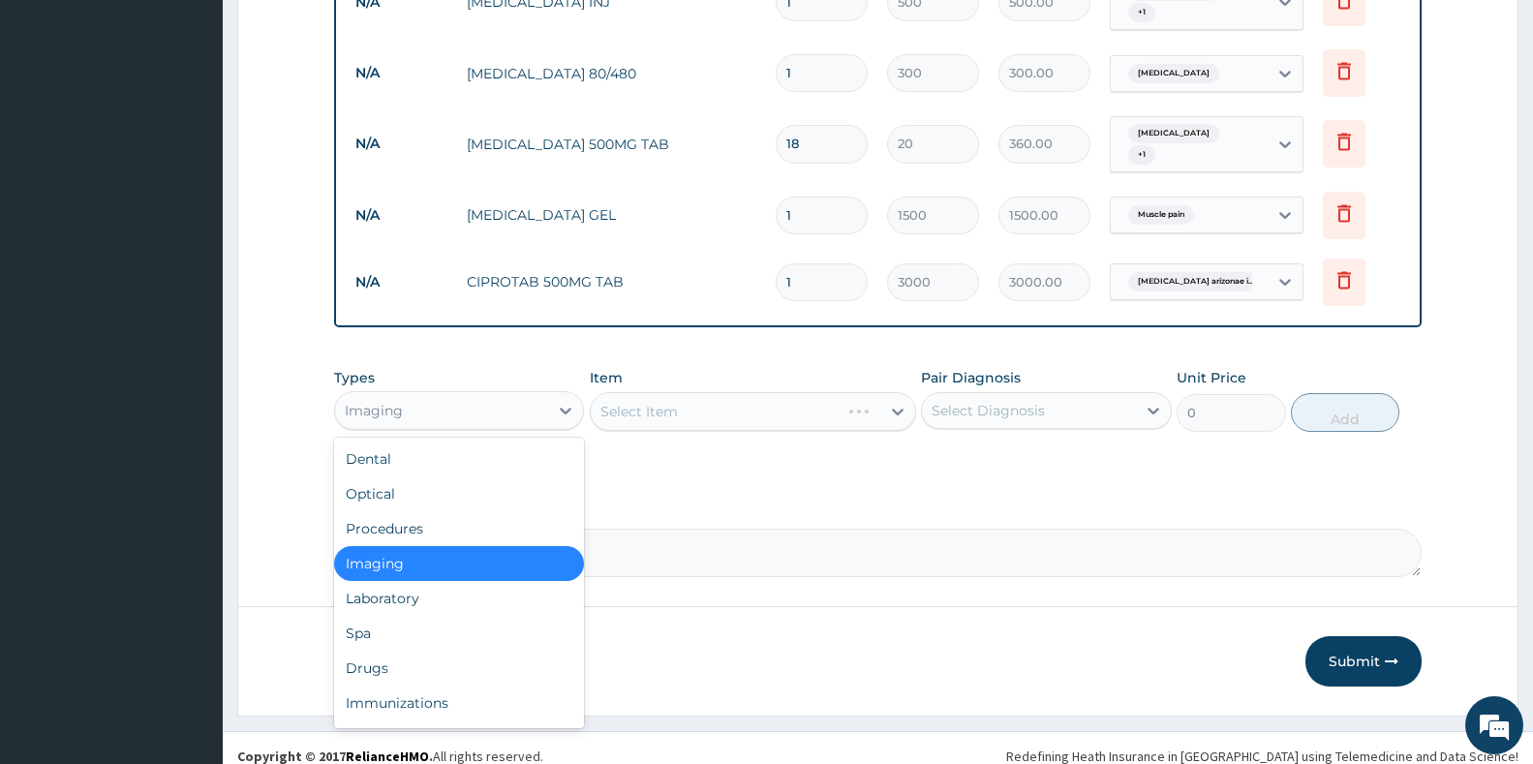
drag, startPoint x: 431, startPoint y: 378, endPoint x: 413, endPoint y: 466, distance: 89.8
click at [420, 406] on div "Imaging" at bounding box center [441, 410] width 213 height 31
click at [427, 515] on div "Procedures" at bounding box center [459, 528] width 250 height 35
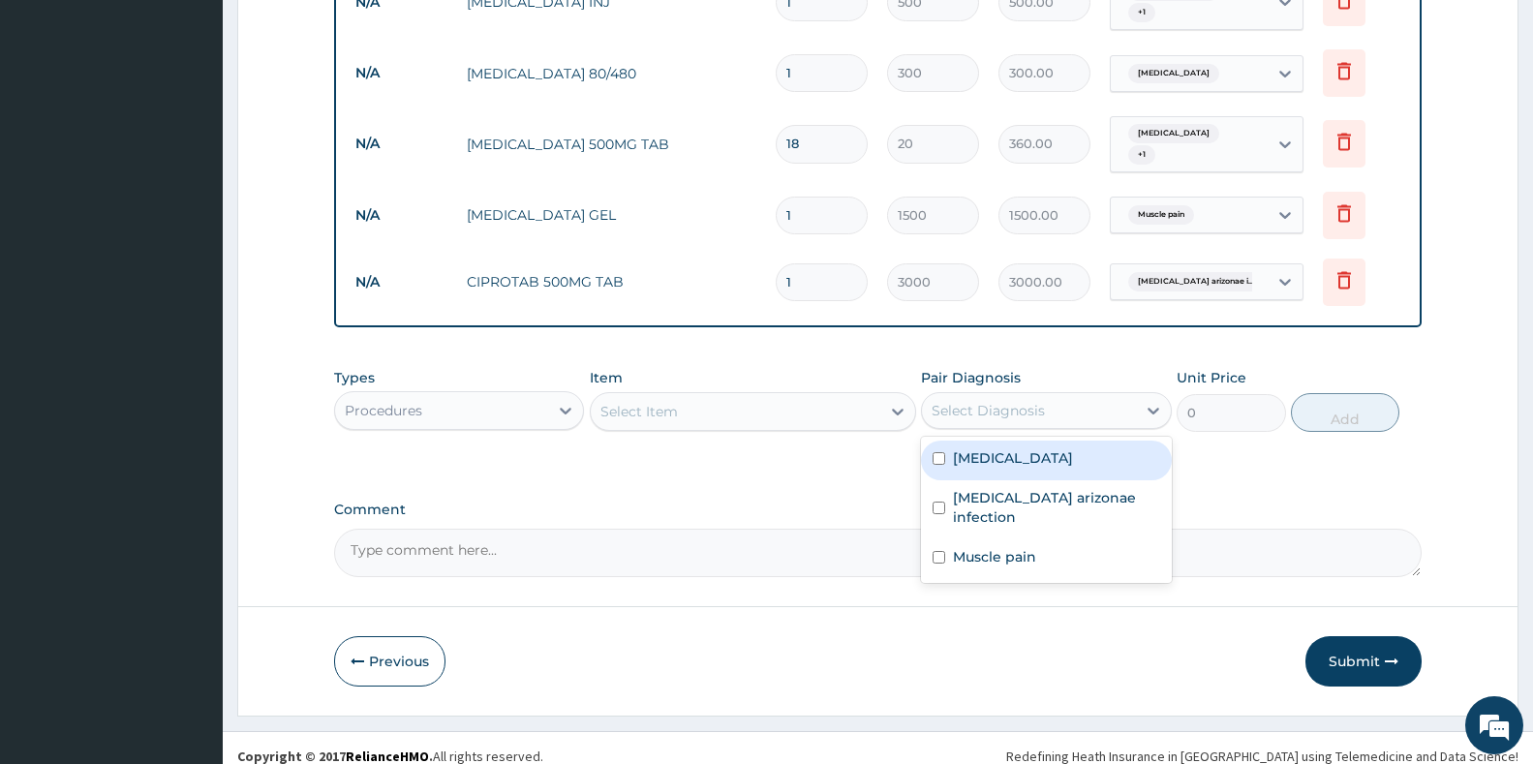
drag, startPoint x: 1076, startPoint y: 403, endPoint x: 1064, endPoint y: 435, distance: 34.0
click at [1074, 412] on div "Select Diagnosis" at bounding box center [1046, 410] width 250 height 37
drag, startPoint x: 1055, startPoint y: 452, endPoint x: 1056, endPoint y: 479, distance: 27.2
click at [1055, 454] on div "Malaria" at bounding box center [1046, 461] width 250 height 40
checkbox input "true"
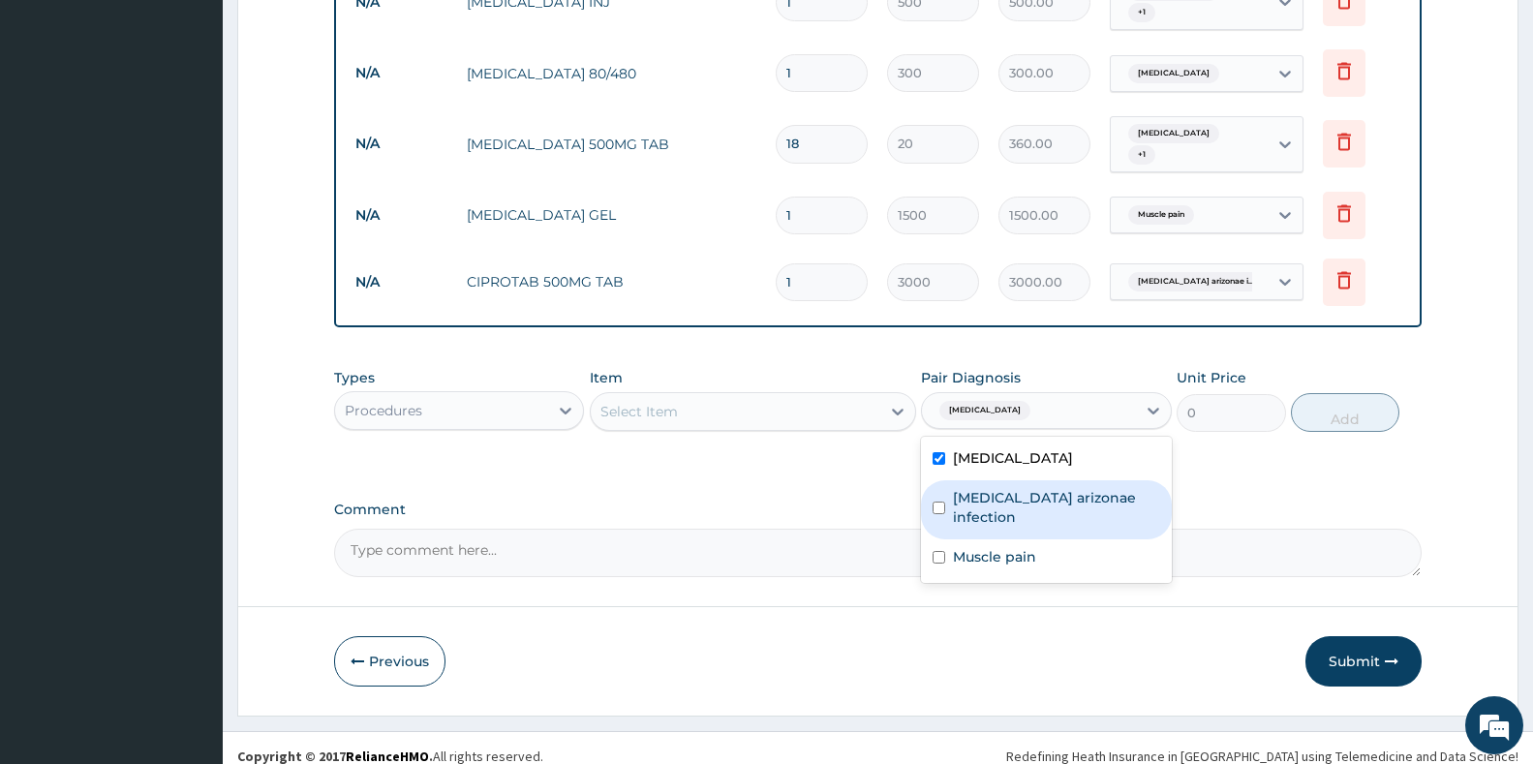
drag, startPoint x: 1056, startPoint y: 484, endPoint x: 1050, endPoint y: 535, distance: 50.8
click at [1050, 528] on div "Malaria Salmonella enterica arizonae infection Muscle pain" at bounding box center [1046, 510] width 250 height 146
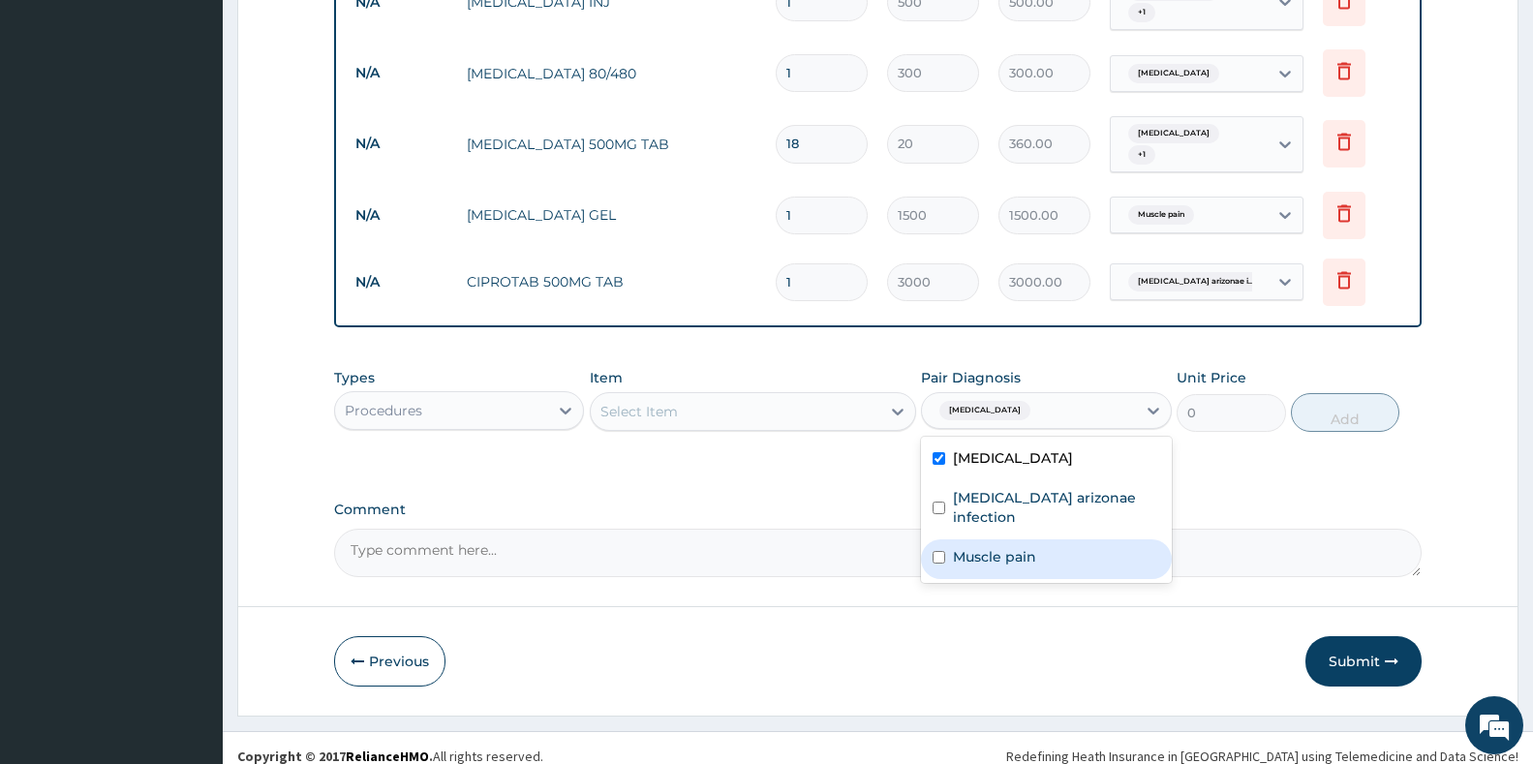
drag, startPoint x: 1036, startPoint y: 541, endPoint x: 845, endPoint y: 484, distance: 199.1
click at [1026, 547] on label "Muscle pain" at bounding box center [994, 556] width 83 height 19
checkbox input "true"
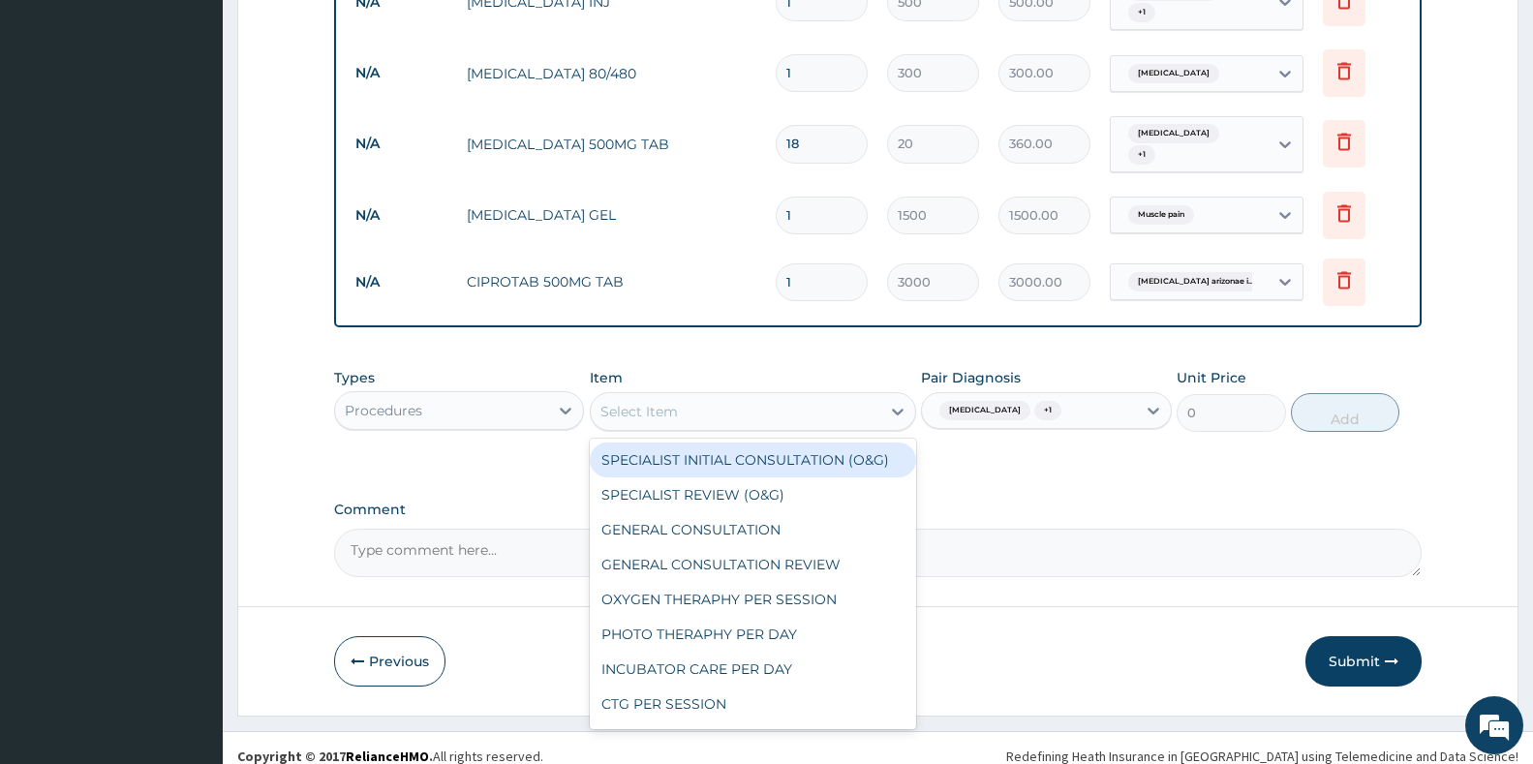
click at [700, 396] on div "Select Item" at bounding box center [736, 411] width 290 height 31
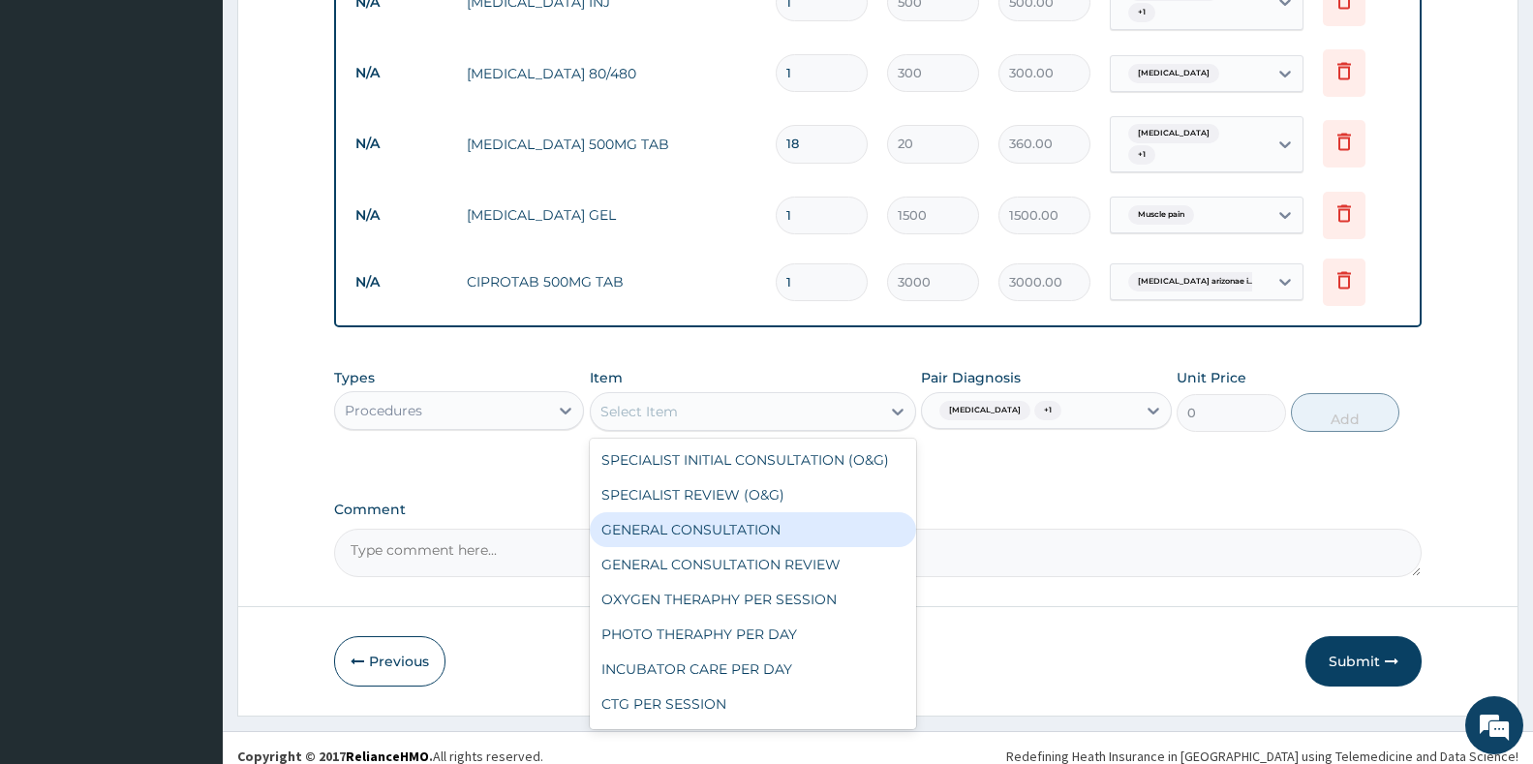
drag, startPoint x: 737, startPoint y: 508, endPoint x: 865, endPoint y: 493, distance: 128.8
click at [816, 512] on div "GENERAL CONSULTATION" at bounding box center [753, 529] width 326 height 35
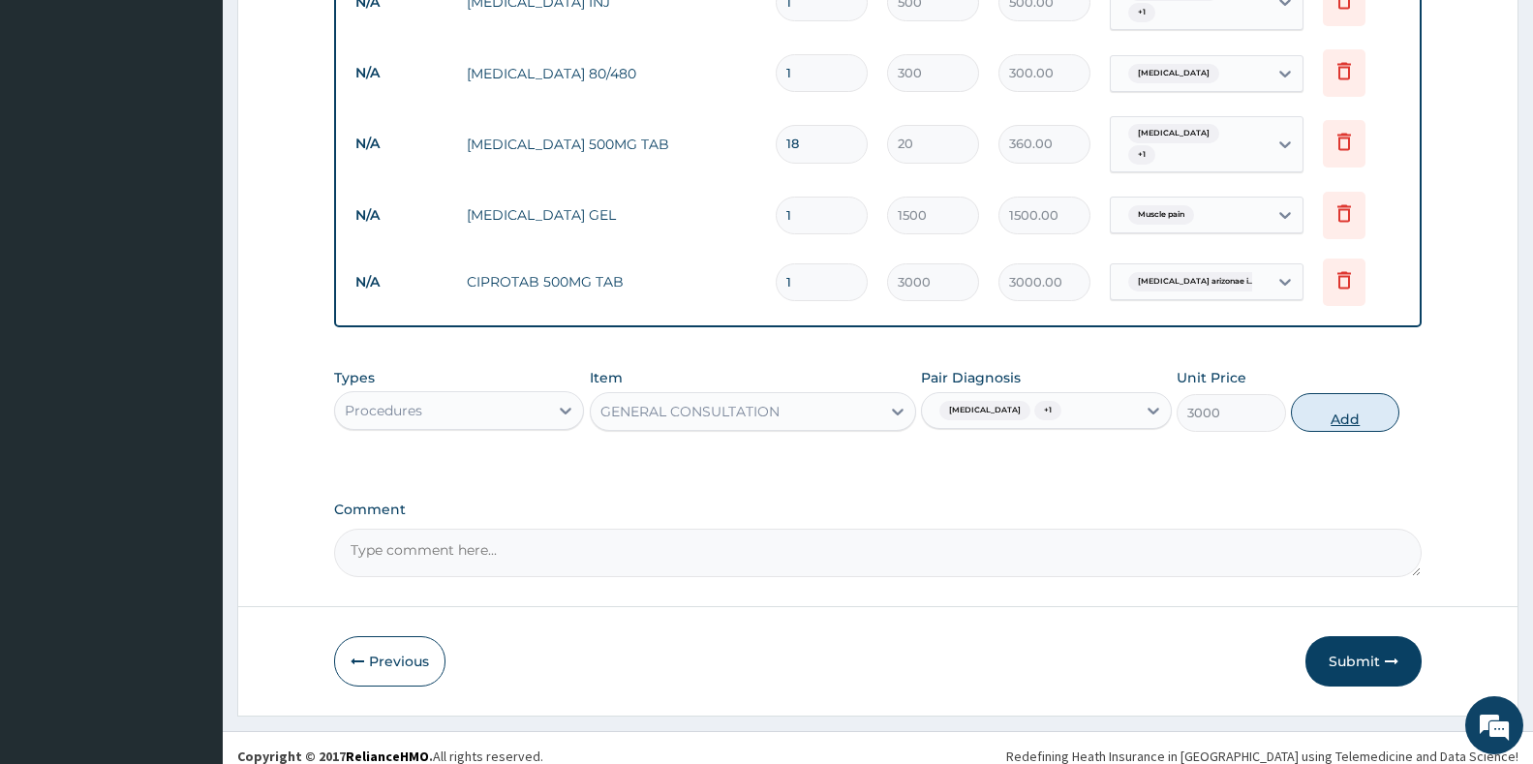
click at [1328, 399] on button "Add" at bounding box center [1345, 412] width 108 height 39
type input "0"
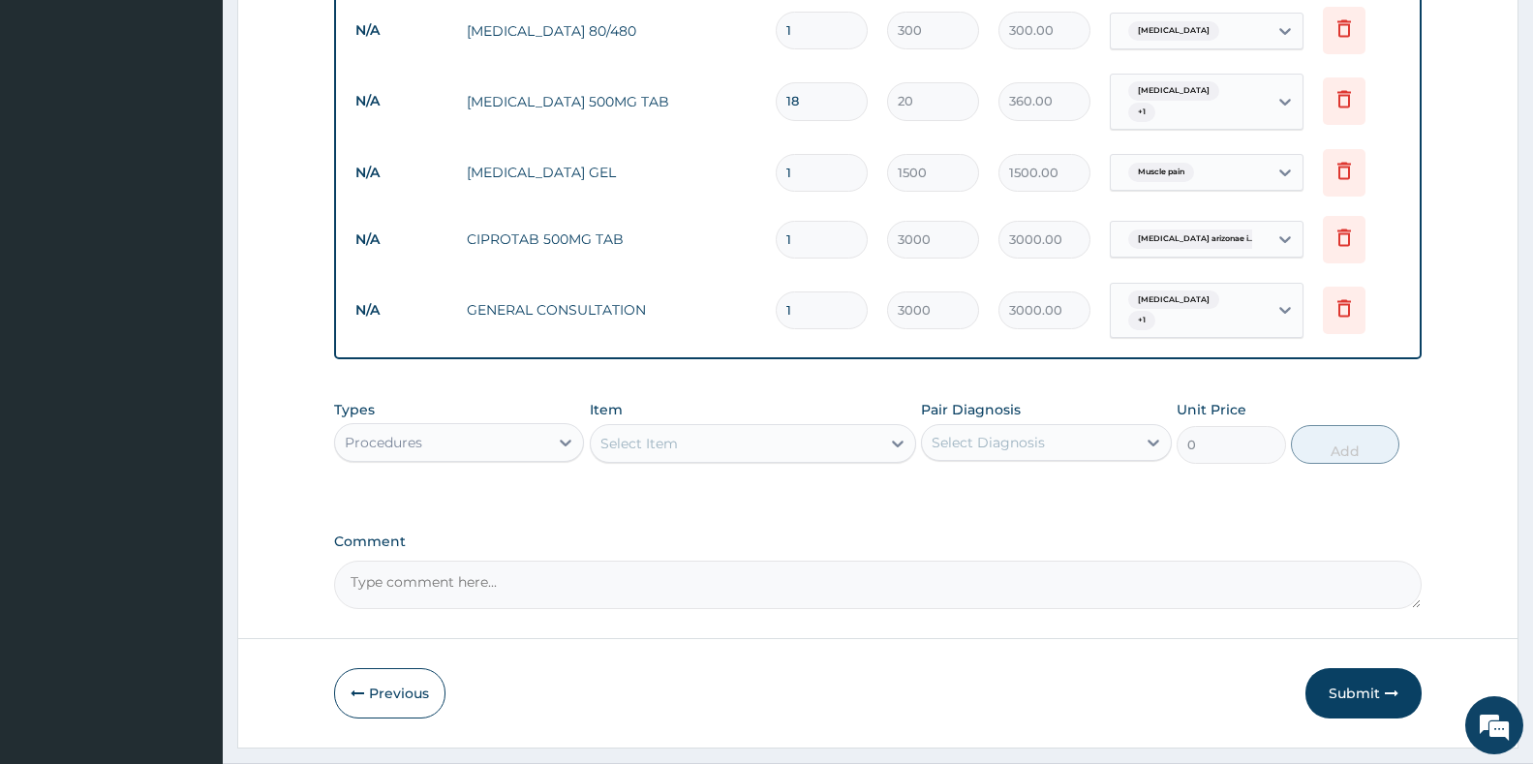
scroll to position [941, 0]
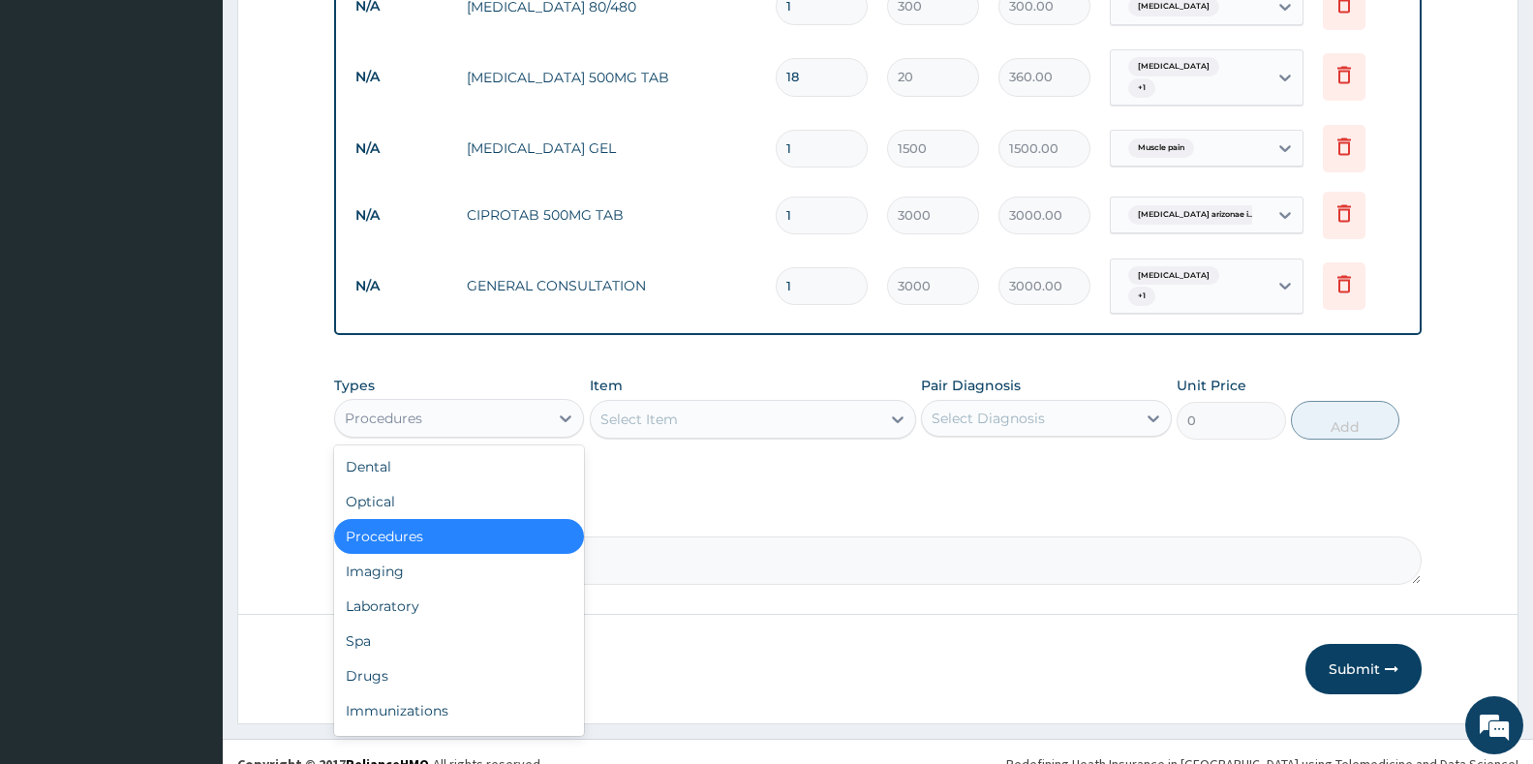
click at [490, 412] on div "Procedures" at bounding box center [459, 418] width 250 height 39
click at [444, 589] on div "Laboratory" at bounding box center [459, 606] width 250 height 35
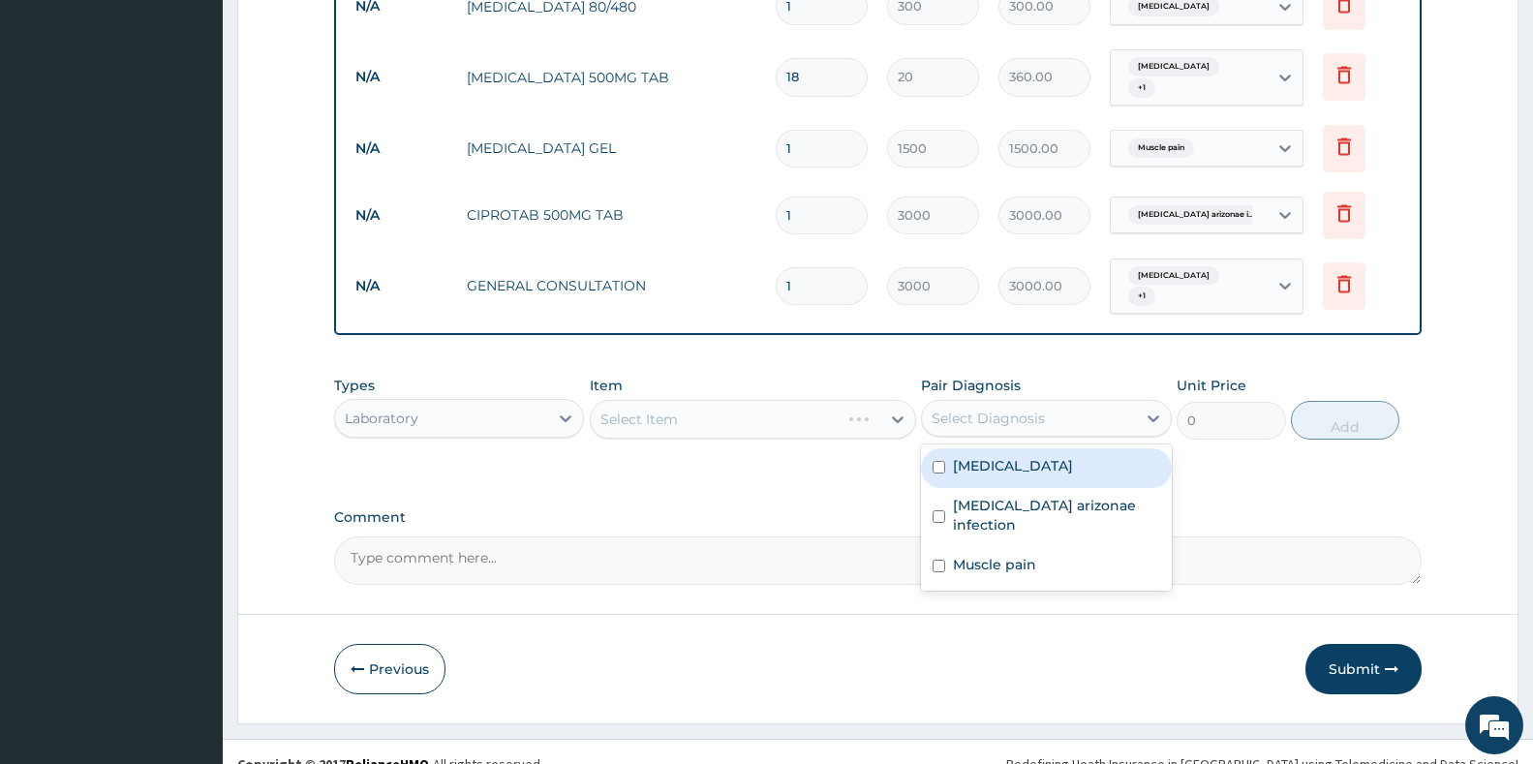
click at [1022, 409] on div "Select Diagnosis" at bounding box center [988, 418] width 113 height 19
click at [1017, 448] on div "[MEDICAL_DATA]" at bounding box center [1046, 468] width 250 height 40
checkbox input "true"
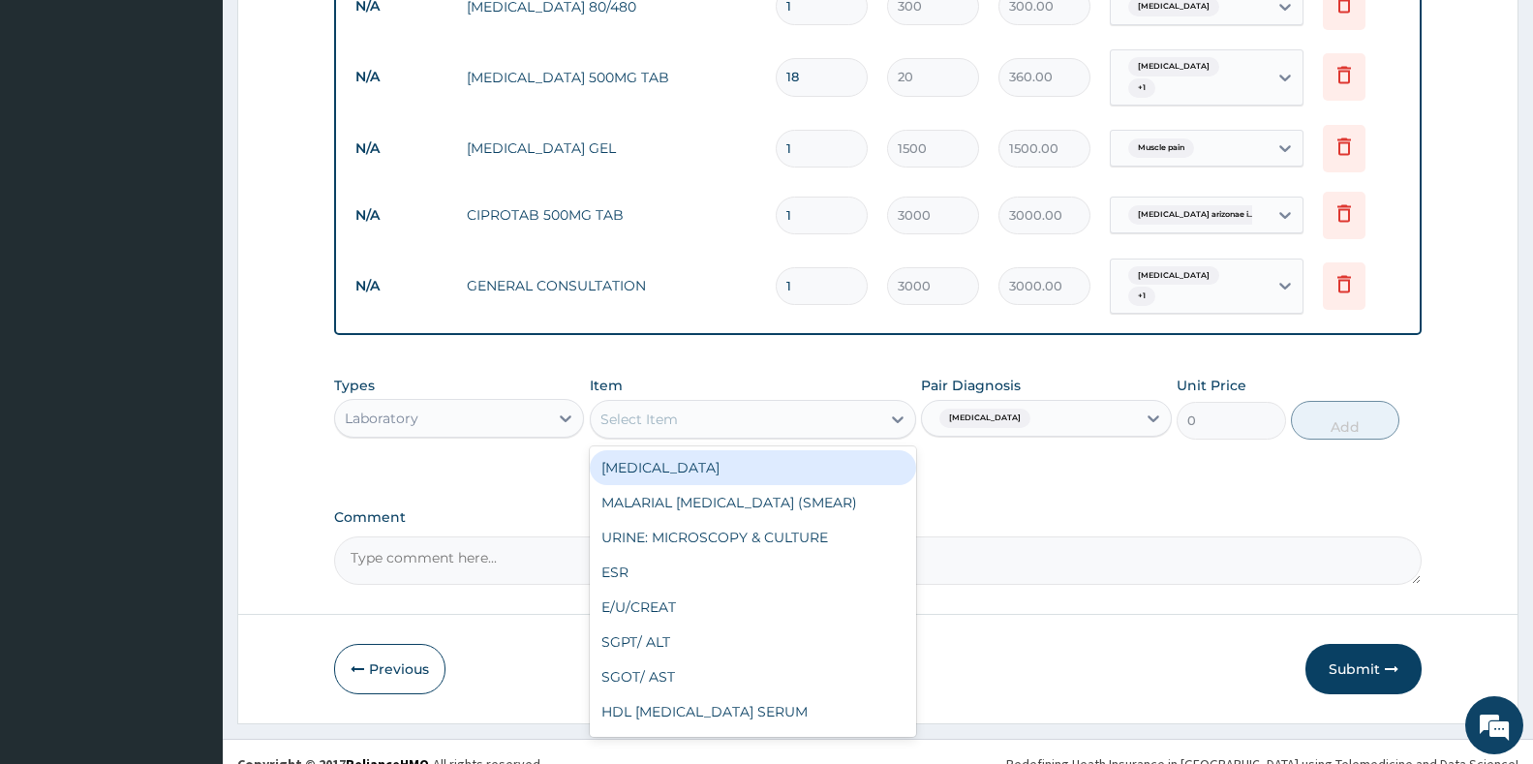
click at [736, 408] on div "Select Item" at bounding box center [736, 419] width 290 height 31
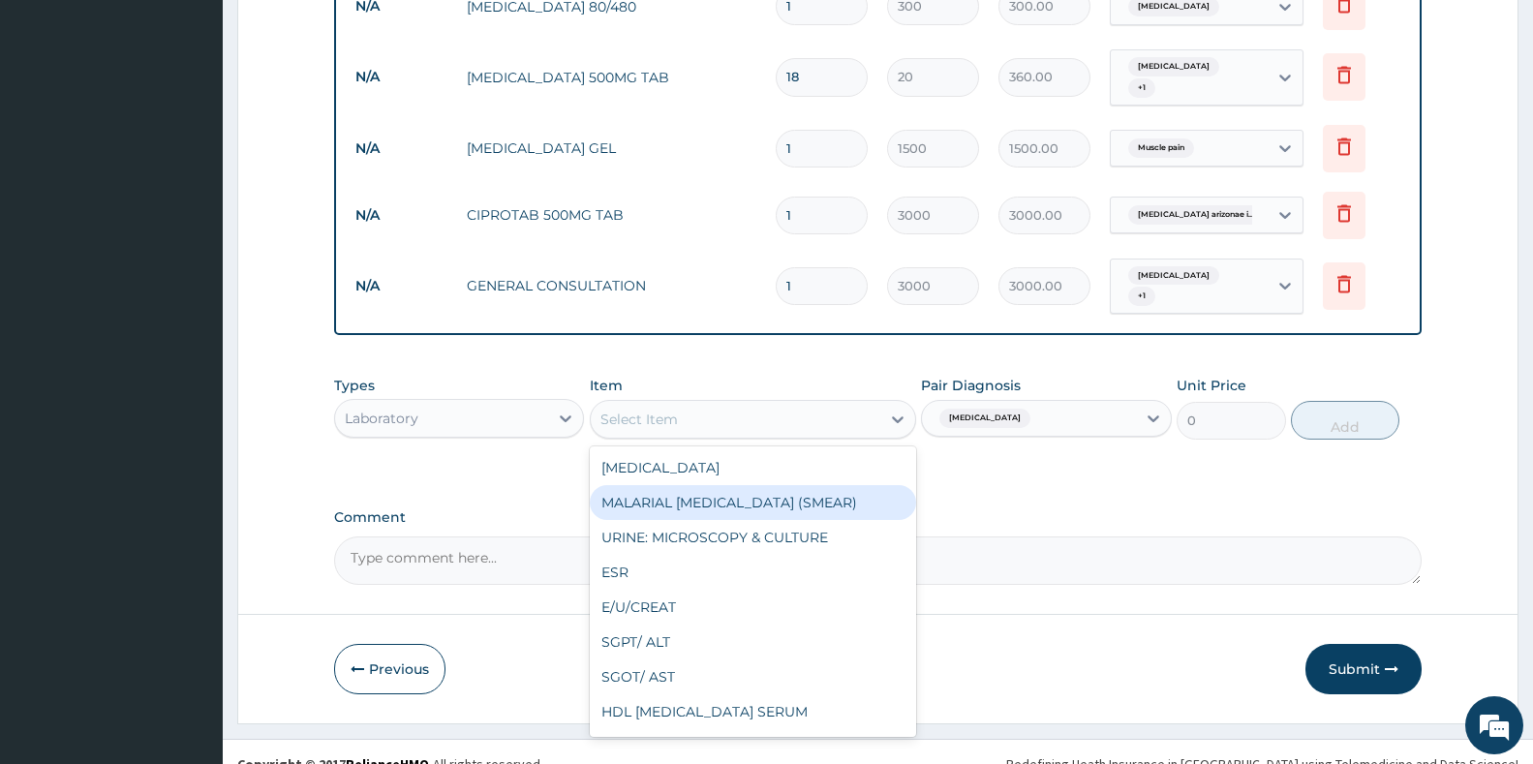
drag, startPoint x: 720, startPoint y: 478, endPoint x: 821, endPoint y: 457, distance: 103.9
click at [737, 485] on div "MALARIAL PARASITE (SMEAR)" at bounding box center [753, 502] width 326 height 35
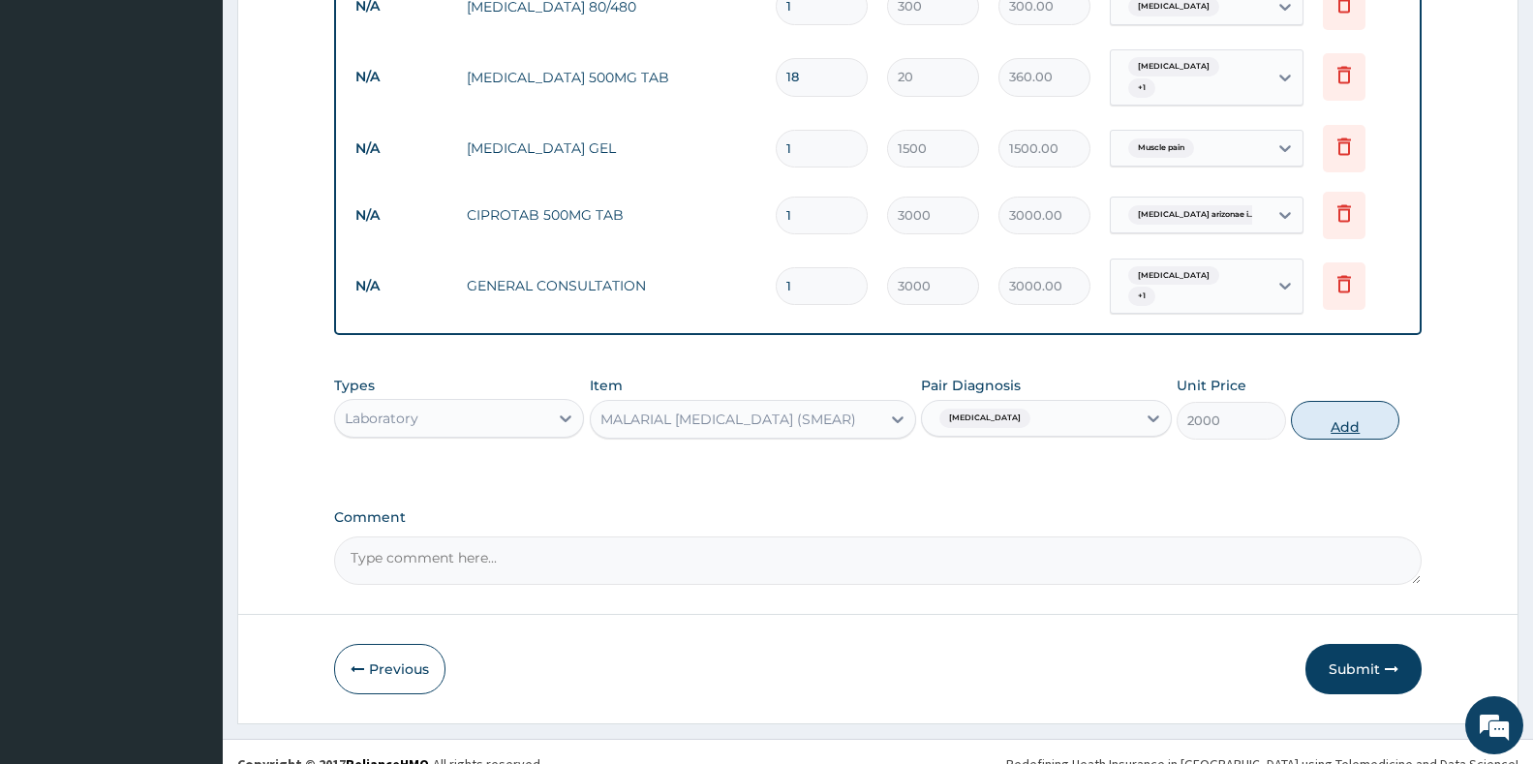
click at [1366, 408] on button "Add" at bounding box center [1345, 420] width 108 height 39
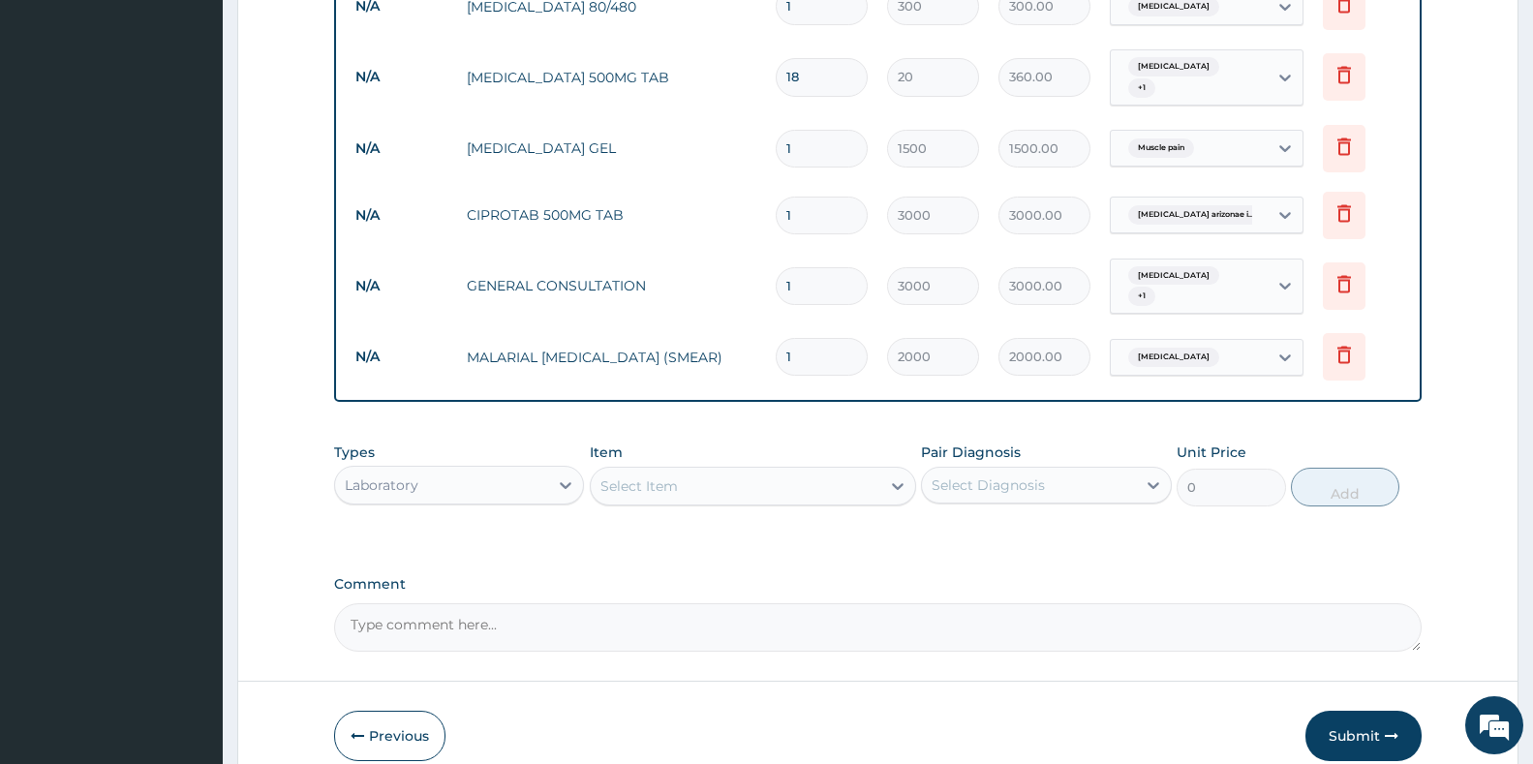
click at [767, 471] on div "Select Item" at bounding box center [736, 486] width 290 height 31
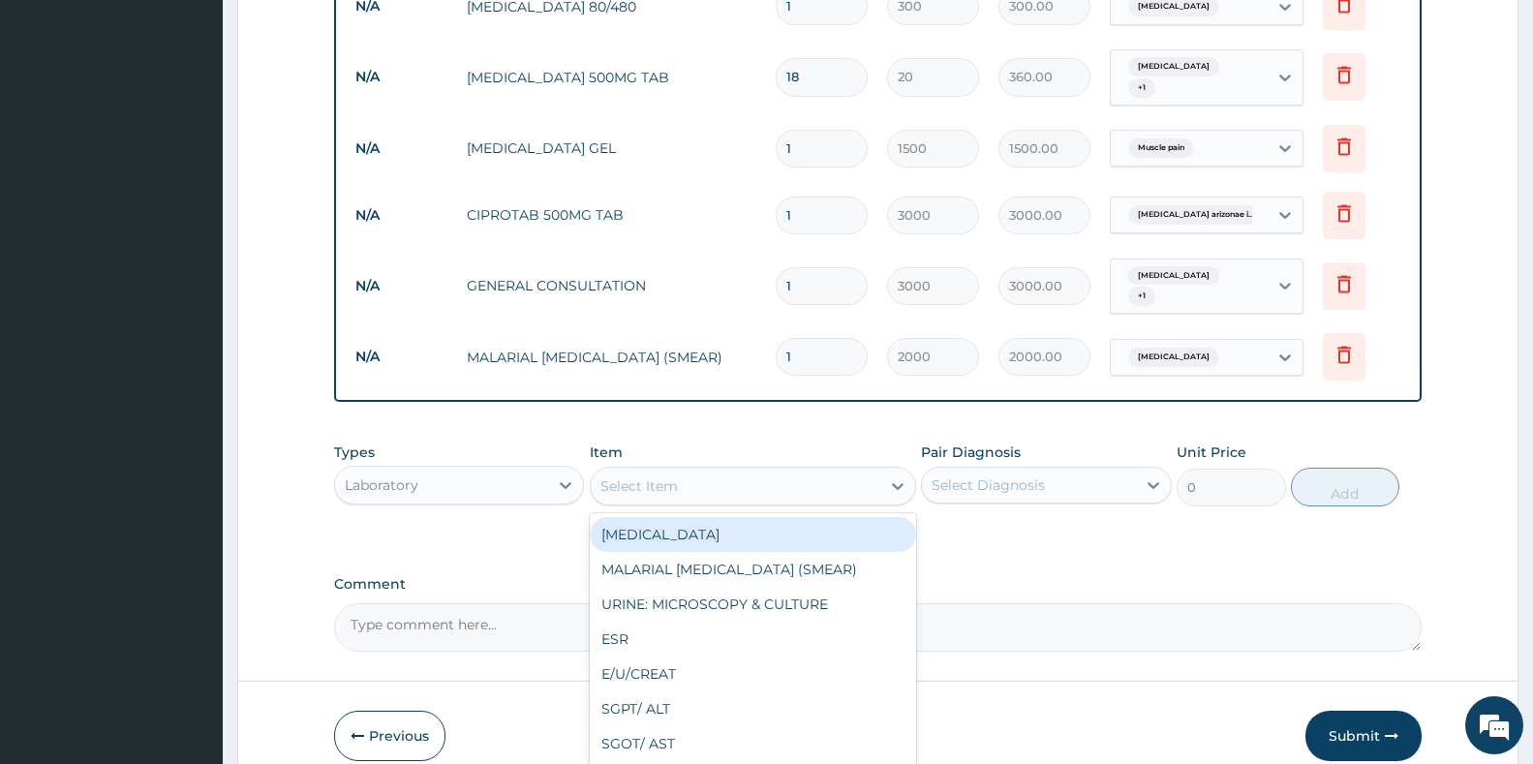
click at [672, 517] on div "FULL BLOOD COUNT" at bounding box center [753, 534] width 326 height 35
type input "3000"
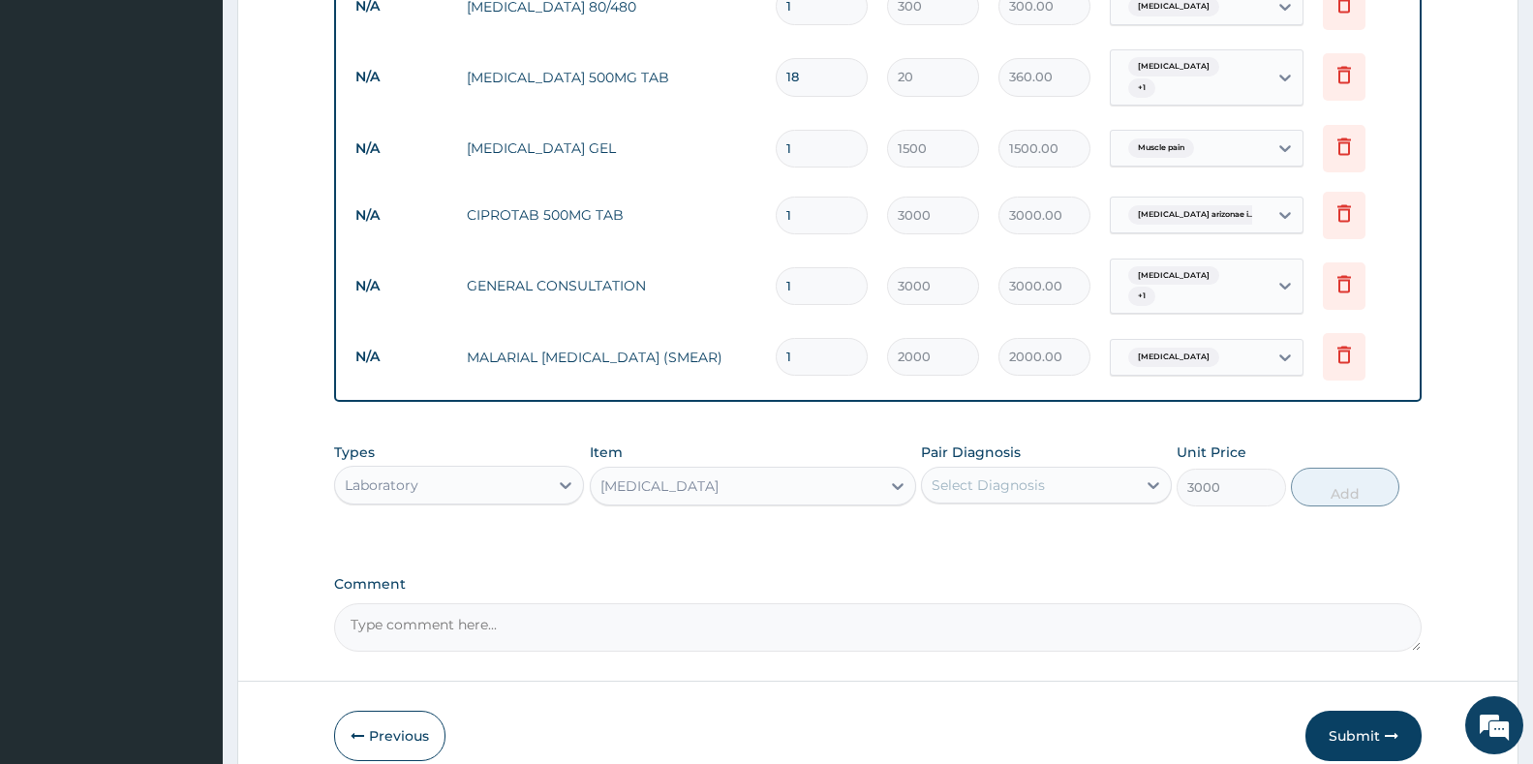
click at [985, 482] on div "Types Laboratory Item FULL BLOOD COUNT Pair Diagnosis Select Diagnosis Unit Pri…" at bounding box center [877, 474] width 1087 height 83
click at [1007, 475] on div "Select Diagnosis" at bounding box center [988, 484] width 113 height 19
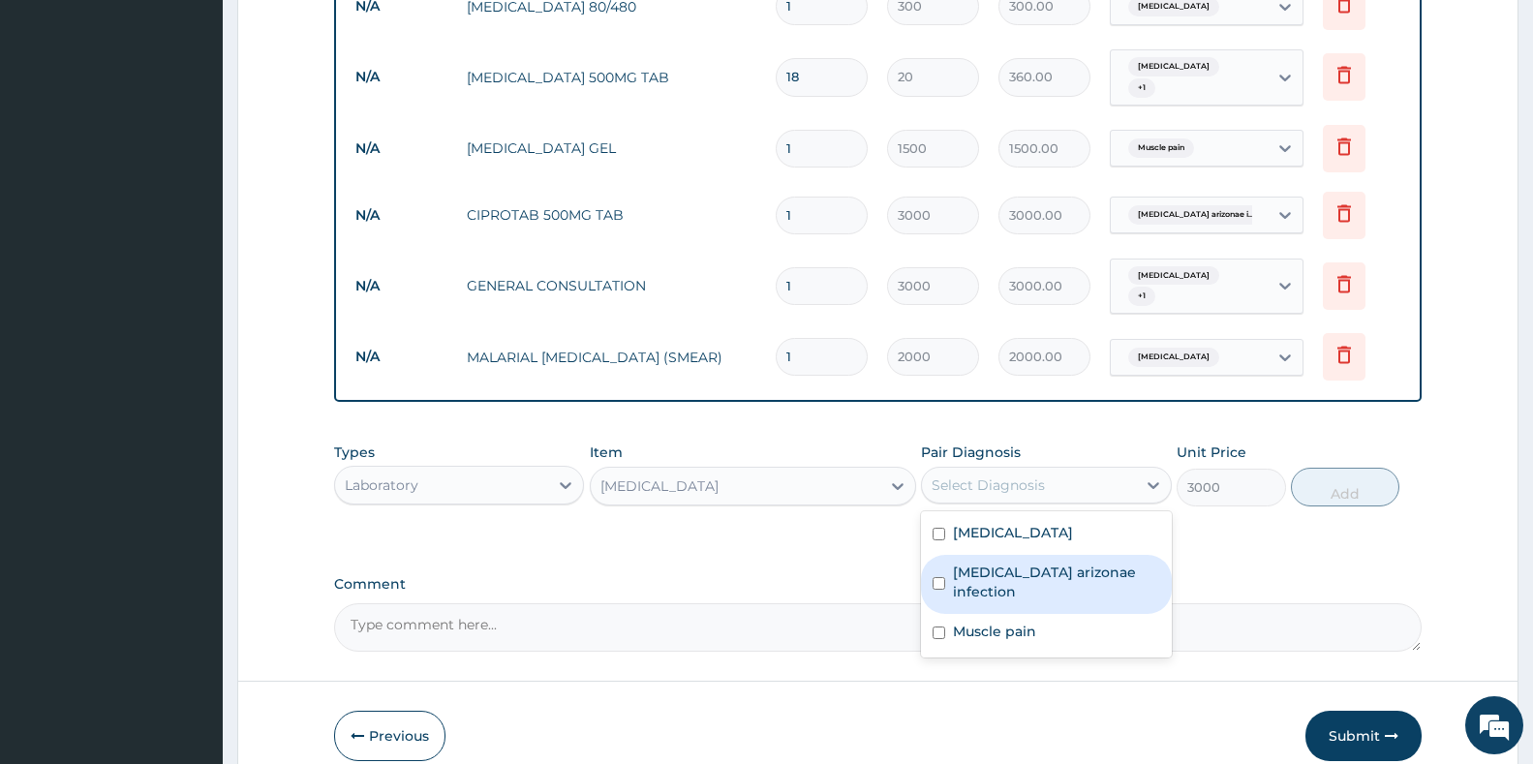
click at [1008, 563] on label "Salmonella enterica arizonae infection" at bounding box center [1056, 582] width 206 height 39
checkbox input "true"
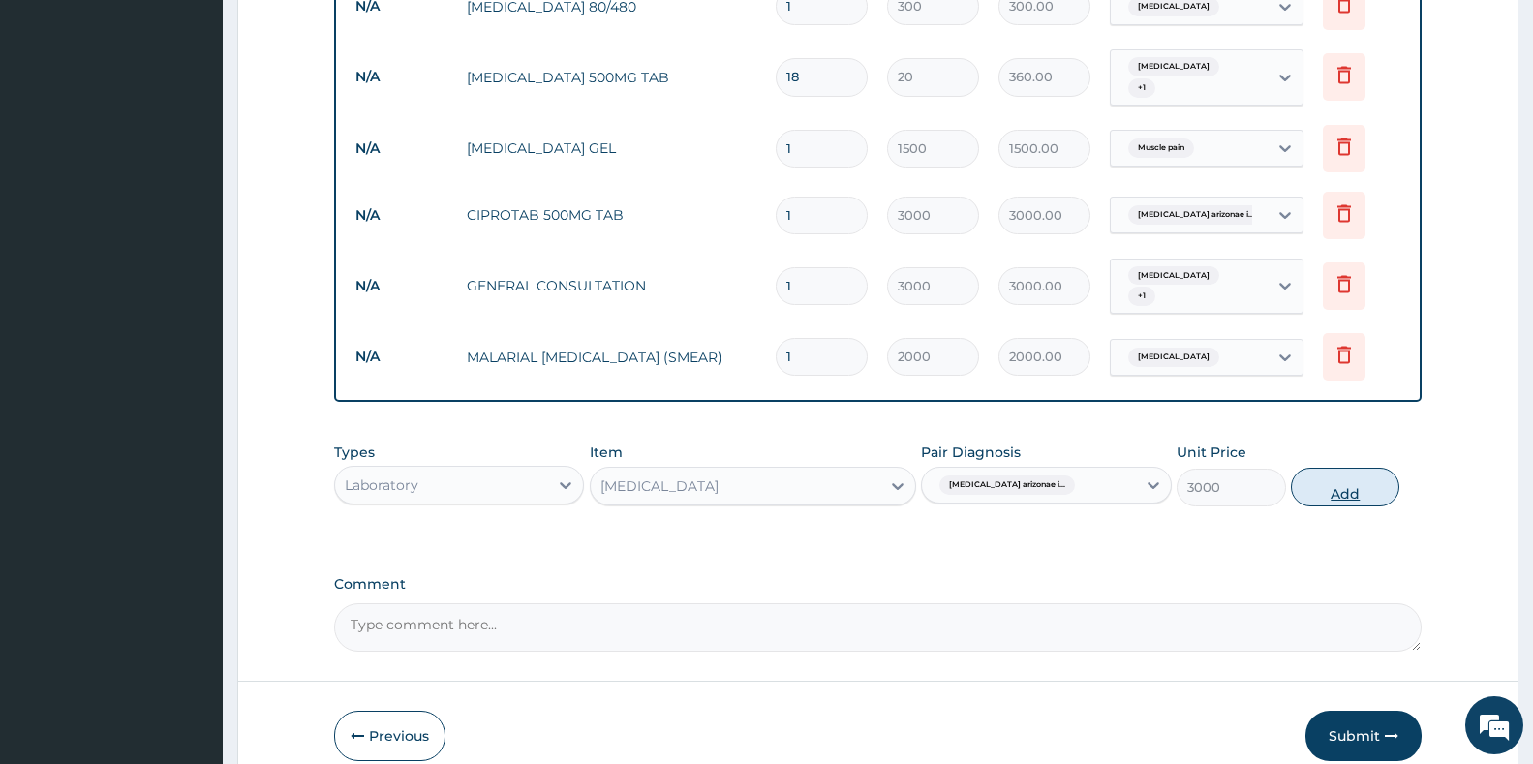
click at [1337, 468] on button "Add" at bounding box center [1345, 487] width 108 height 39
type input "0"
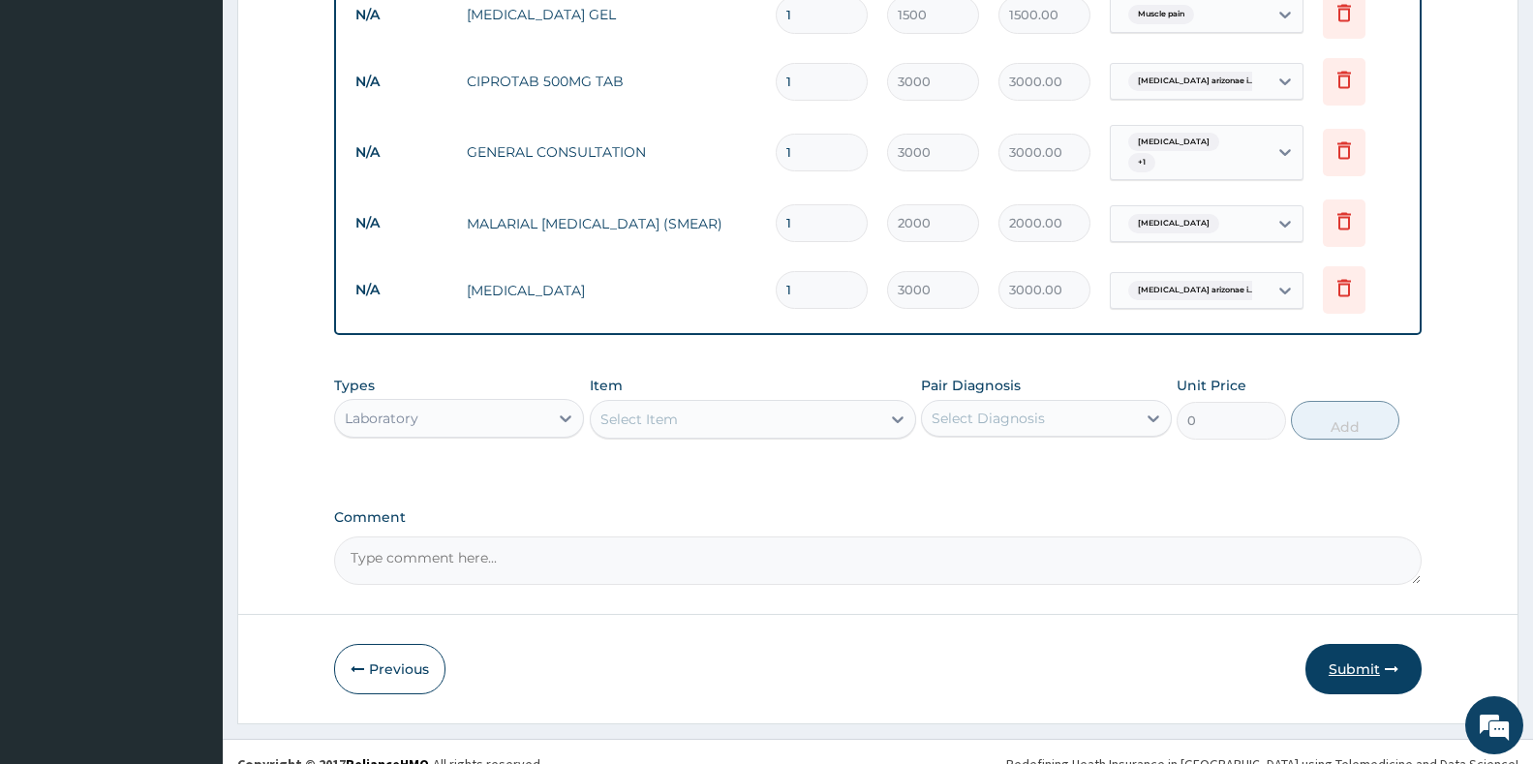
click at [1364, 647] on button "Submit" at bounding box center [1363, 669] width 116 height 50
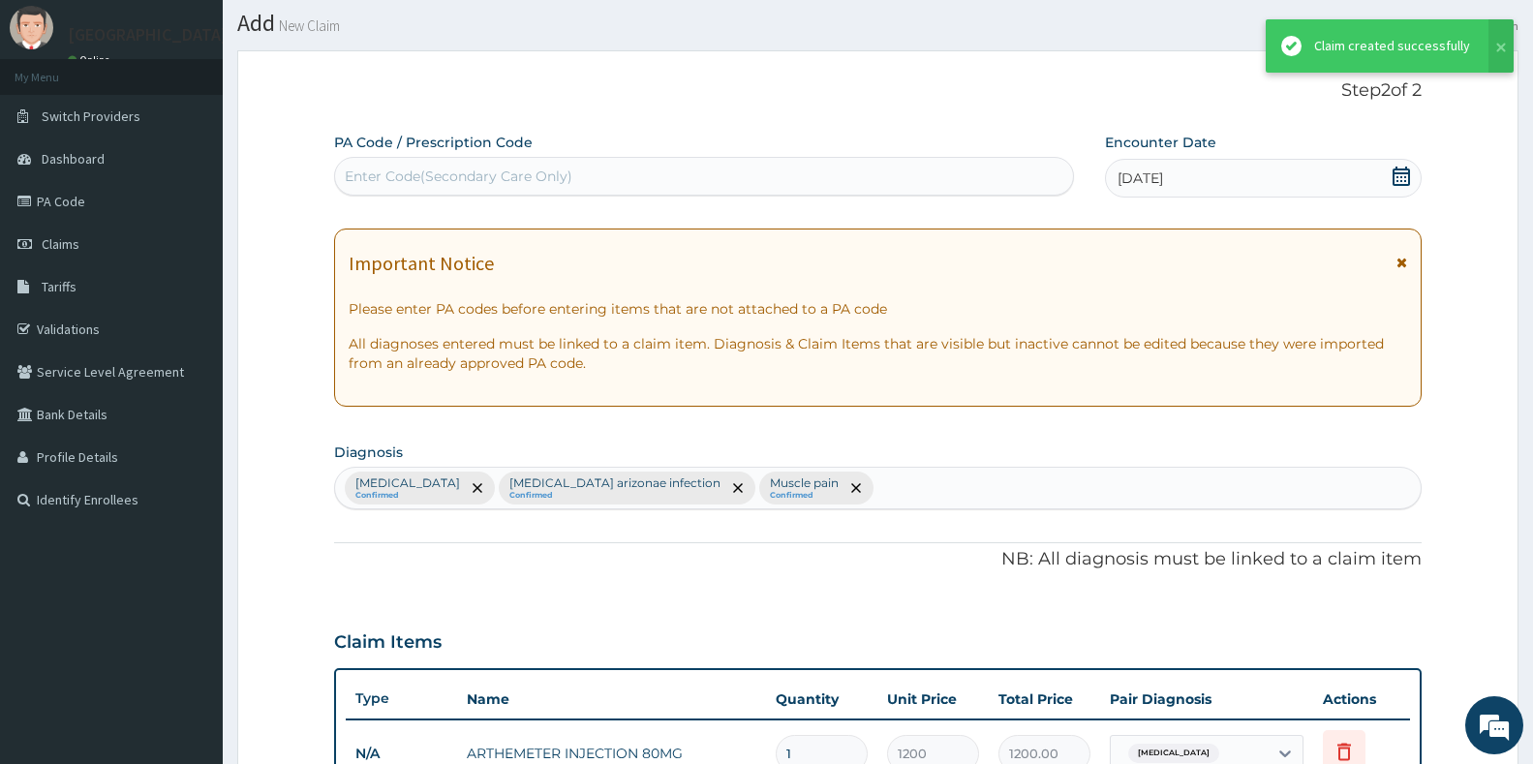
scroll to position [1075, 0]
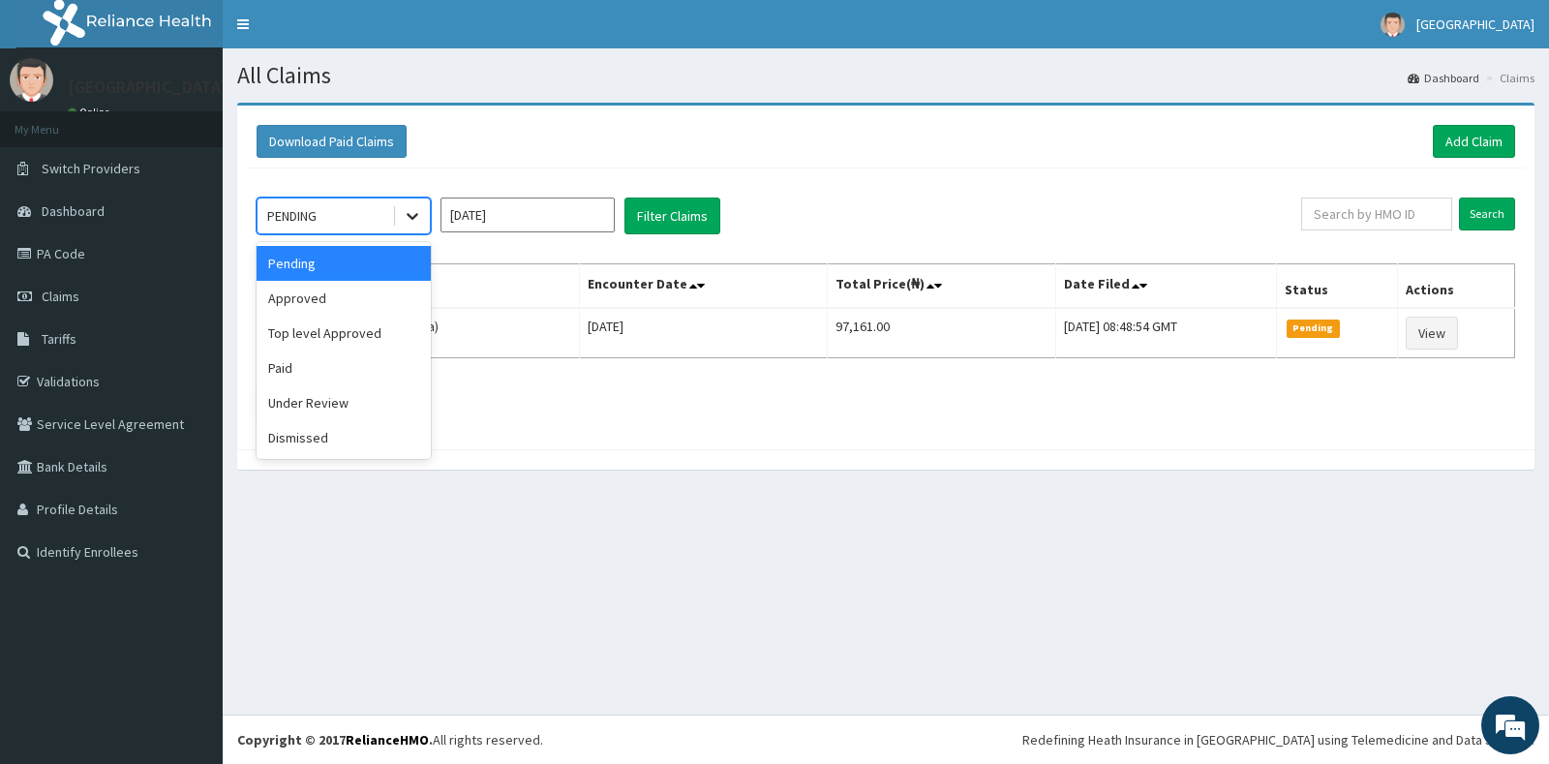
click at [413, 211] on icon at bounding box center [412, 215] width 19 height 19
click at [375, 306] on div "Approved" at bounding box center [344, 298] width 174 height 35
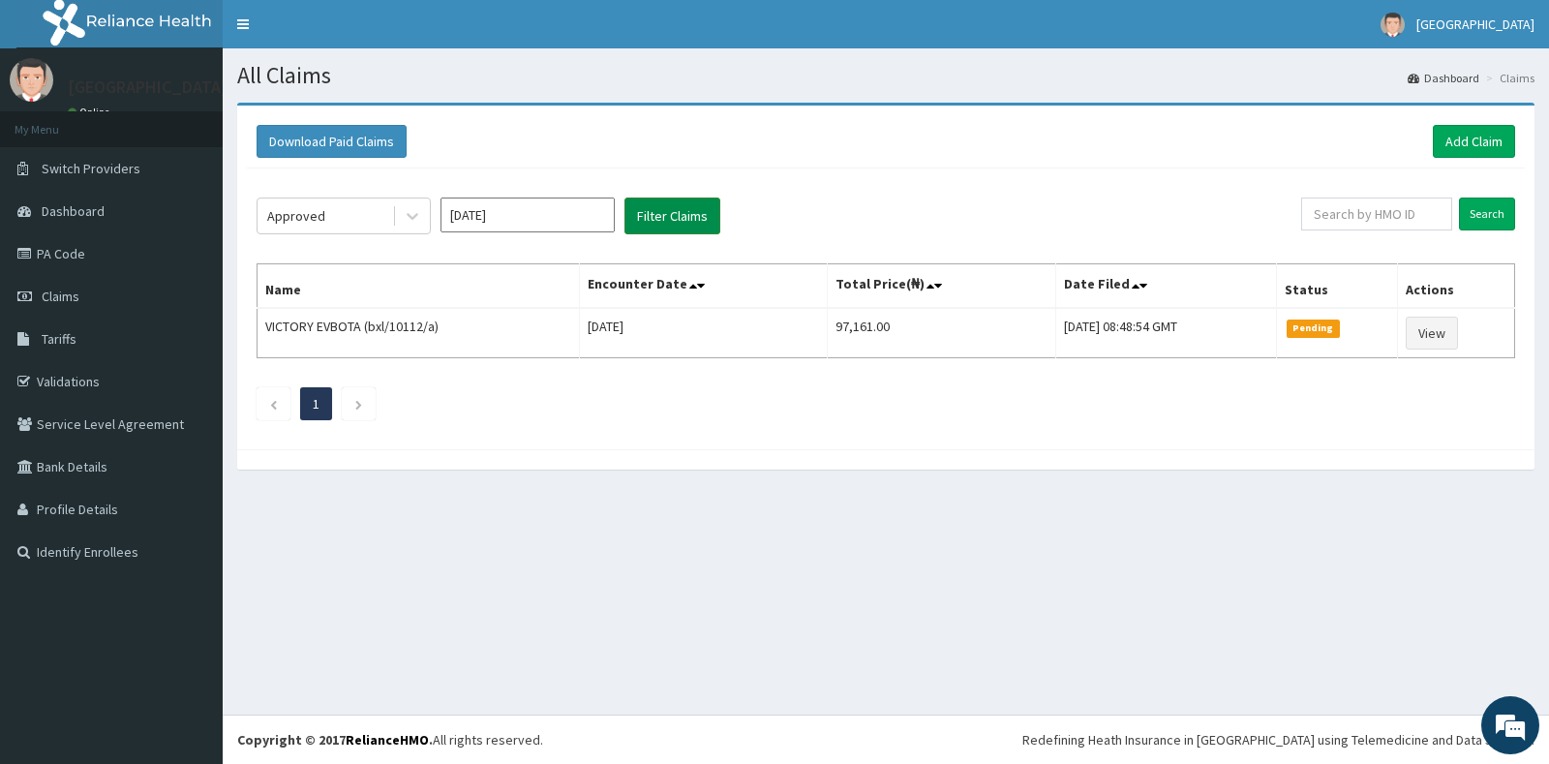
click at [660, 202] on button "Filter Claims" at bounding box center [673, 216] width 96 height 37
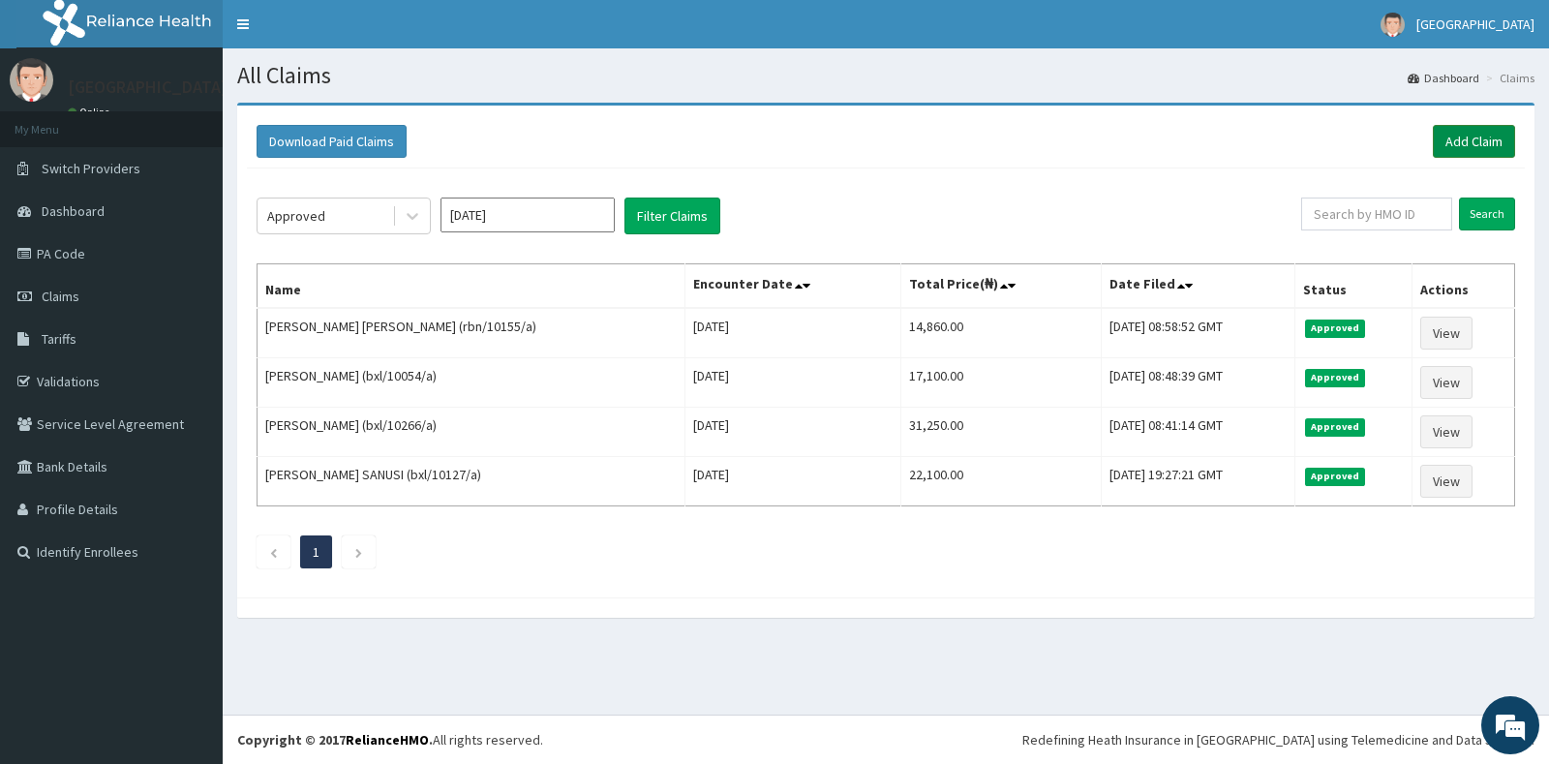
click at [1480, 133] on link "Add Claim" at bounding box center [1474, 141] width 82 height 33
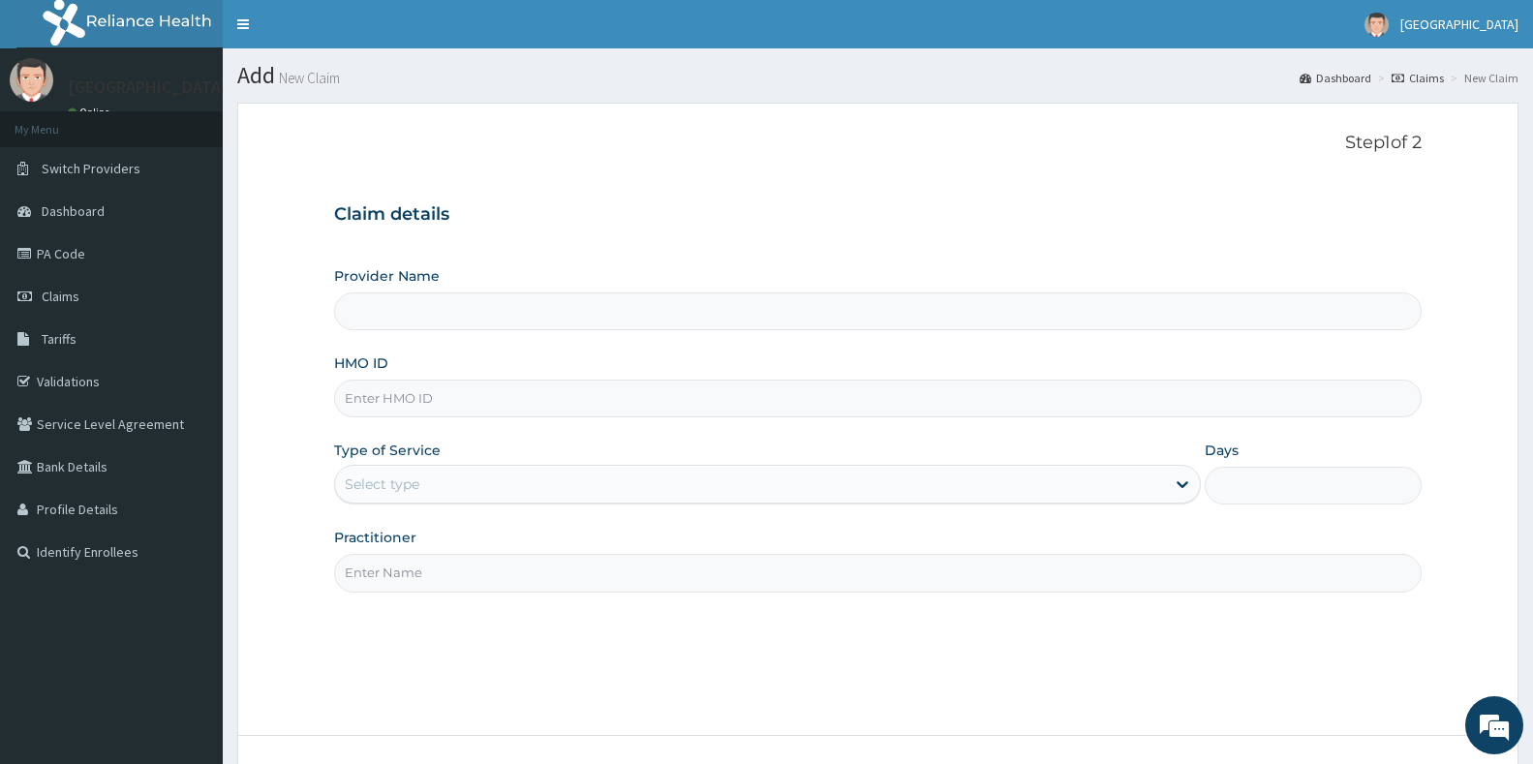
type input "[GEOGRAPHIC_DATA]"
click at [459, 397] on input "HMO ID" at bounding box center [877, 399] width 1087 height 38
type input "gmt/10496/e"
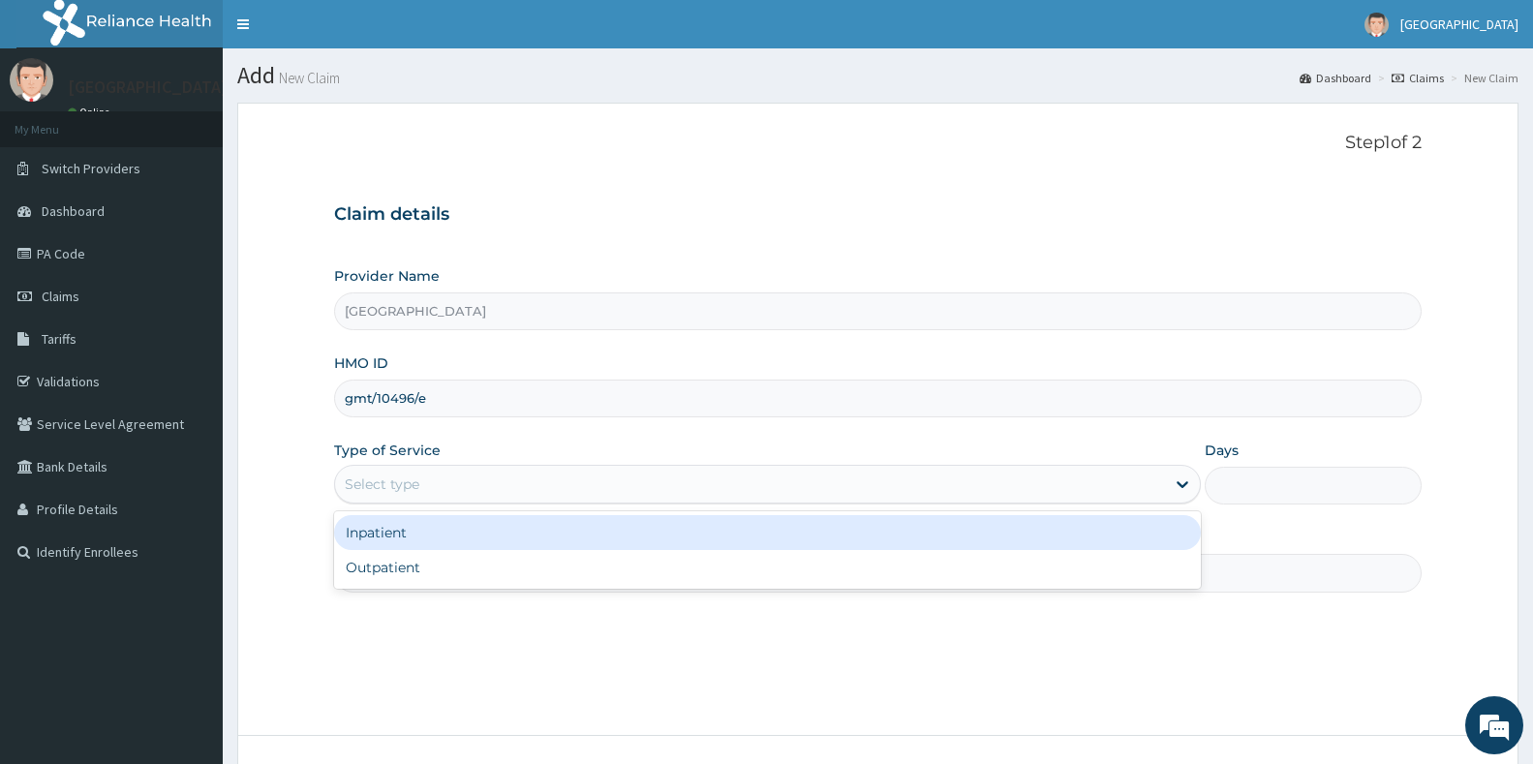
click at [423, 484] on div "Select type" at bounding box center [750, 484] width 830 height 31
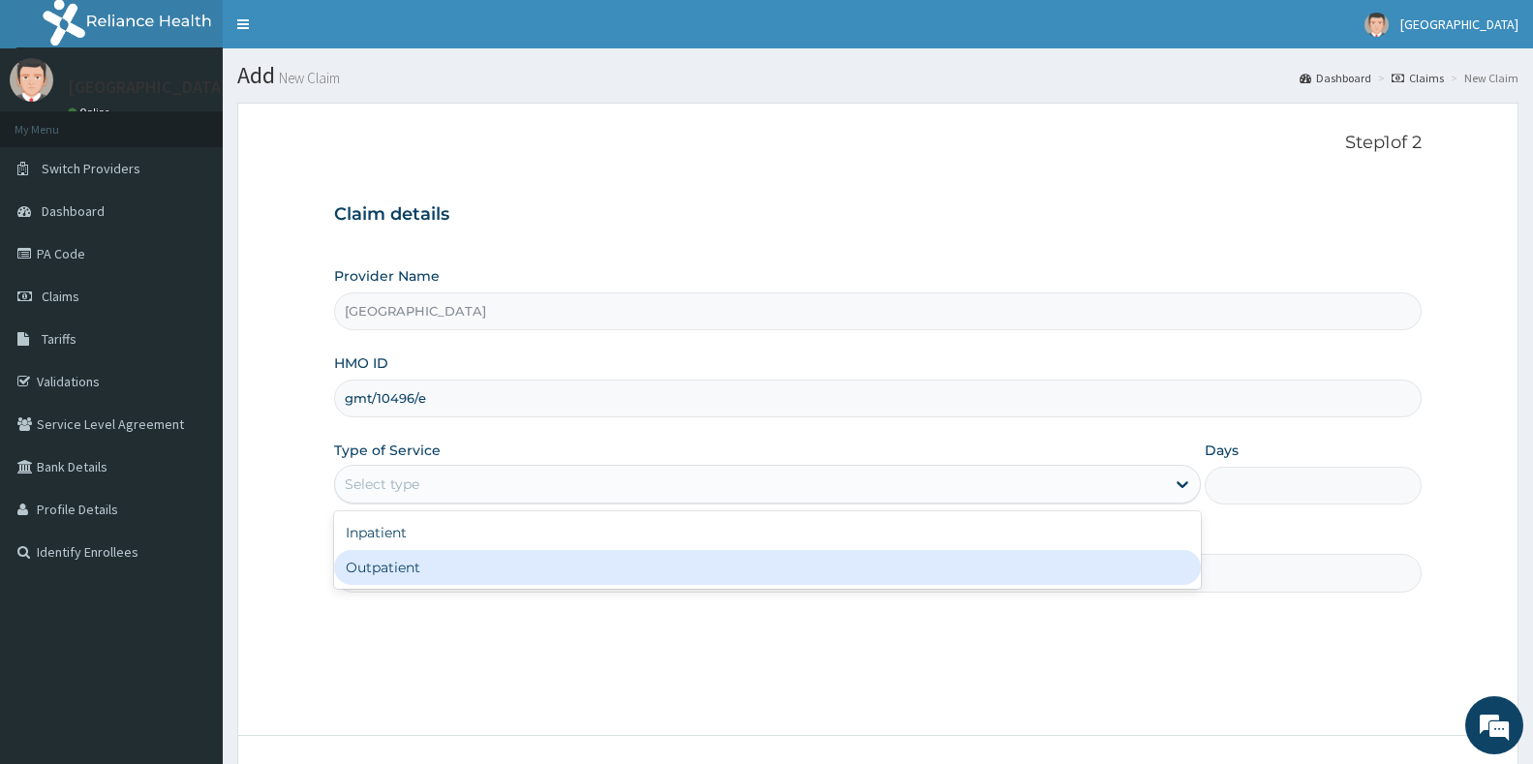
click at [389, 564] on div "Outpatient" at bounding box center [767, 567] width 867 height 35
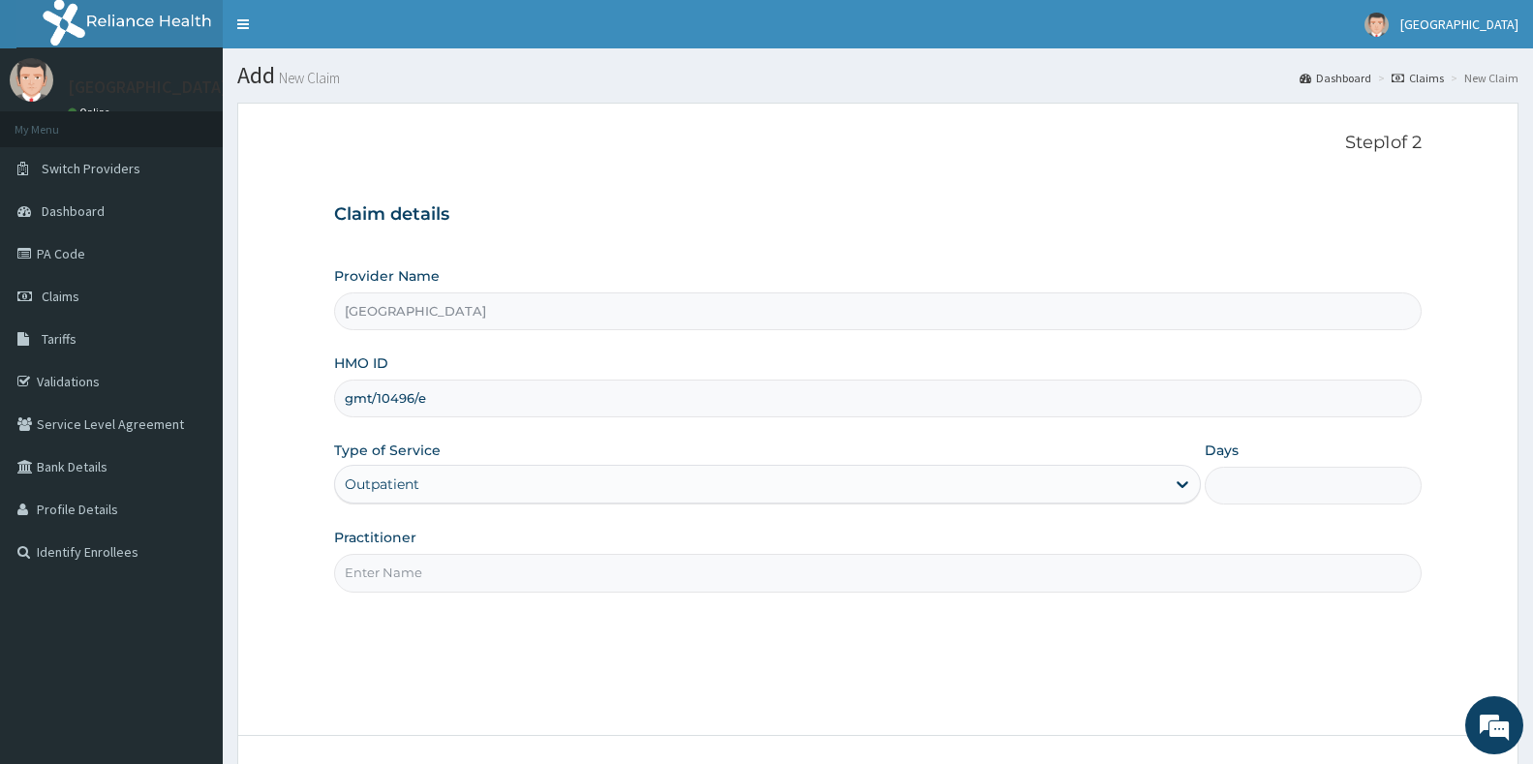
type input "1"
click at [383, 575] on input "Practitioner" at bounding box center [877, 573] width 1087 height 38
click at [373, 575] on input "[PERSON_NAME]" at bounding box center [877, 573] width 1087 height 38
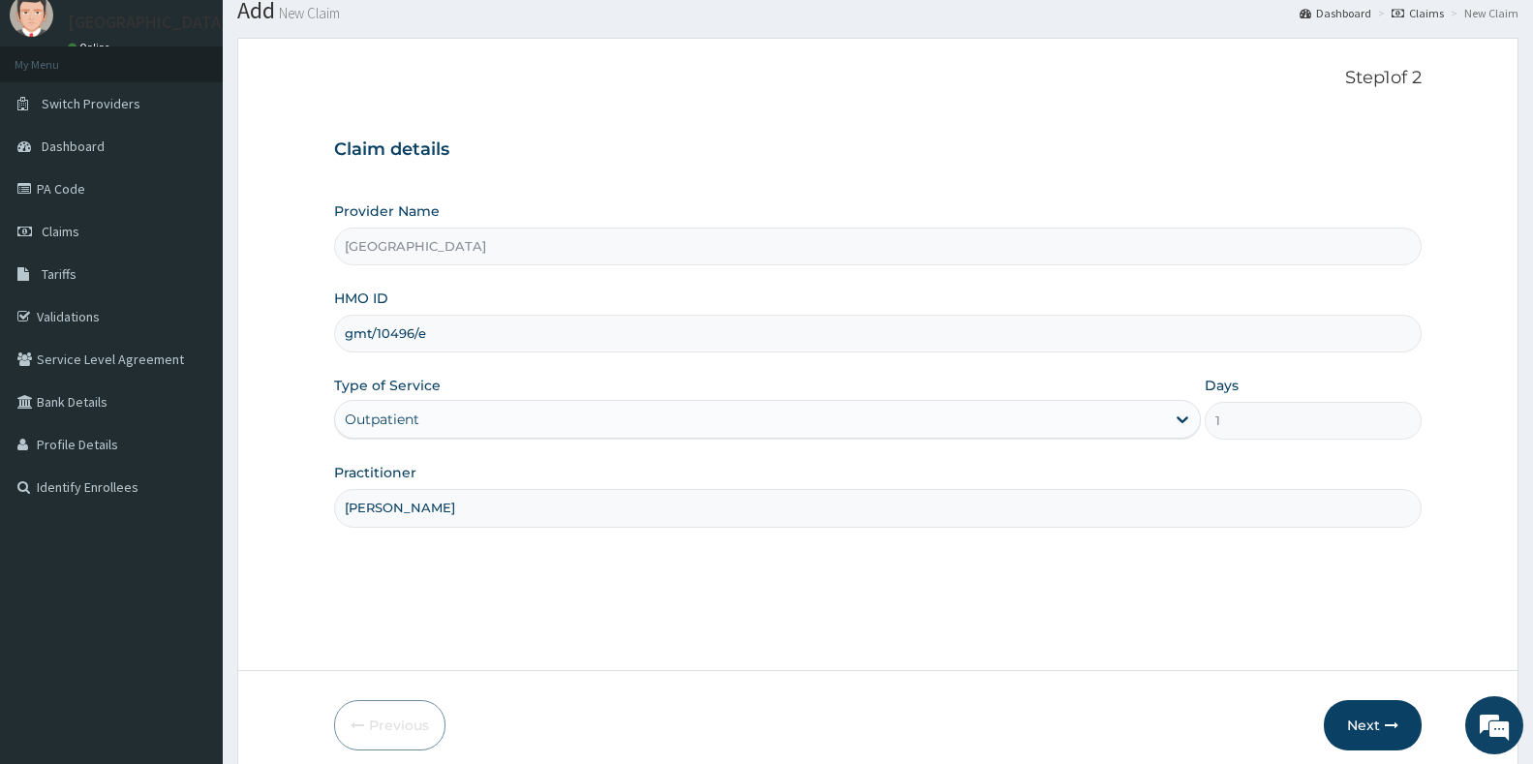
scroll to position [145, 0]
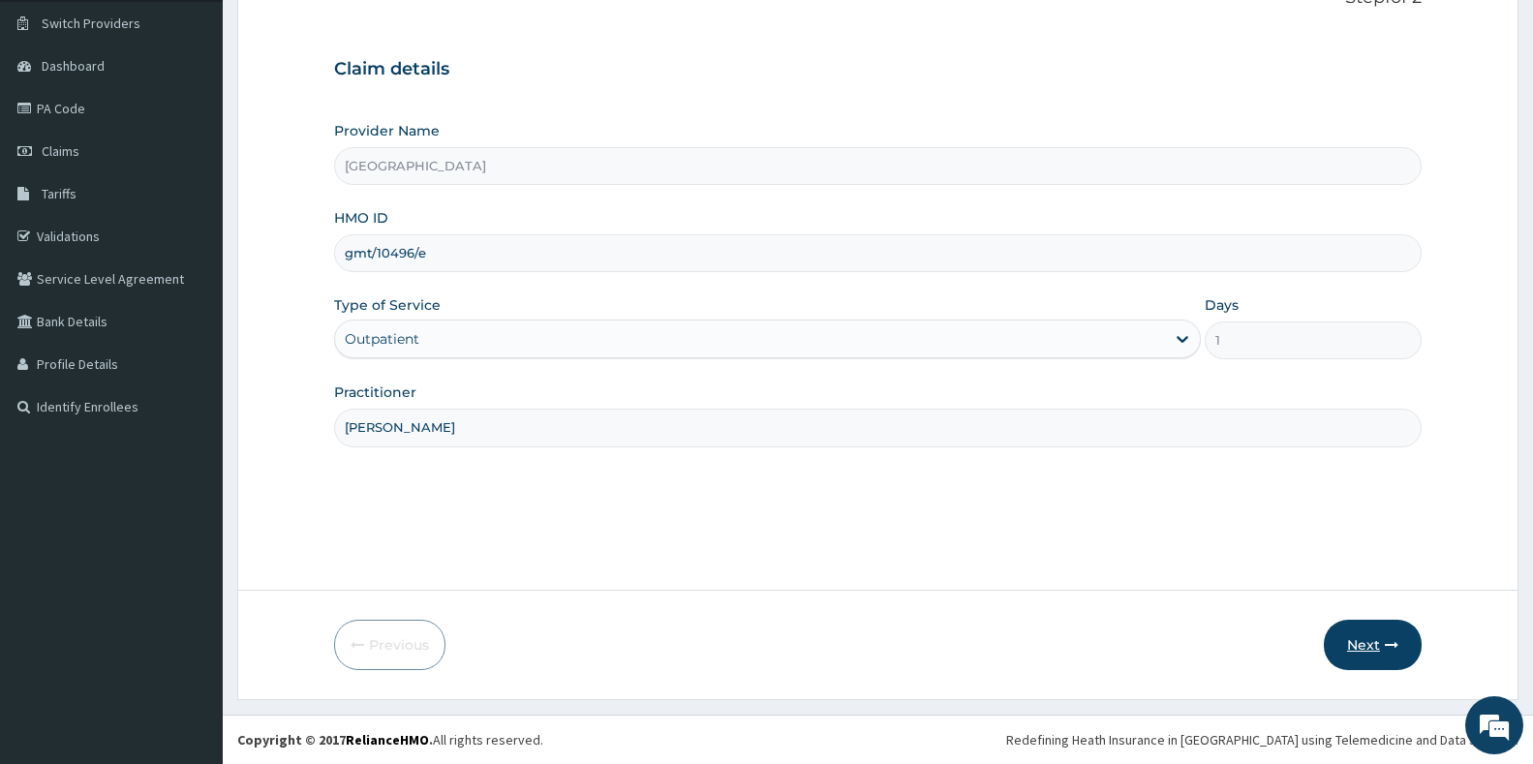
type input "[PERSON_NAME]"
click at [1359, 646] on button "Next" at bounding box center [1373, 645] width 98 height 50
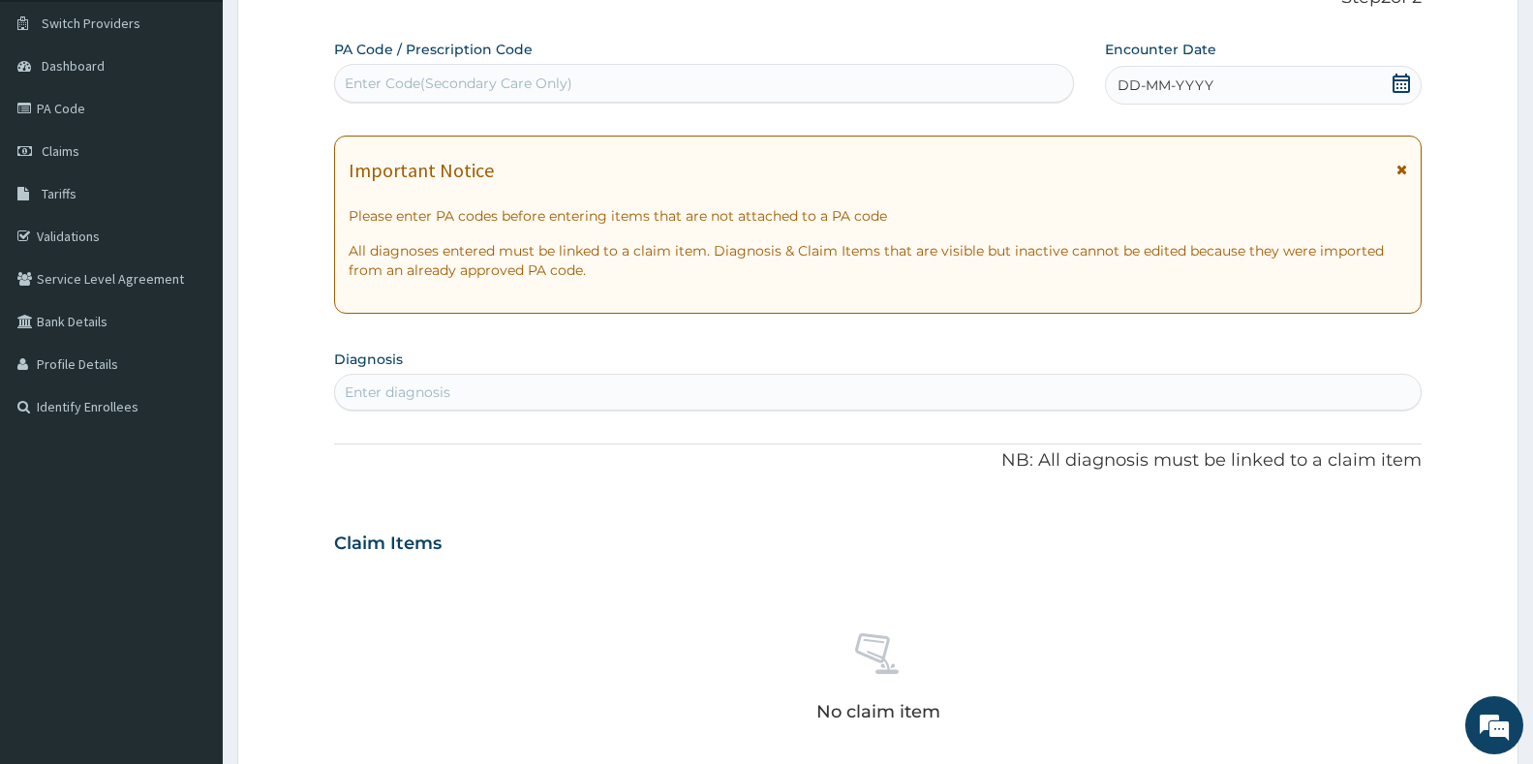
drag, startPoint x: 1411, startPoint y: 80, endPoint x: 1400, endPoint y: 81, distance: 10.7
click at [1409, 81] on div "DD-MM-YYYY" at bounding box center [1263, 85] width 317 height 39
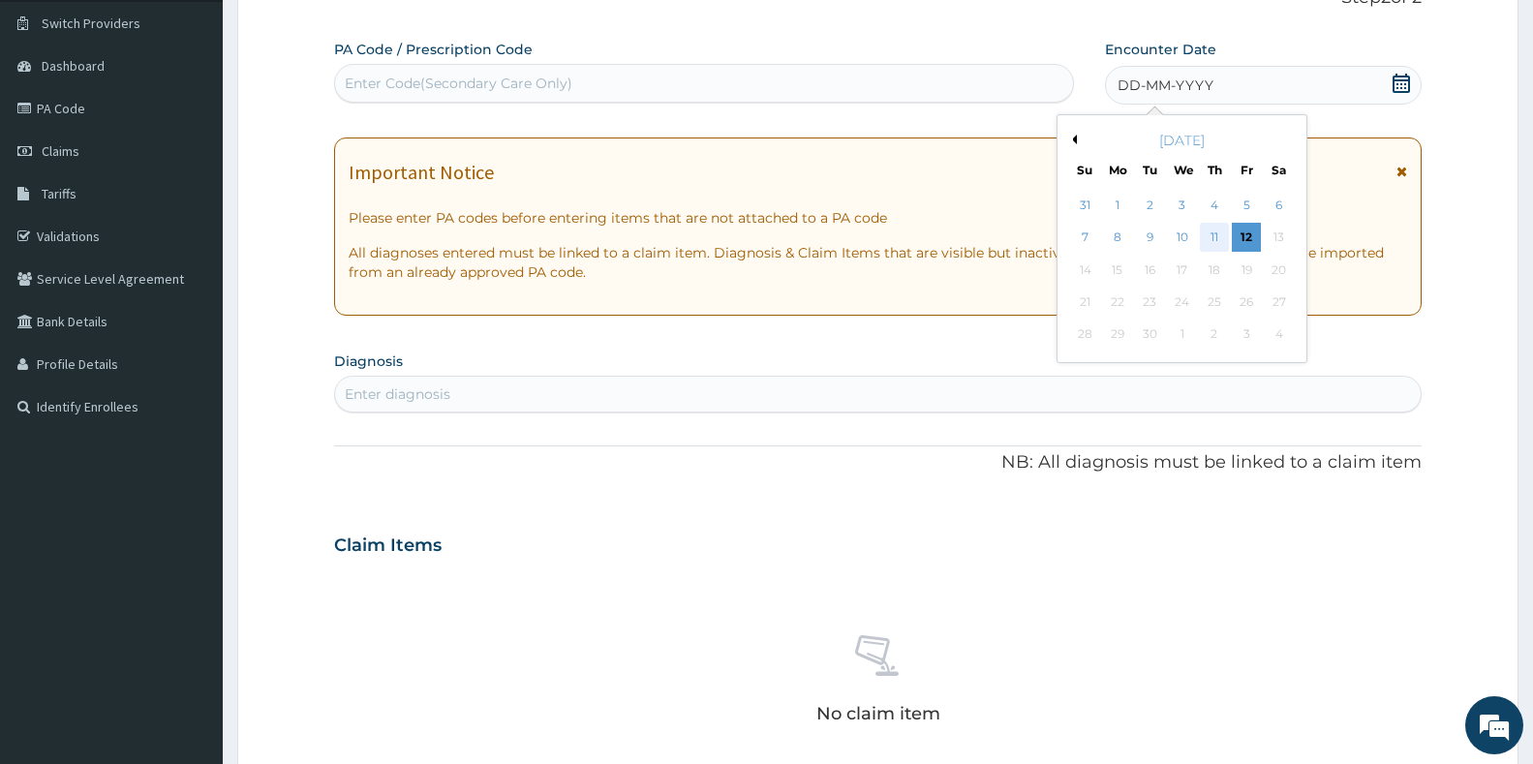
click at [1207, 244] on div "11" at bounding box center [1214, 238] width 29 height 29
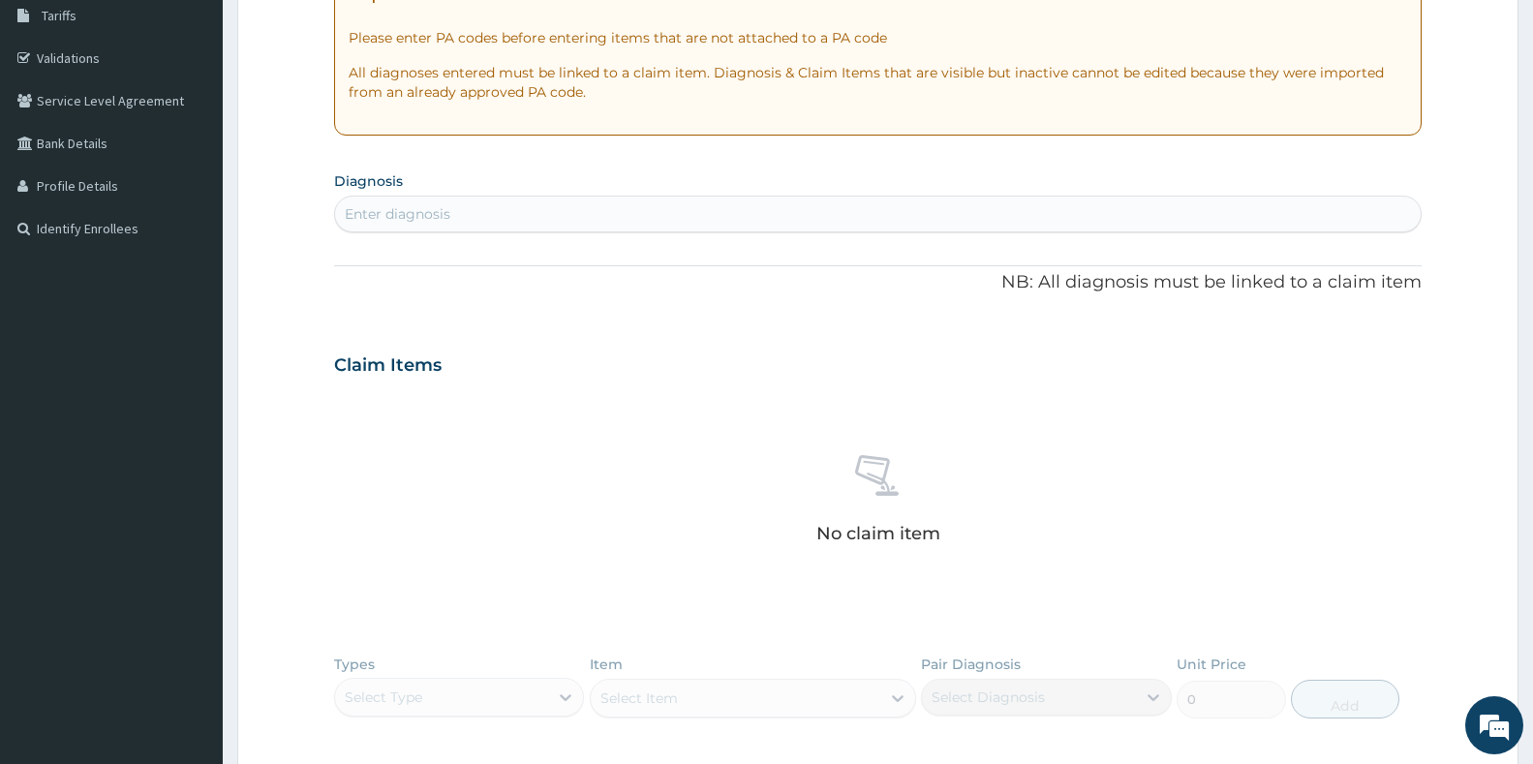
scroll to position [339, 0]
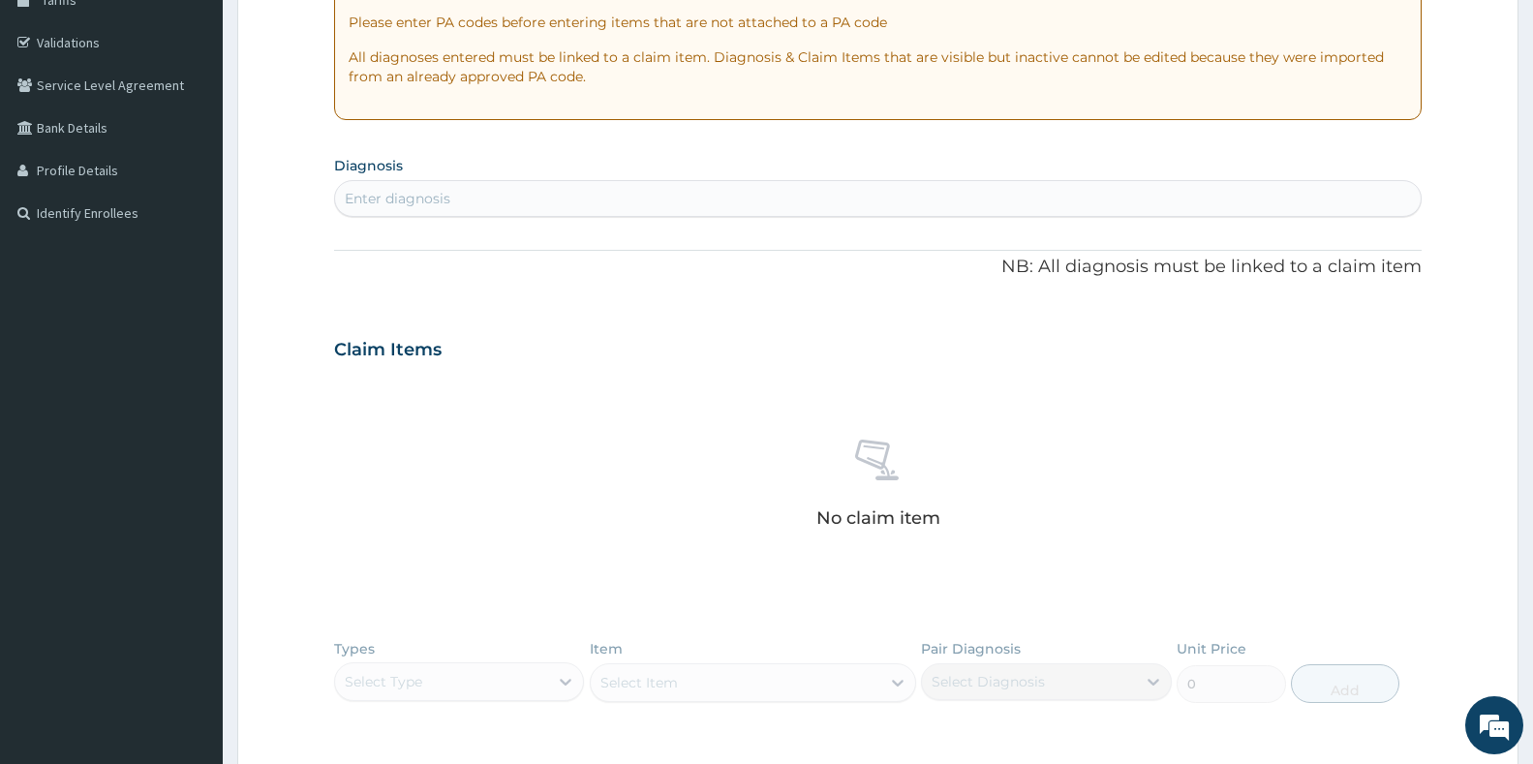
click at [518, 199] on div "Enter diagnosis" at bounding box center [878, 198] width 1086 height 31
type input "[MEDICAL_DATA]"
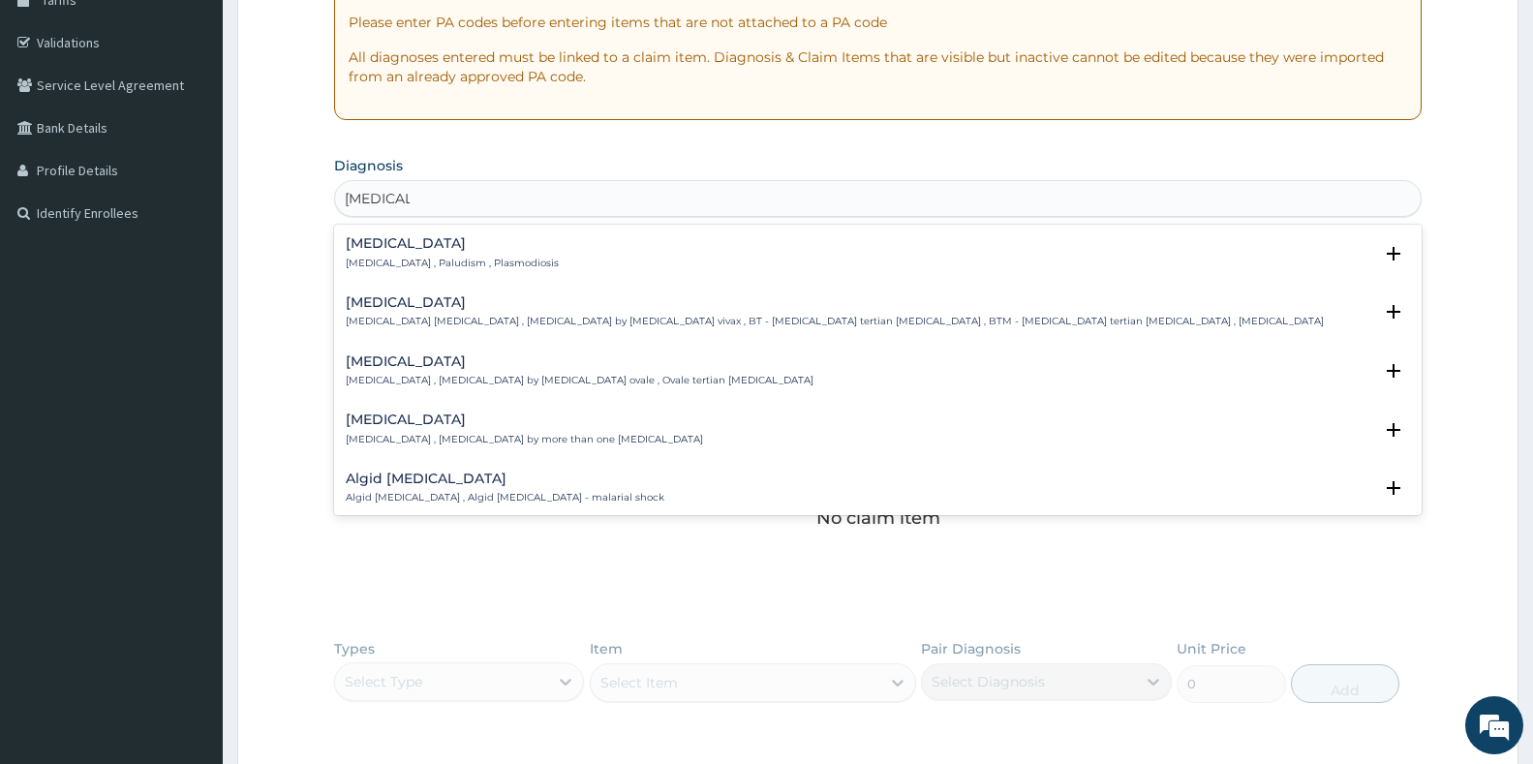
click at [400, 248] on h4 "[MEDICAL_DATA]" at bounding box center [452, 243] width 213 height 15
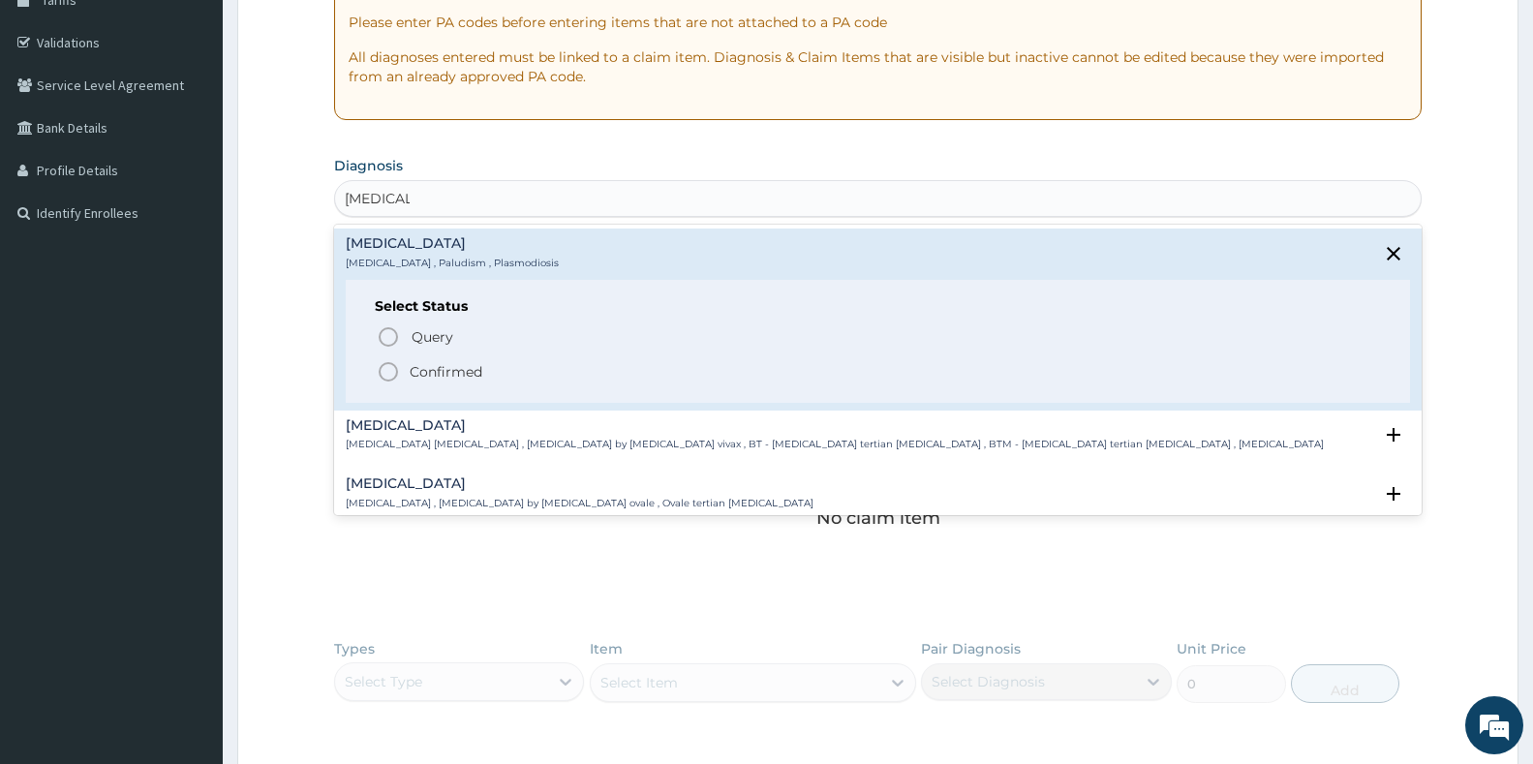
click at [380, 364] on icon "status option filled" at bounding box center [388, 371] width 23 height 23
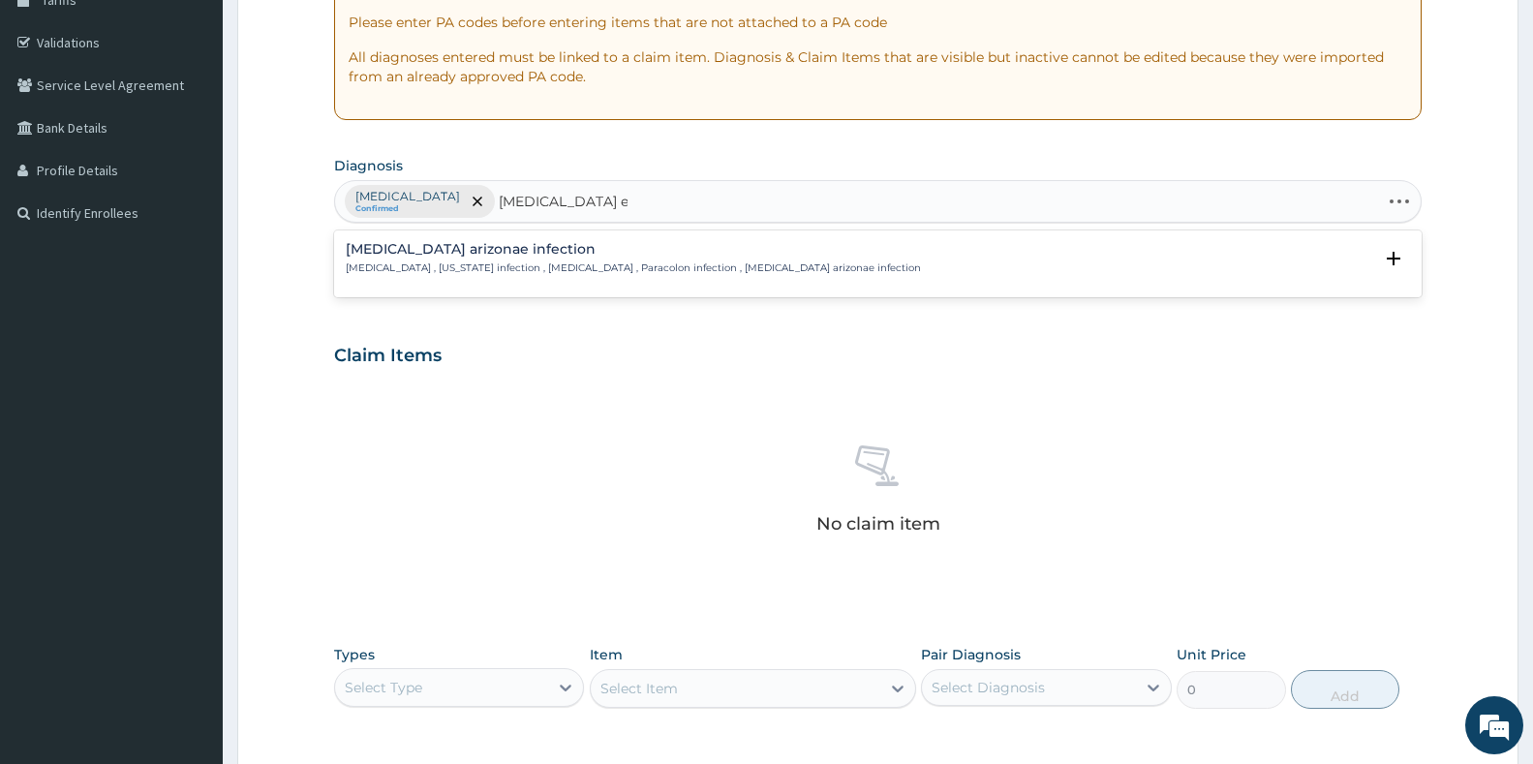
type input "[MEDICAL_DATA]"
click at [489, 250] on h4 "[MEDICAL_DATA] arizonae infection" at bounding box center [633, 249] width 575 height 15
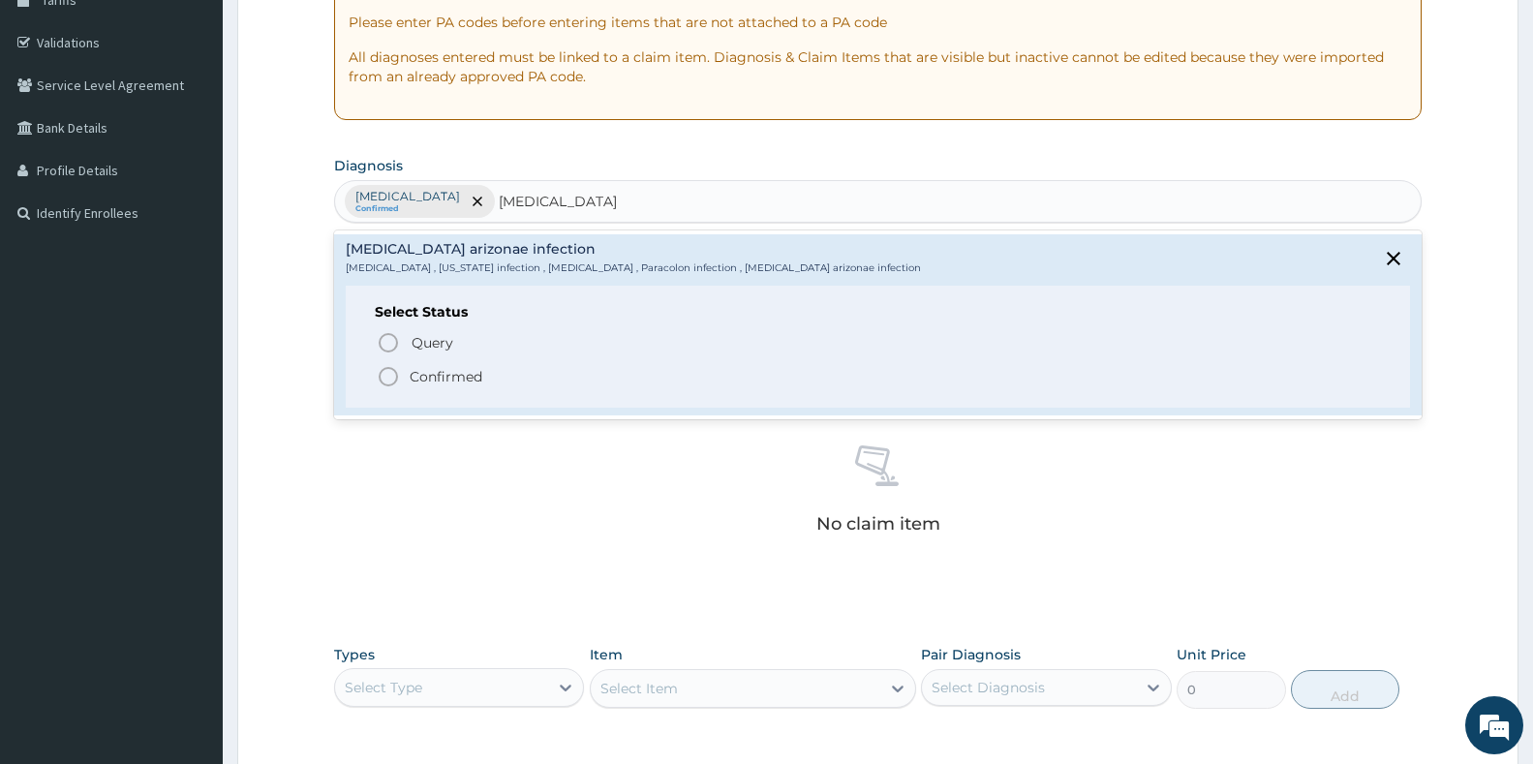
click at [381, 375] on circle "status option filled" at bounding box center [388, 376] width 17 height 17
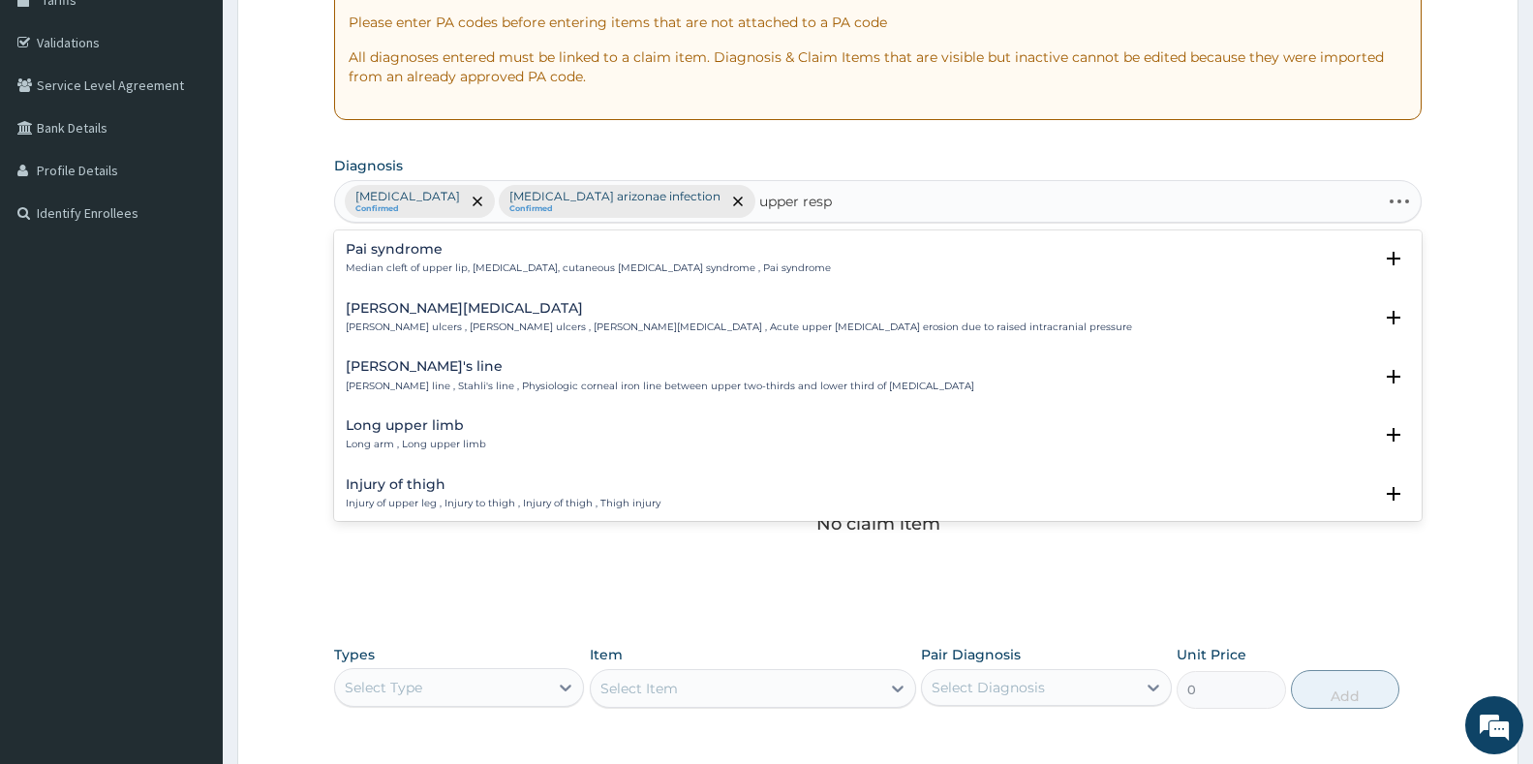
type input "upper respi"
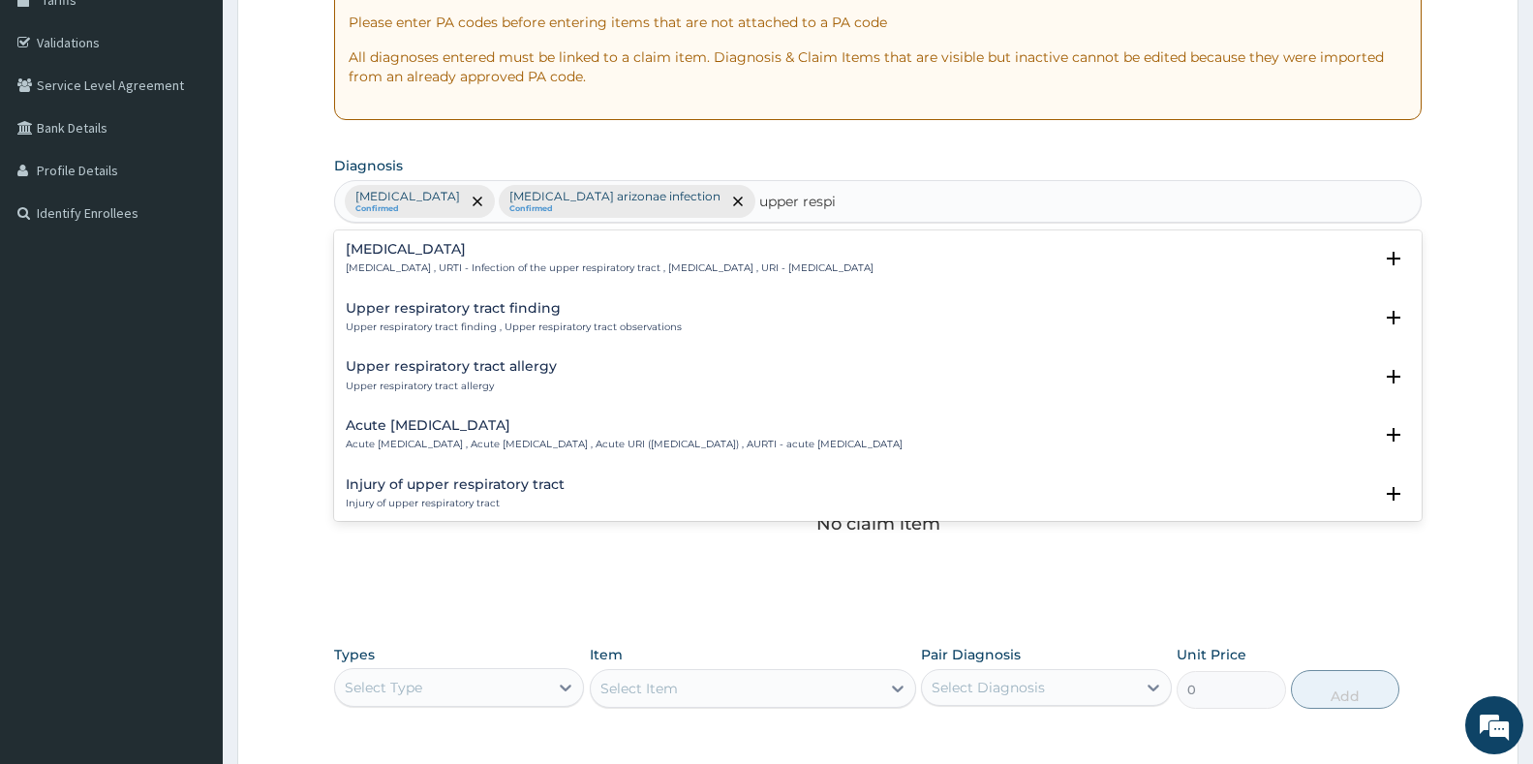
click at [449, 272] on p "[MEDICAL_DATA] , URTI - Infection of the upper respiratory tract , [MEDICAL_DAT…" at bounding box center [610, 268] width 528 height 14
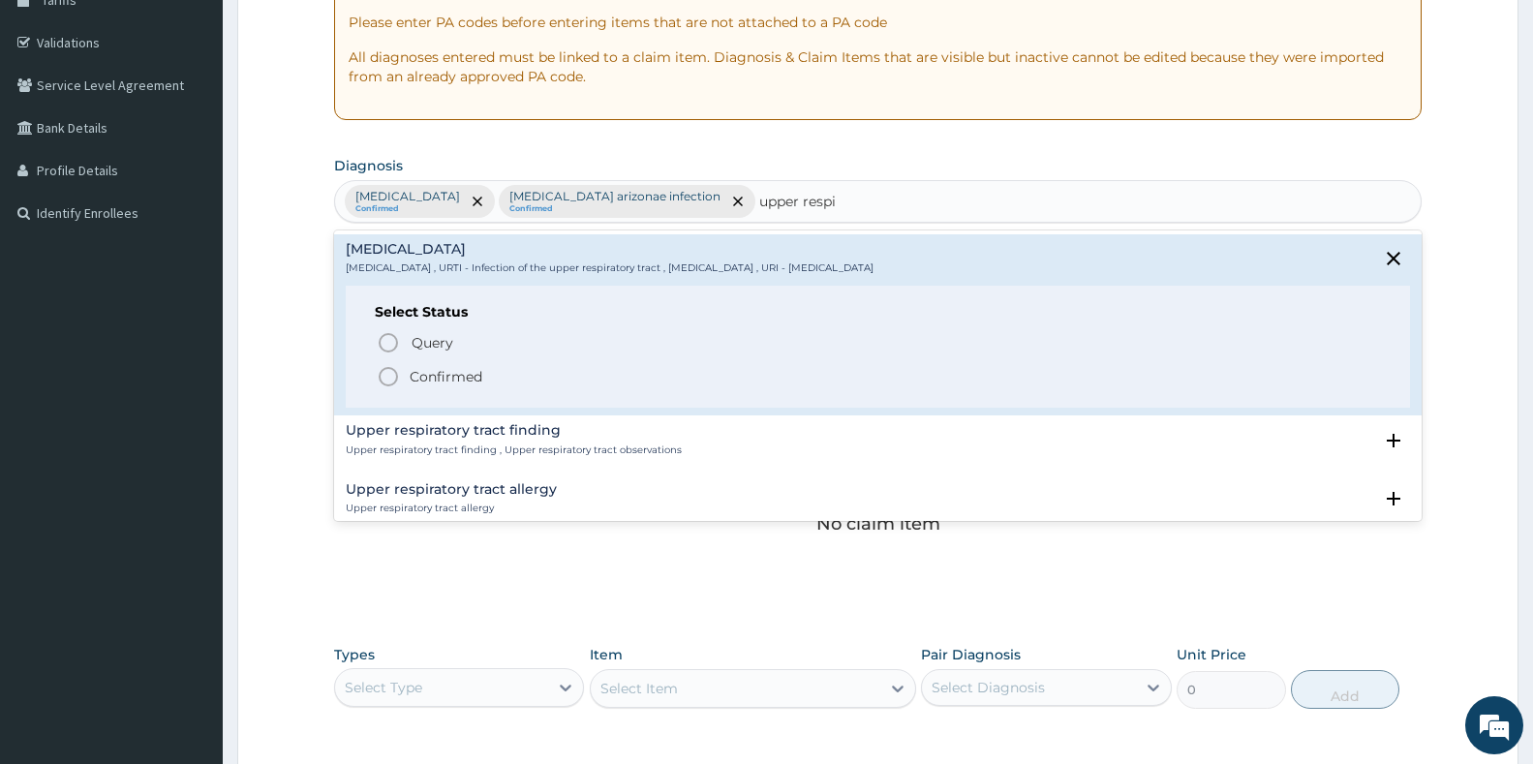
click at [380, 380] on circle "status option filled" at bounding box center [388, 376] width 17 height 17
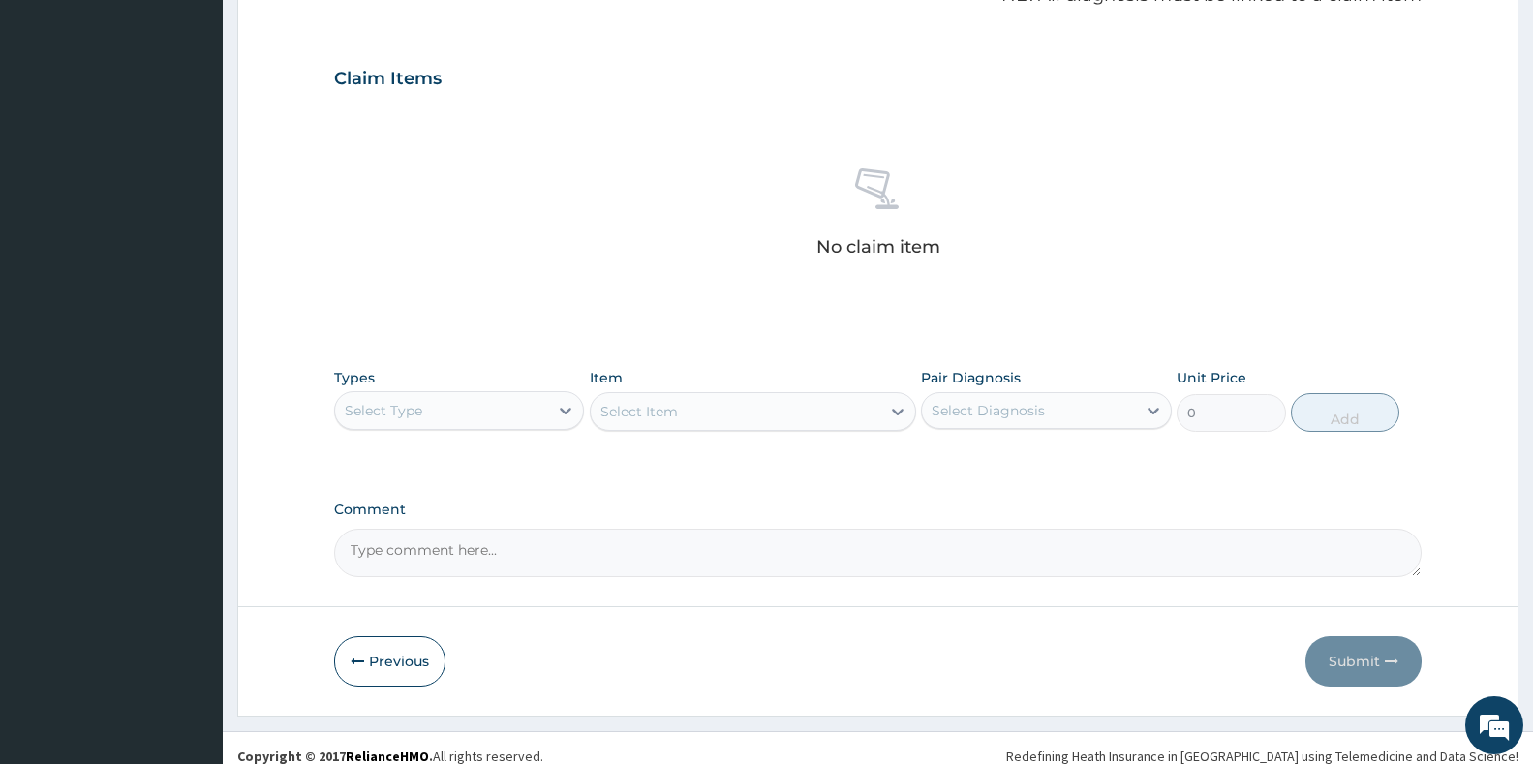
scroll to position [629, 0]
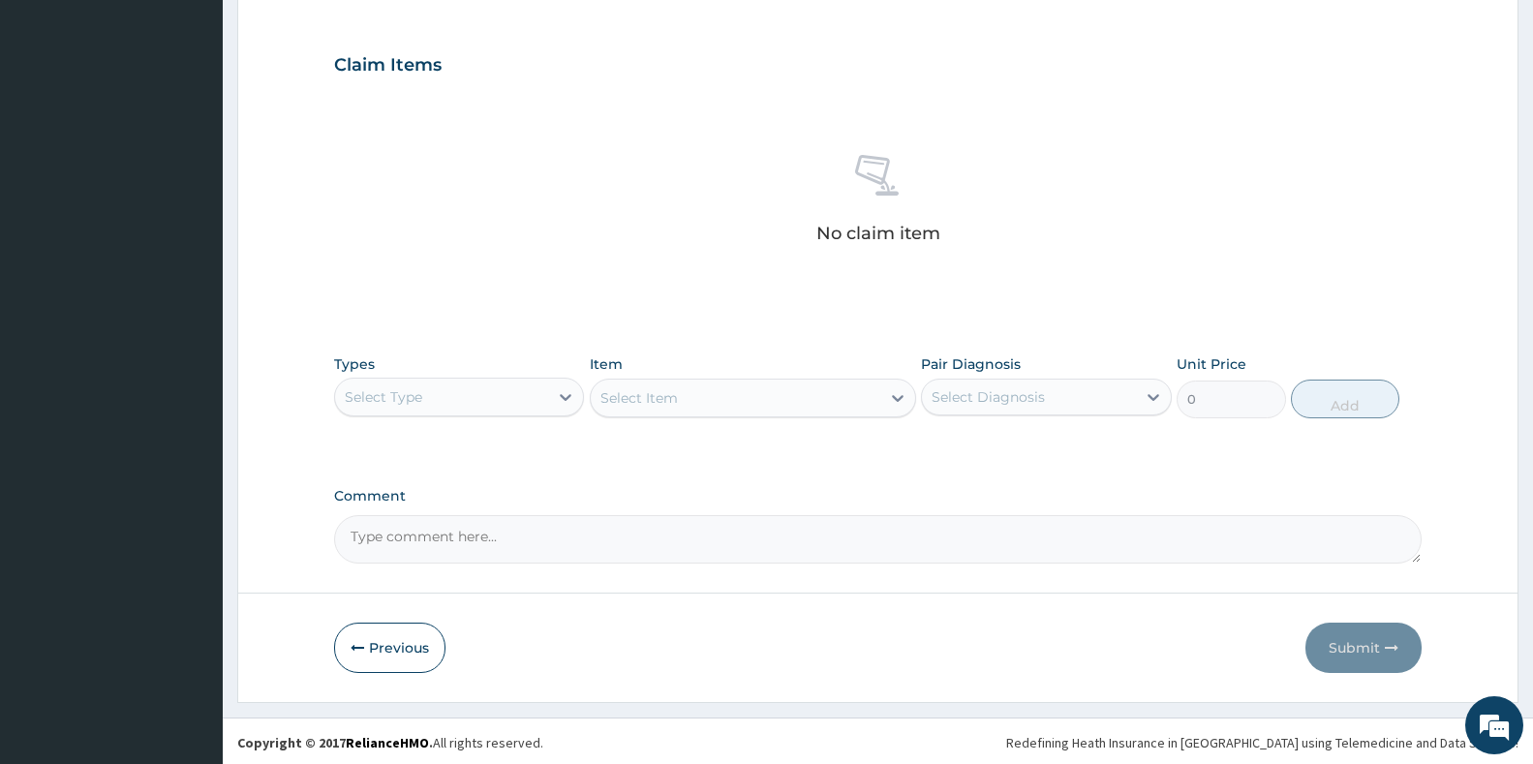
click at [479, 398] on div "Select Type" at bounding box center [441, 397] width 213 height 31
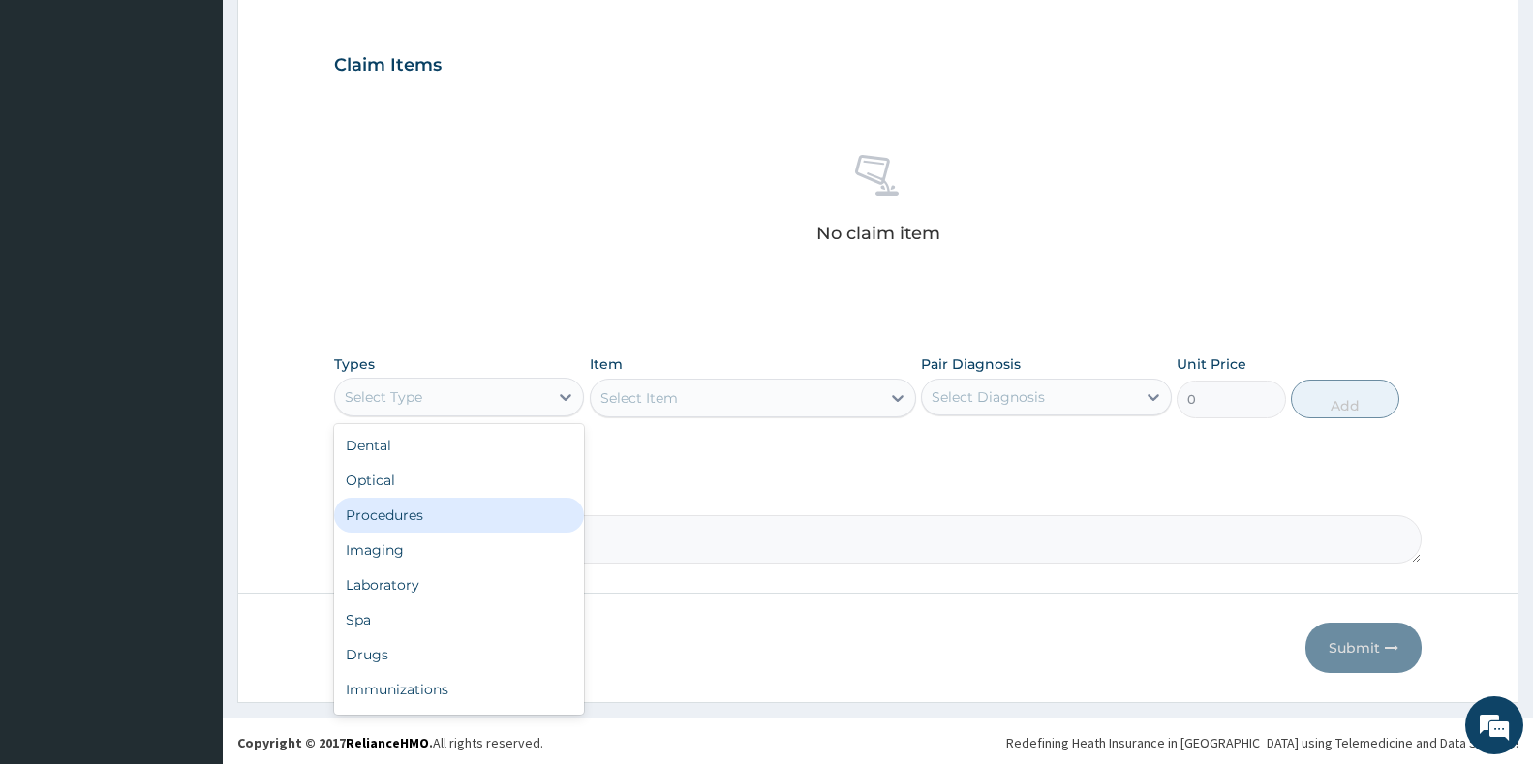
drag, startPoint x: 395, startPoint y: 518, endPoint x: 531, endPoint y: 492, distance: 138.1
click at [403, 519] on div "Procedures" at bounding box center [459, 515] width 250 height 35
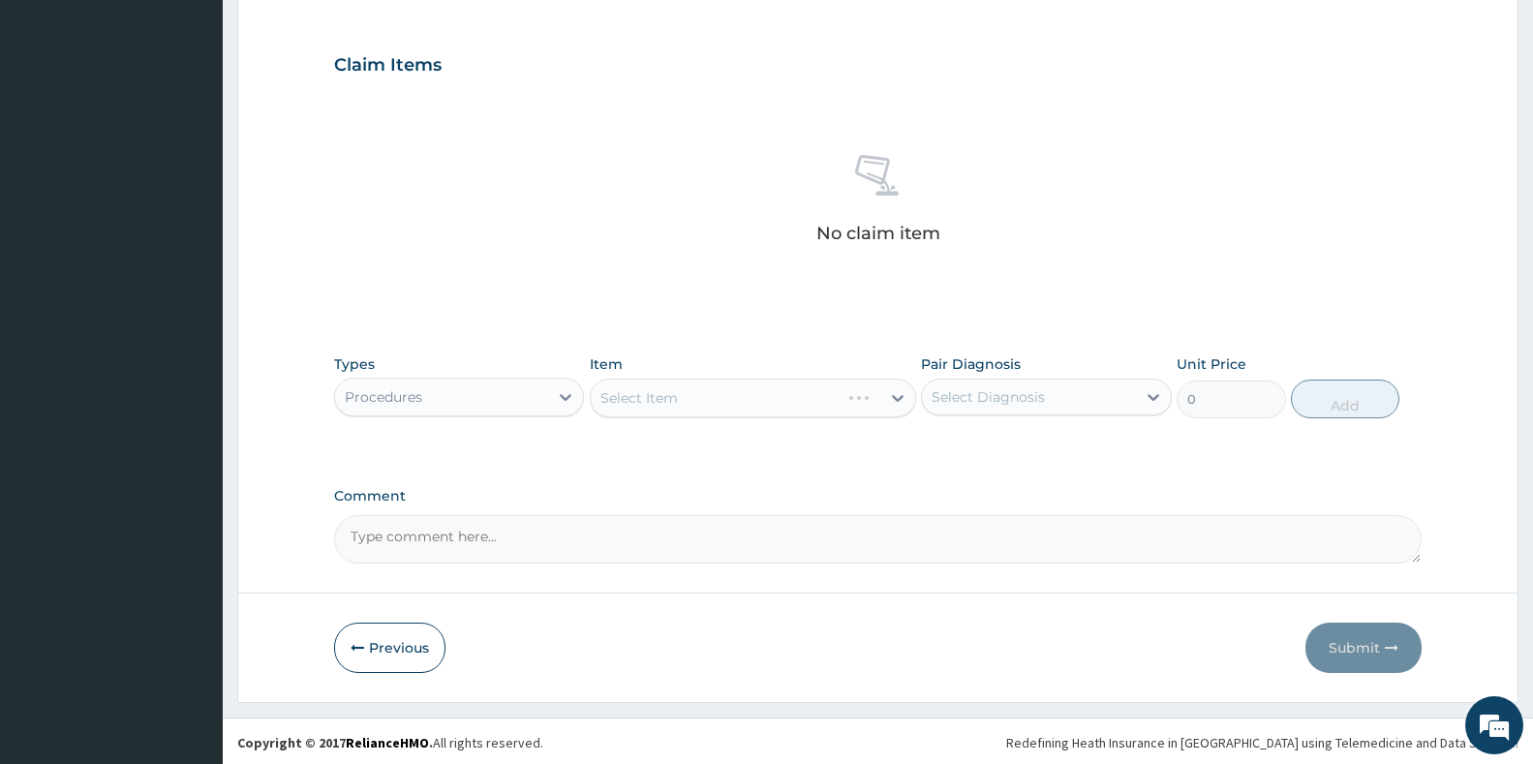
click at [826, 397] on div "Select Item" at bounding box center [753, 398] width 326 height 39
click at [939, 405] on div "Select Diagnosis" at bounding box center [988, 396] width 113 height 19
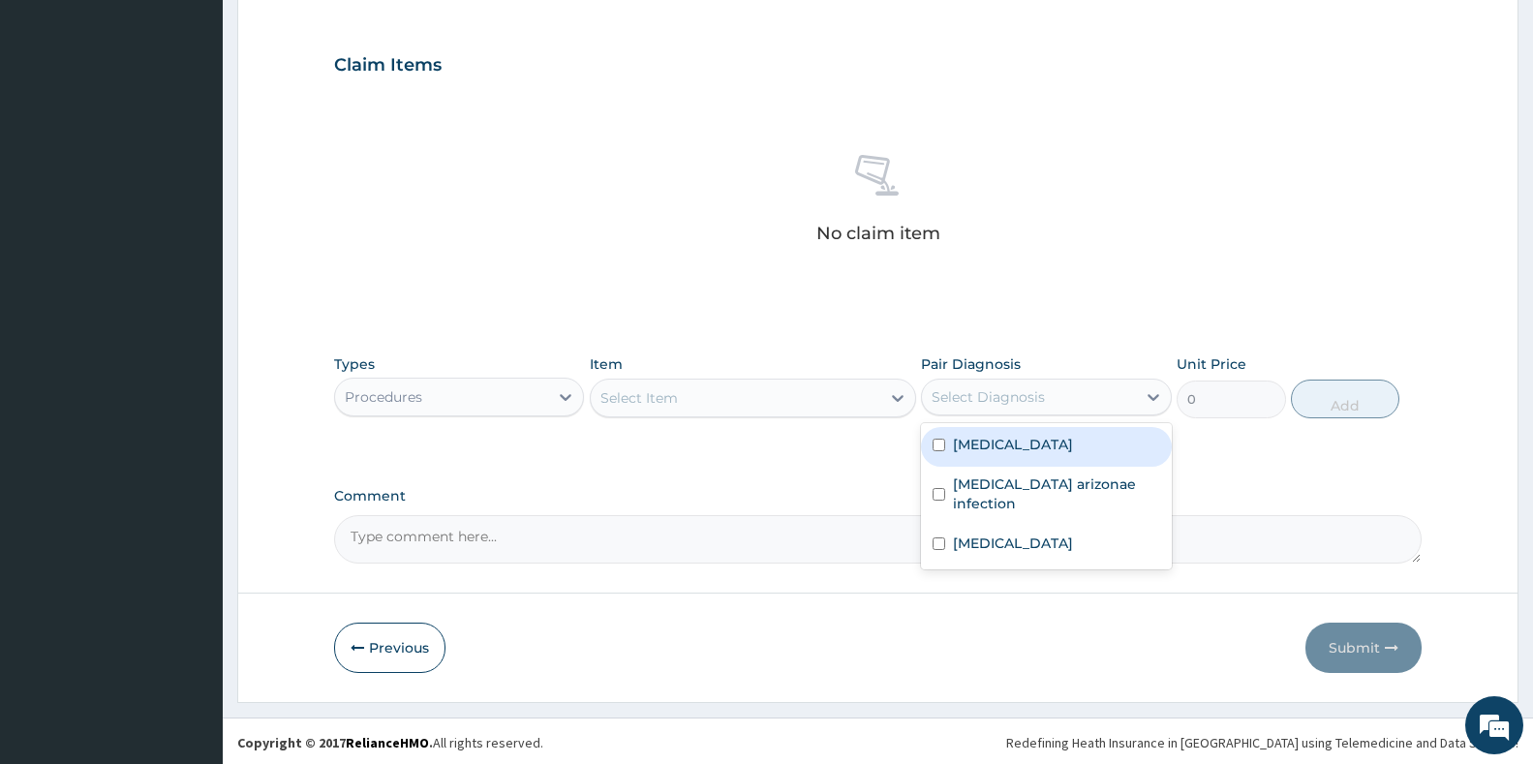
drag, startPoint x: 948, startPoint y: 449, endPoint x: 963, endPoint y: 495, distance: 47.8
click at [948, 451] on div "[MEDICAL_DATA]" at bounding box center [1046, 447] width 250 height 40
checkbox input "true"
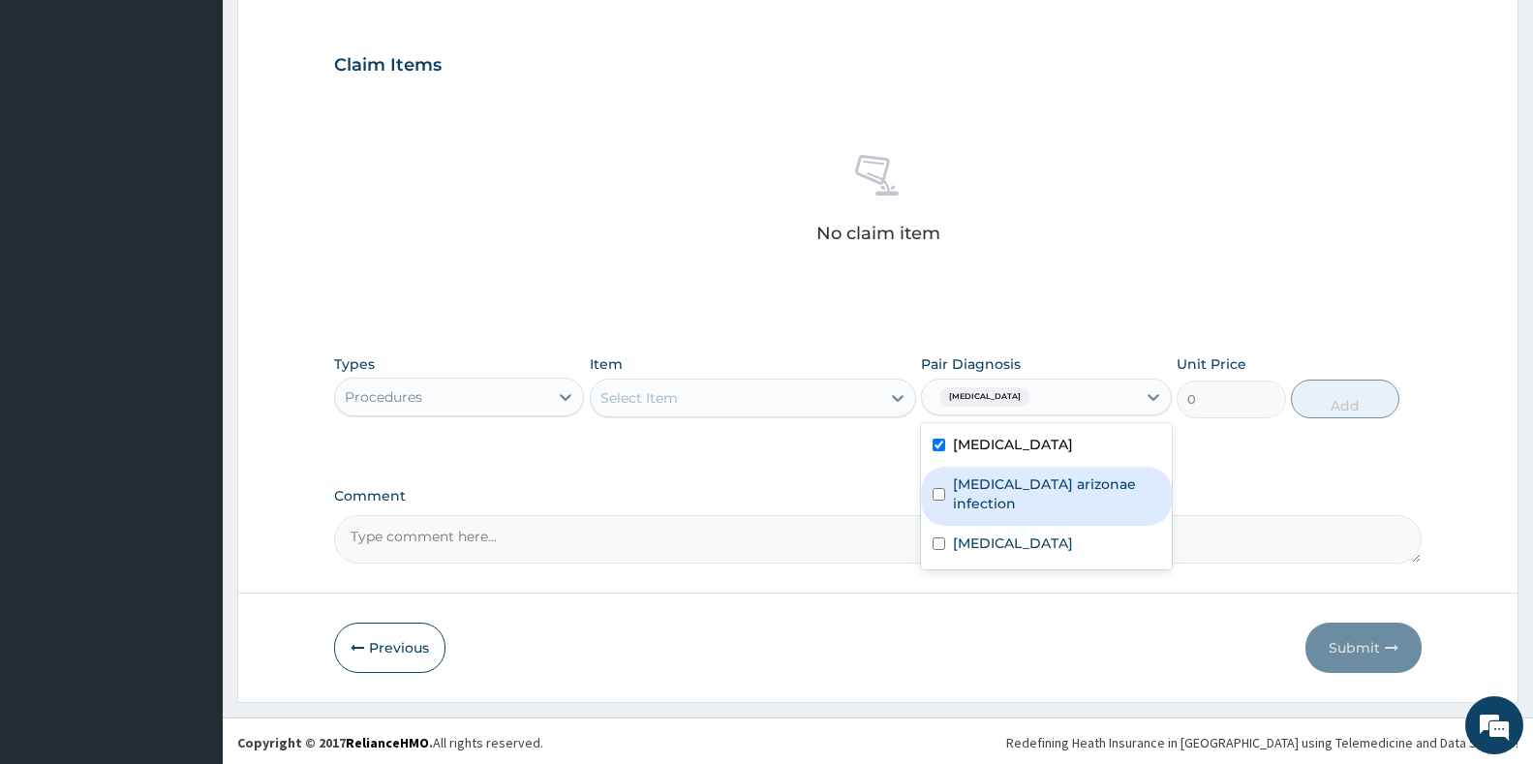
drag, startPoint x: 963, startPoint y: 495, endPoint x: 986, endPoint y: 551, distance: 60.8
click at [964, 503] on label "[MEDICAL_DATA] arizonae infection" at bounding box center [1056, 494] width 206 height 39
checkbox input "true"
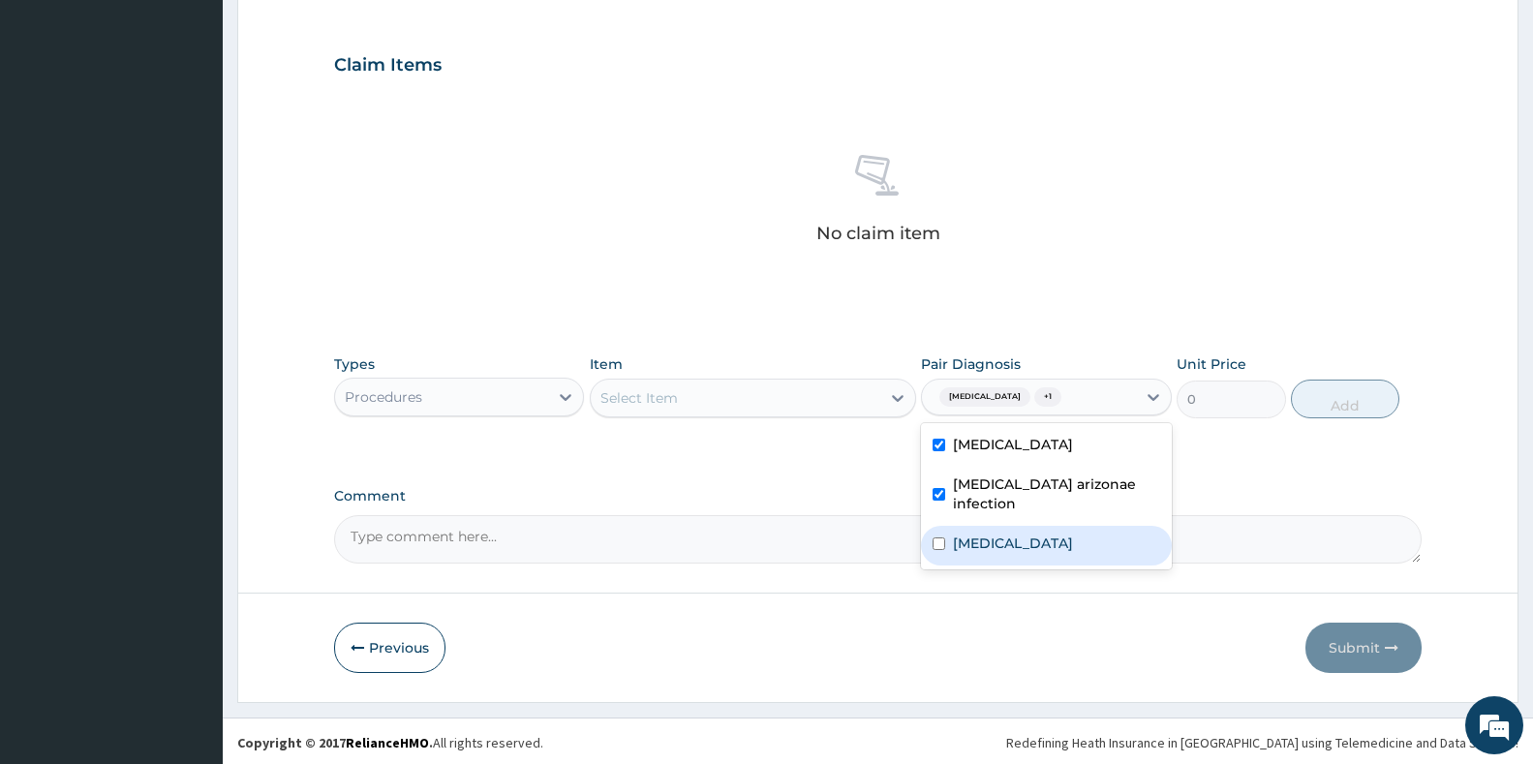
click at [989, 558] on div "[MEDICAL_DATA]" at bounding box center [1046, 546] width 250 height 40
checkbox input "true"
click at [798, 413] on div "Select Item" at bounding box center [753, 398] width 326 height 39
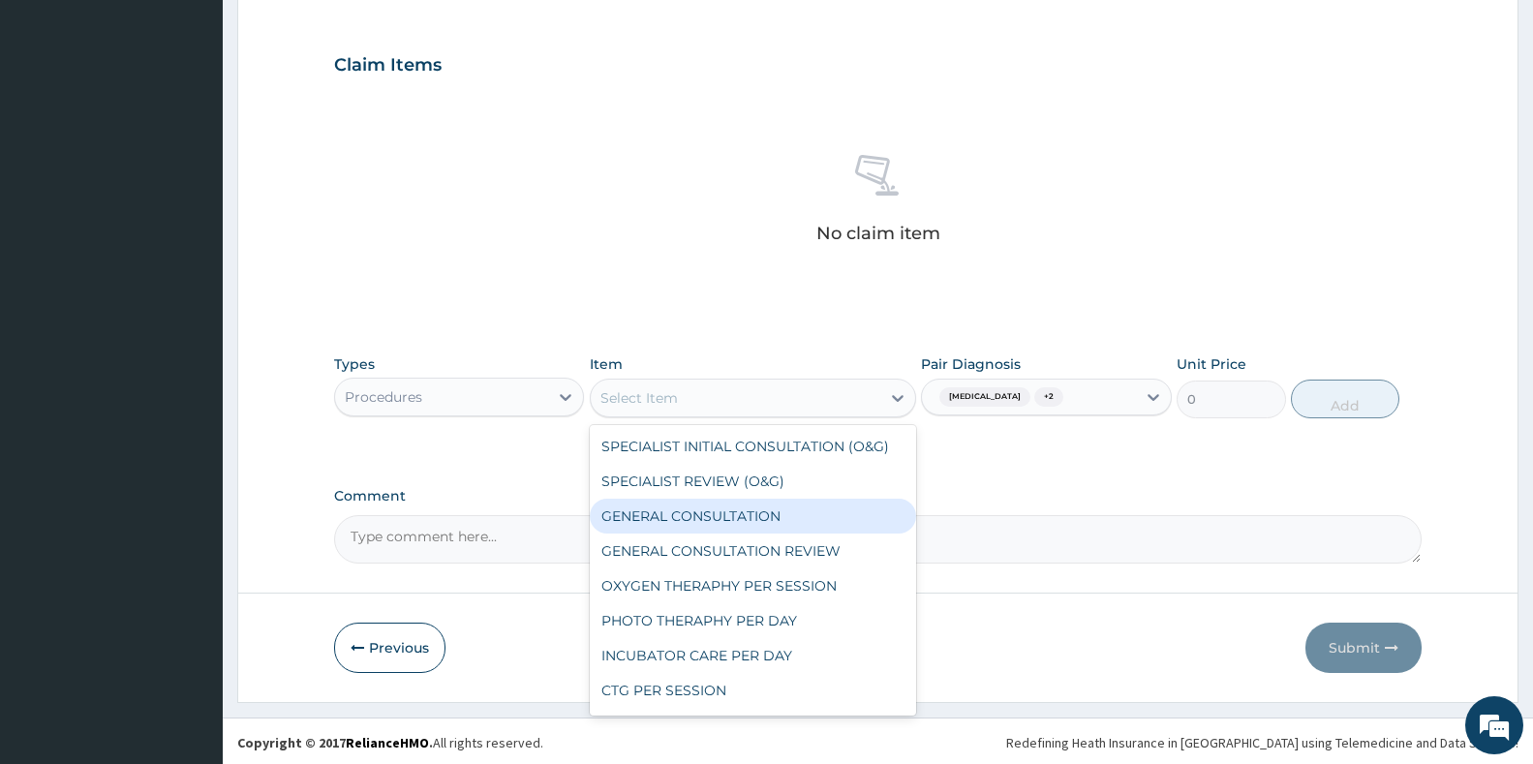
drag, startPoint x: 739, startPoint y: 514, endPoint x: 822, endPoint y: 499, distance: 84.7
click at [747, 513] on div "GENERAL CONSULTATION" at bounding box center [753, 516] width 326 height 35
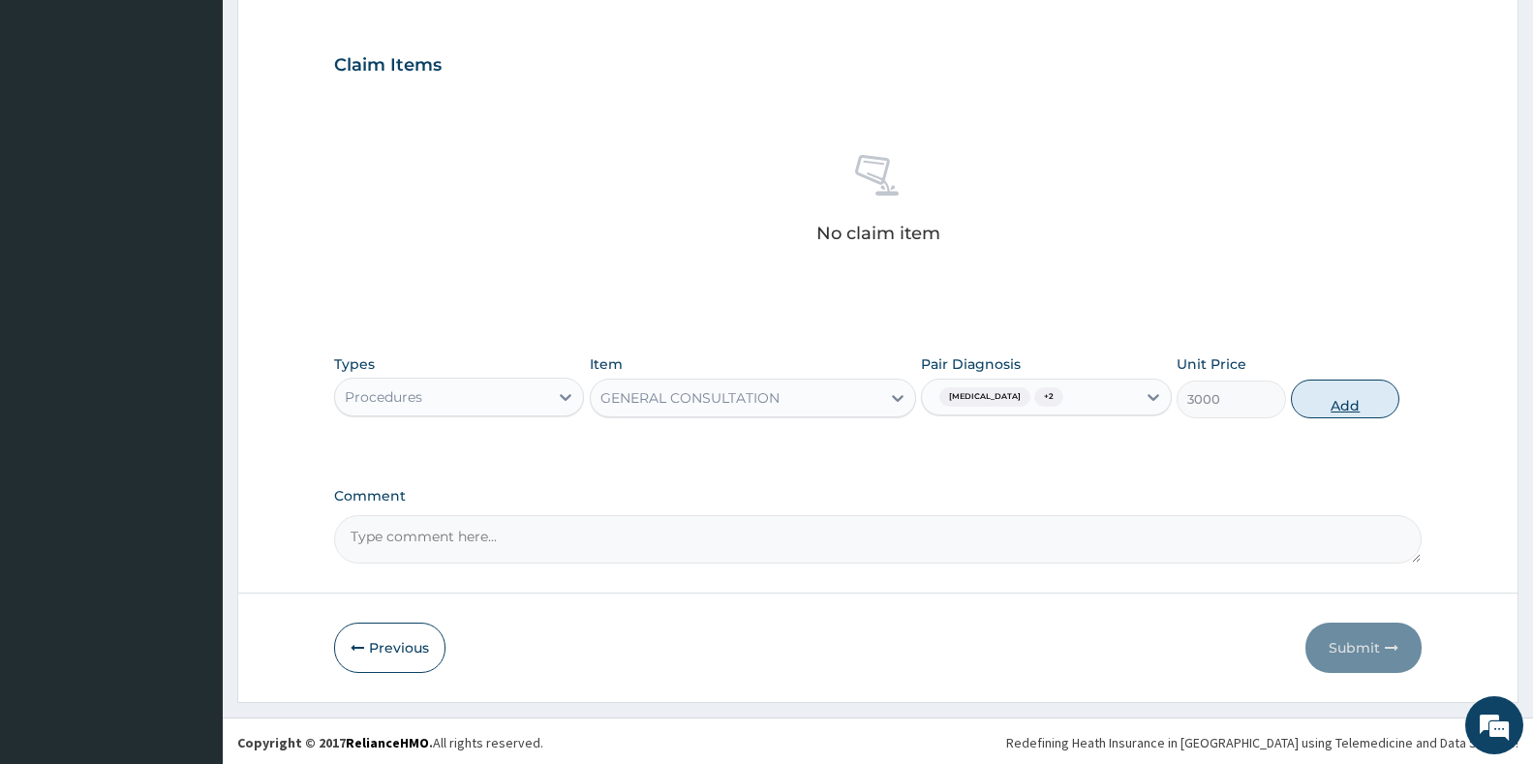
click at [1355, 402] on button "Add" at bounding box center [1345, 399] width 108 height 39
type input "0"
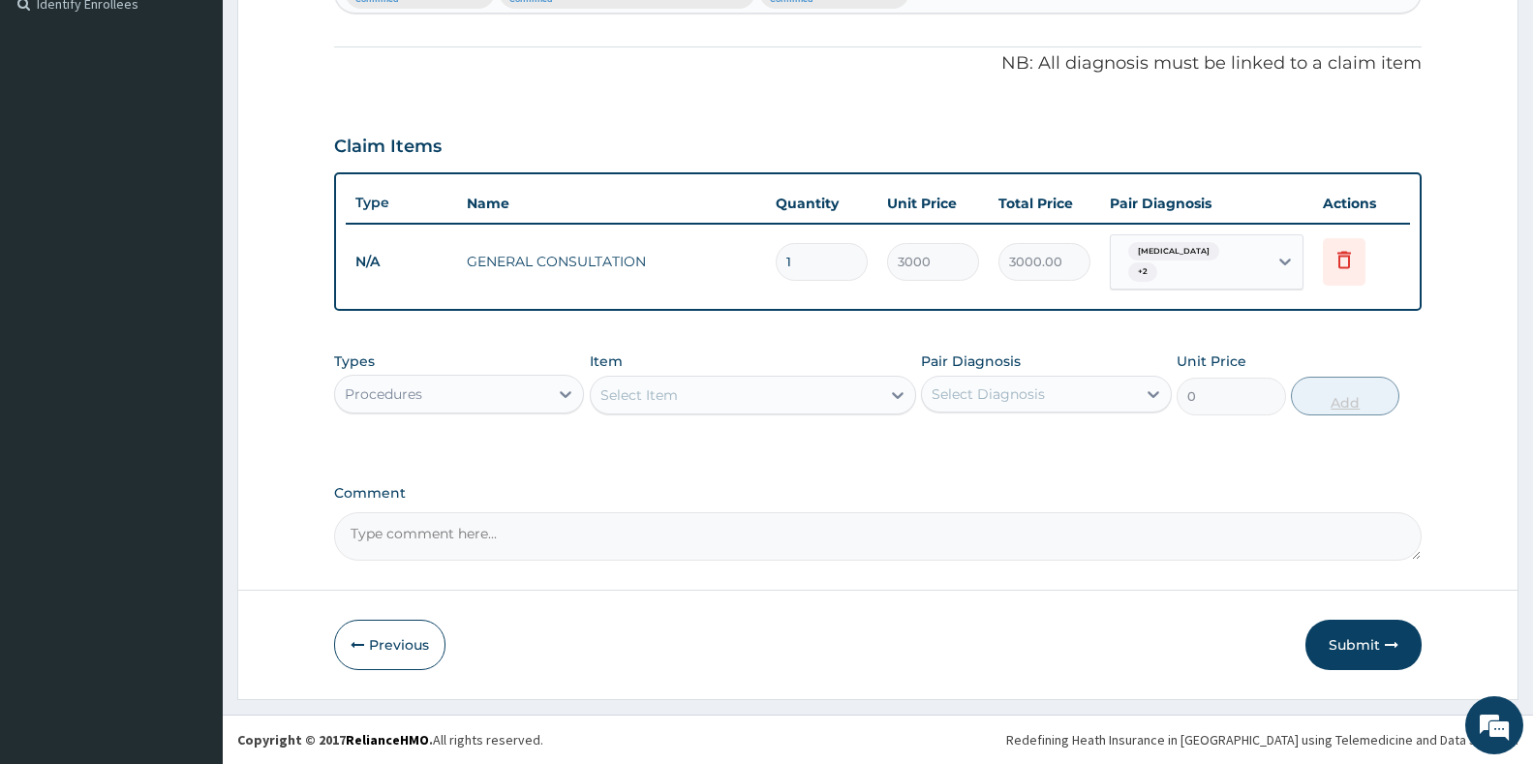
scroll to position [540, 0]
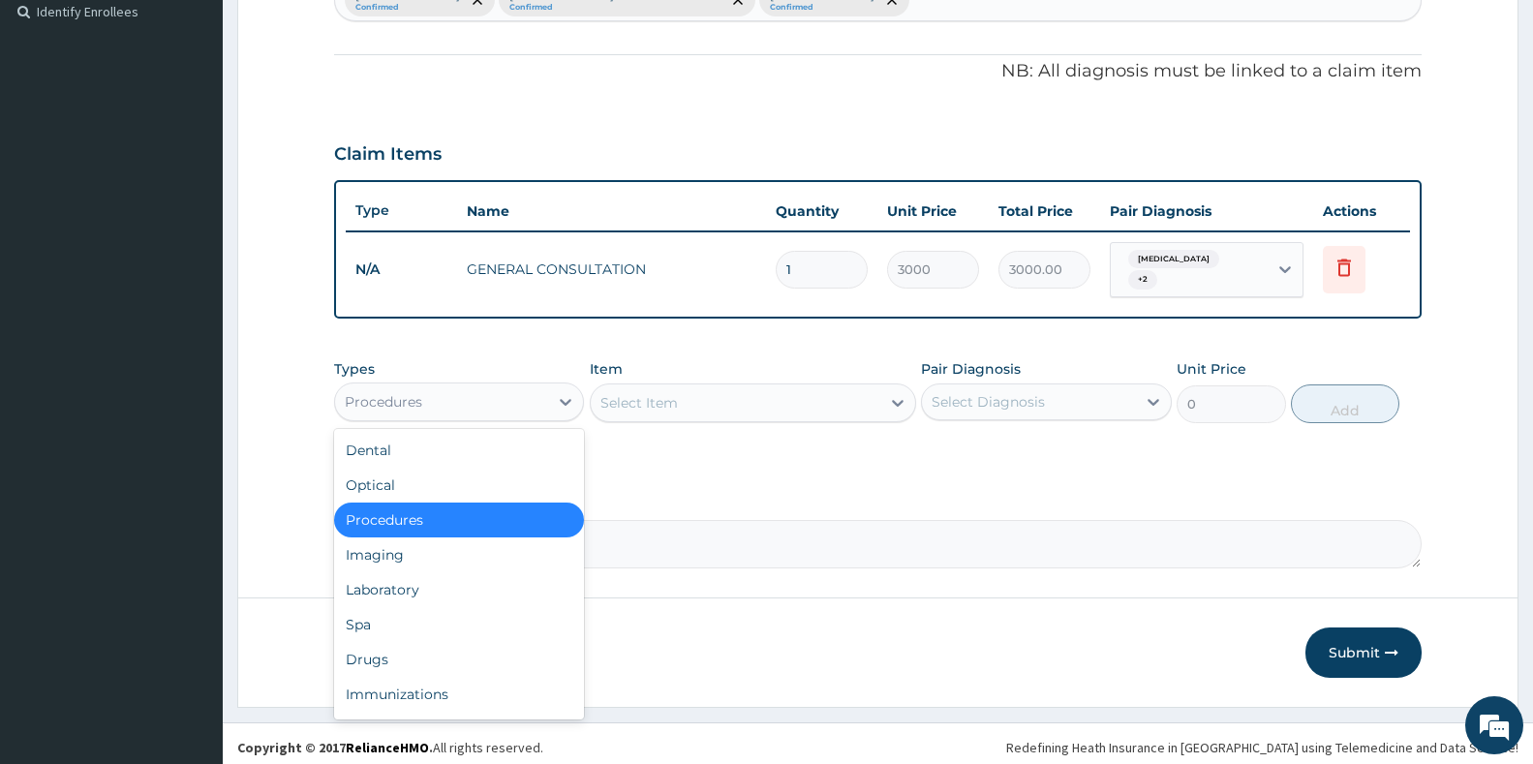
click at [500, 392] on div "Procedures" at bounding box center [441, 401] width 213 height 31
drag, startPoint x: 413, startPoint y: 572, endPoint x: 430, endPoint y: 560, distance: 20.7
click at [416, 572] on div "Laboratory" at bounding box center [459, 589] width 250 height 35
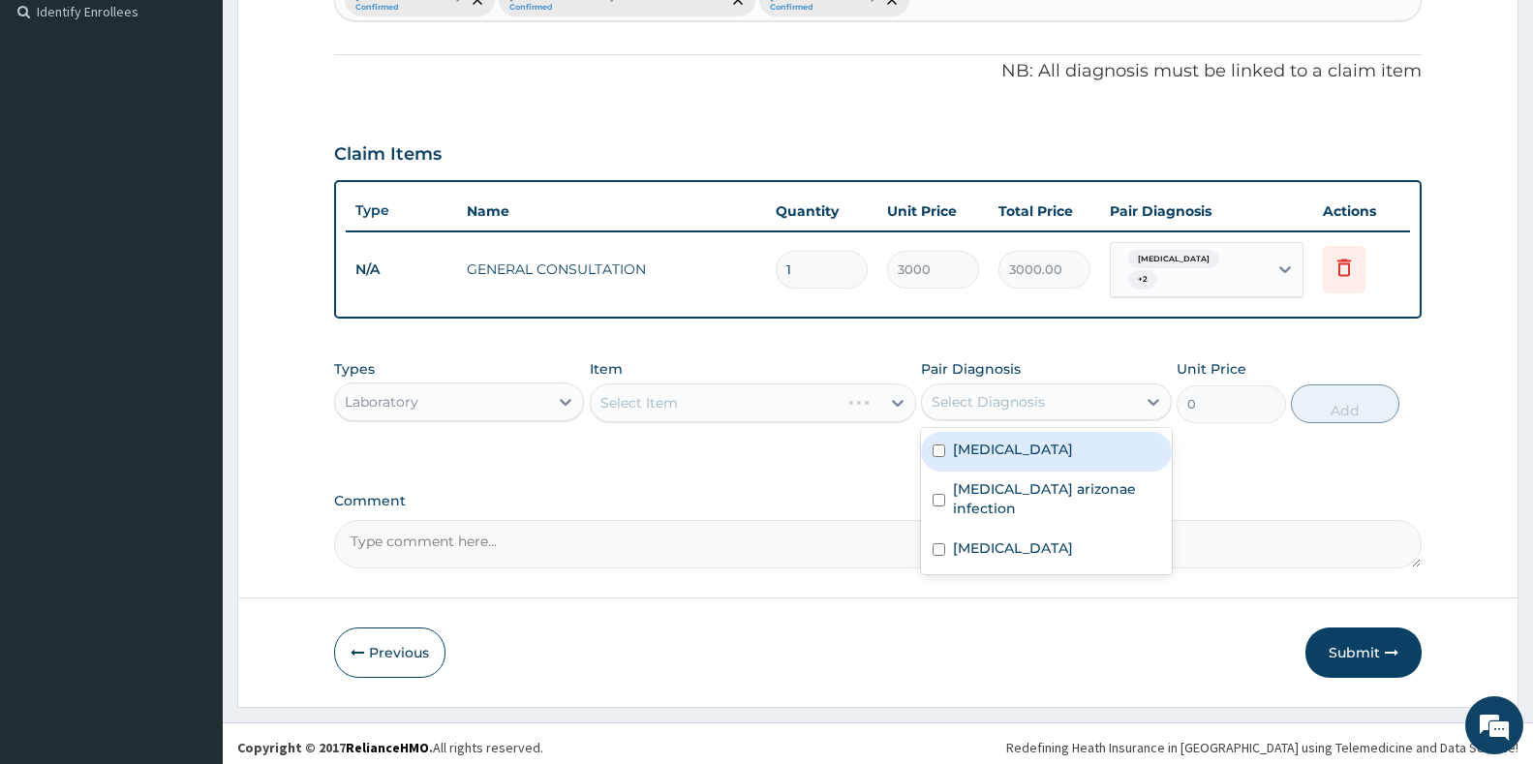
drag, startPoint x: 1071, startPoint y: 403, endPoint x: 1061, endPoint y: 424, distance: 23.4
click at [1068, 409] on div "Select Diagnosis" at bounding box center [1028, 401] width 213 height 31
drag, startPoint x: 1039, startPoint y: 444, endPoint x: 949, endPoint y: 454, distance: 90.7
click at [1037, 444] on div "[MEDICAL_DATA]" at bounding box center [1046, 452] width 250 height 40
checkbox input "true"
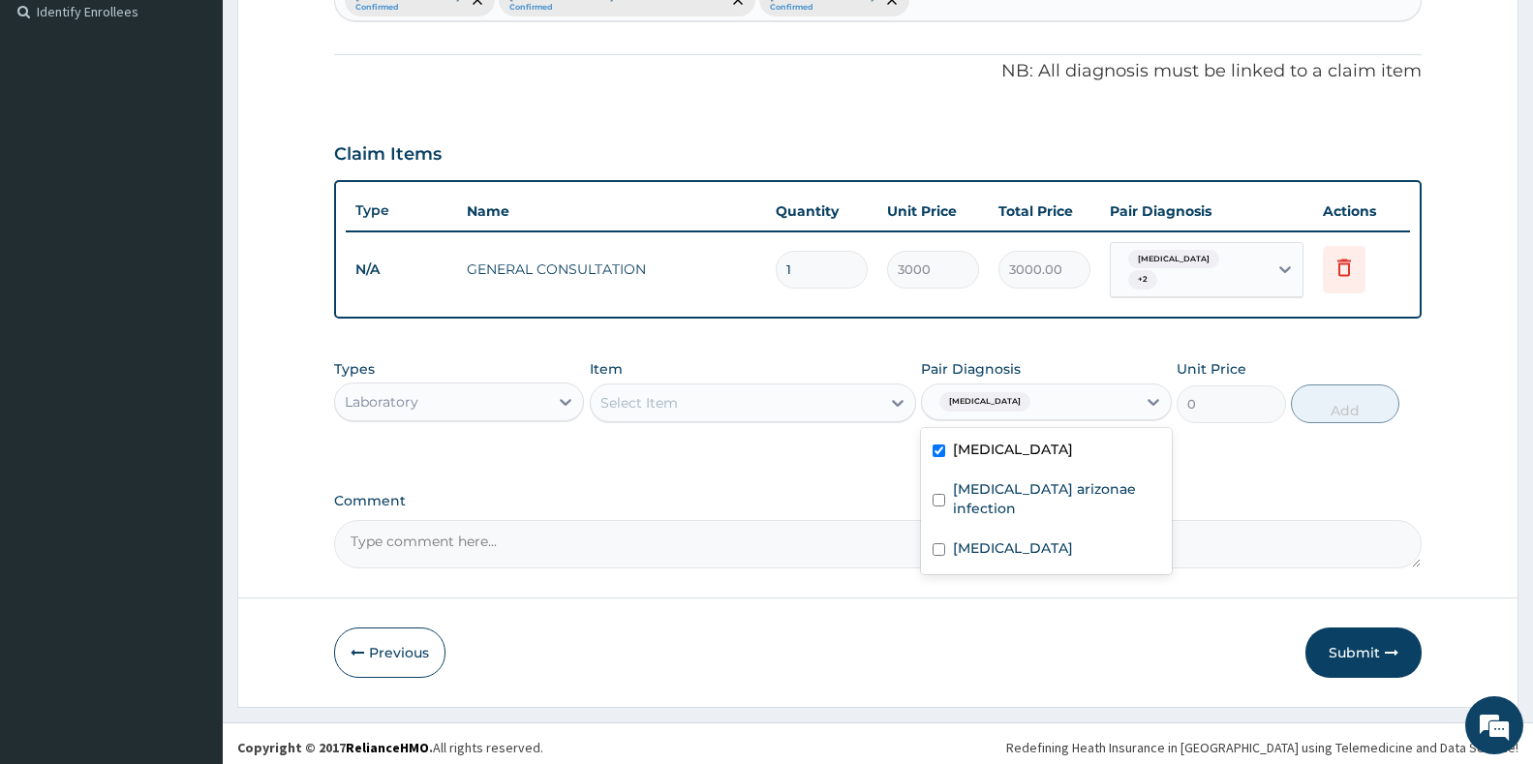
click at [781, 398] on div "Select Item" at bounding box center [736, 402] width 290 height 31
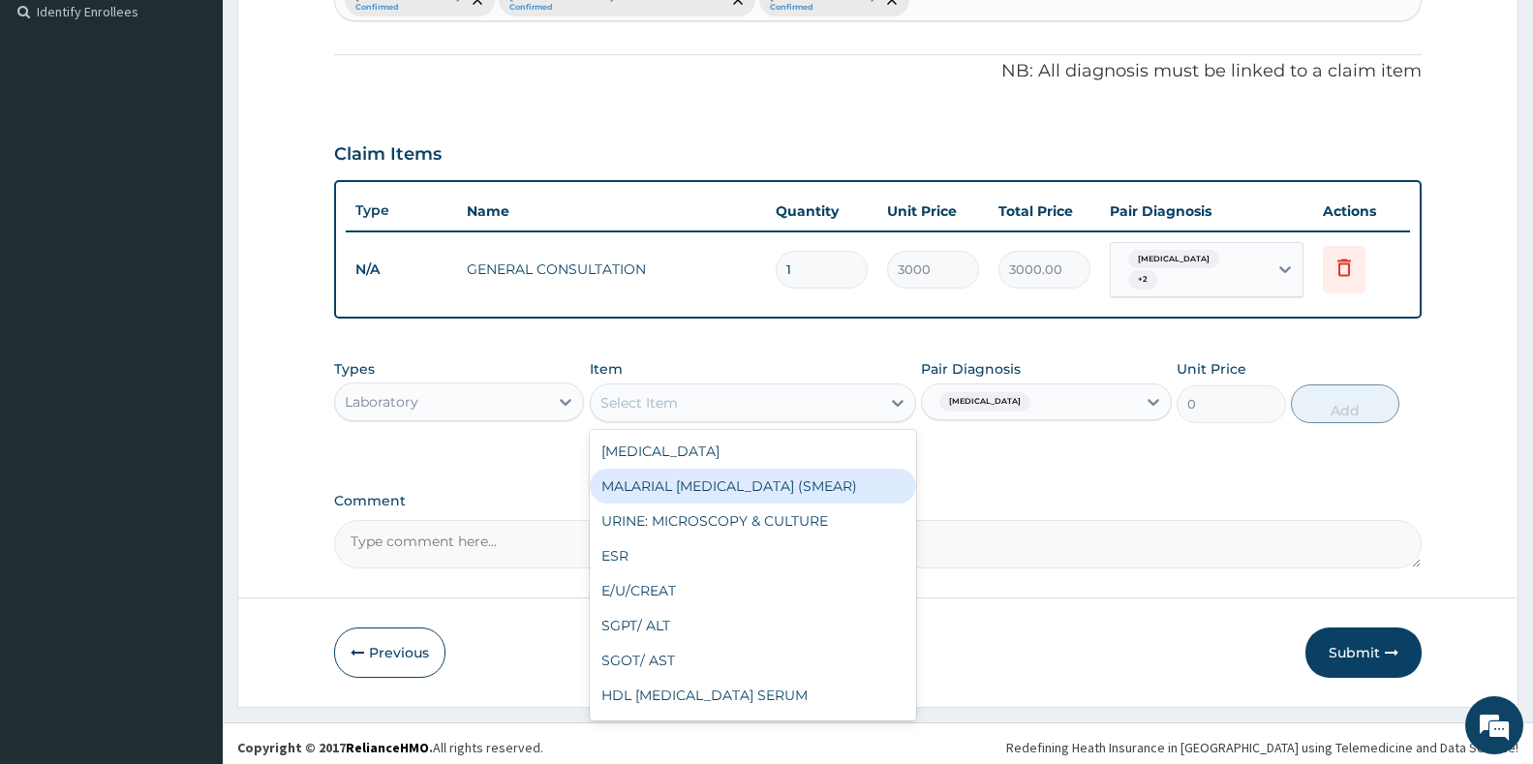
drag, startPoint x: 685, startPoint y: 484, endPoint x: 819, endPoint y: 463, distance: 136.3
click at [714, 479] on div "MALARIAL [MEDICAL_DATA] (SMEAR)" at bounding box center [753, 486] width 326 height 35
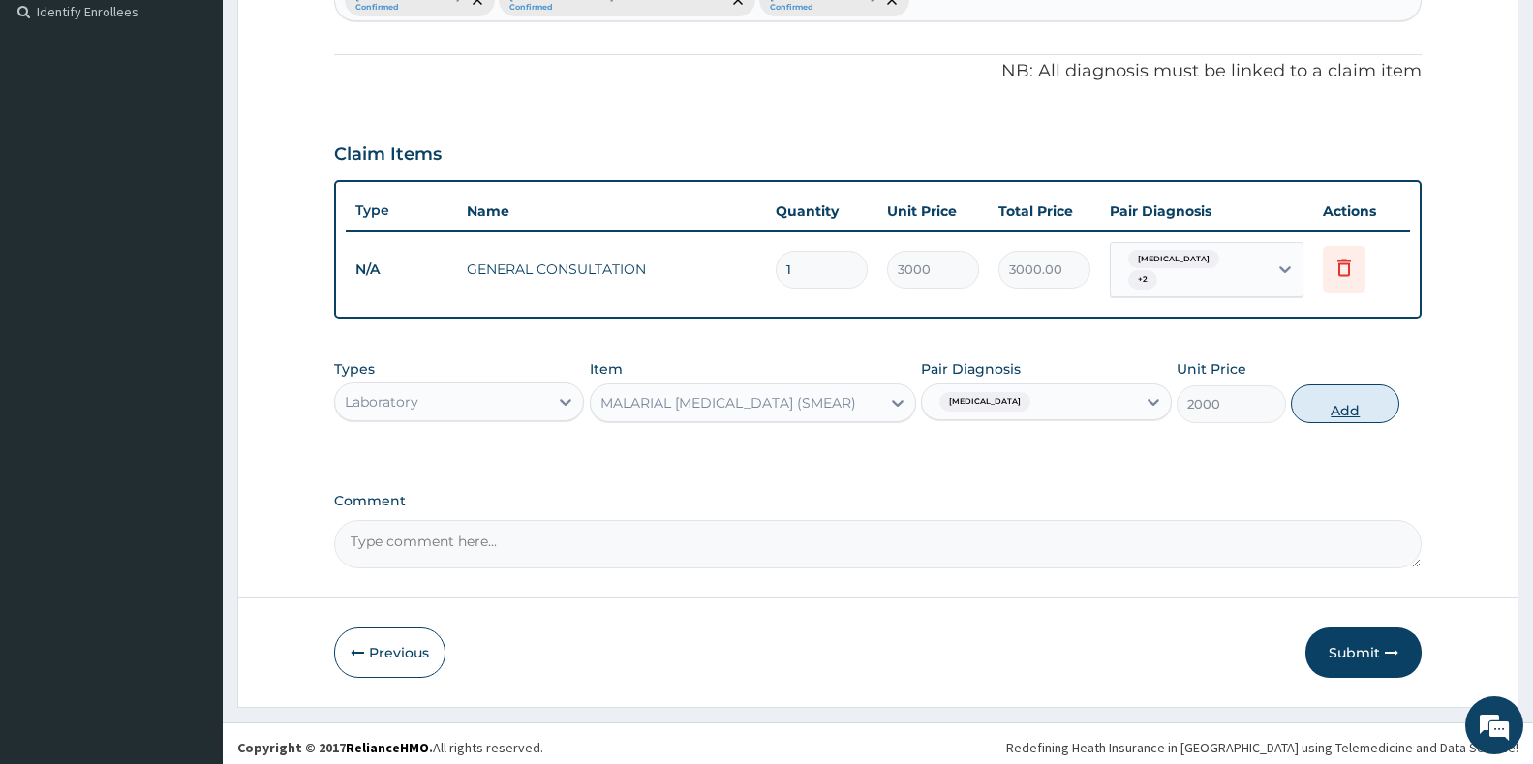
click at [1377, 402] on button "Add" at bounding box center [1345, 403] width 108 height 39
type input "0"
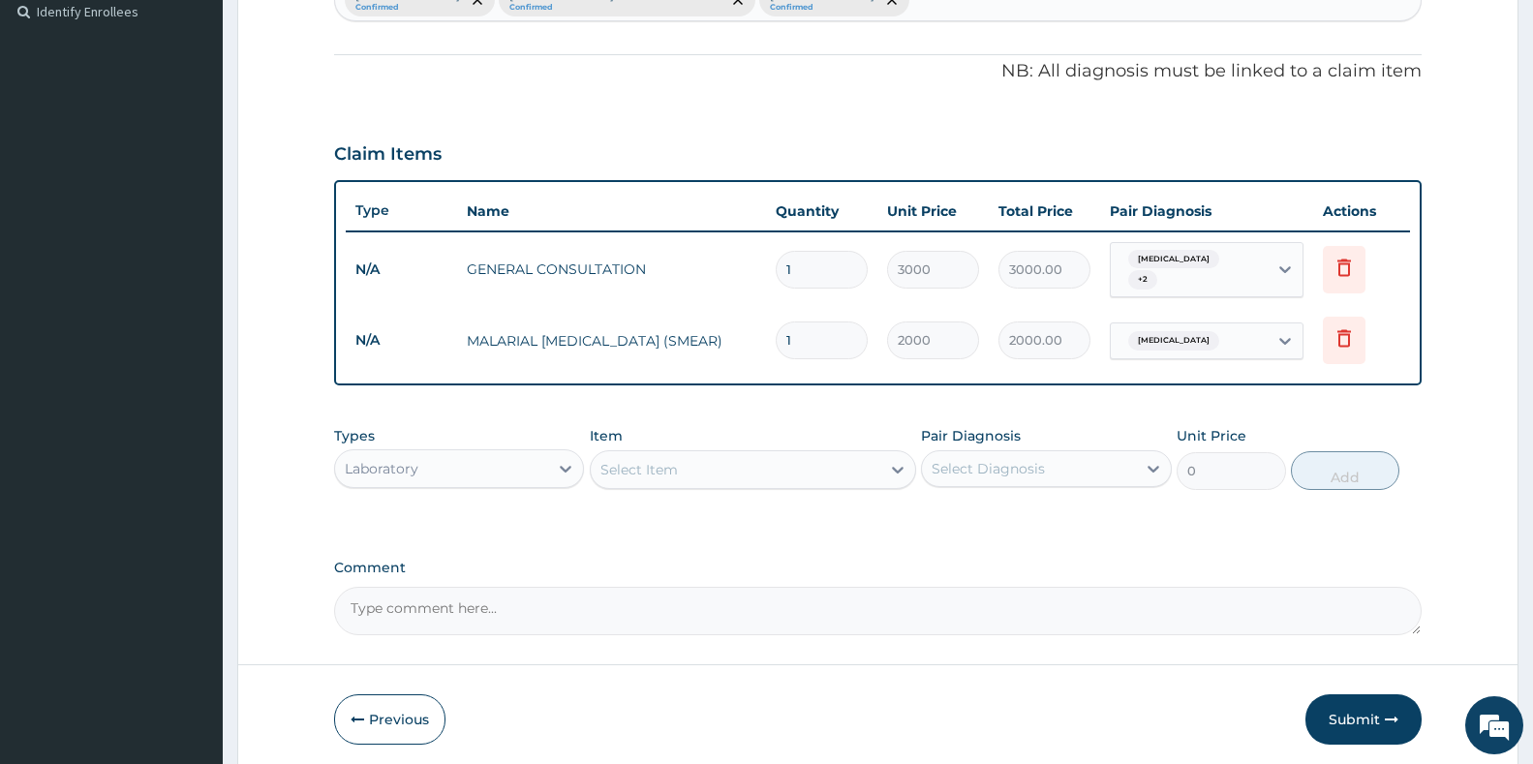
click at [1062, 453] on div "Select Diagnosis" at bounding box center [1028, 468] width 213 height 31
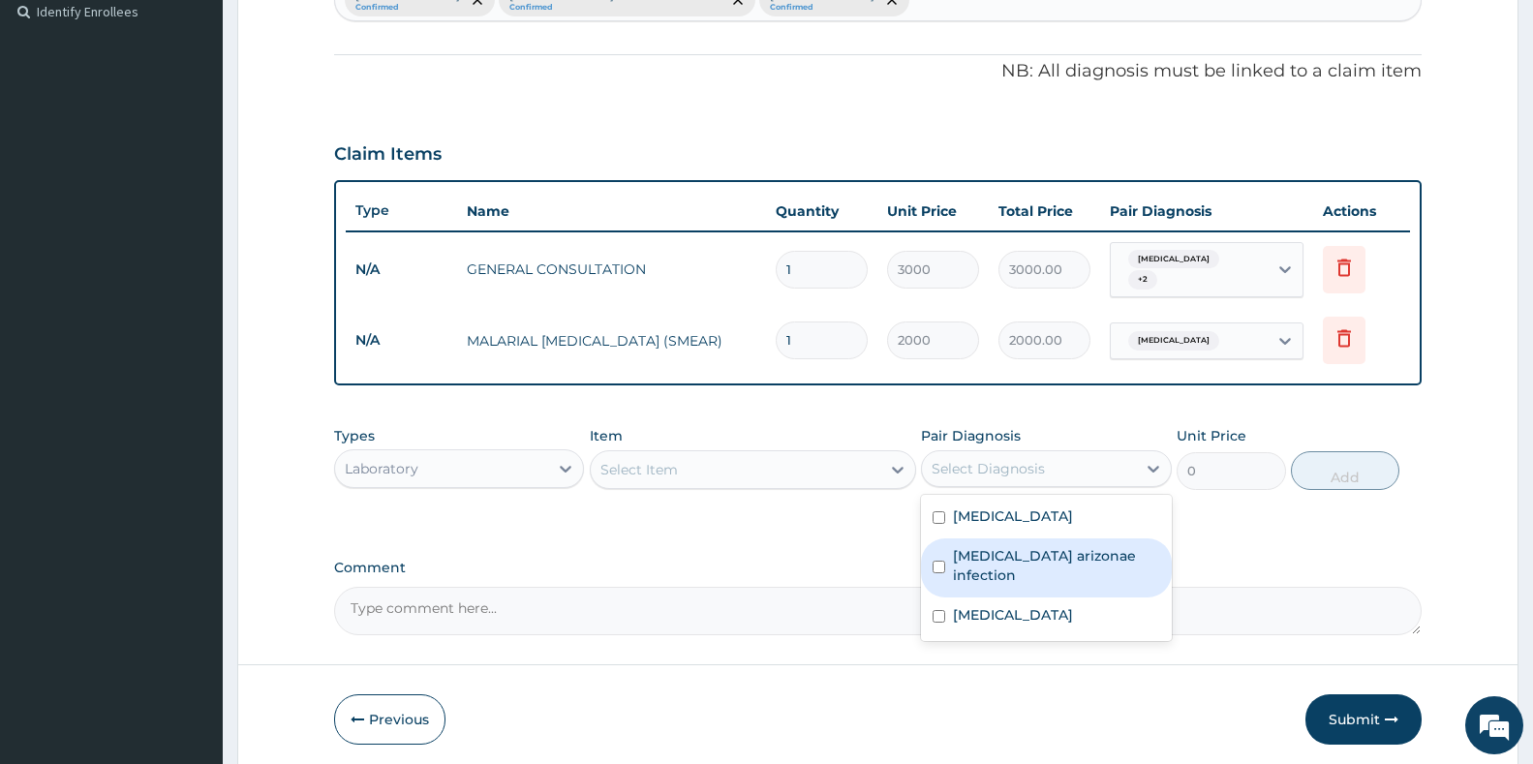
drag, startPoint x: 1032, startPoint y: 568, endPoint x: 924, endPoint y: 529, distance: 115.5
click at [1023, 567] on label "[MEDICAL_DATA] arizonae infection" at bounding box center [1056, 565] width 206 height 39
checkbox input "true"
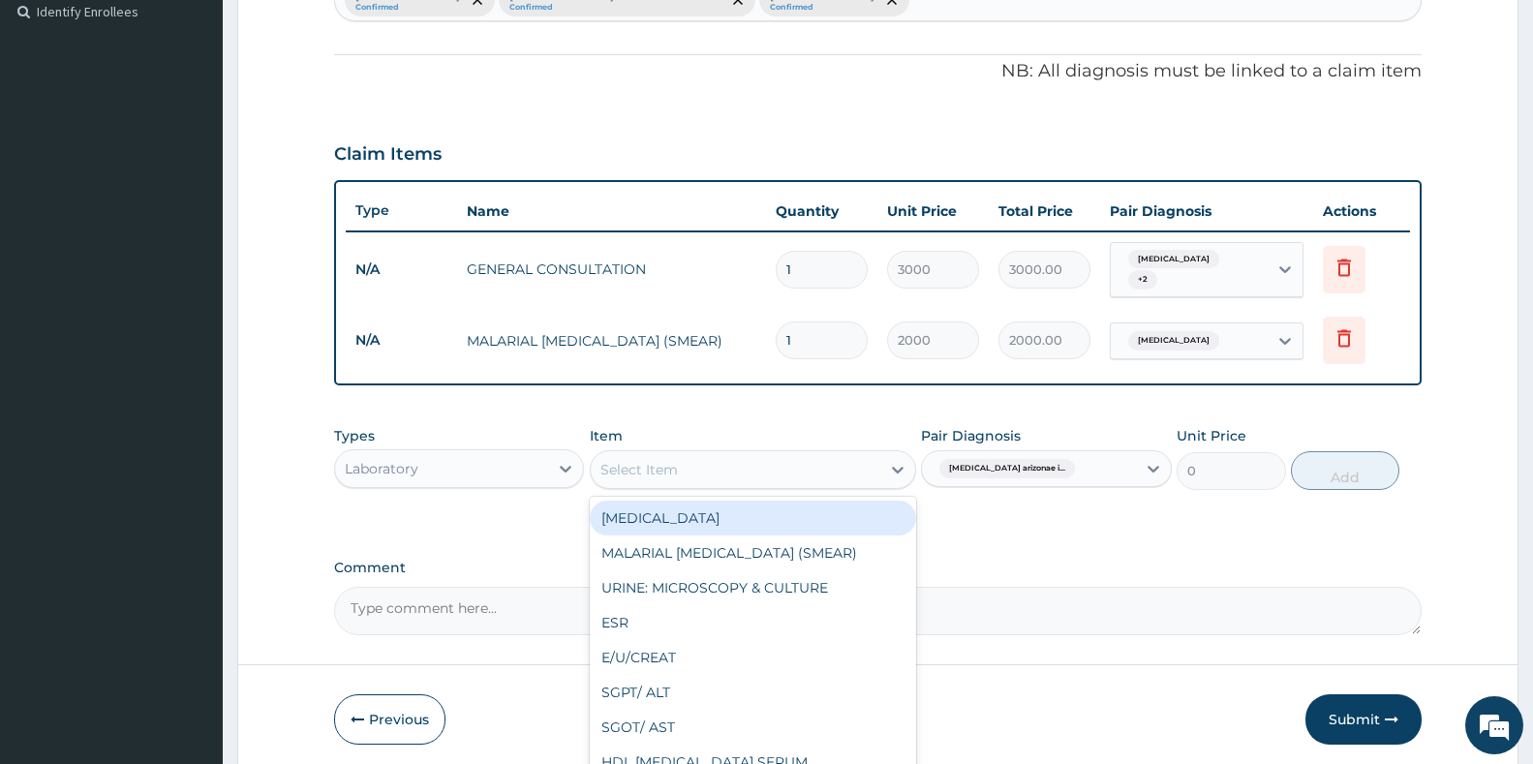
click at [764, 468] on div "Select Item" at bounding box center [736, 469] width 290 height 31
click at [702, 518] on div "[MEDICAL_DATA]" at bounding box center [753, 518] width 326 height 35
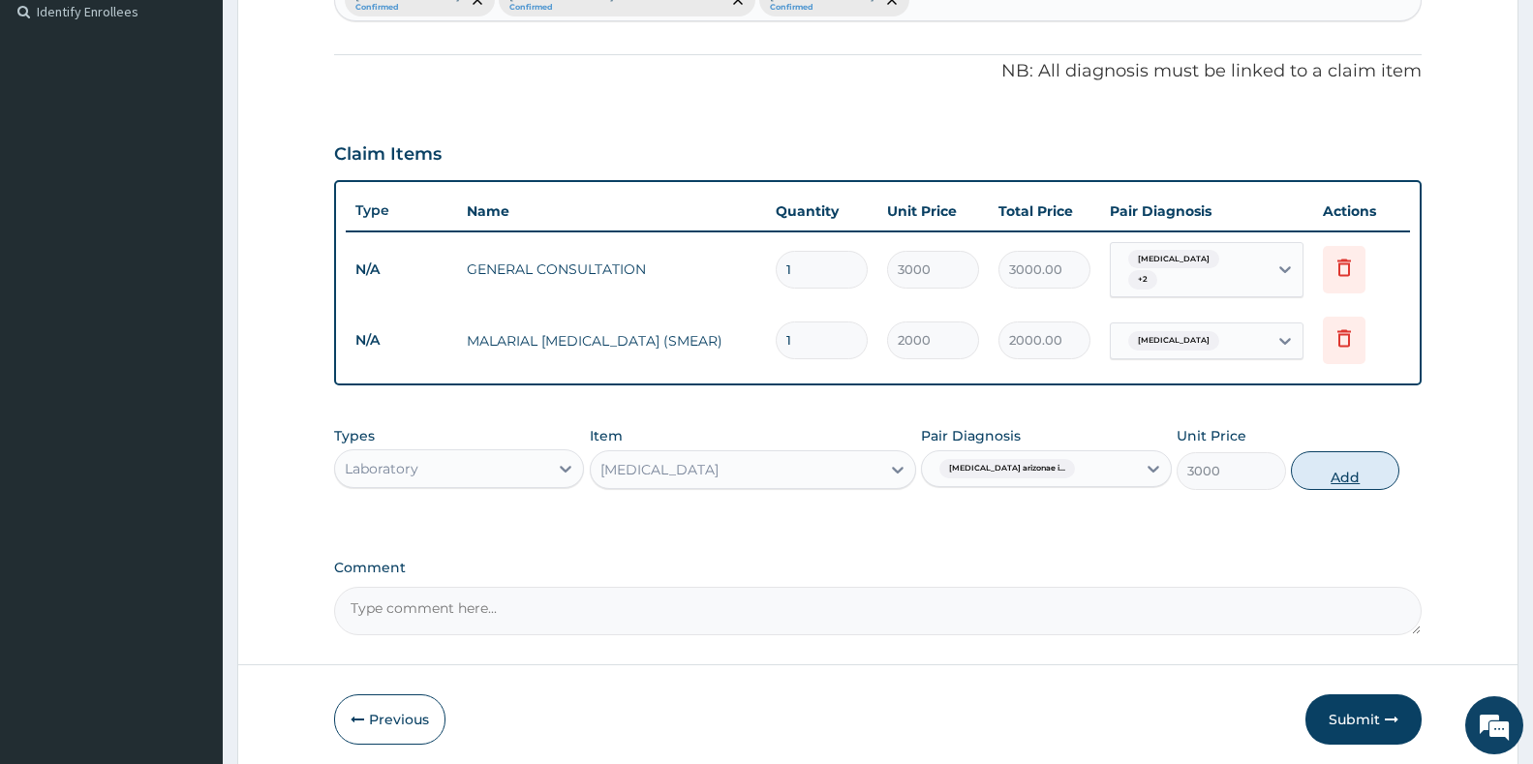
click at [1334, 465] on button "Add" at bounding box center [1345, 470] width 108 height 39
type input "0"
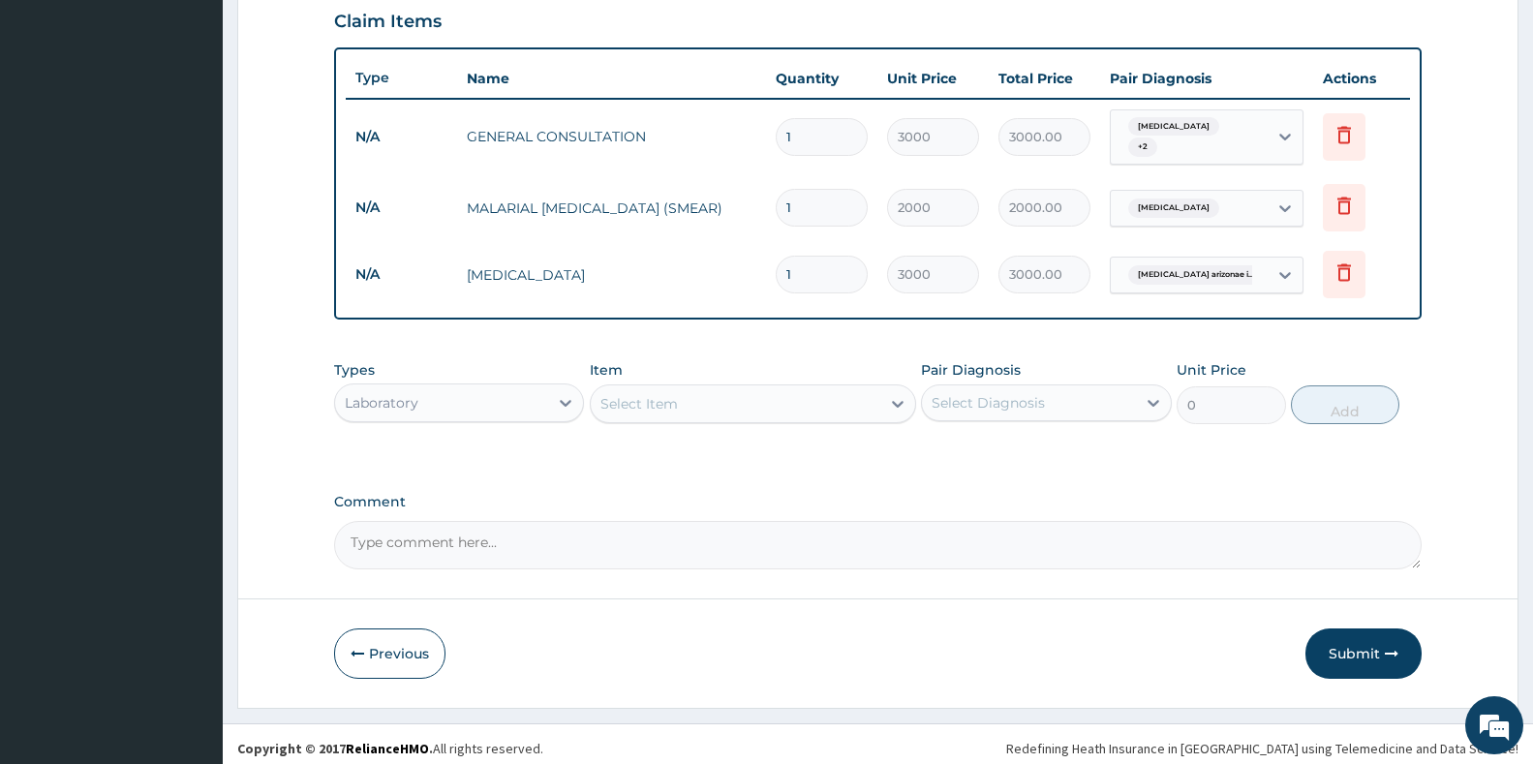
scroll to position [674, 0]
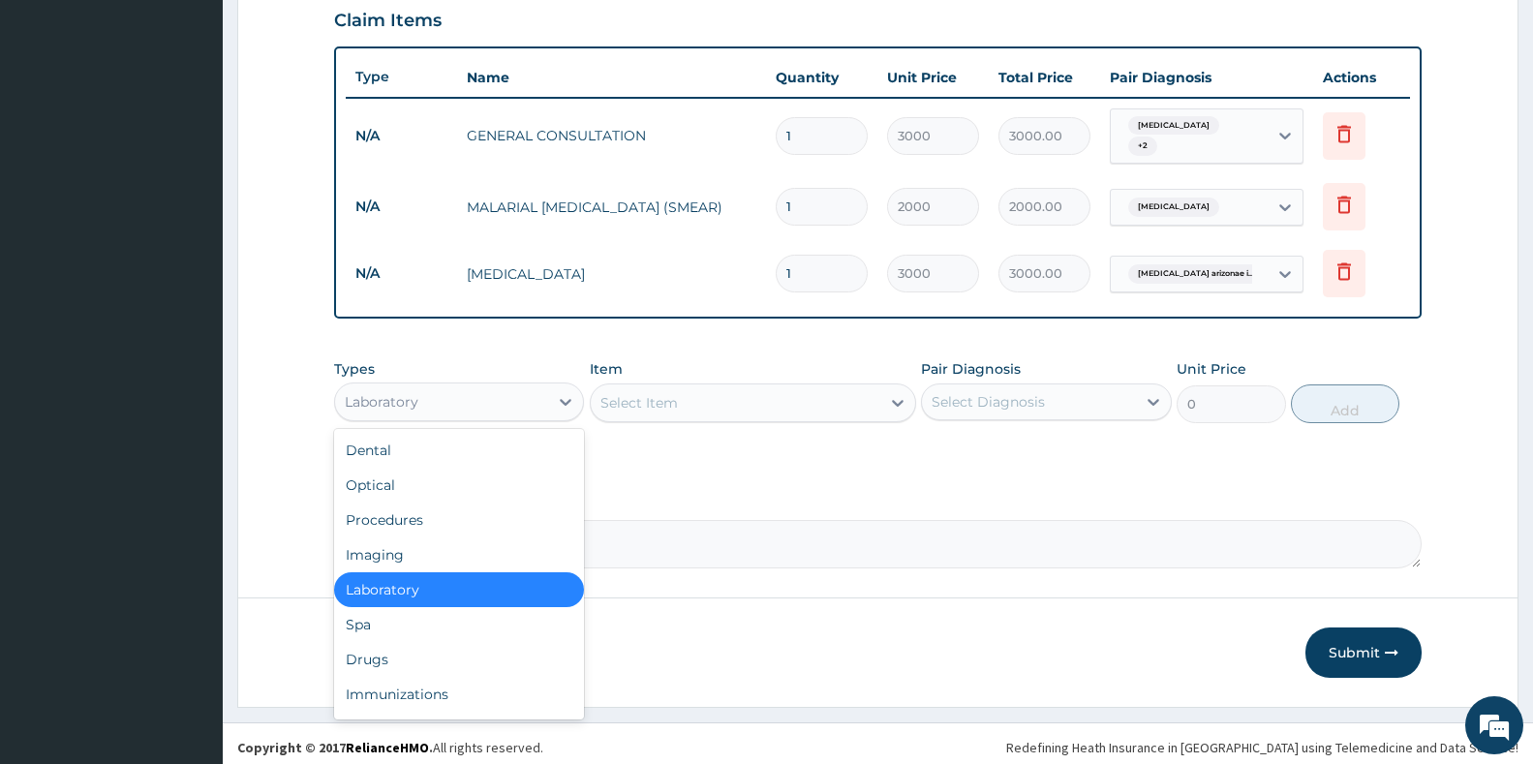
click at [450, 390] on div "Laboratory" at bounding box center [441, 401] width 213 height 31
click at [366, 653] on div "Drugs" at bounding box center [459, 659] width 250 height 35
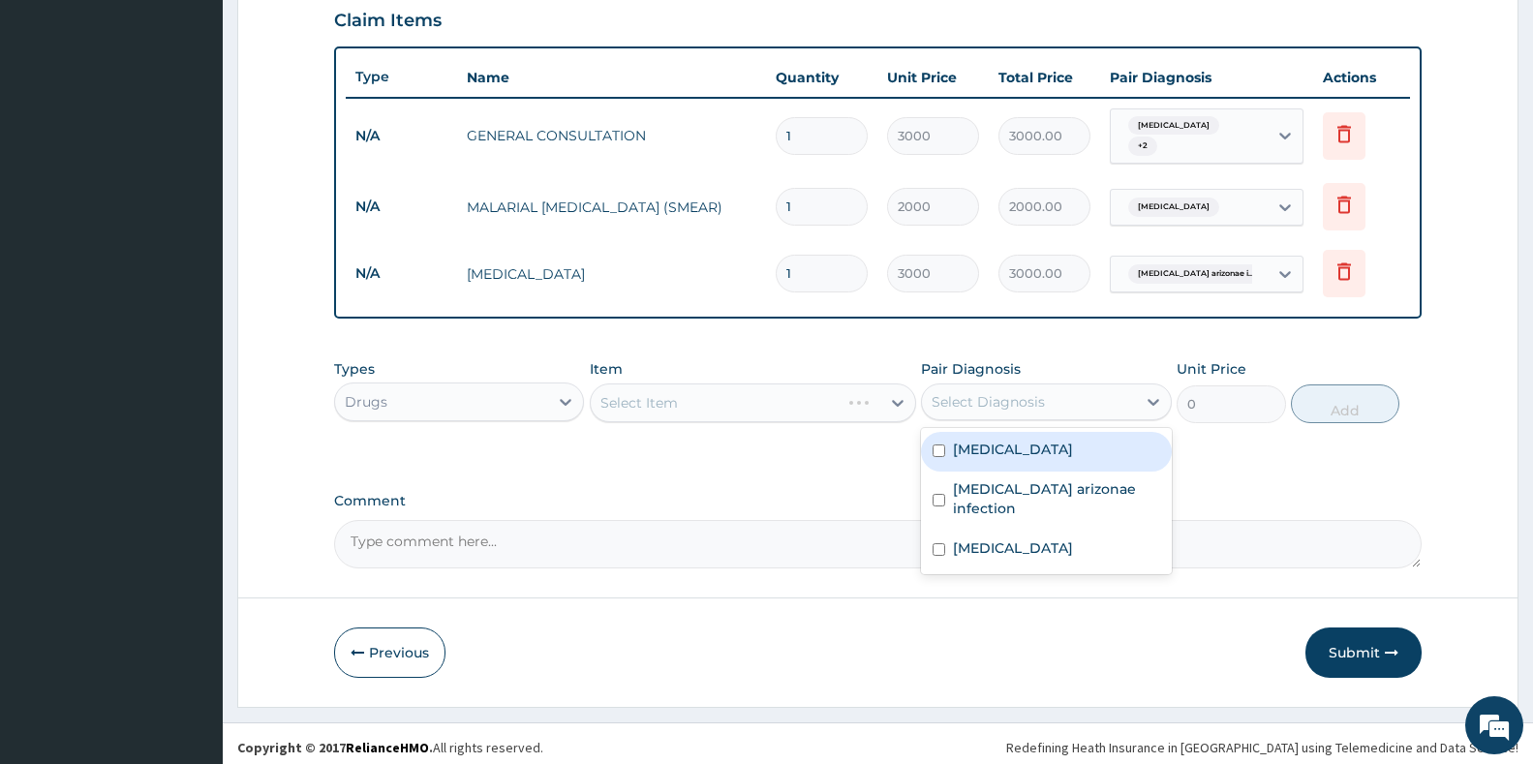
click at [1046, 386] on div "Select Diagnosis" at bounding box center [1028, 401] width 213 height 31
click at [1027, 439] on div "[MEDICAL_DATA]" at bounding box center [1046, 452] width 250 height 40
checkbox input "true"
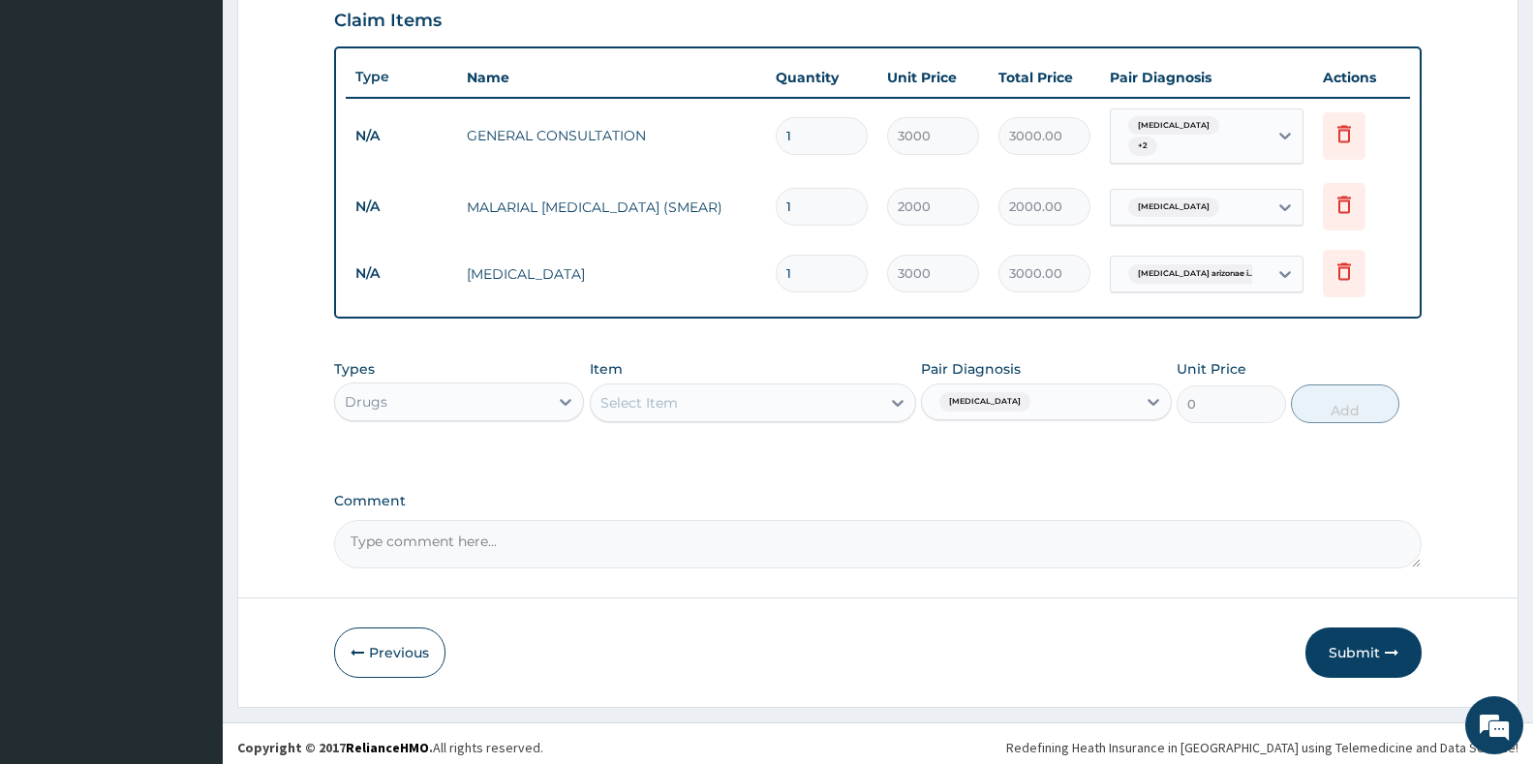
click at [748, 389] on div "Select Item" at bounding box center [753, 402] width 326 height 39
drag, startPoint x: 794, startPoint y: 391, endPoint x: 809, endPoint y: 395, distance: 15.0
click at [809, 394] on div "Select Item" at bounding box center [736, 402] width 290 height 31
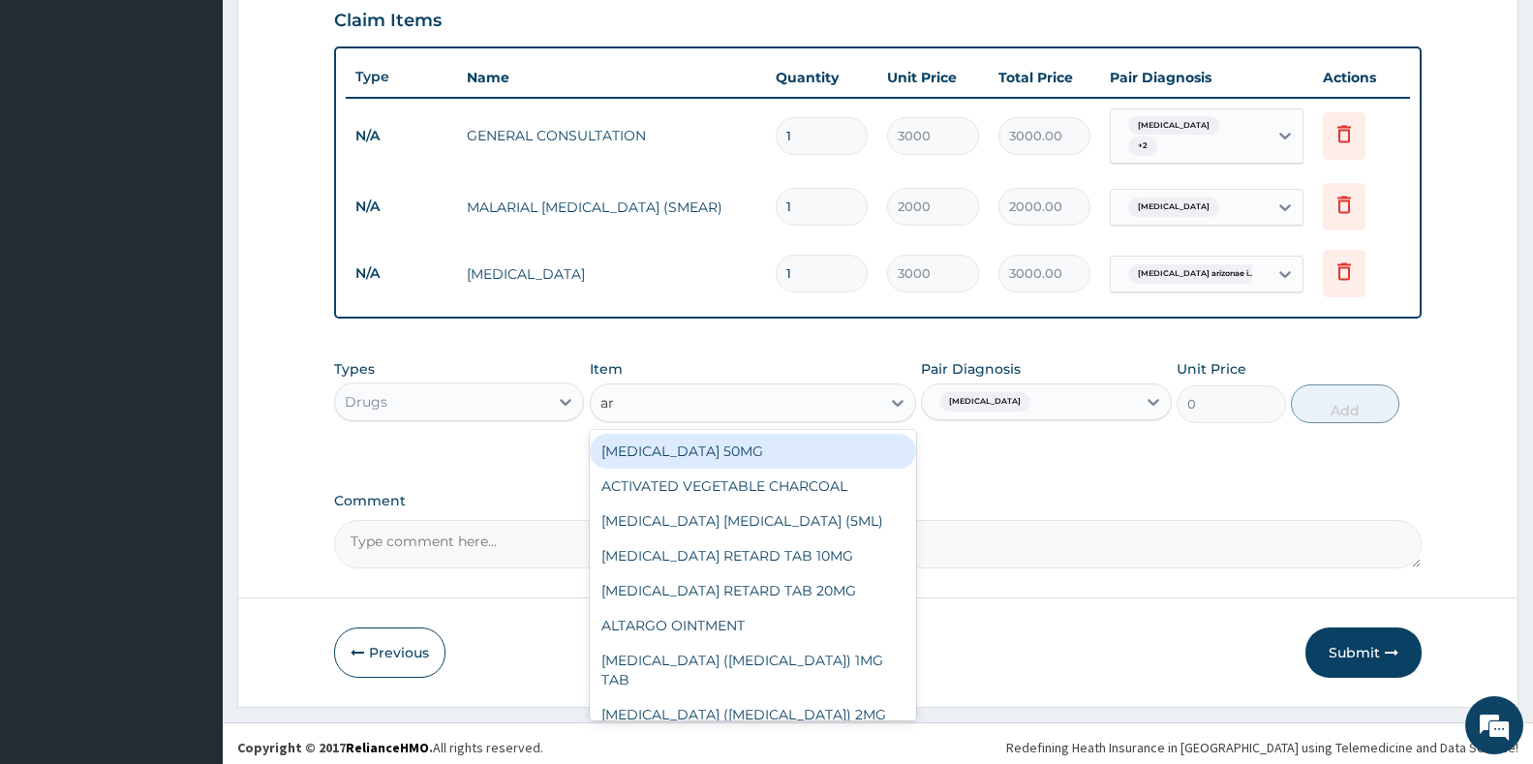
type input "art"
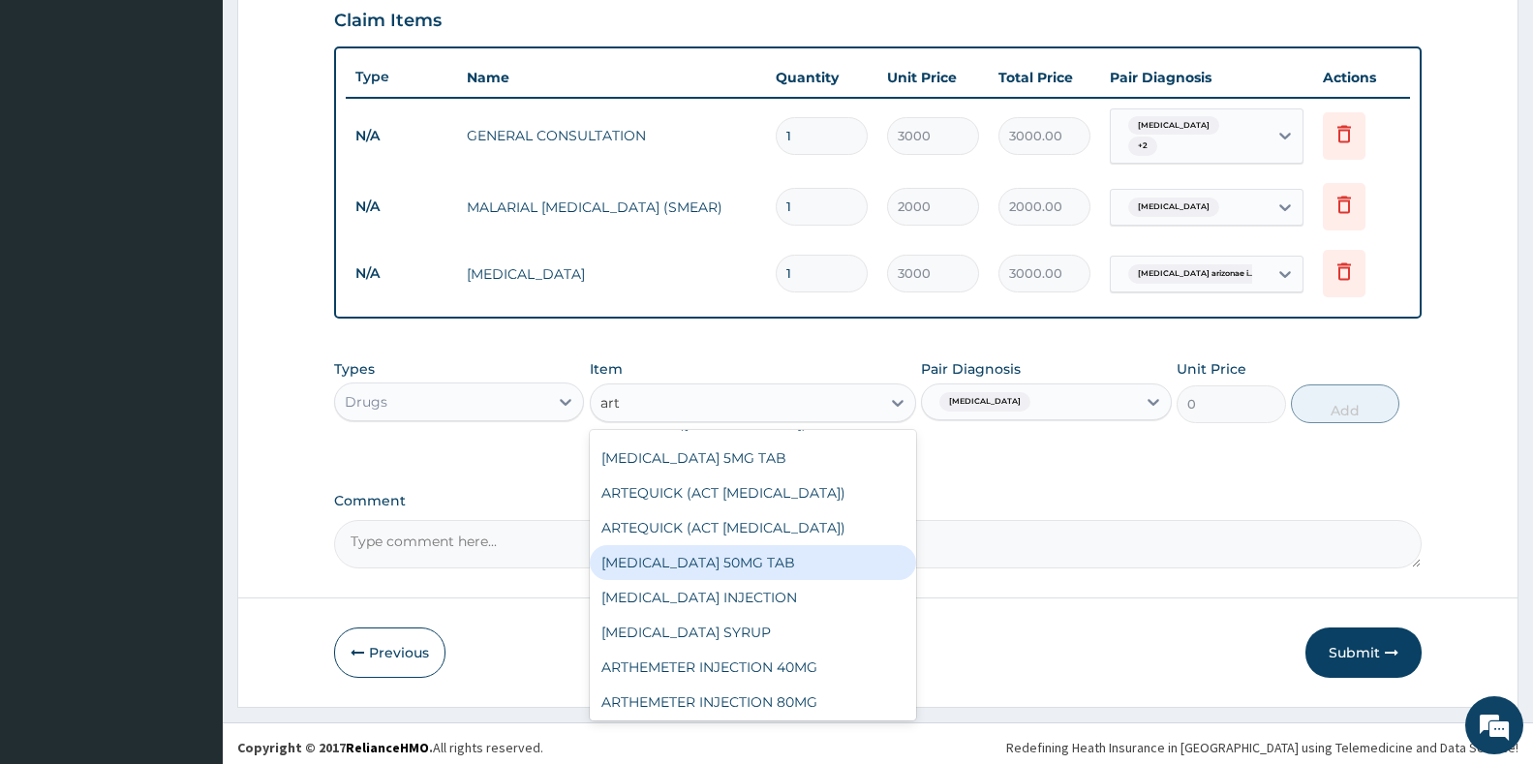
scroll to position [387, 0]
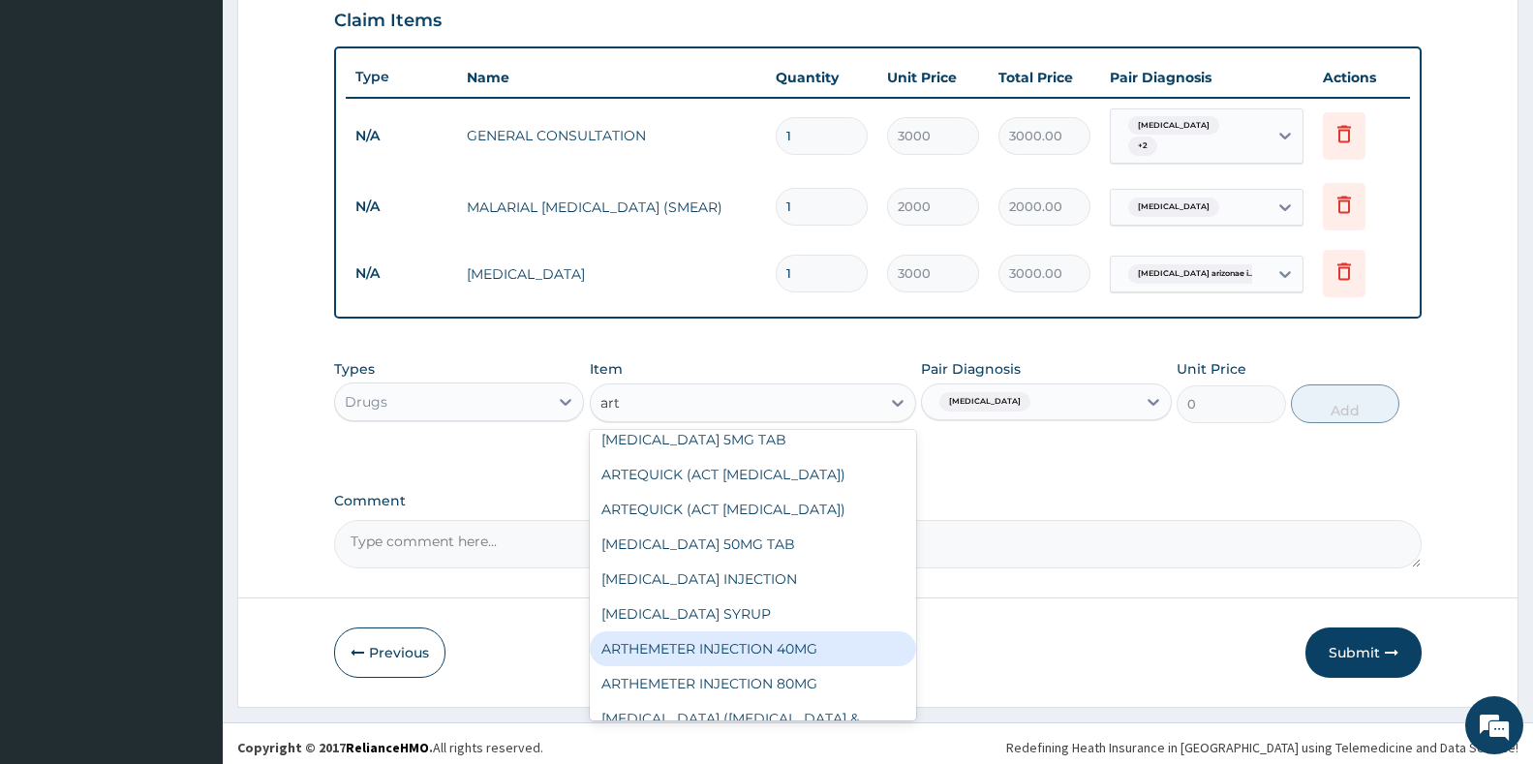
click at [781, 631] on div "ARTHEMETER INJECTION 40MG" at bounding box center [753, 648] width 326 height 35
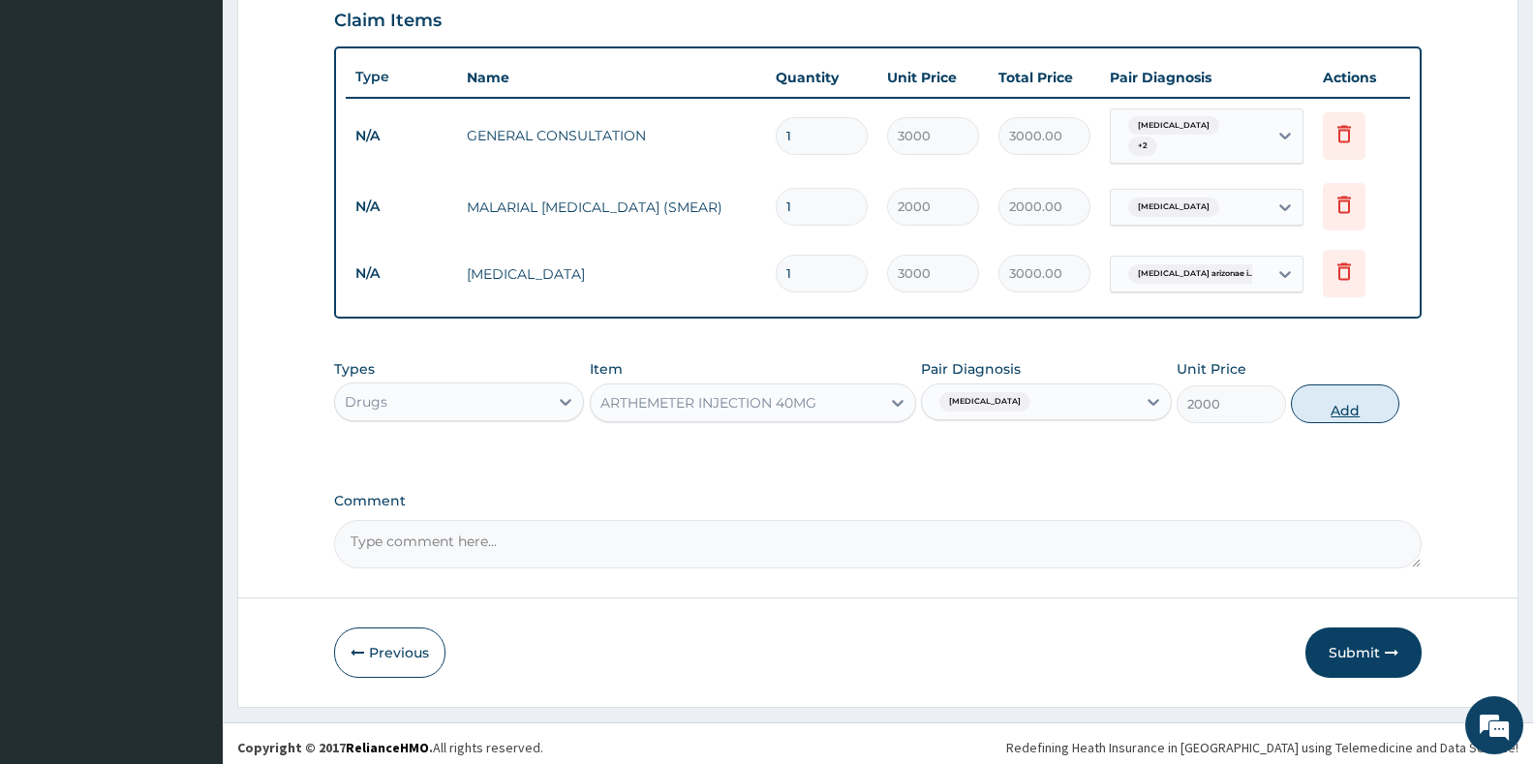
click at [1318, 400] on button "Add" at bounding box center [1345, 403] width 108 height 39
type input "0"
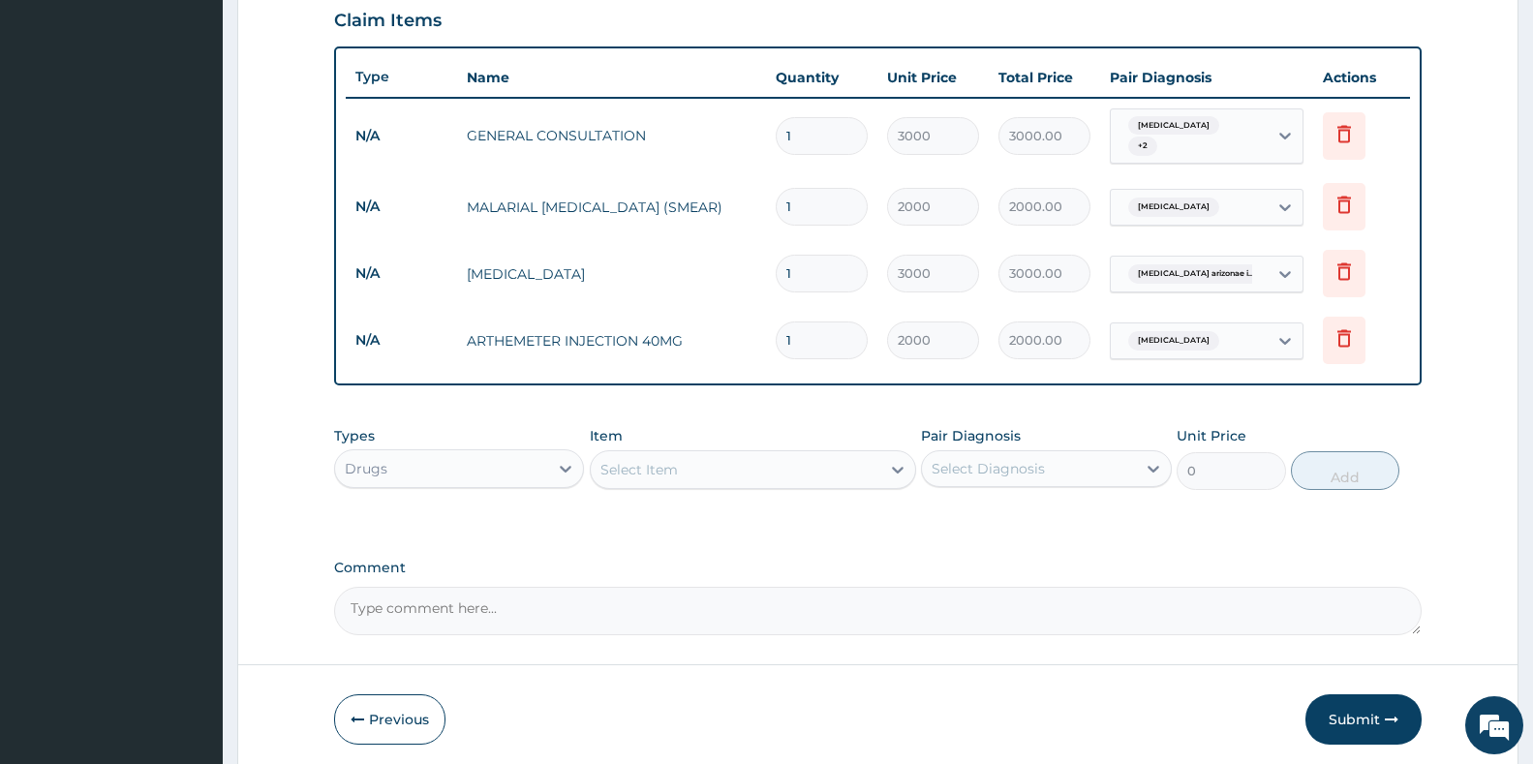
click at [724, 463] on div "Select Item" at bounding box center [736, 469] width 290 height 31
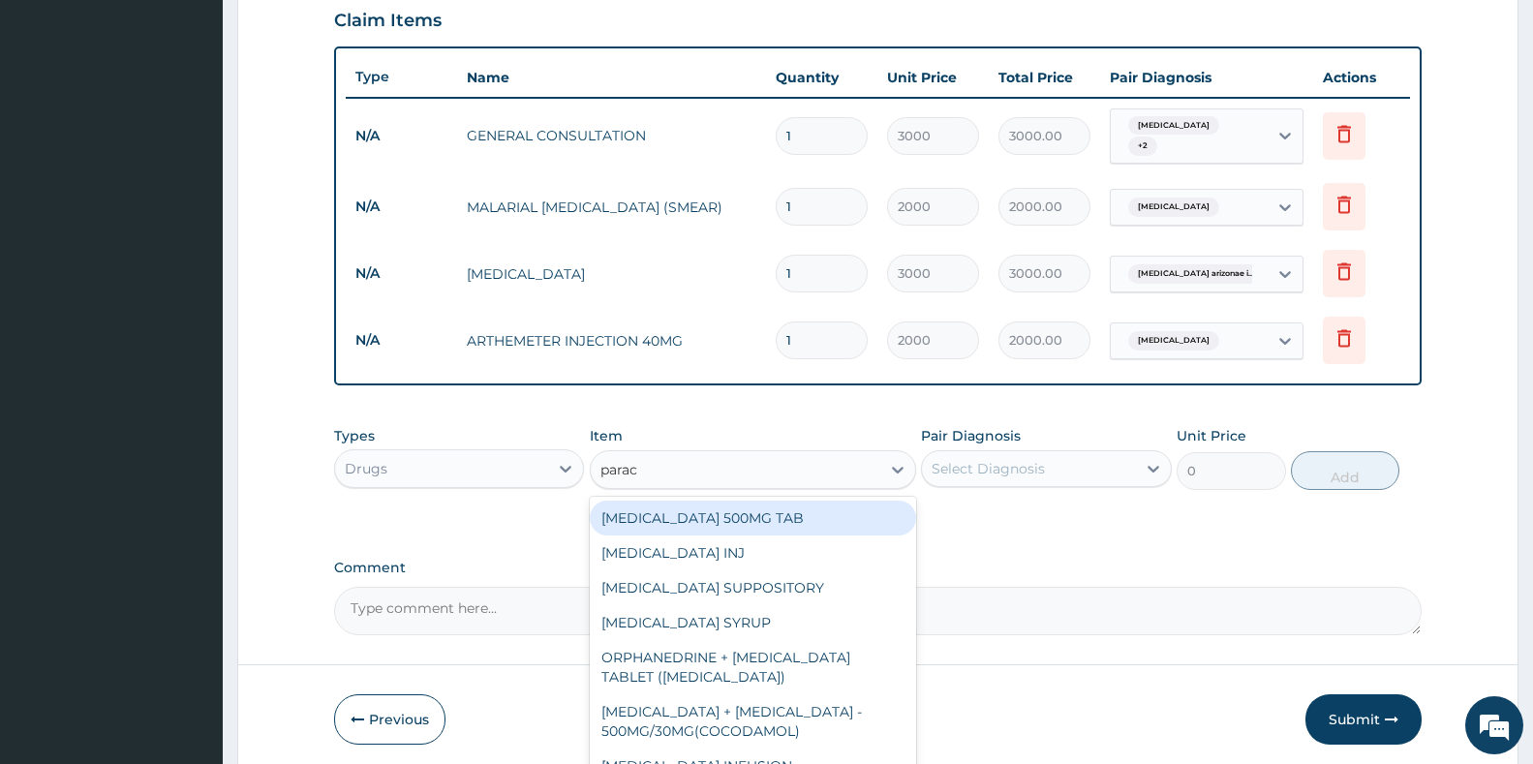
type input "parace"
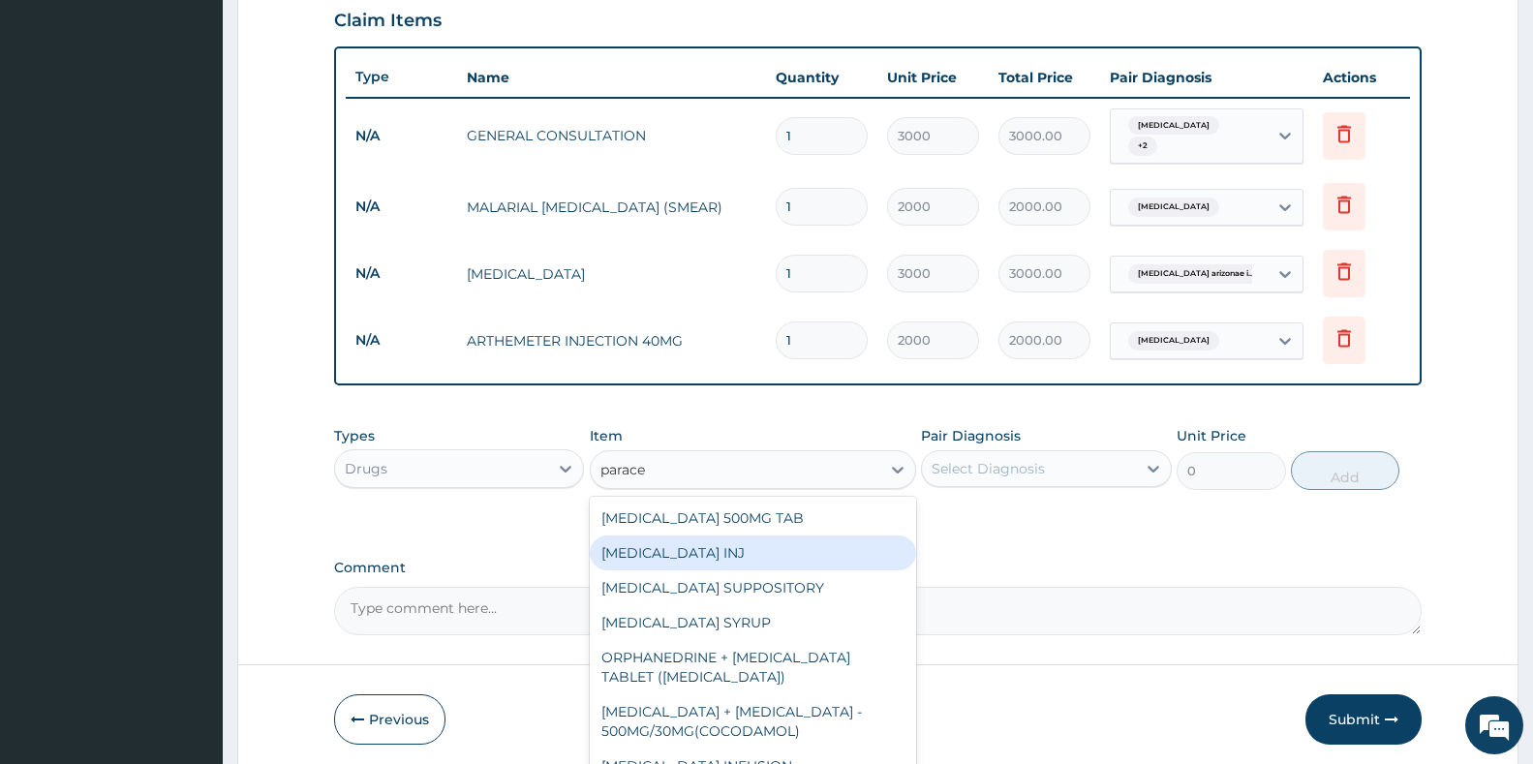
click at [669, 556] on div "[MEDICAL_DATA] INJ" at bounding box center [753, 553] width 326 height 35
type input "500"
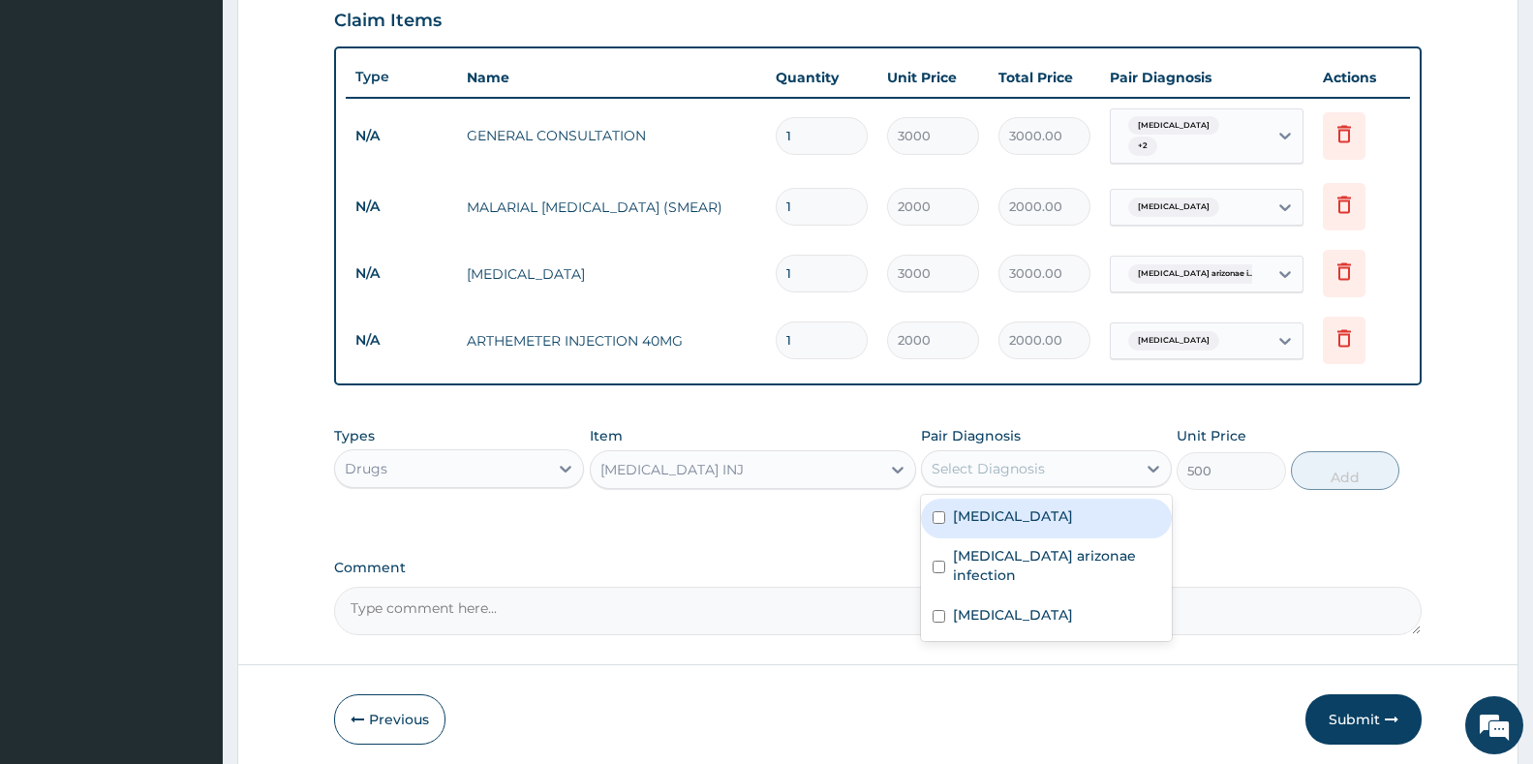
click at [1072, 478] on div "Select Diagnosis" at bounding box center [1046, 468] width 250 height 37
click at [984, 513] on label "[MEDICAL_DATA]" at bounding box center [1013, 515] width 120 height 19
checkbox input "true"
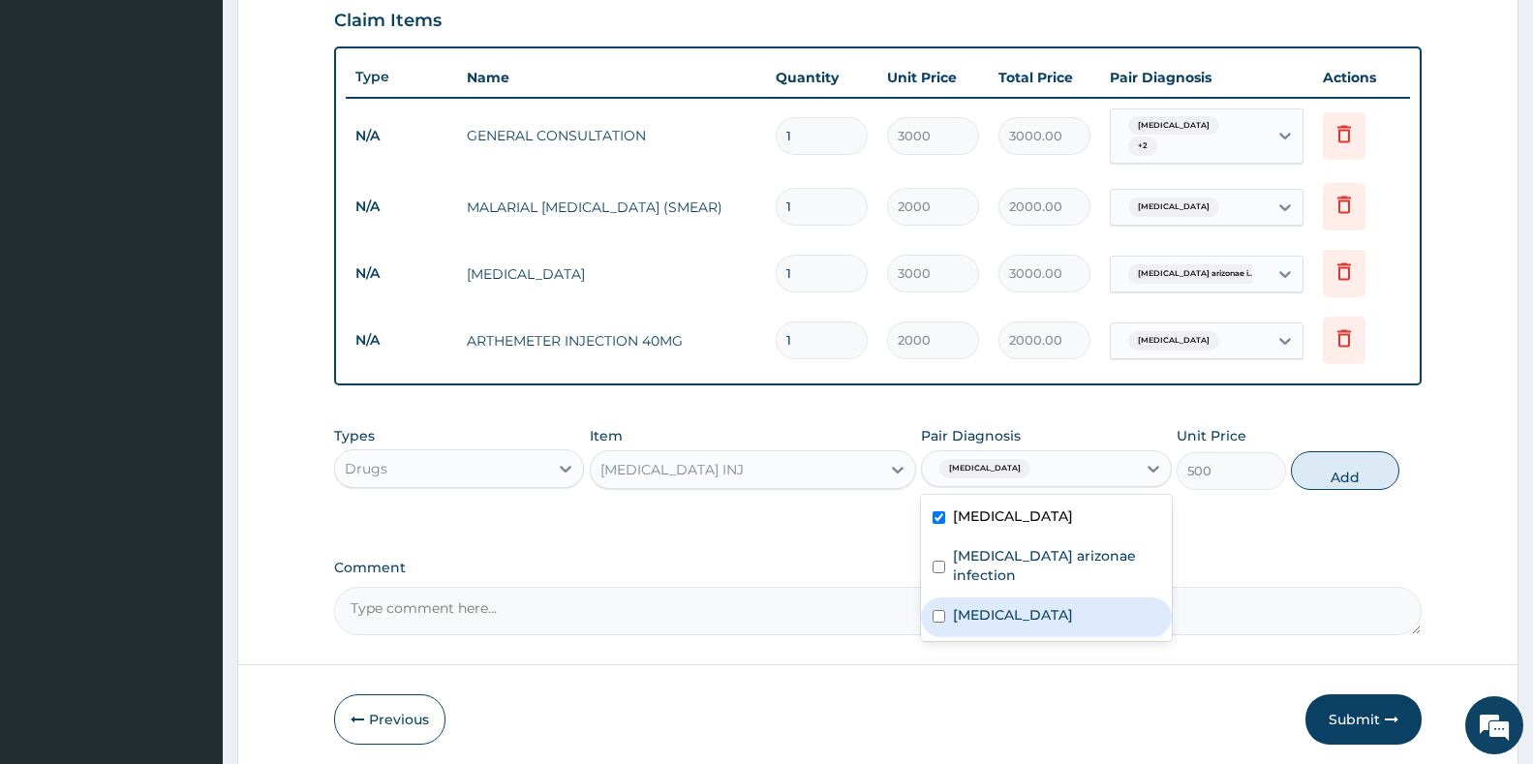
click at [1073, 610] on label "[MEDICAL_DATA]" at bounding box center [1013, 614] width 120 height 19
checkbox input "true"
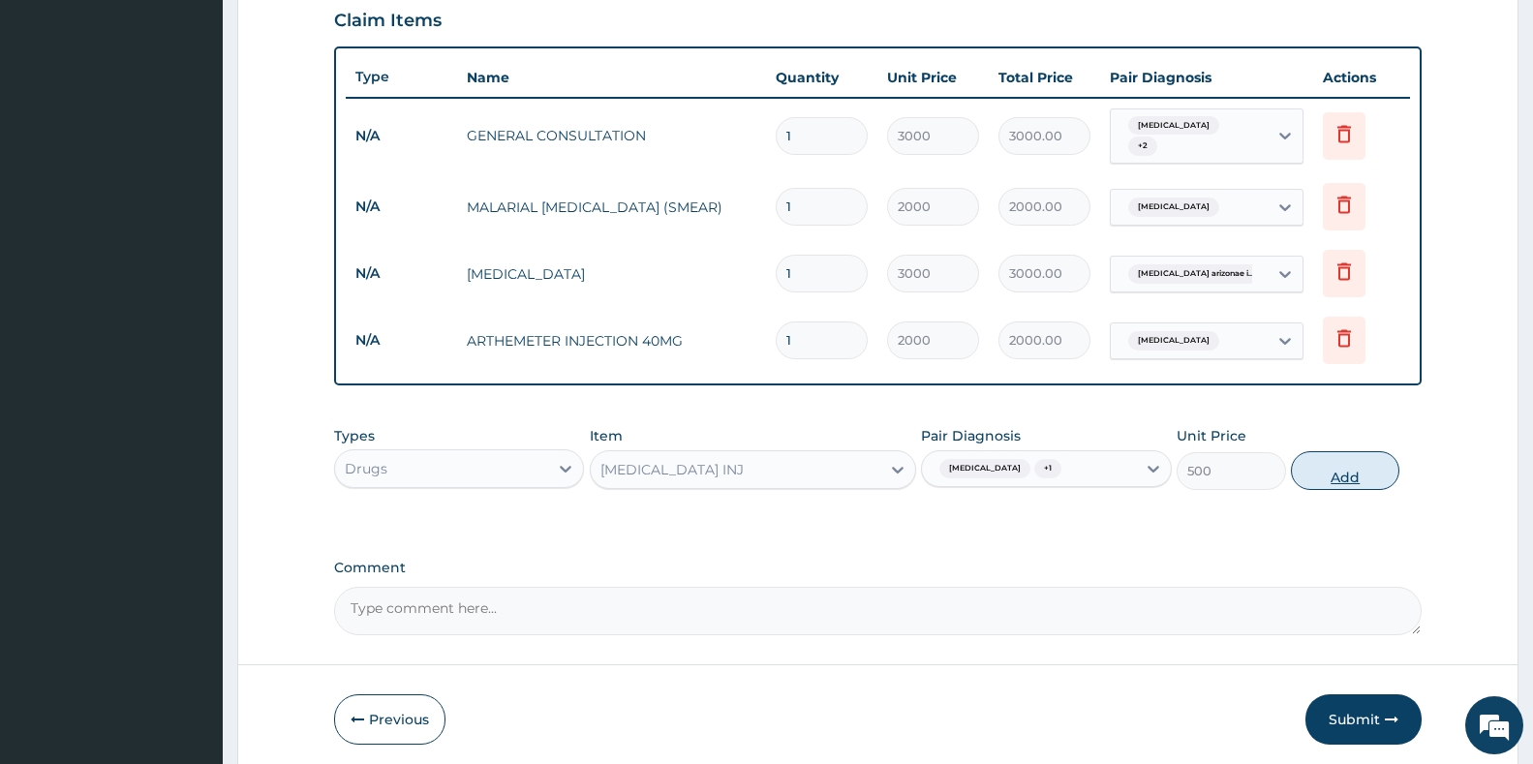
click at [1343, 473] on button "Add" at bounding box center [1345, 470] width 108 height 39
type input "0"
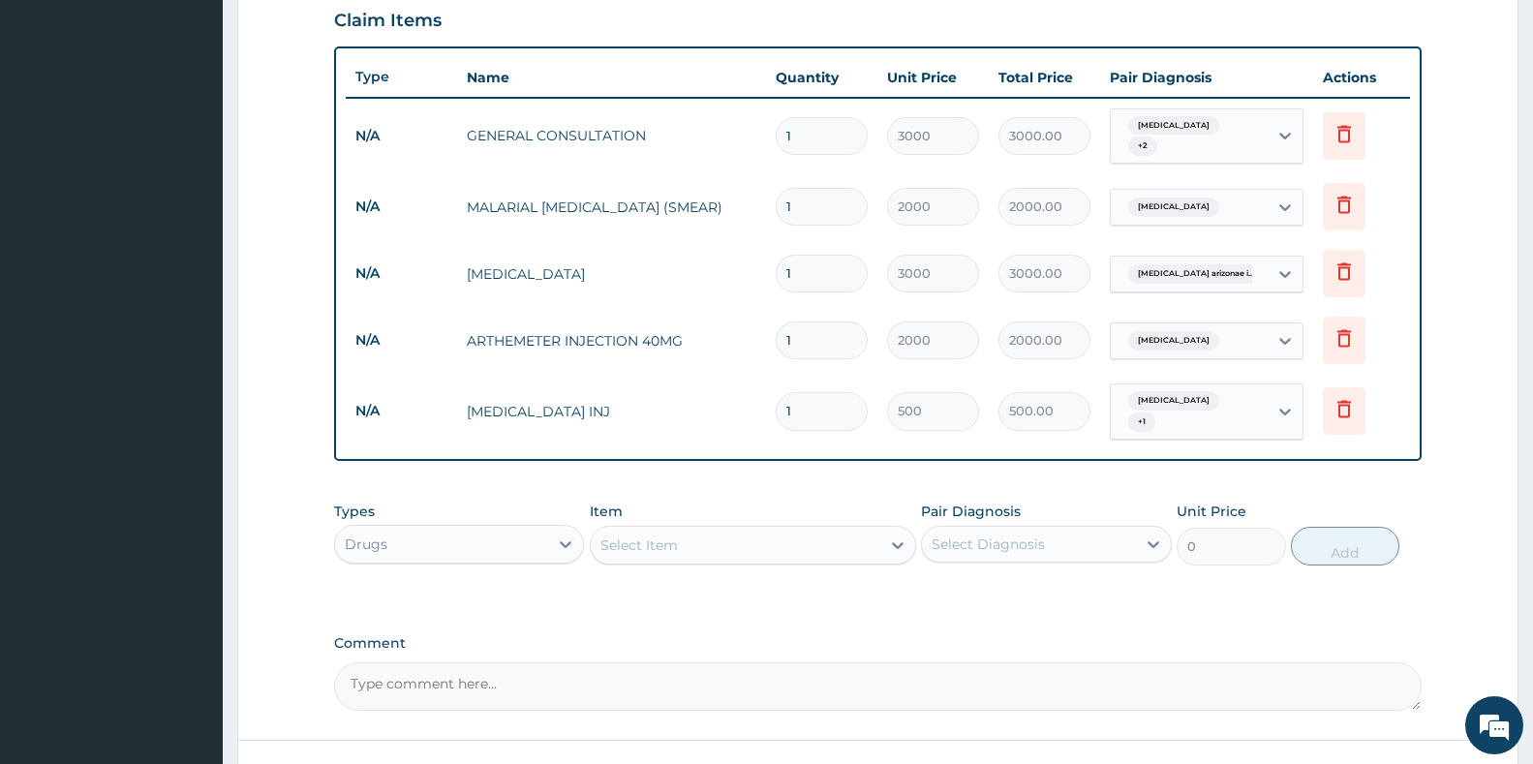
click at [637, 536] on div "Select Item" at bounding box center [638, 545] width 77 height 19
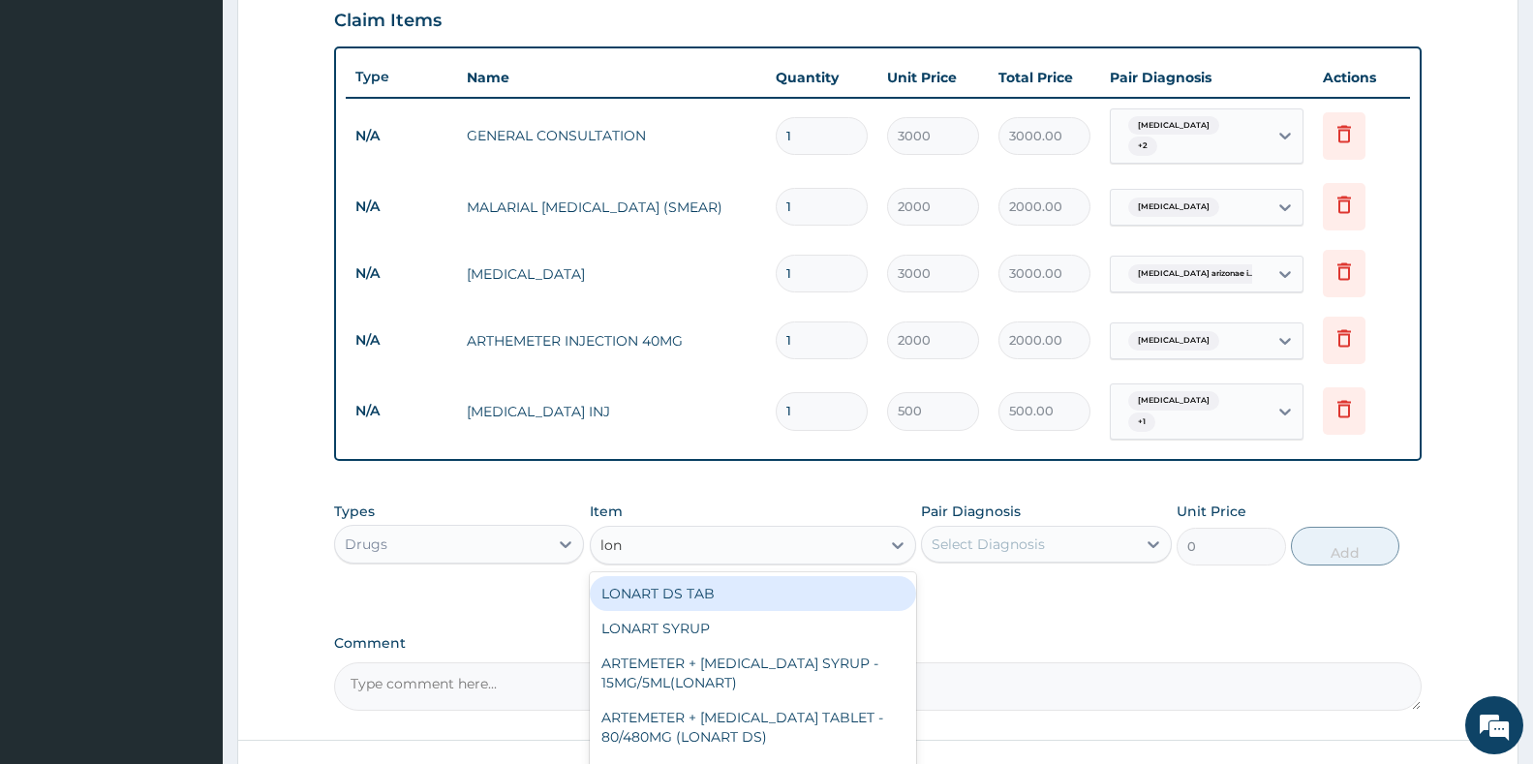
type input "[PERSON_NAME]"
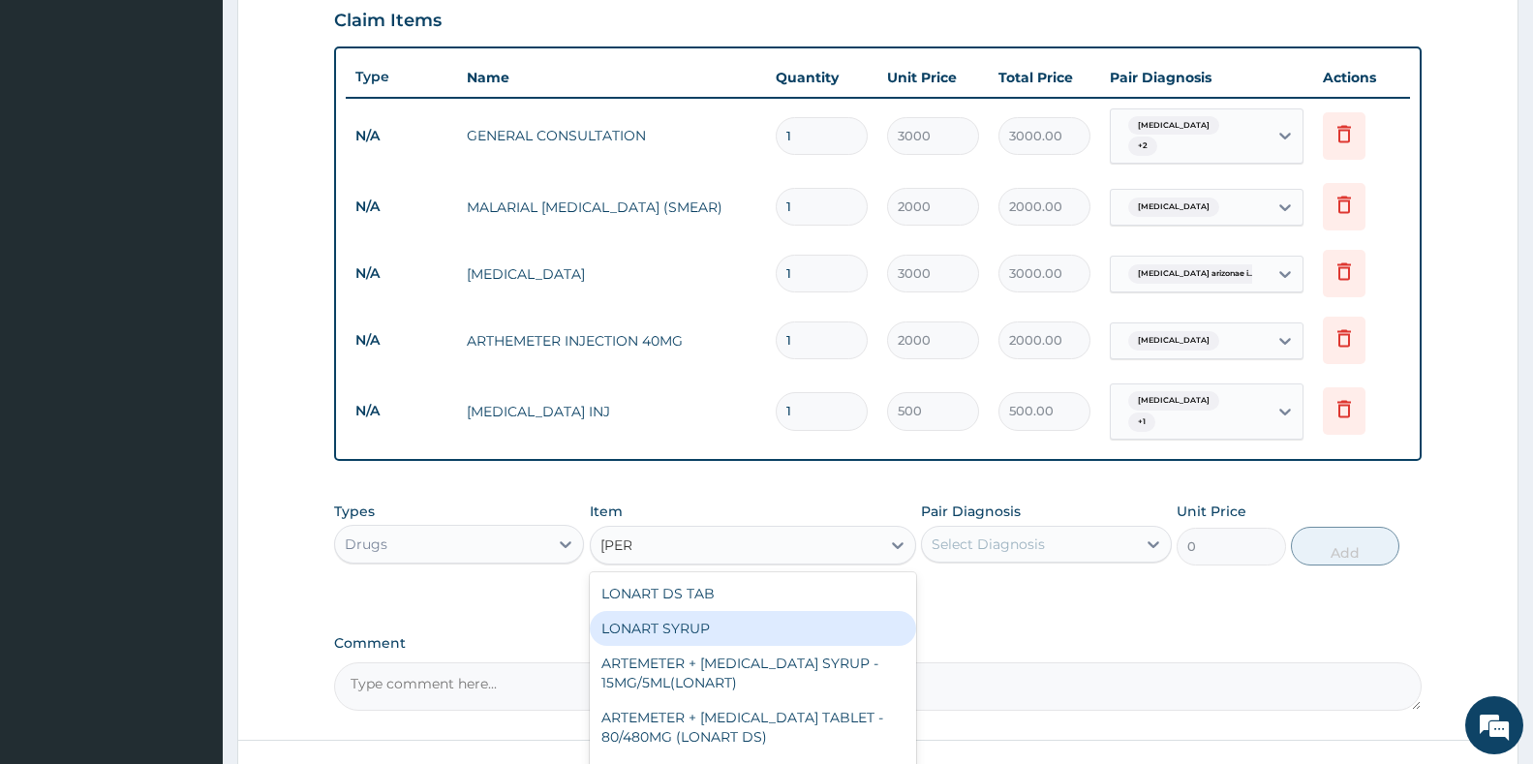
click at [665, 614] on div "LONART SYRUP" at bounding box center [753, 628] width 326 height 35
type input "3000"
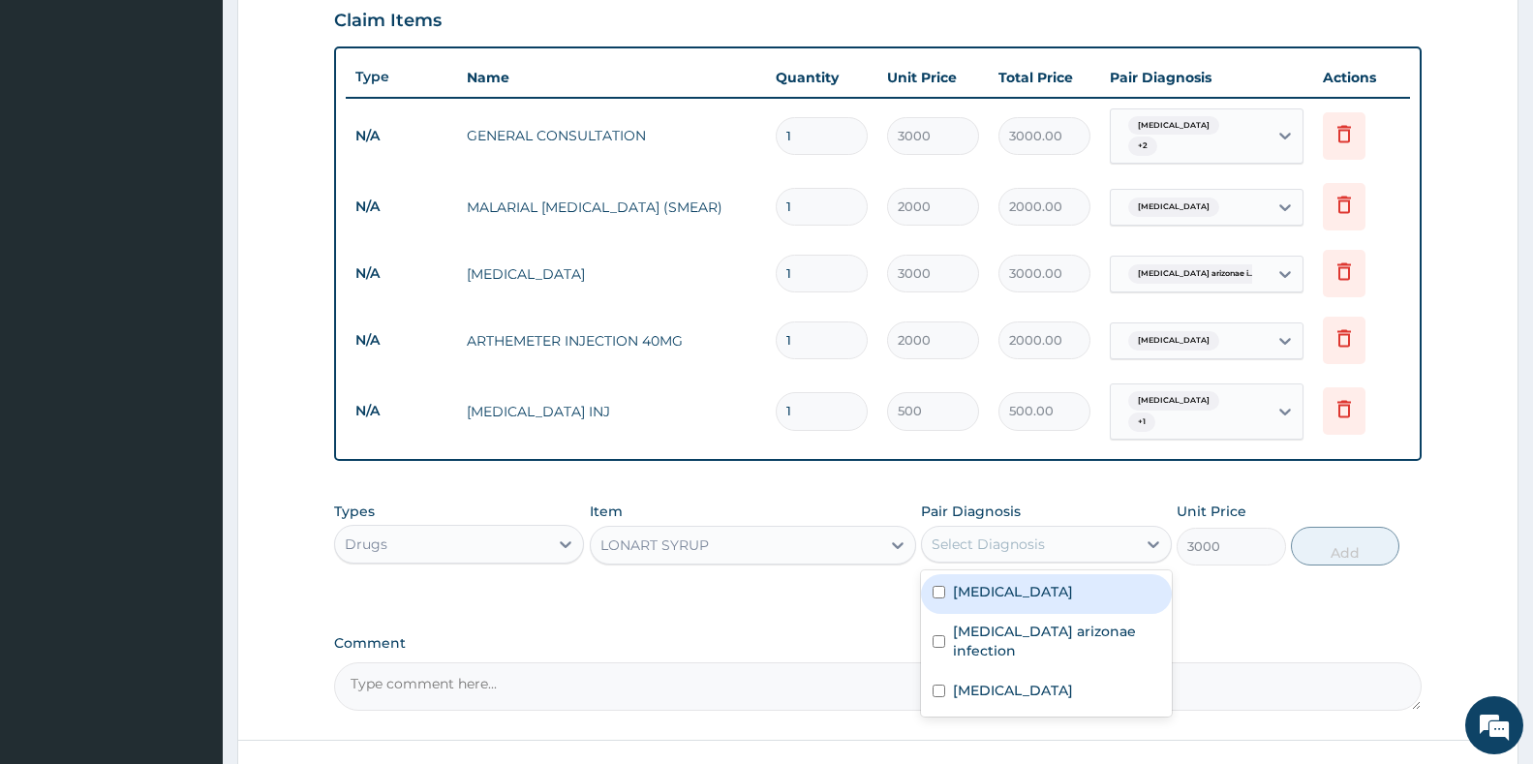
click at [1019, 535] on div "Select Diagnosis" at bounding box center [988, 544] width 113 height 19
click at [978, 591] on div "[MEDICAL_DATA]" at bounding box center [1046, 594] width 250 height 40
checkbox input "true"
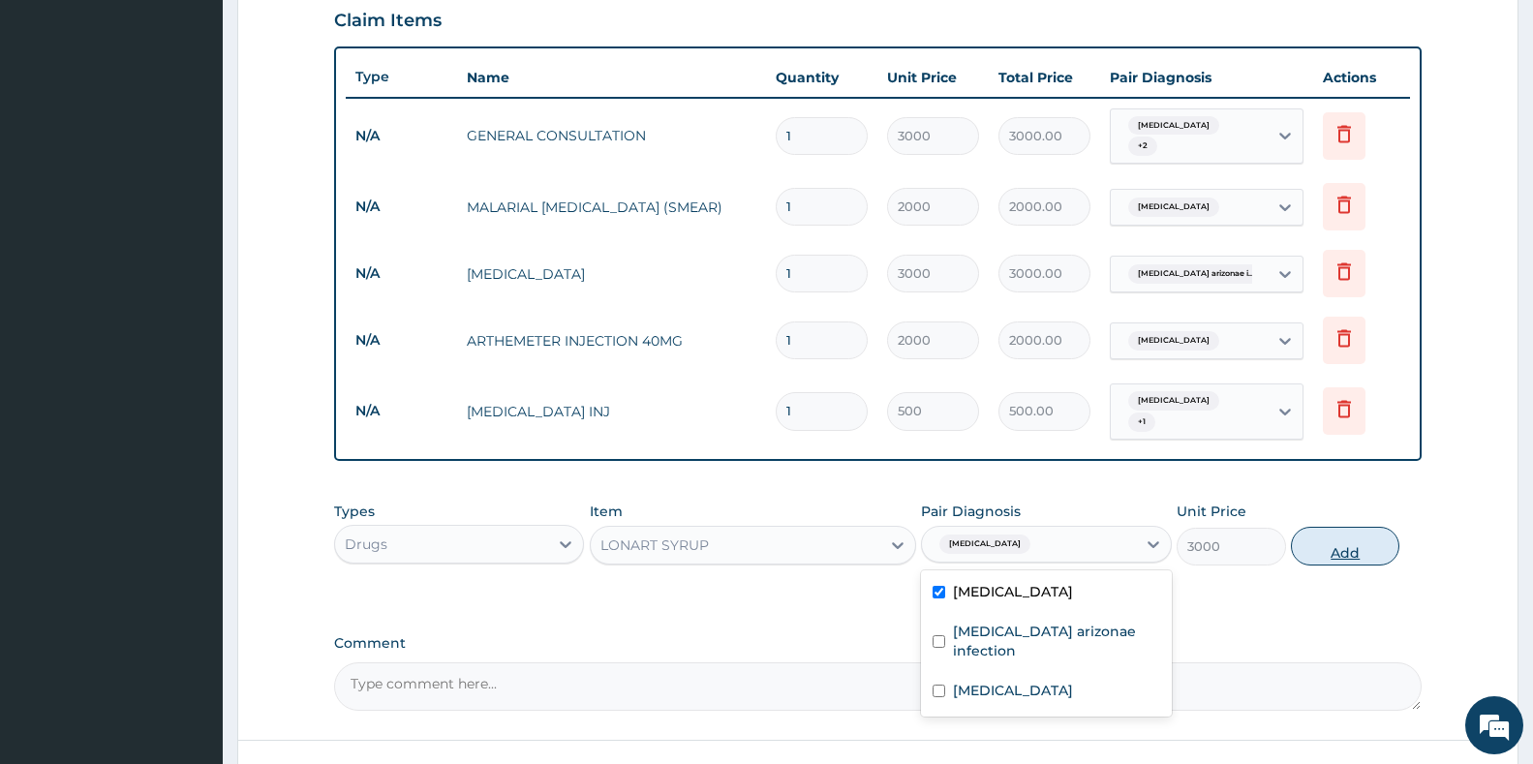
click at [1364, 540] on button "Add" at bounding box center [1345, 546] width 108 height 39
type input "0"
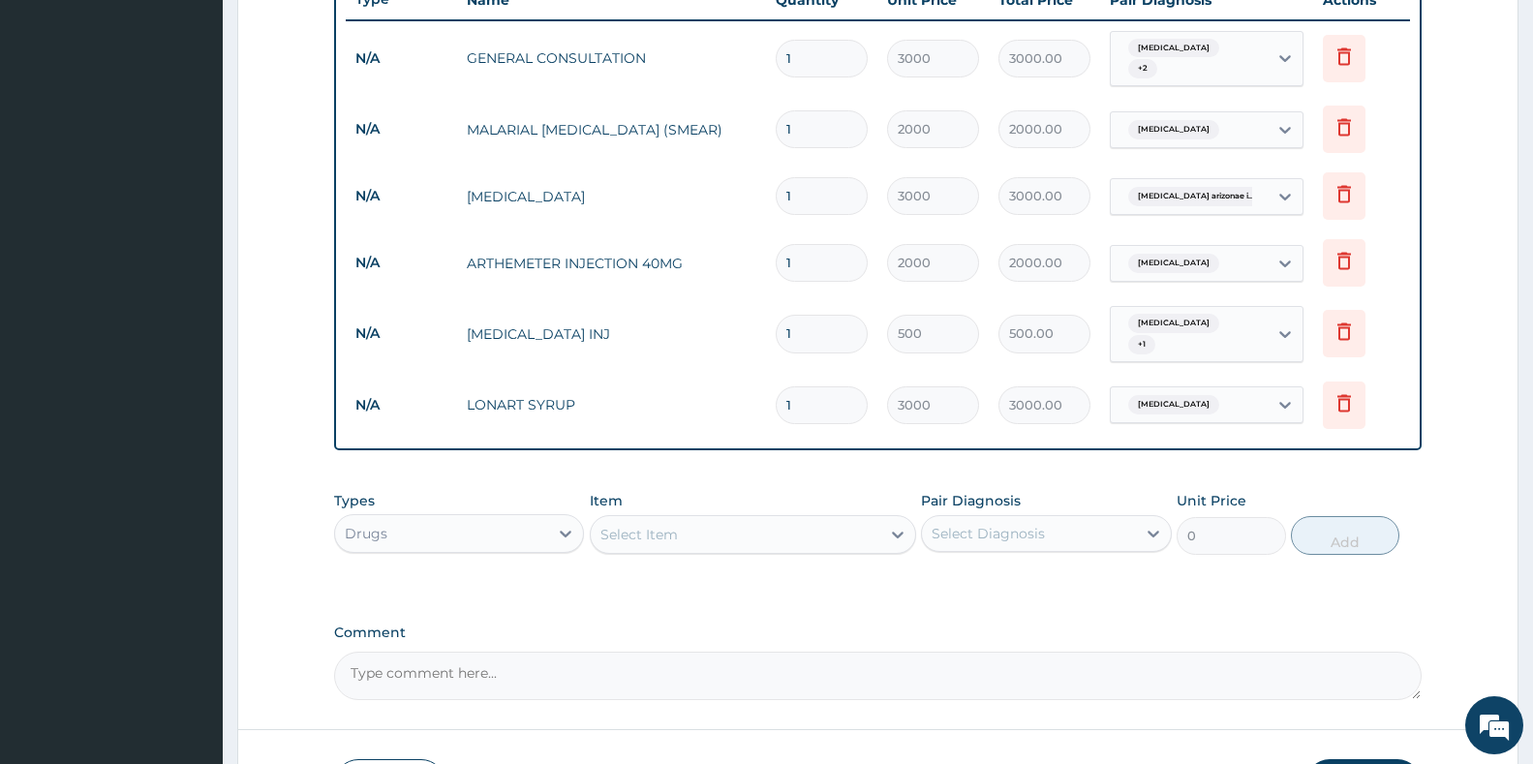
scroll to position [874, 0]
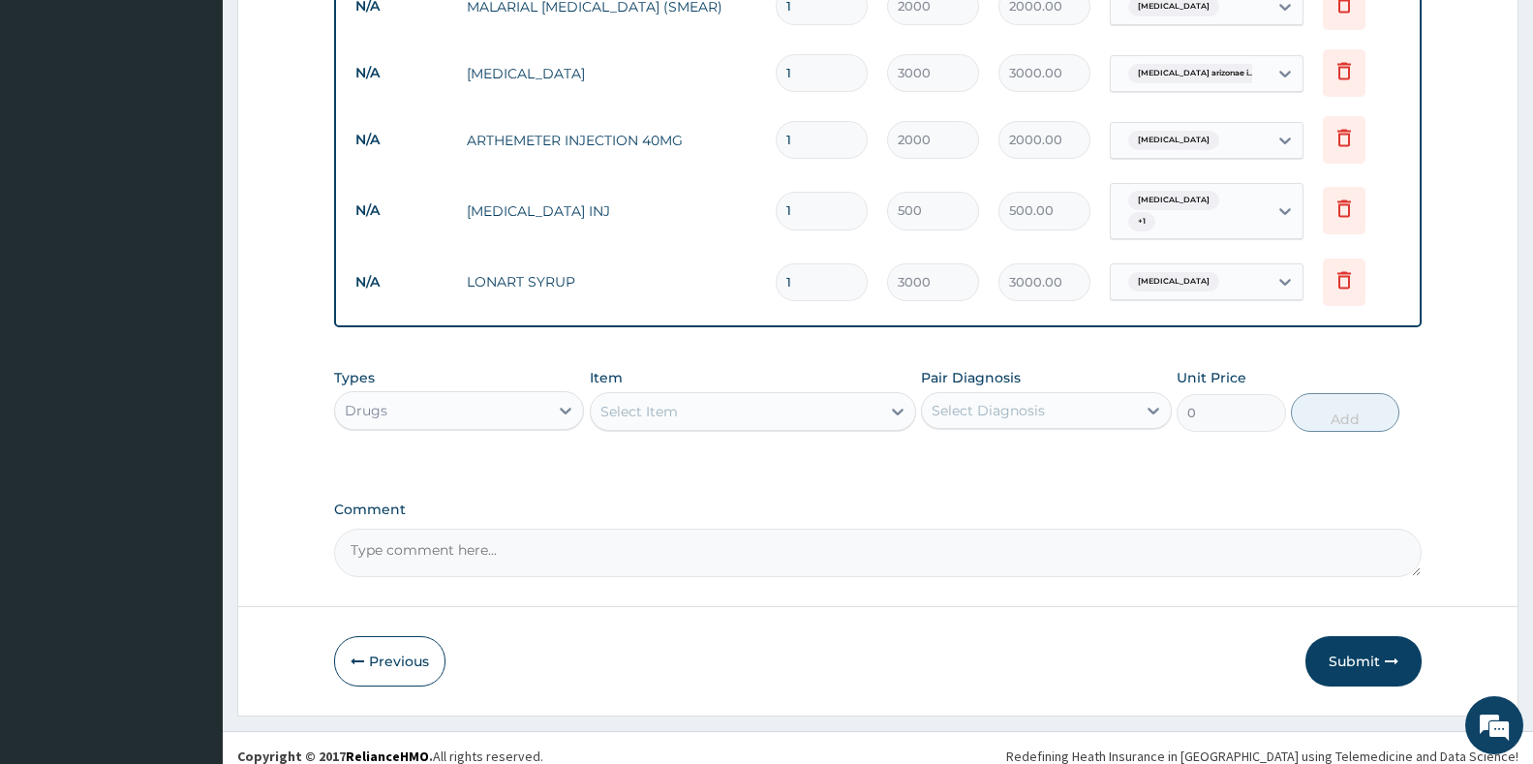
click at [668, 402] on div "Select Item" at bounding box center [638, 411] width 77 height 19
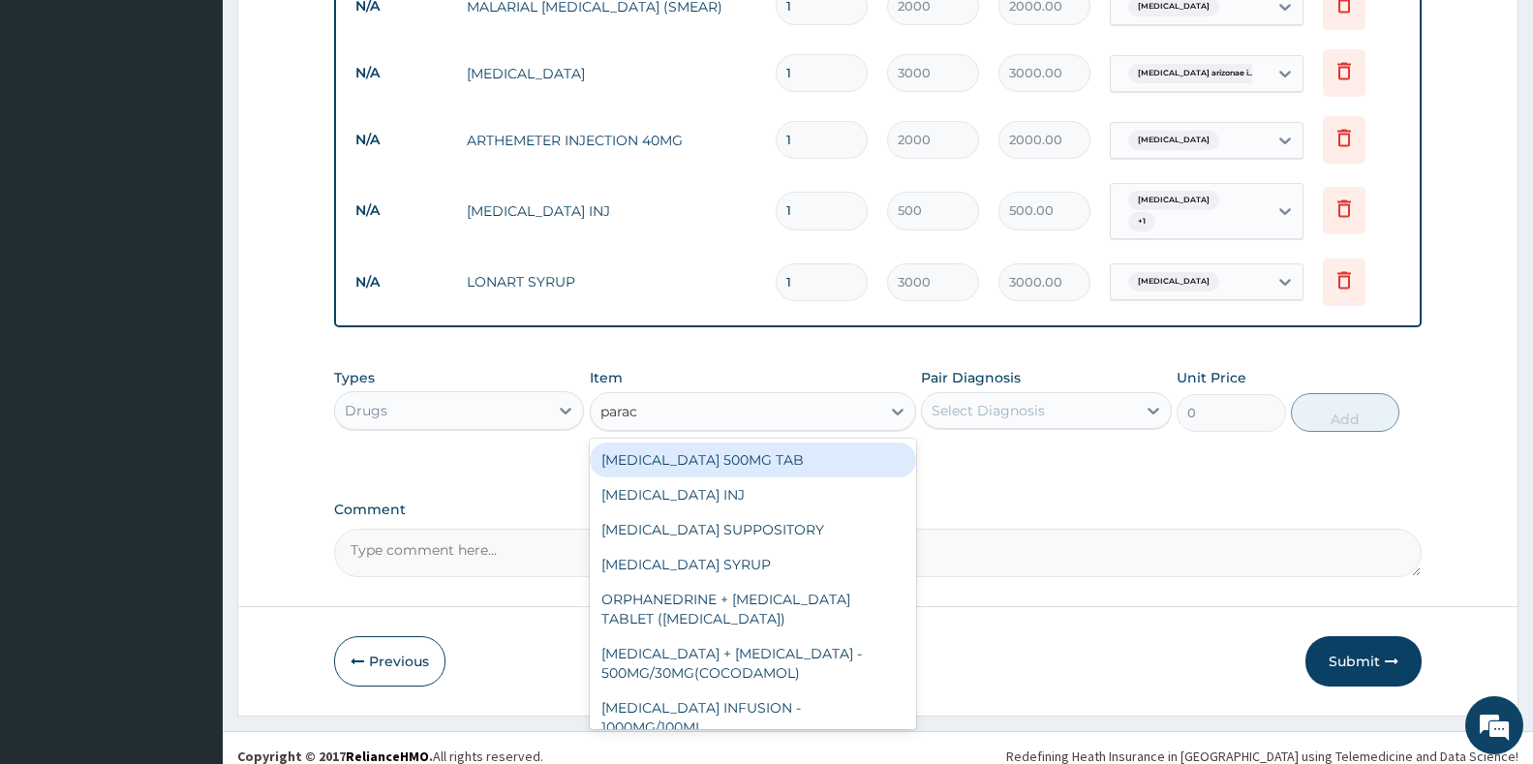
type input "parace"
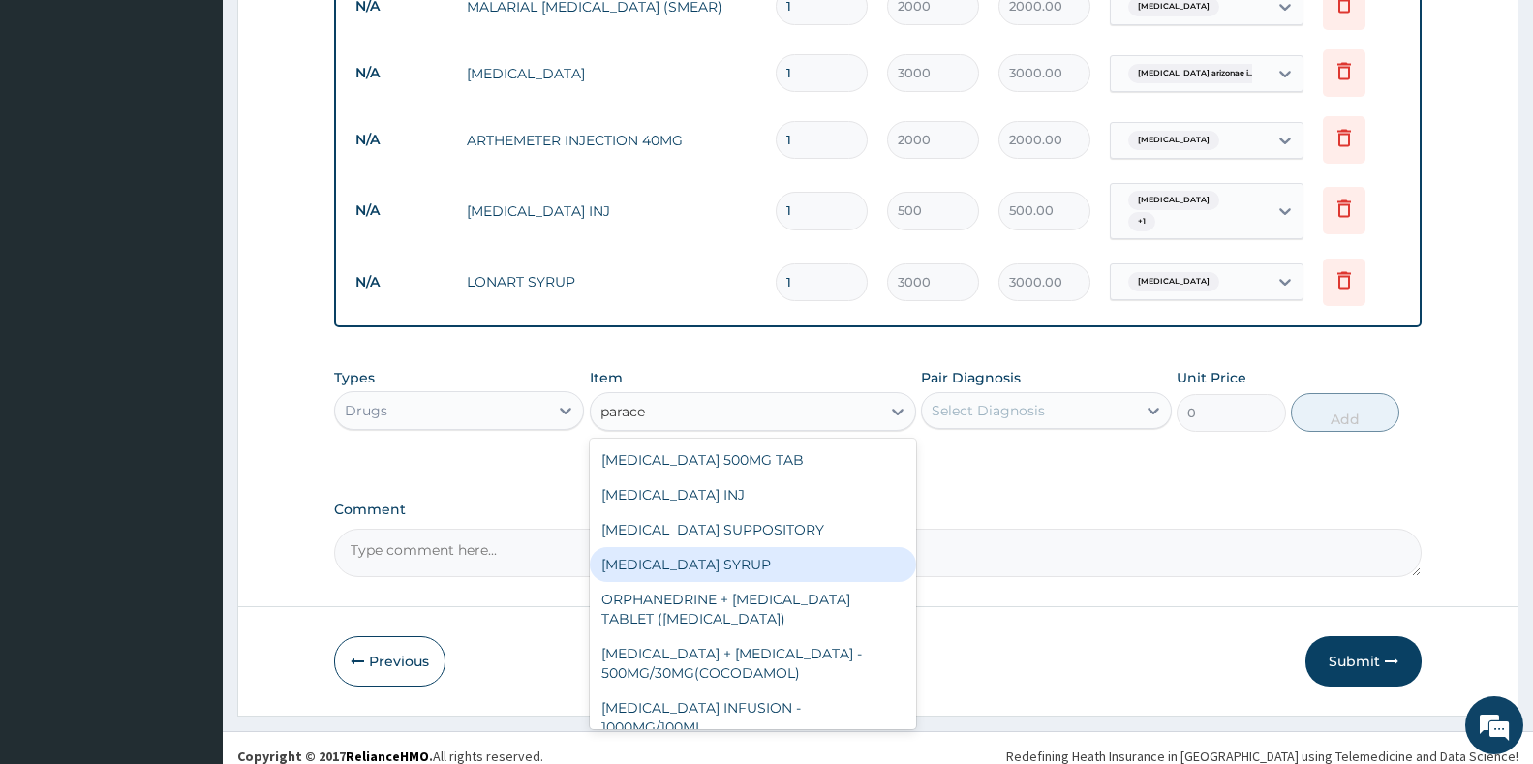
click at [686, 548] on div "[MEDICAL_DATA] SYRUP" at bounding box center [753, 564] width 326 height 35
type input "500"
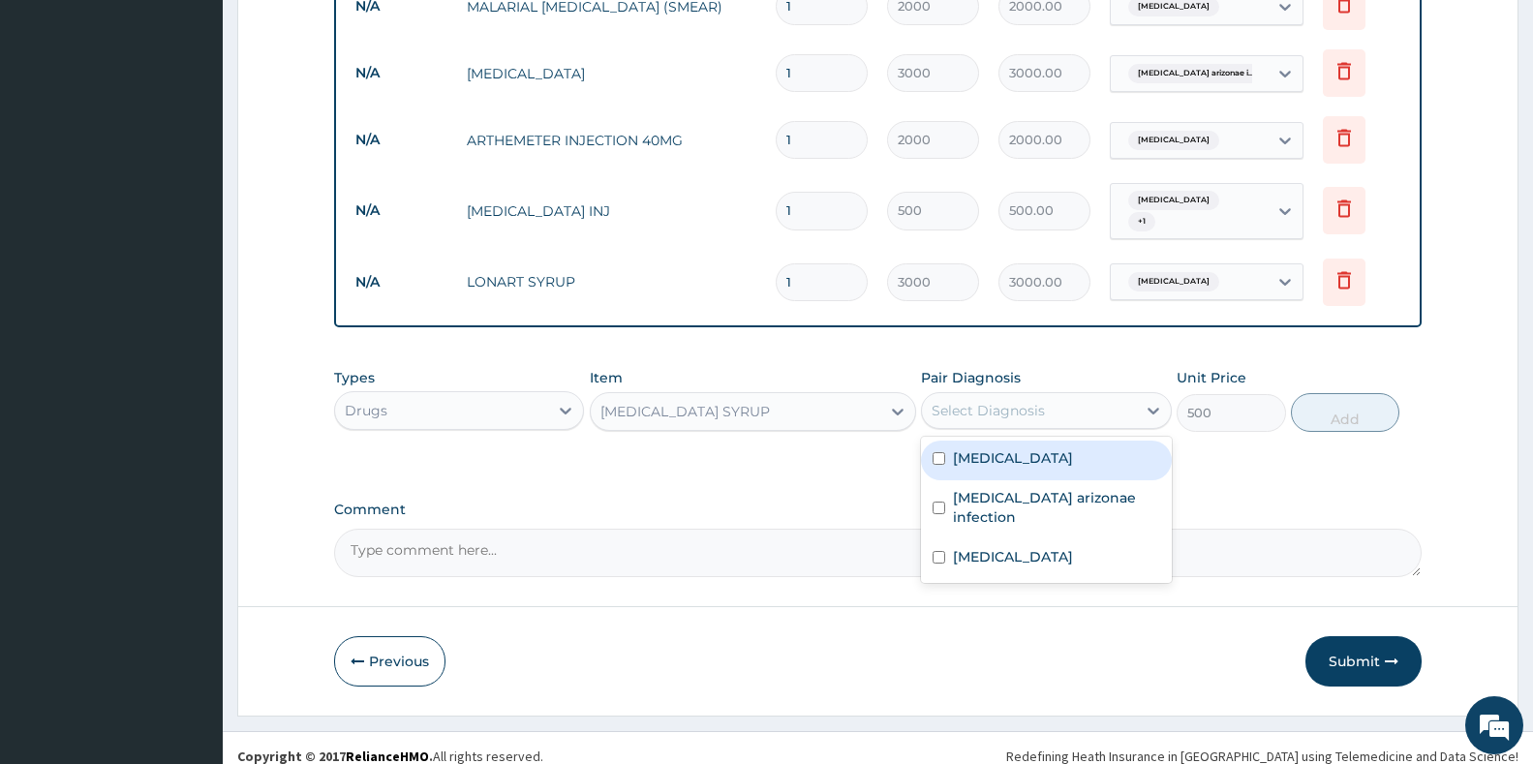
click at [1015, 411] on div "Select Diagnosis" at bounding box center [1046, 410] width 250 height 37
click at [991, 462] on div "[MEDICAL_DATA]" at bounding box center [1046, 461] width 250 height 40
checkbox input "true"
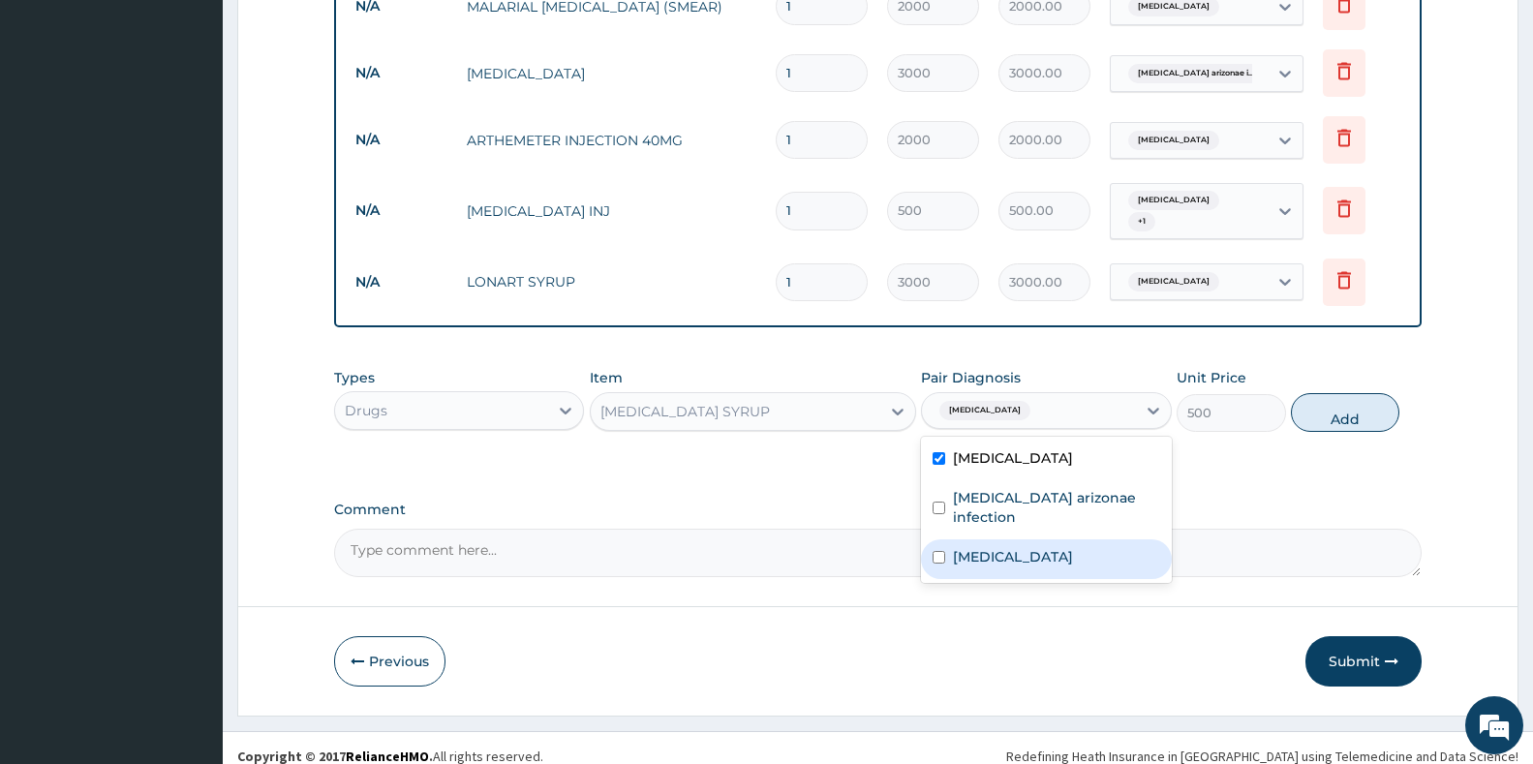
click at [993, 547] on label "[MEDICAL_DATA]" at bounding box center [1013, 556] width 120 height 19
checkbox input "true"
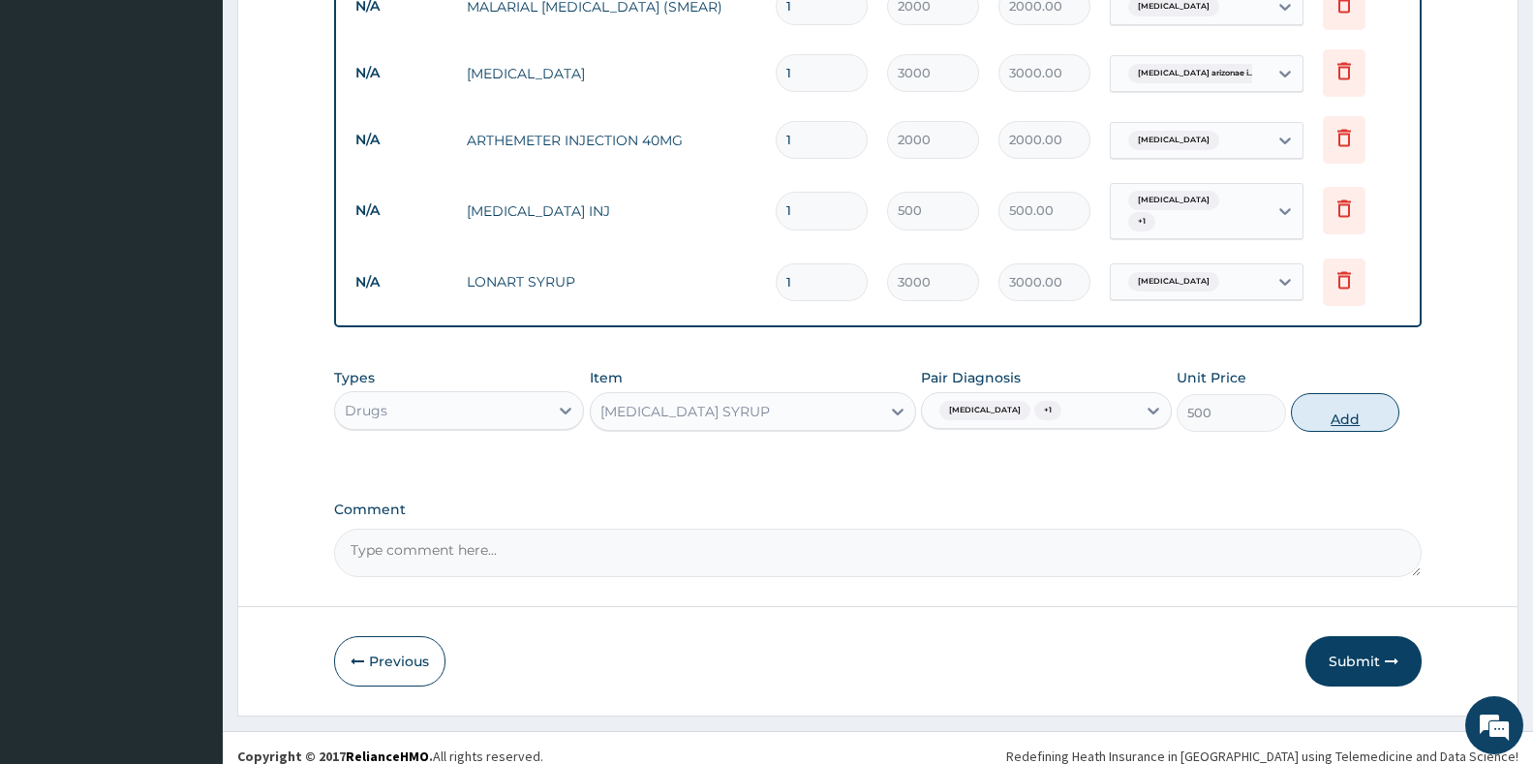
click at [1366, 396] on button "Add" at bounding box center [1345, 412] width 108 height 39
type input "0"
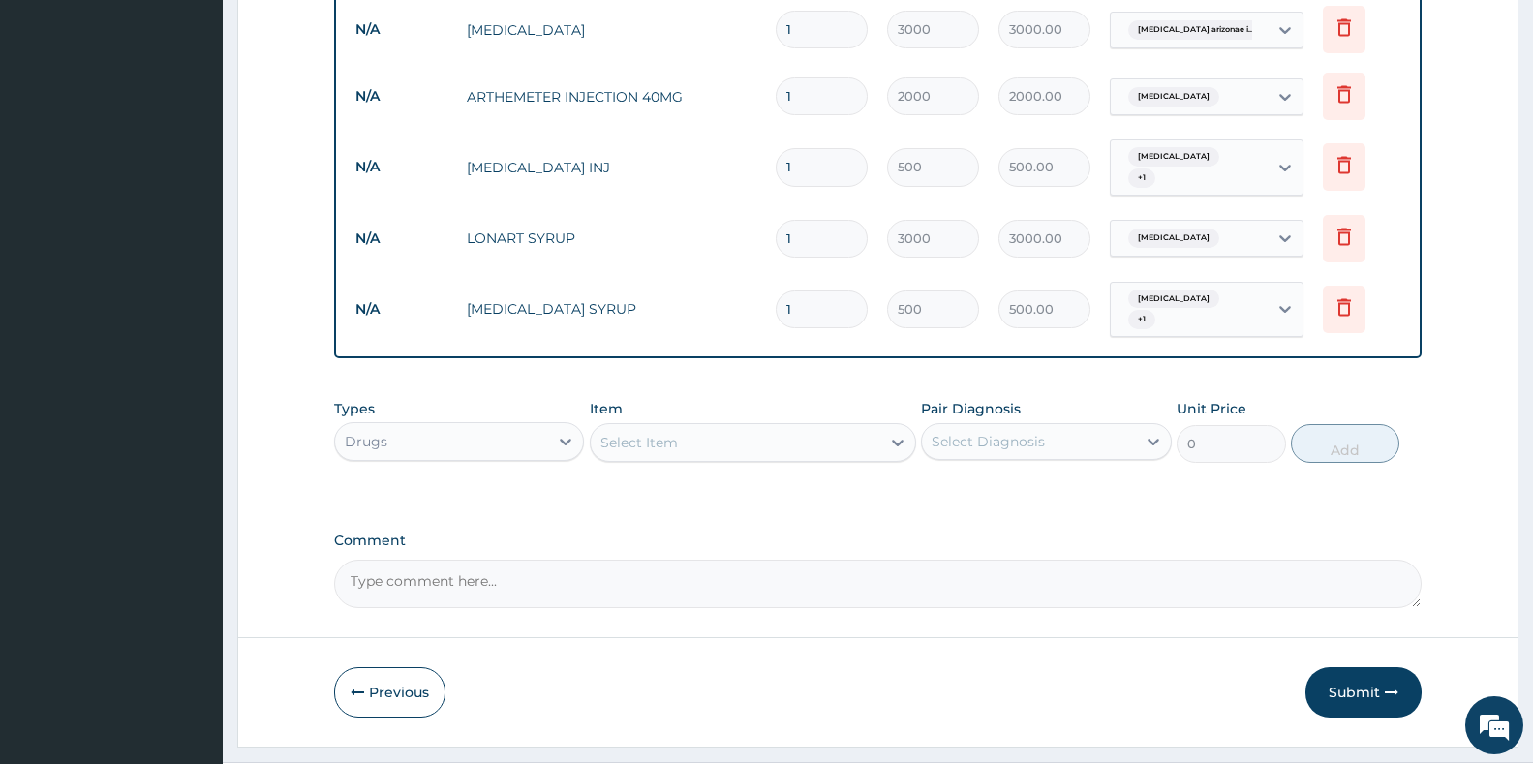
scroll to position [941, 0]
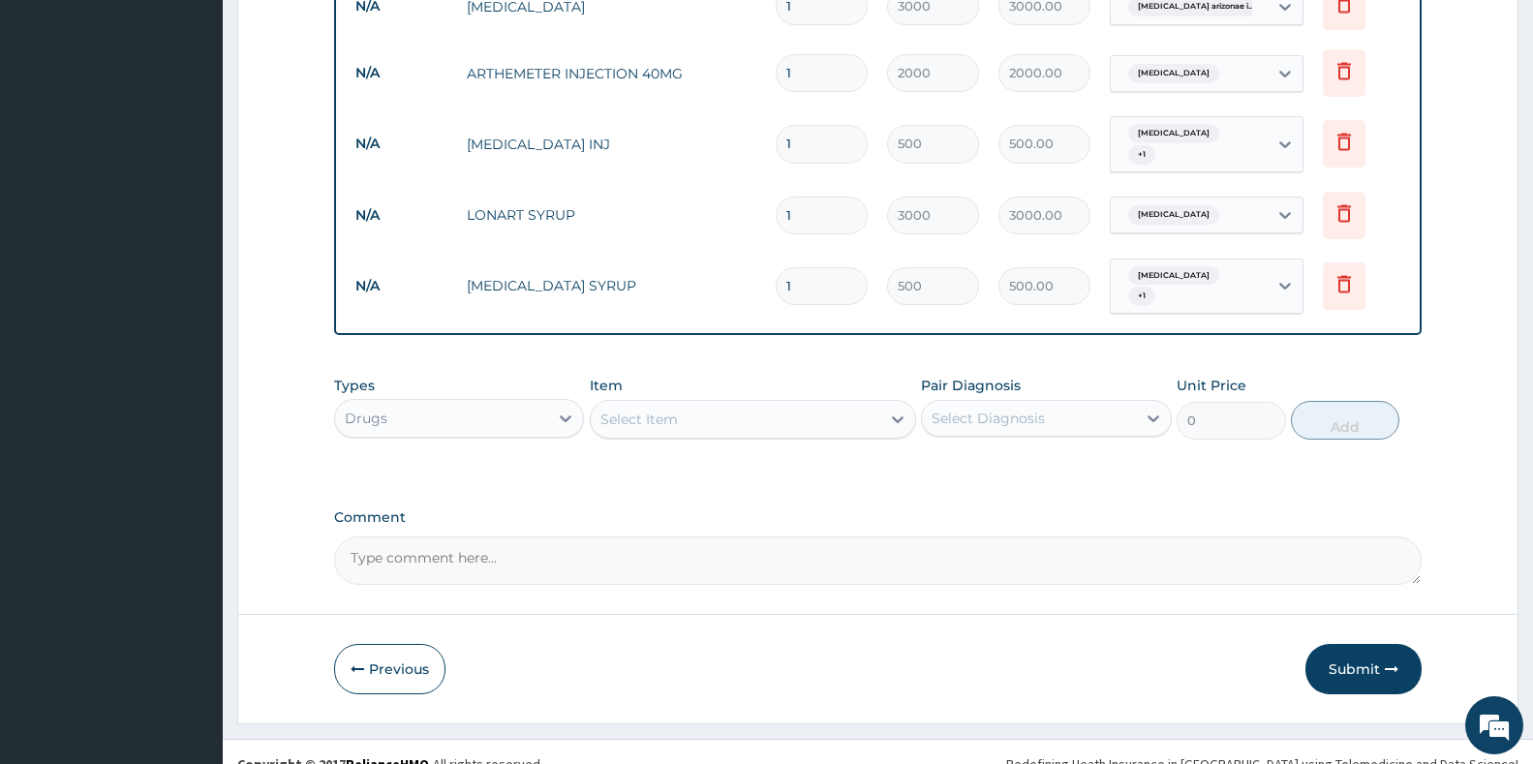
click at [689, 404] on div "Select Item" at bounding box center [736, 419] width 290 height 31
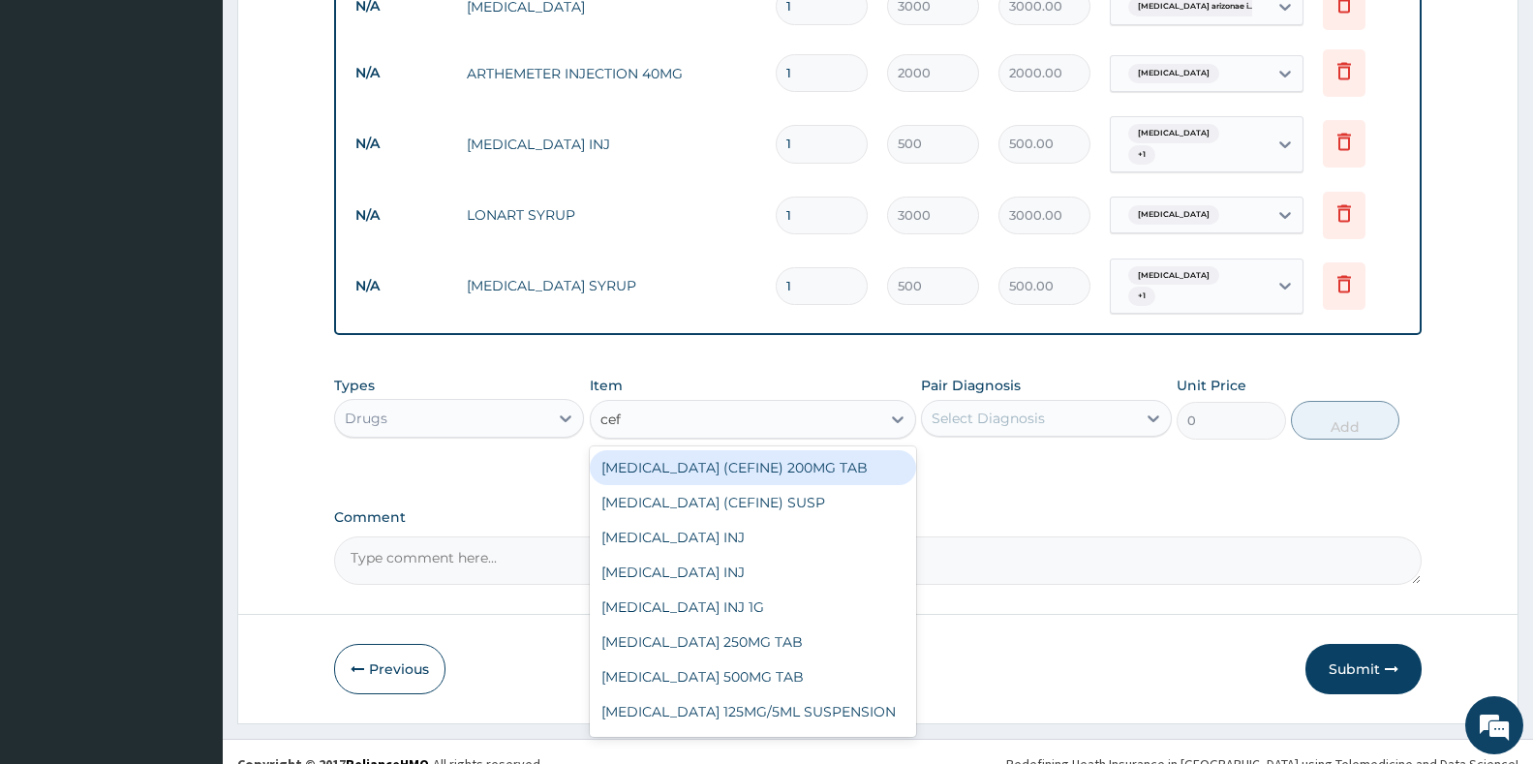
type input "cefu"
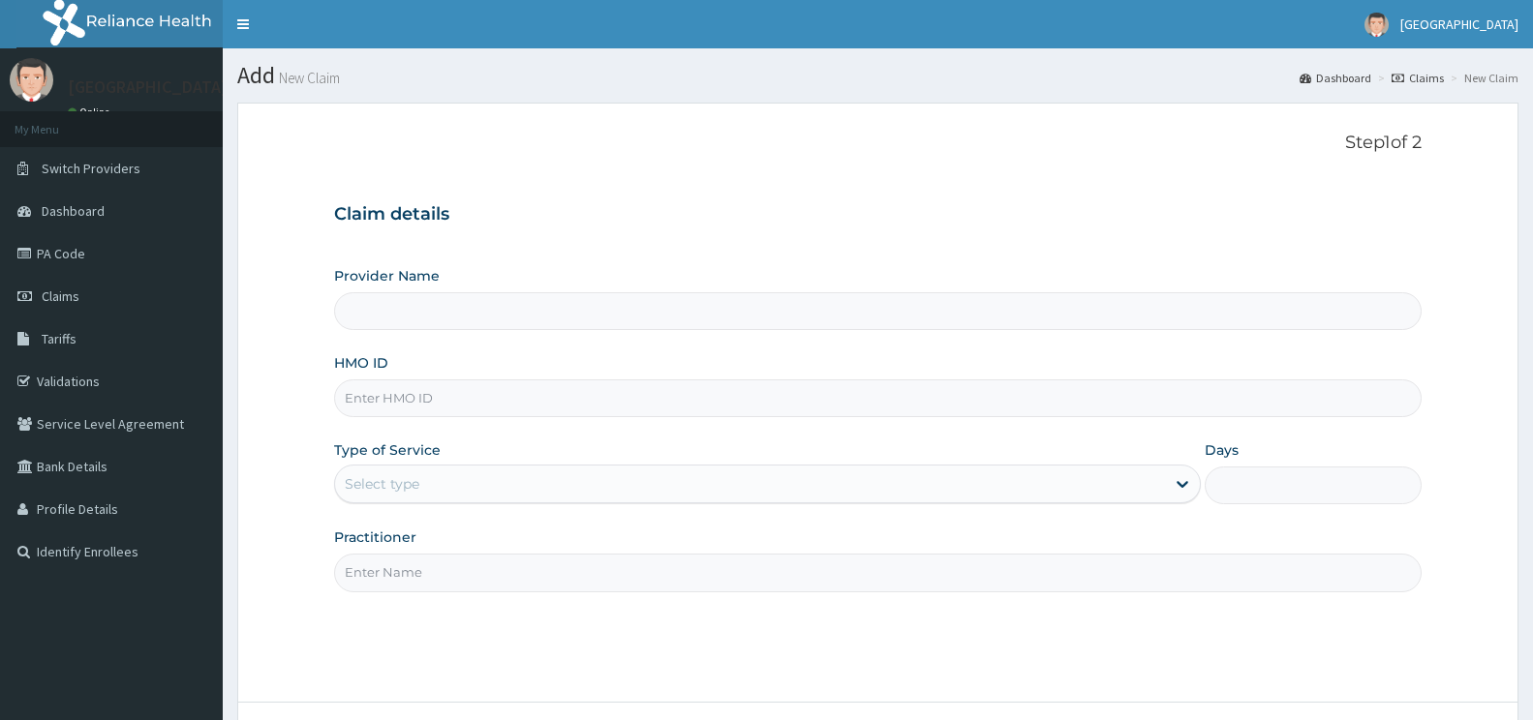
type input "[GEOGRAPHIC_DATA]"
click at [443, 405] on input "HMO ID" at bounding box center [877, 399] width 1087 height 38
type input "gmt/10496/e"
click at [407, 485] on div "Select type" at bounding box center [382, 484] width 75 height 19
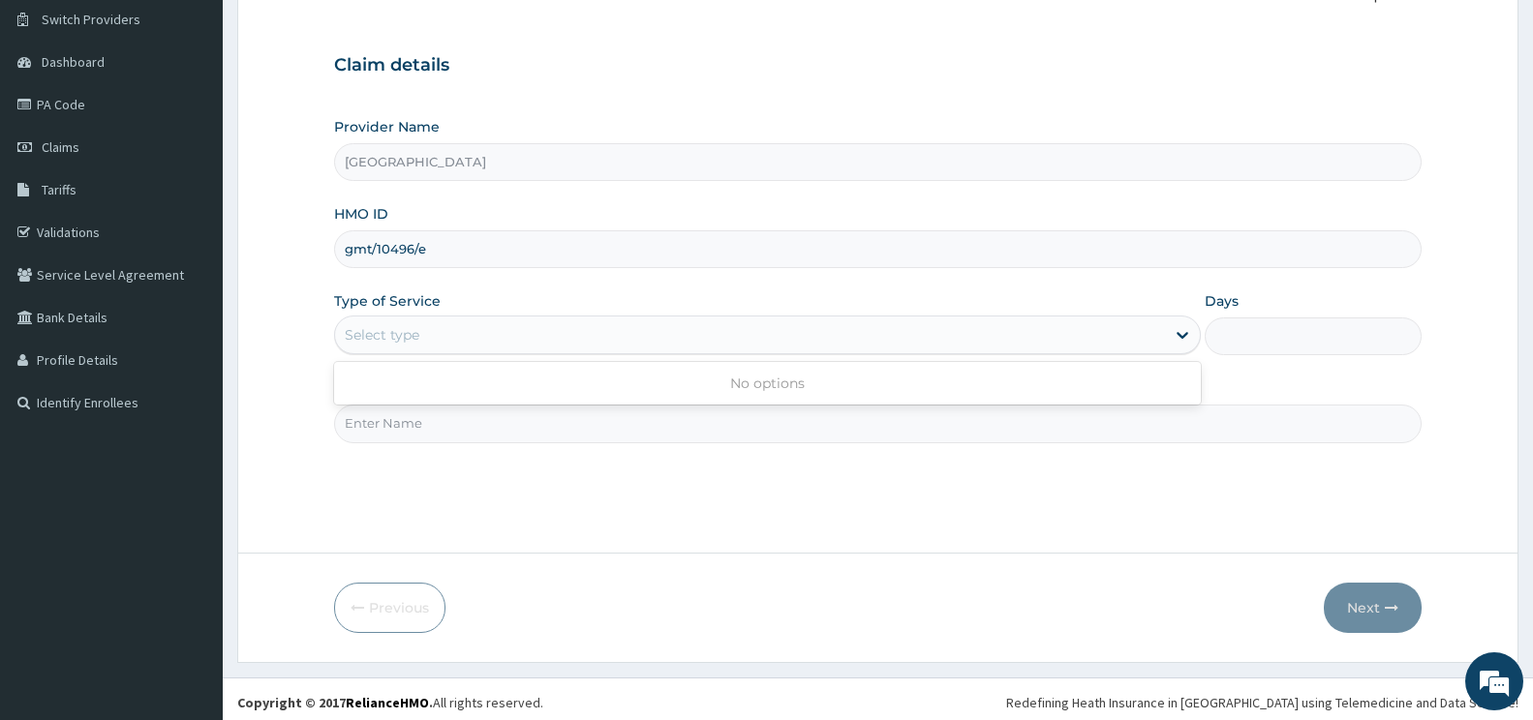
scroll to position [156, 0]
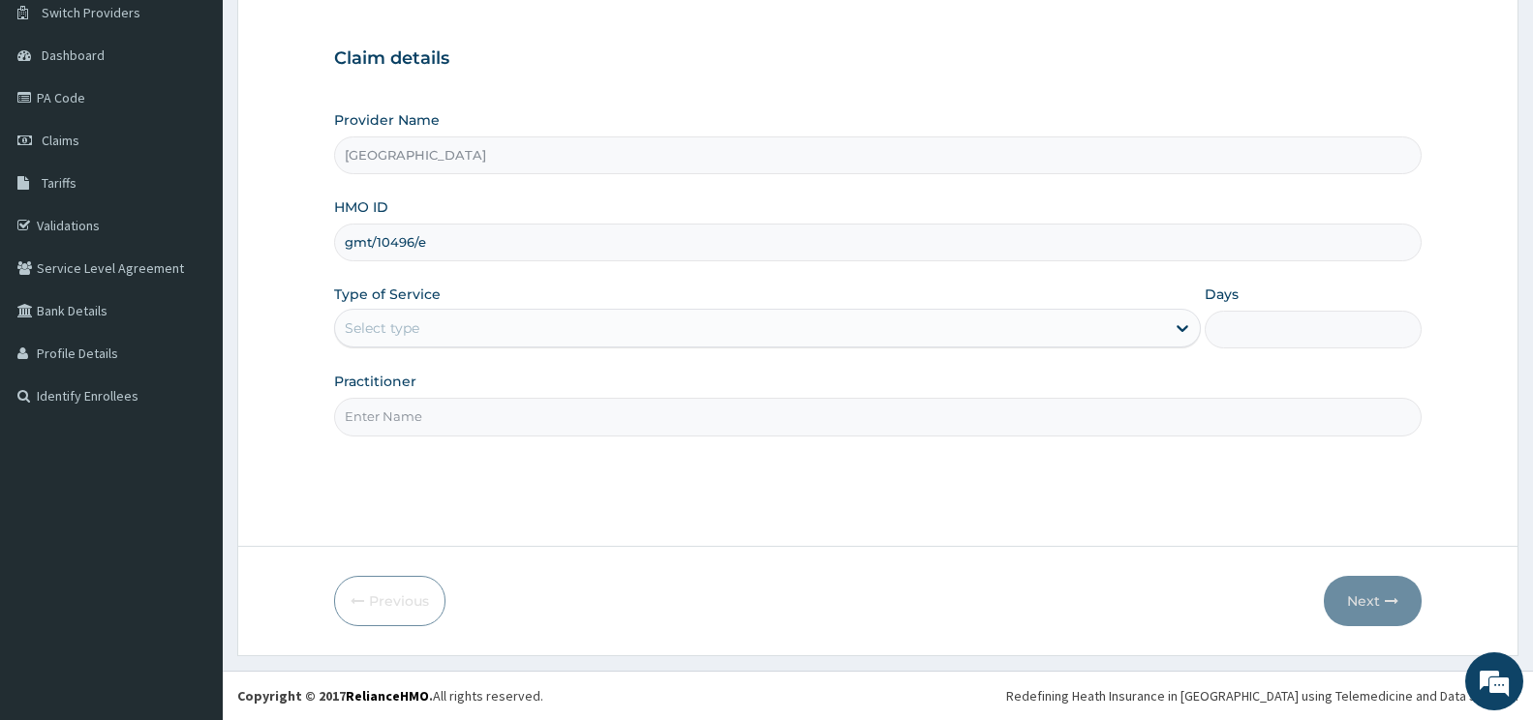
click at [423, 422] on input "Practitioner" at bounding box center [877, 417] width 1087 height 38
click at [392, 423] on input "Practitioner" at bounding box center [877, 417] width 1087 height 38
type input "[PERSON_NAME]"
click at [554, 339] on div "Select type" at bounding box center [750, 328] width 830 height 31
click at [730, 389] on div "No options" at bounding box center [767, 376] width 867 height 35
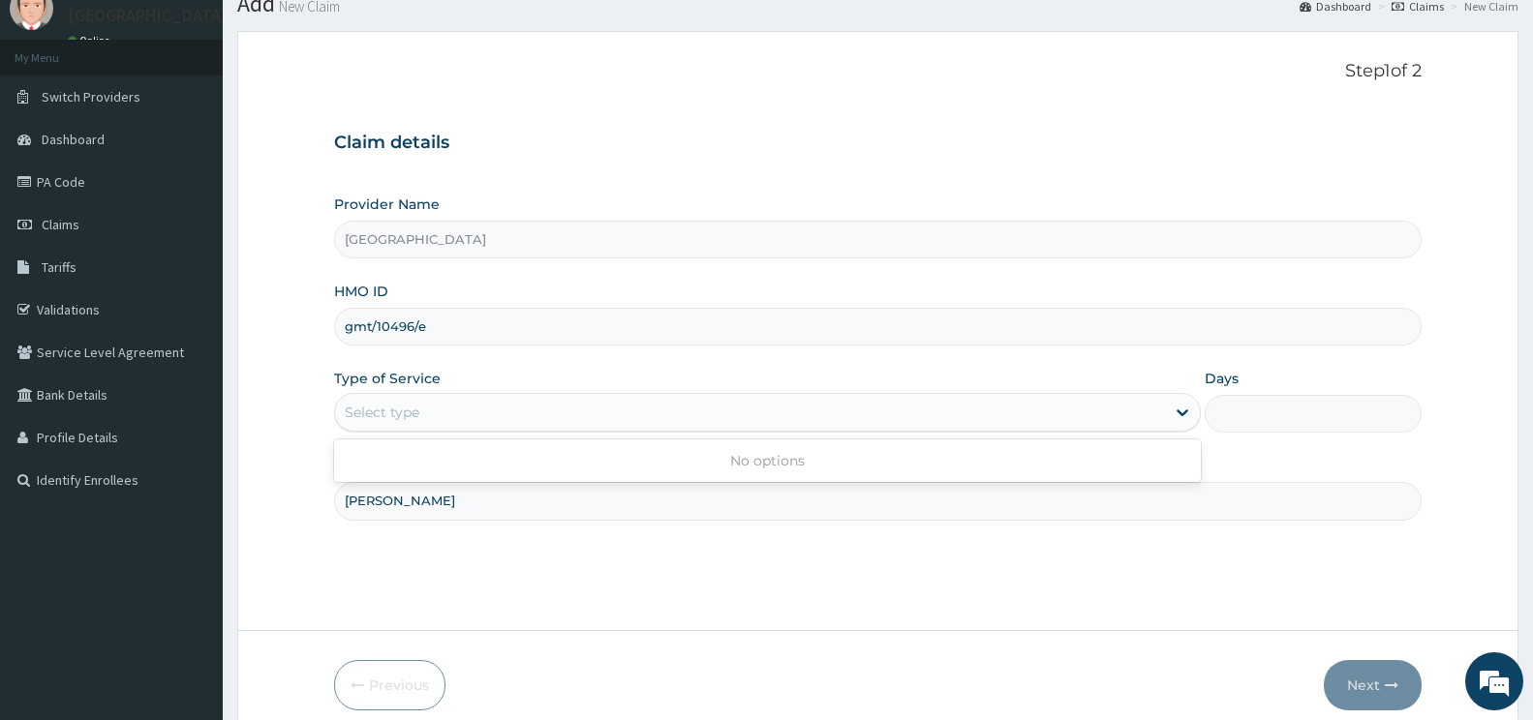
scroll to position [0, 0]
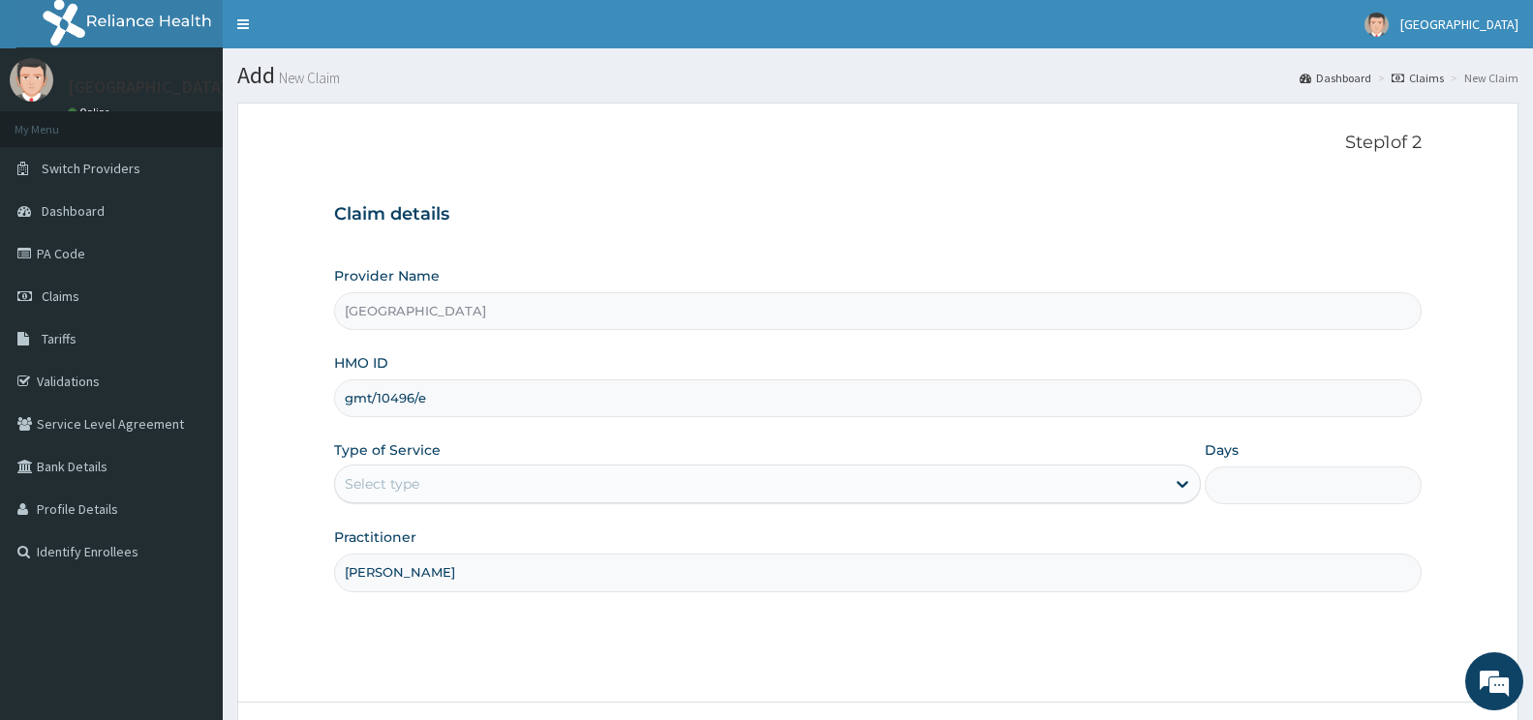
drag, startPoint x: 469, startPoint y: 382, endPoint x: 345, endPoint y: 383, distance: 124.0
click at [345, 383] on input "gmt/10496/e" at bounding box center [877, 399] width 1087 height 38
click at [626, 482] on div "Select type" at bounding box center [750, 484] width 830 height 31
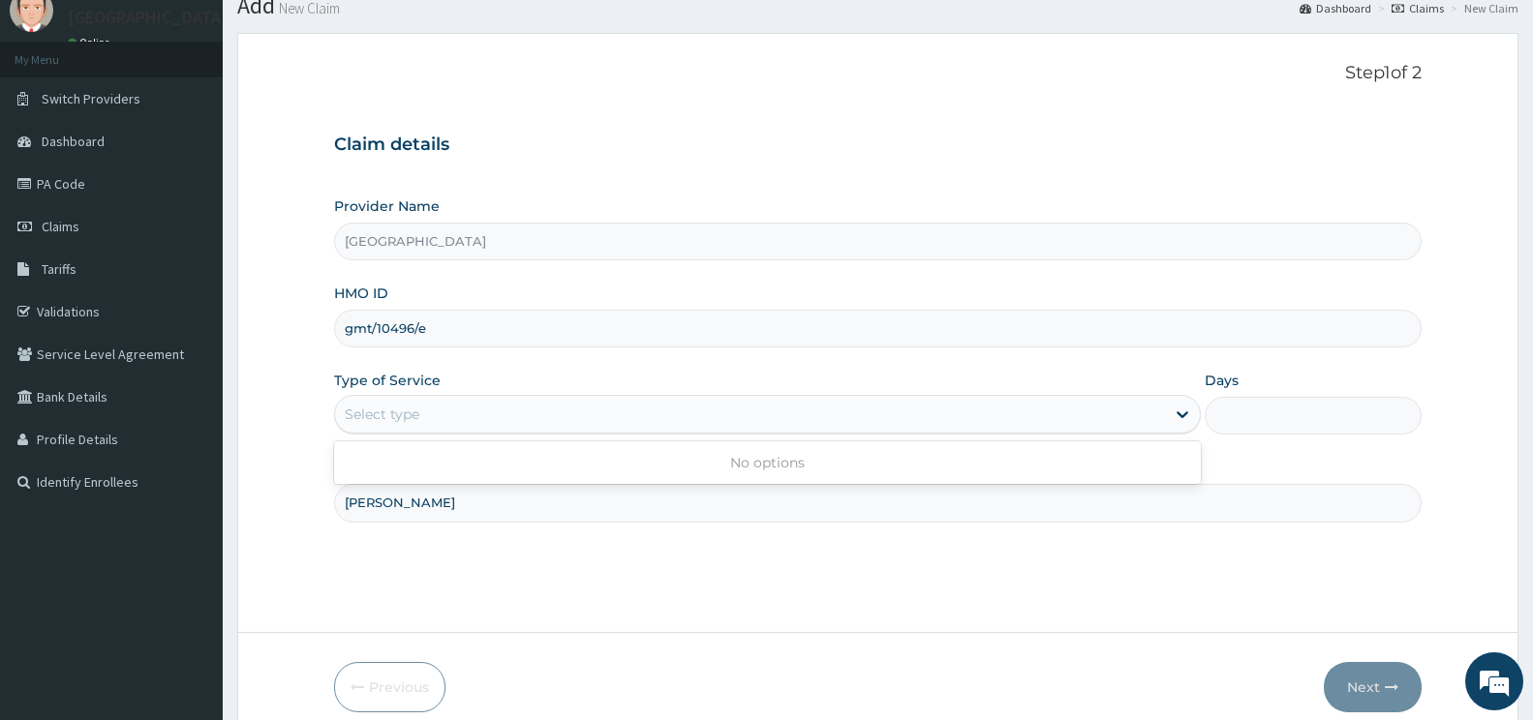
scroll to position [156, 0]
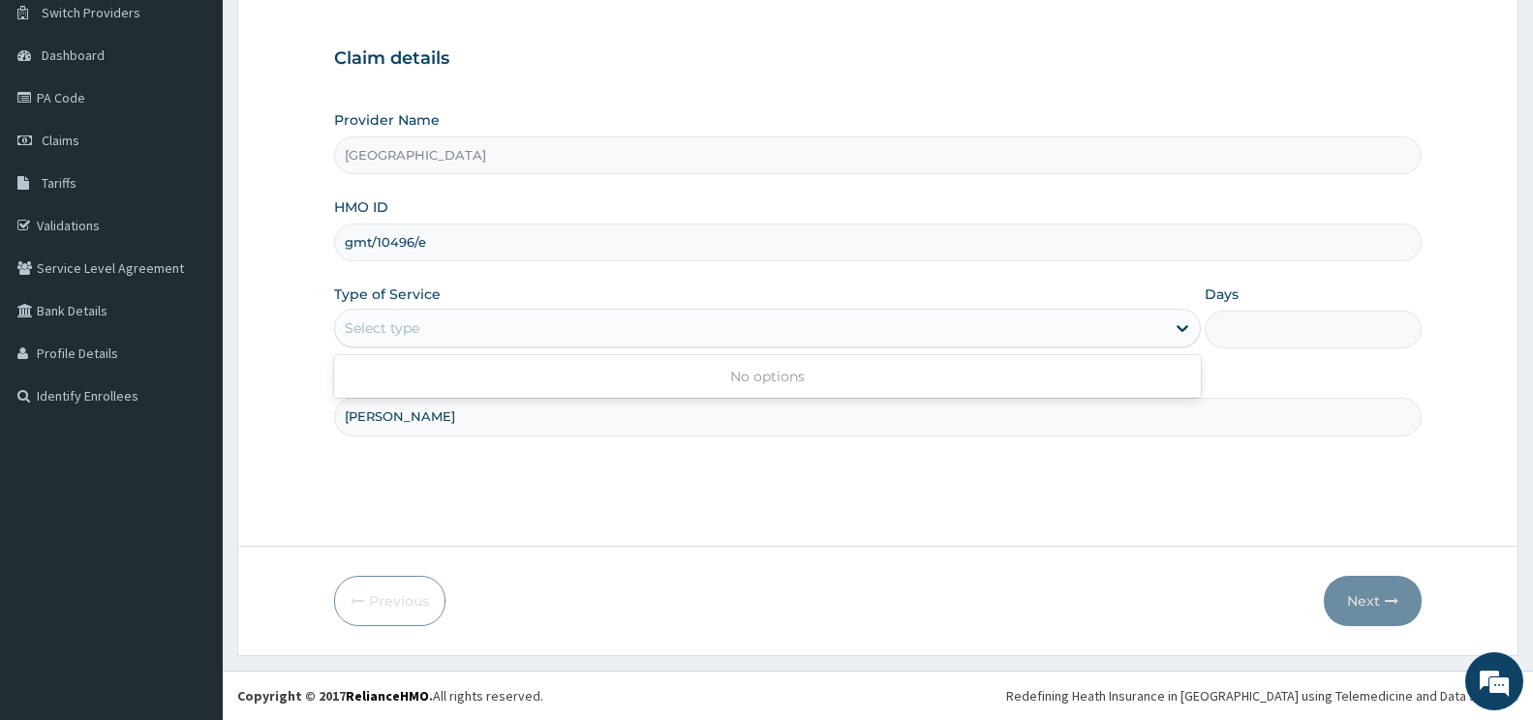
click at [529, 318] on div "Select type" at bounding box center [750, 328] width 830 height 31
click at [514, 335] on div "Select type" at bounding box center [750, 328] width 830 height 31
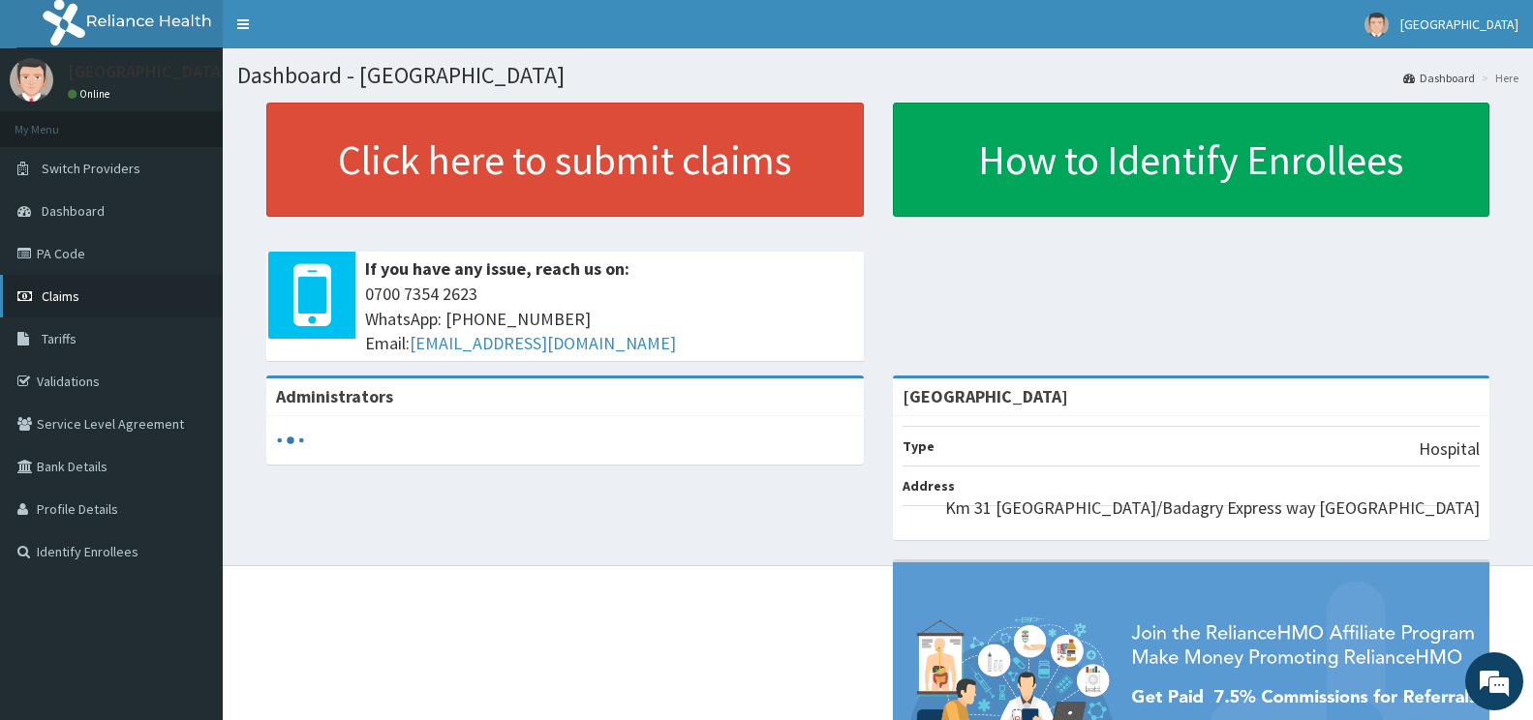
click at [55, 298] on span "Claims" at bounding box center [61, 296] width 38 height 17
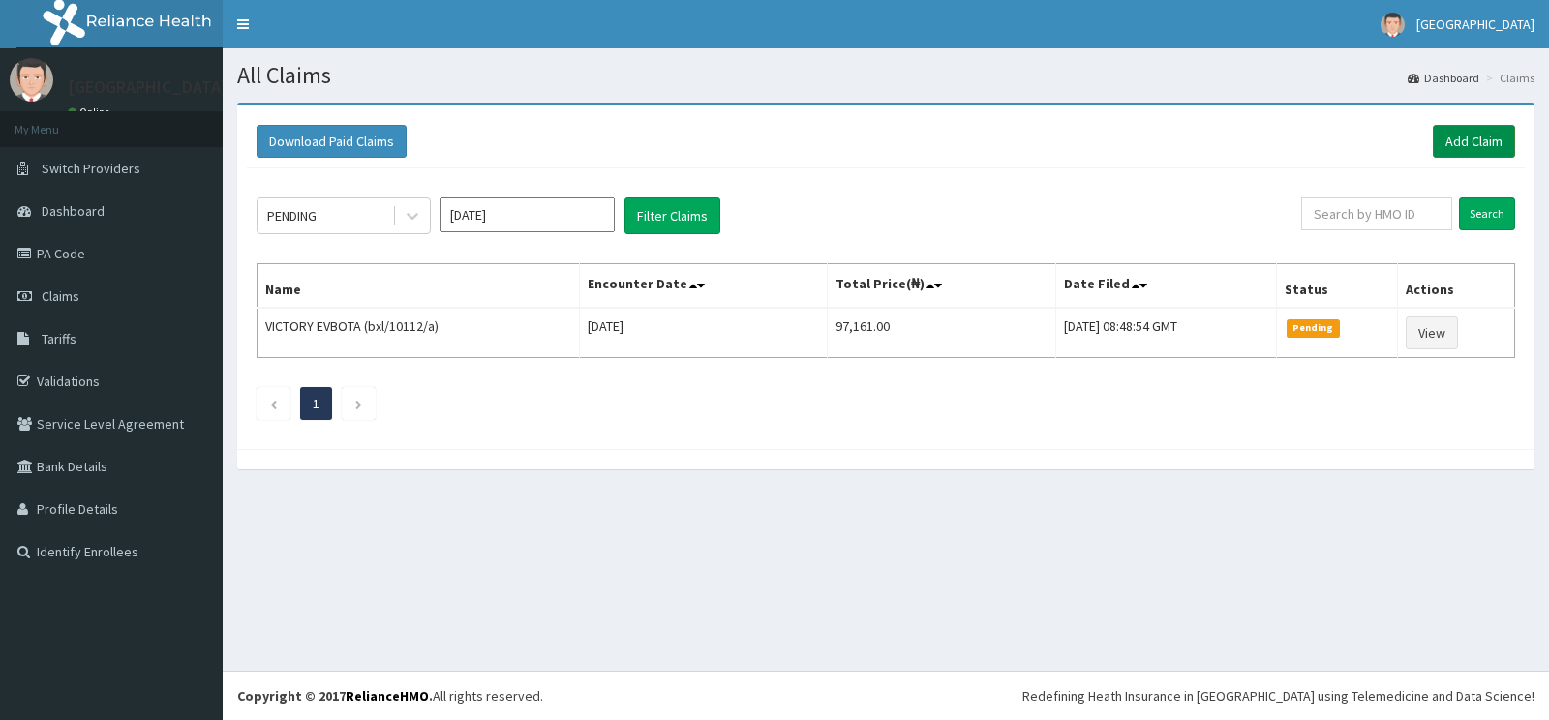
click at [1468, 125] on link "Add Claim" at bounding box center [1474, 141] width 82 height 33
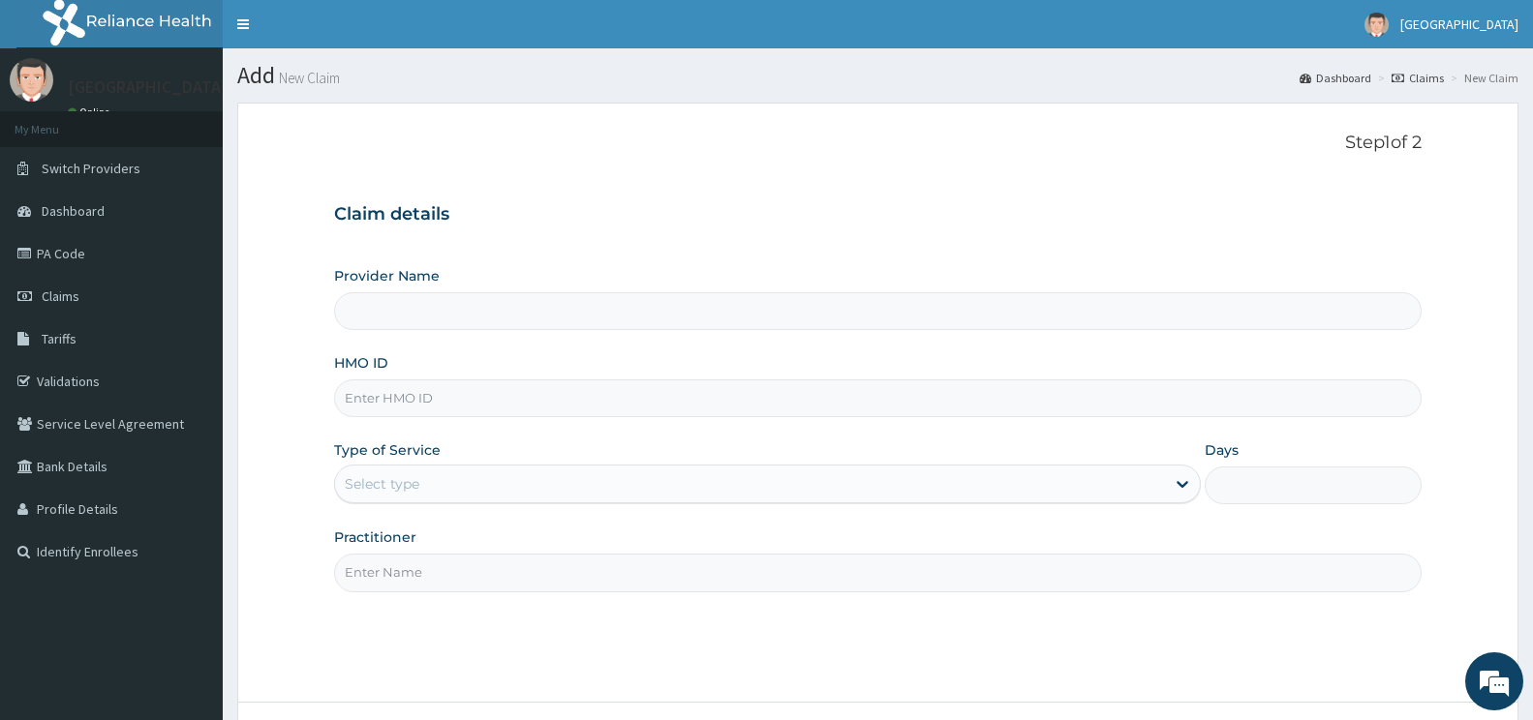
click at [413, 405] on input "HMO ID" at bounding box center [877, 399] width 1087 height 38
paste input "gmt/10496/e"
type input "gmt/10496/e"
type input "[GEOGRAPHIC_DATA]"
type input "gmt/10496/e"
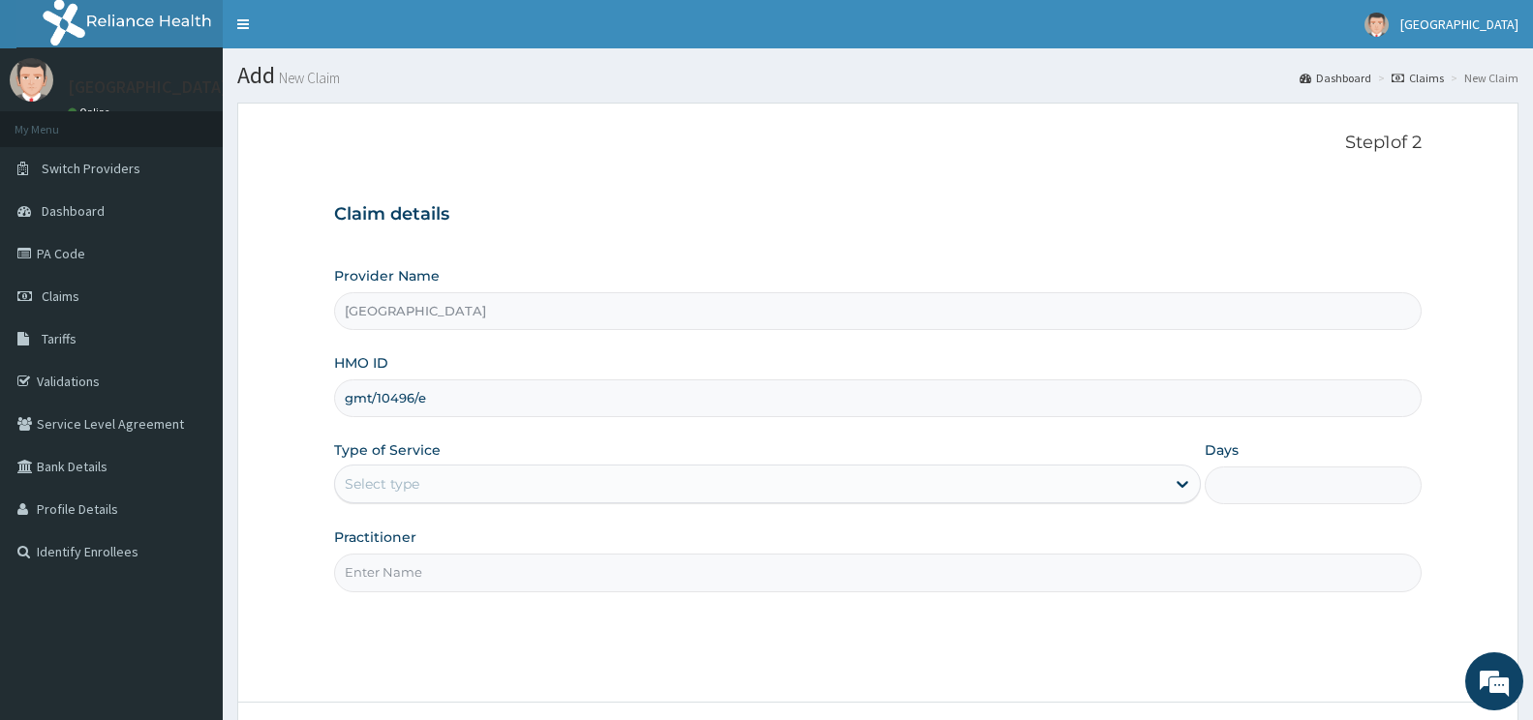
click at [405, 473] on div "Select type" at bounding box center [750, 484] width 830 height 31
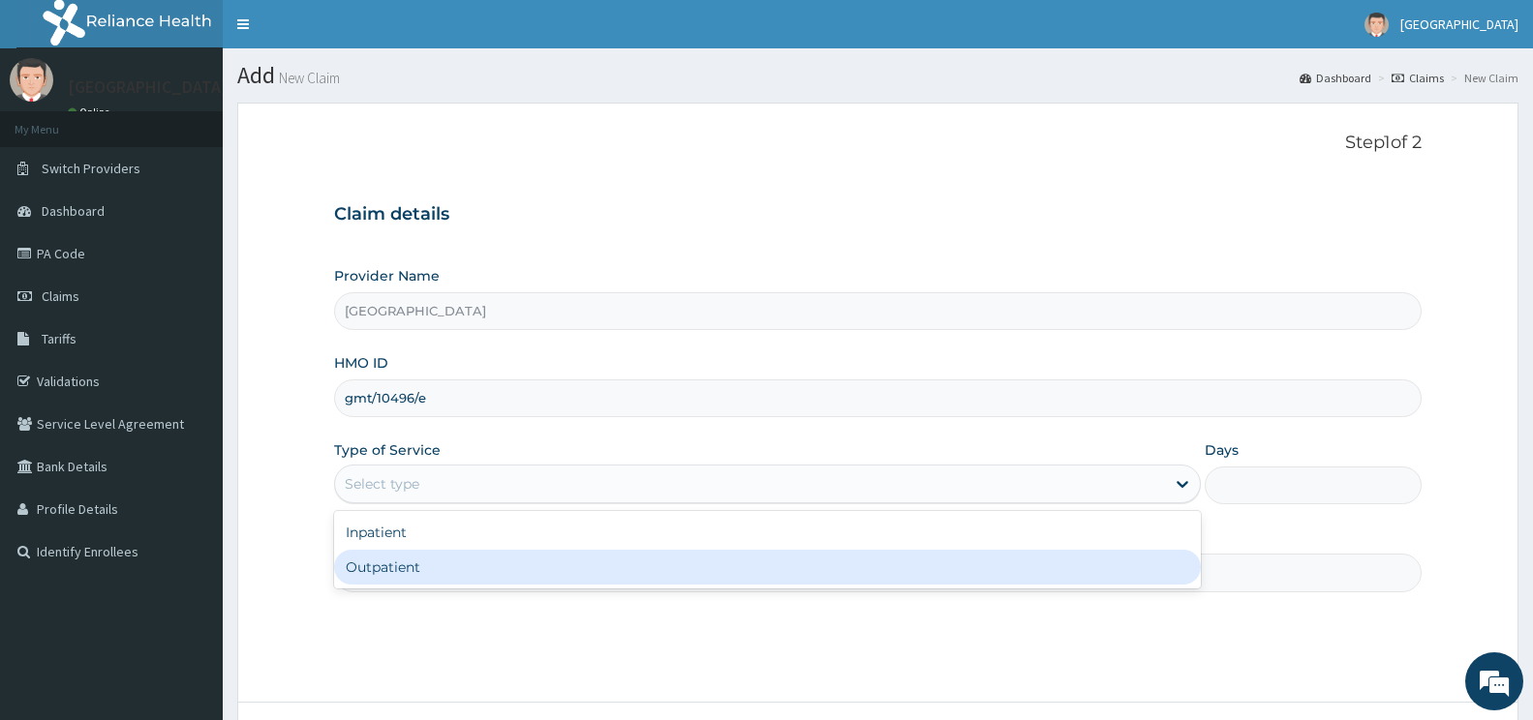
click at [400, 562] on div "Outpatient" at bounding box center [767, 567] width 867 height 35
type input "1"
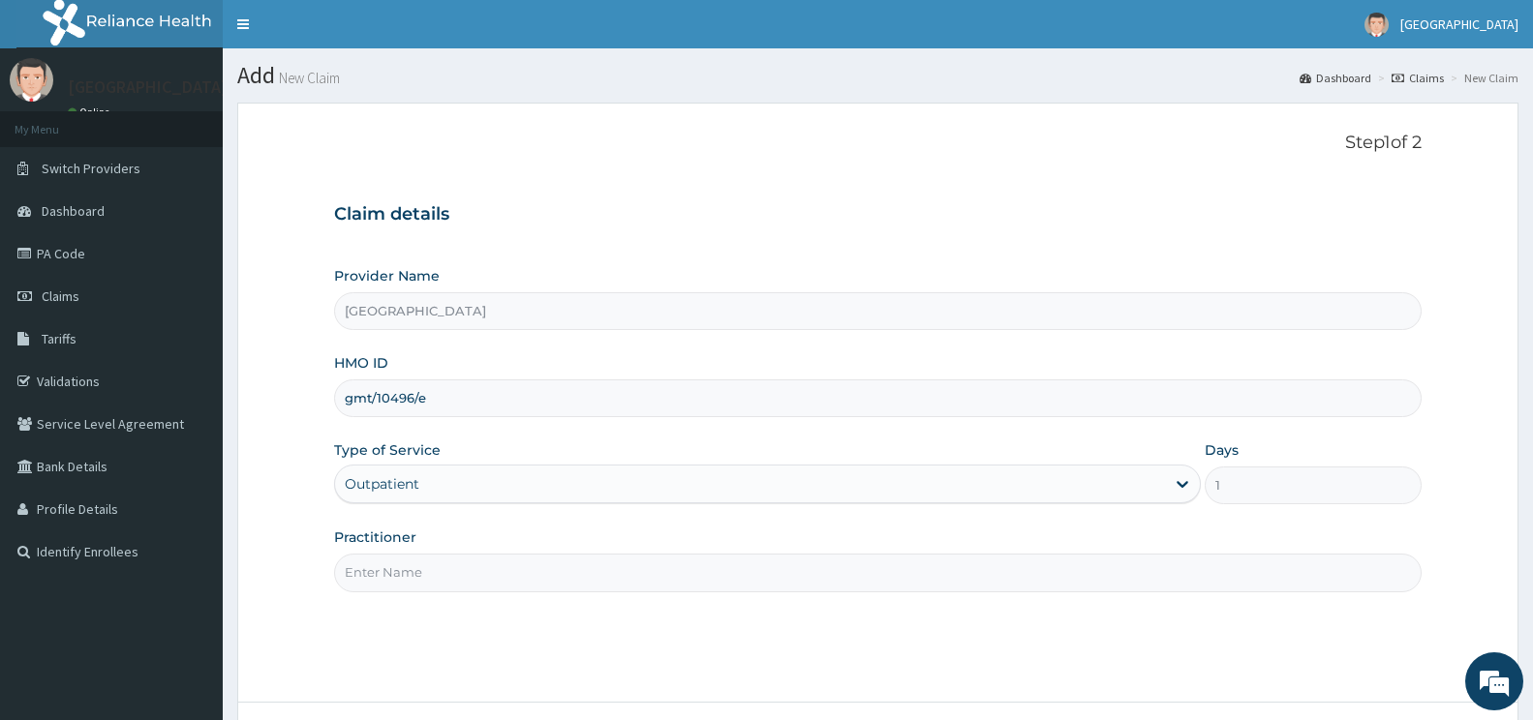
click at [400, 567] on input "Practitioner" at bounding box center [877, 573] width 1087 height 38
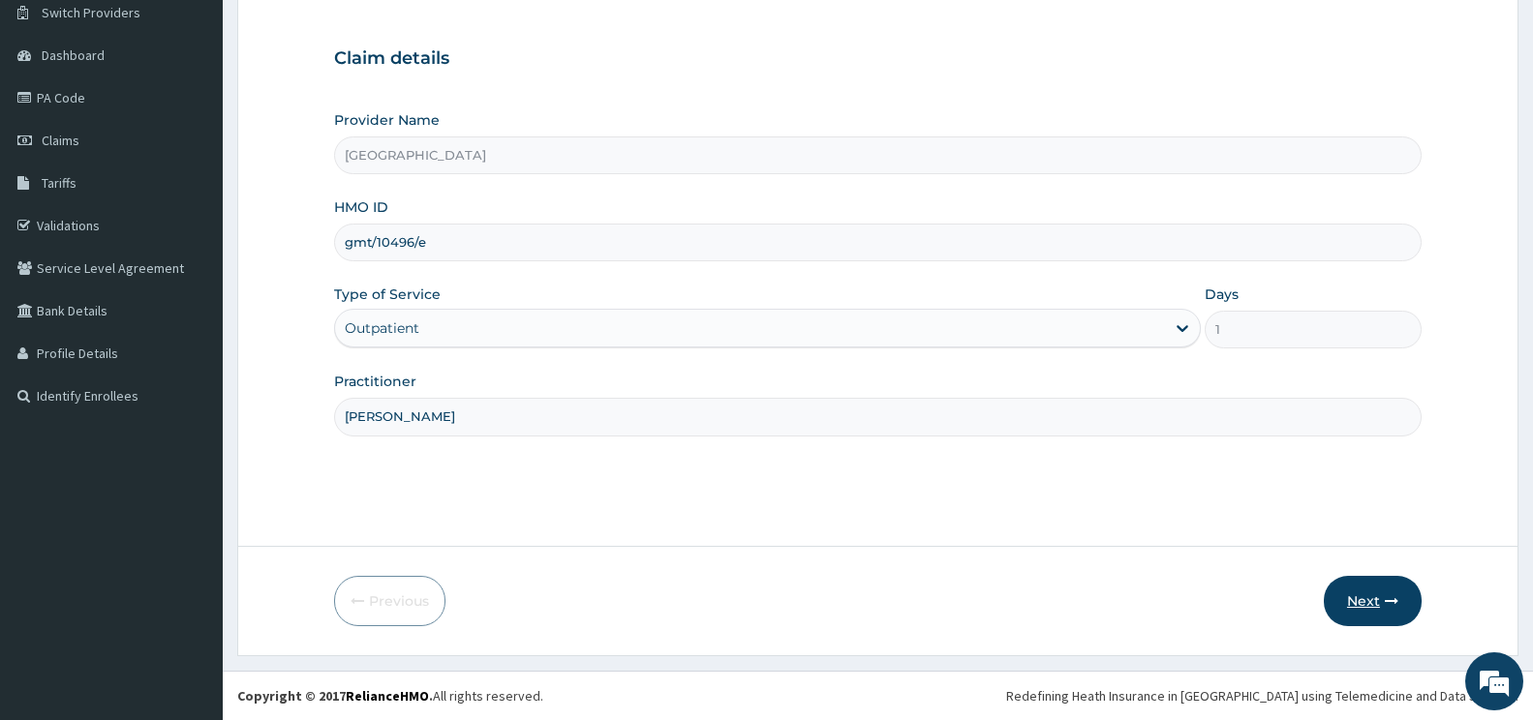
type input "[PERSON_NAME]"
click at [1379, 609] on button "Next" at bounding box center [1373, 601] width 98 height 50
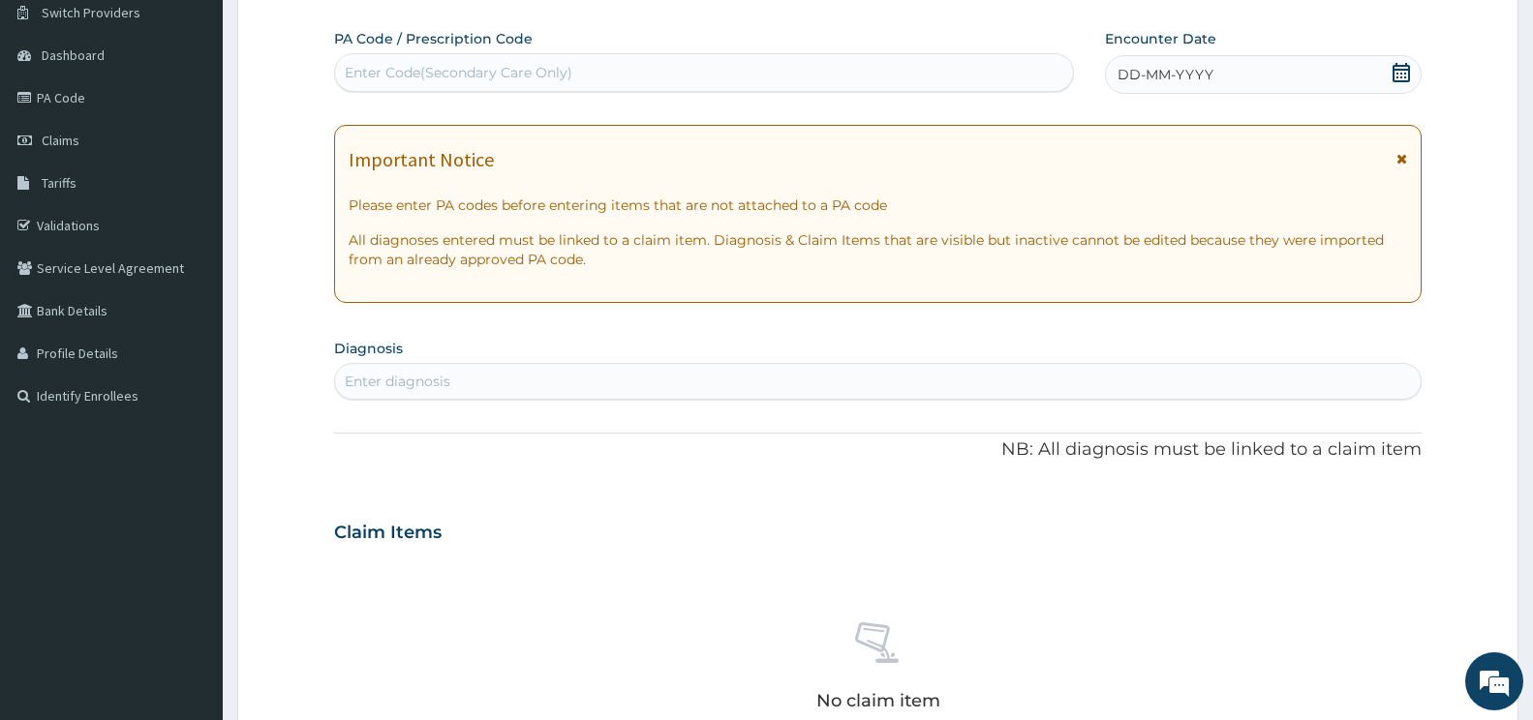
click at [1406, 72] on icon at bounding box center [1401, 72] width 19 height 19
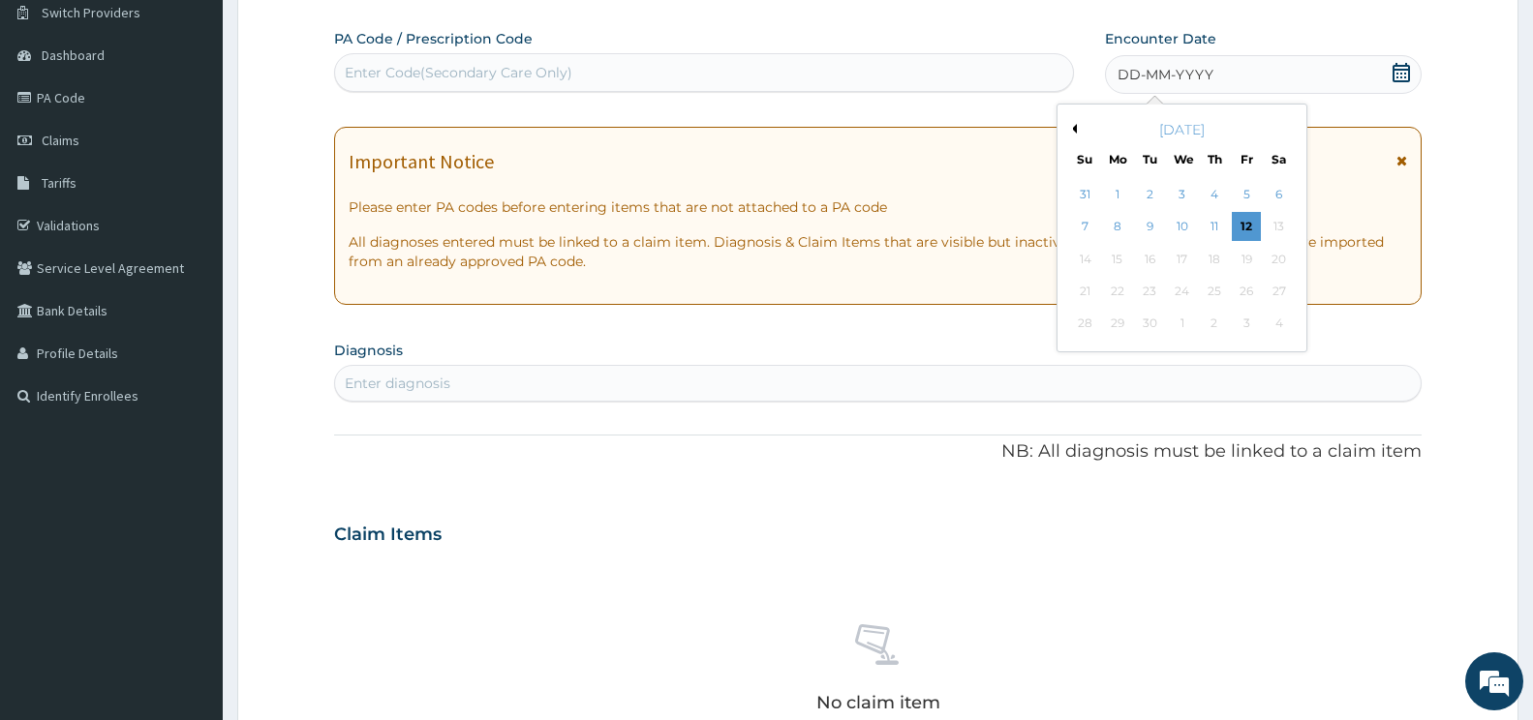
click at [1211, 218] on div "11" at bounding box center [1214, 227] width 29 height 29
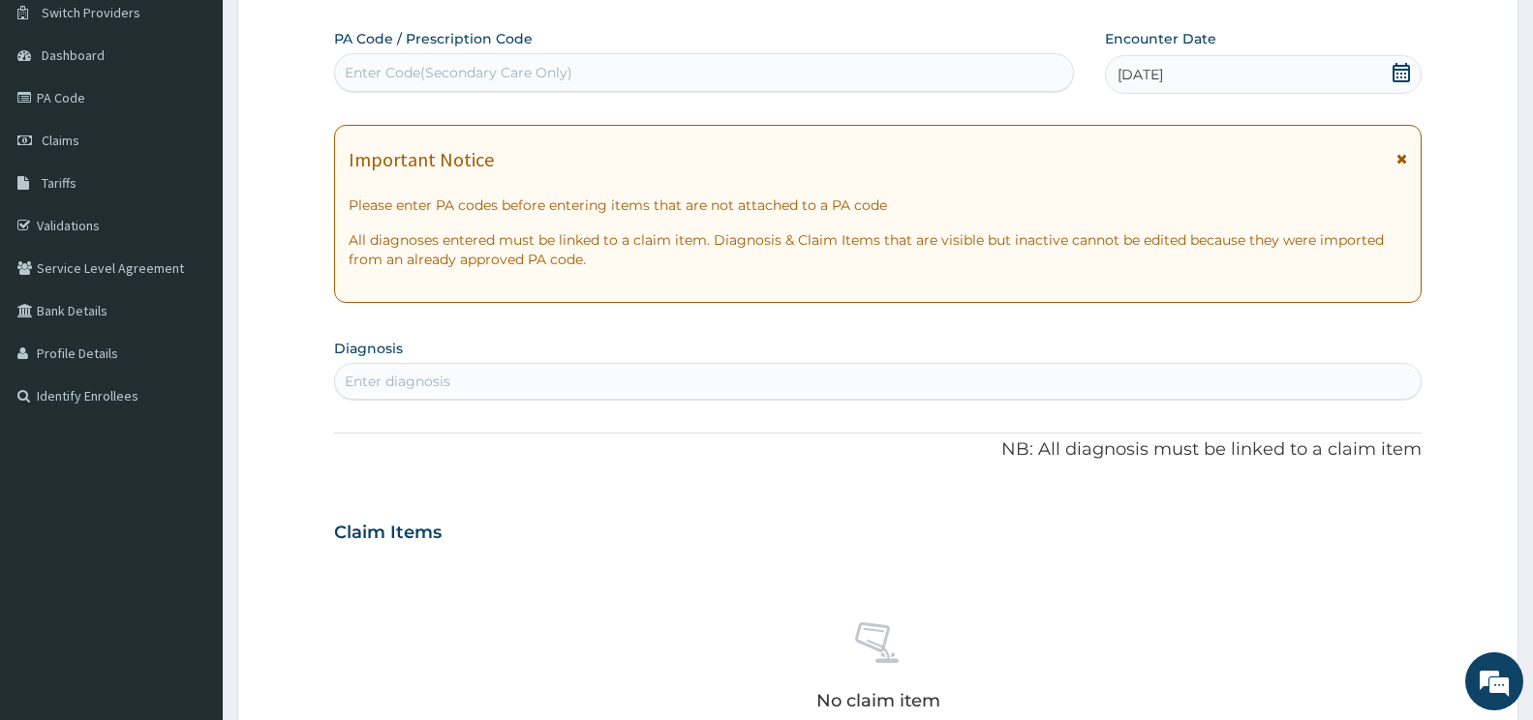
click at [633, 377] on div "Enter diagnosis" at bounding box center [878, 381] width 1086 height 31
type input "[MEDICAL_DATA]"
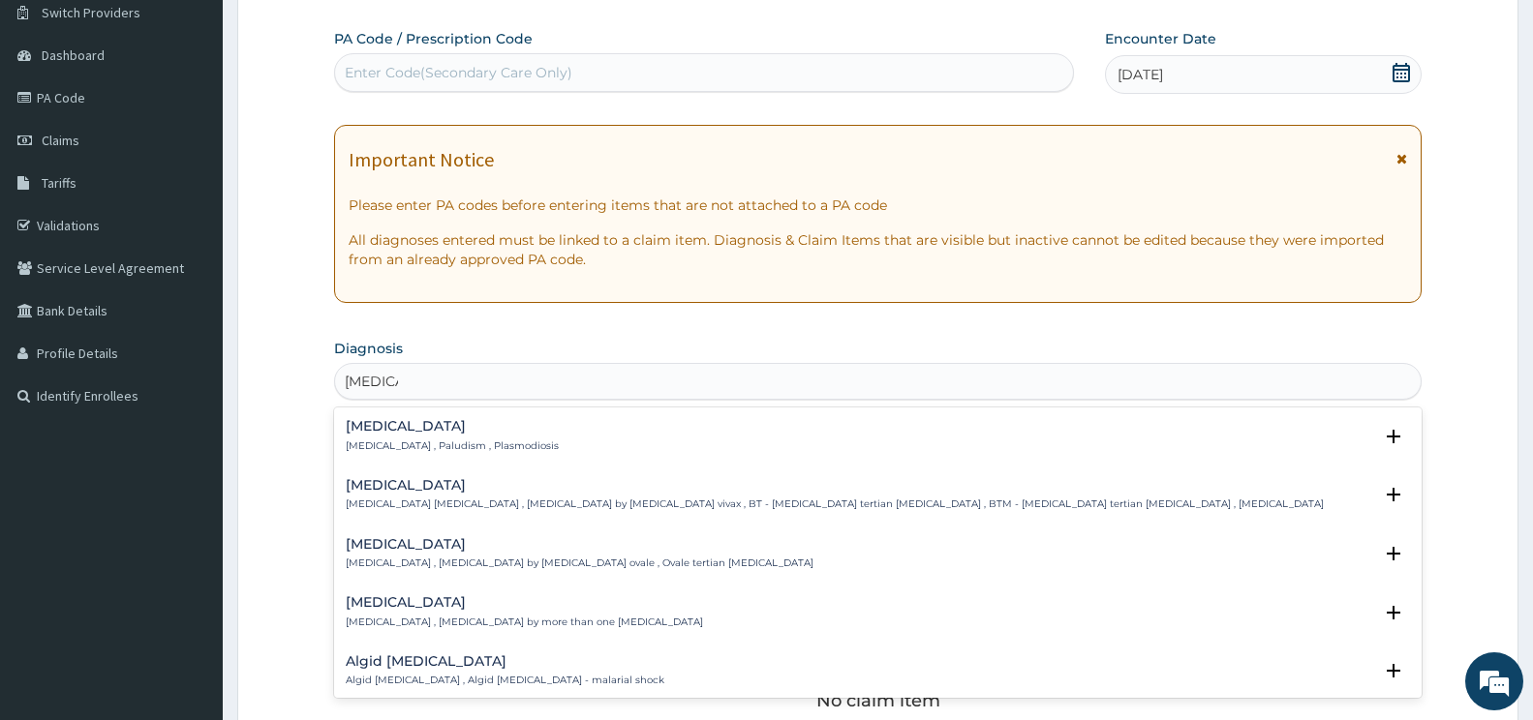
click at [355, 436] on div "[MEDICAL_DATA] [MEDICAL_DATA] , Paludism , Plasmodiosis" at bounding box center [452, 436] width 213 height 34
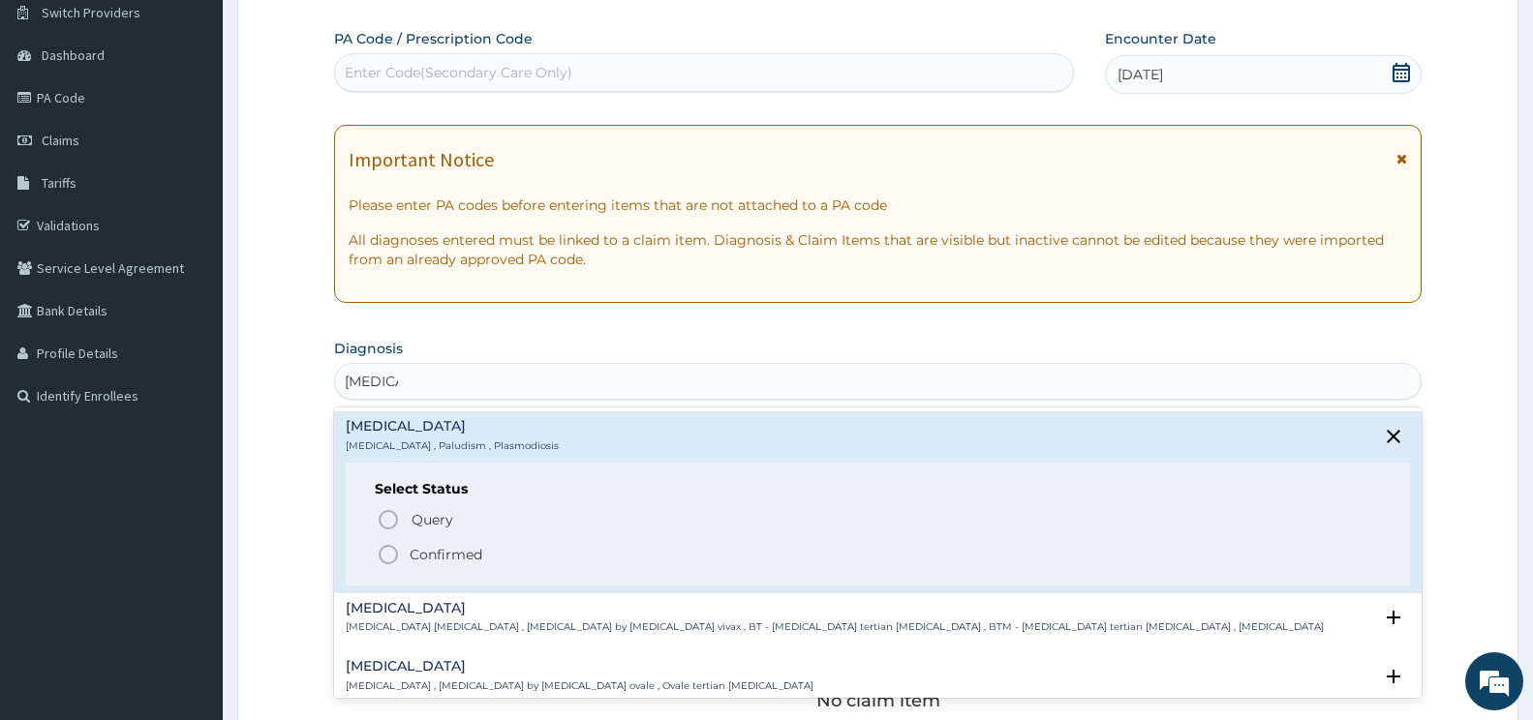
click at [388, 554] on icon "status option filled" at bounding box center [388, 554] width 23 height 23
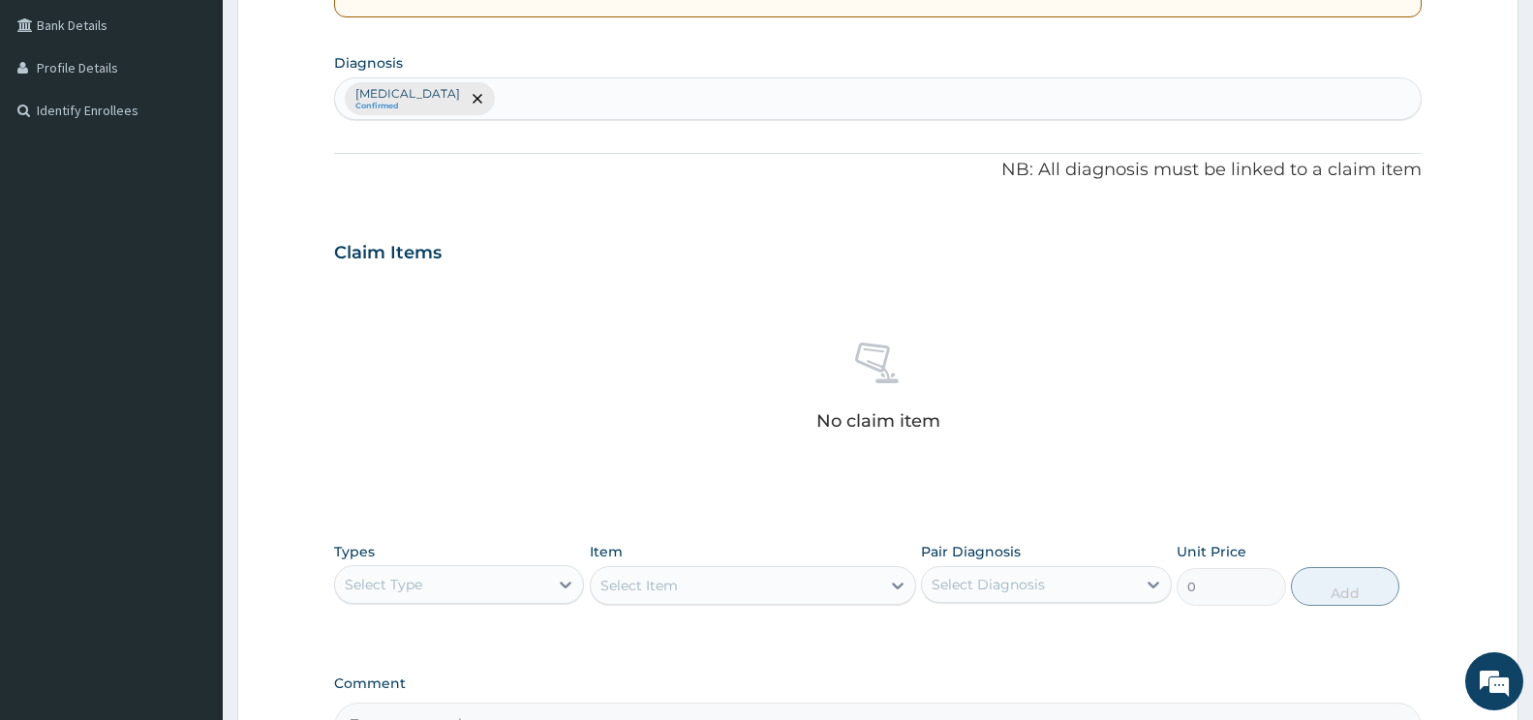
scroll to position [446, 0]
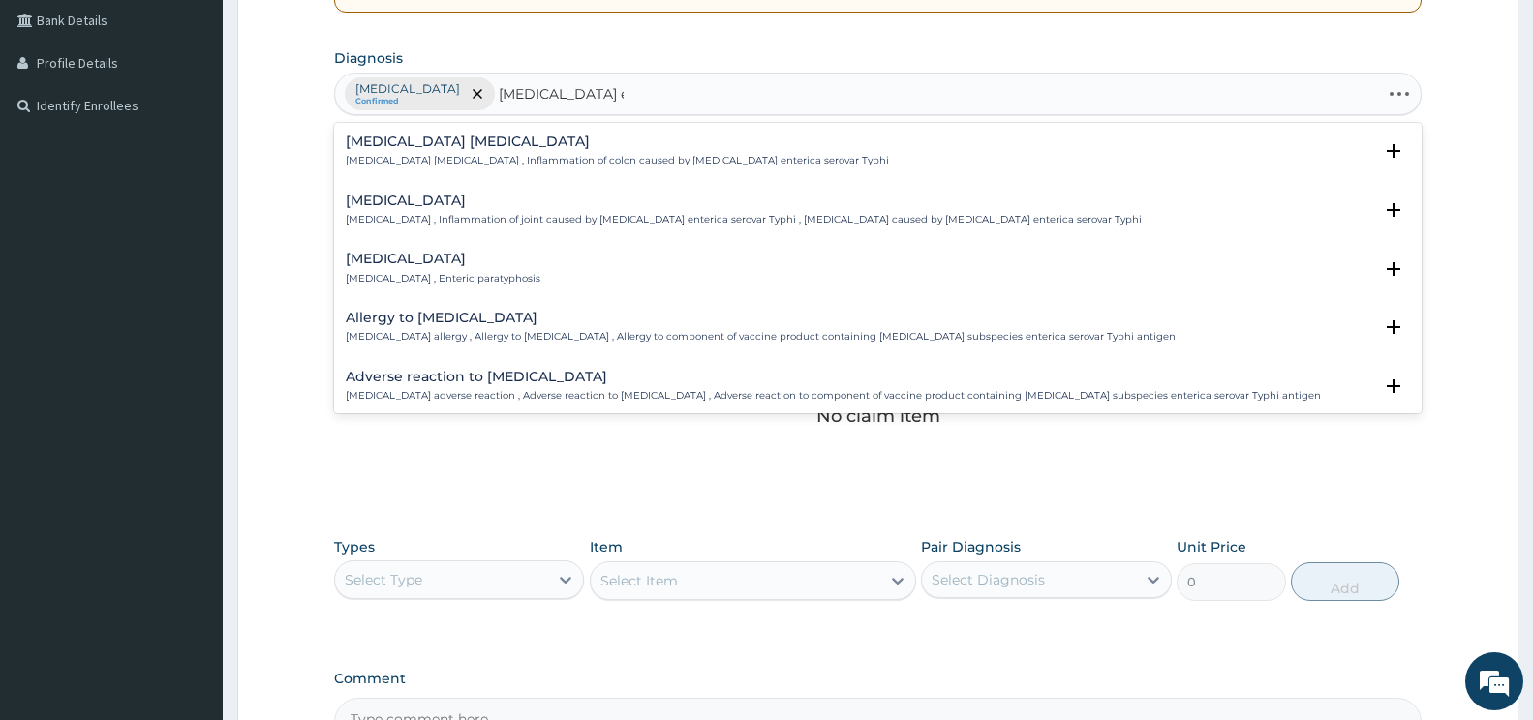
type input "[MEDICAL_DATA] enteriti"
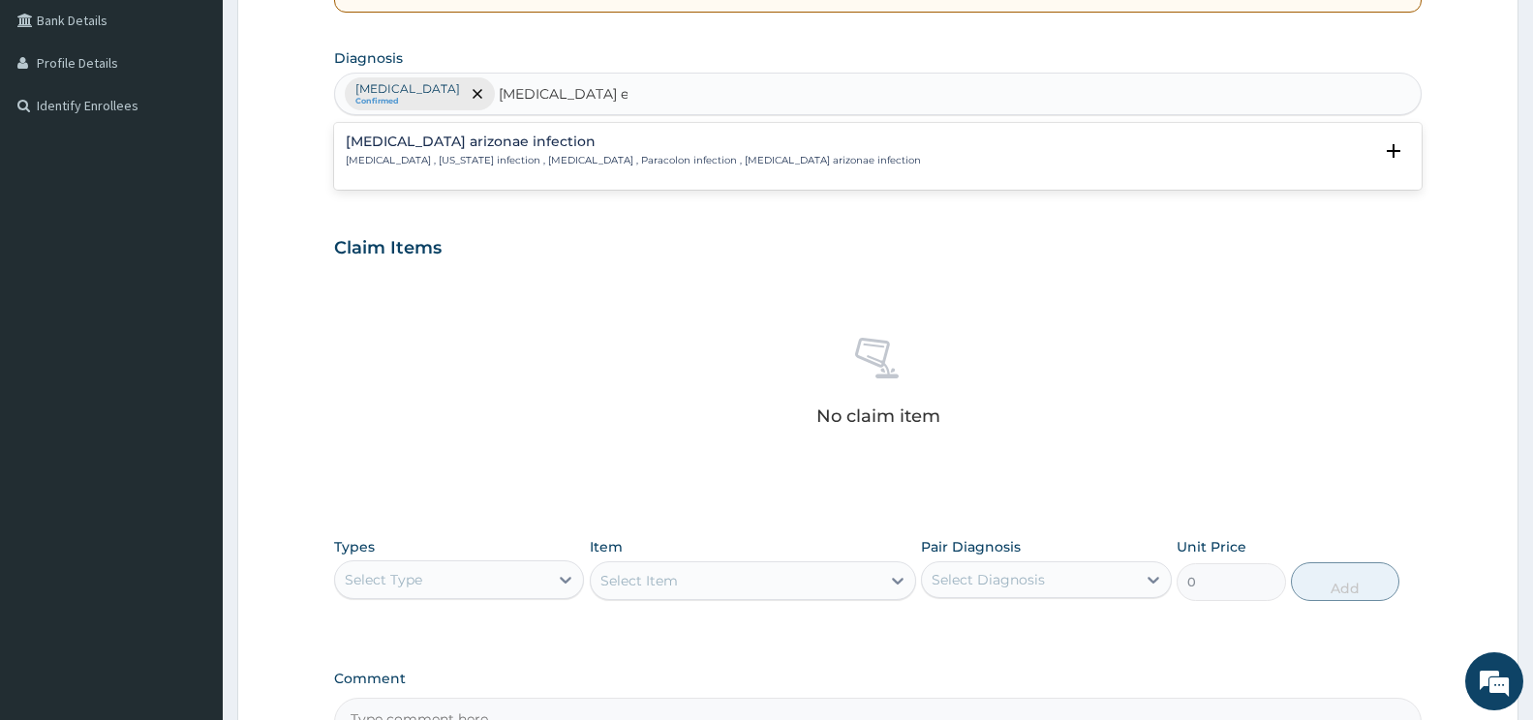
click at [401, 156] on p "[MEDICAL_DATA] , [US_STATE] infection , [MEDICAL_DATA] , Paracolon infection , …" at bounding box center [633, 161] width 575 height 14
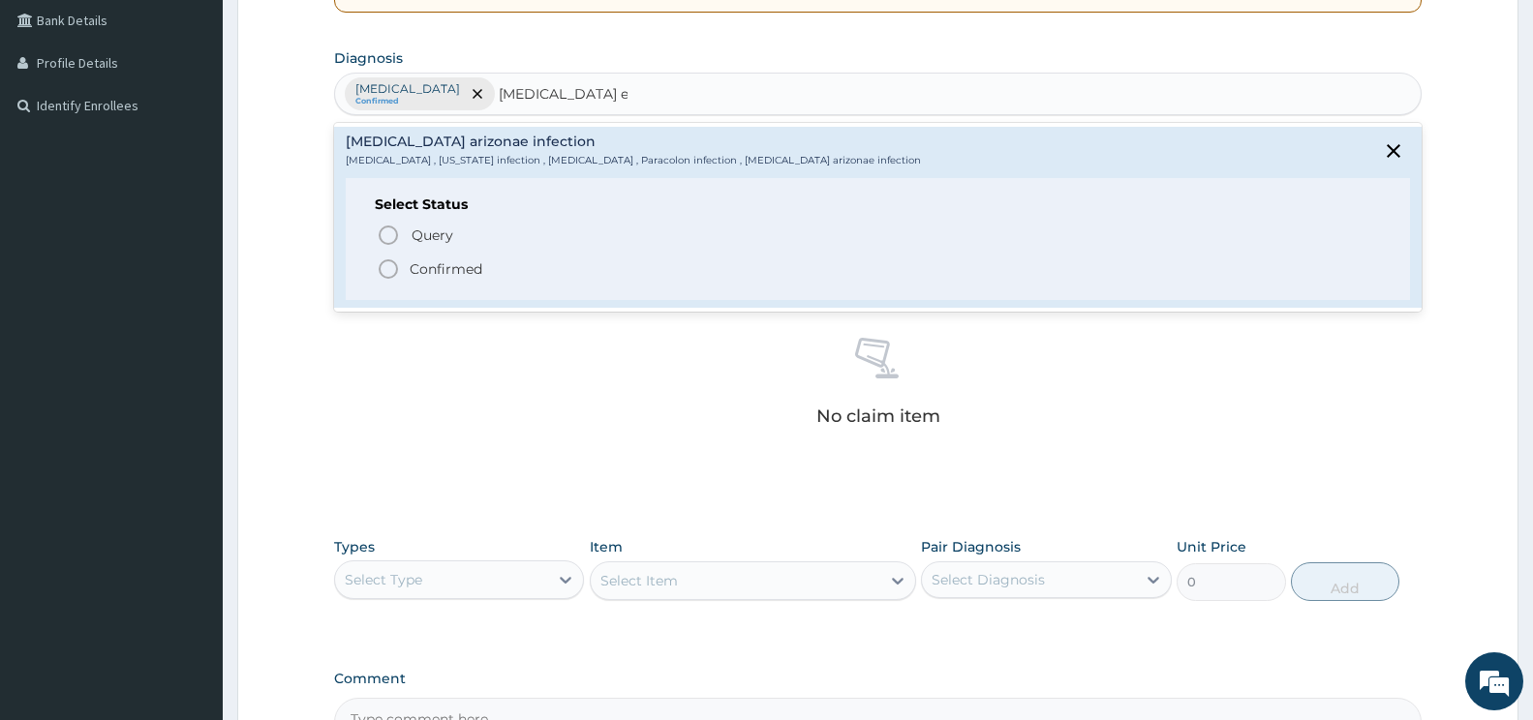
click at [383, 260] on icon "status option filled" at bounding box center [388, 269] width 23 height 23
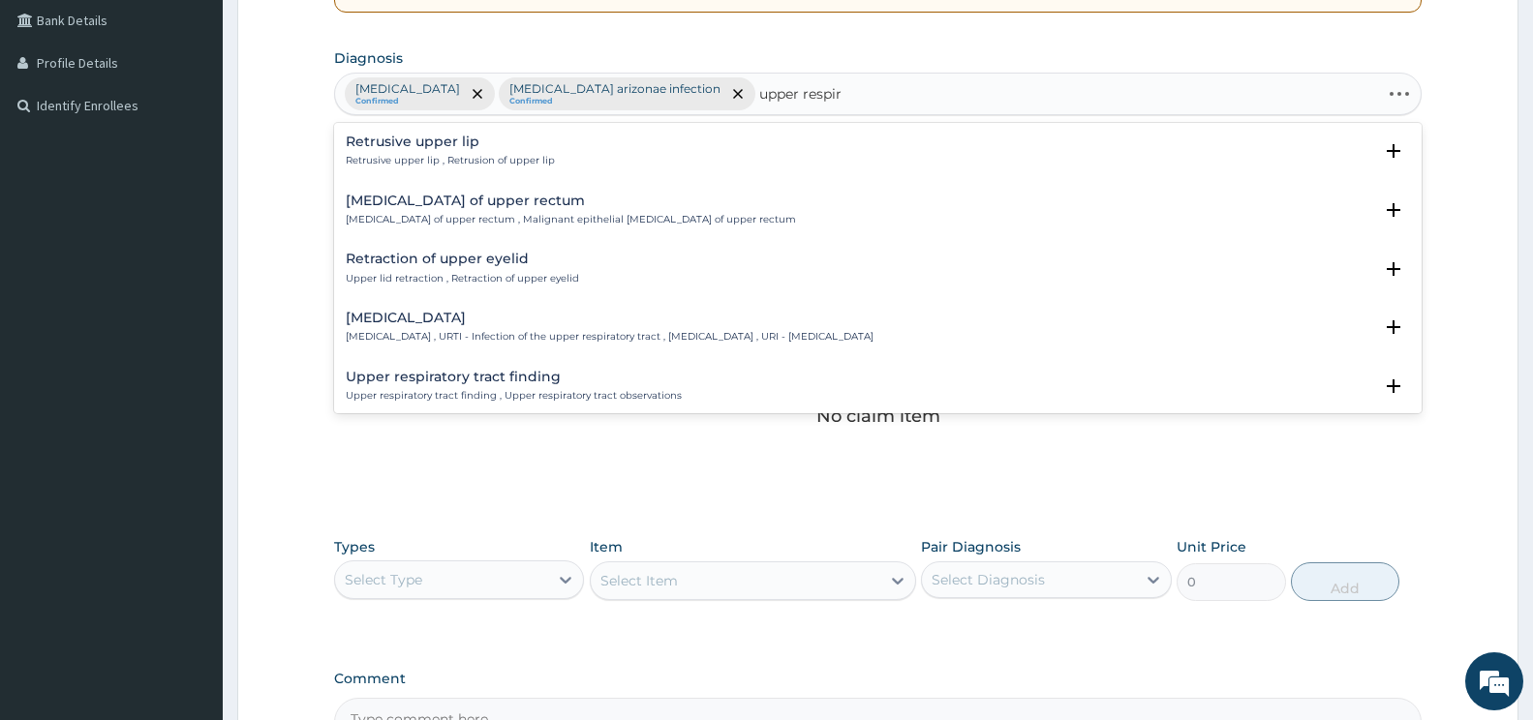
type input "upper respira"
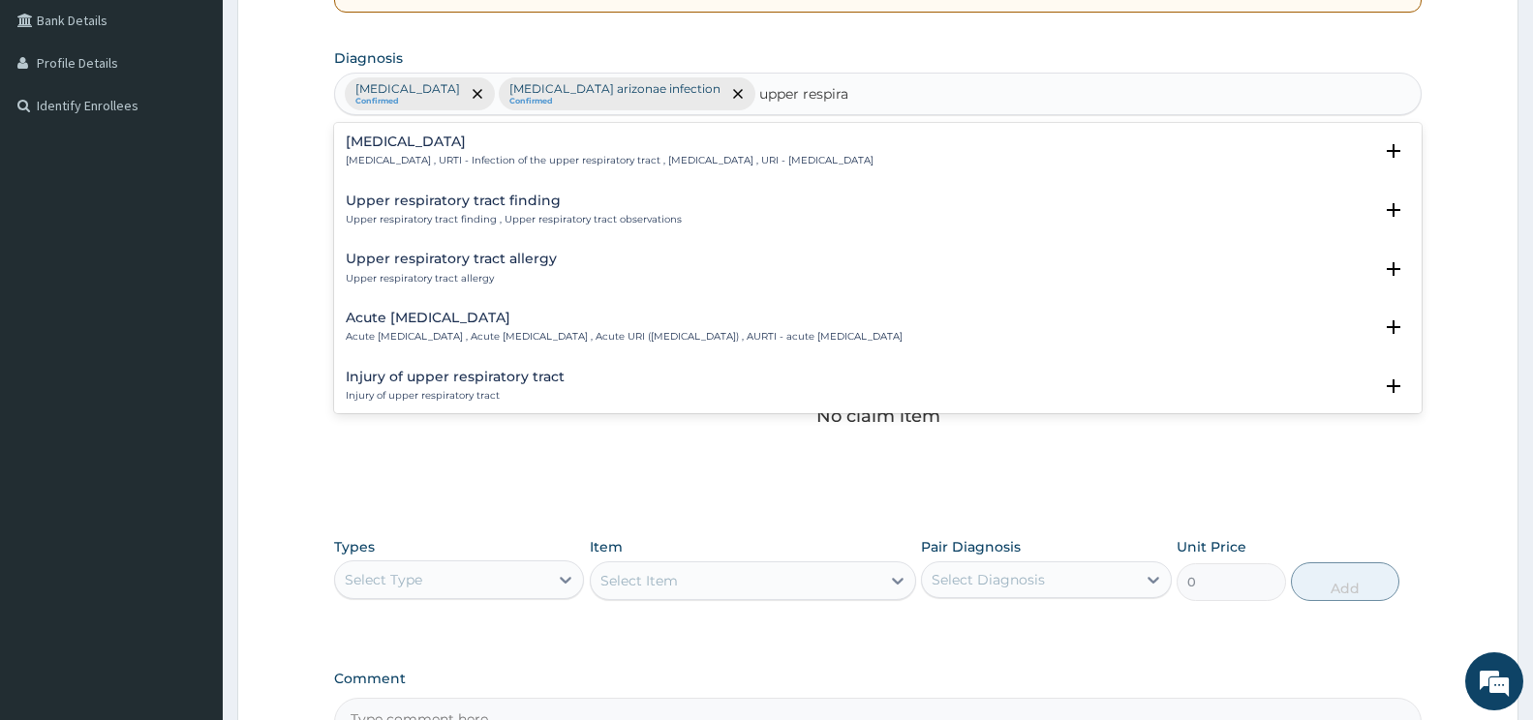
click at [407, 138] on h4 "Upper respiratory infection" at bounding box center [610, 142] width 528 height 15
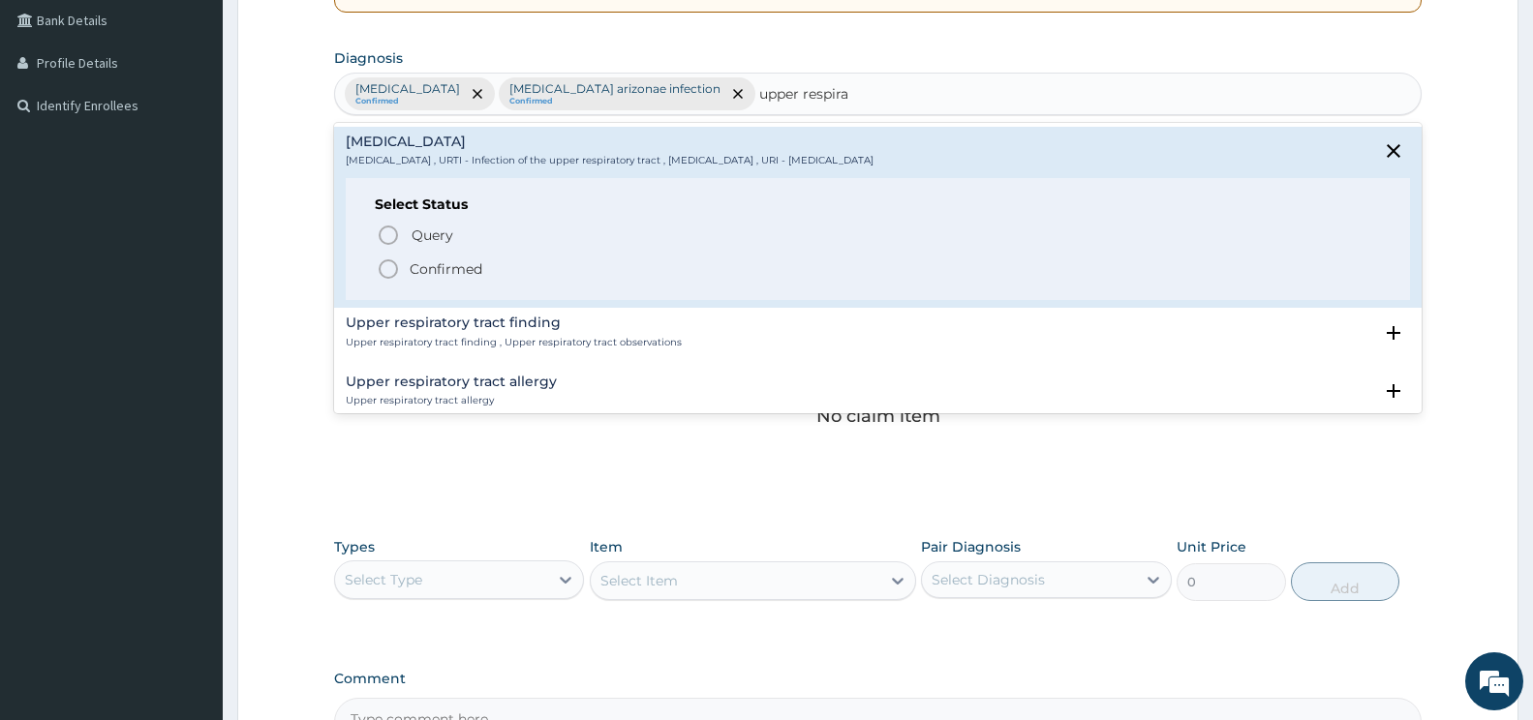
click at [388, 266] on icon "status option filled" at bounding box center [388, 269] width 23 height 23
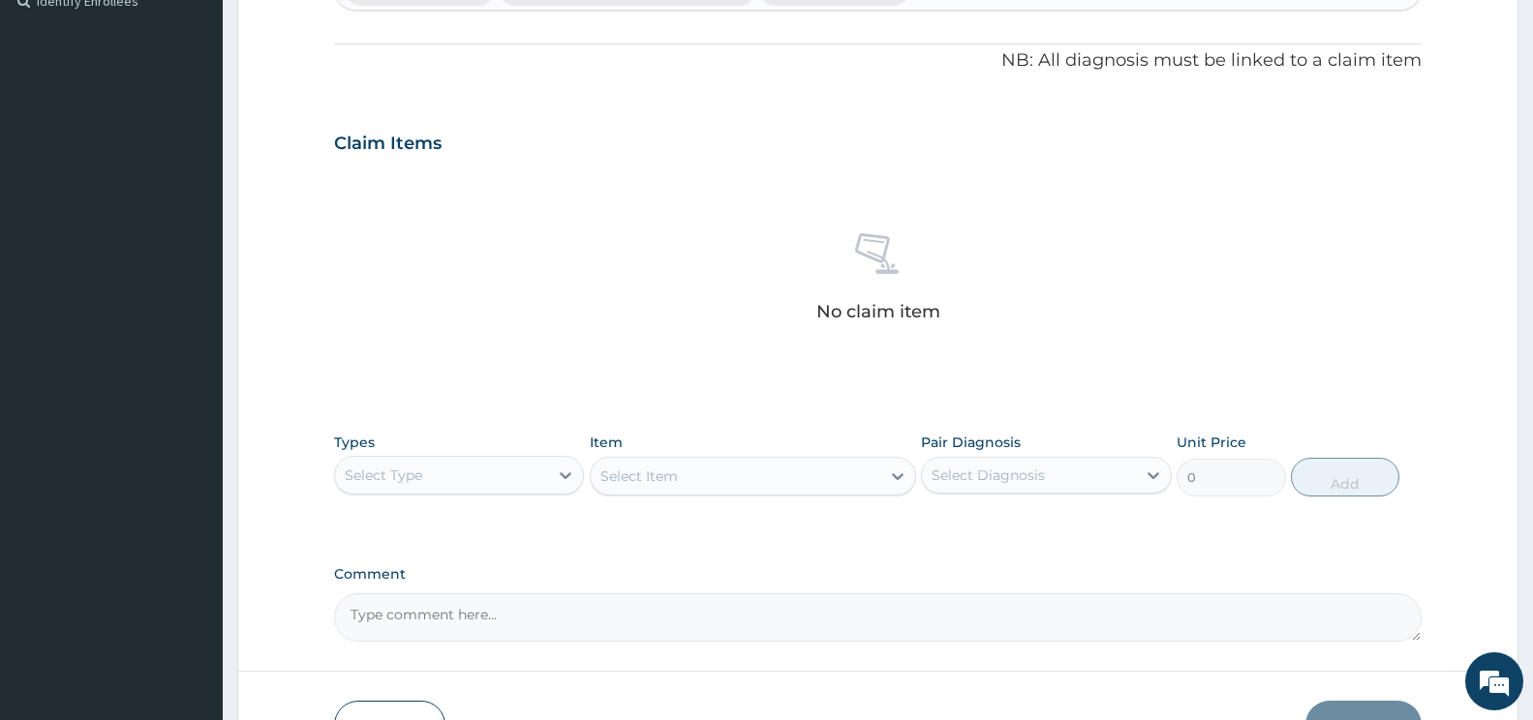
scroll to position [676, 0]
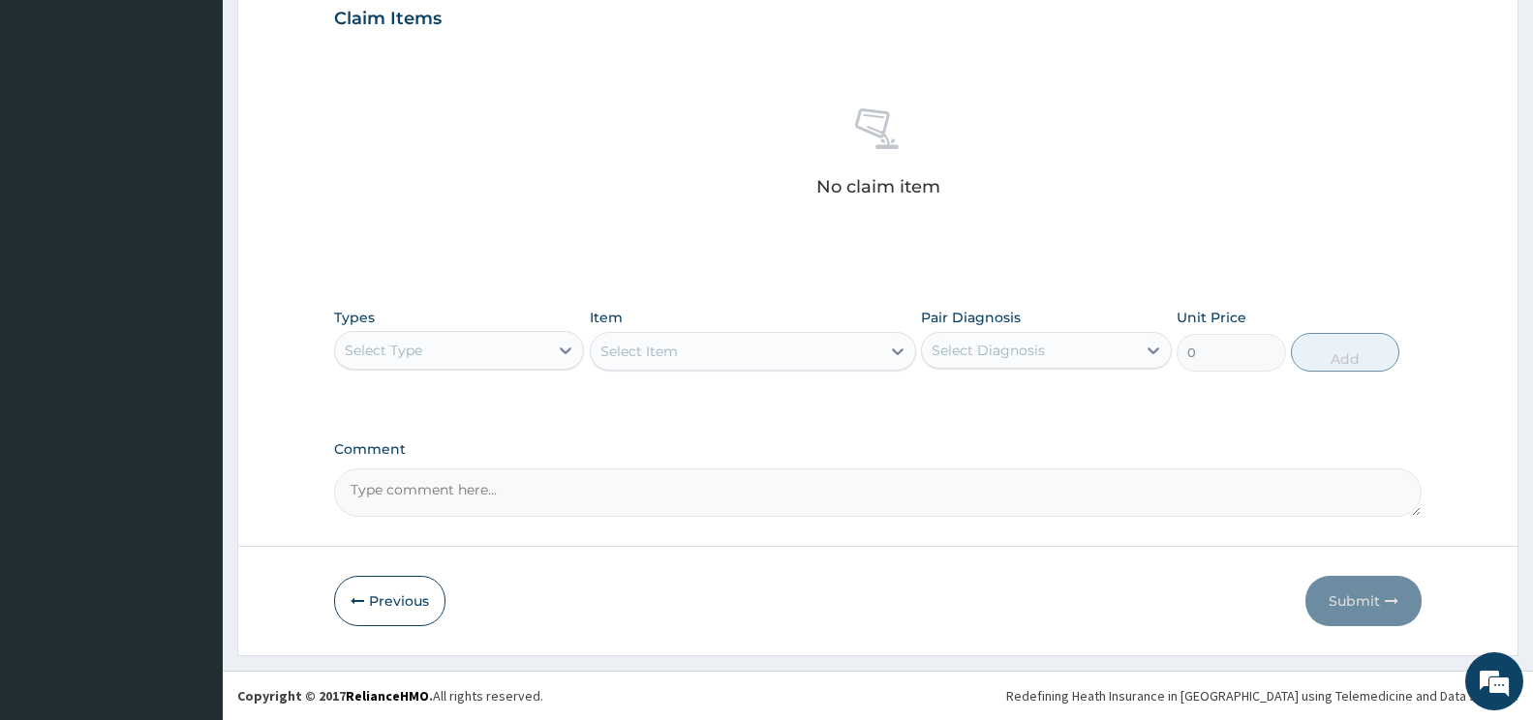
click at [768, 355] on div "Select Item" at bounding box center [753, 351] width 326 height 39
click at [651, 363] on div "Select Item" at bounding box center [753, 351] width 326 height 39
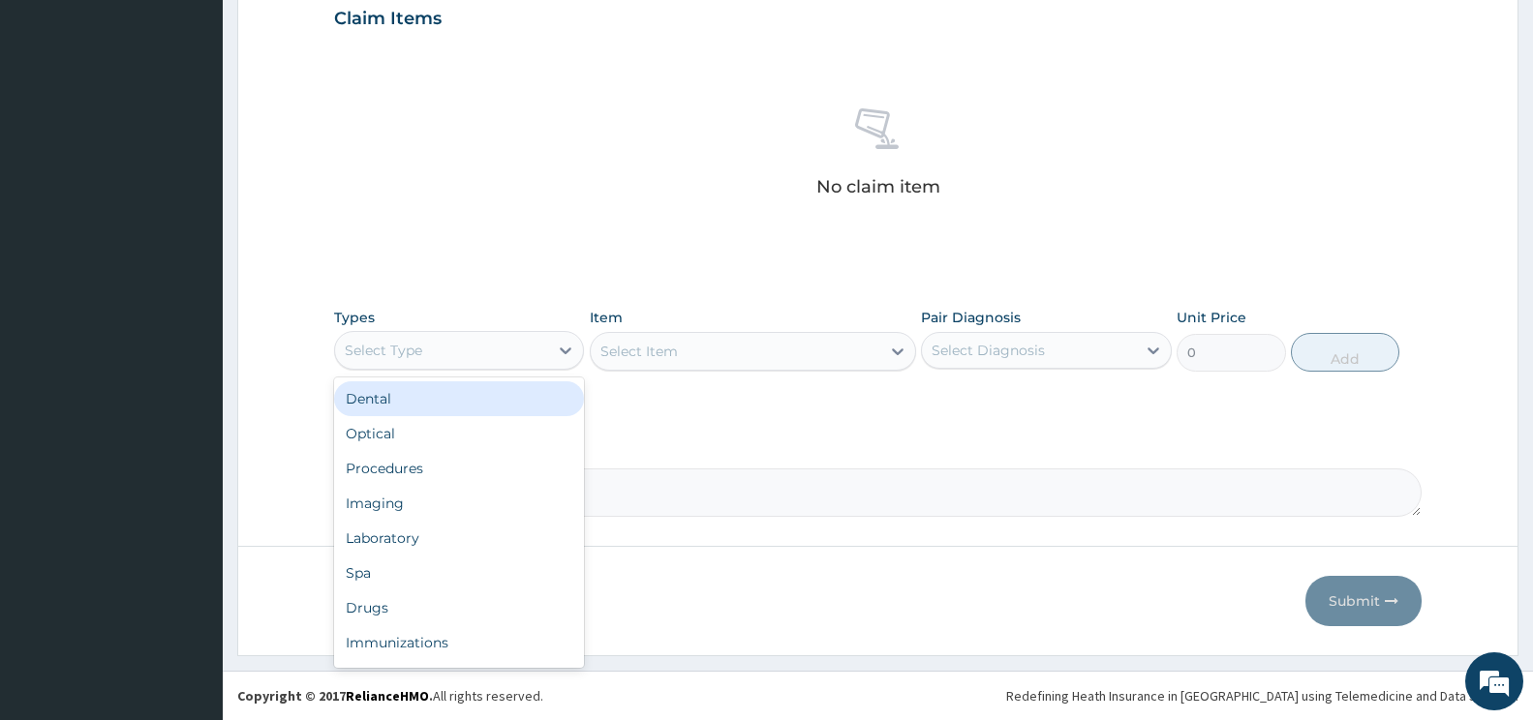
click at [511, 364] on div "Select Type" at bounding box center [441, 350] width 213 height 31
click at [378, 624] on div "Drugs" at bounding box center [459, 608] width 250 height 35
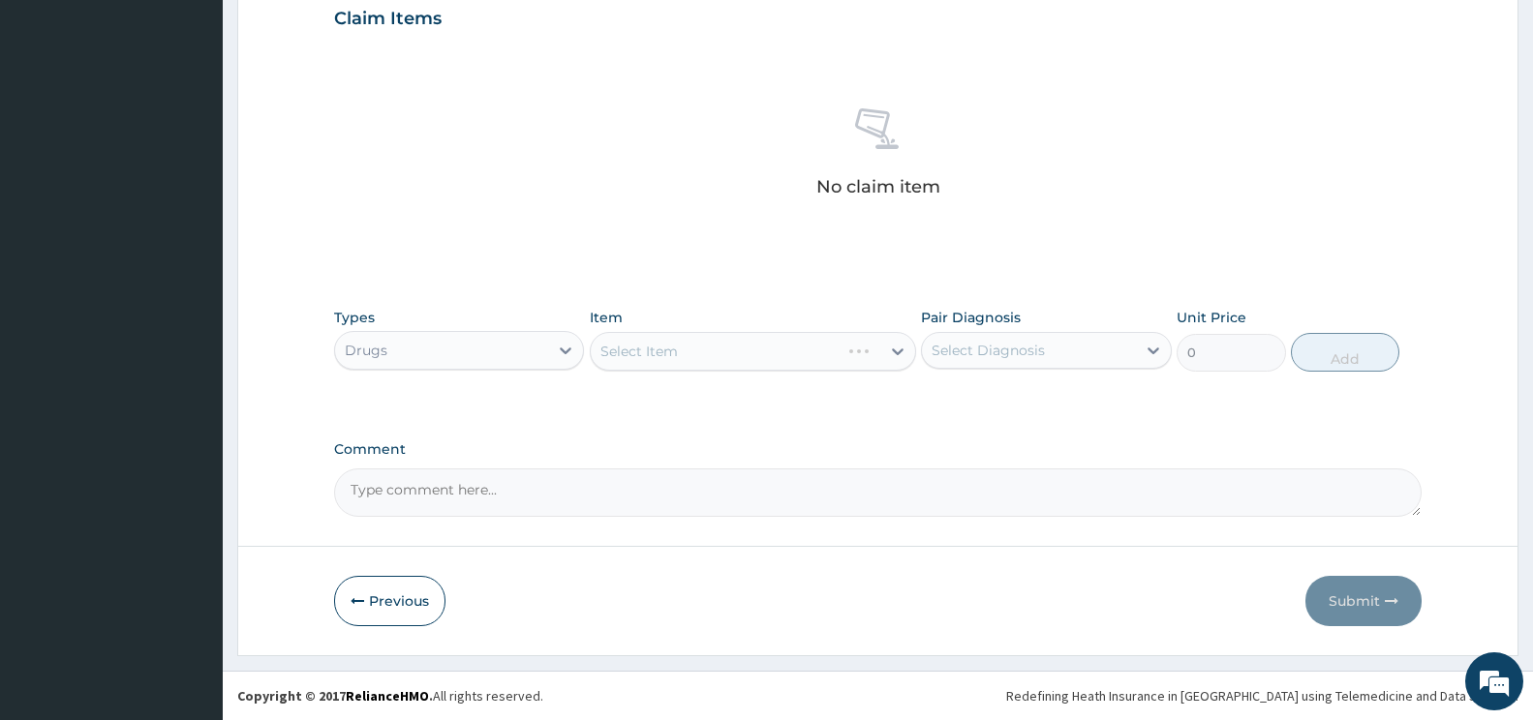
click at [807, 351] on div "Select Item" at bounding box center [753, 351] width 326 height 39
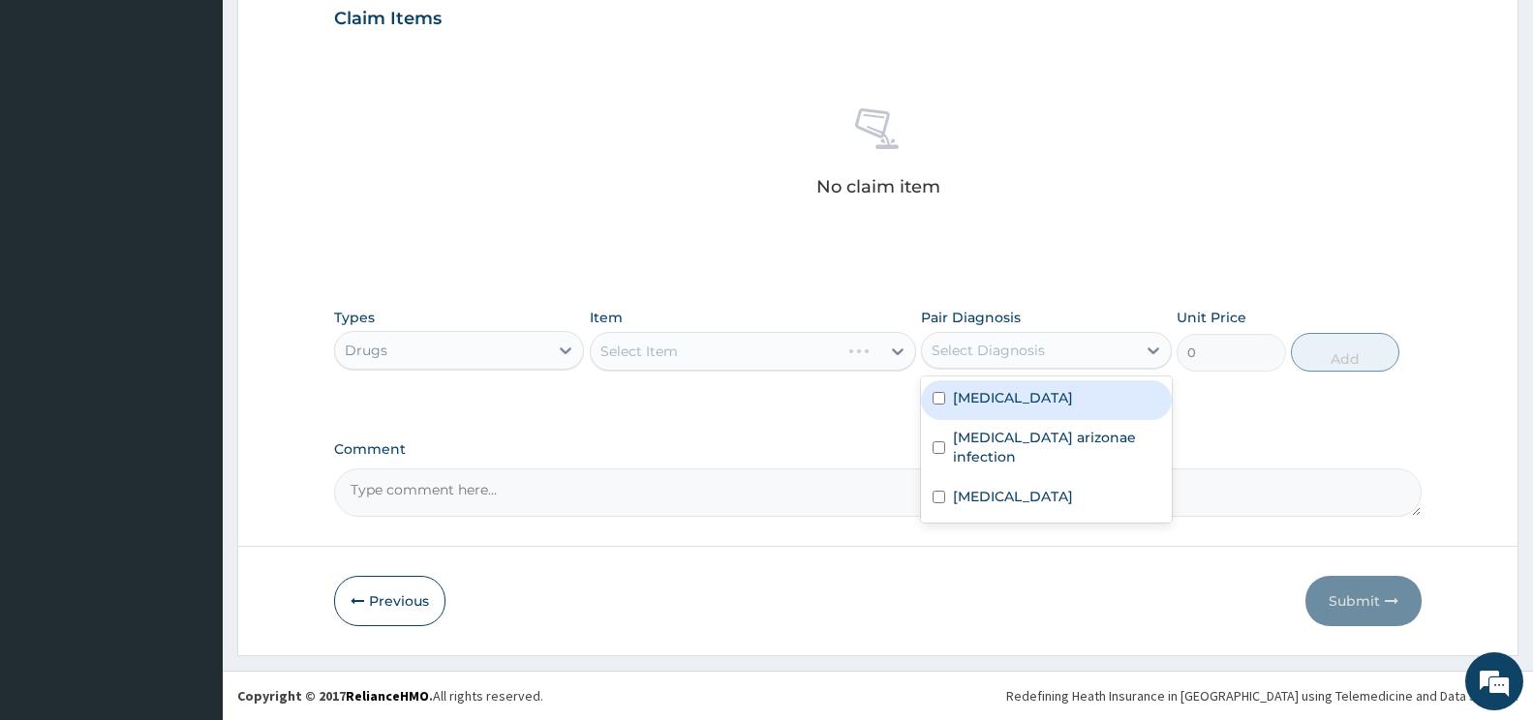
click at [1016, 349] on div "Select Diagnosis" at bounding box center [988, 350] width 113 height 19
click at [1007, 415] on div "Malaria" at bounding box center [1046, 401] width 250 height 40
checkbox input "true"
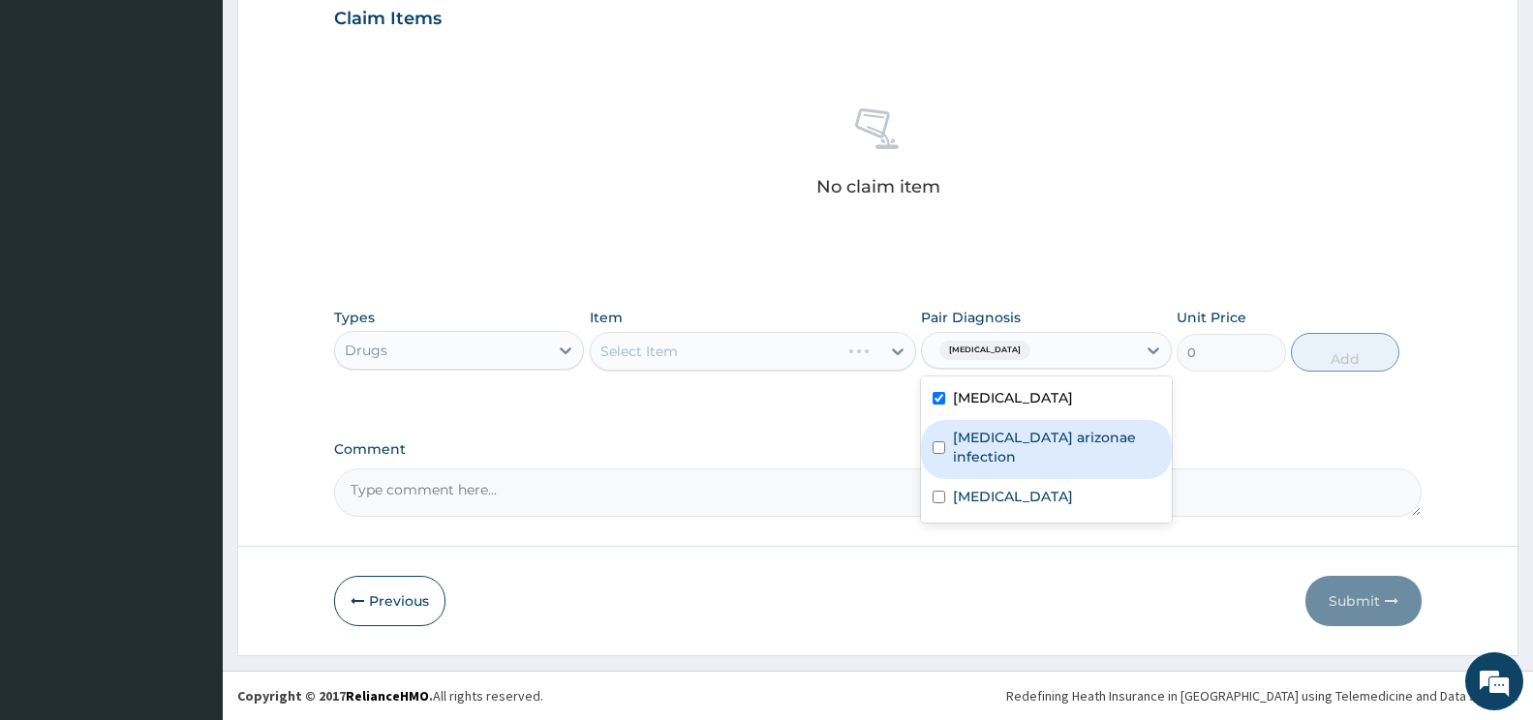
drag, startPoint x: 995, startPoint y: 448, endPoint x: 987, endPoint y: 520, distance: 72.2
click at [995, 460] on label "Salmonella enterica arizonae infection" at bounding box center [1056, 447] width 206 height 39
checkbox input "true"
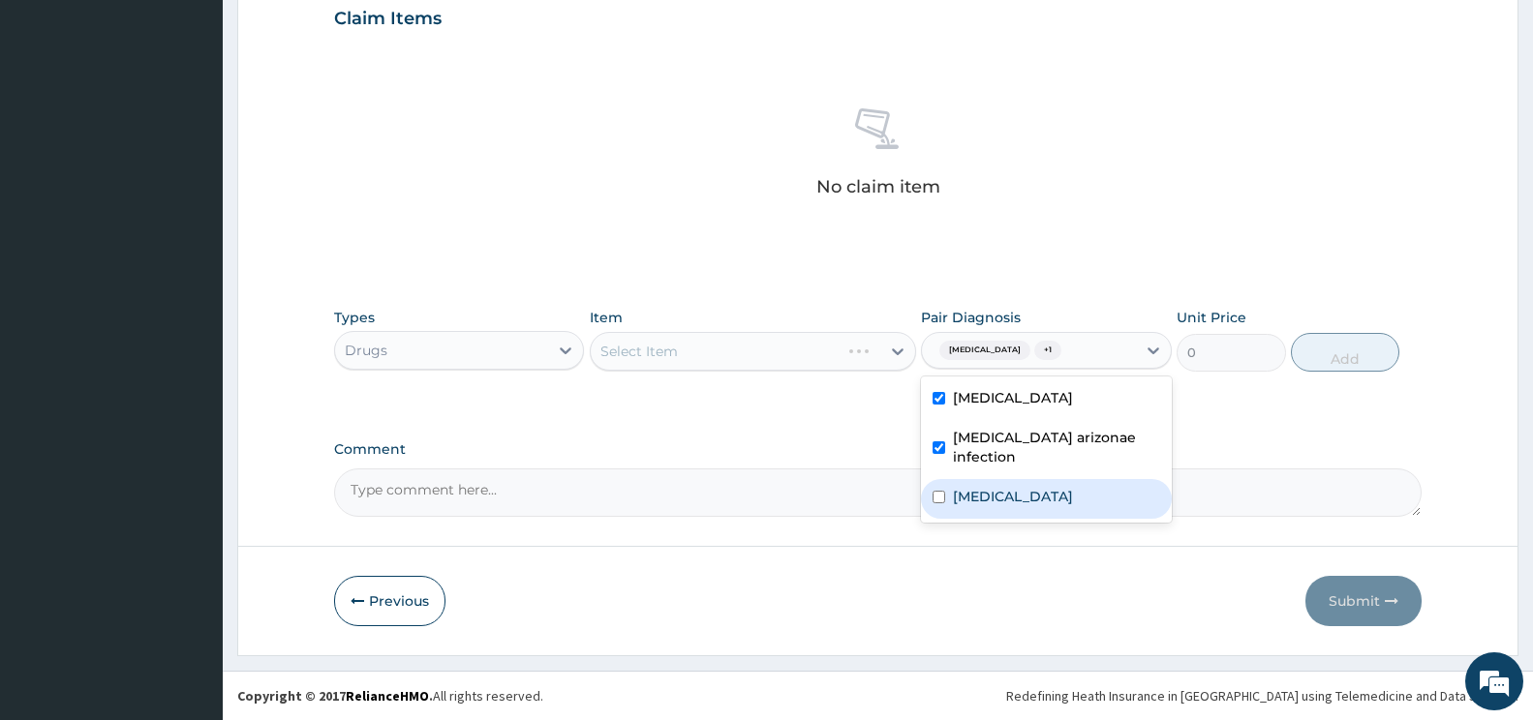
click at [987, 515] on div "Upper respiratory infection" at bounding box center [1046, 499] width 250 height 40
checkbox input "true"
click at [800, 357] on div "Select Item" at bounding box center [736, 351] width 290 height 31
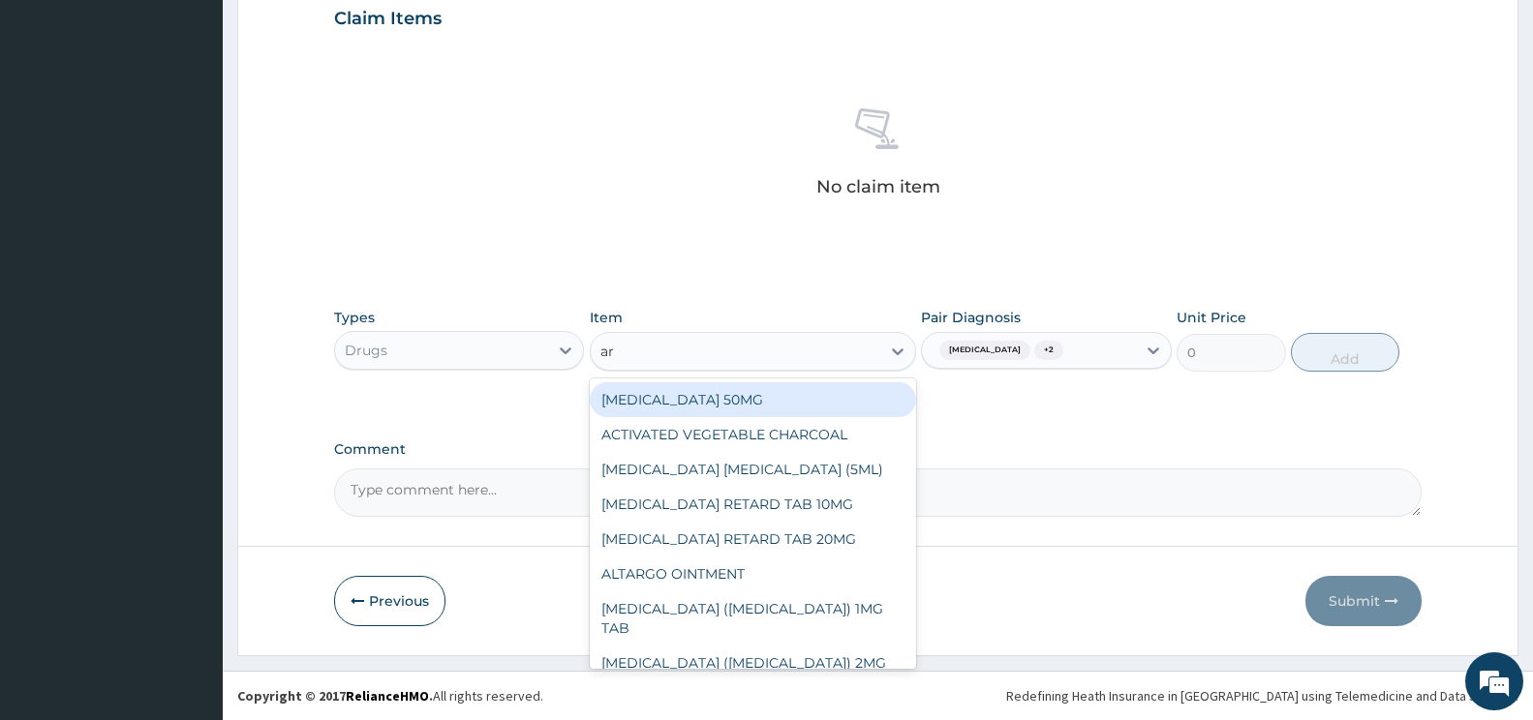
type input "art"
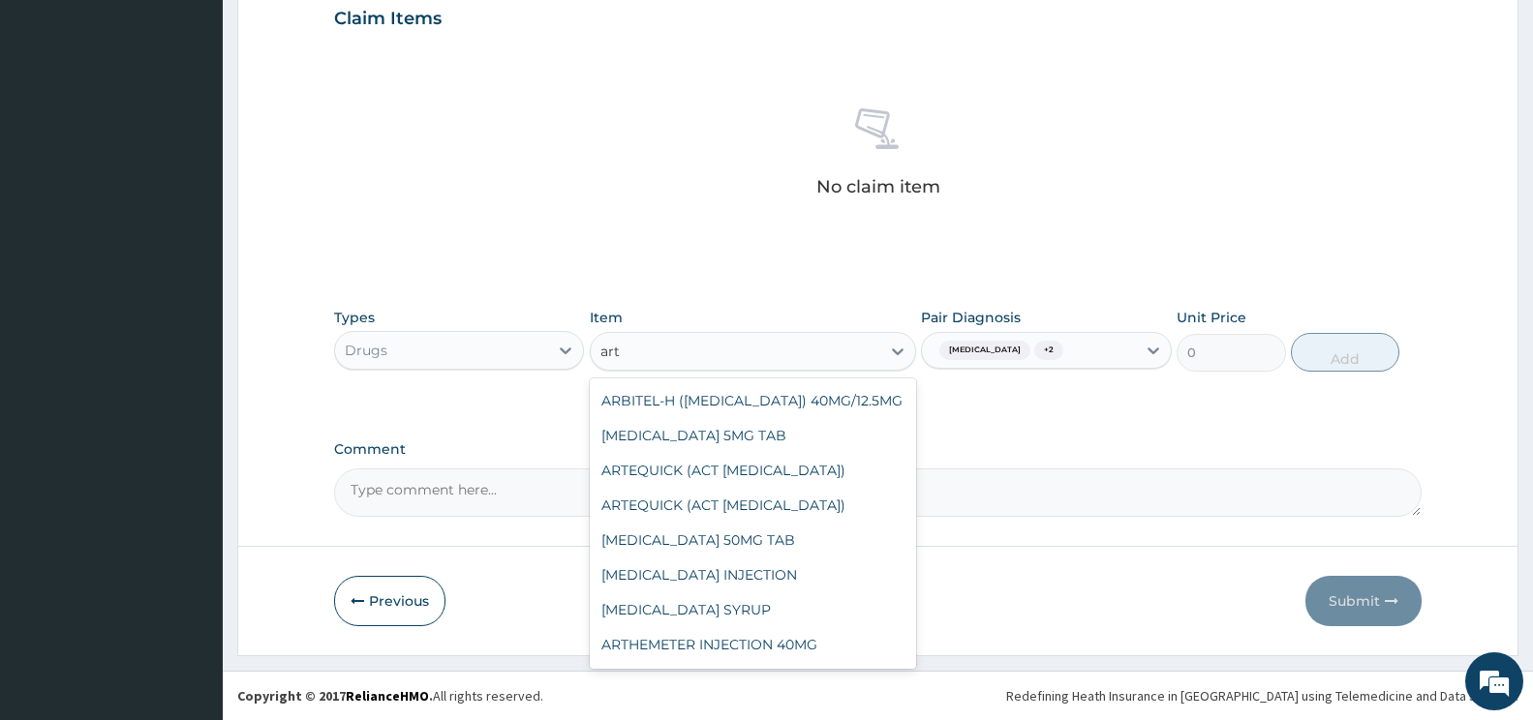
scroll to position [387, 0]
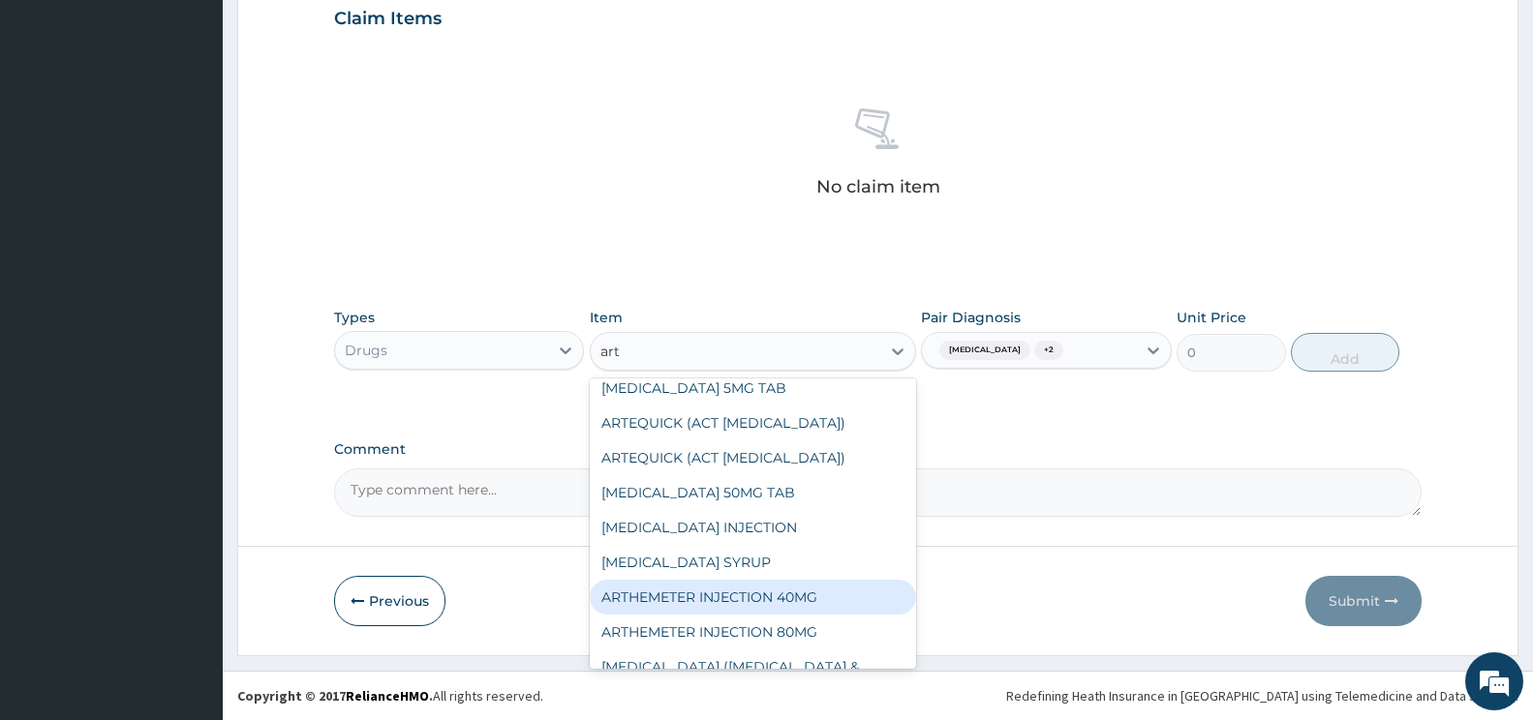
click at [778, 580] on div "ARTHEMETER INJECTION 40MG" at bounding box center [753, 597] width 326 height 35
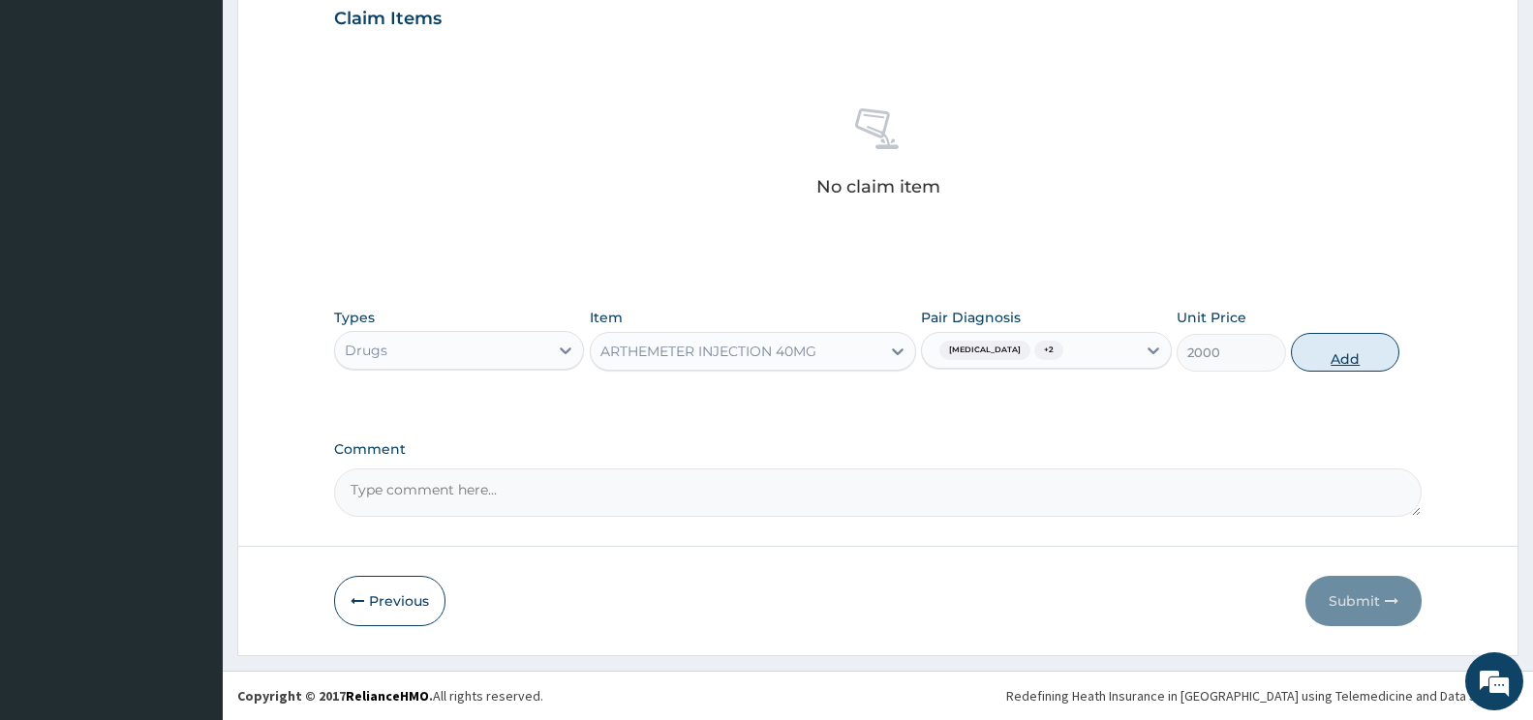
click at [1365, 351] on button "Add" at bounding box center [1345, 352] width 108 height 39
type input "0"
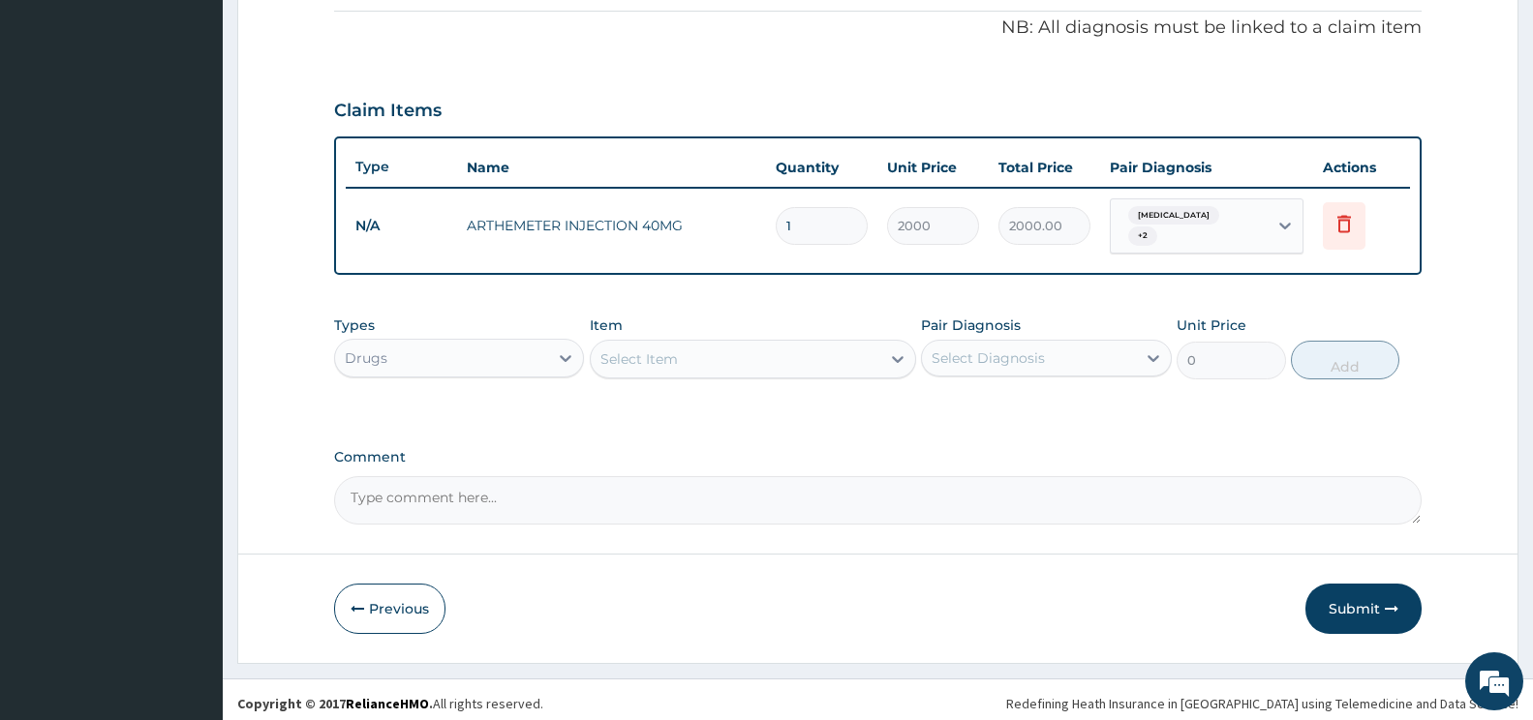
click at [684, 344] on div "Select Item" at bounding box center [736, 359] width 290 height 31
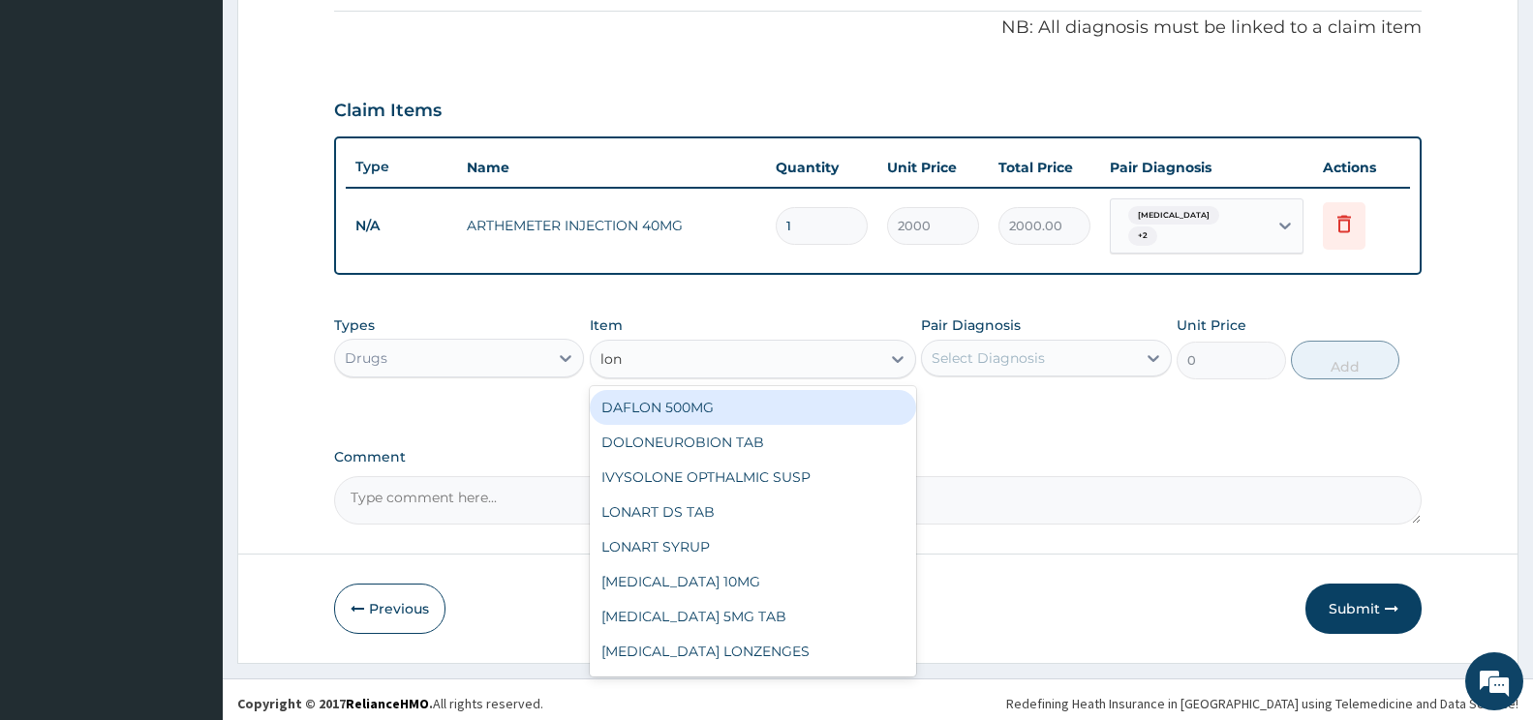
type input "lona"
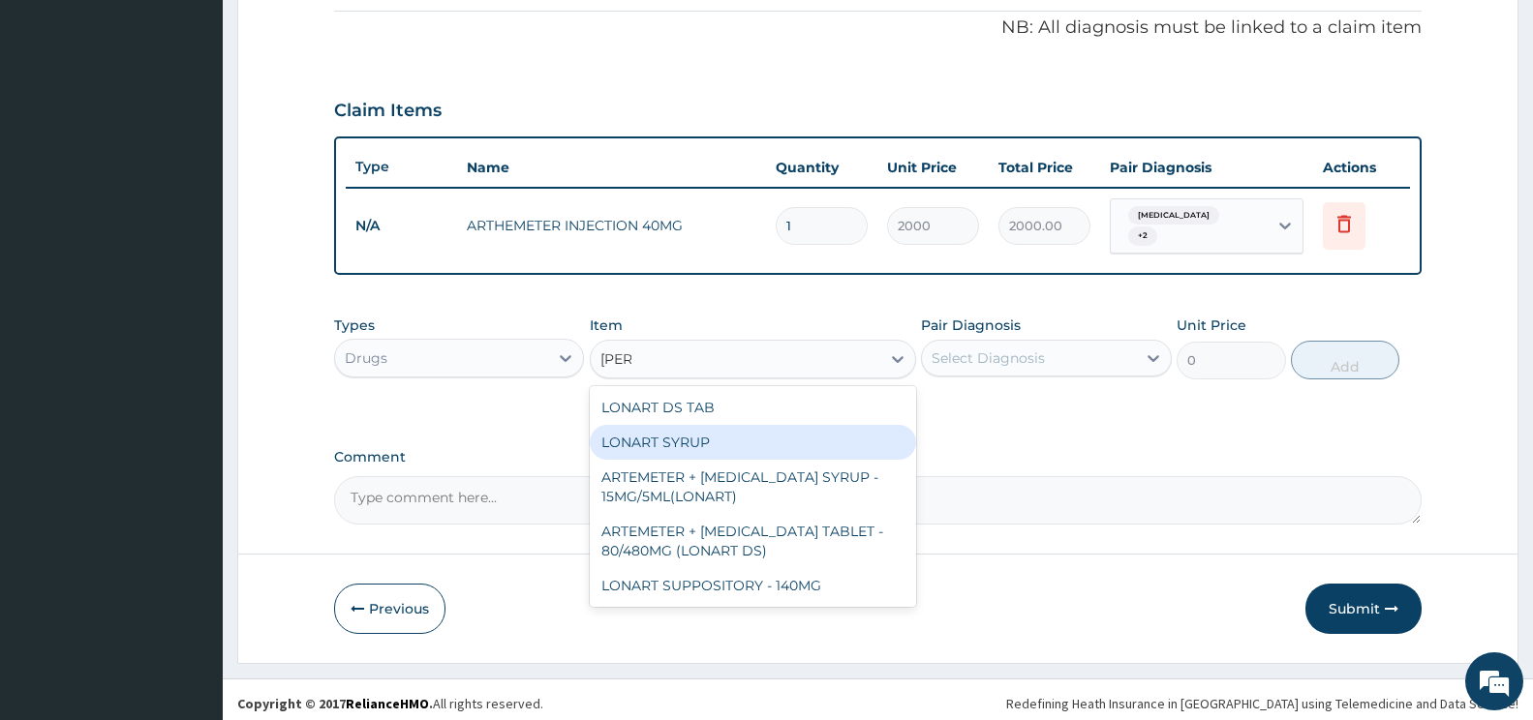
click at [687, 431] on div "LONART SYRUP" at bounding box center [753, 442] width 326 height 35
type input "3000"
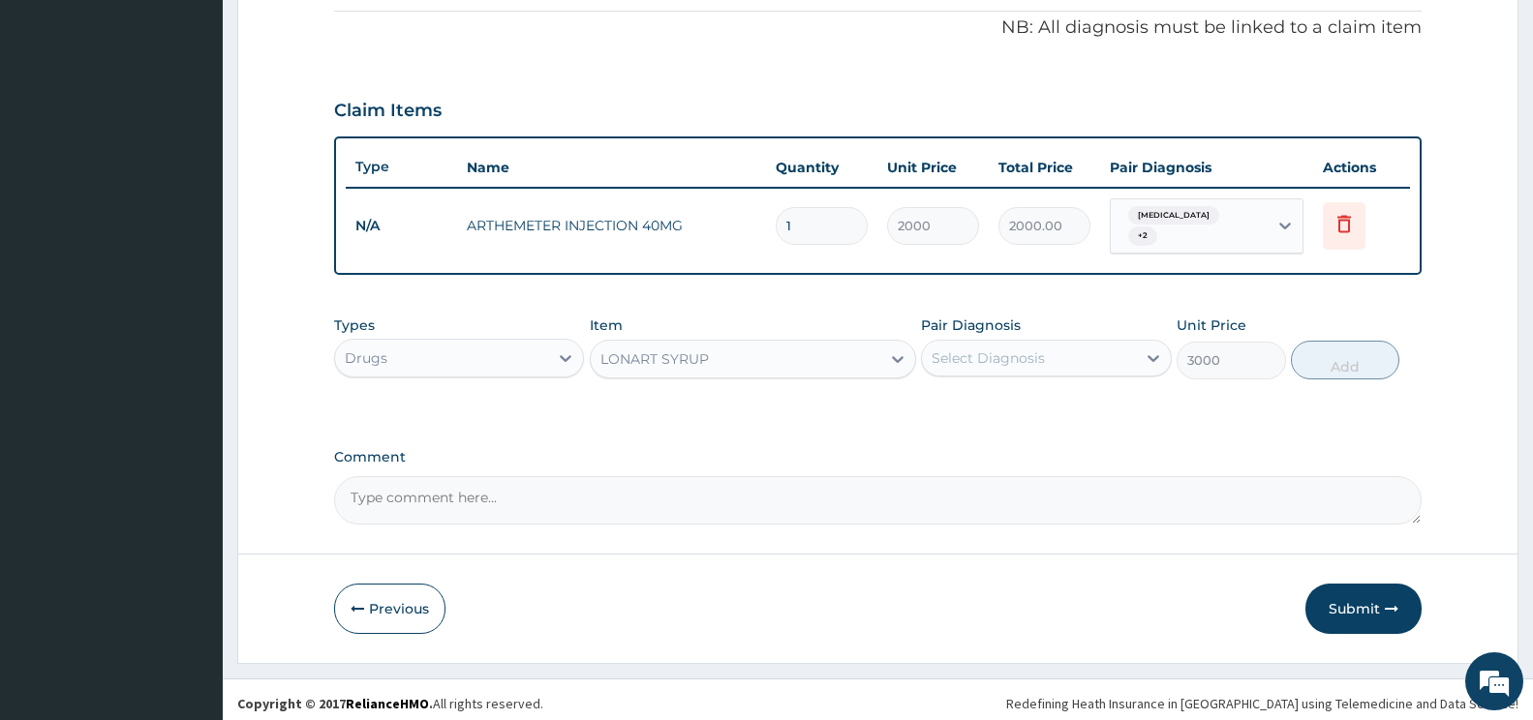
click at [1121, 348] on div "Select Diagnosis" at bounding box center [1028, 358] width 213 height 31
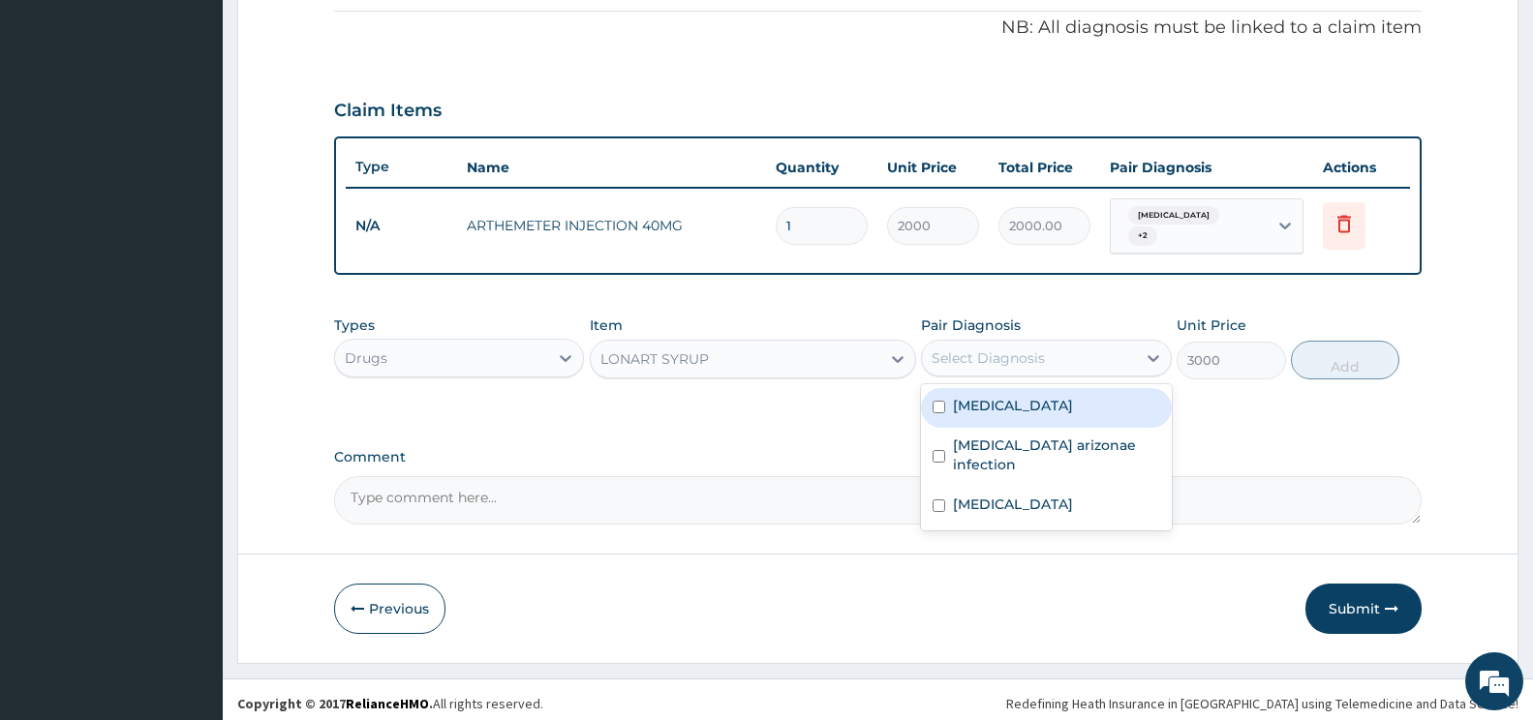
click at [1056, 409] on div "Malaria" at bounding box center [1046, 408] width 250 height 40
checkbox input "true"
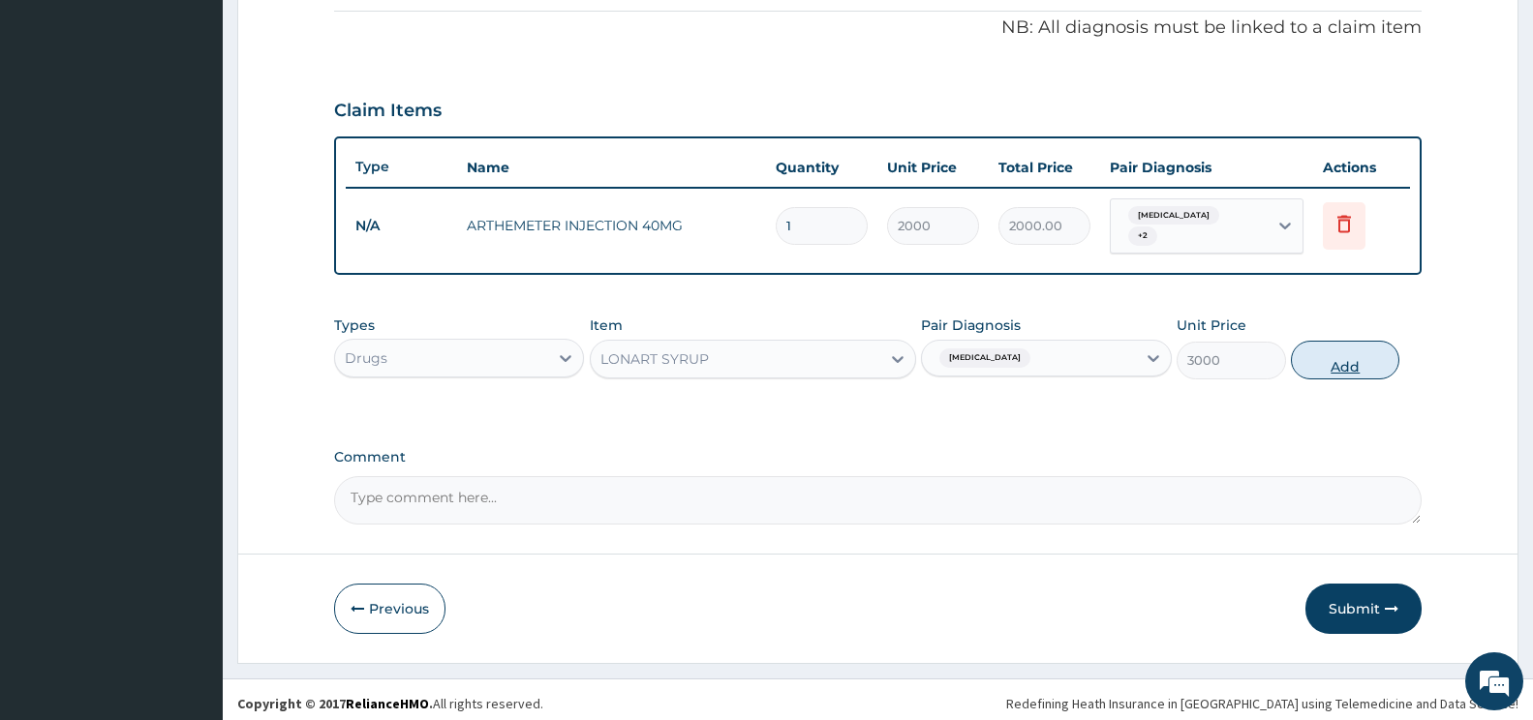
click at [1365, 356] on button "Add" at bounding box center [1345, 360] width 108 height 39
type input "0"
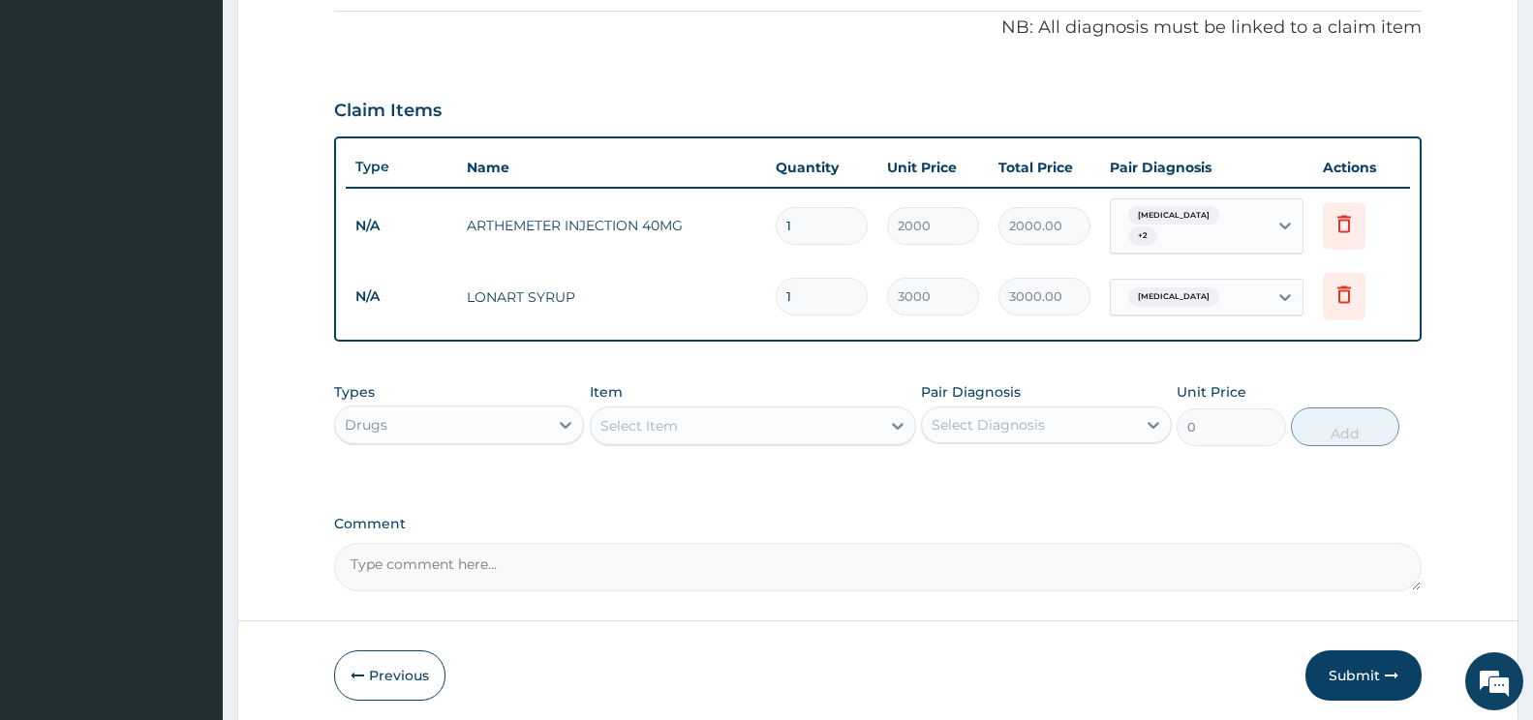
click at [825, 418] on div "Select Item" at bounding box center [736, 426] width 290 height 31
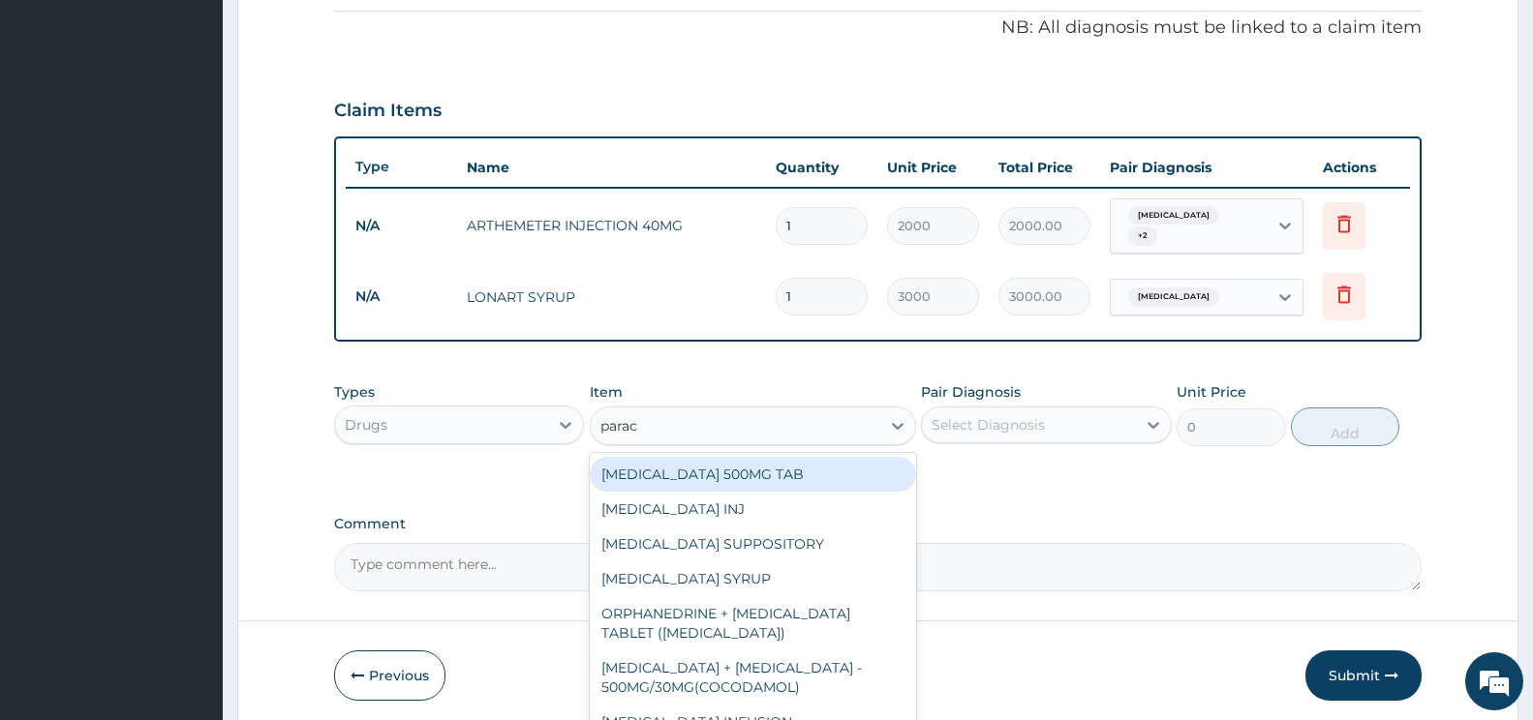
type input "parace"
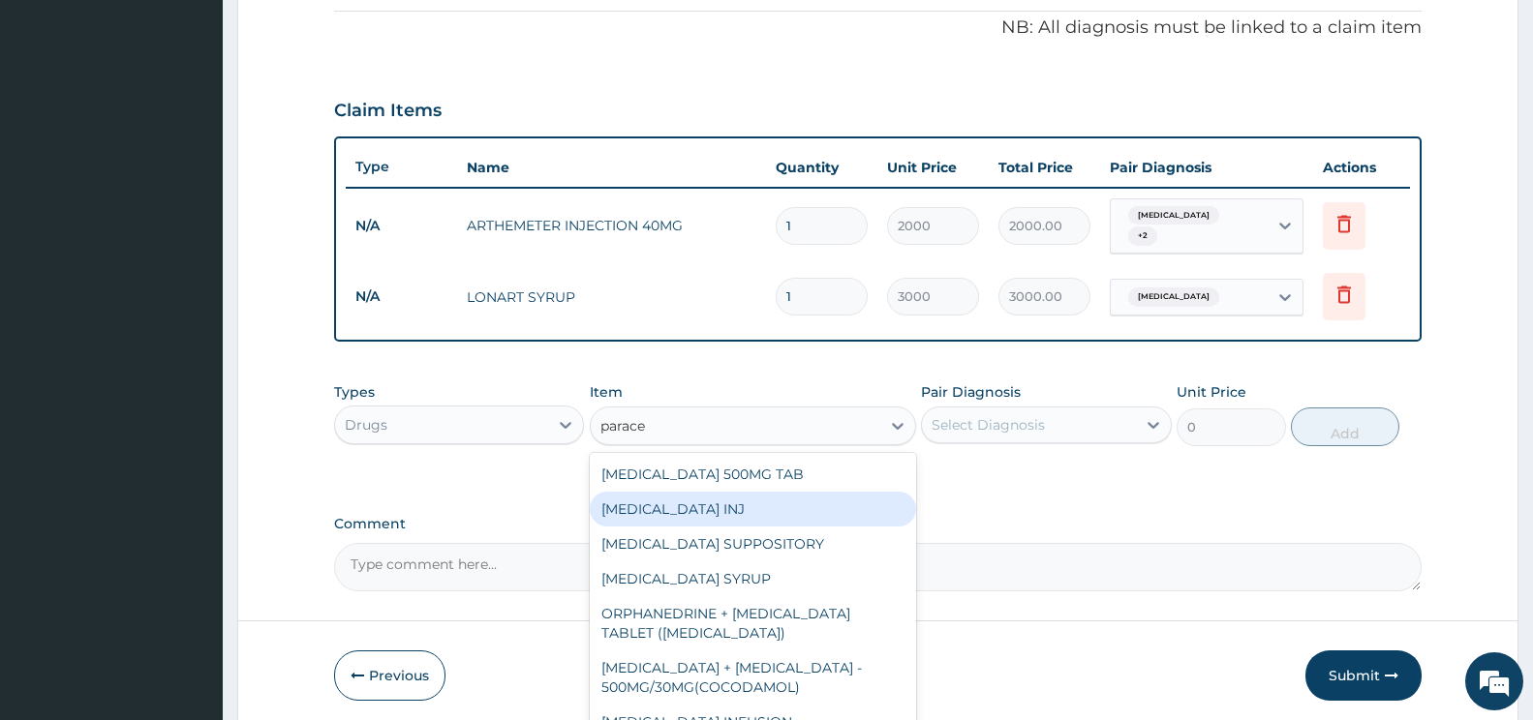
click at [738, 494] on div "PARACETAMOL INJ" at bounding box center [753, 509] width 326 height 35
type input "500"
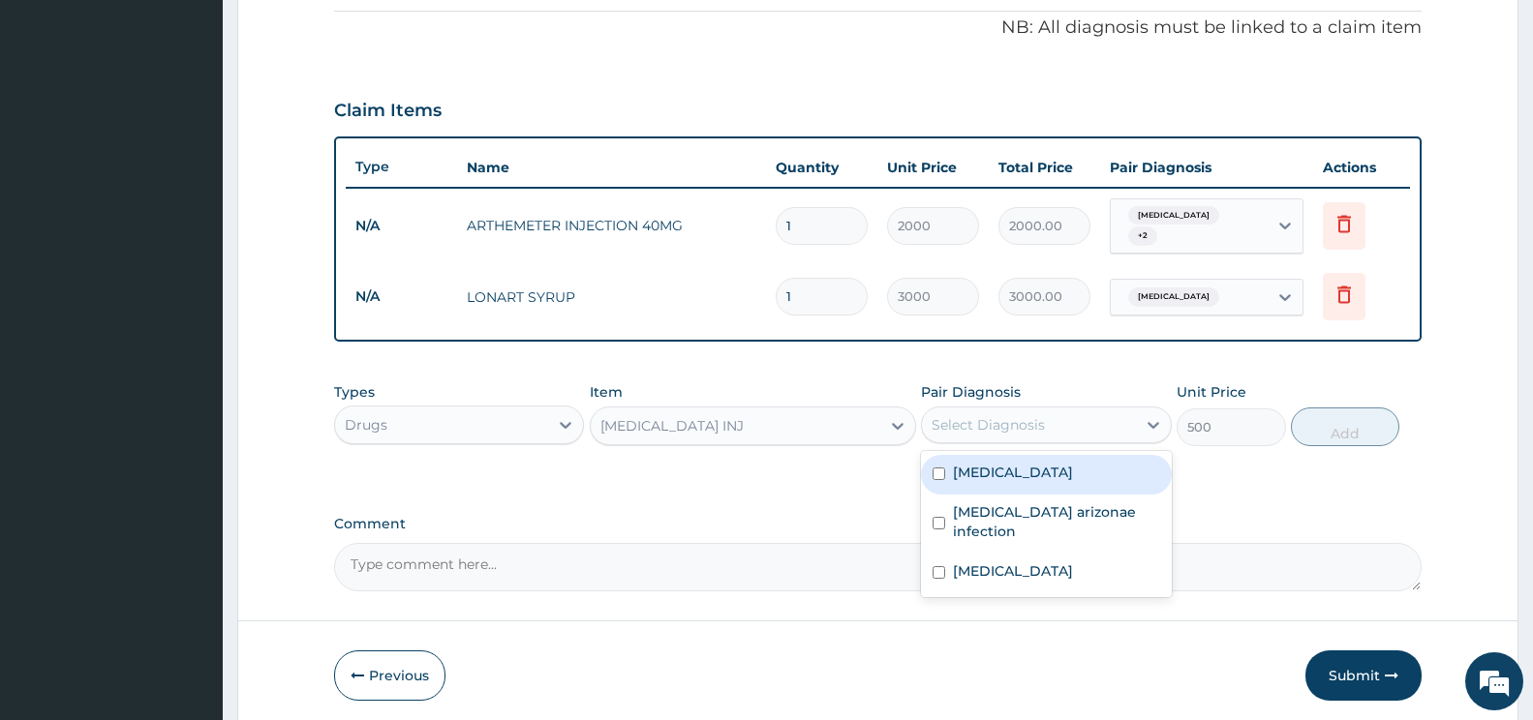
click at [1006, 418] on div "Select Diagnosis" at bounding box center [988, 424] width 113 height 19
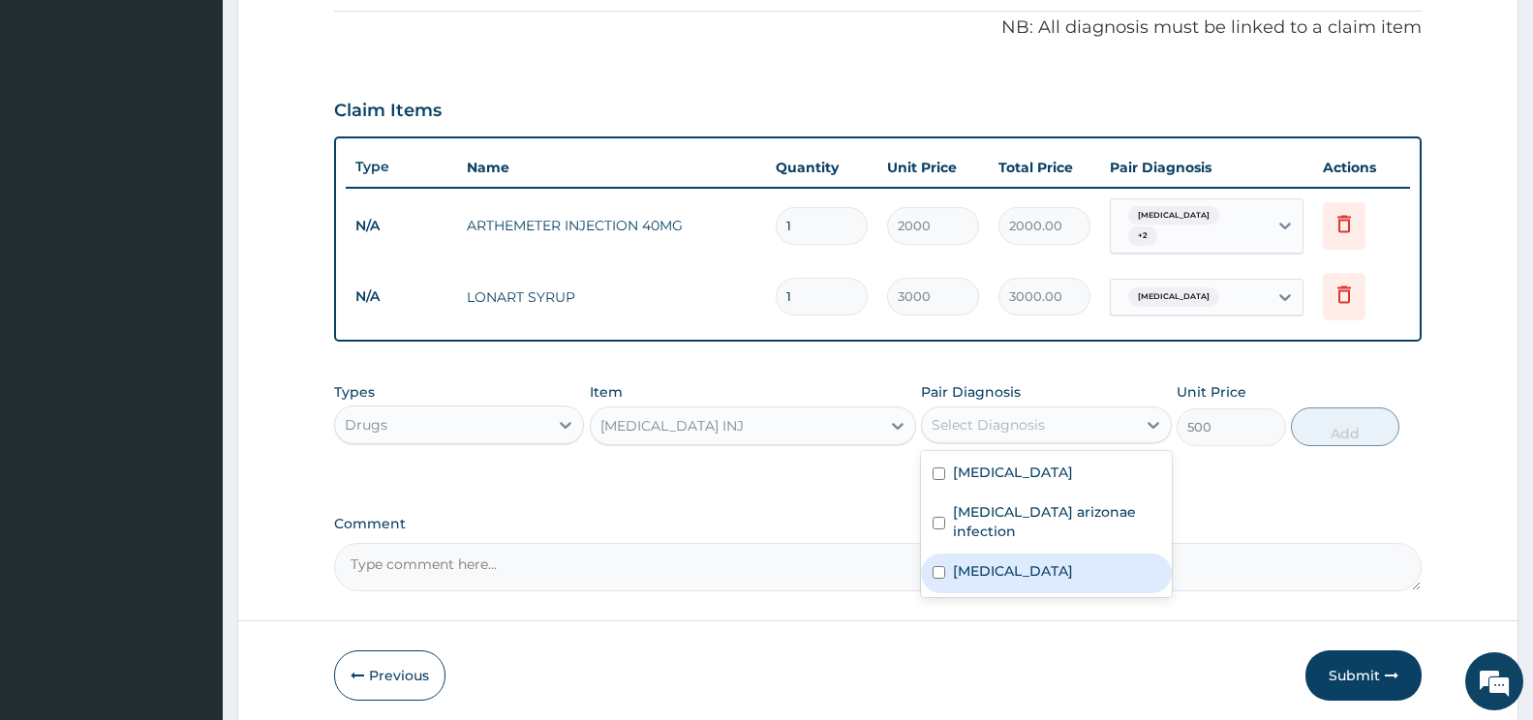
click at [1019, 562] on label "Upper respiratory infection" at bounding box center [1013, 571] width 120 height 19
checkbox input "true"
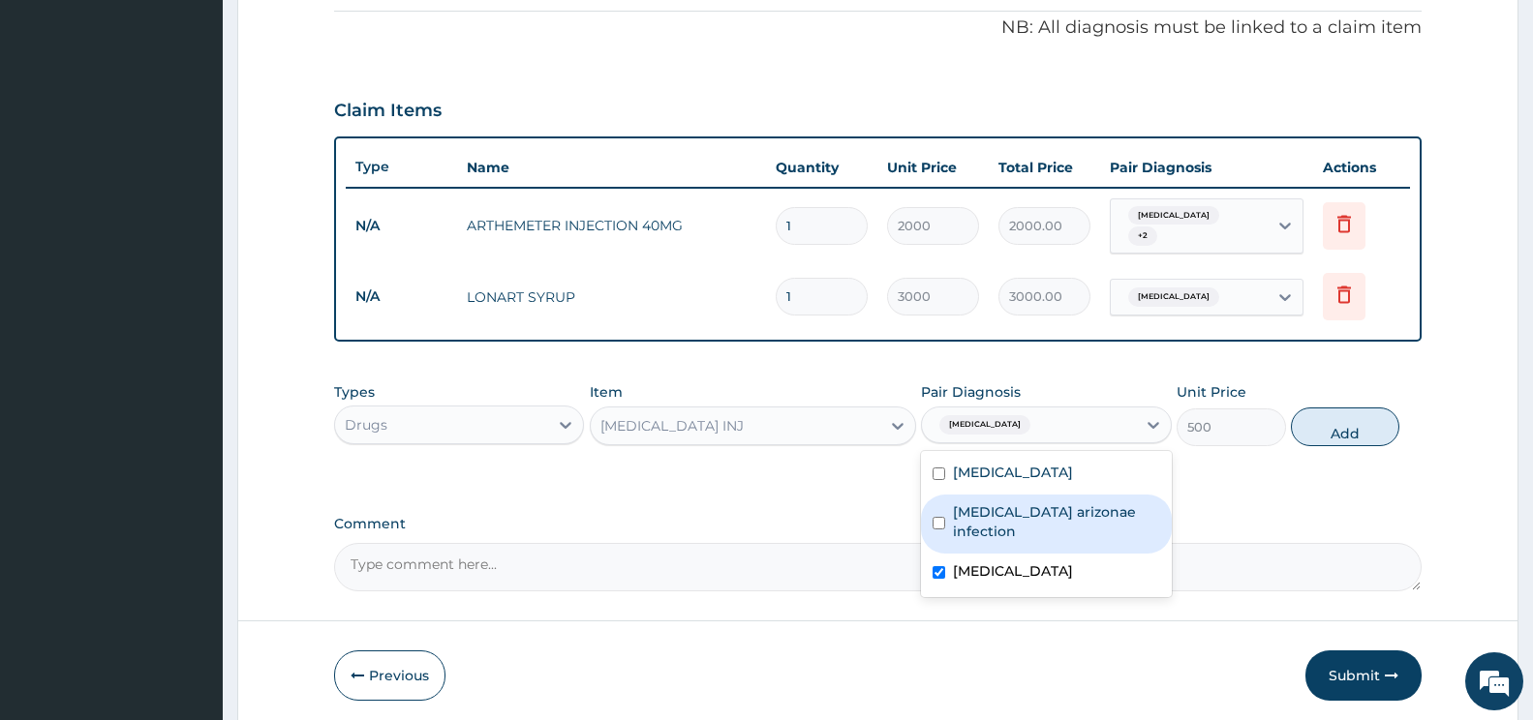
click at [998, 512] on label "Salmonella enterica arizonae infection" at bounding box center [1056, 522] width 206 height 39
click at [1010, 536] on div "Salmonella enterica arizonae infection" at bounding box center [1046, 524] width 250 height 59
checkbox input "false"
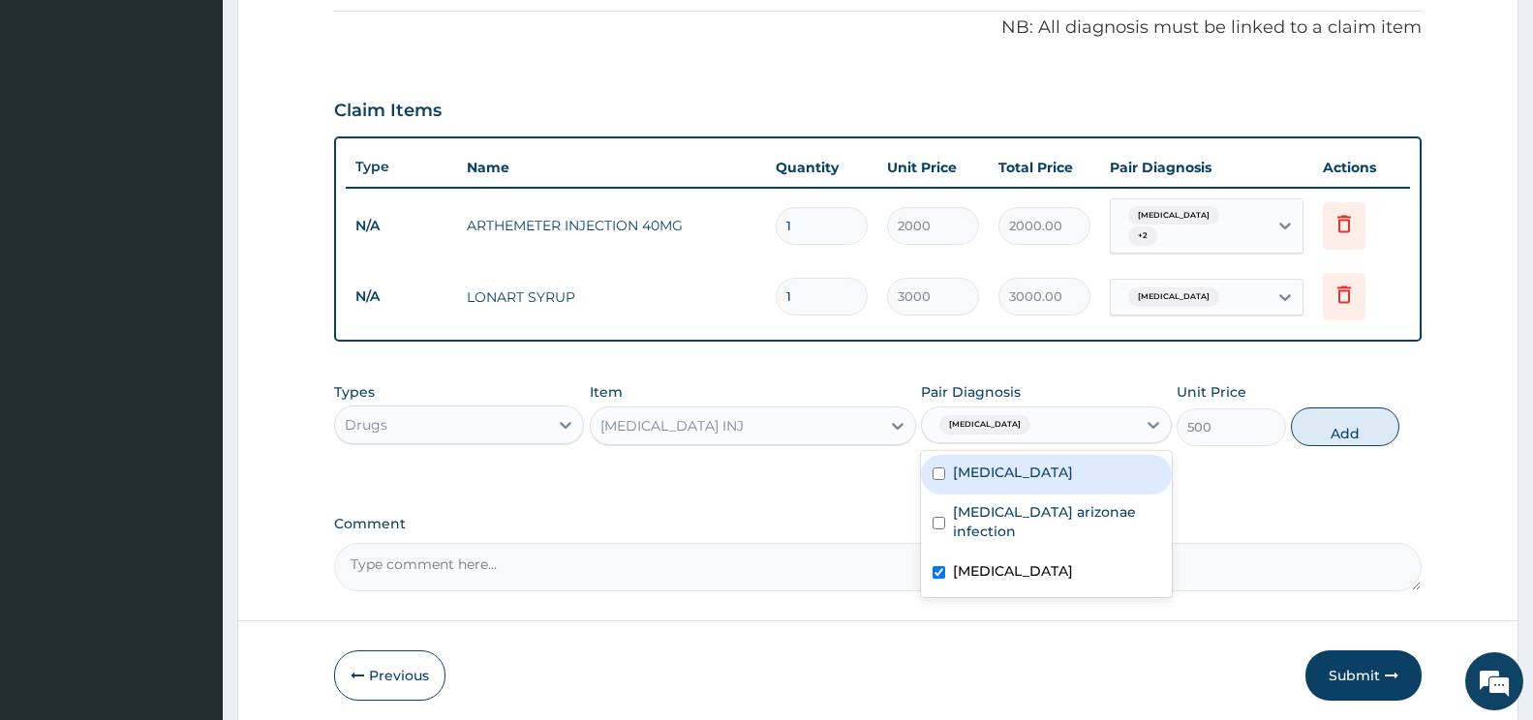
click at [963, 455] on div "Malaria" at bounding box center [1046, 475] width 250 height 40
checkbox input "true"
click at [1359, 425] on button "Add" at bounding box center [1345, 427] width 108 height 39
type input "0"
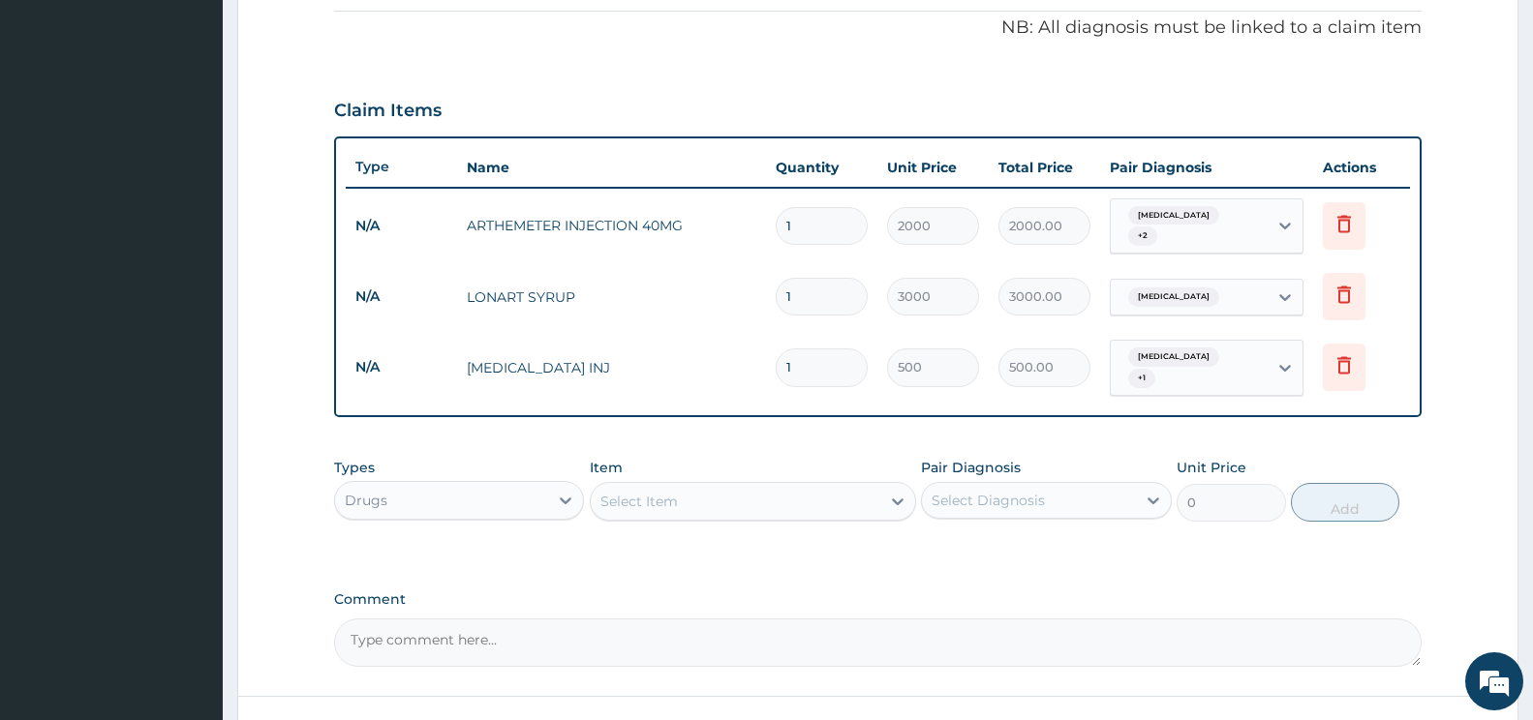
click at [843, 486] on div "Select Item" at bounding box center [736, 501] width 290 height 31
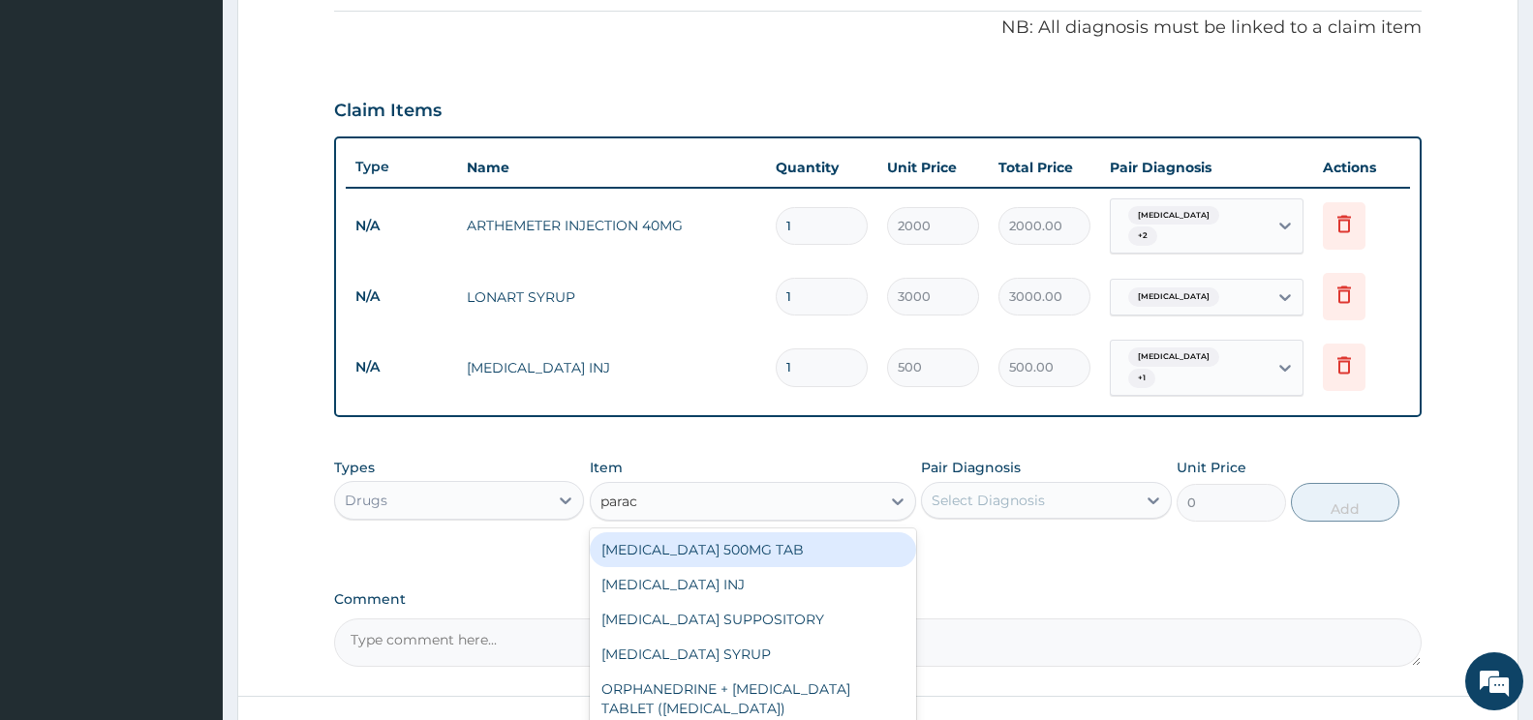
type input "parace"
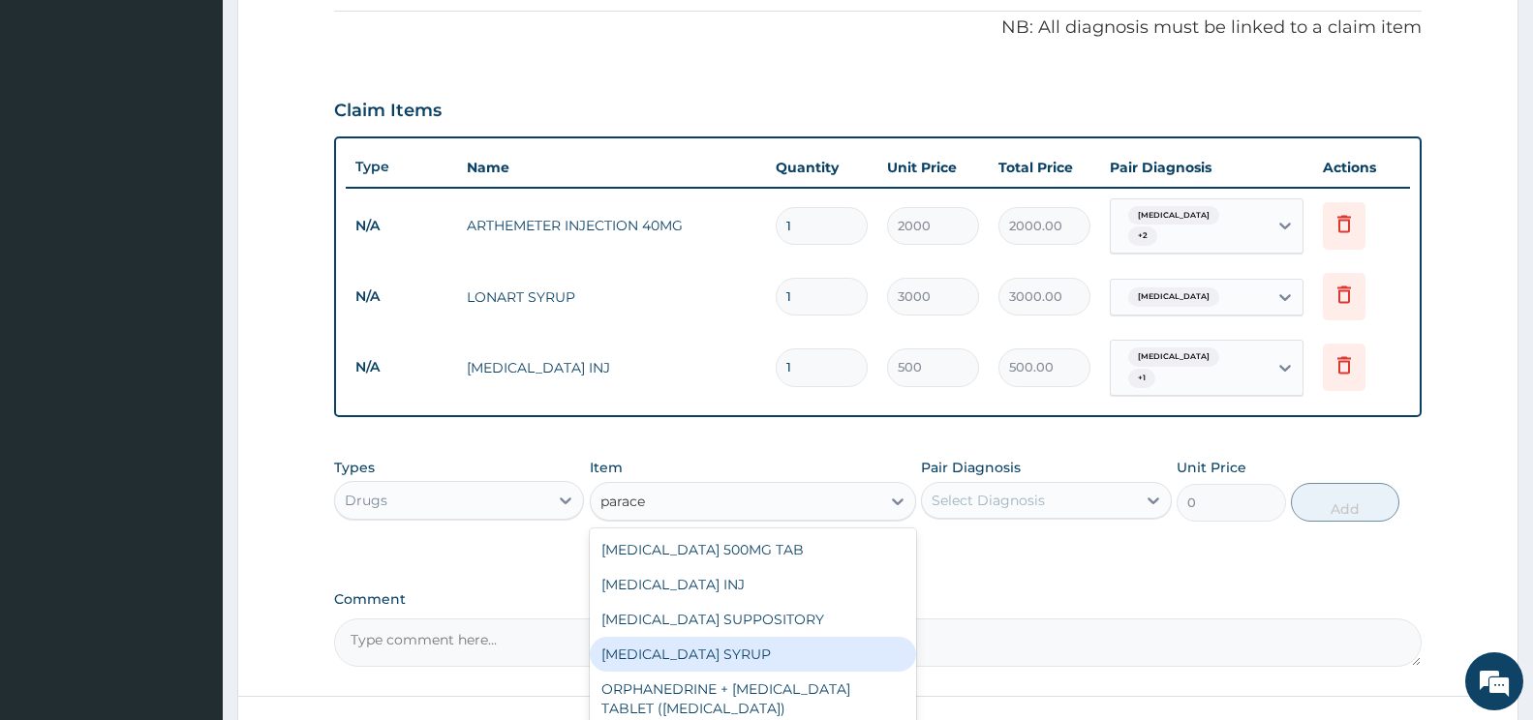
click at [740, 657] on div "PARACETAMOL SYRUP" at bounding box center [753, 654] width 326 height 35
type input "500"
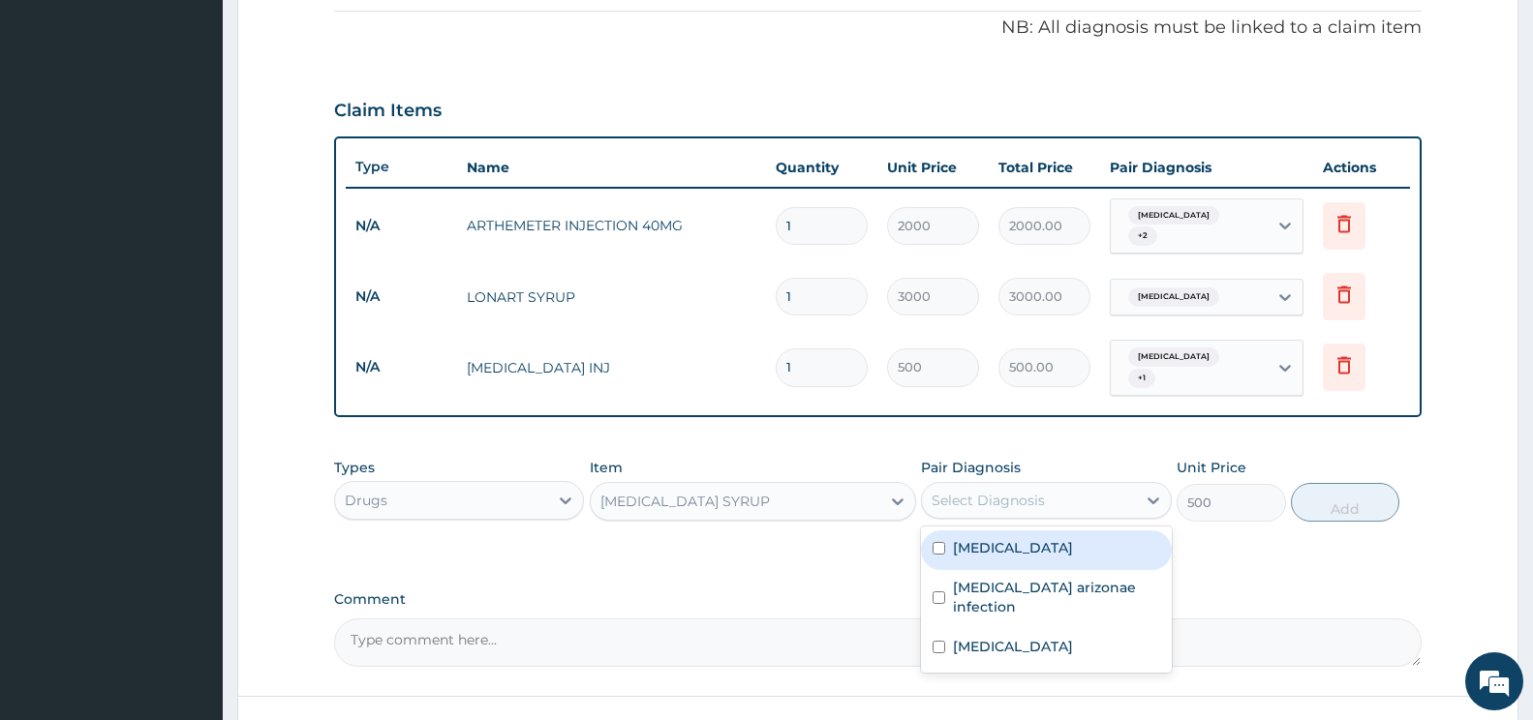
click at [1043, 501] on div "Select Diagnosis" at bounding box center [988, 500] width 113 height 19
click at [1010, 533] on div "Malaria" at bounding box center [1046, 551] width 250 height 40
checkbox input "true"
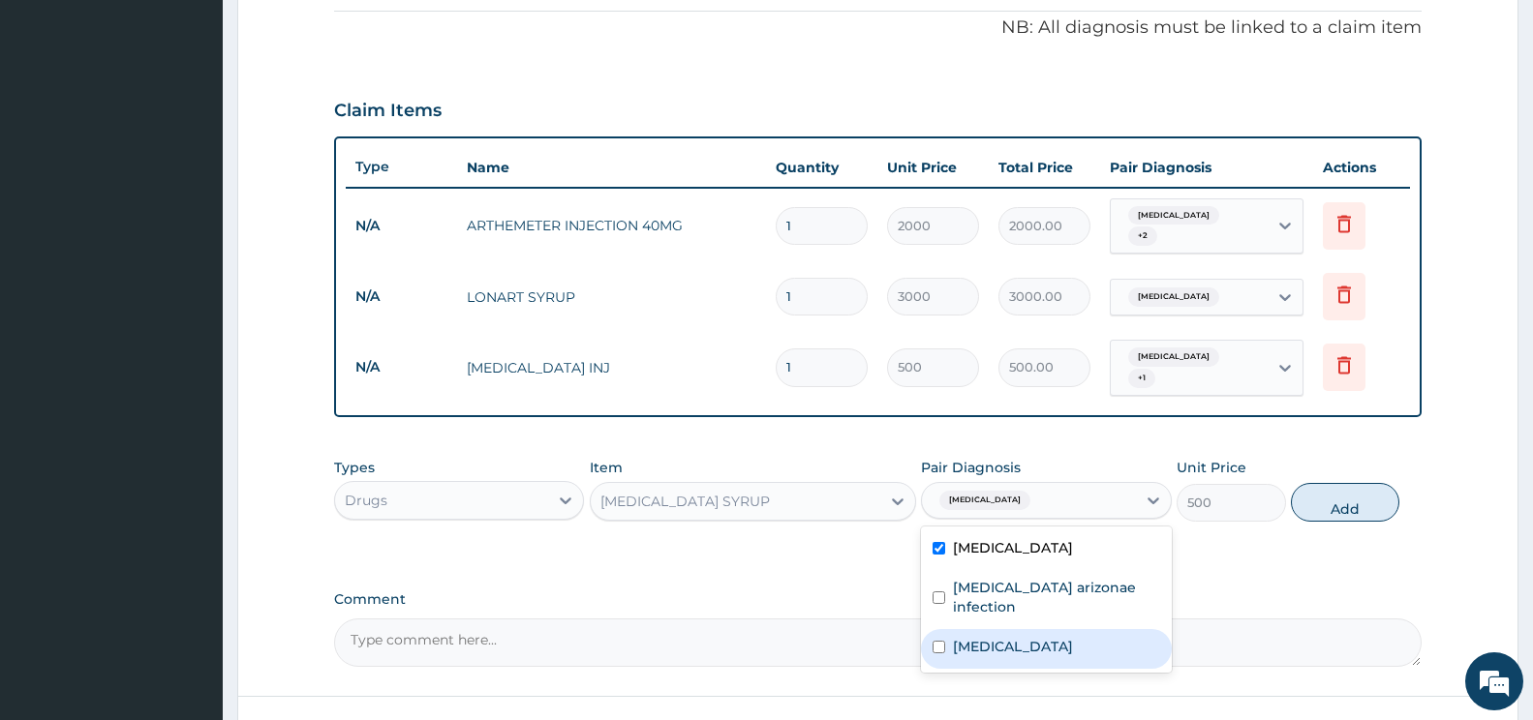
drag, startPoint x: 1037, startPoint y: 628, endPoint x: 1056, endPoint y: 628, distance: 19.4
click at [1041, 629] on div "Upper respiratory infection" at bounding box center [1046, 649] width 250 height 40
checkbox input "true"
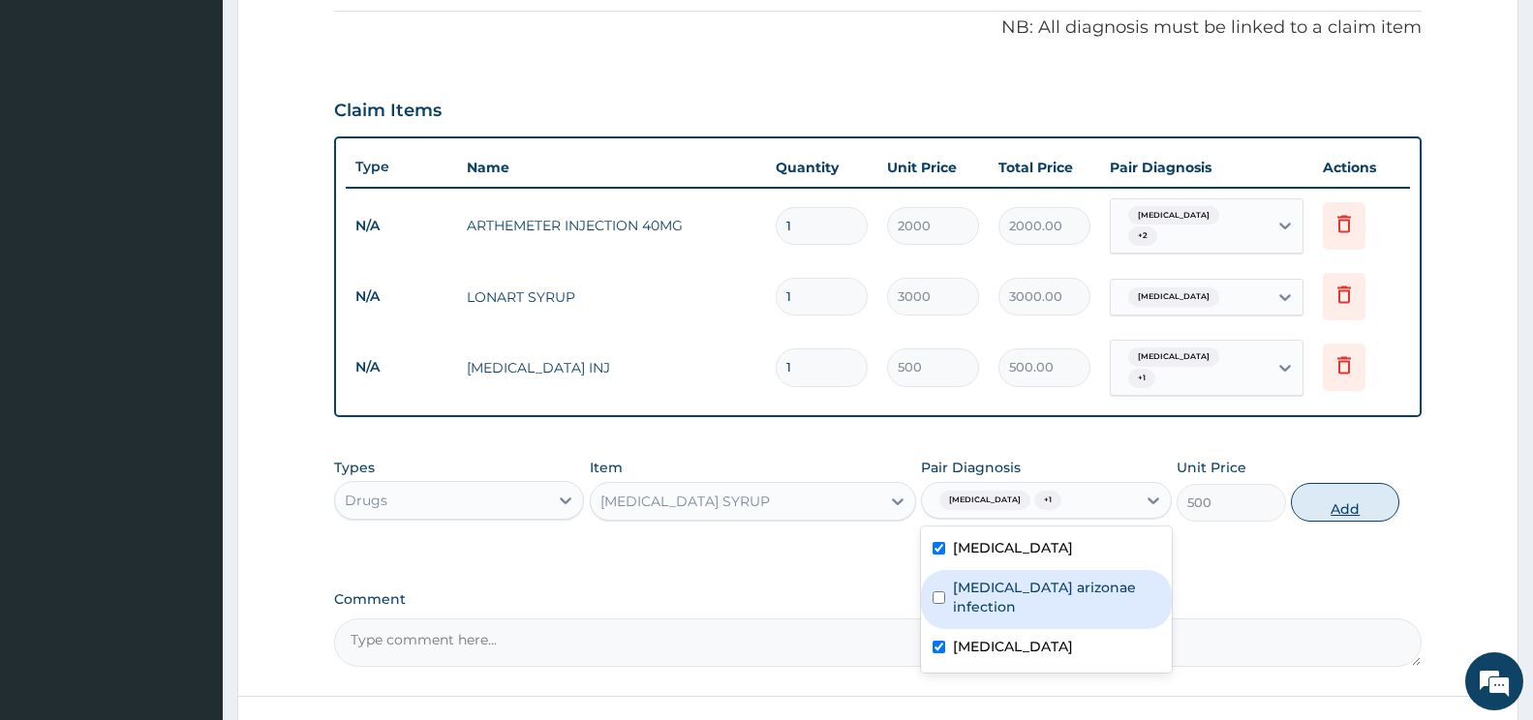
click at [1365, 501] on button "Add" at bounding box center [1345, 502] width 108 height 39
type input "0"
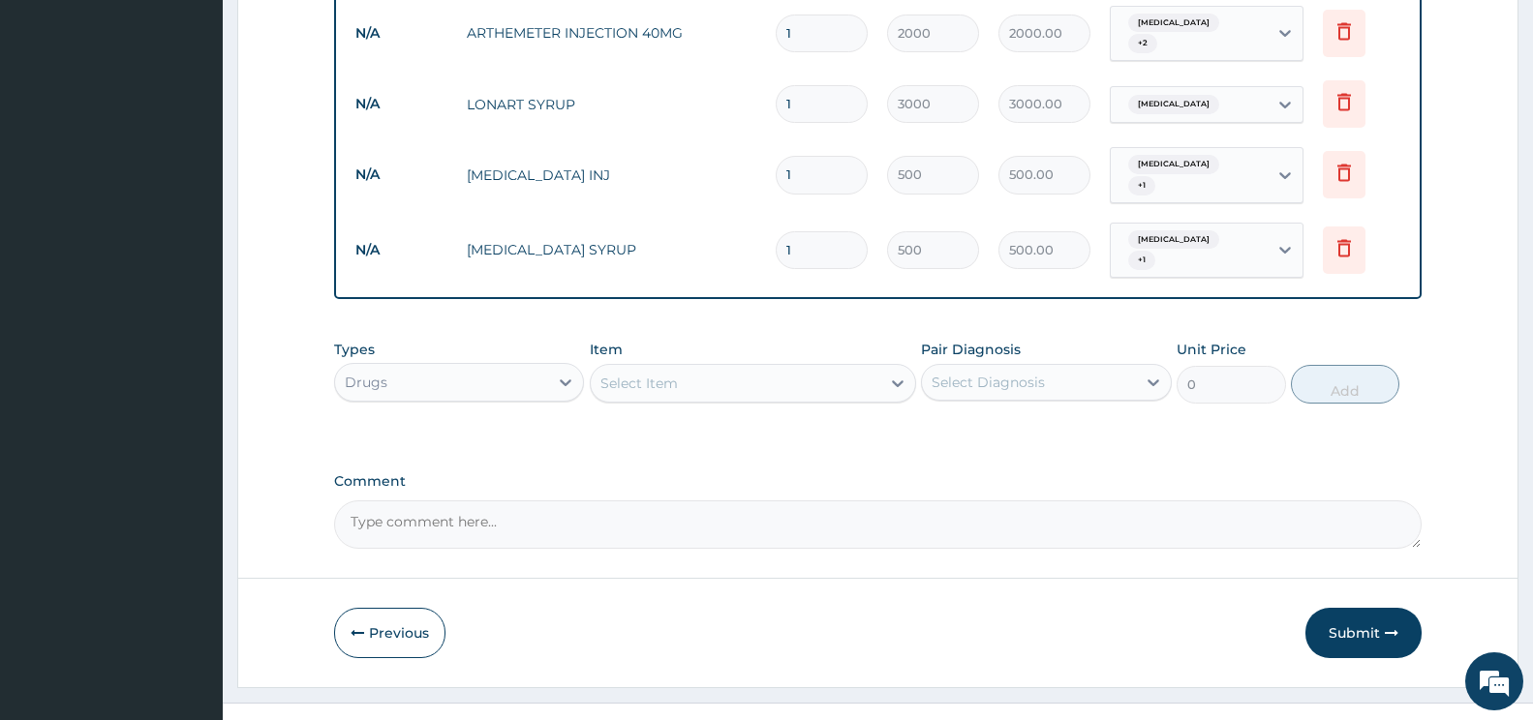
scroll to position [792, 0]
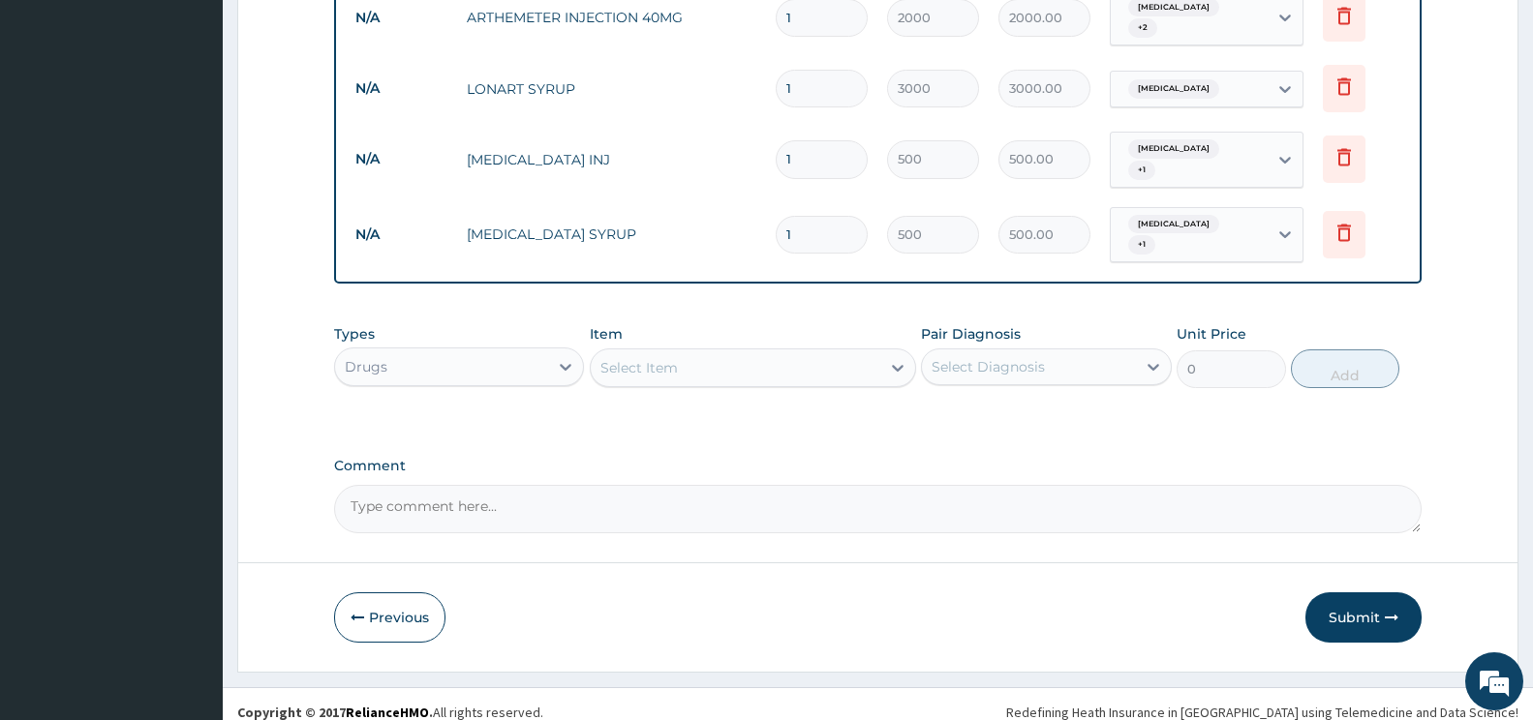
click at [606, 358] on div "Select Item" at bounding box center [638, 367] width 77 height 19
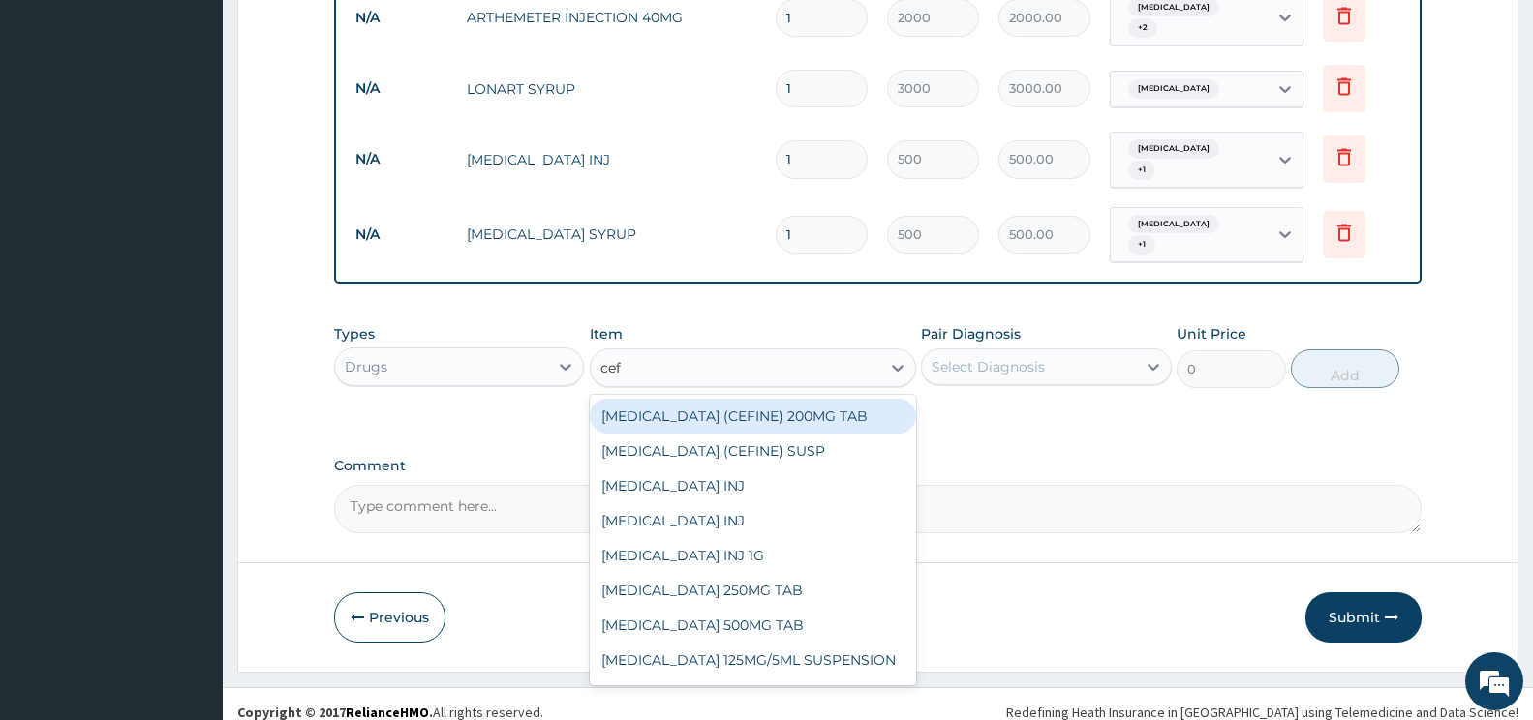
type input "cefu"
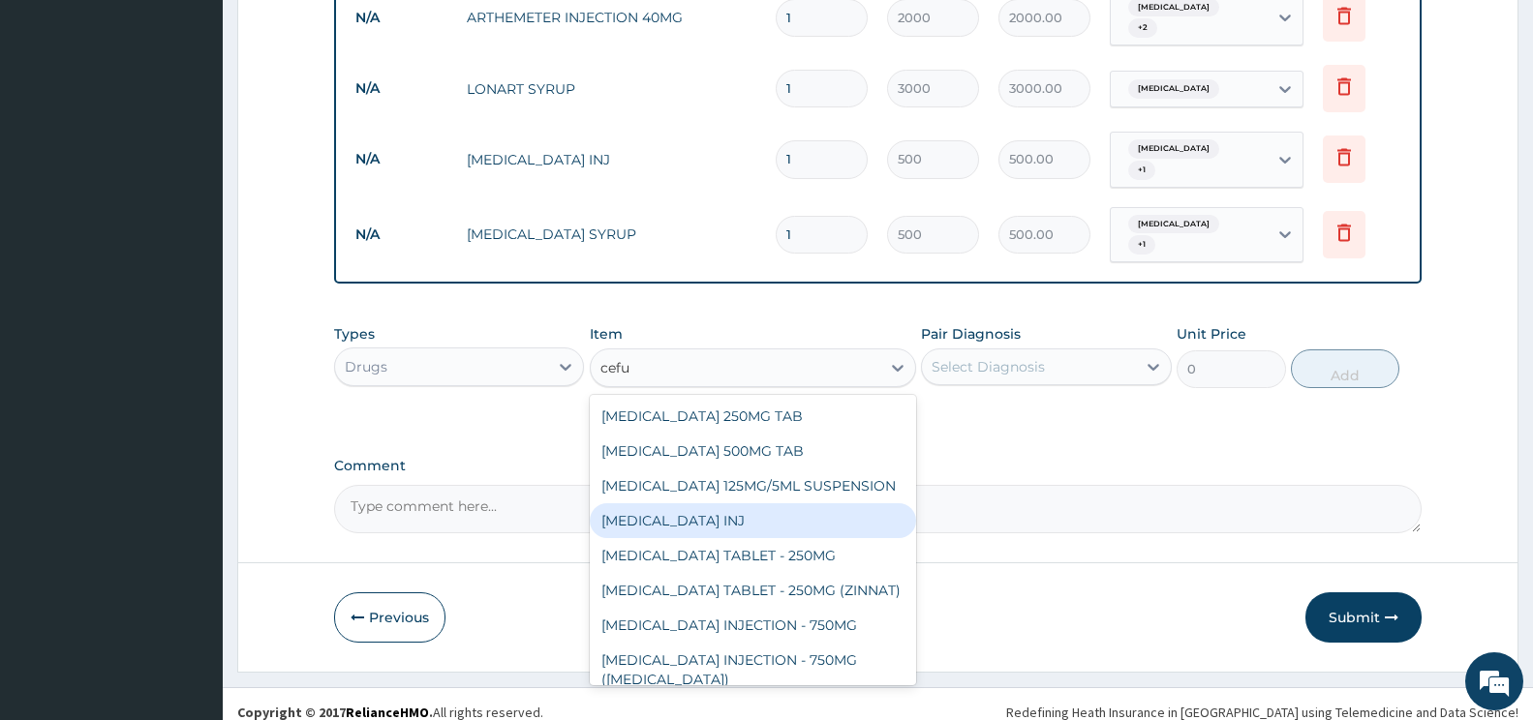
click at [847, 504] on div "CEFUROXIME INJ" at bounding box center [753, 521] width 326 height 35
type input "4000"
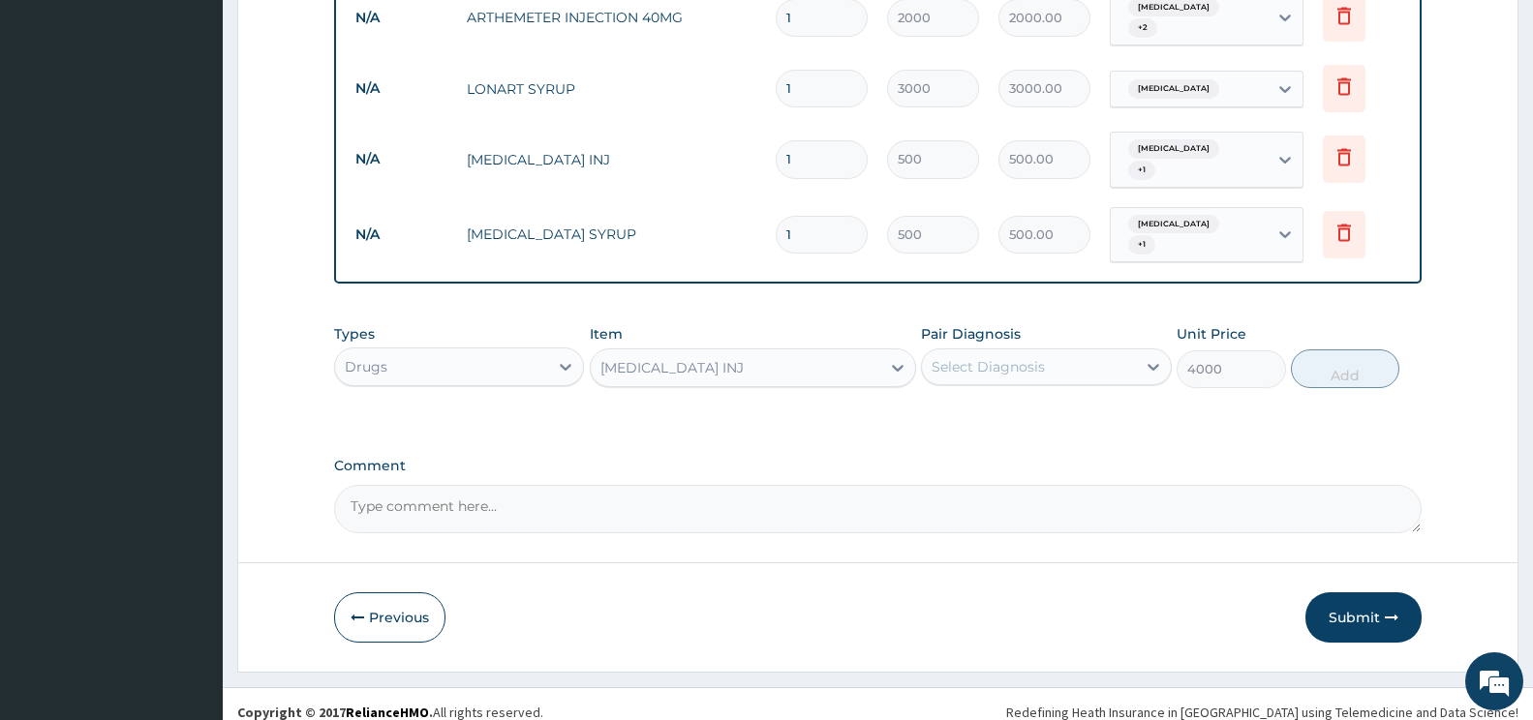
click at [828, 349] on div "CEFUROXIME INJ" at bounding box center [753, 368] width 326 height 39
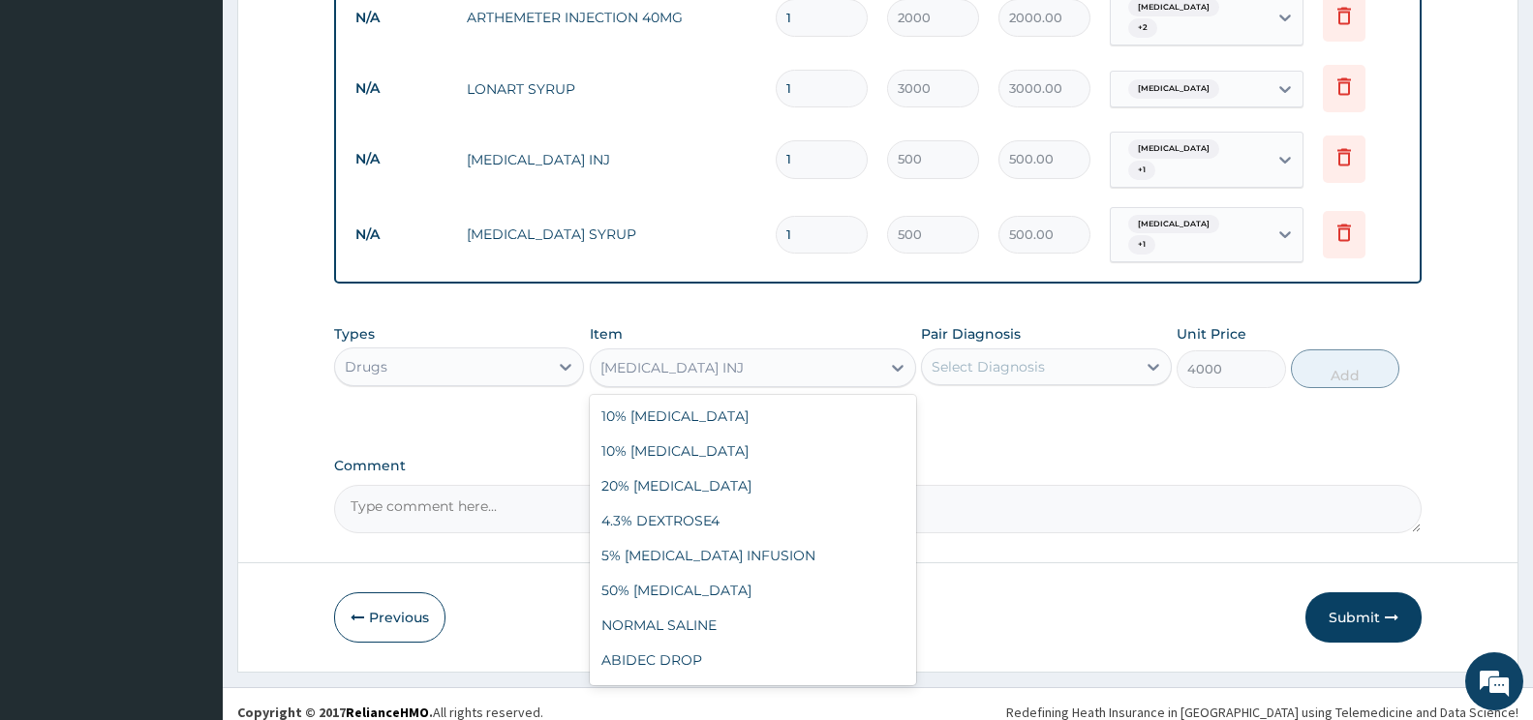
scroll to position [8735, 0]
drag, startPoint x: 820, startPoint y: 604, endPoint x: 919, endPoint y: 555, distance: 110.4
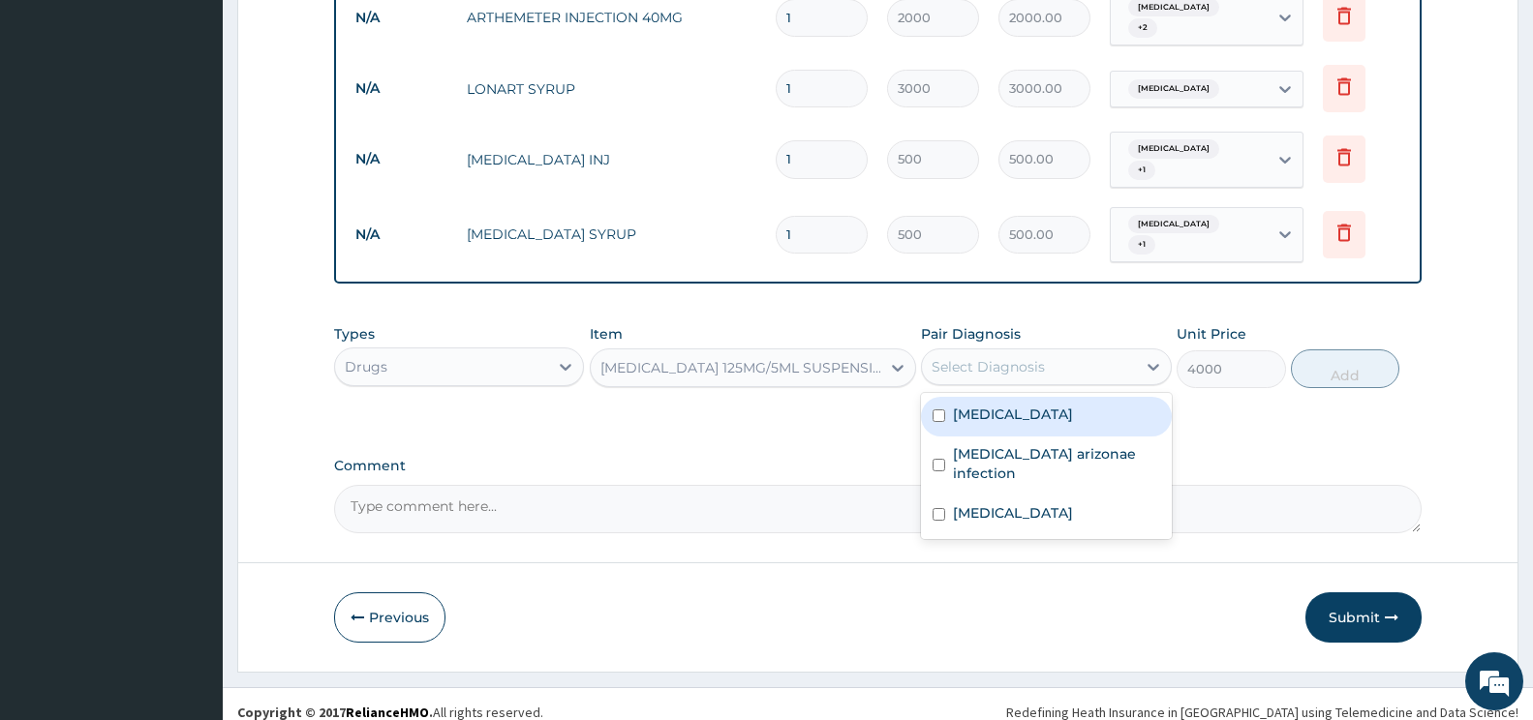
drag, startPoint x: 1080, startPoint y: 366, endPoint x: 1038, endPoint y: 439, distance: 83.7
click at [1076, 377] on div "option Upper respiratory infection, selected. option Malaria focused, 1 of 3. 3…" at bounding box center [1046, 367] width 250 height 37
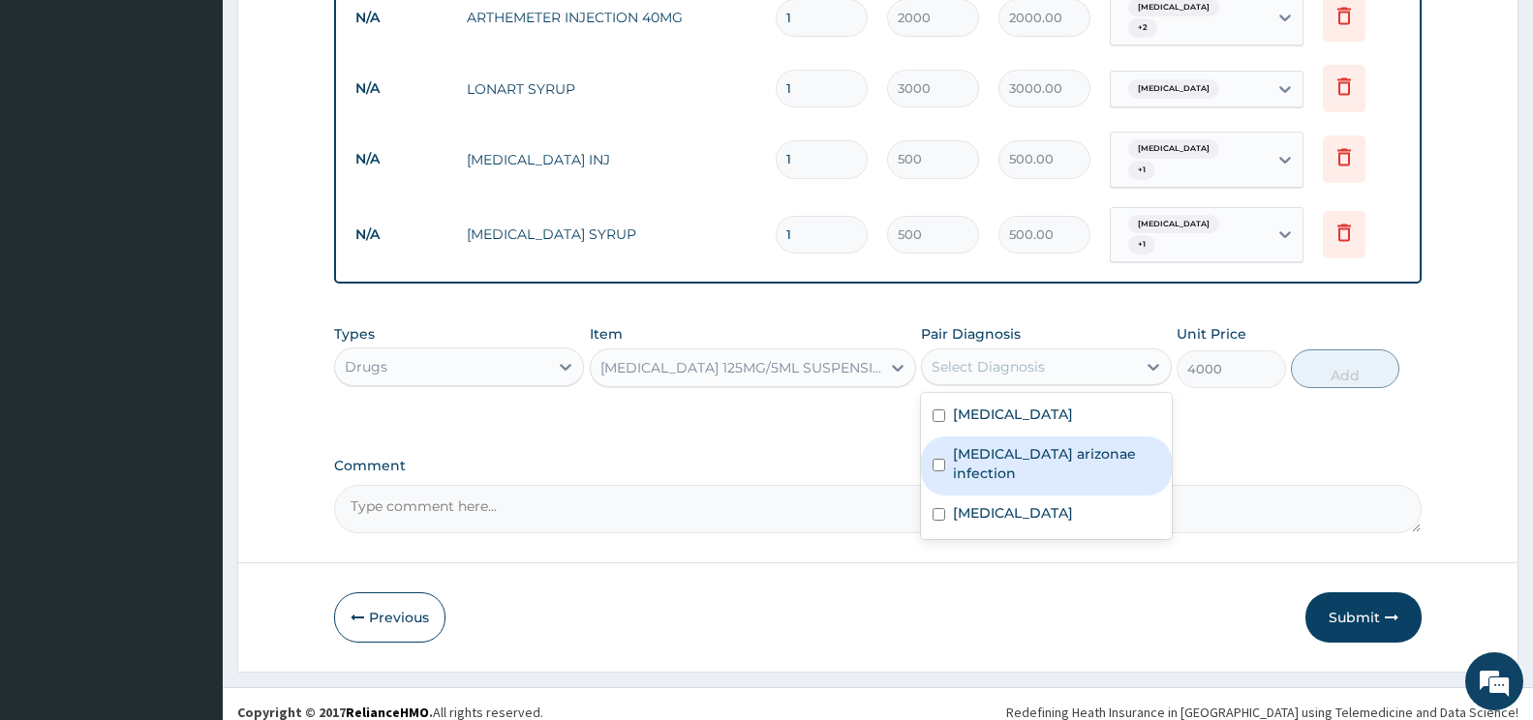
drag, startPoint x: 1029, startPoint y: 459, endPoint x: 1032, endPoint y: 478, distance: 19.6
click at [1029, 467] on label "Salmonella enterica arizonae infection" at bounding box center [1056, 463] width 206 height 39
checkbox input "true"
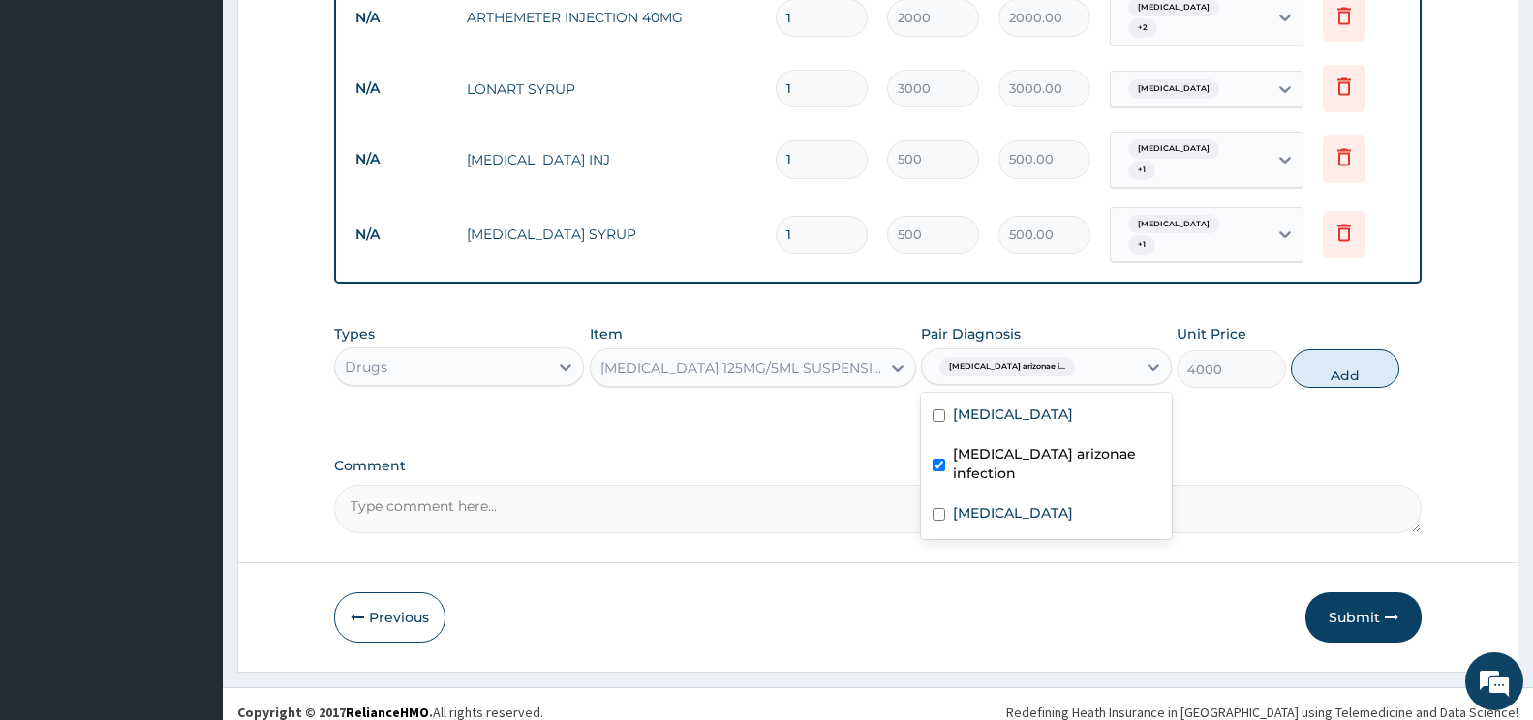
drag, startPoint x: 1035, startPoint y: 483, endPoint x: 1190, endPoint y: 429, distance: 164.2
click at [1081, 472] on div "Malaria Salmonella enterica arizonae infection Upper respiratory infection" at bounding box center [1046, 466] width 250 height 146
click at [1020, 517] on div "Upper respiratory infection" at bounding box center [1046, 516] width 250 height 40
checkbox input "true"
click at [1344, 365] on button "Add" at bounding box center [1345, 369] width 108 height 39
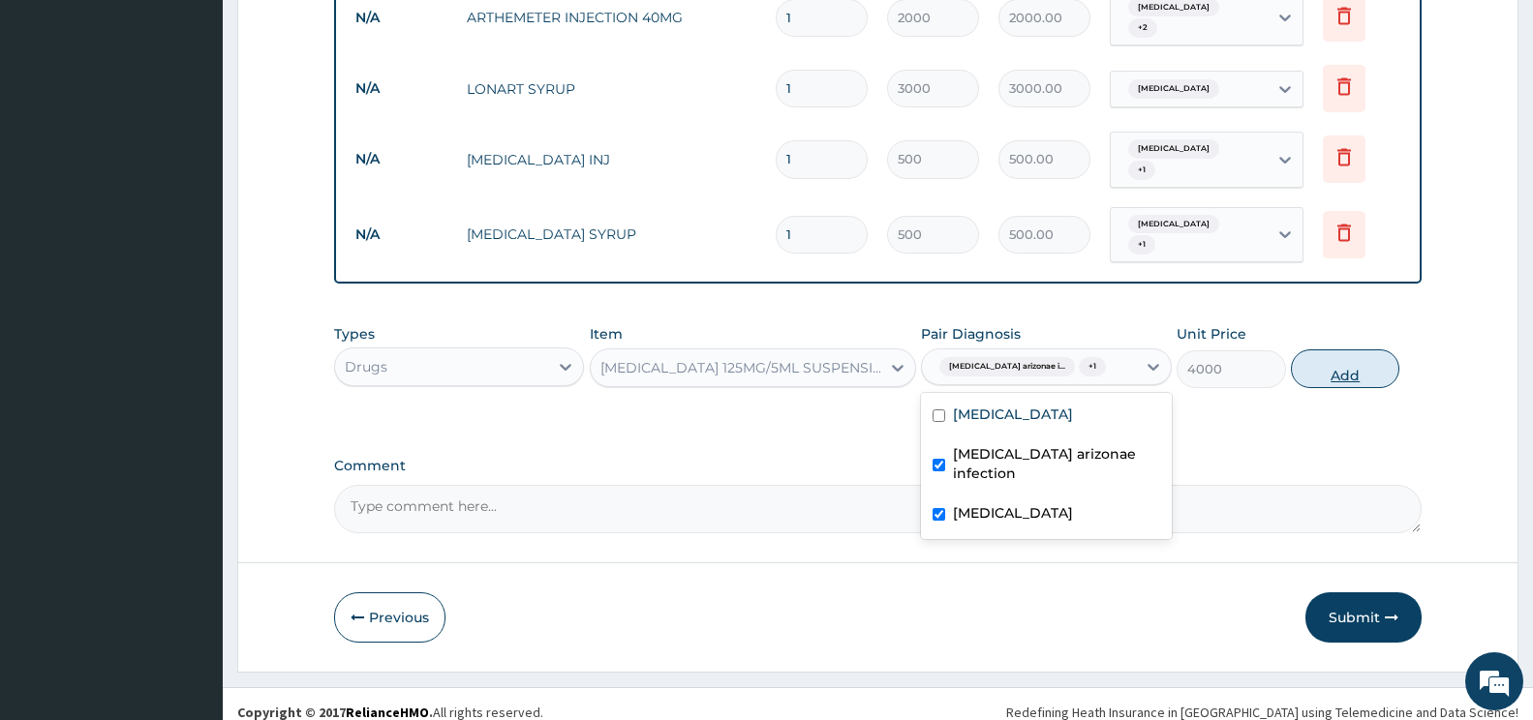
type input "0"
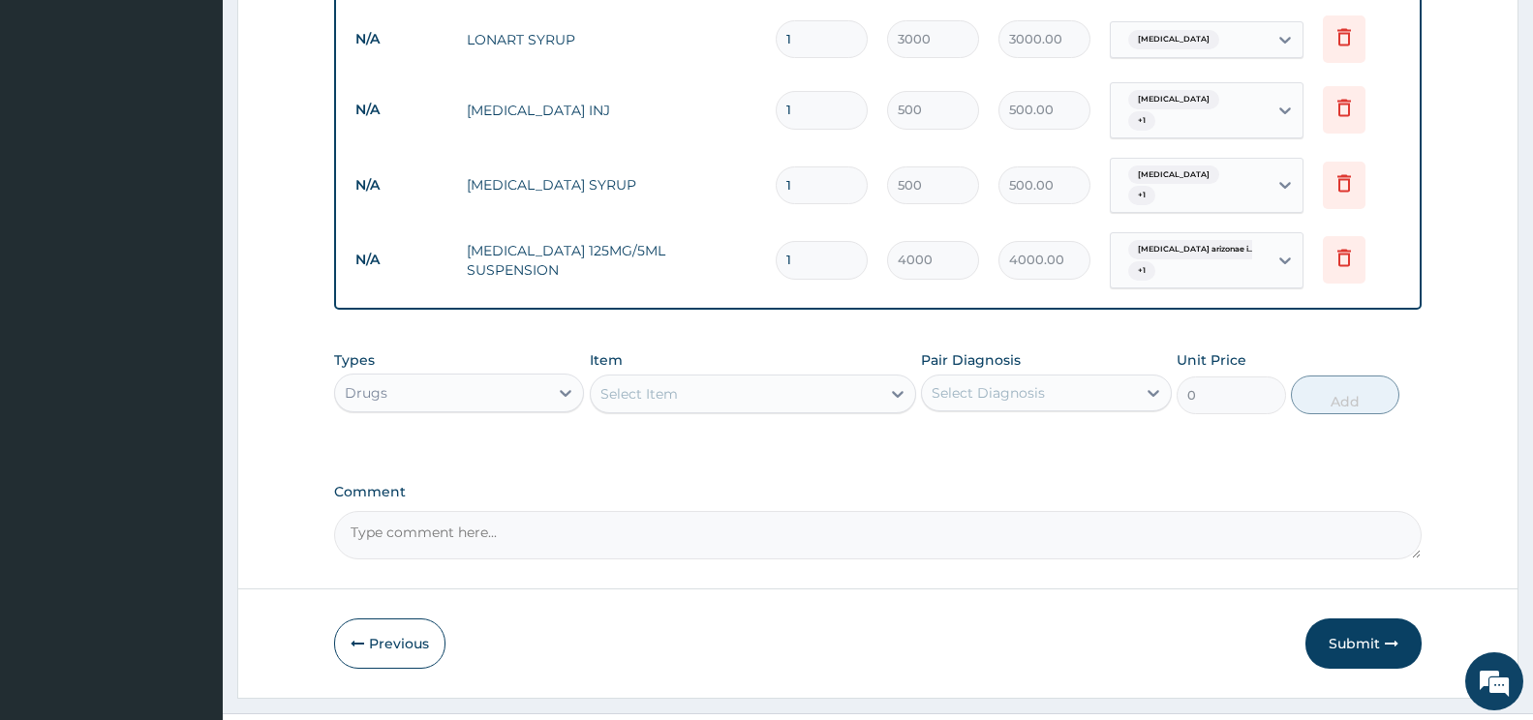
scroll to position [868, 0]
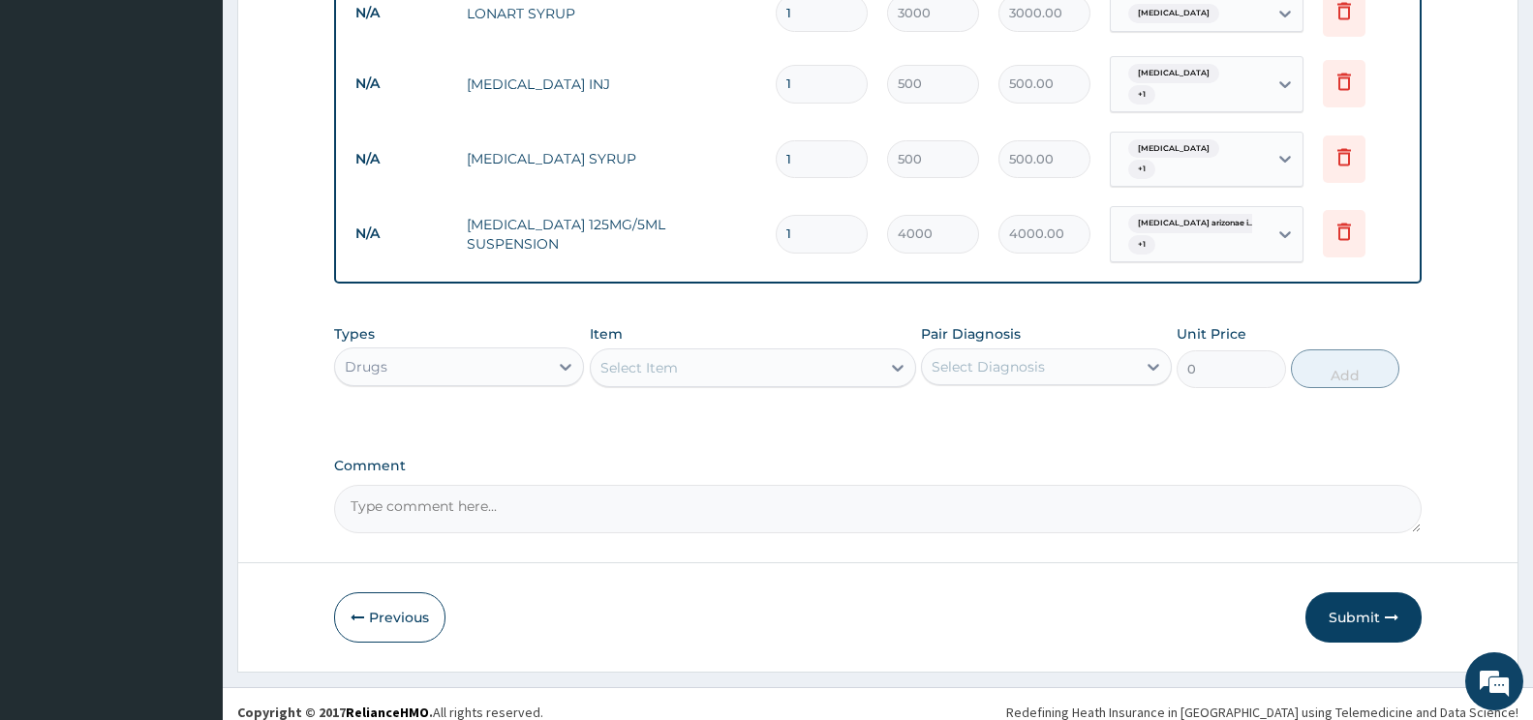
click at [680, 352] on div "Select Item" at bounding box center [736, 367] width 290 height 31
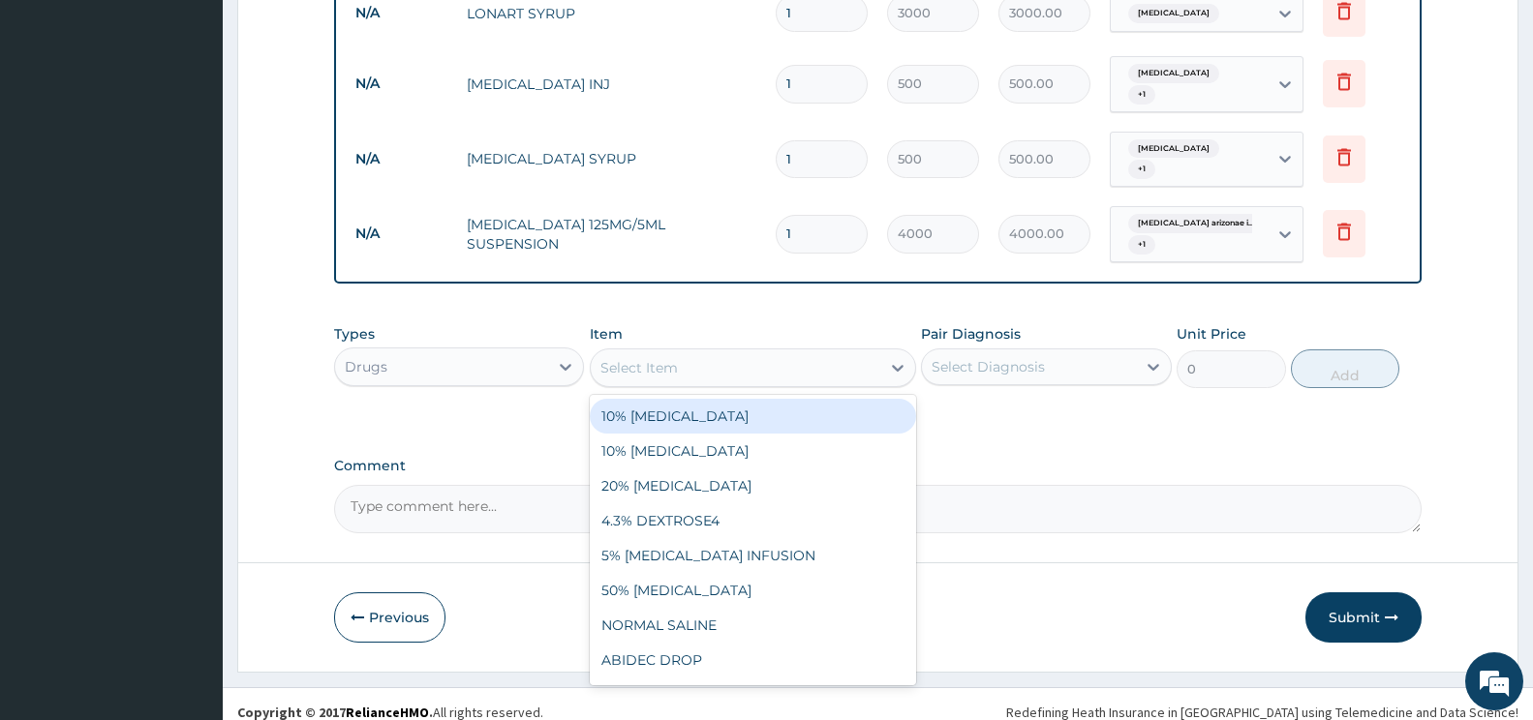
type input "c"
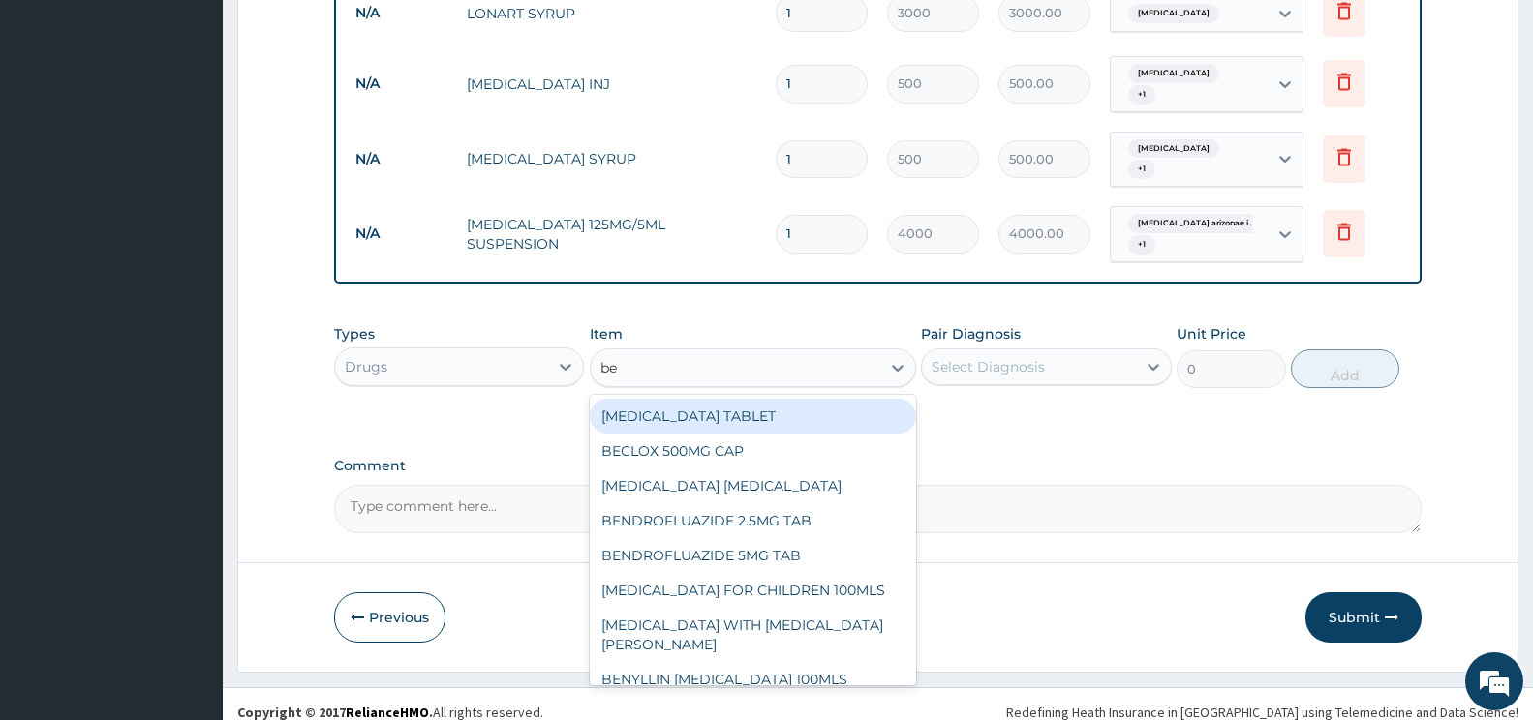
type input "ben"
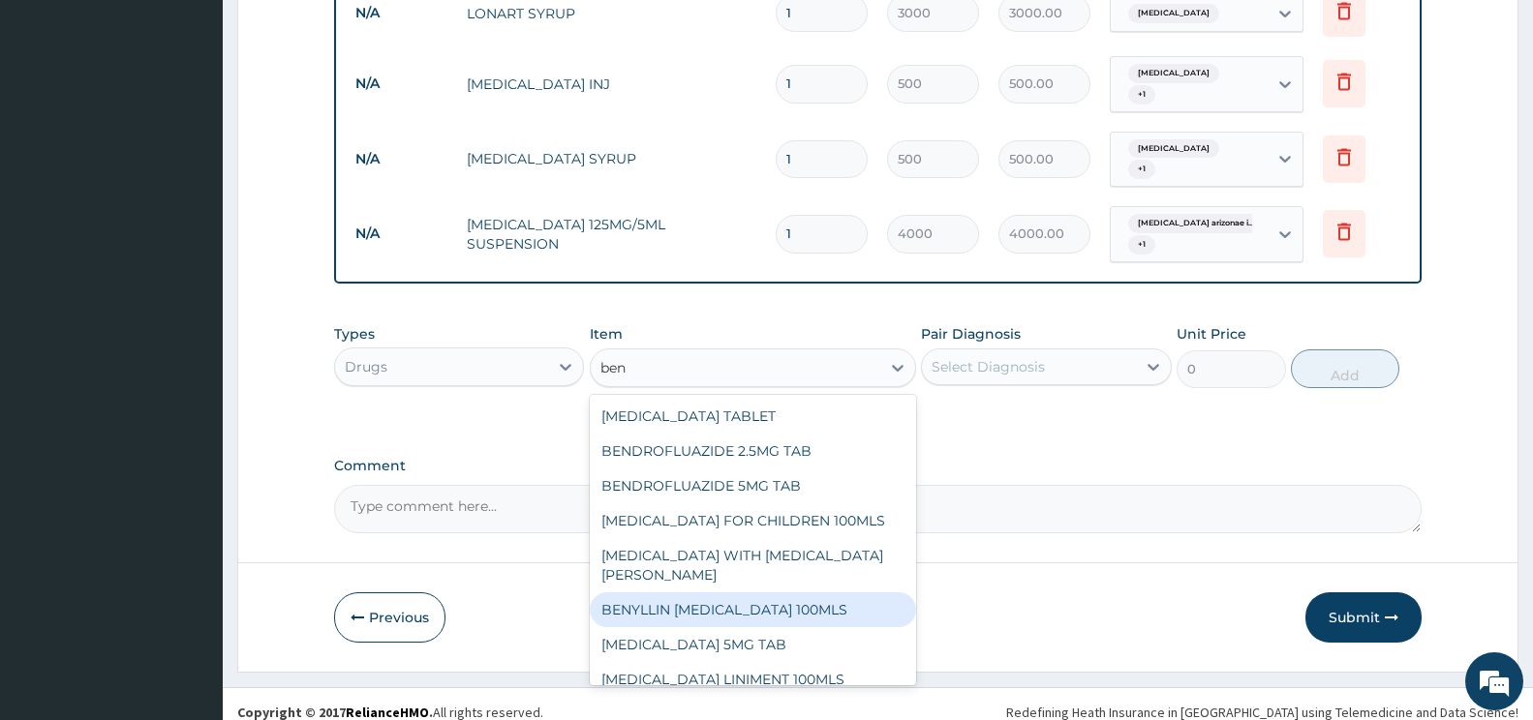
scroll to position [97, 0]
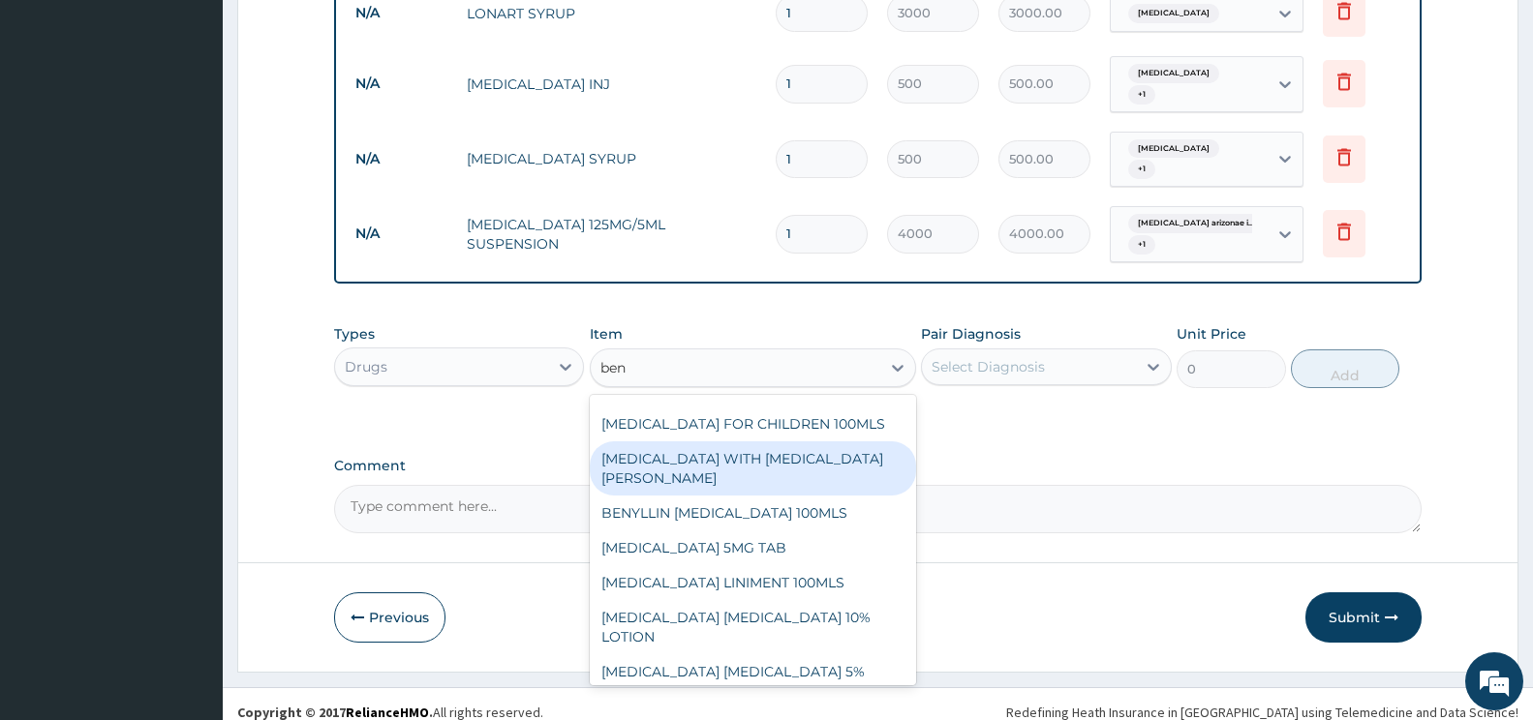
click at [815, 442] on div "BENYLIN WITH CODEINE COUGH SYR" at bounding box center [753, 469] width 326 height 54
type input "1300"
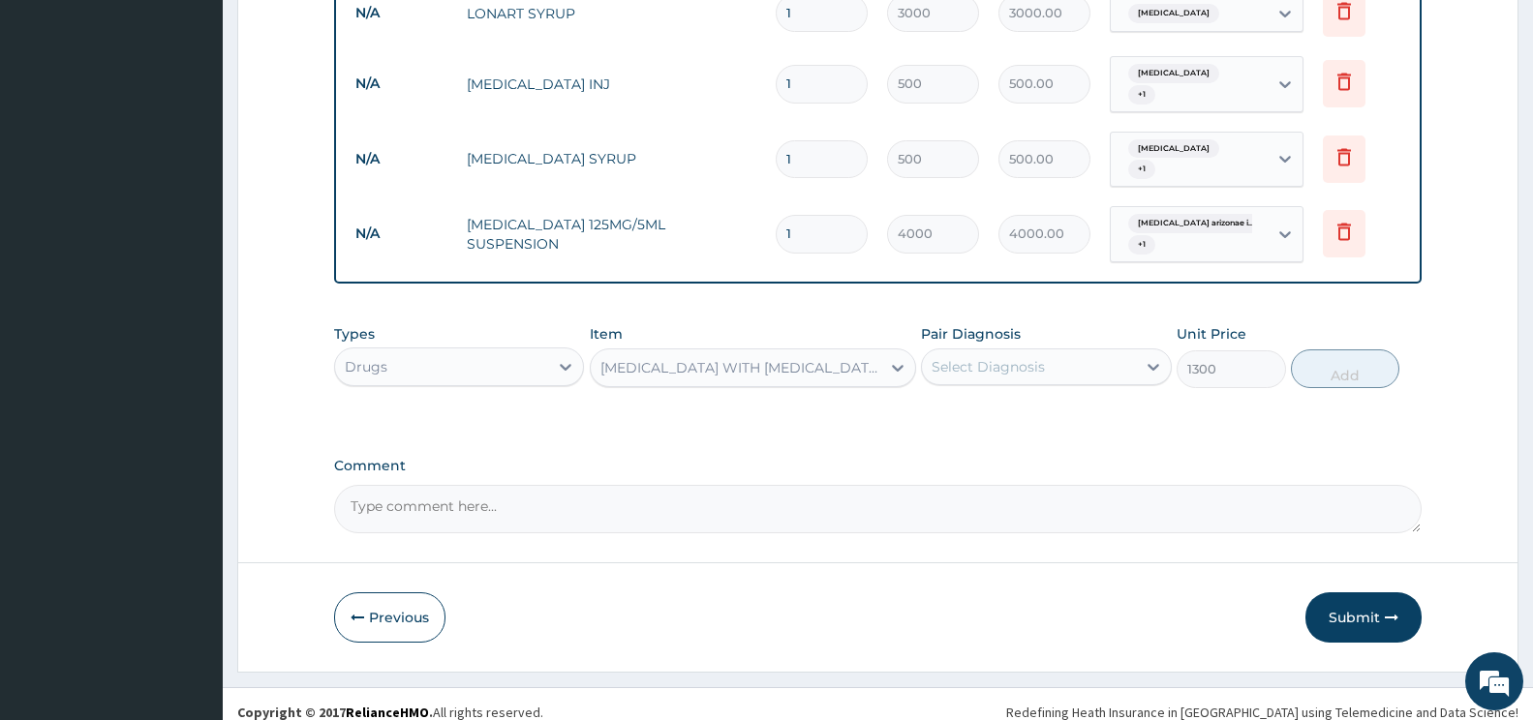
click at [1012, 357] on div "Select Diagnosis" at bounding box center [988, 366] width 113 height 19
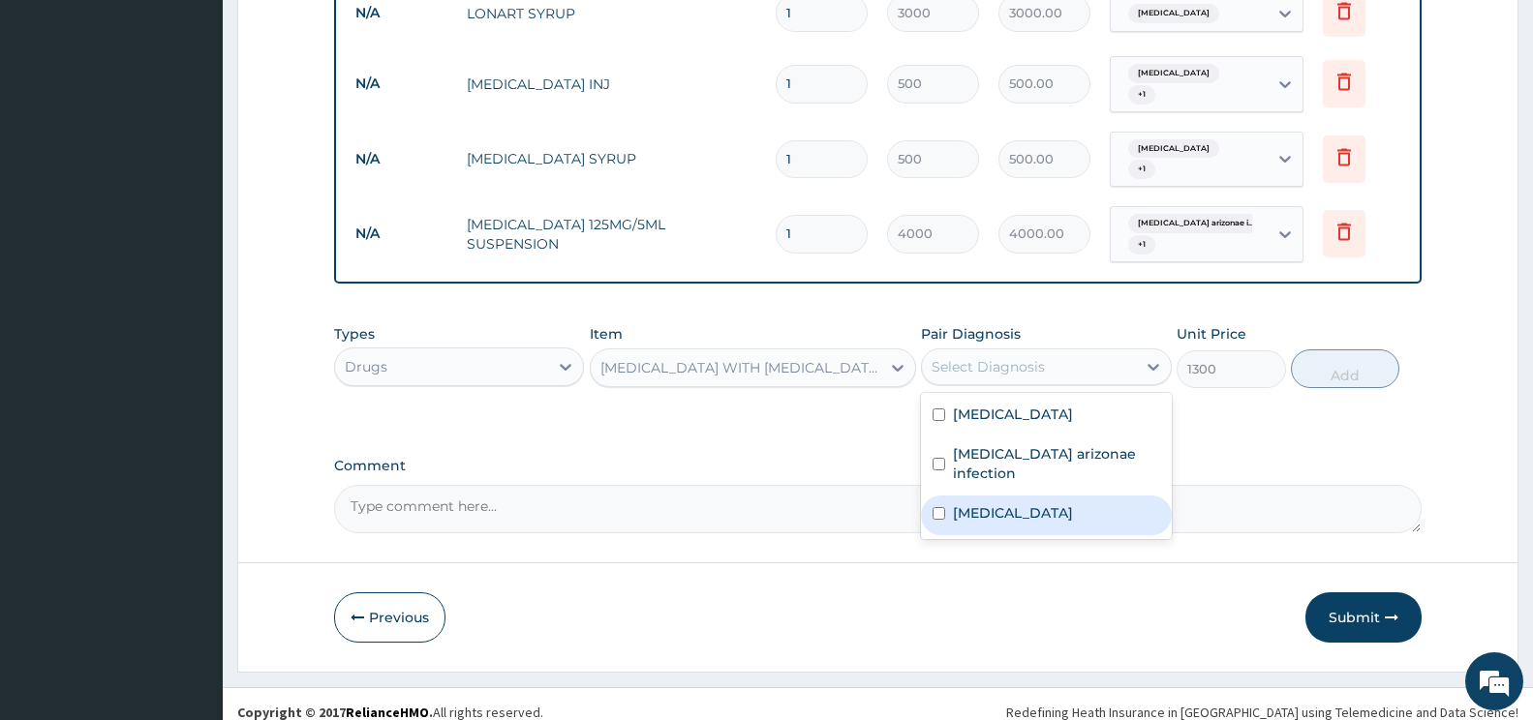
drag, startPoint x: 1065, startPoint y: 509, endPoint x: 1235, endPoint y: 447, distance: 180.4
click at [1067, 509] on div "Upper respiratory infection" at bounding box center [1046, 516] width 250 height 40
checkbox input "true"
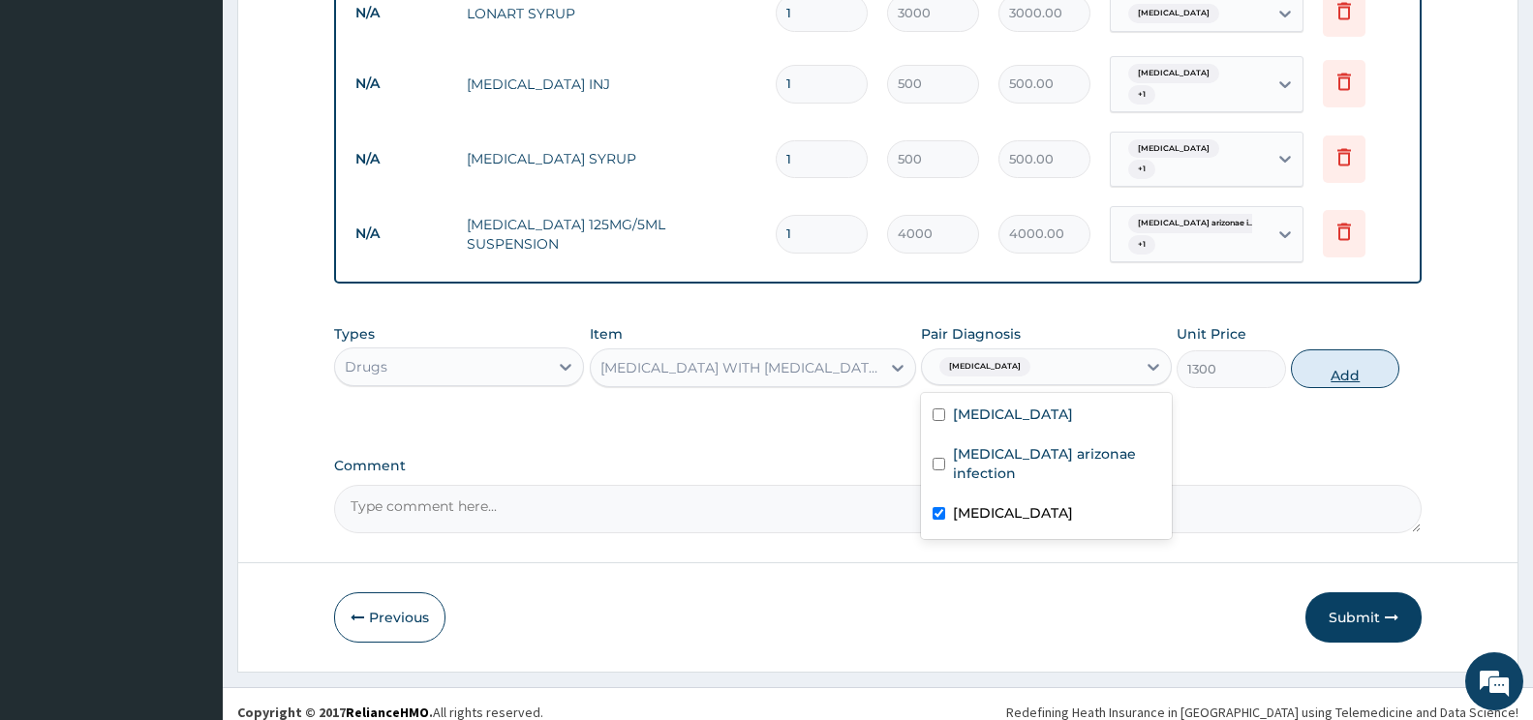
click at [1336, 352] on button "Add" at bounding box center [1345, 369] width 108 height 39
type input "0"
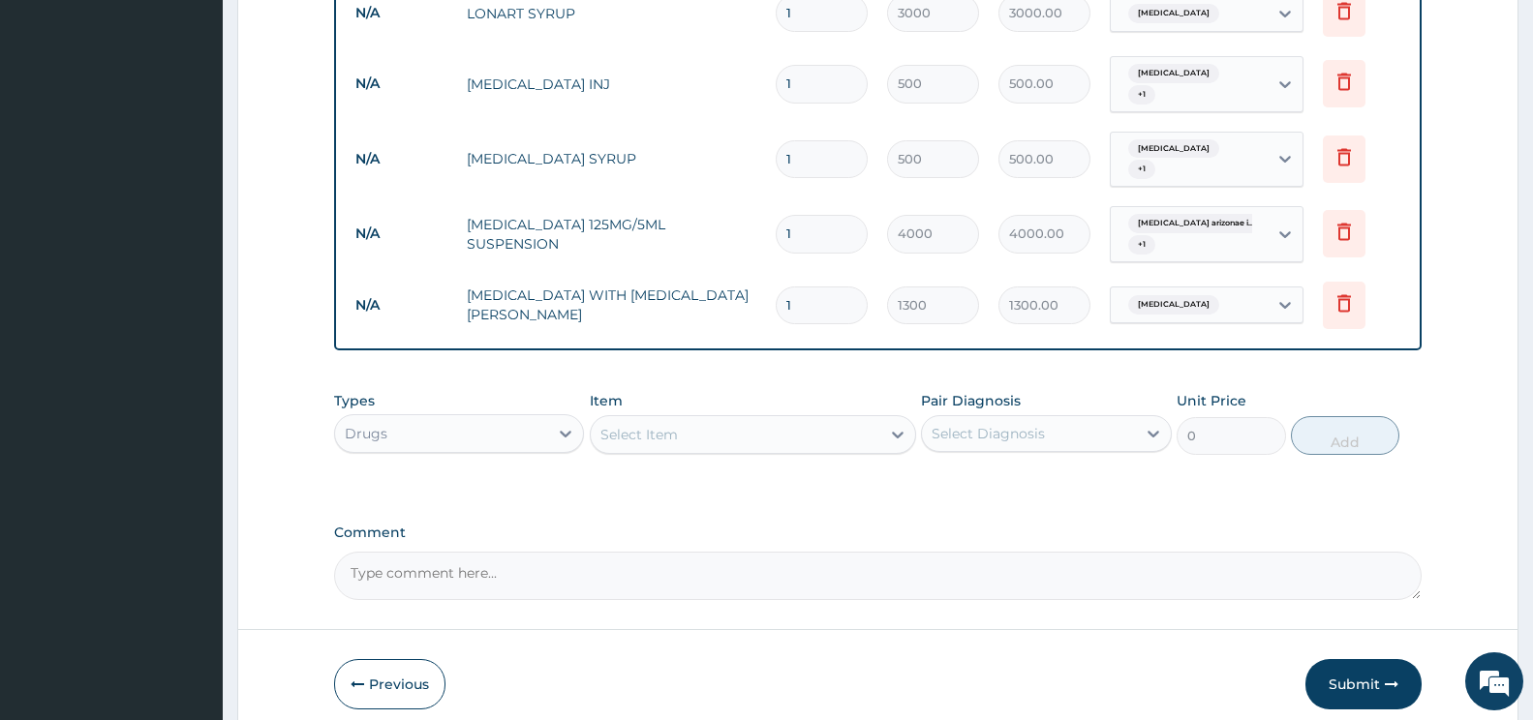
click at [716, 419] on div "Select Item" at bounding box center [736, 434] width 290 height 31
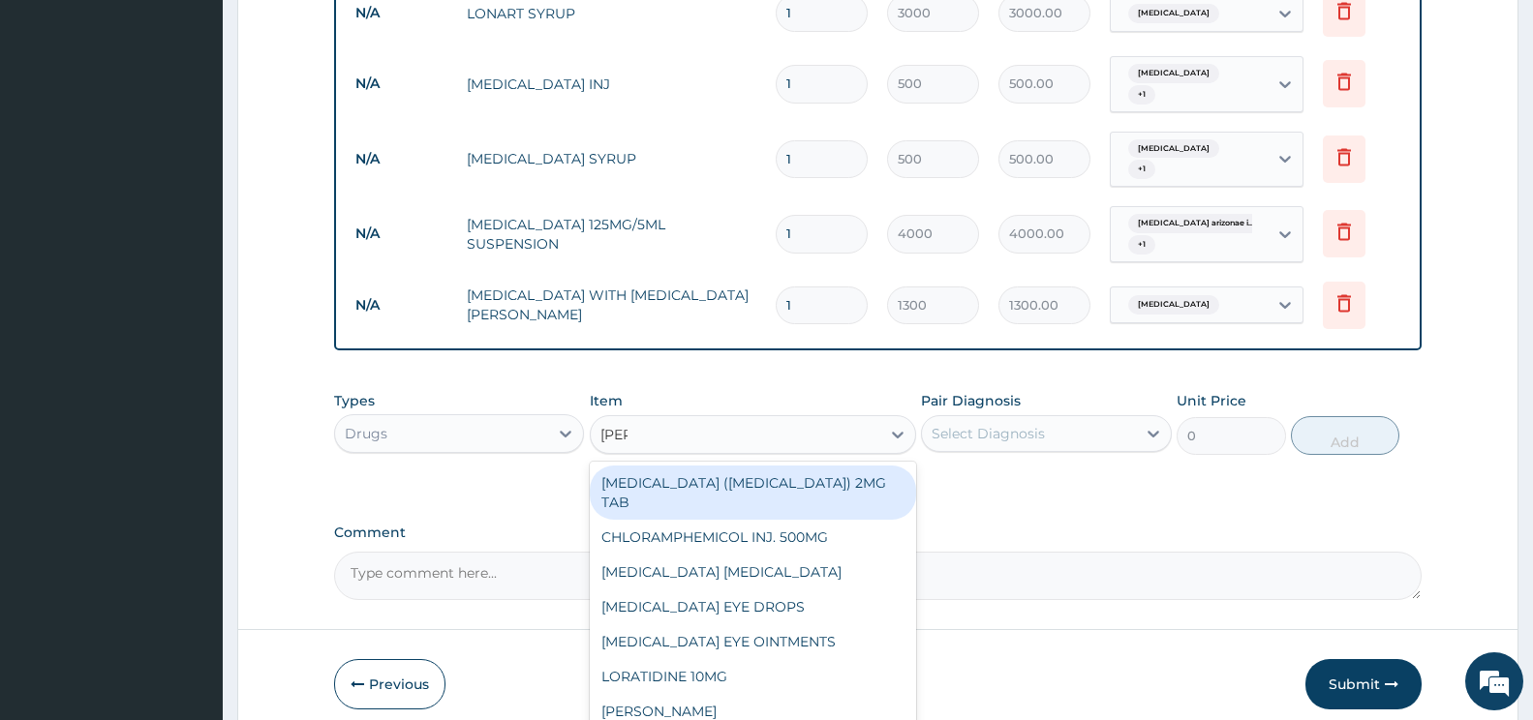
type input "lorat"
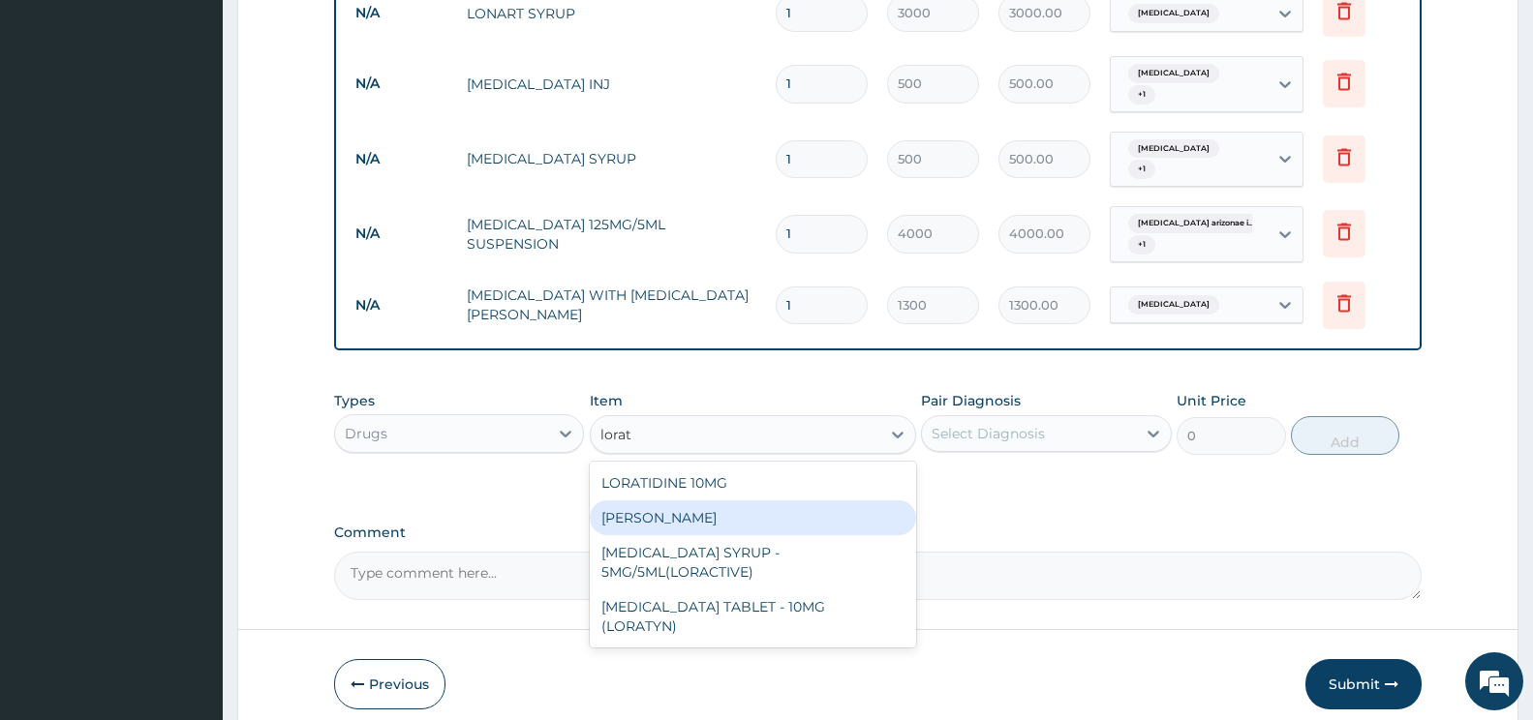
drag, startPoint x: 646, startPoint y: 505, endPoint x: 725, endPoint y: 510, distance: 79.6
click at [651, 506] on div "LORATIDINE SYR" at bounding box center [753, 518] width 326 height 35
type input "700"
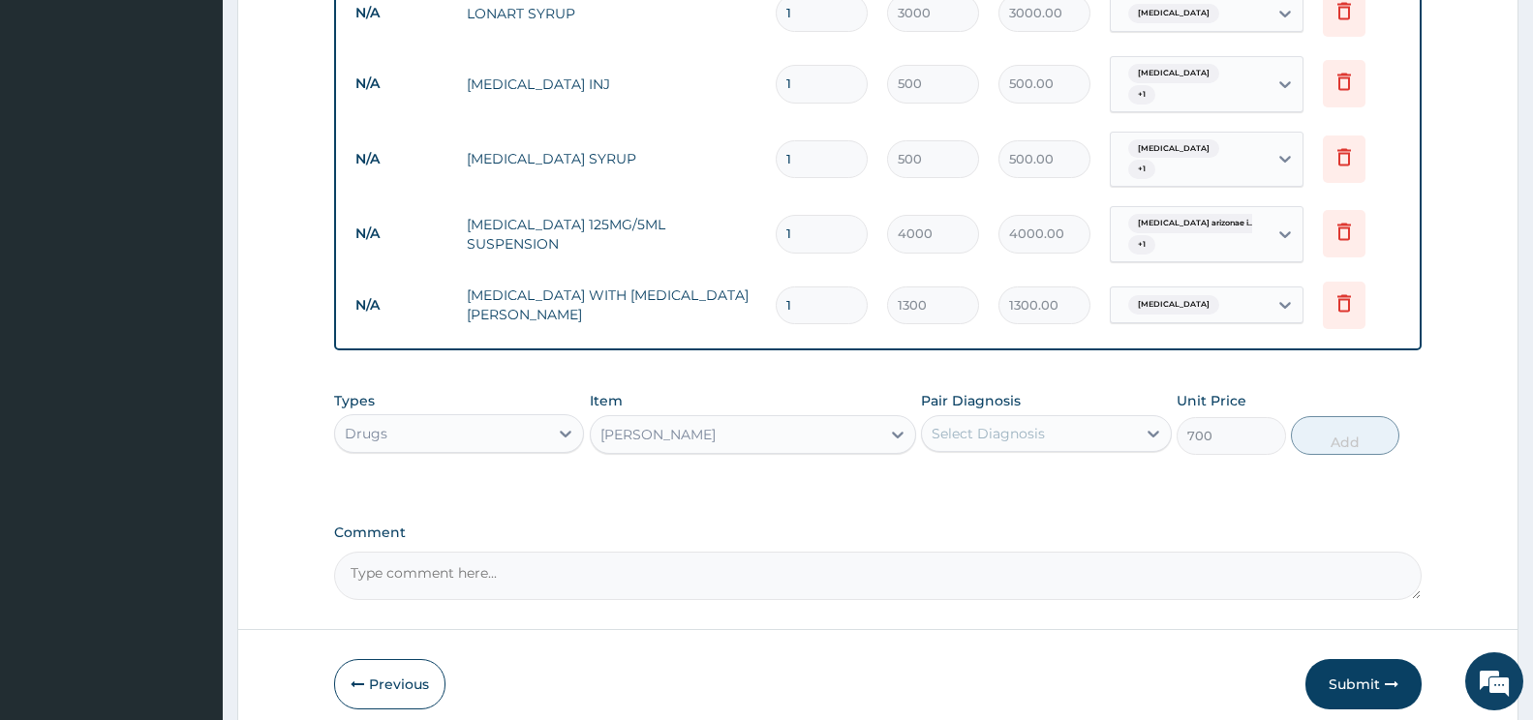
click at [1078, 423] on div "Select Diagnosis" at bounding box center [1028, 433] width 213 height 31
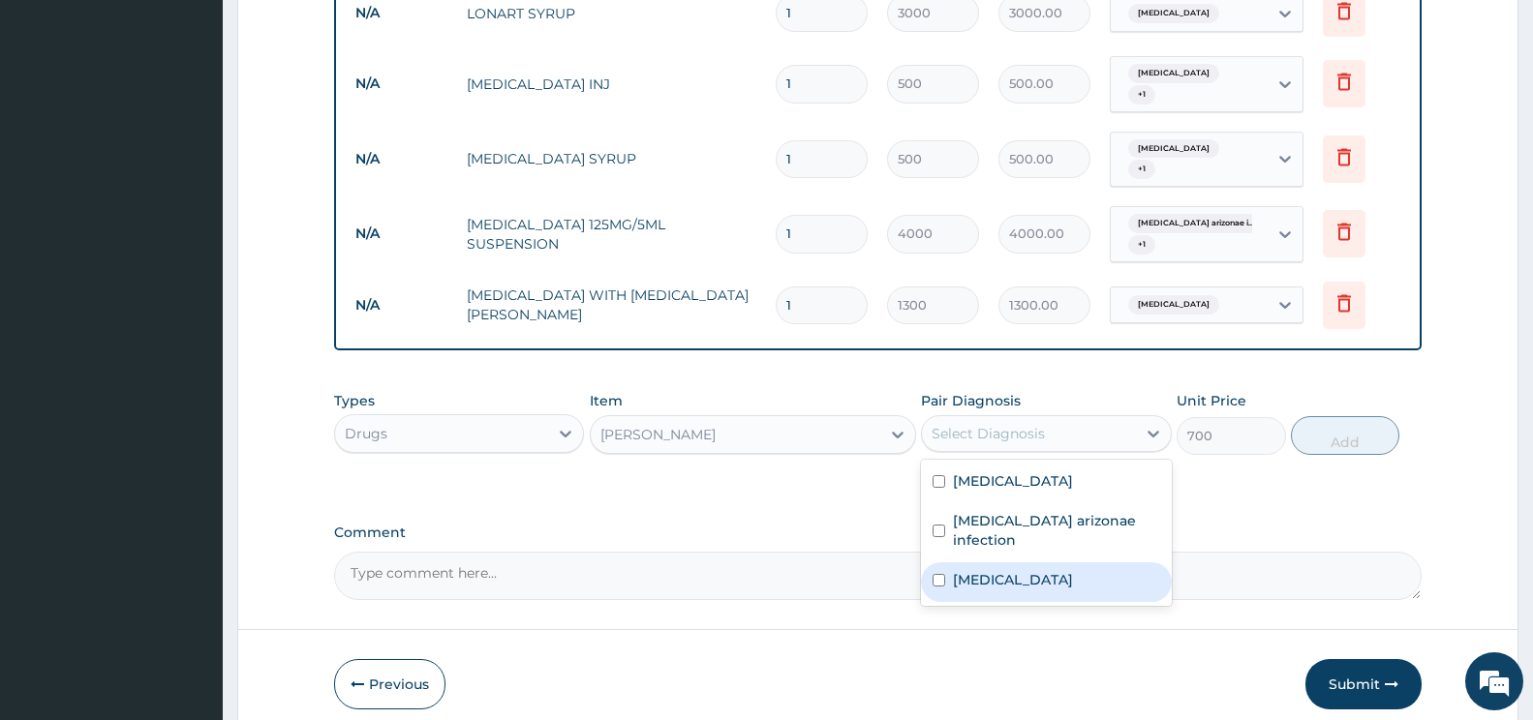
click at [1036, 570] on label "Upper respiratory infection" at bounding box center [1013, 579] width 120 height 19
checkbox input "true"
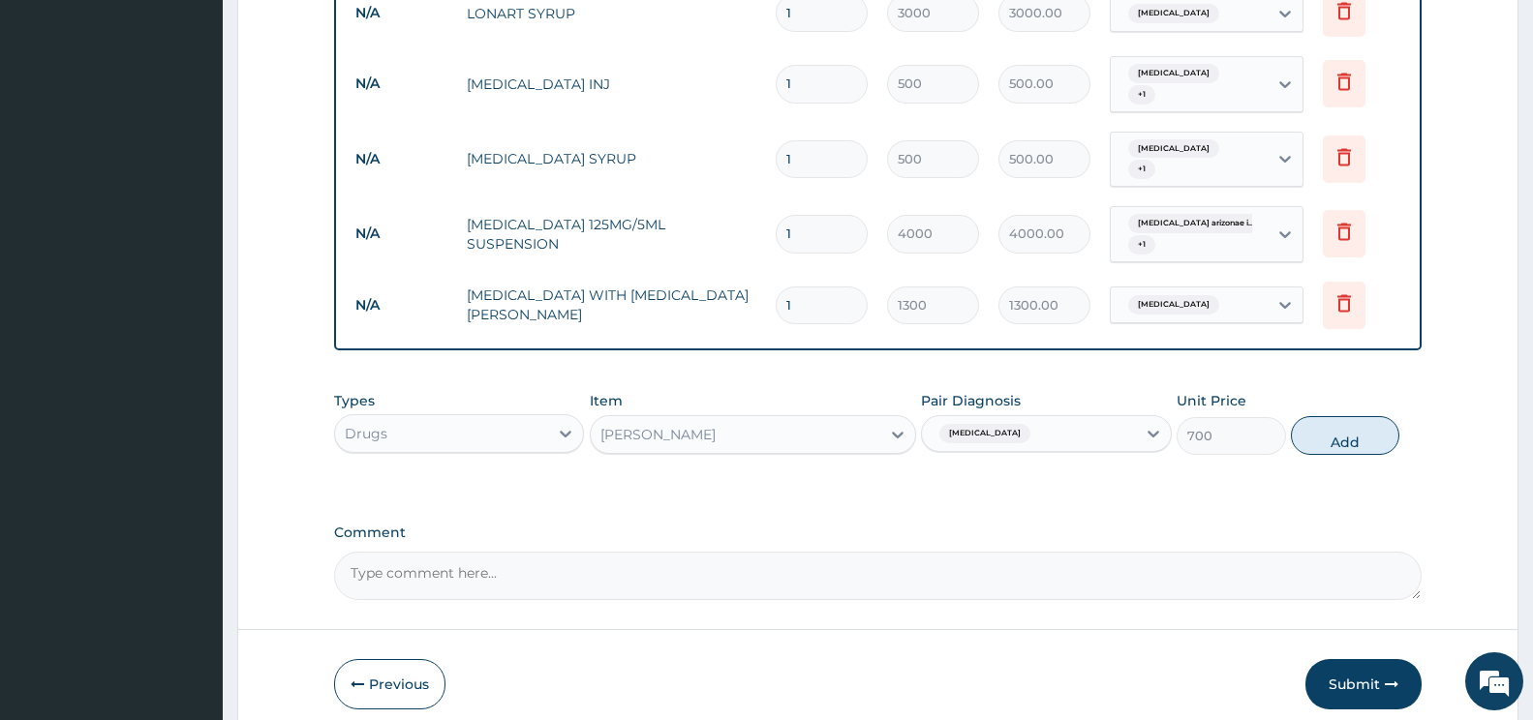
drag, startPoint x: 1357, startPoint y: 412, endPoint x: 1351, endPoint y: 420, distance: 10.5
click at [1358, 416] on button "Add" at bounding box center [1345, 435] width 108 height 39
type input "0"
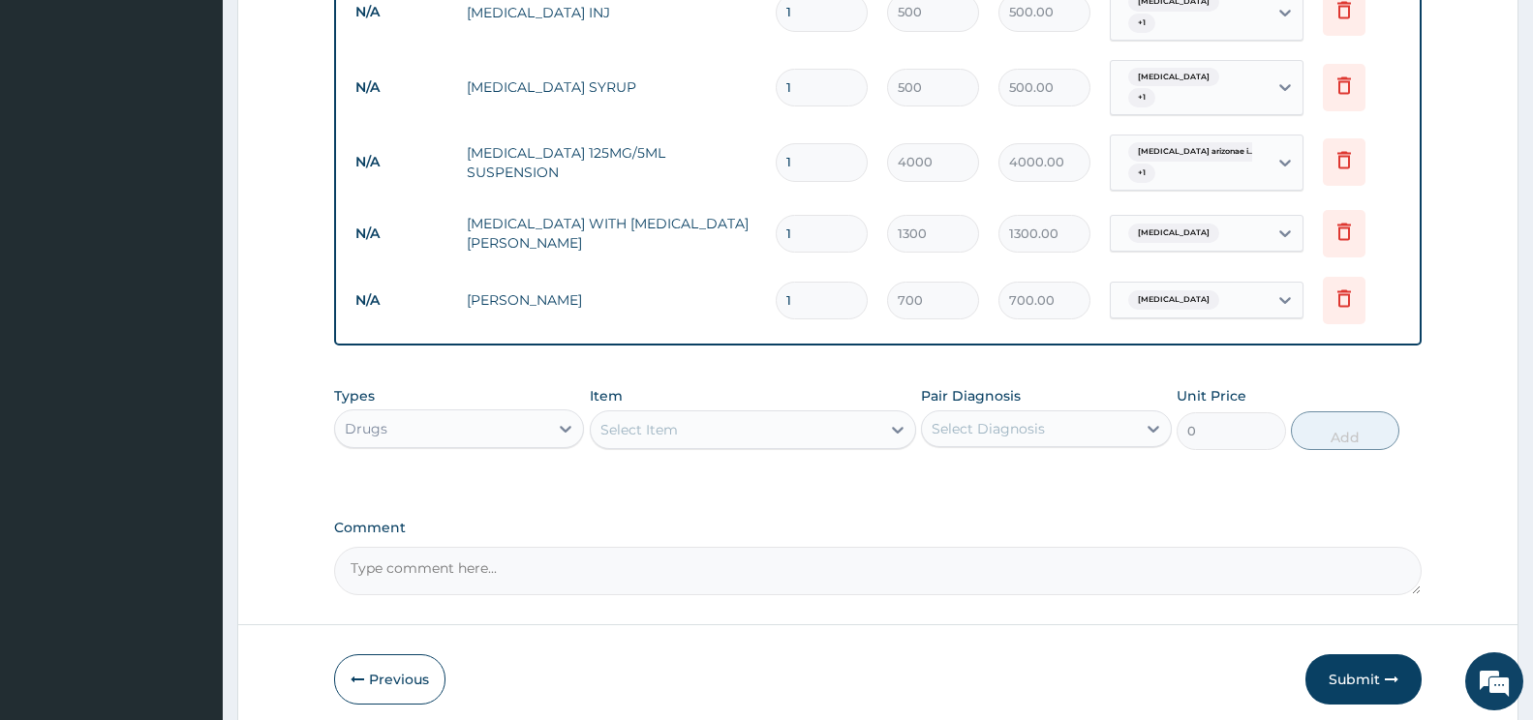
scroll to position [1001, 0]
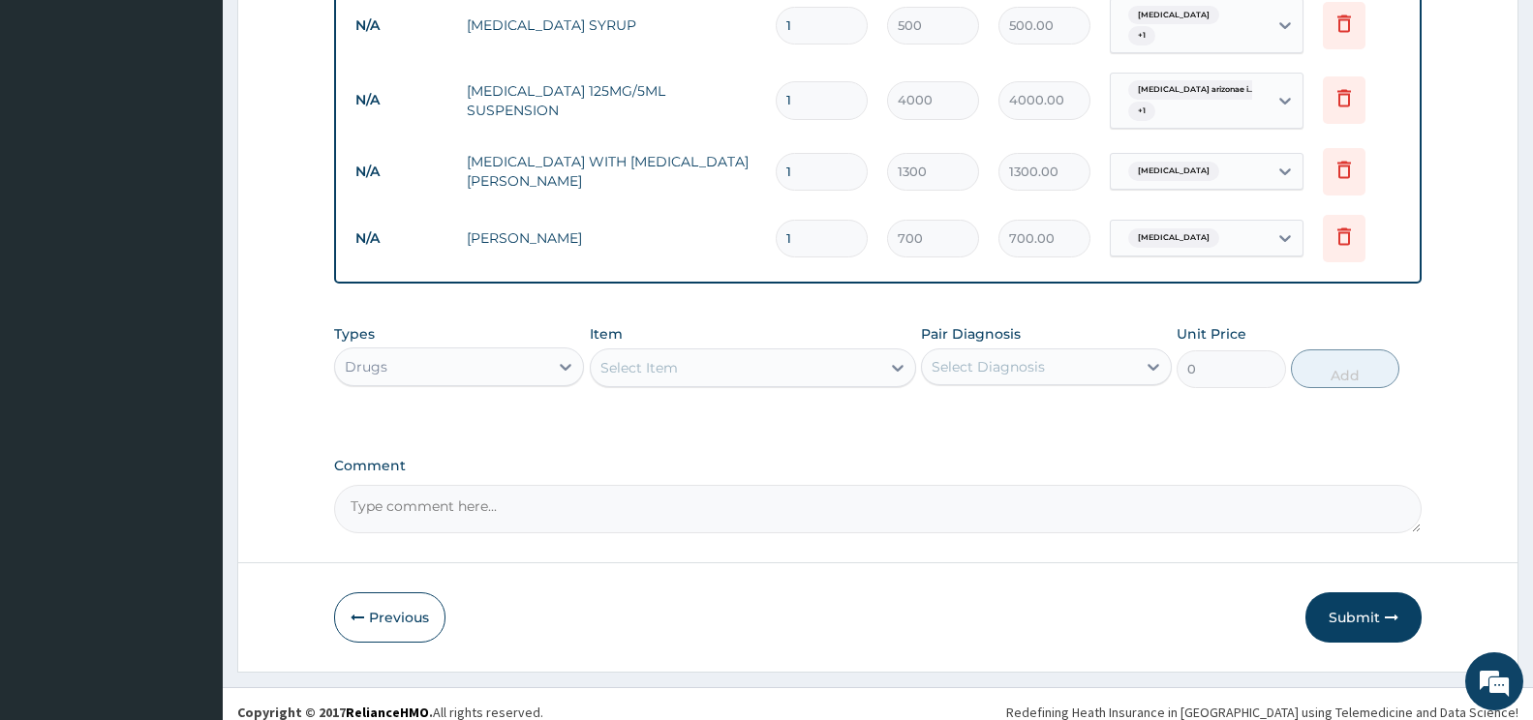
click at [528, 352] on div "Drugs" at bounding box center [441, 367] width 213 height 31
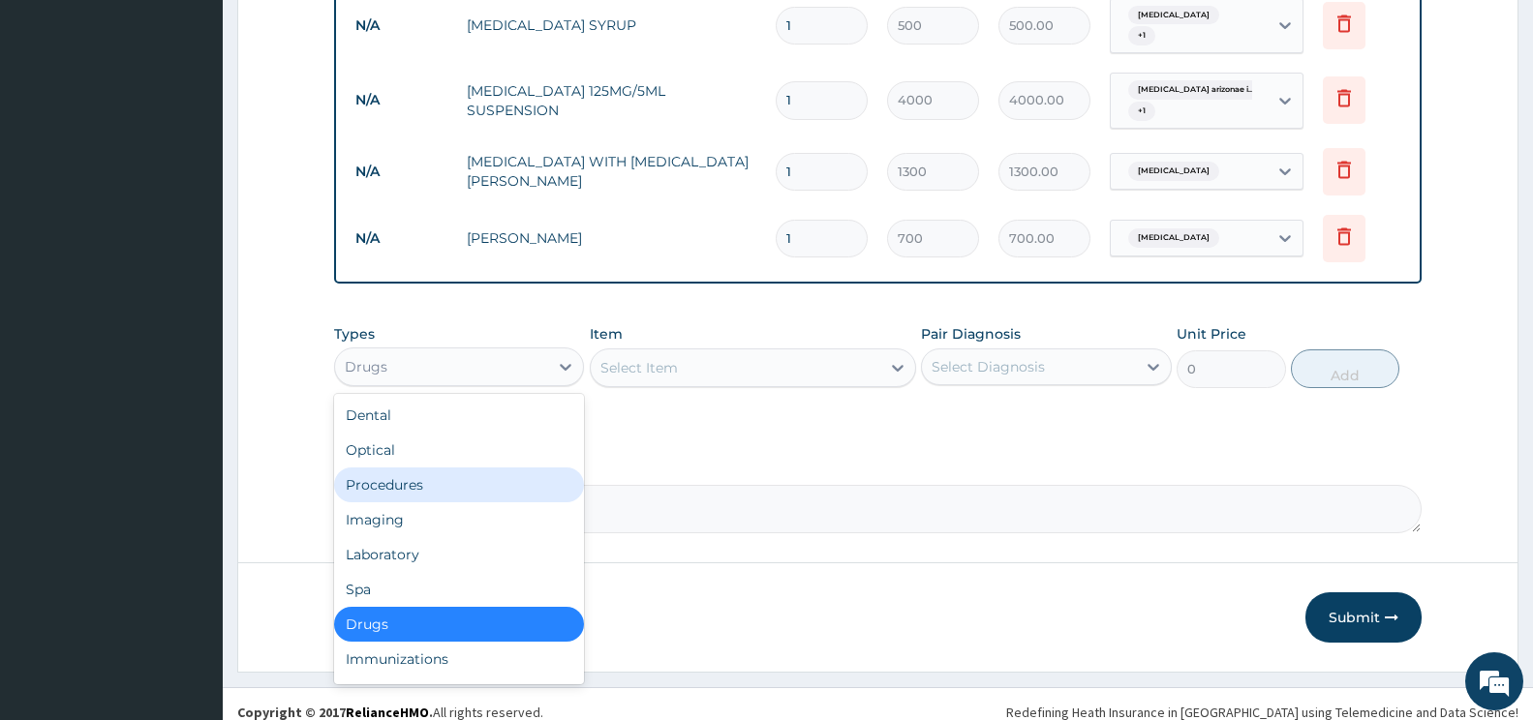
click at [430, 475] on div "Procedures" at bounding box center [459, 485] width 250 height 35
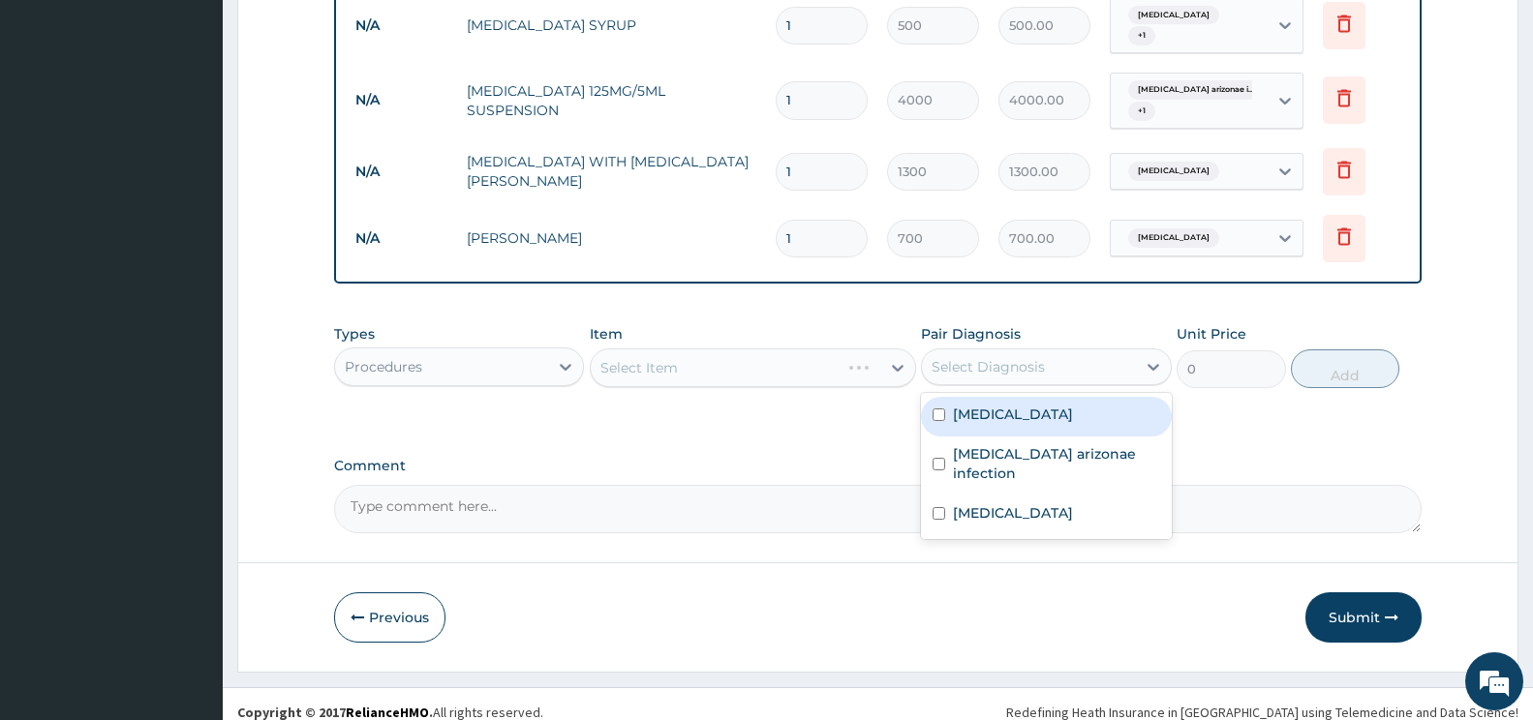
click at [1032, 360] on div "Select Diagnosis" at bounding box center [1028, 367] width 213 height 31
click at [1001, 405] on label "Malaria" at bounding box center [1013, 414] width 120 height 19
checkbox input "true"
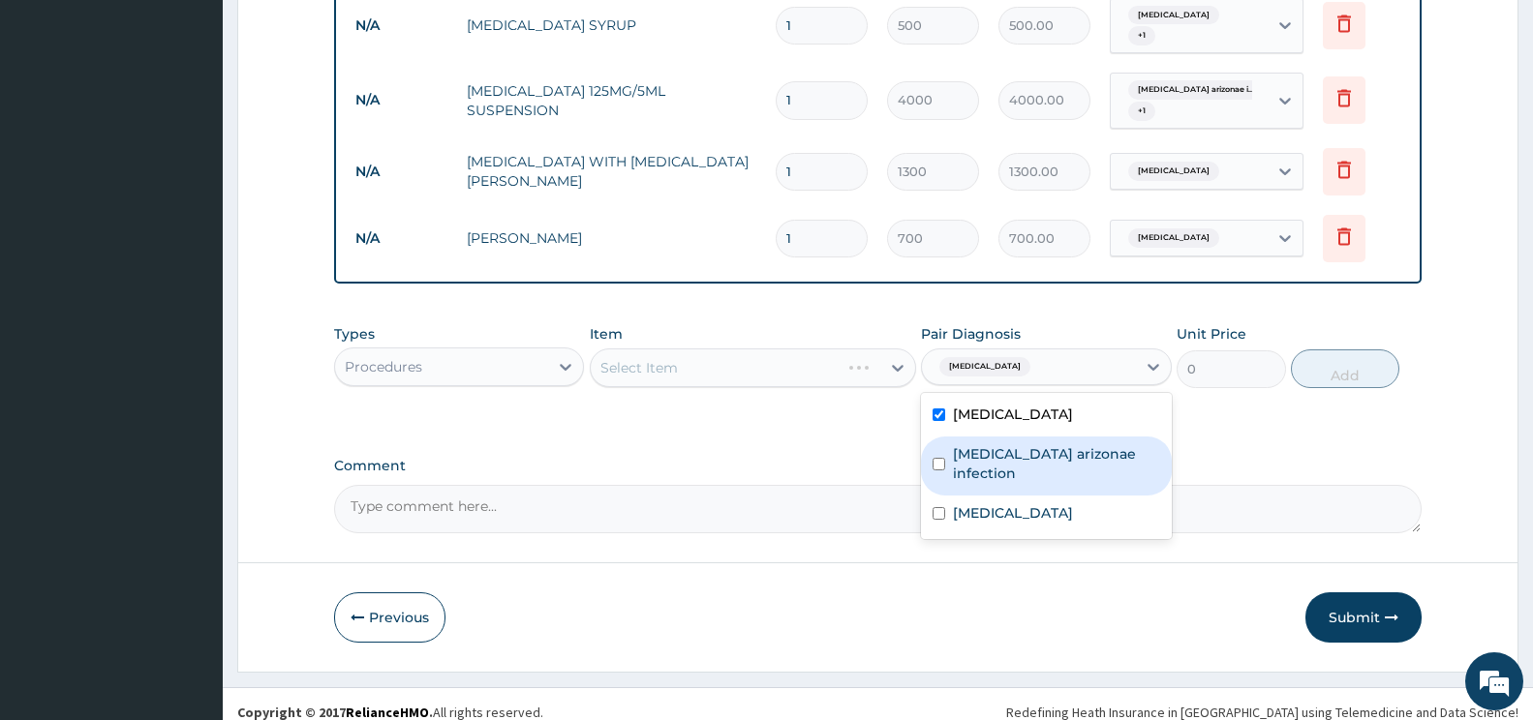
click at [995, 444] on label "Salmonella enterica arizonae infection" at bounding box center [1056, 463] width 206 height 39
checkbox input "true"
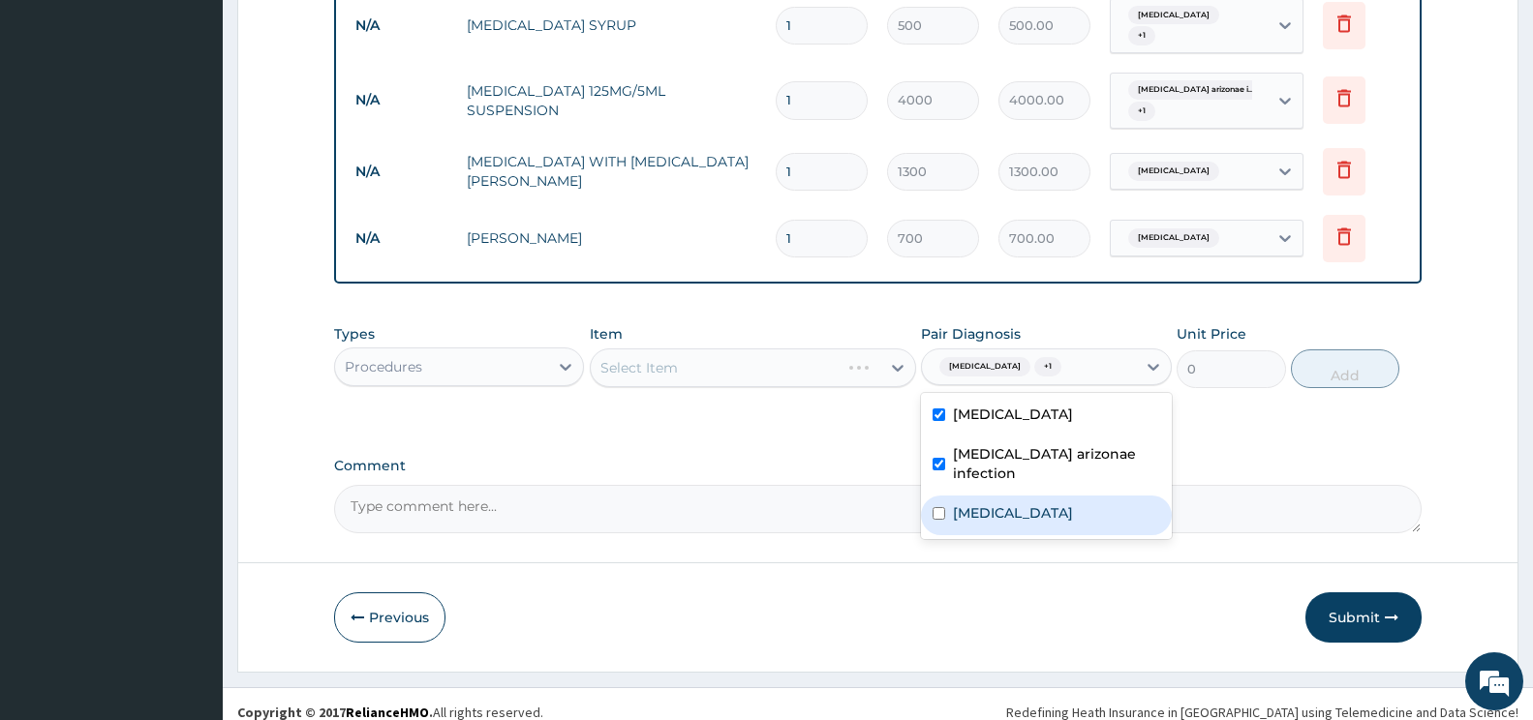
drag, startPoint x: 1002, startPoint y: 491, endPoint x: 912, endPoint y: 421, distance: 113.9
click at [1000, 504] on label "Upper respiratory infection" at bounding box center [1013, 513] width 120 height 19
checkbox input "true"
click at [794, 352] on div "Select Item" at bounding box center [736, 367] width 290 height 31
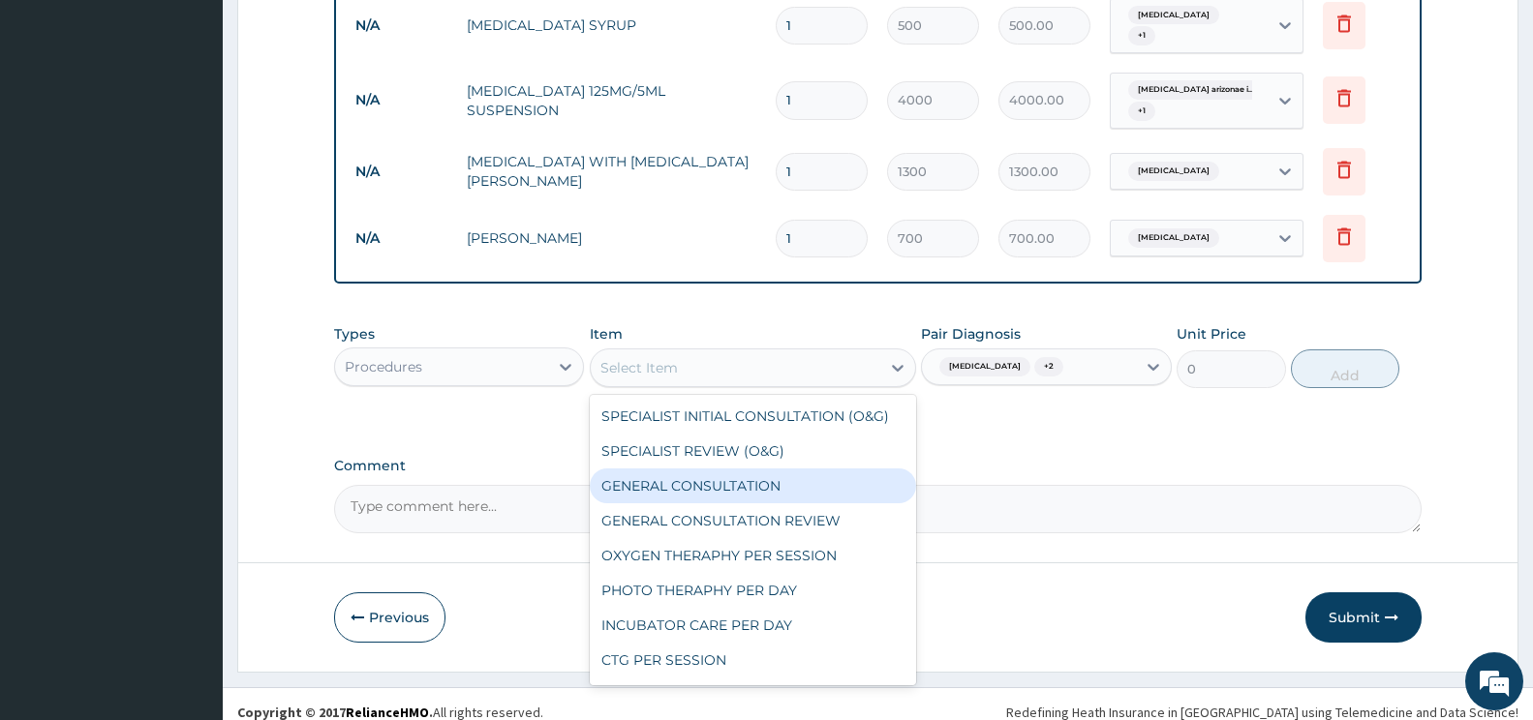
click at [687, 476] on div "GENERAL CONSULTATION" at bounding box center [753, 486] width 326 height 35
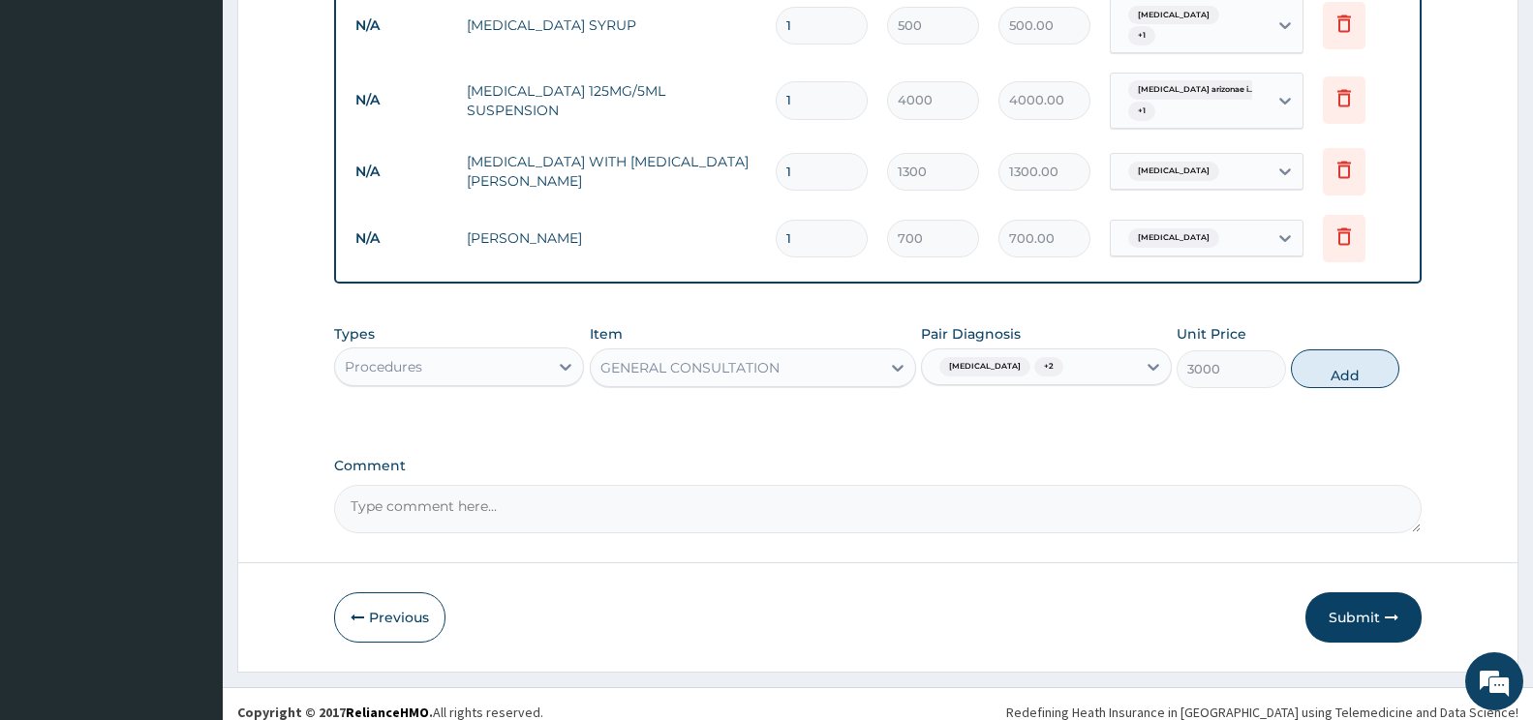
drag, startPoint x: 1331, startPoint y: 361, endPoint x: 1070, endPoint y: 413, distance: 265.7
click at [1315, 366] on button "Add" at bounding box center [1345, 369] width 108 height 39
type input "0"
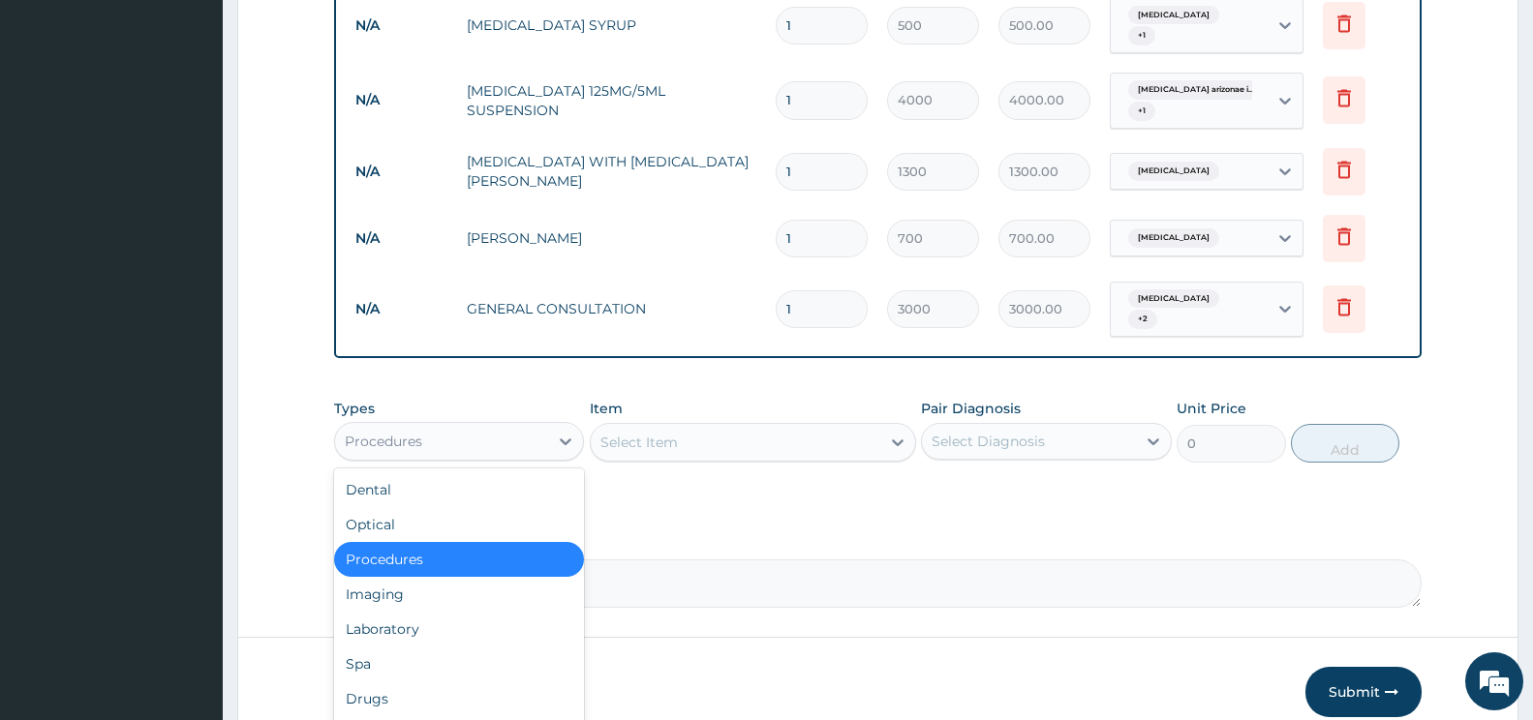
drag, startPoint x: 458, startPoint y: 425, endPoint x: 408, endPoint y: 489, distance: 81.4
click at [457, 429] on div "Procedures" at bounding box center [441, 441] width 213 height 31
click at [395, 612] on div "Laboratory" at bounding box center [459, 629] width 250 height 35
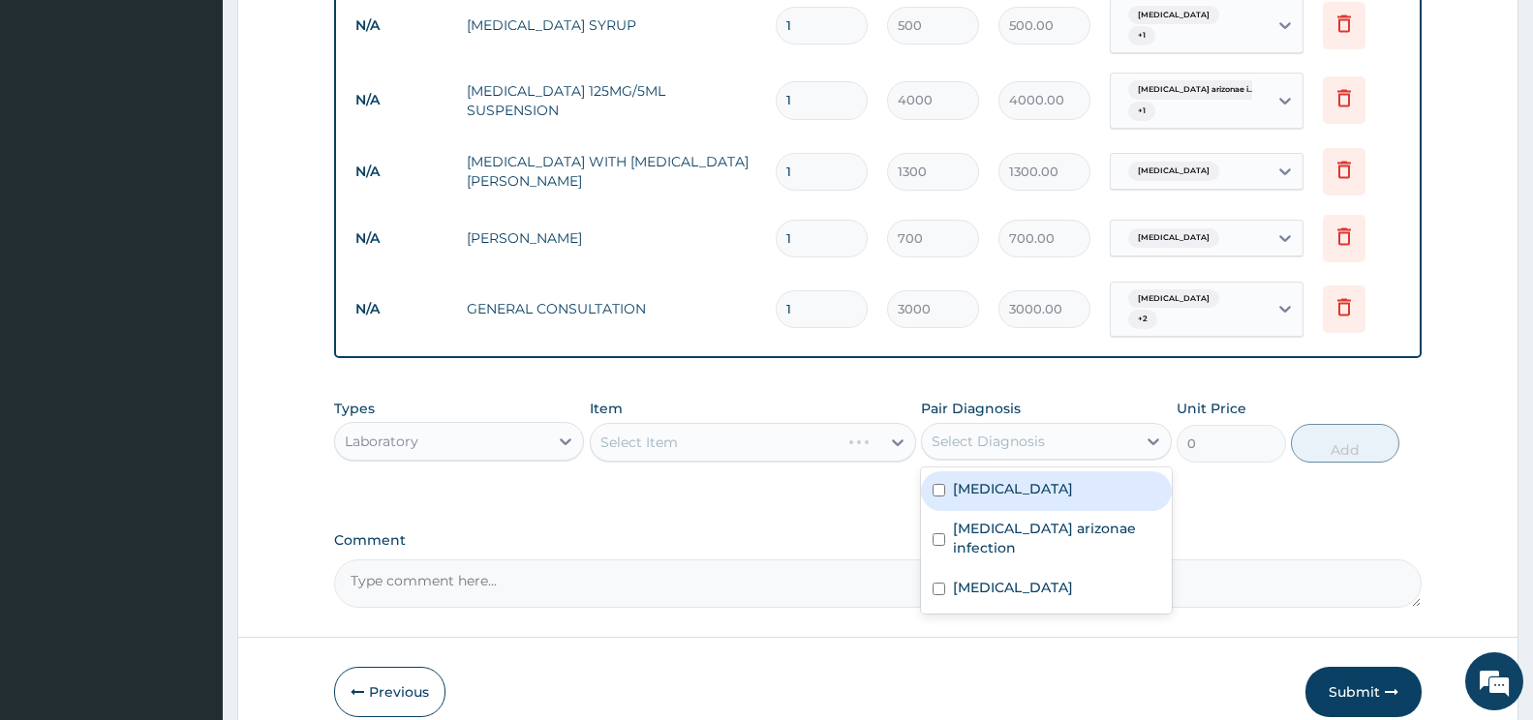
click at [984, 432] on div "Select Diagnosis" at bounding box center [988, 441] width 113 height 19
click at [969, 480] on div "Malaria" at bounding box center [1046, 492] width 250 height 40
checkbox input "true"
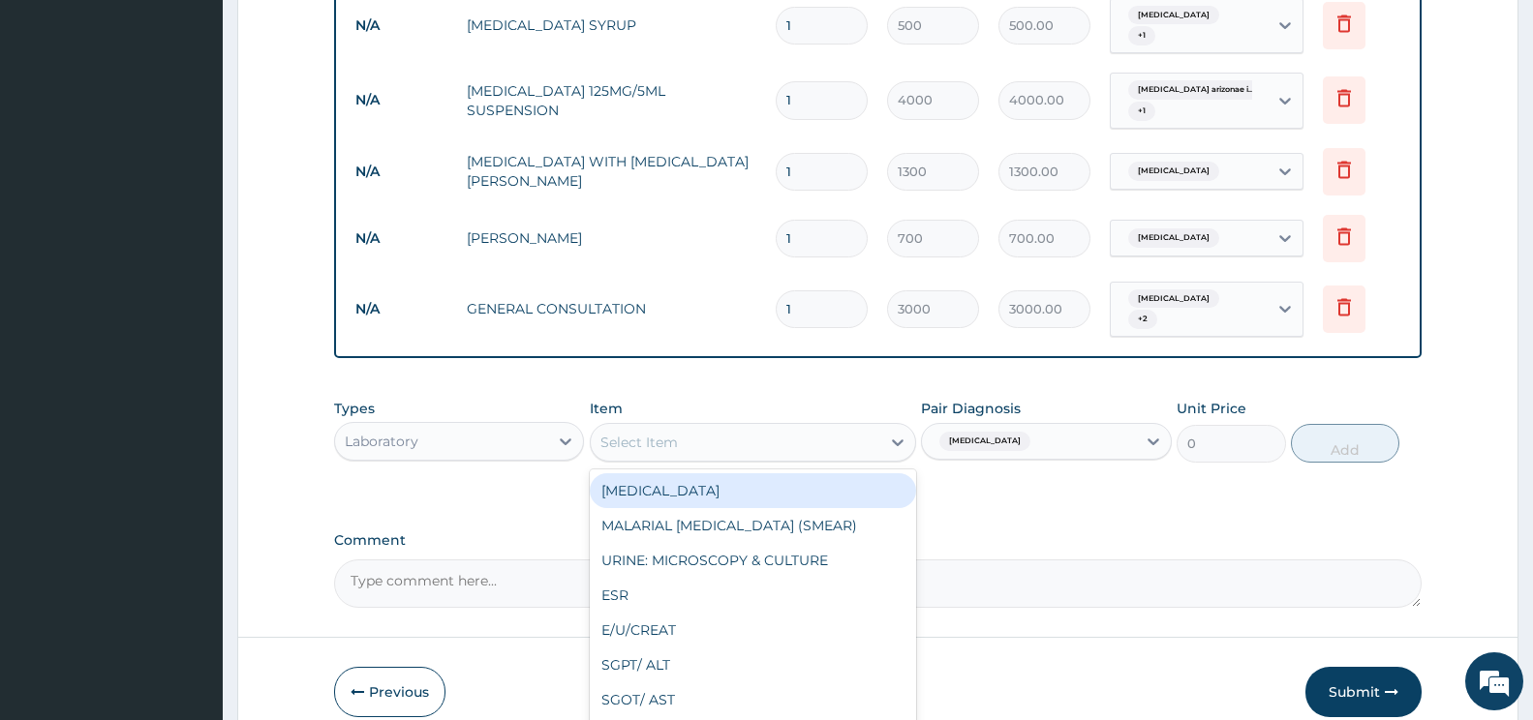
click at [796, 427] on div "Select Item" at bounding box center [736, 442] width 290 height 31
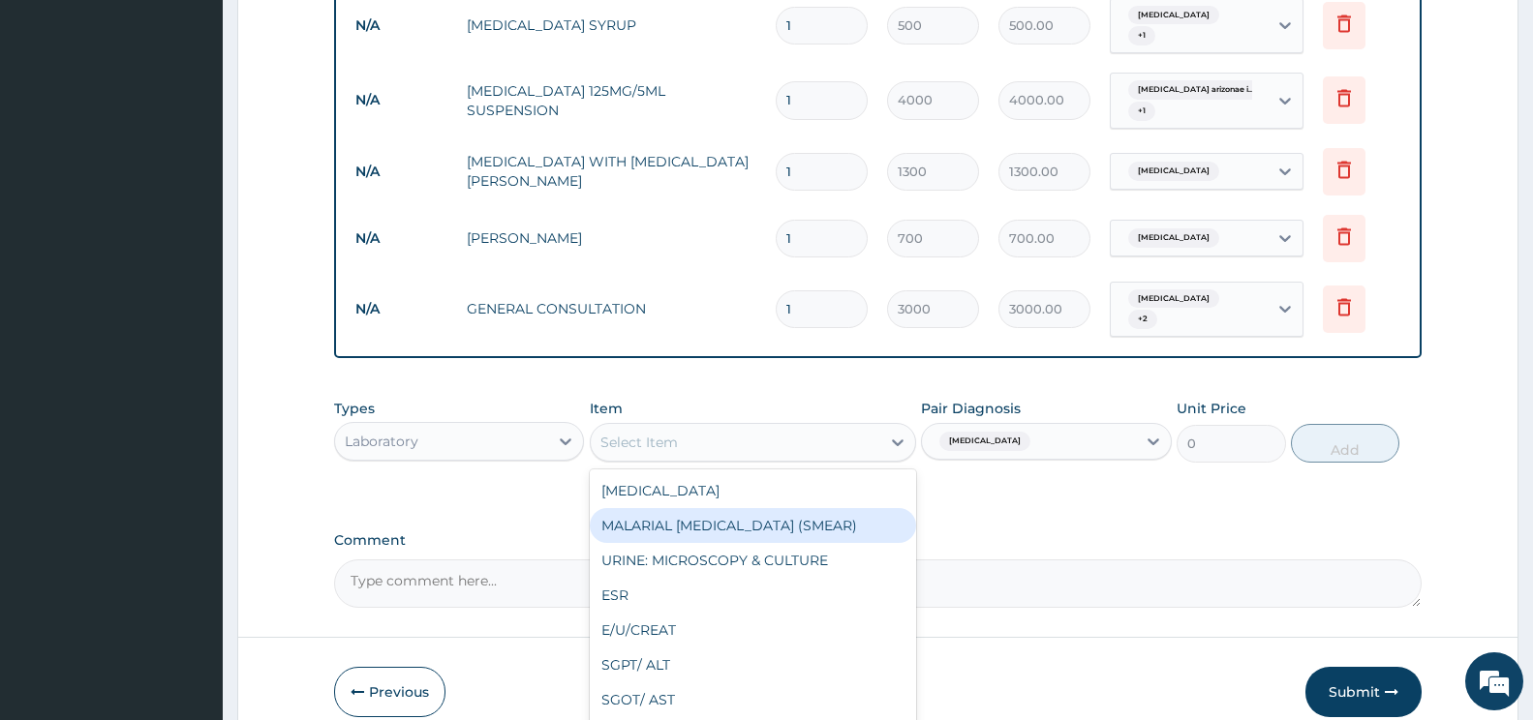
click at [664, 508] on div "MALARIAL PARASITE (SMEAR)" at bounding box center [753, 525] width 326 height 35
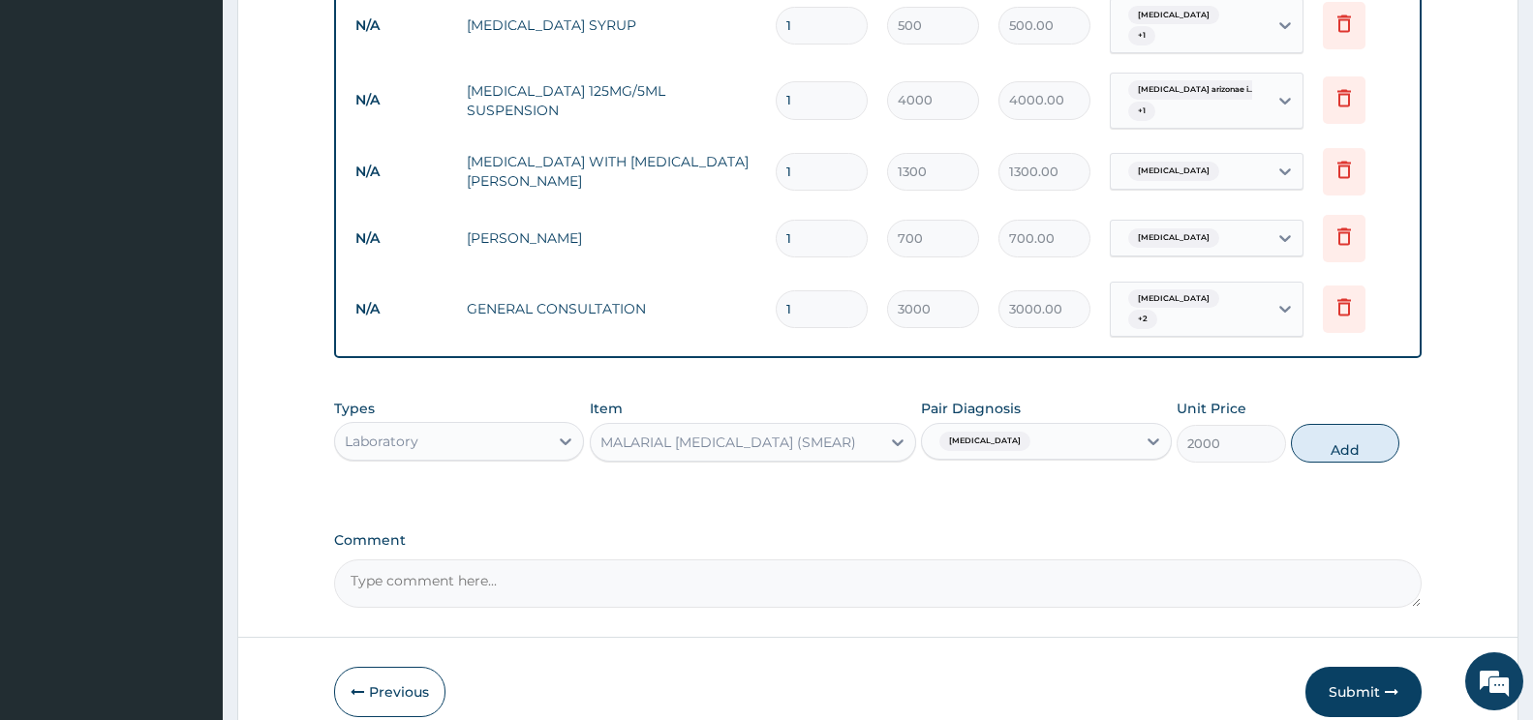
drag, startPoint x: 1346, startPoint y: 424, endPoint x: 1229, endPoint y: 458, distance: 122.0
click at [1341, 426] on button "Add" at bounding box center [1345, 443] width 108 height 39
type input "0"
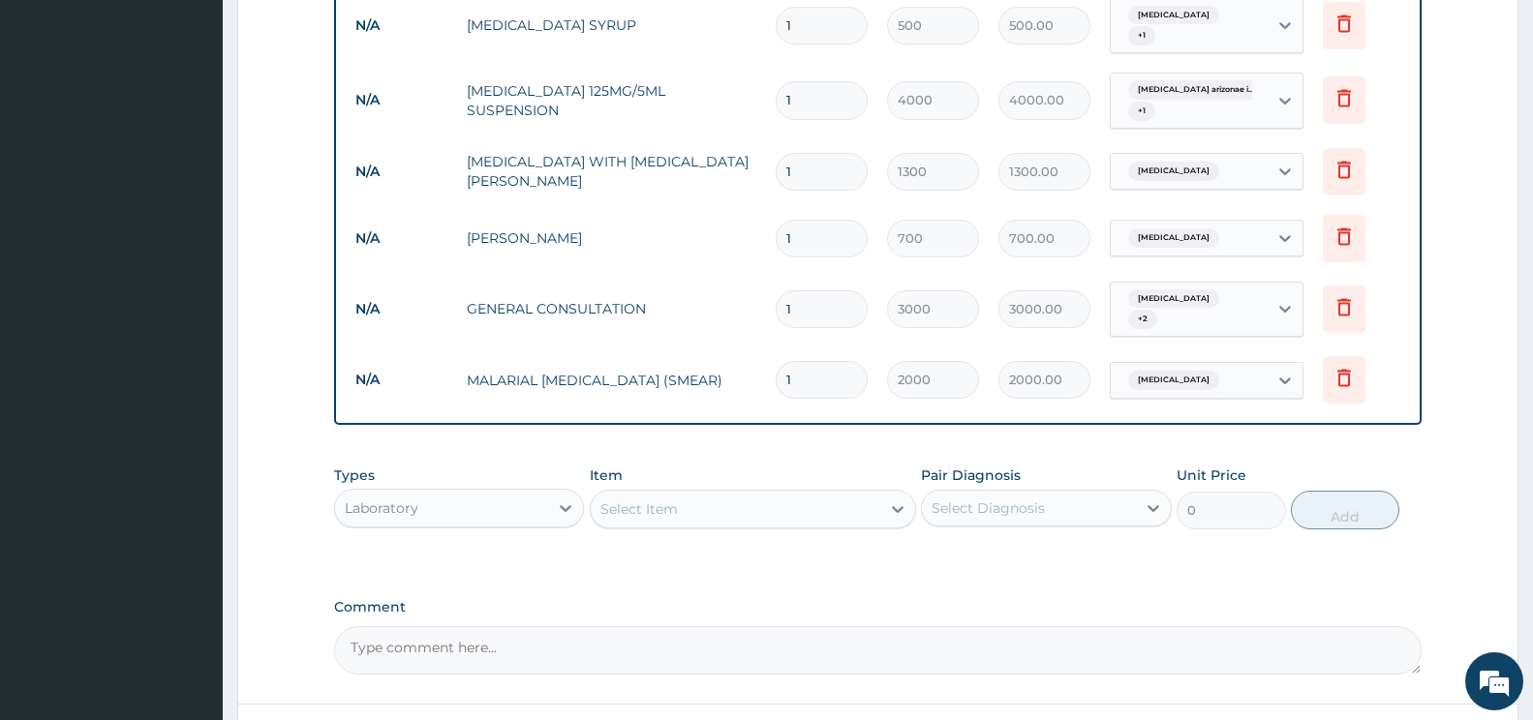
click at [948, 495] on div "Select Diagnosis" at bounding box center [1028, 508] width 213 height 31
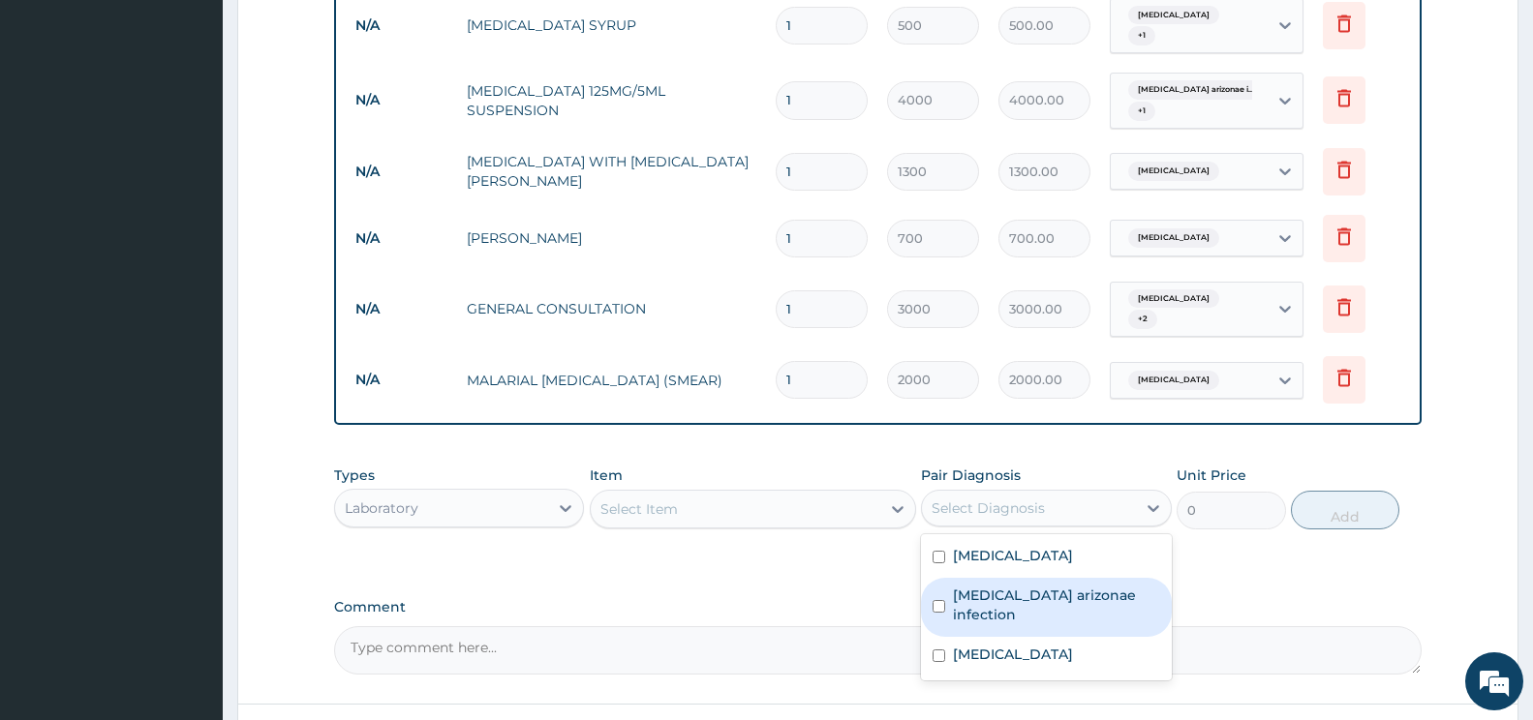
click at [936, 600] on input "checkbox" at bounding box center [939, 606] width 13 height 13
checkbox input "true"
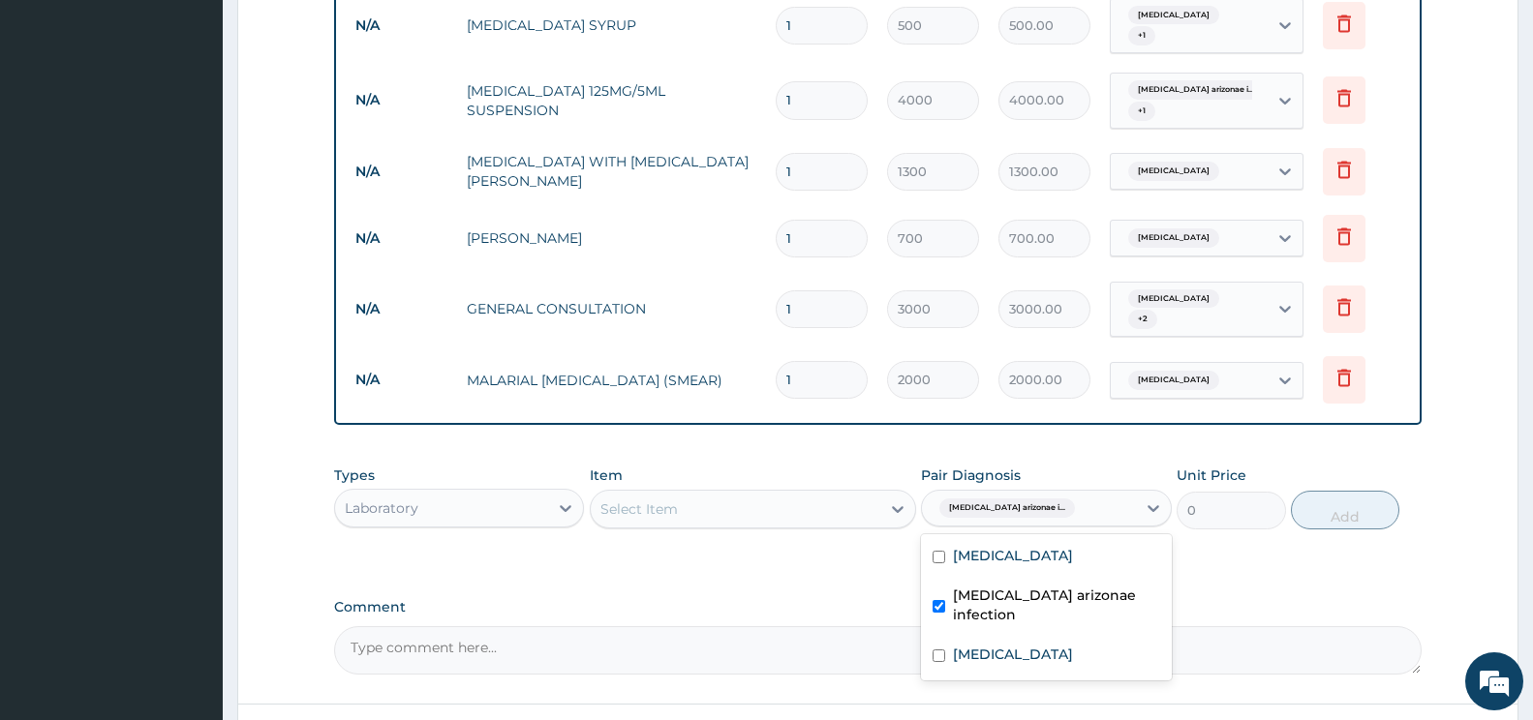
drag, startPoint x: 748, startPoint y: 480, endPoint x: 684, endPoint y: 486, distance: 64.2
click at [720, 494] on div "Select Item" at bounding box center [736, 509] width 290 height 31
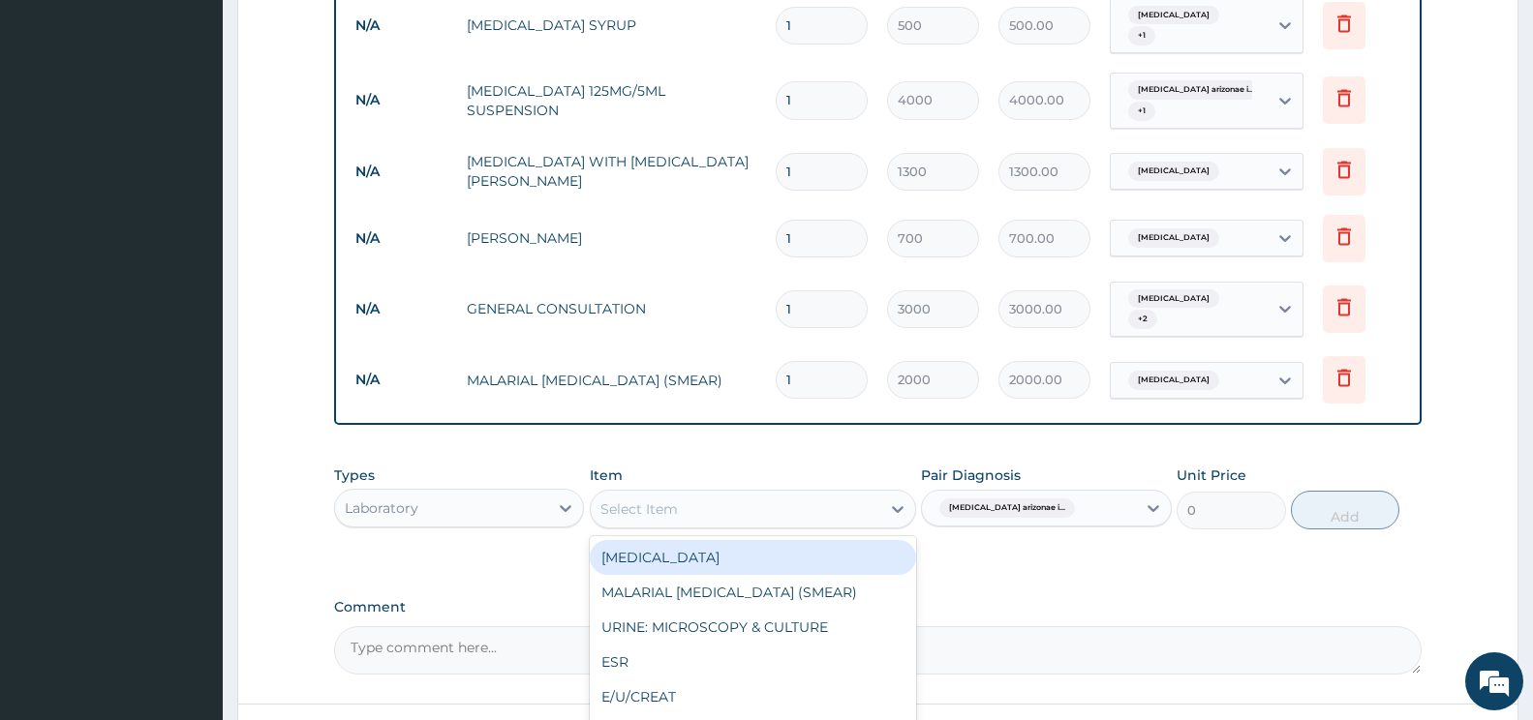
drag, startPoint x: 696, startPoint y: 534, endPoint x: 907, endPoint y: 526, distance: 211.2
click at [739, 540] on div "FULL BLOOD COUNT" at bounding box center [753, 557] width 326 height 35
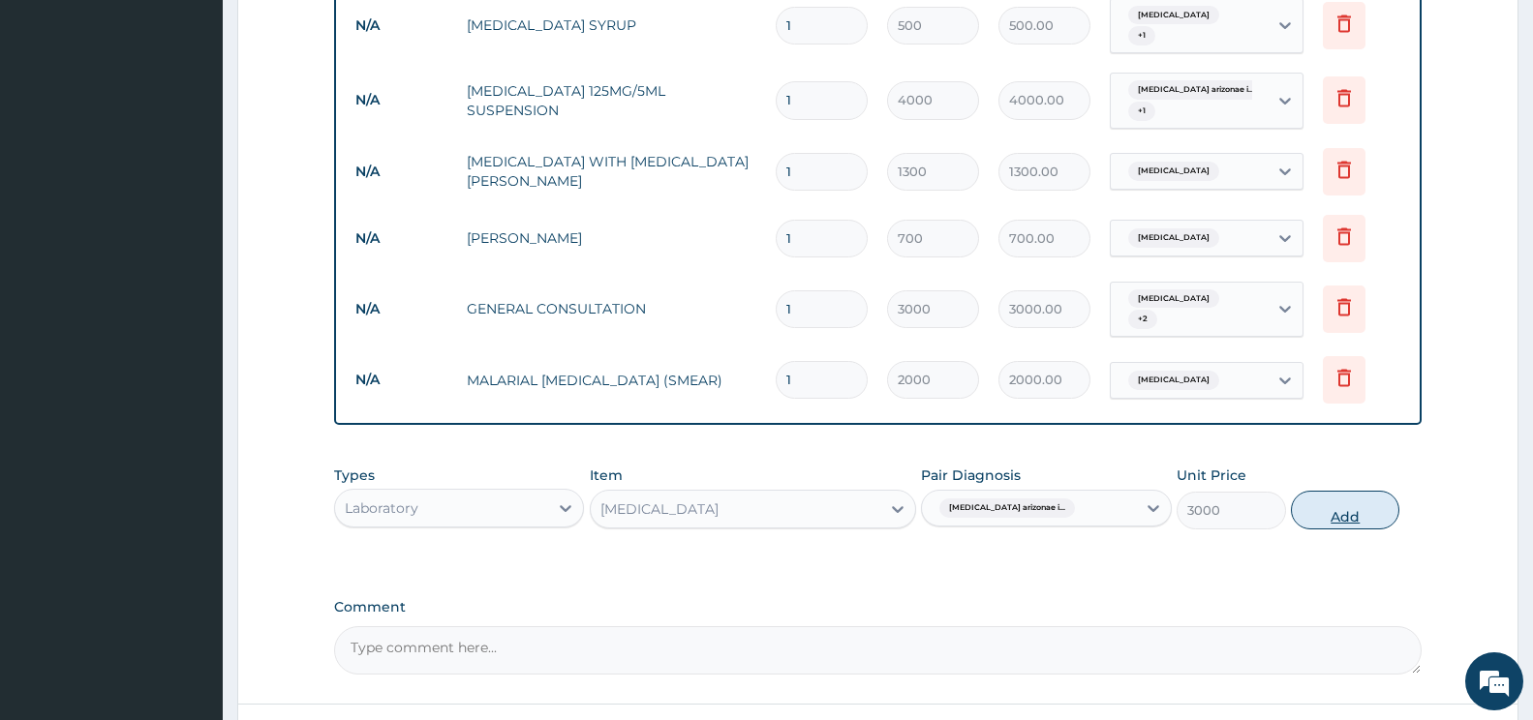
click at [1352, 497] on button "Add" at bounding box center [1345, 510] width 108 height 39
type input "0"
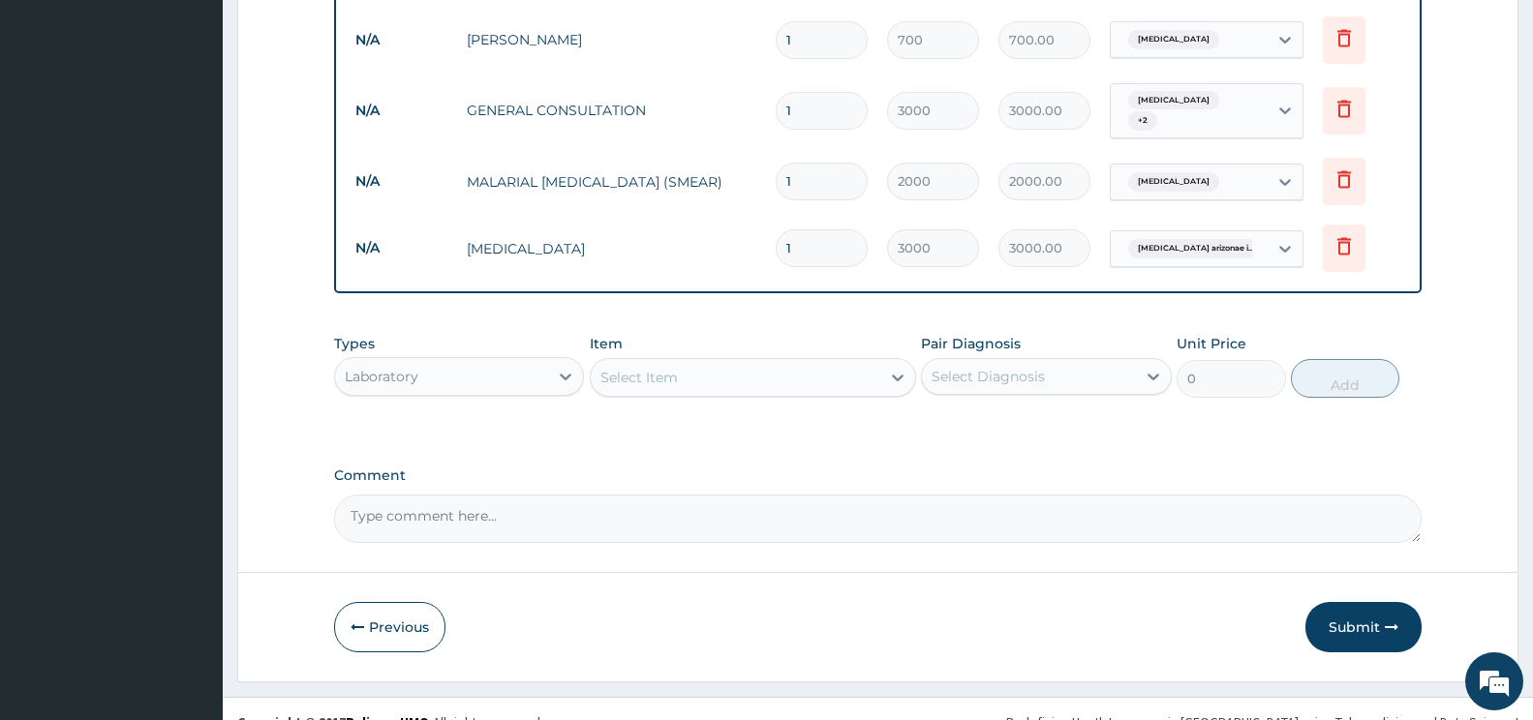
scroll to position [1202, 0]
click at [1359, 606] on button "Submit" at bounding box center [1363, 625] width 116 height 50
